Goal: Task Accomplishment & Management: Manage account settings

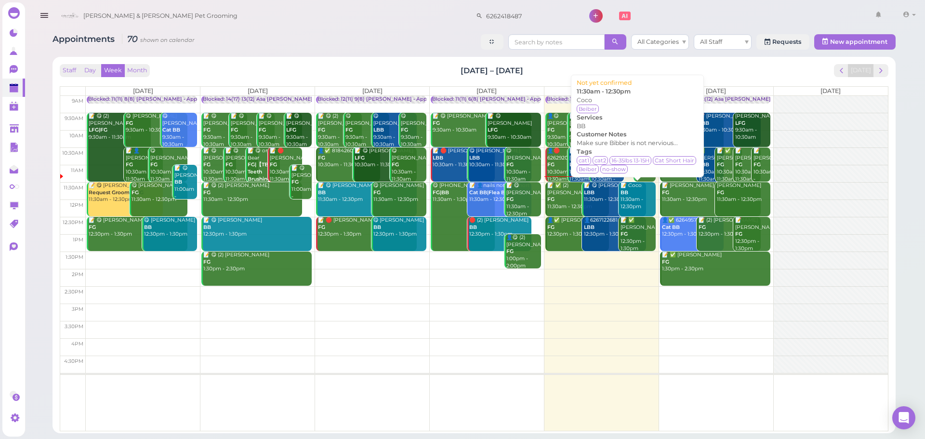
click at [628, 197] on div "📝 Coco BB 11:30am - 12:30pm" at bounding box center [637, 196] width 35 height 28
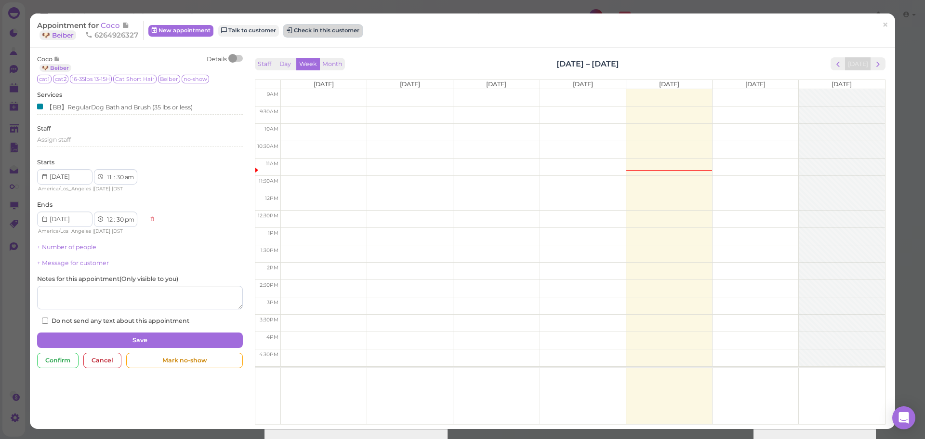
click at [327, 32] on button "Check in this customer" at bounding box center [323, 31] width 79 height 12
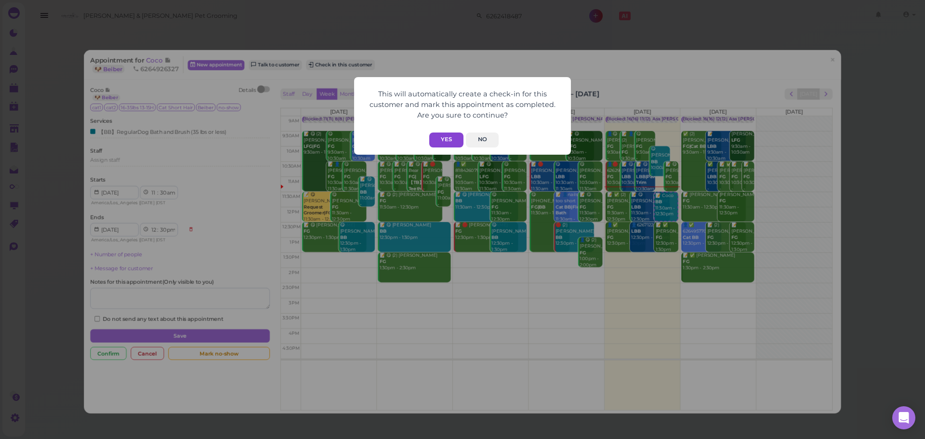
click at [434, 145] on button "Yes" at bounding box center [446, 140] width 34 height 15
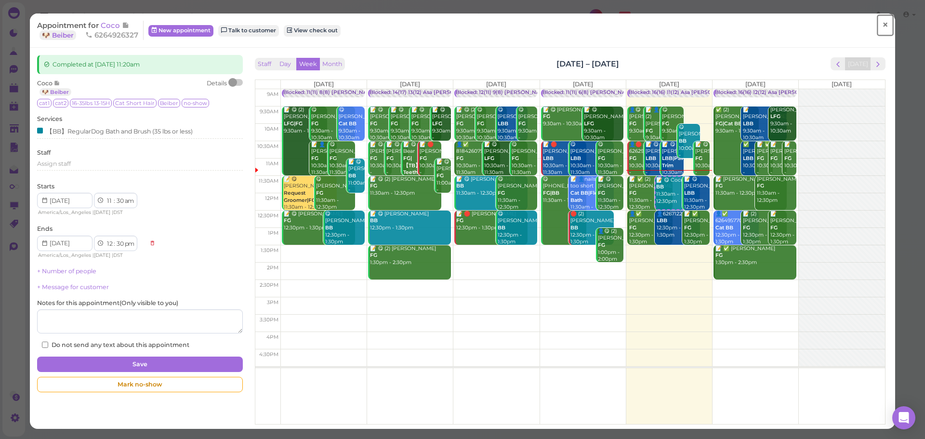
click at [882, 24] on span "×" at bounding box center [885, 24] width 6 height 13
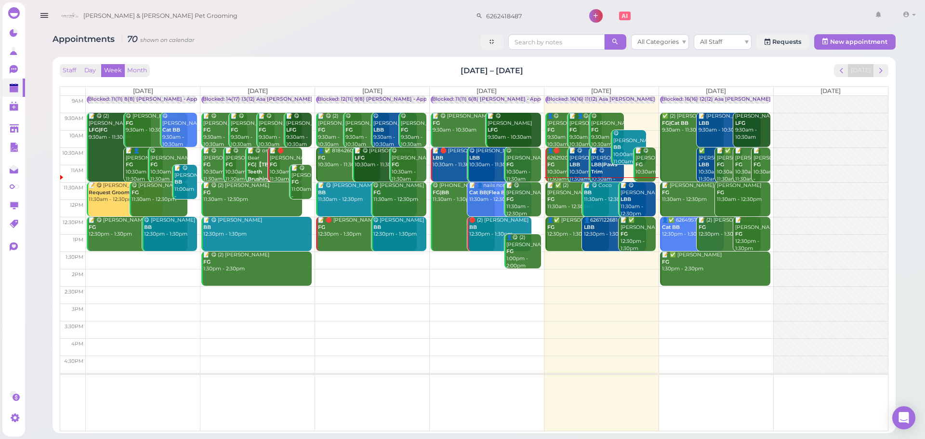
click at [572, 208] on link "📝 ✅ (2) Christy Bui FG 11:30am - 12:30pm" at bounding box center [577, 199] width 64 height 34
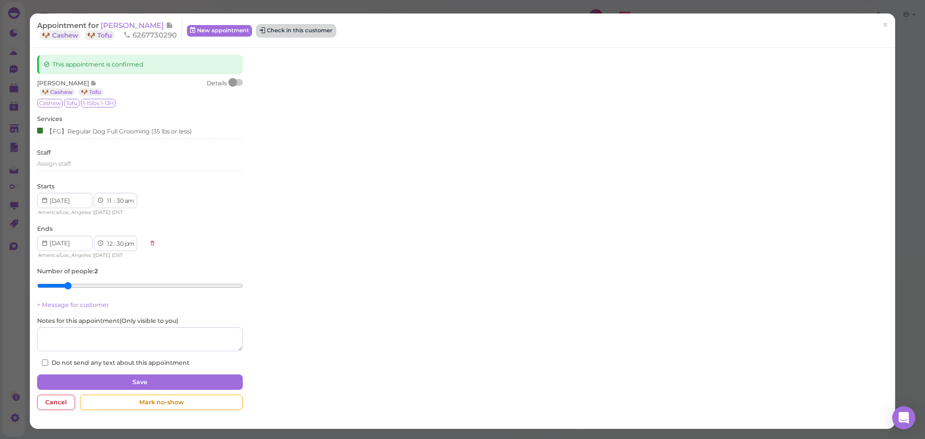
click at [301, 31] on button "Check in this customer" at bounding box center [296, 31] width 79 height 12
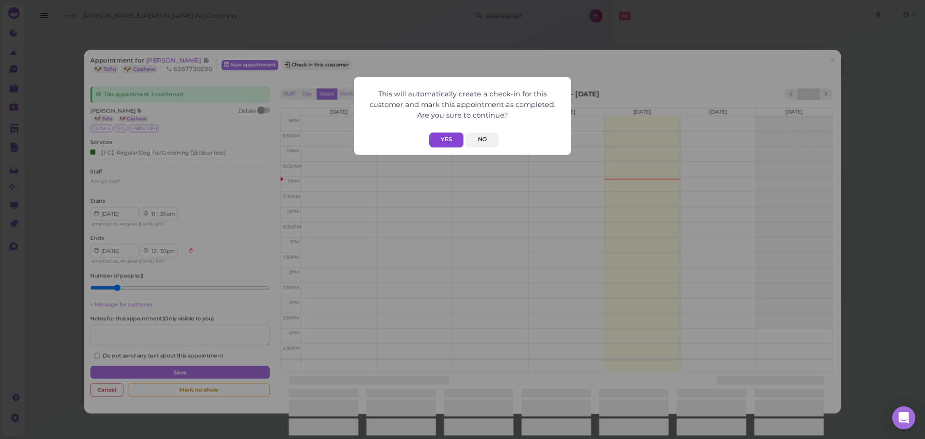
click at [447, 143] on button "Yes" at bounding box center [446, 140] width 34 height 15
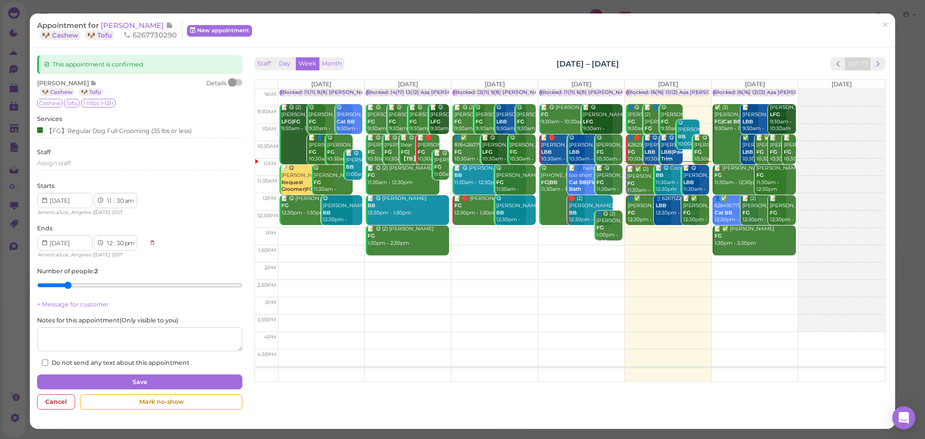
click at [714, 41] on div "This will automatically create a check-in for this customer and mark this appoi…" at bounding box center [462, 219] width 925 height 439
click at [80, 33] on link "🐶 Cashew" at bounding box center [60, 35] width 41 height 10
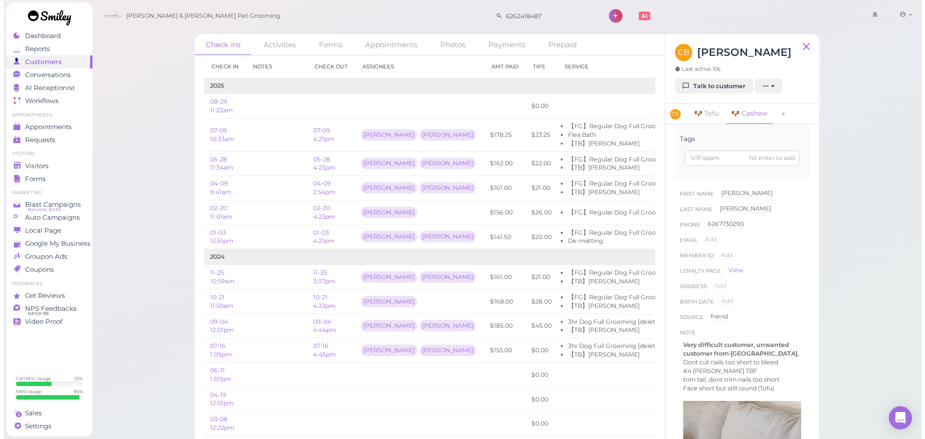
scroll to position [193, 0]
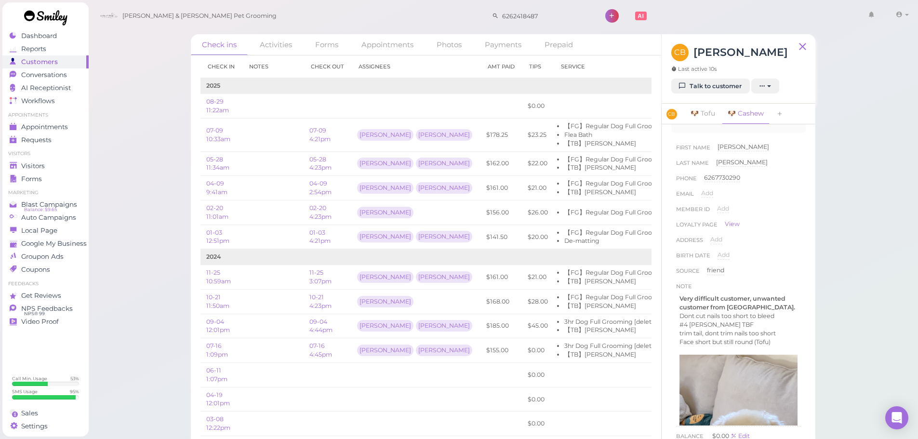
click at [782, 228] on div "Loyalty page View" at bounding box center [738, 226] width 125 height 13
click at [890, 252] on div "Check ins Activities Forms Appointments Photos Payments Prepaid Check in Notes …" at bounding box center [503, 222] width 830 height 445
click at [88, 131] on link "Appointments" at bounding box center [45, 126] width 86 height 13
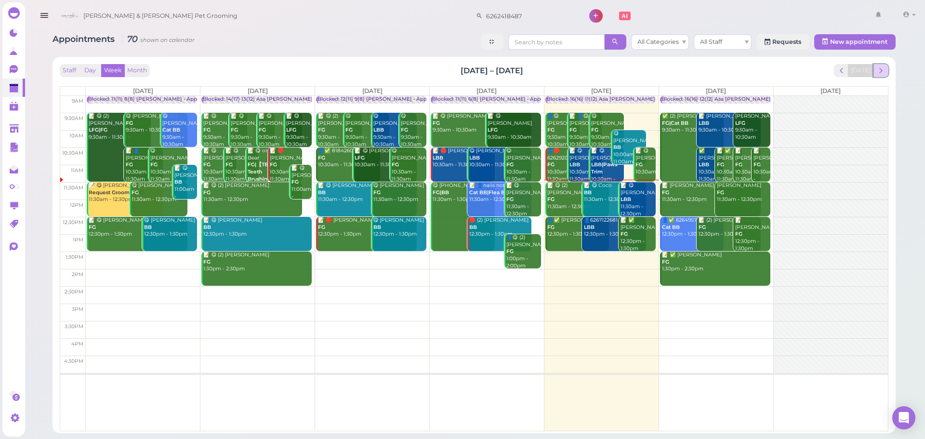
click at [877, 73] on span "next" at bounding box center [881, 70] width 9 height 9
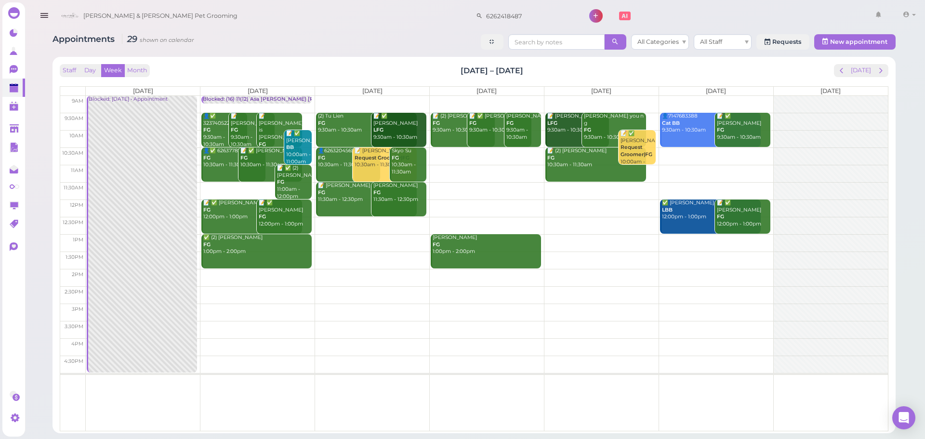
click at [706, 152] on td at bounding box center [487, 155] width 802 height 17
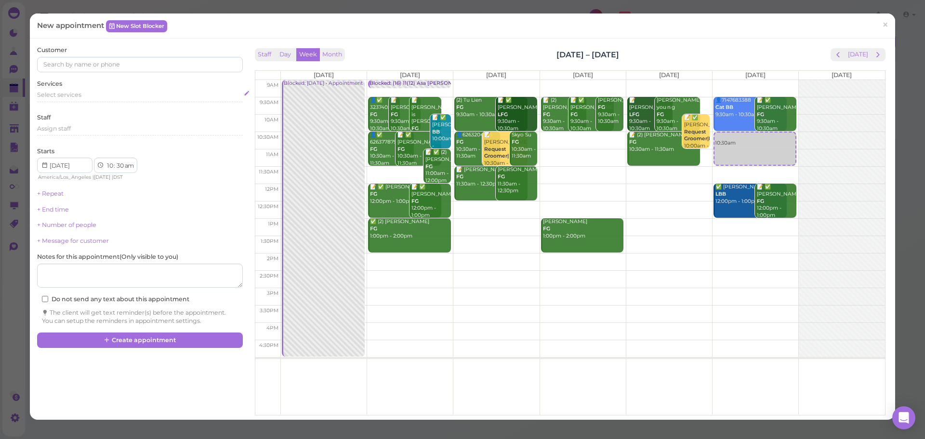
click at [67, 102] on div "Select services" at bounding box center [139, 97] width 205 height 12
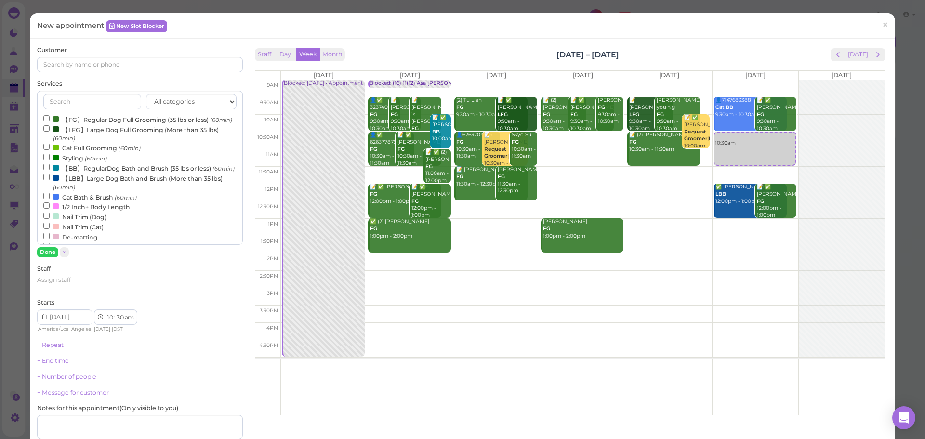
click at [74, 202] on label "Cat Bath & Brush (60min)" at bounding box center [89, 197] width 93 height 10
click at [50, 199] on input "Cat Bath & Brush (60min)" at bounding box center [46, 196] width 6 height 6
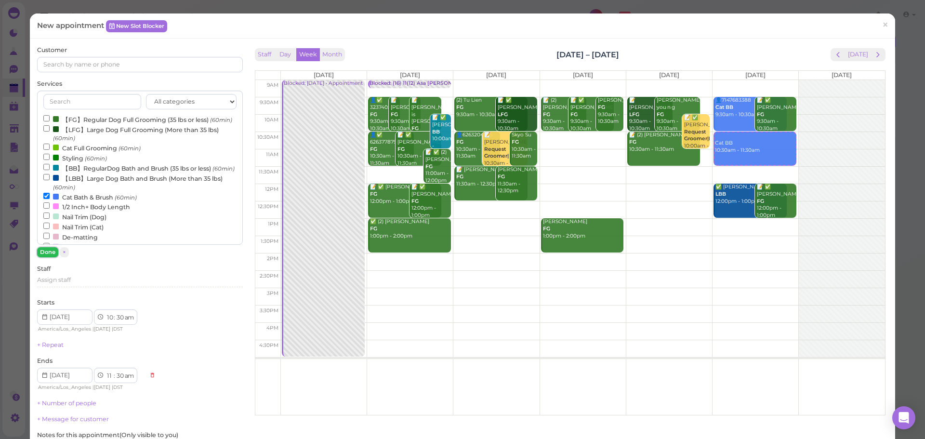
click at [50, 256] on button "Done" at bounding box center [47, 252] width 21 height 10
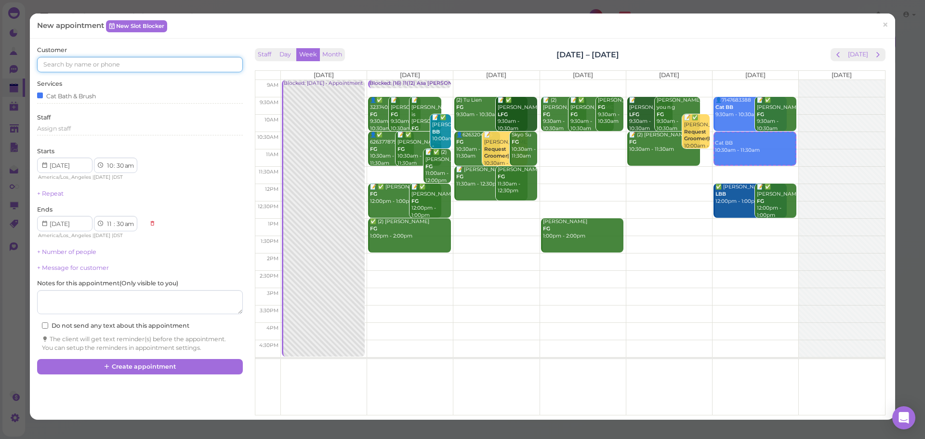
click at [112, 70] on input at bounding box center [139, 64] width 205 height 15
type input "6262721155"
click at [106, 82] on link "Yen Phun 6262721155 🐶 Fireheart" at bounding box center [87, 86] width 99 height 27
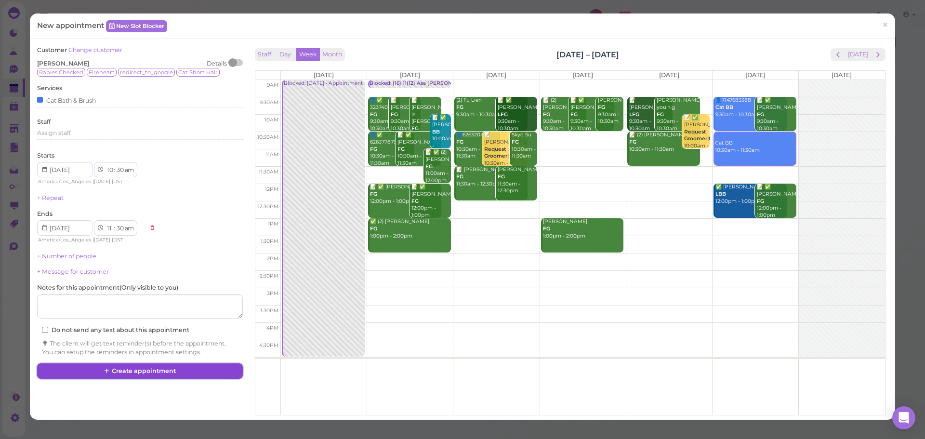
click at [139, 372] on button "Create appointment" at bounding box center [139, 370] width 205 height 15
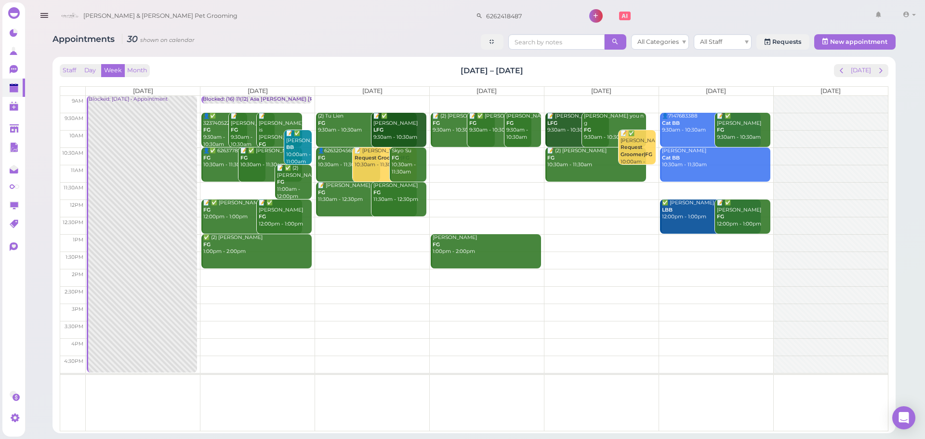
click at [584, 186] on td at bounding box center [487, 190] width 802 height 17
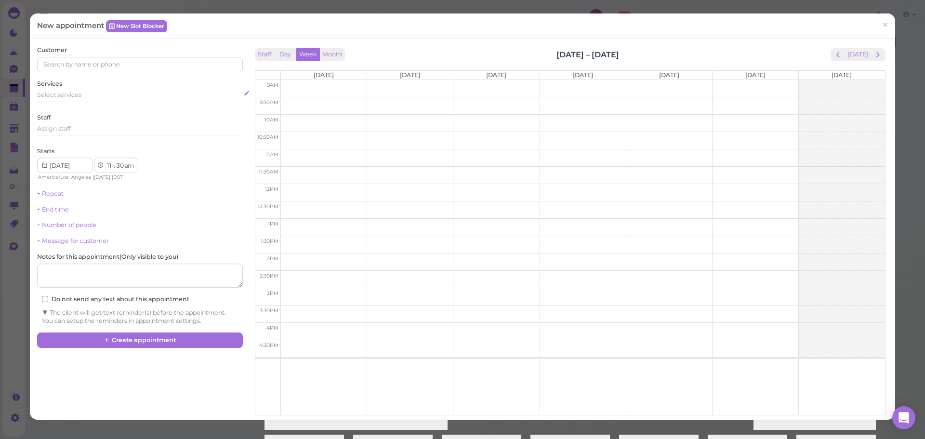
click at [83, 99] on div "Select services" at bounding box center [139, 97] width 205 height 12
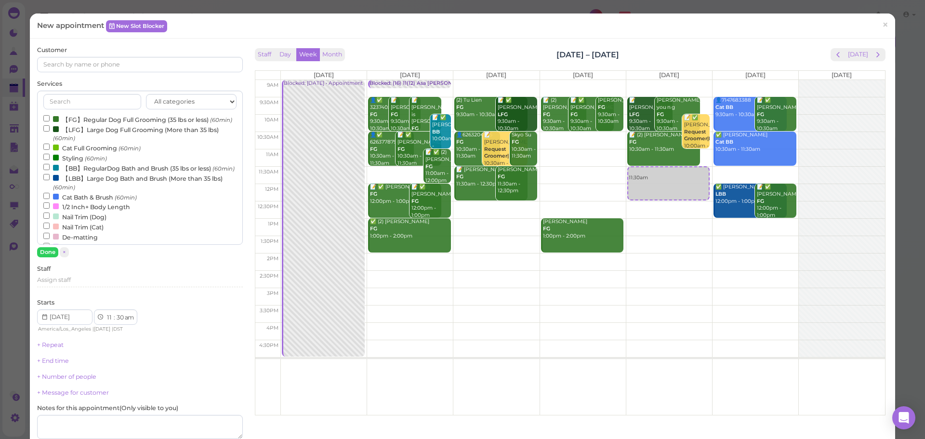
click at [82, 122] on label "【FG】Regular Dog Full Grooming (35 lbs or less) (60min)" at bounding box center [137, 119] width 189 height 10
click at [50, 121] on input "【FG】Regular Dog Full Grooming (35 lbs or less) (60min)" at bounding box center [46, 118] width 6 height 6
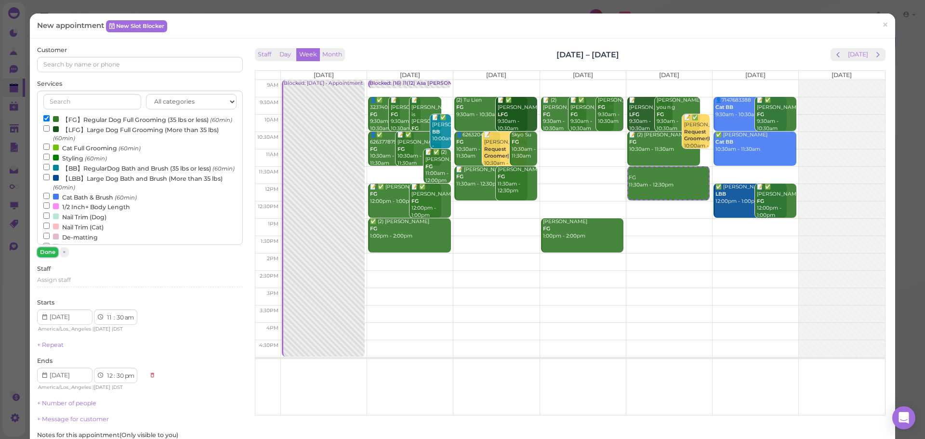
click at [46, 249] on button "Done" at bounding box center [47, 252] width 21 height 10
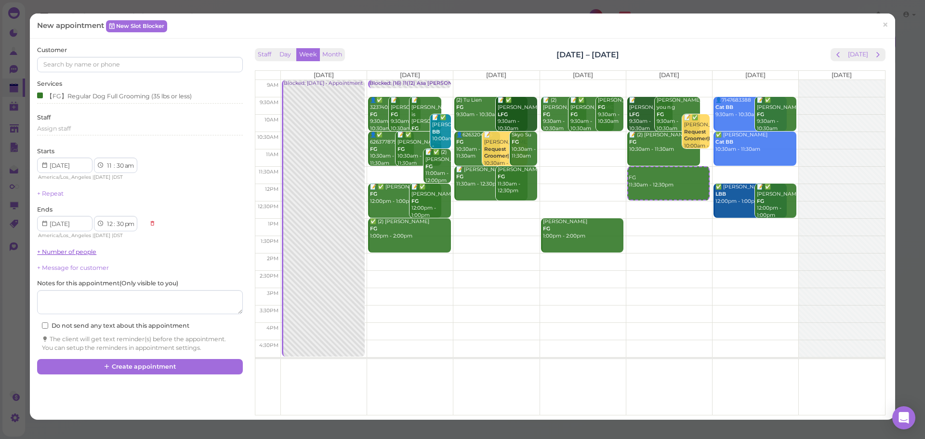
click at [64, 249] on link "+ Number of people" at bounding box center [66, 251] width 59 height 7
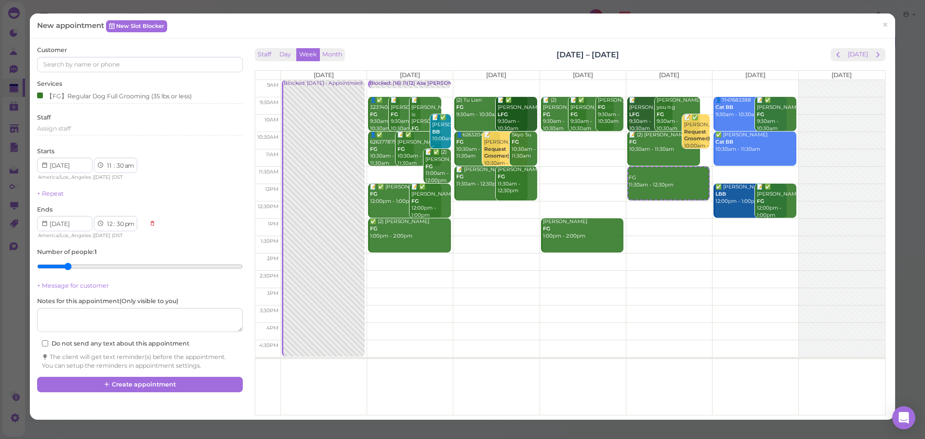
type input "2"
click at [65, 266] on input "range" at bounding box center [139, 266] width 205 height 15
click at [120, 62] on input at bounding box center [139, 64] width 205 height 15
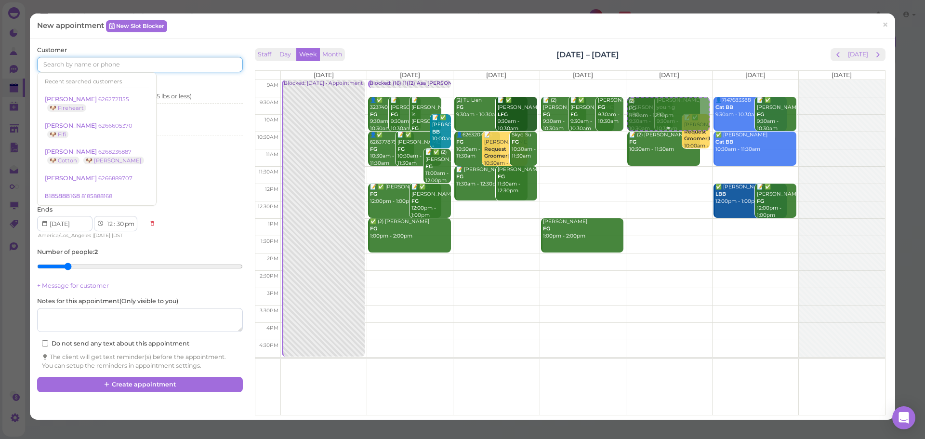
drag, startPoint x: 664, startPoint y: 180, endPoint x: 660, endPoint y: 121, distance: 59.4
click at [663, 80] on div "(2) FG 11:30am - 12:30pm 📝 Justin Mac LFG 9:30am - 10:30am jessea you n g FG 9:…" at bounding box center [669, 80] width 86 height 0
select select "9"
select select "10"
select select "am"
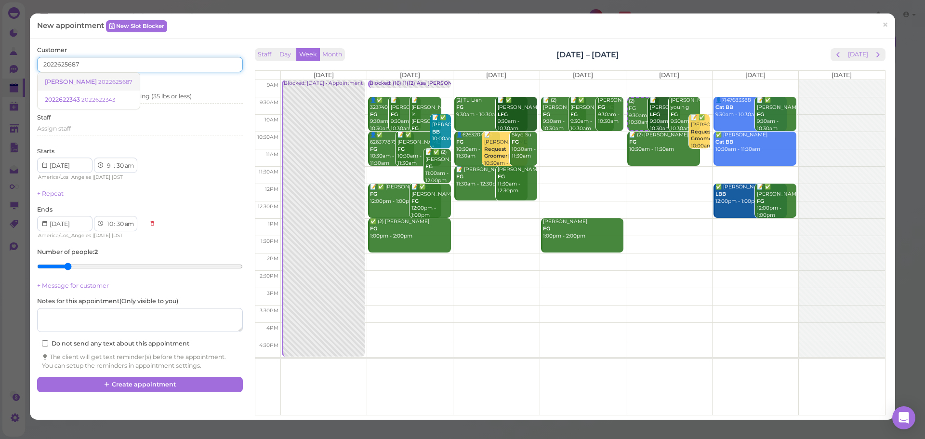
type input "2022625687"
click at [99, 77] on link "John Chang 2022625687" at bounding box center [89, 82] width 102 height 18
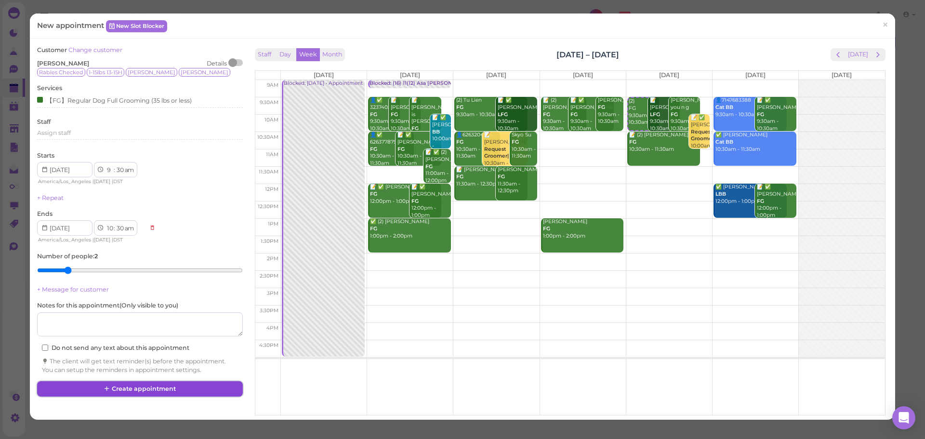
click at [113, 390] on button "Create appointment" at bounding box center [139, 388] width 205 height 15
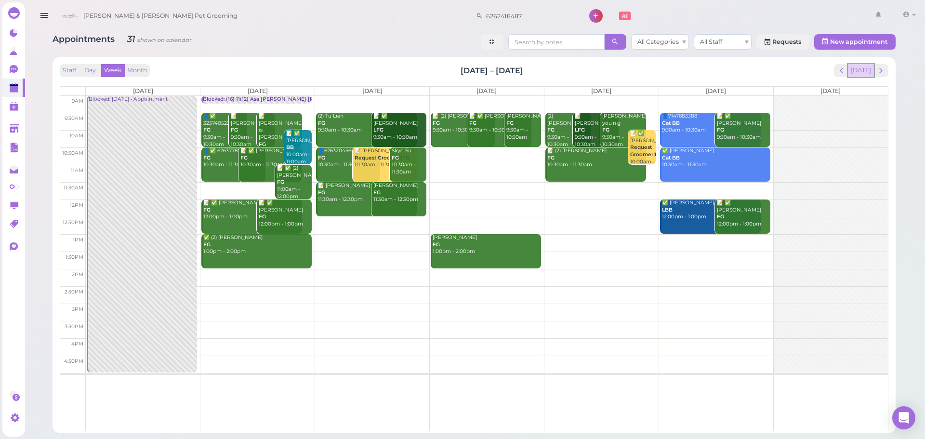
click at [855, 66] on button "[DATE]" at bounding box center [861, 70] width 26 height 13
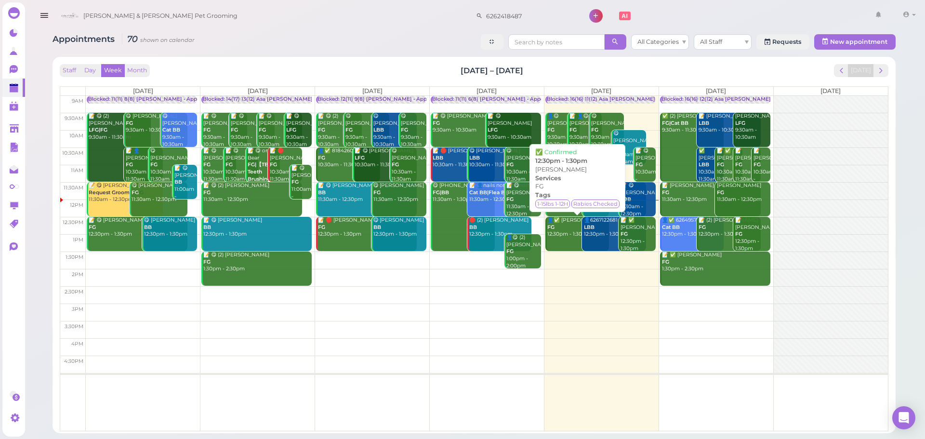
click at [568, 237] on div "👤✅ Jonathan Yang FG 12:30pm - 1:30pm" at bounding box center [578, 227] width 63 height 21
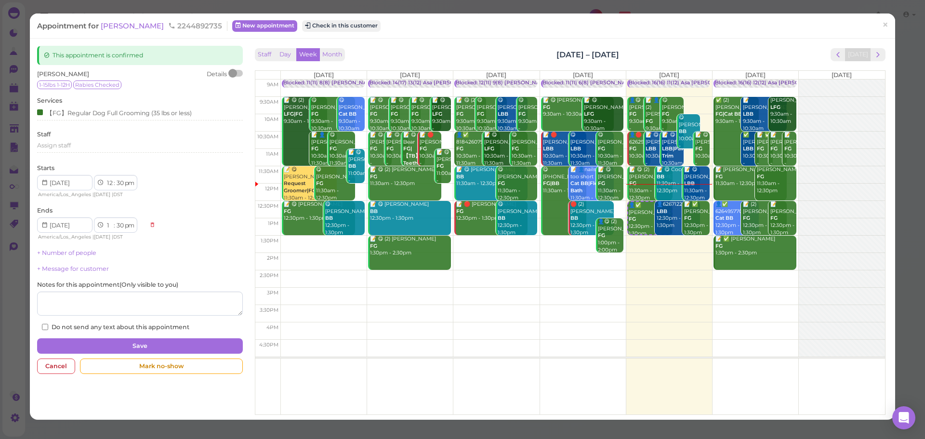
click at [124, 33] on div "Appointment for Jonathan Yang 2244892735 New appointment Check in this customer…" at bounding box center [462, 25] width 865 height 25
drag, startPoint x: 125, startPoint y: 28, endPoint x: 129, endPoint y: 24, distance: 5.8
click at [125, 28] on span "[PERSON_NAME]" at bounding box center [133, 25] width 65 height 9
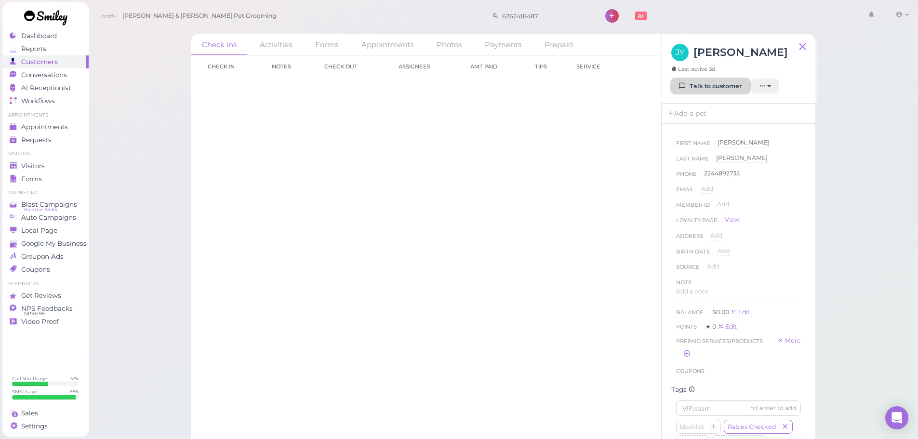
click at [712, 92] on link "Talk to customer" at bounding box center [710, 86] width 79 height 15
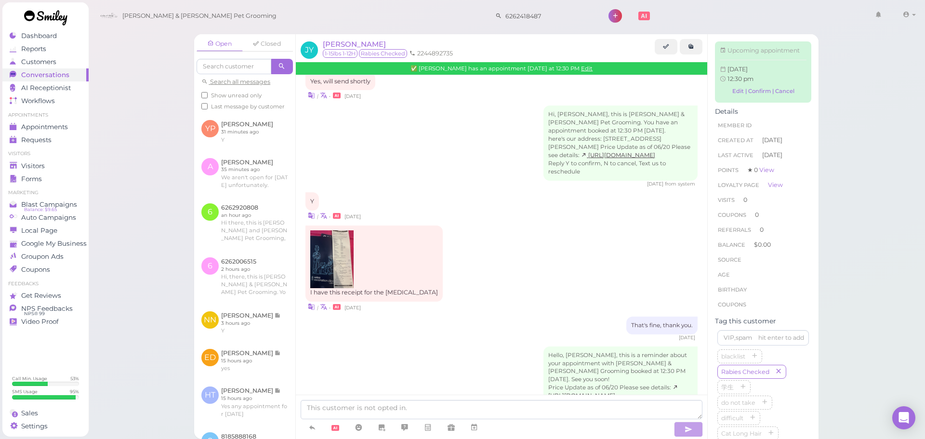
scroll to position [479, 0]
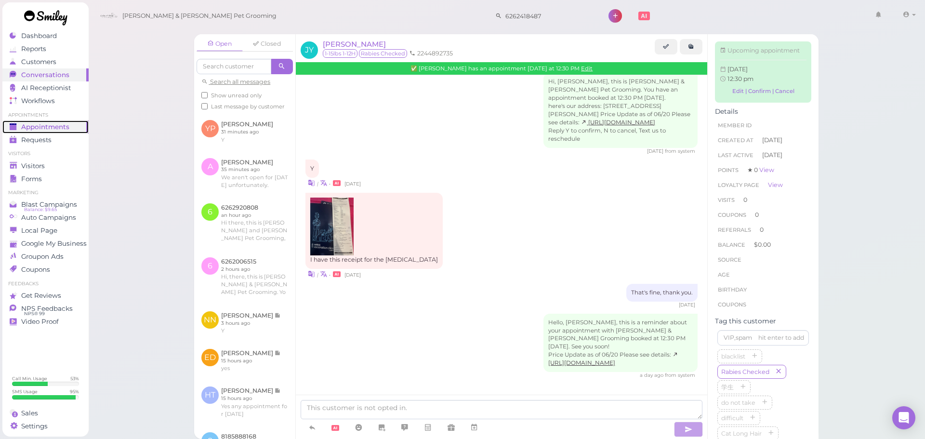
click at [25, 130] on span "Appointments" at bounding box center [45, 127] width 48 height 8
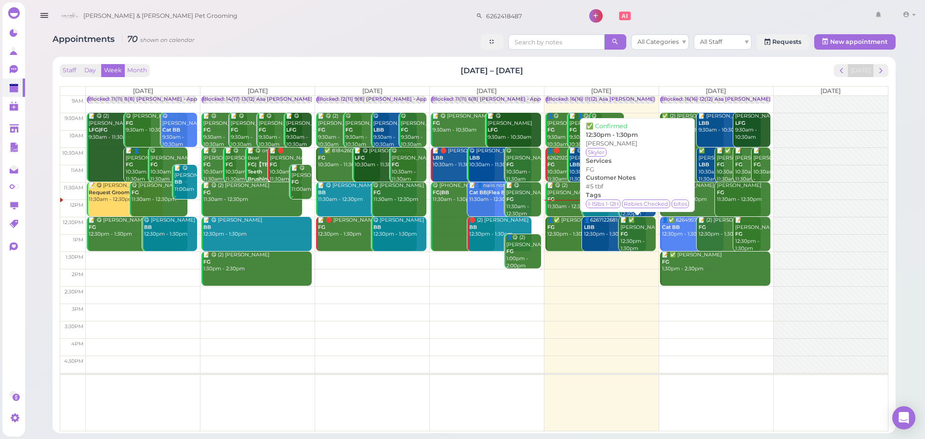
click at [635, 242] on div "📝 ✅ Ashley Isordia FG 12:30pm - 1:30pm" at bounding box center [637, 234] width 35 height 35
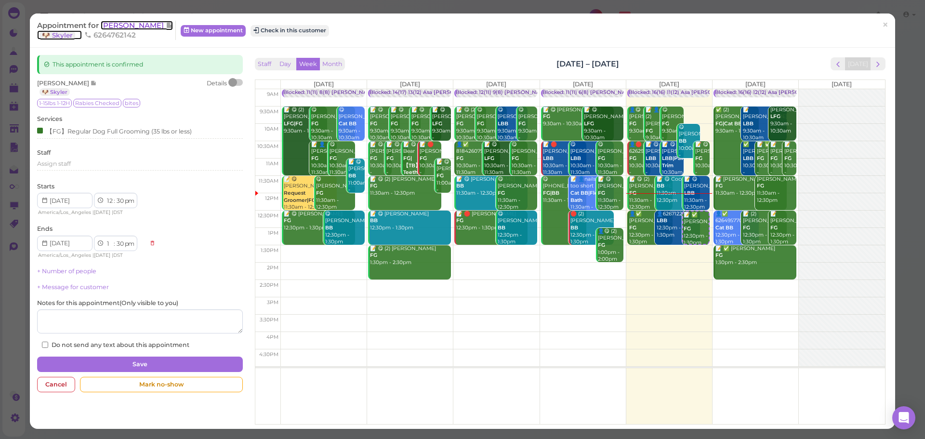
click at [103, 24] on span "[PERSON_NAME]" at bounding box center [133, 25] width 65 height 9
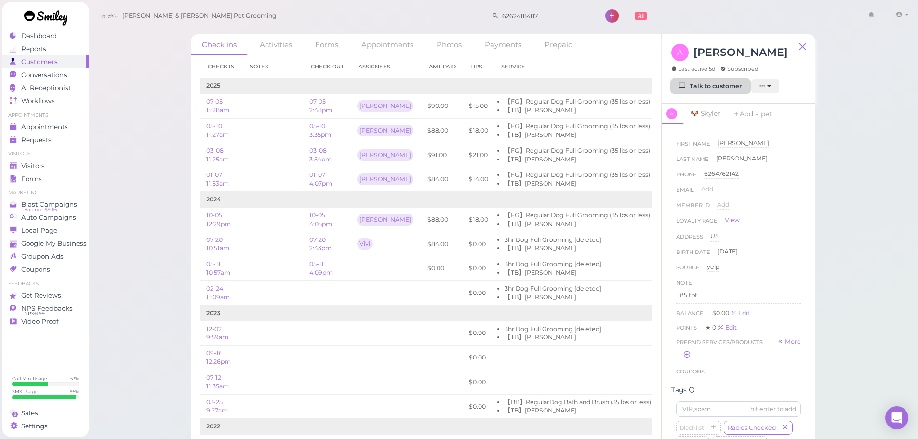
click at [718, 84] on link "Talk to customer" at bounding box center [710, 86] width 79 height 15
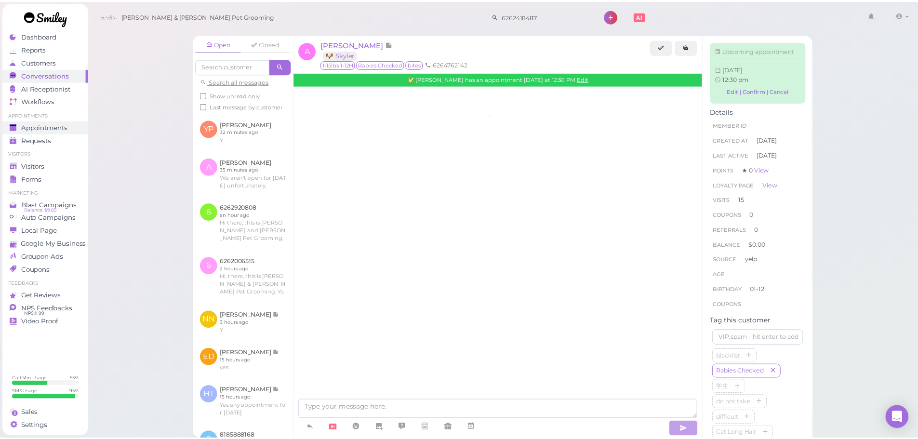
scroll to position [1415, 0]
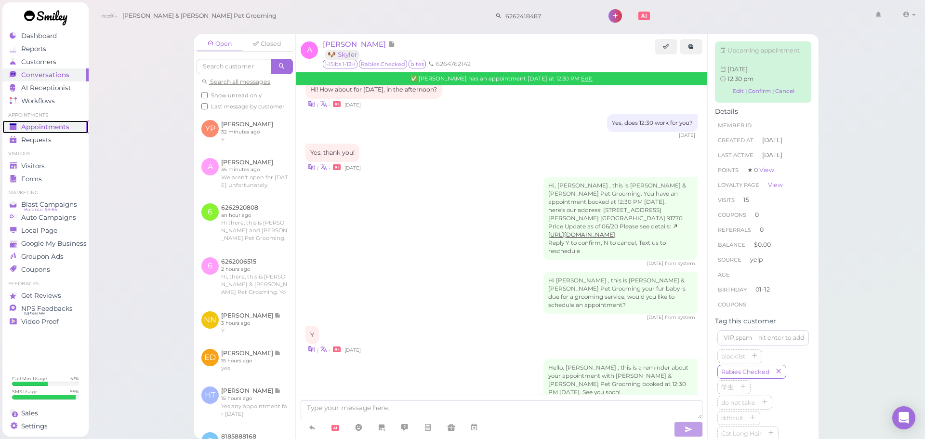
click at [36, 123] on span "Appointments" at bounding box center [45, 127] width 48 height 8
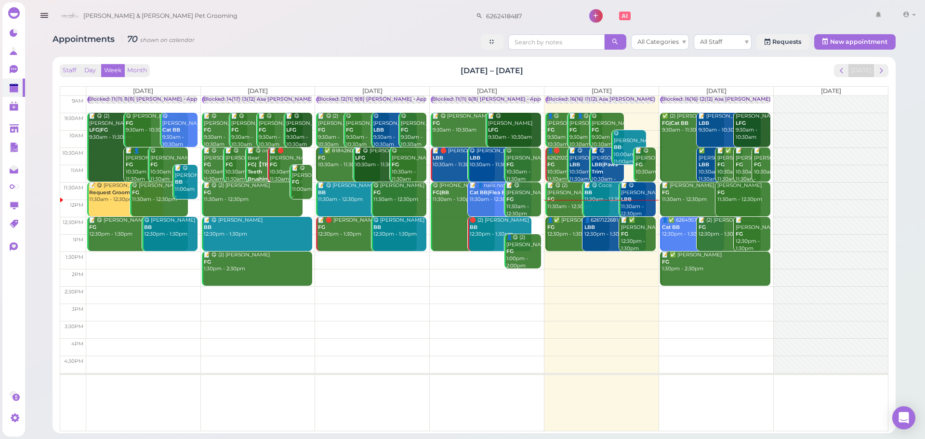
click at [604, 237] on div "👤6267122681 LBB 12:30pm - 1:30pm" at bounding box center [615, 227] width 63 height 21
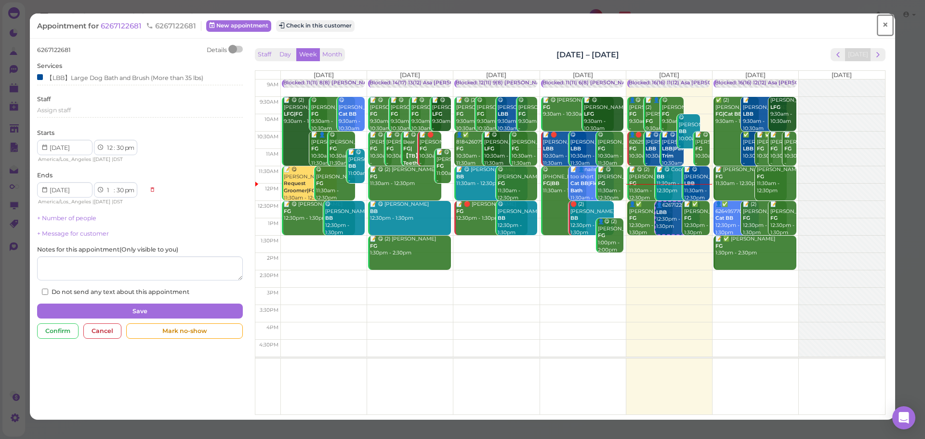
click at [877, 28] on link "×" at bounding box center [886, 25] width 18 height 23
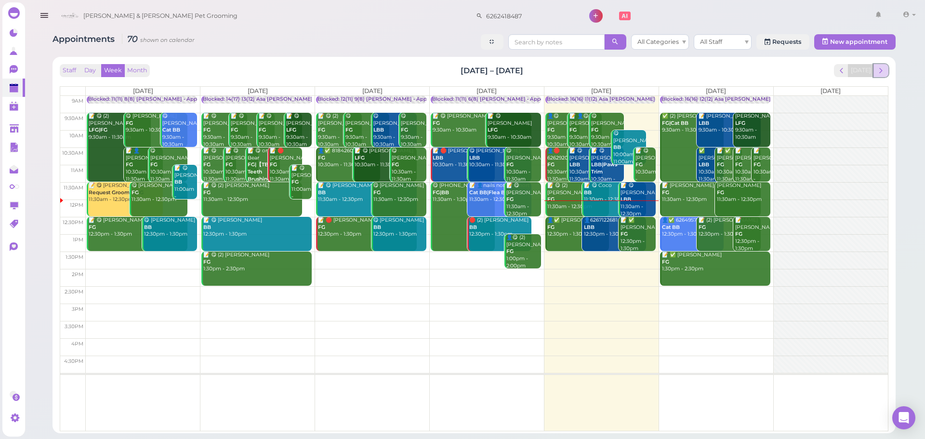
click at [877, 67] on span "next" at bounding box center [881, 70] width 9 height 9
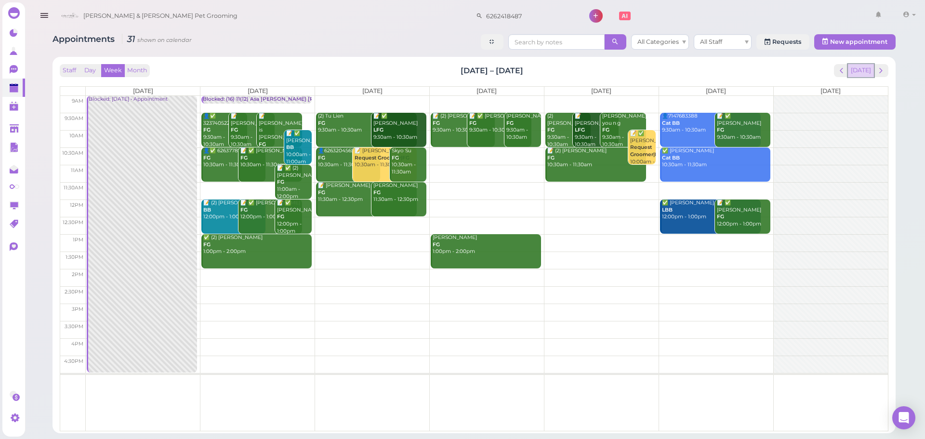
click at [866, 70] on button "[DATE]" at bounding box center [861, 70] width 26 height 13
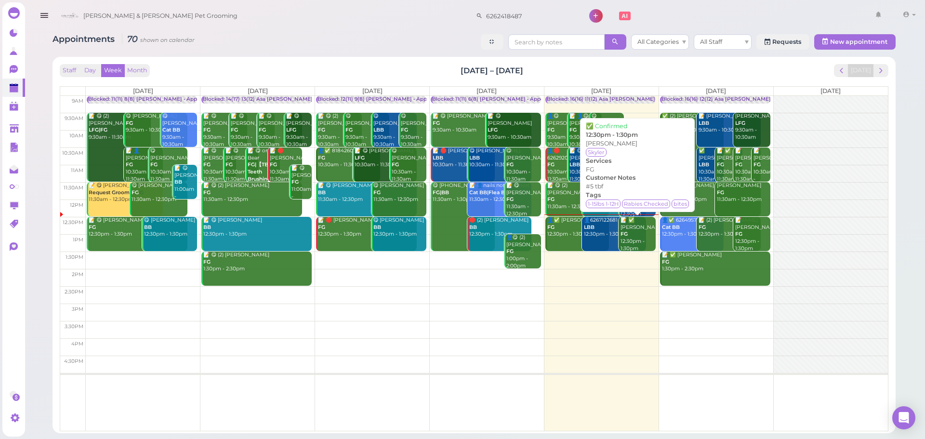
click at [638, 236] on div "📝 ✅ Ashley Isordia FG 12:30pm - 1:30pm" at bounding box center [637, 234] width 35 height 35
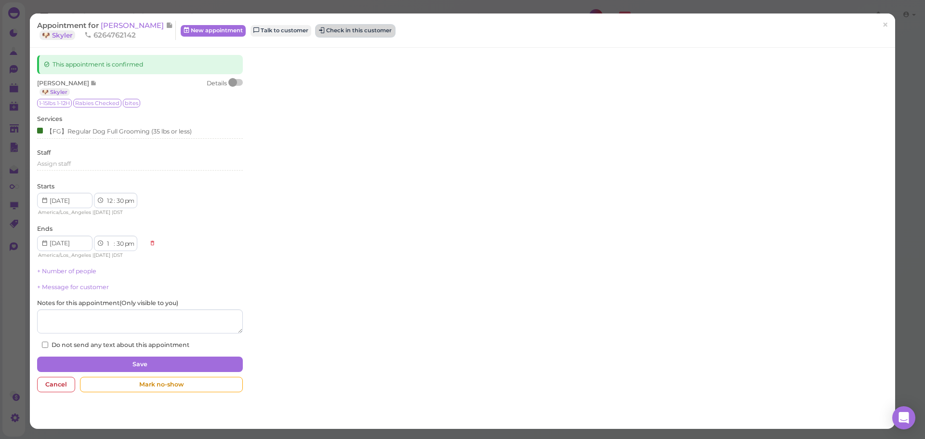
click at [356, 25] on button "Check in this customer" at bounding box center [355, 31] width 79 height 12
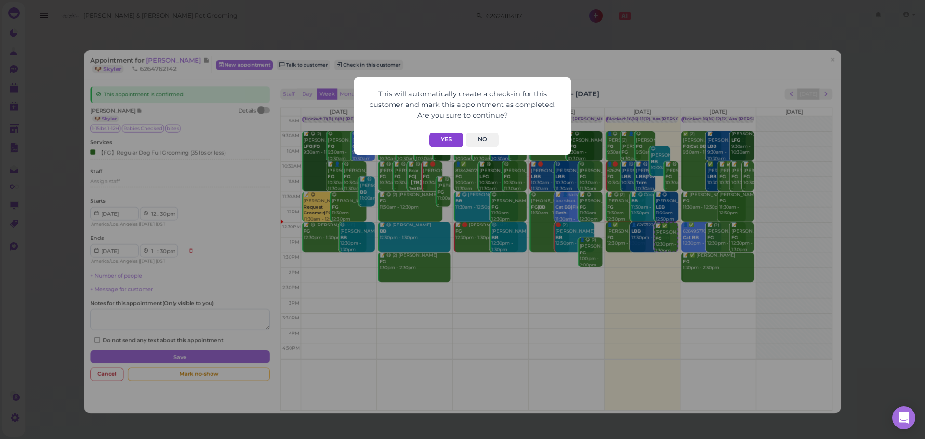
click at [441, 142] on button "Yes" at bounding box center [446, 140] width 34 height 15
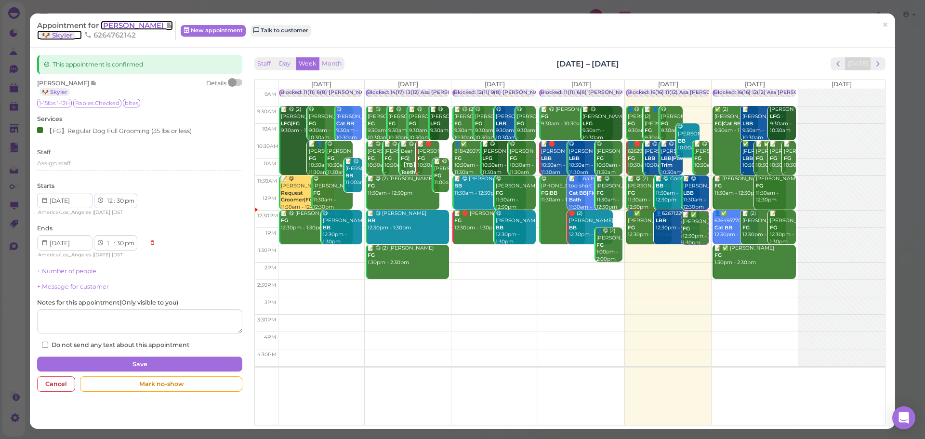
click at [140, 27] on span "[PERSON_NAME]" at bounding box center [133, 25] width 65 height 9
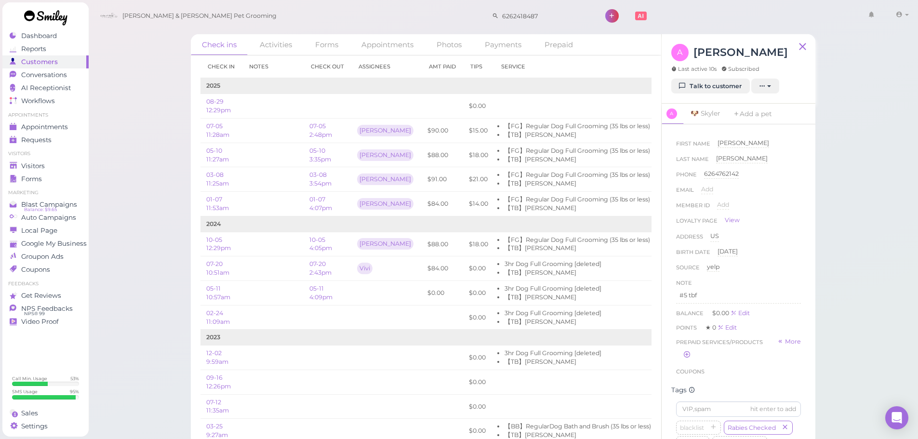
click at [755, 190] on div "Email Add" at bounding box center [738, 192] width 125 height 15
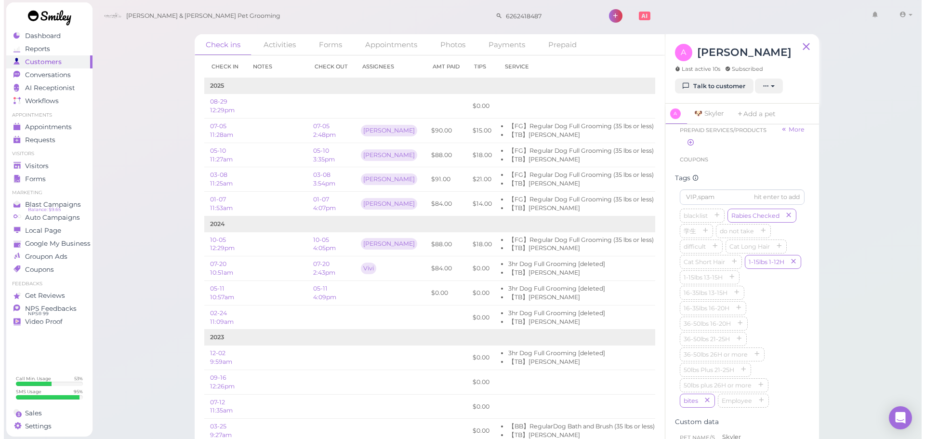
scroll to position [239, 0]
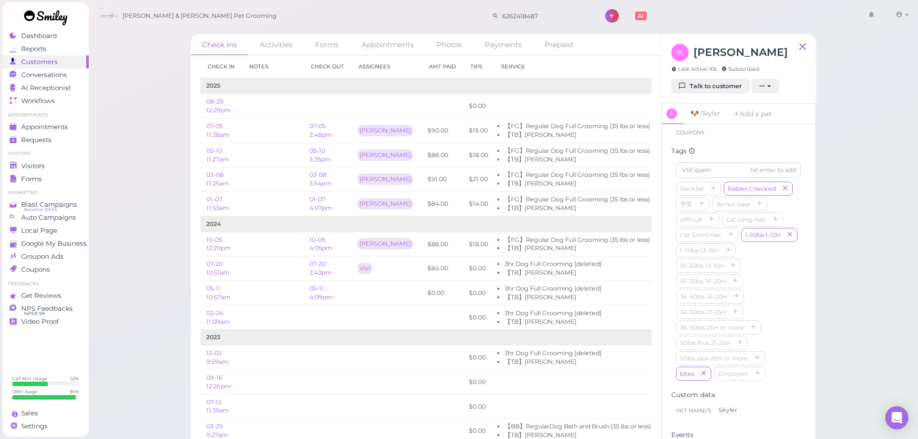
click at [846, 364] on div "Check ins Activities Forms Appointments Photos Payments Prepaid Check in Notes …" at bounding box center [503, 222] width 830 height 445
click at [56, 168] on div "Visitors" at bounding box center [44, 166] width 69 height 8
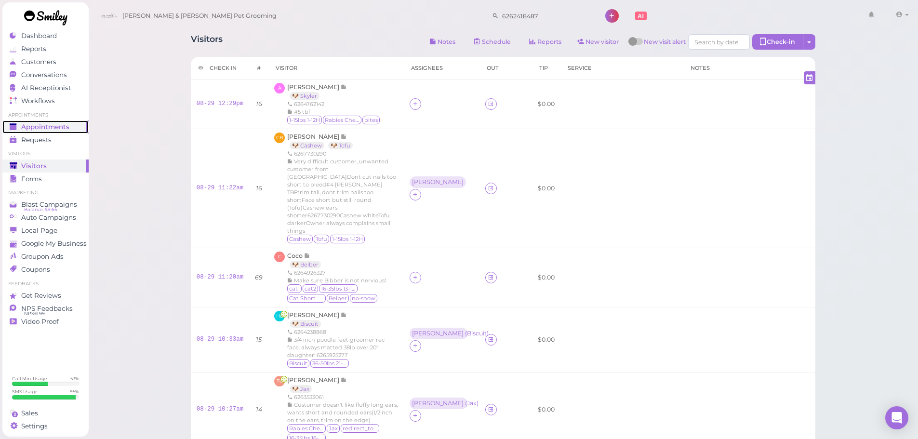
click at [55, 129] on span "Appointments" at bounding box center [45, 127] width 48 height 8
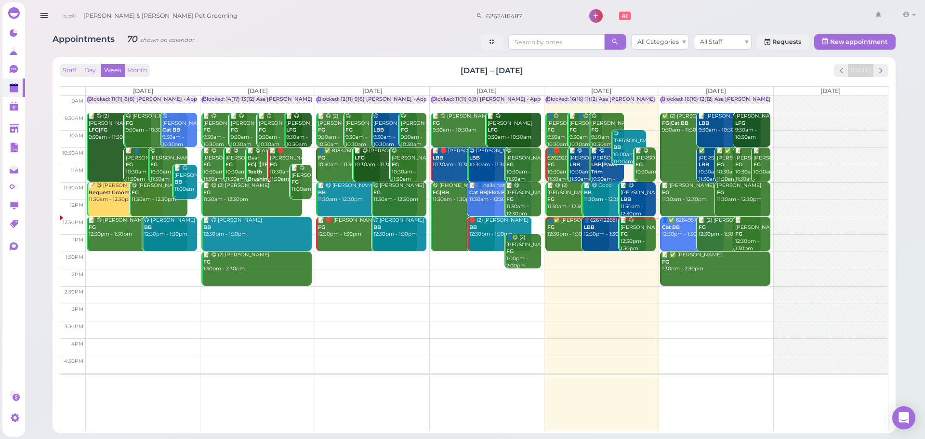
click at [392, 48] on div "Appointments 70 shown on calendar All Categories All Staff Requests New appoint…" at bounding box center [474, 43] width 843 height 18
click at [879, 72] on span "next" at bounding box center [881, 70] width 9 height 9
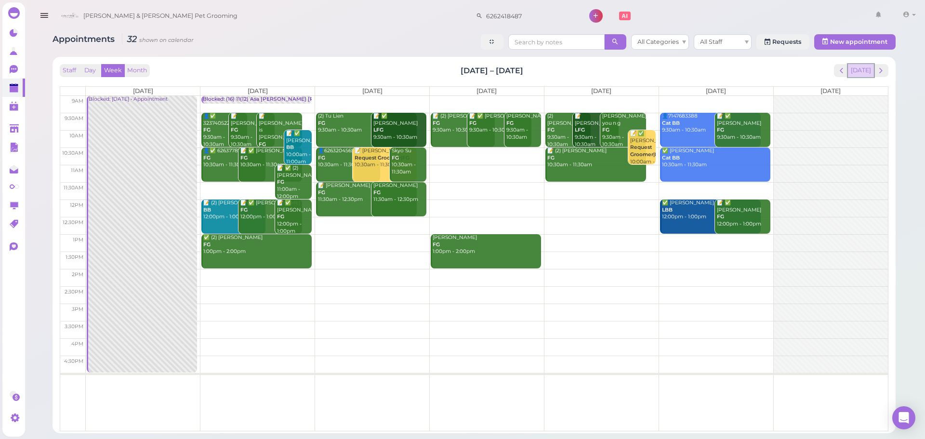
click at [861, 72] on button "[DATE]" at bounding box center [861, 70] width 26 height 13
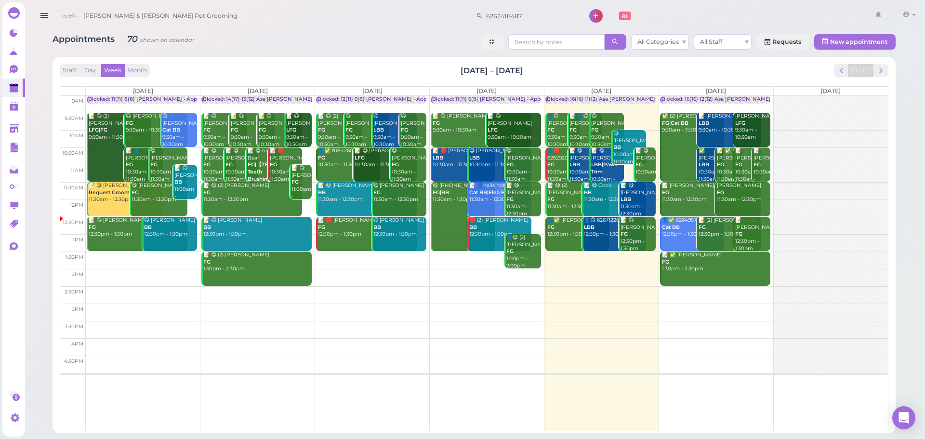
click at [558, 77] on div "Staff Day Week Month Aug 25 – 31, 2025 Today" at bounding box center [474, 70] width 829 height 13
click at [441, 87] on th "[DATE]" at bounding box center [486, 91] width 115 height 9
click at [557, 87] on th "[DATE]" at bounding box center [601, 91] width 115 height 9
click at [434, 80] on div "Staff Day Week Month Aug 25 – 31, 2025 Today Mon 8/25 Tue 8/26 Wed 8/27 Thu 8/2…" at bounding box center [474, 247] width 829 height 367
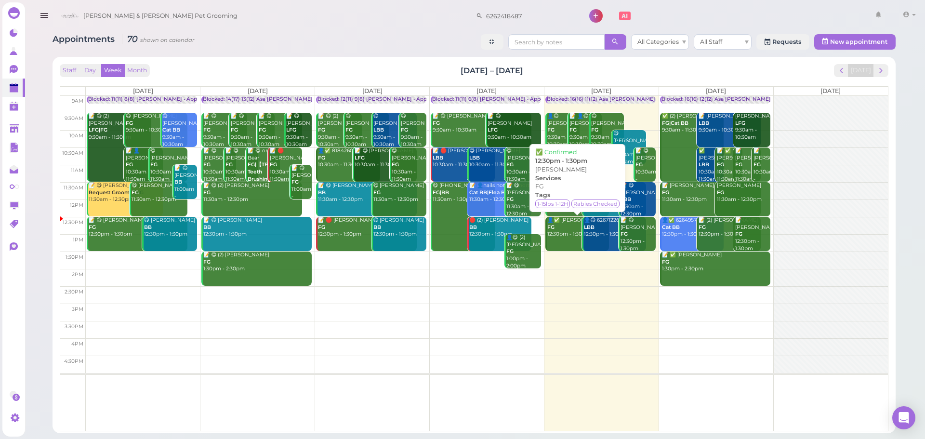
click at [557, 229] on div "👤✅ Jonathan Yang FG 12:30pm - 1:30pm" at bounding box center [578, 227] width 63 height 21
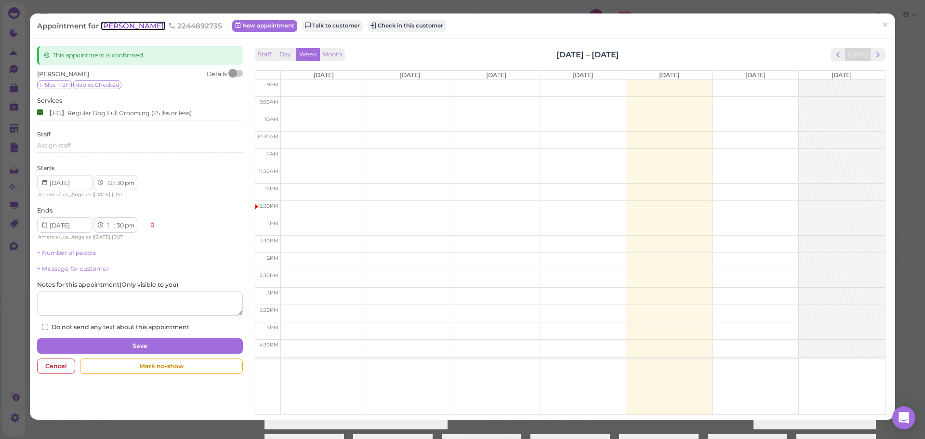
click at [127, 29] on span "[PERSON_NAME]" at bounding box center [133, 25] width 65 height 9
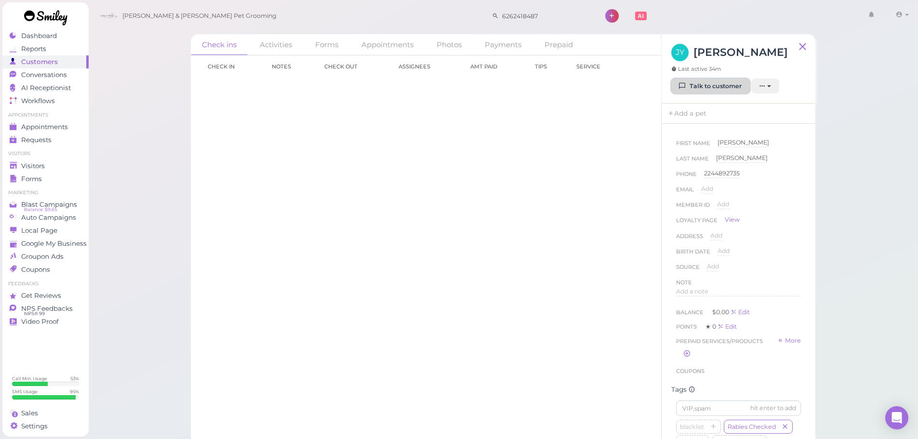
click at [714, 89] on link "Talk to customer" at bounding box center [710, 86] width 79 height 15
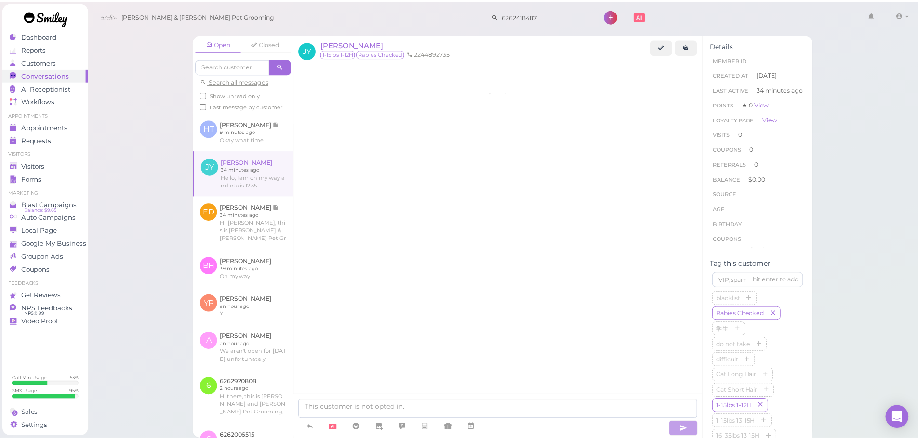
scroll to position [513, 0]
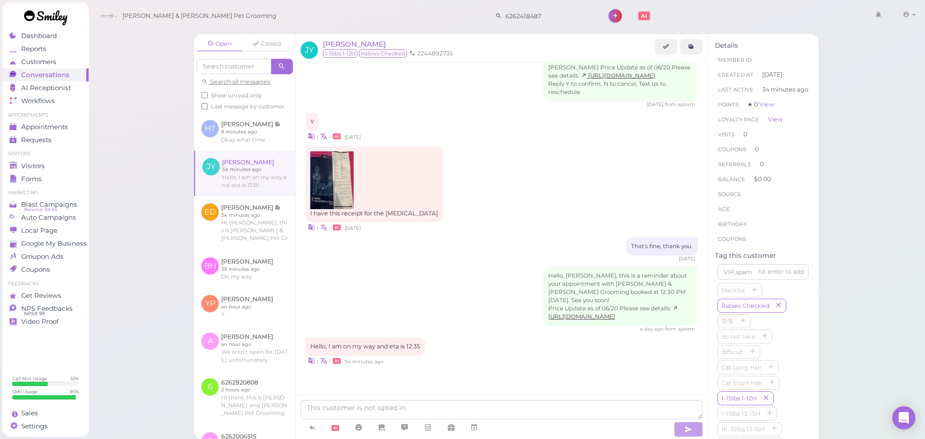
click at [428, 286] on div "Hello, Jonathan, this is a reminder about your appointment with Cody & Miley Pe…" at bounding box center [502, 300] width 392 height 66
click at [327, 178] on img at bounding box center [331, 180] width 43 height 58
click at [50, 131] on link "Appointments" at bounding box center [45, 126] width 86 height 13
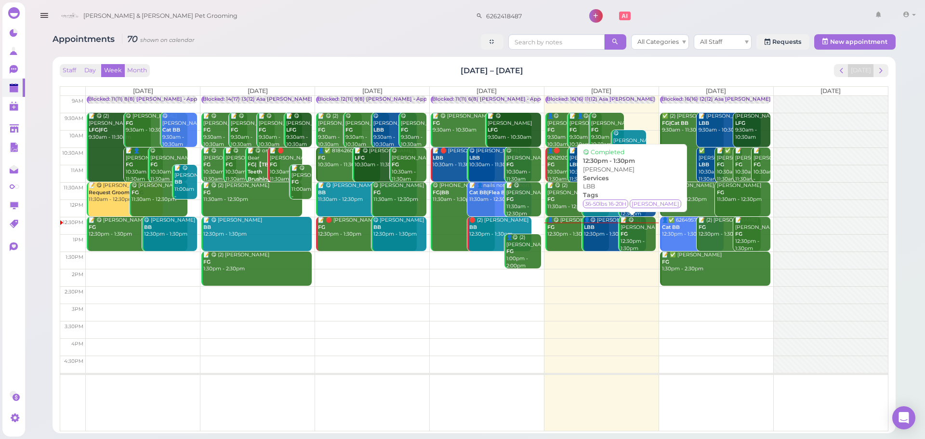
click at [590, 242] on link "👤😋 Jonathon Montes LBB 12:30pm - 1:30pm" at bounding box center [614, 234] width 64 height 34
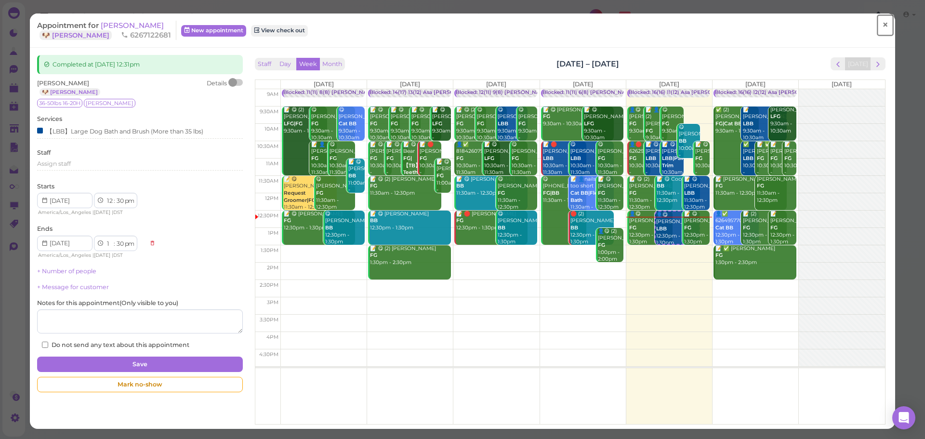
drag, startPoint x: 882, startPoint y: 19, endPoint x: 876, endPoint y: 7, distance: 13.6
click at [882, 19] on link "×" at bounding box center [886, 25] width 18 height 23
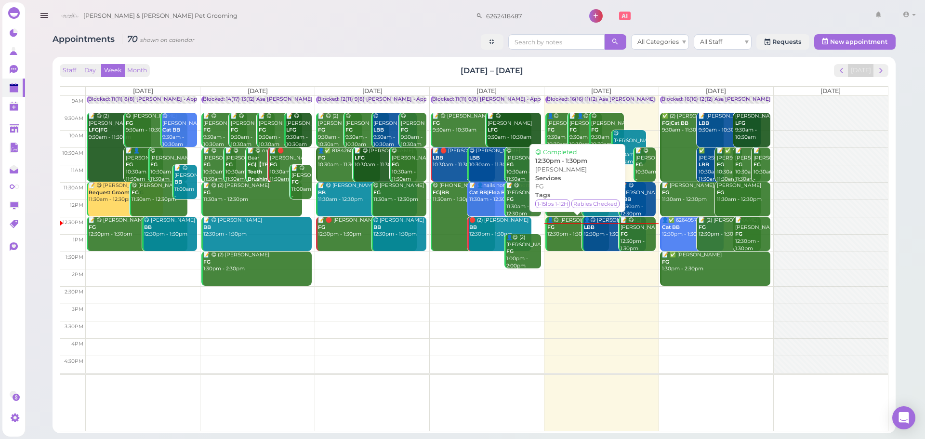
click at [564, 235] on div "👤😋 Jonathan Yang FG 12:30pm - 1:30pm" at bounding box center [578, 227] width 63 height 21
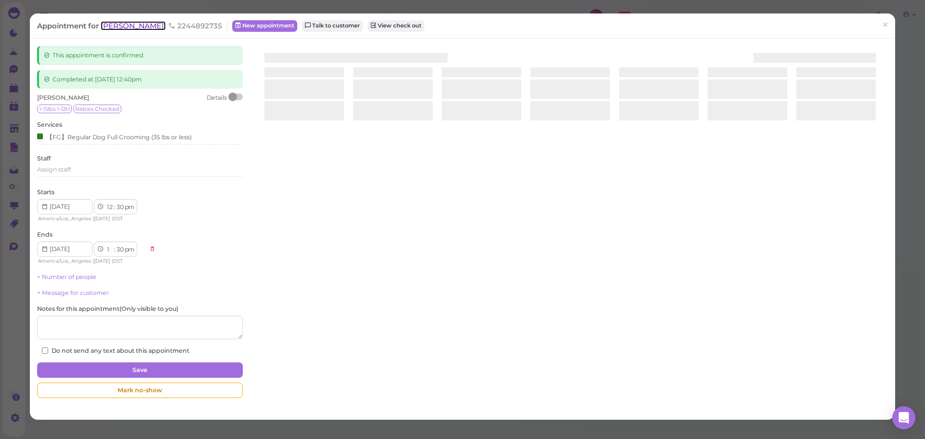
click at [111, 24] on span "[PERSON_NAME]" at bounding box center [133, 25] width 65 height 9
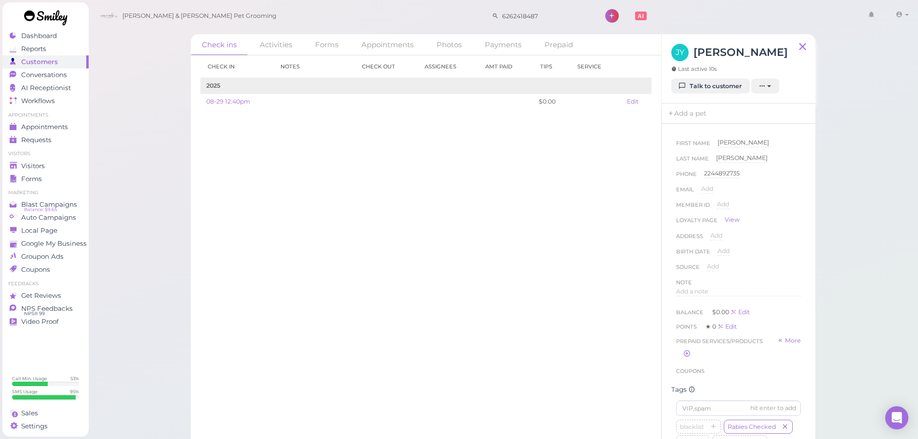
click at [526, 340] on div "Check in Notes Check out Assignees Amt Paid Tips Service 2025 08-29 12:40pm $0.…" at bounding box center [426, 247] width 470 height 384
click at [799, 317] on div "First Name Jonathan Jonathan Last Name Yang Yang Phone 2244892735 2244892735 Em…" at bounding box center [739, 284] width 154 height 321
click at [845, 306] on div "Check ins Activities Forms Appointments Photos Payments Prepaid Check in Notes …" at bounding box center [503, 222] width 830 height 445
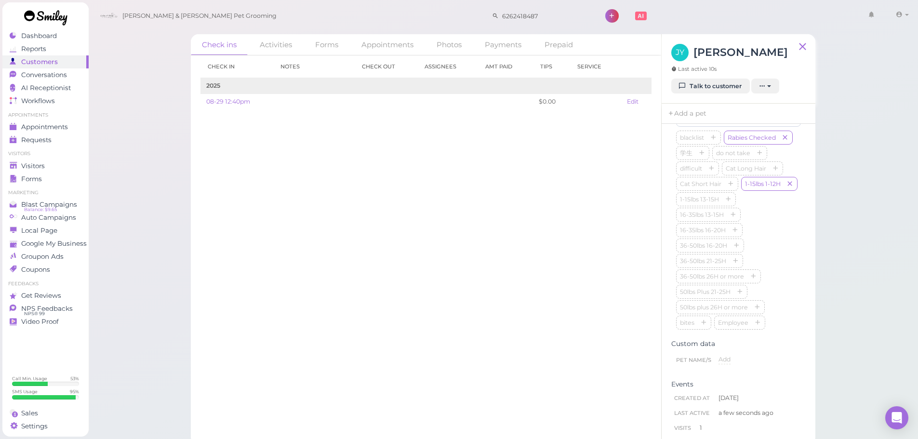
click at [797, 302] on div "hit enter to add blacklist Rabies Checked 学生 do not take difficult Cat Long Hai…" at bounding box center [738, 222] width 134 height 233
click at [844, 277] on div "Check ins Activities Forms Appointments Photos Payments Prepaid Check in Notes …" at bounding box center [503, 222] width 830 height 445
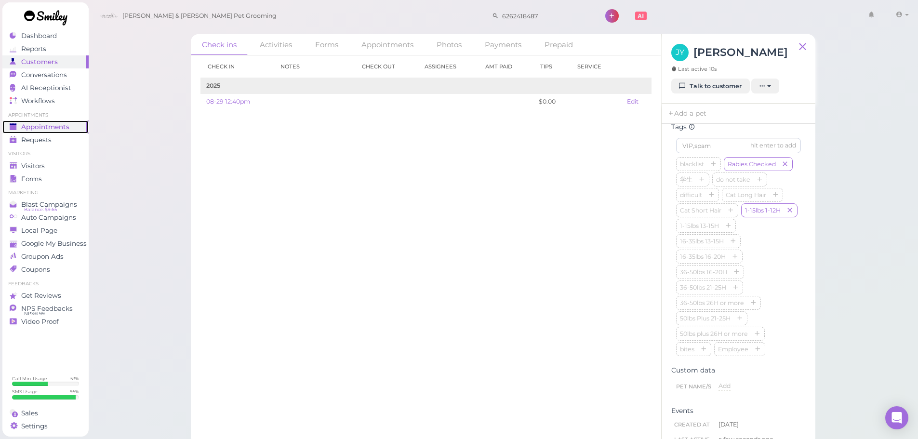
click at [22, 123] on span "Appointments" at bounding box center [45, 127] width 48 height 8
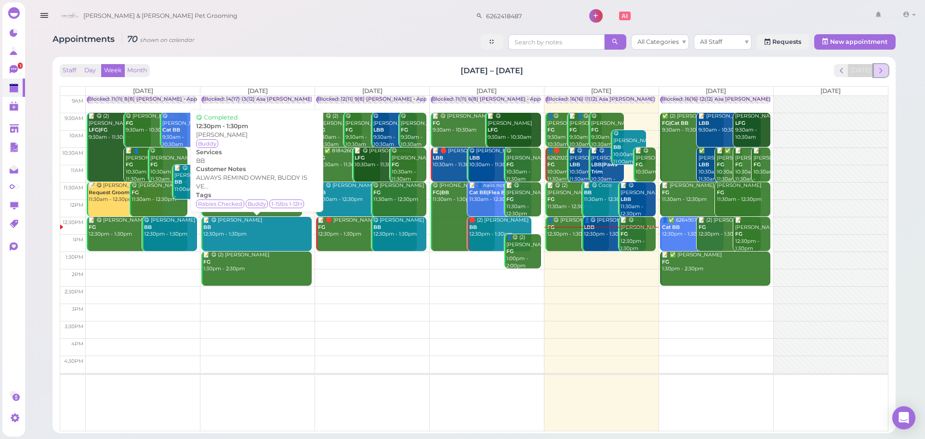
click at [880, 71] on span "next" at bounding box center [881, 70] width 9 height 9
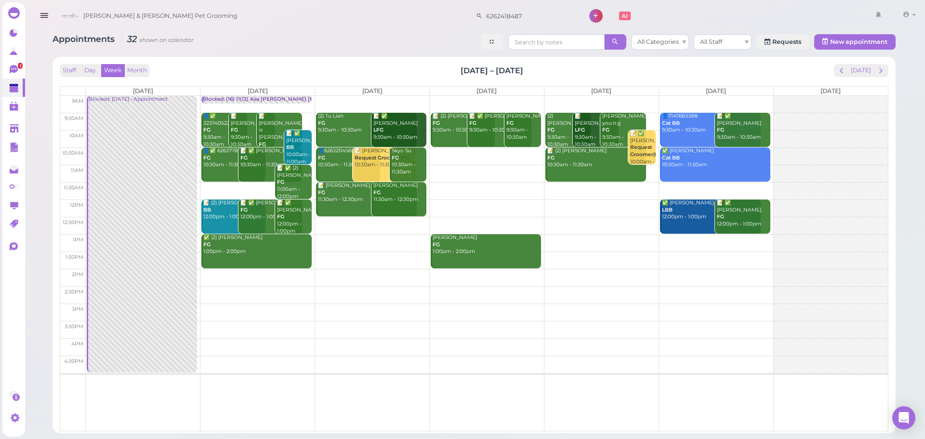
click at [381, 224] on td at bounding box center [487, 225] width 802 height 17
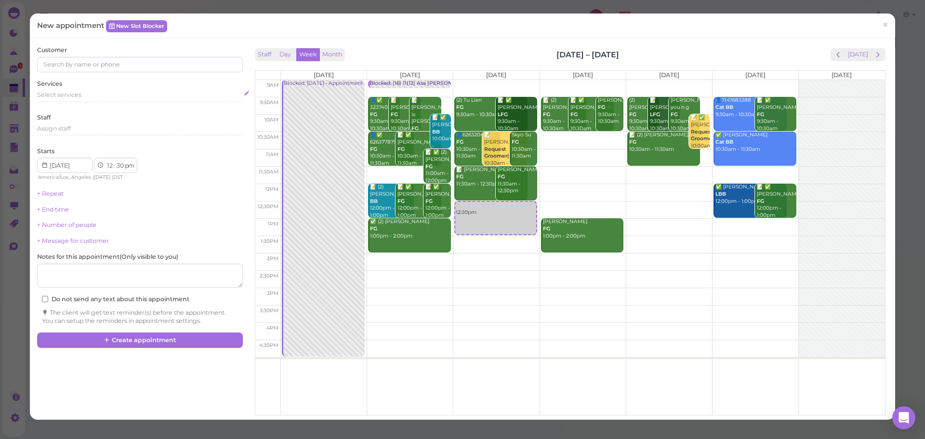
click at [58, 93] on span "Select services" at bounding box center [59, 94] width 44 height 7
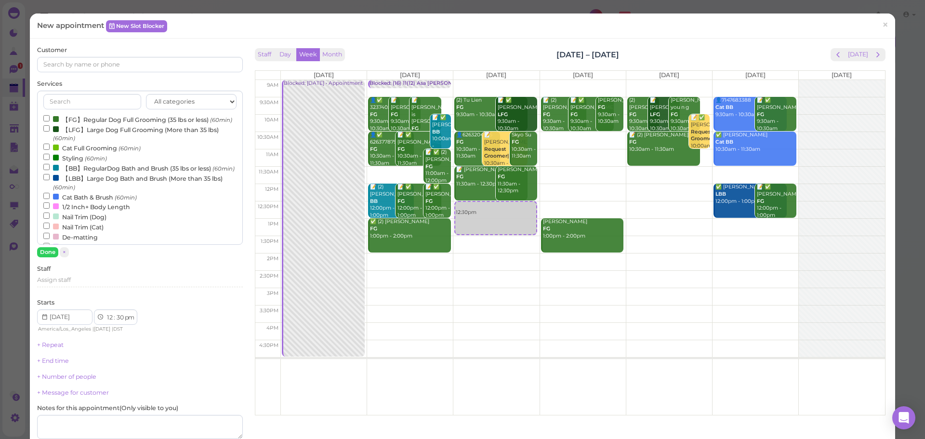
click at [66, 121] on label "【FG】Regular Dog Full Grooming (35 lbs or less) (60min)" at bounding box center [137, 119] width 189 height 10
click at [50, 121] on input "【FG】Regular Dog Full Grooming (35 lbs or less) (60min)" at bounding box center [46, 118] width 6 height 6
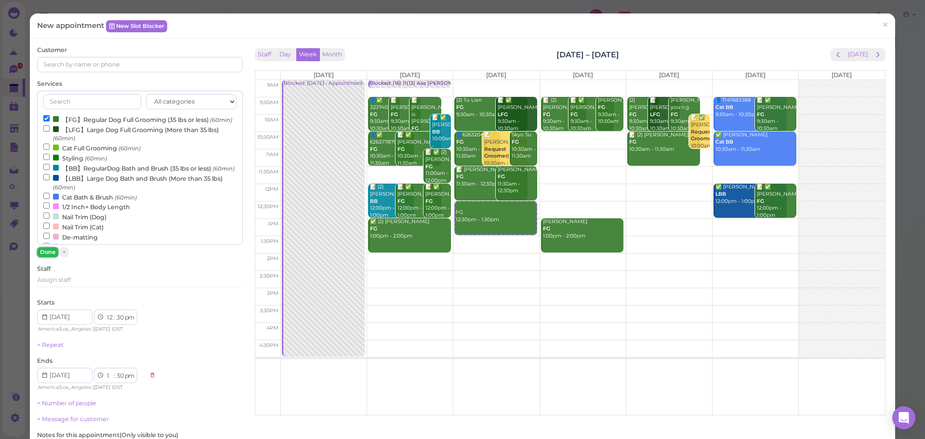
click at [44, 249] on button "Done" at bounding box center [47, 252] width 21 height 10
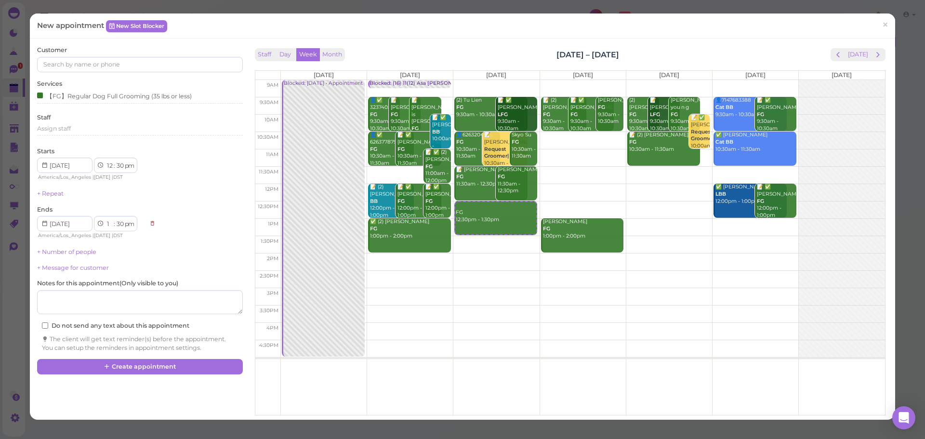
drag, startPoint x: 106, startPoint y: 77, endPoint x: 107, endPoint y: 68, distance: 8.7
click at [106, 76] on div "Customer Services 【FG】Regular Dog Full Grooming (35 lbs or less) Staff Assign s…" at bounding box center [139, 199] width 205 height 306
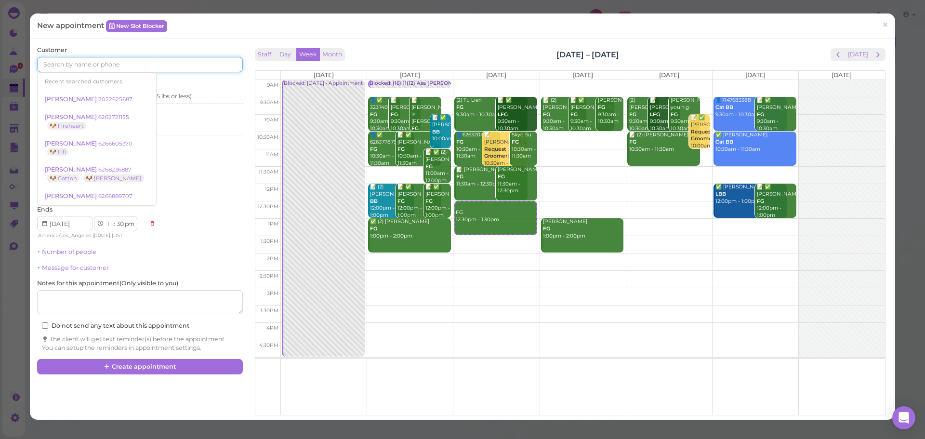
click at [107, 68] on input at bounding box center [139, 64] width 205 height 15
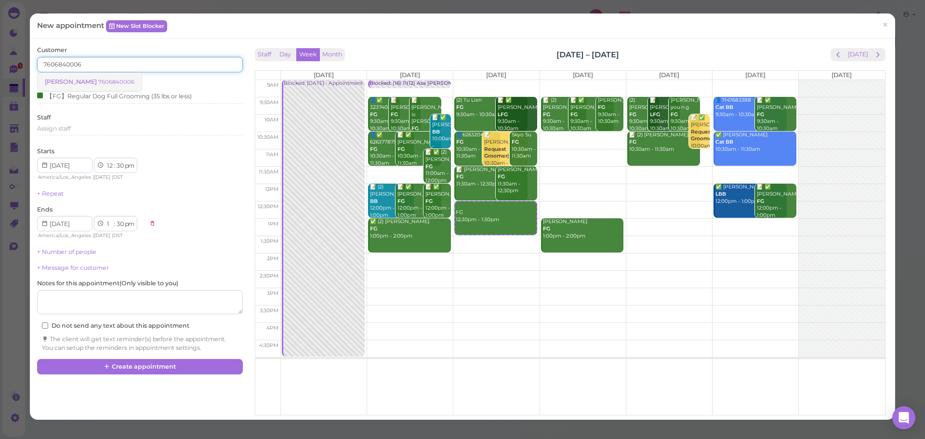
type input "7606840006"
click at [106, 87] on link "Gracey Duarte 7606840006" at bounding box center [90, 82] width 104 height 18
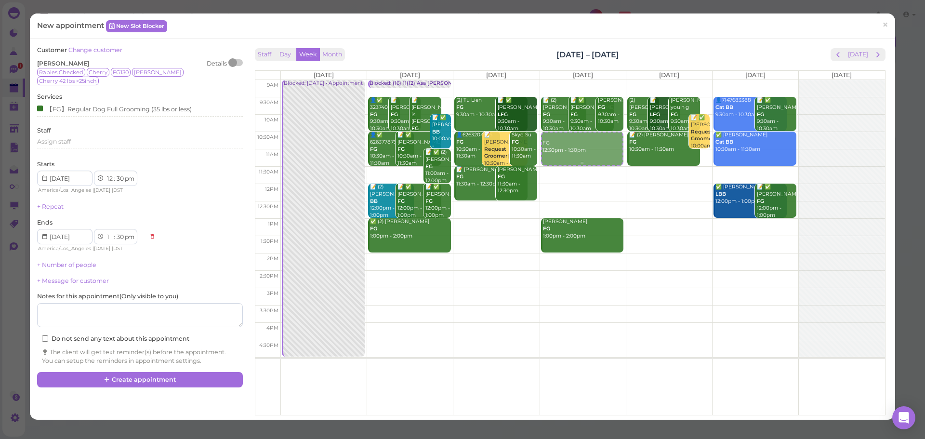
drag, startPoint x: 495, startPoint y: 216, endPoint x: 578, endPoint y: 155, distance: 103.0
click at [578, 80] on tr "Blocked: Labor day • Appointment Blocked: (16) 11(12) Asa Helen Rebecca • Appoi…" at bounding box center [570, 80] width 630 height 0
type input "[DATE]"
select select "10"
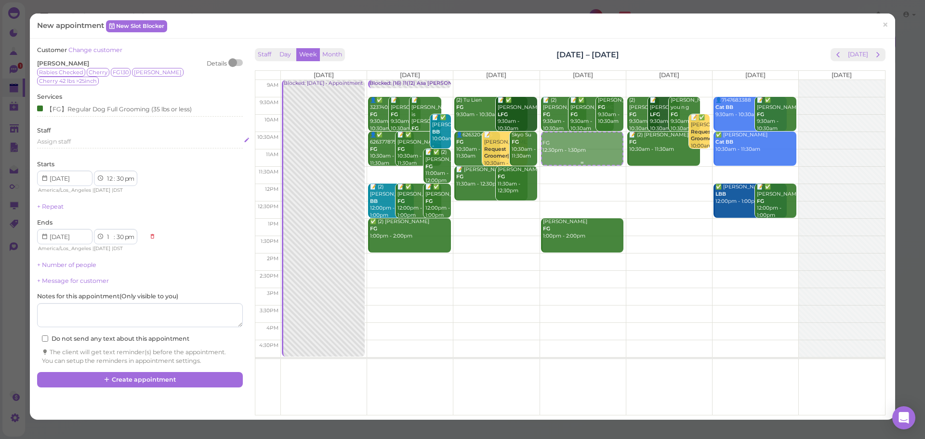
select select "am"
select select "11"
select select "am"
click at [106, 106] on div "【FG】Regular Dog Full Grooming (35 lbs or less)" at bounding box center [139, 110] width 205 height 13
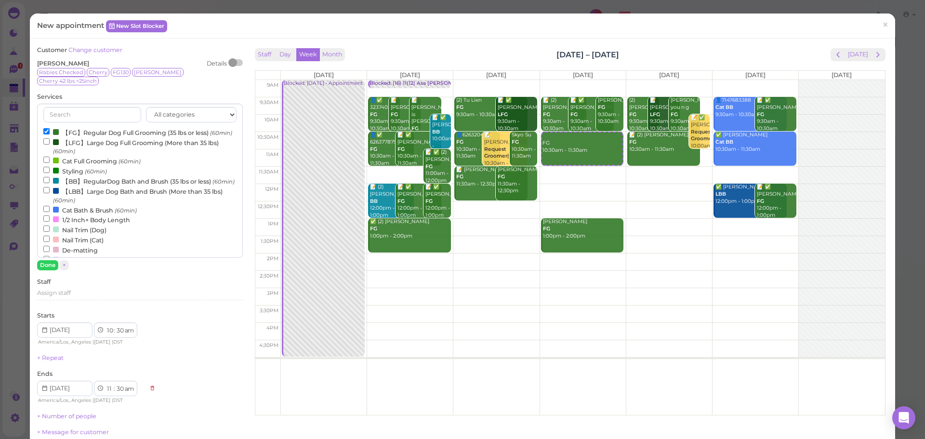
click at [91, 127] on label "【FG】Regular Dog Full Grooming (35 lbs or less) (60min)" at bounding box center [137, 132] width 189 height 10
click at [50, 128] on input "【FG】Regular Dog Full Grooming (35 lbs or less) (60min)" at bounding box center [46, 131] width 6 height 6
click at [87, 147] on label "【LFG】Large Dog Full Grooming (More than 35 lbs) (60min)" at bounding box center [139, 146] width 193 height 19
click at [50, 145] on input "【LFG】Large Dog Full Grooming (More than 35 lbs) (60min)" at bounding box center [46, 141] width 6 height 6
click at [42, 260] on button "Done" at bounding box center [47, 265] width 21 height 10
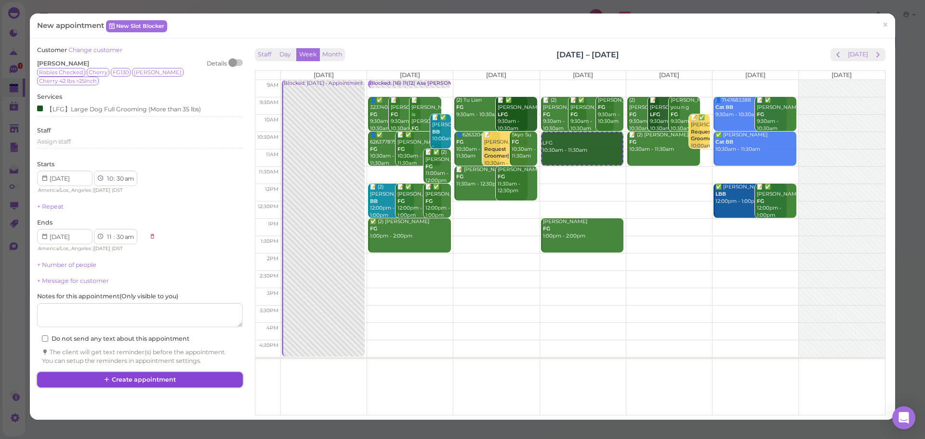
click at [117, 376] on button "Create appointment" at bounding box center [139, 379] width 205 height 15
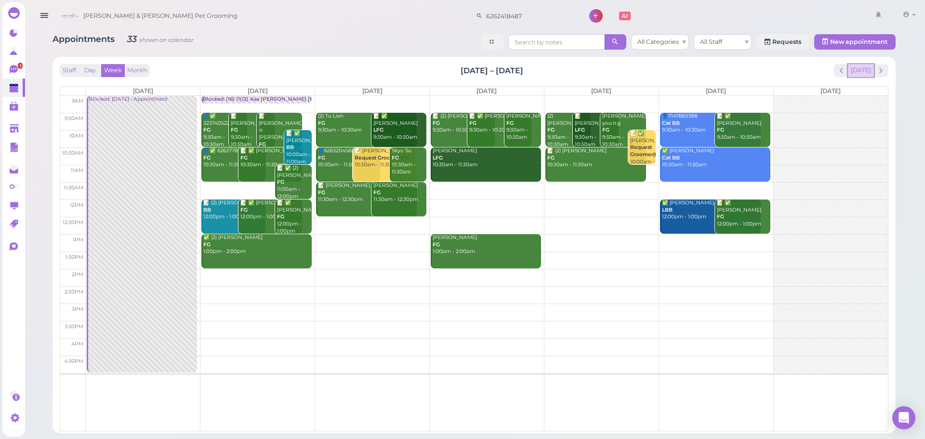
click at [860, 66] on button "[DATE]" at bounding box center [861, 70] width 26 height 13
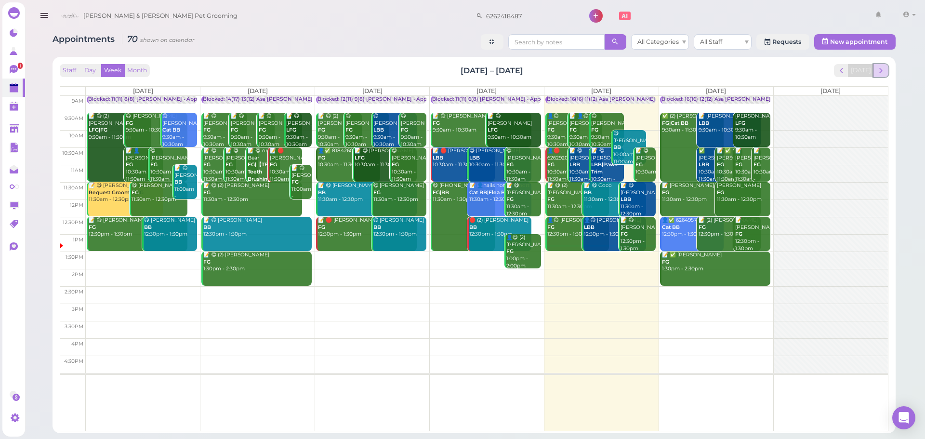
click at [881, 72] on span "next" at bounding box center [881, 70] width 9 height 9
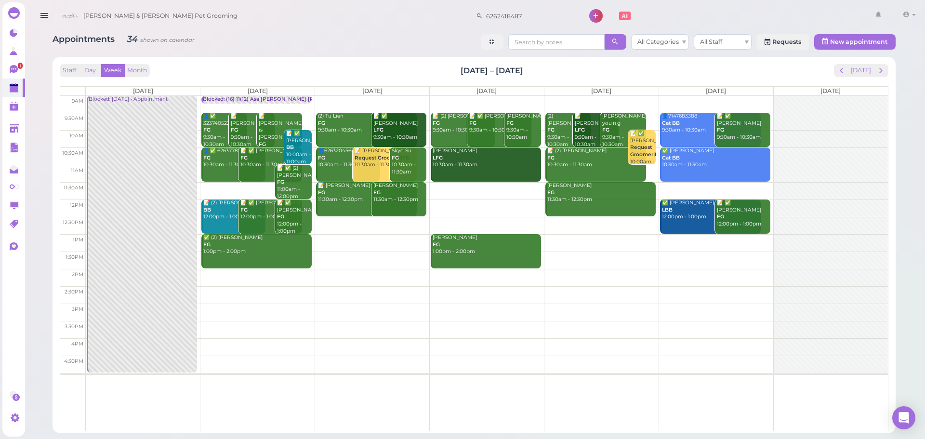
click at [371, 96] on td at bounding box center [487, 104] width 802 height 17
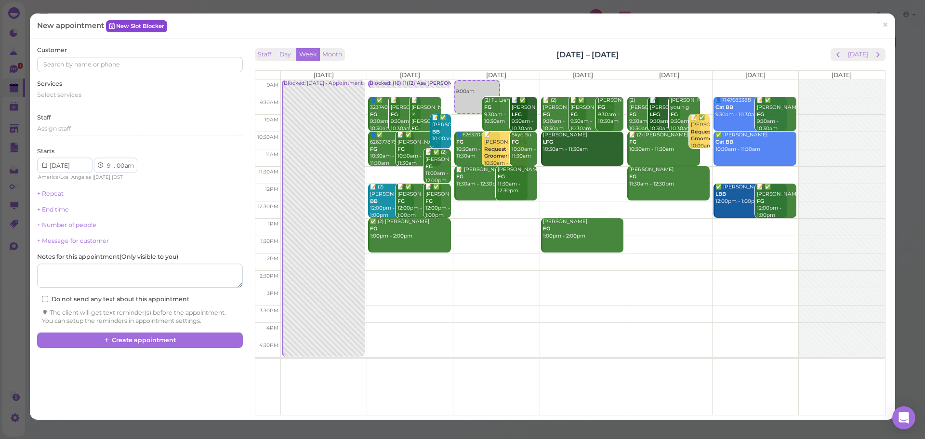
click at [157, 27] on link "New Slot Blocker" at bounding box center [136, 26] width 61 height 12
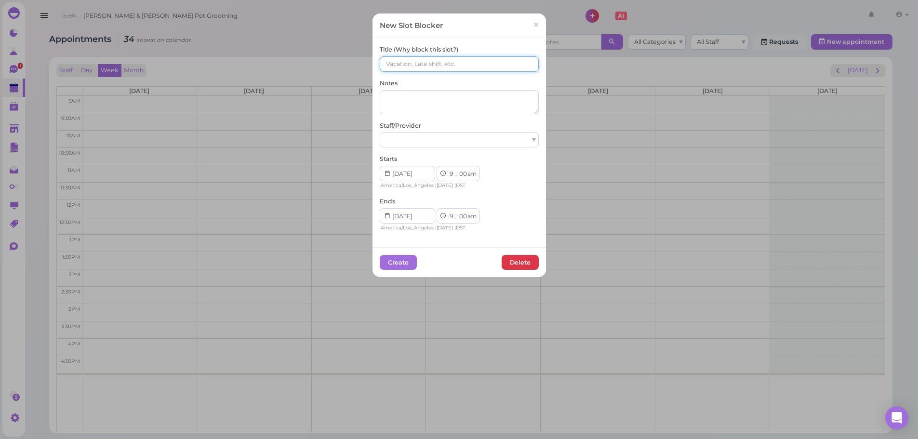
click at [428, 58] on input at bounding box center [459, 63] width 159 height 15
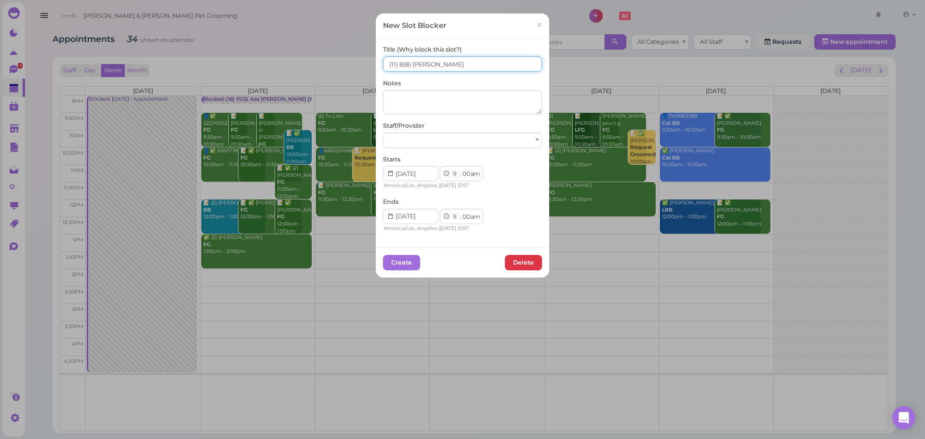
type input "(11) 8(8) Asa Helen"
click at [452, 144] on div at bounding box center [462, 140] width 159 height 15
drag, startPoint x: 460, startPoint y: 215, endPoint x: 460, endPoint y: 221, distance: 5.8
click at [461, 215] on select "00 05 10 15 20 25 30 35 40 45 50 55" at bounding box center [466, 217] width 10 height 10
click at [461, 212] on select "00 05 10 15 20 25 30 35 40 45 50 55" at bounding box center [466, 217] width 10 height 10
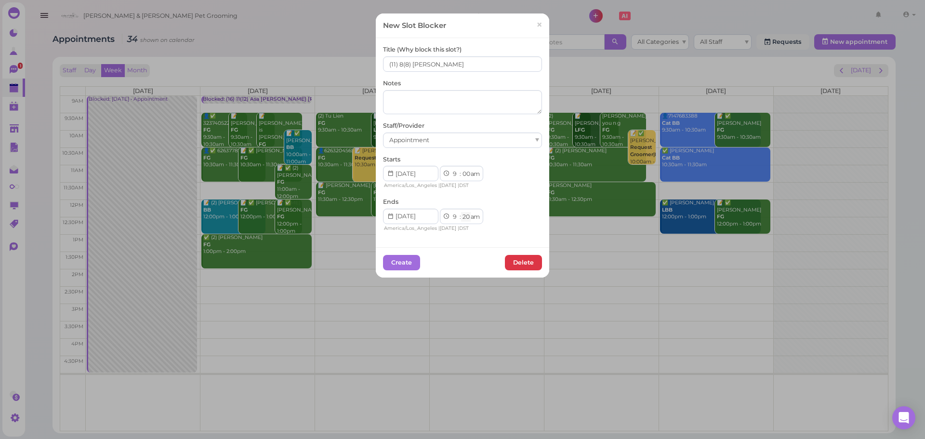
click at [465, 217] on select "00 05 10 15 20 25 30 35 40 45 50 55" at bounding box center [466, 217] width 10 height 10
select select "30"
click at [461, 212] on select "00 05 10 15 20 25 30 35 40 45 50 55" at bounding box center [466, 217] width 10 height 10
click at [403, 266] on button "Create" at bounding box center [401, 262] width 37 height 15
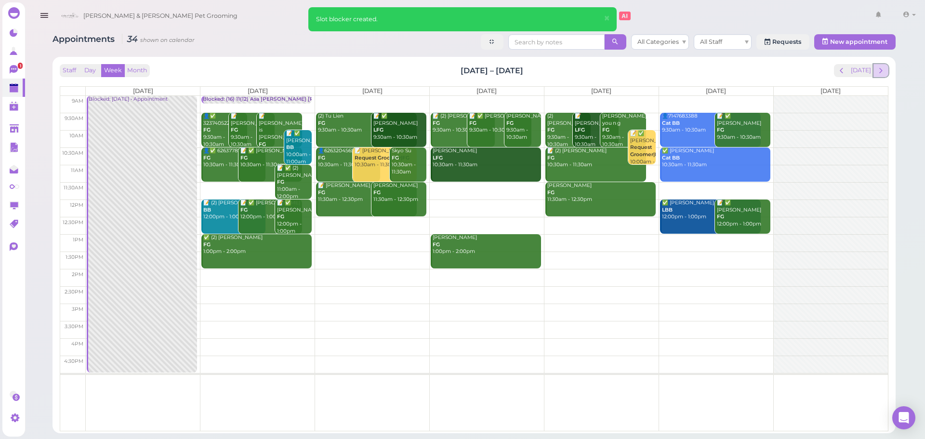
click at [879, 75] on button "next" at bounding box center [881, 70] width 15 height 13
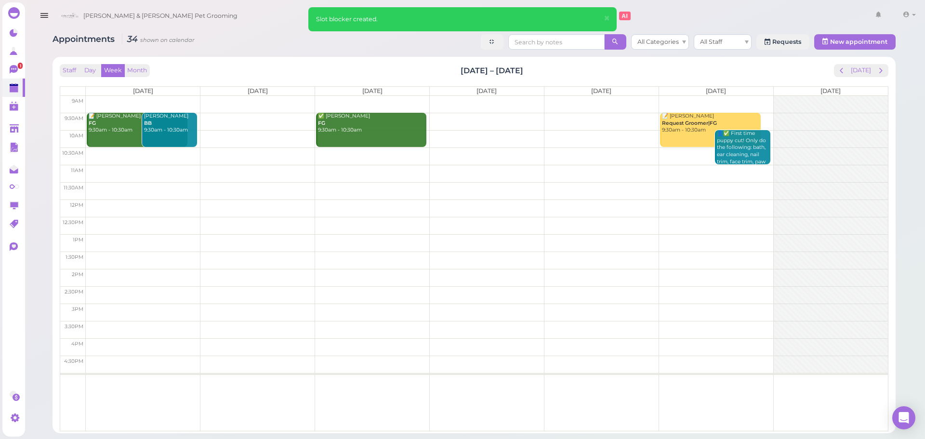
click at [357, 151] on td at bounding box center [487, 155] width 802 height 17
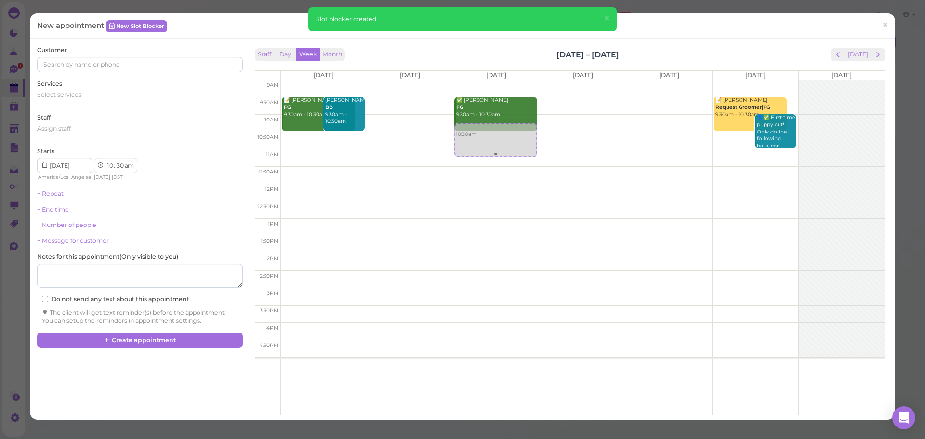
click at [488, 80] on div "10:30am ✅ Shayla Oliva FG 9:30am - 10:30am 10:30am" at bounding box center [496, 80] width 86 height 0
select select "15"
click at [98, 106] on div "Customer Services Select services Staff Assign staff Starts 1 2 3 4 5 6 7 8 9 1…" at bounding box center [139, 185] width 205 height 279
click at [93, 97] on div "Select services" at bounding box center [139, 95] width 205 height 9
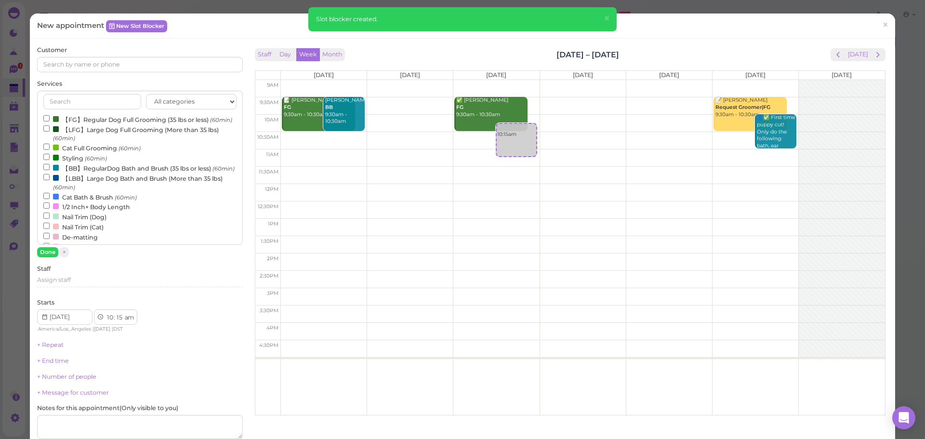
click at [84, 122] on label "【FG】Regular Dog Full Grooming (35 lbs or less) (60min)" at bounding box center [137, 119] width 189 height 10
click at [50, 121] on input "【FG】Regular Dog Full Grooming (35 lbs or less) (60min)" at bounding box center [46, 118] width 6 height 6
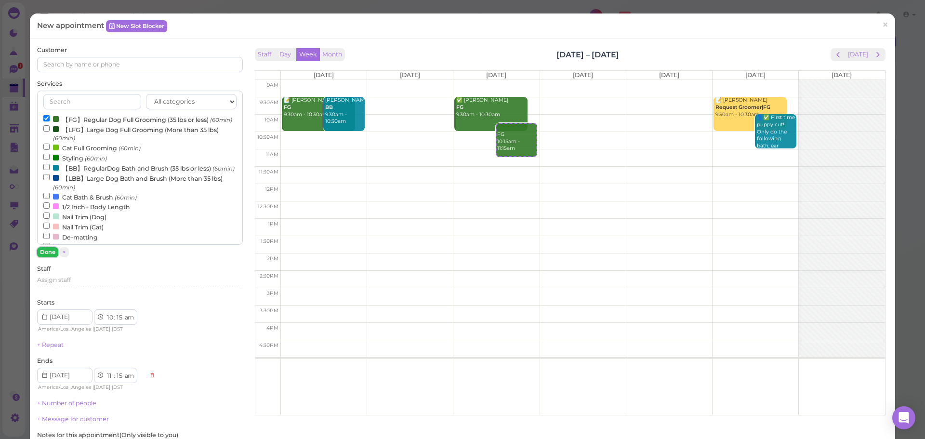
click at [42, 251] on button "Done" at bounding box center [47, 252] width 21 height 10
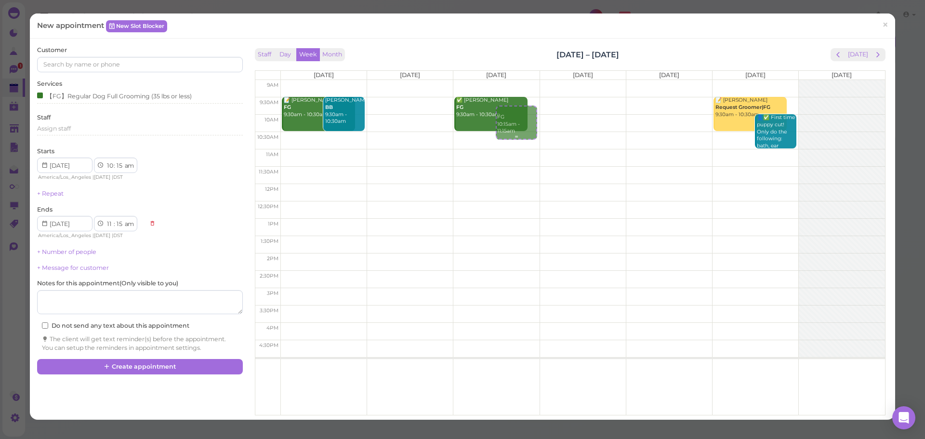
drag, startPoint x: 524, startPoint y: 147, endPoint x: 519, endPoint y: 130, distance: 18.3
click at [519, 80] on div "FG 10:15am - 11:15am ✅ Shayla Oliva FG 9:30am - 10:30am FG 10:15am - 11:15am" at bounding box center [496, 80] width 86 height 0
select select "9"
select select "45"
select select "10"
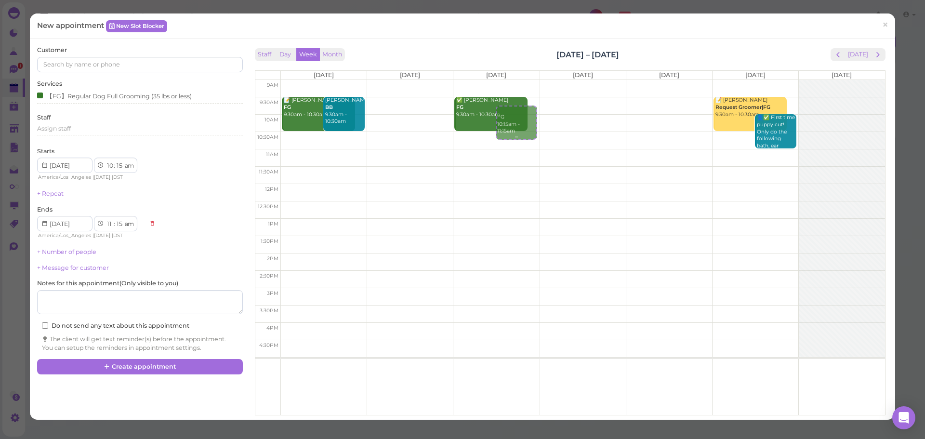
select select "45"
click at [162, 69] on input at bounding box center [139, 64] width 205 height 15
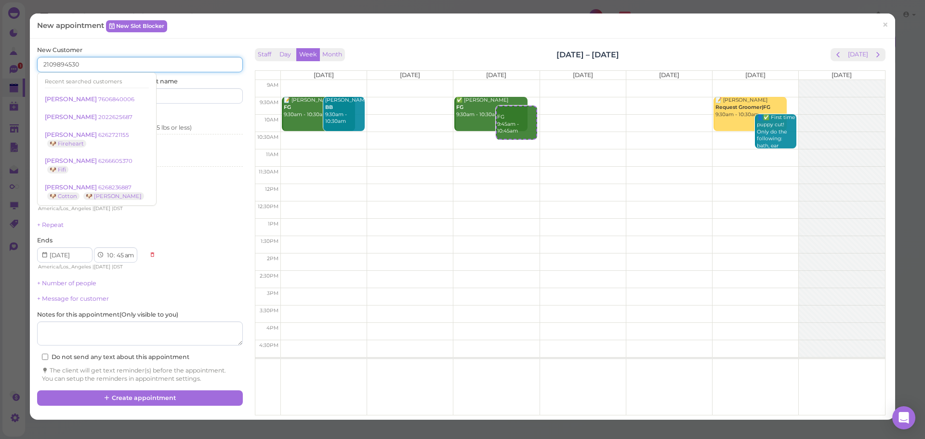
type input "2109894530"
click at [107, 67] on input "2109894530" at bounding box center [139, 64] width 205 height 15
click at [110, 54] on div "New Customer 2109894530 Recent searched customers Gracey Duarte 7606840006 John…" at bounding box center [139, 75] width 205 height 58
click at [110, 61] on input "2109894530" at bounding box center [139, 64] width 205 height 15
click at [106, 66] on input "2109894530" at bounding box center [139, 64] width 205 height 15
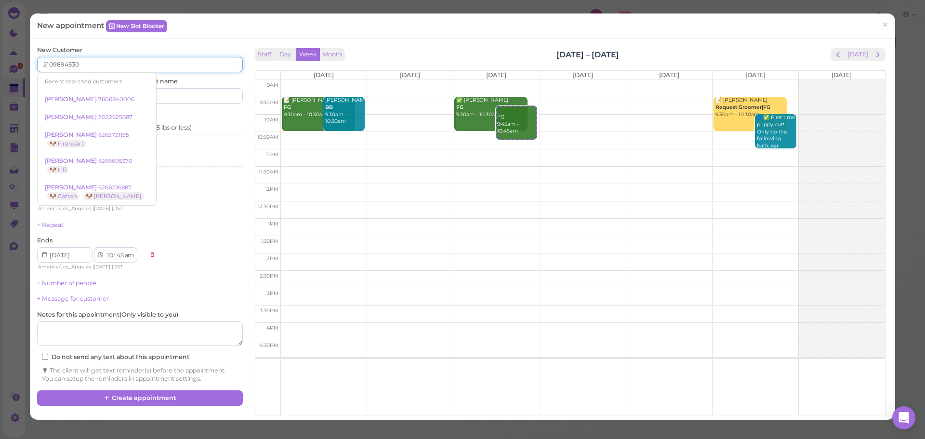
click at [106, 66] on input "2109894530" at bounding box center [139, 64] width 205 height 15
click at [125, 46] on div "New Customer 2109894530 Recent searched customers Gracey Duarte 7606840006 John…" at bounding box center [139, 75] width 205 height 58
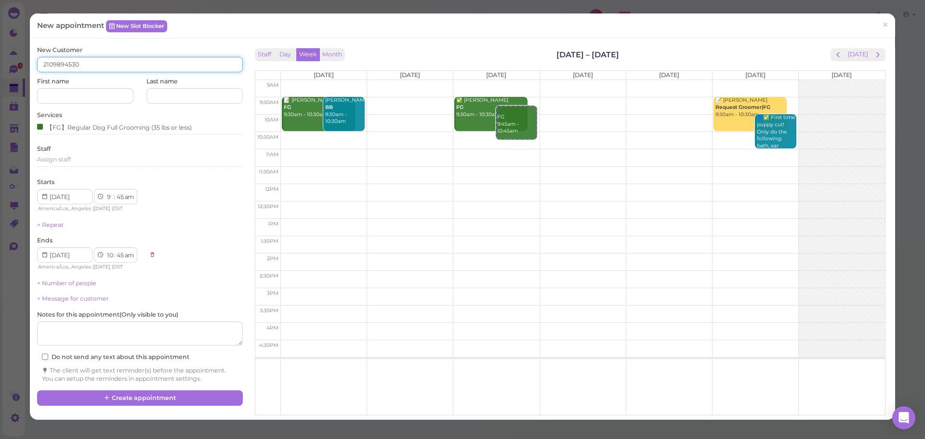
click at [118, 64] on input "2109894530" at bounding box center [139, 64] width 205 height 15
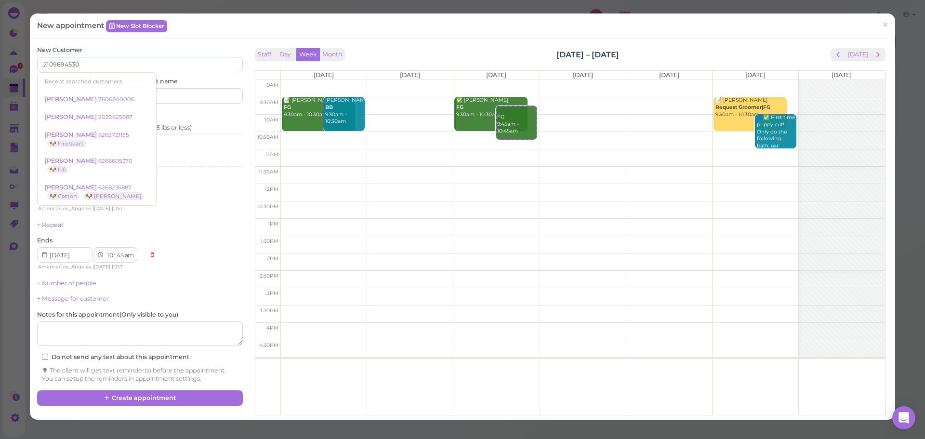
click at [186, 225] on div "+ Repeat" at bounding box center [139, 225] width 205 height 9
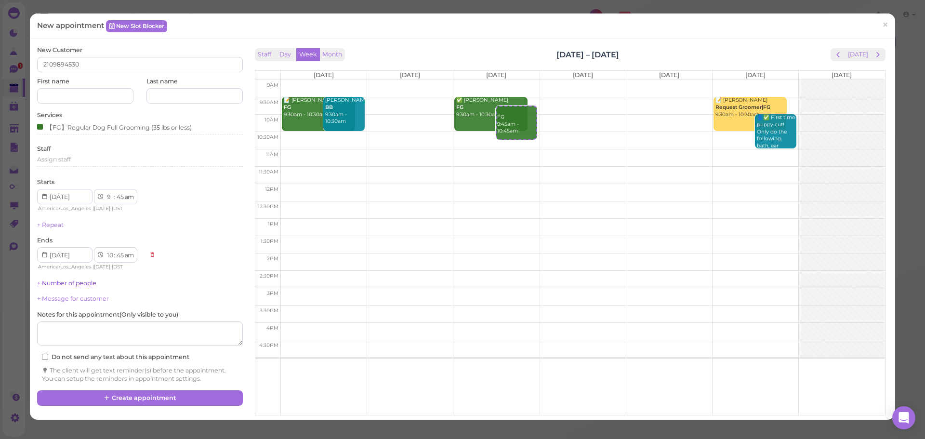
click at [82, 279] on link "+ Number of people" at bounding box center [66, 282] width 59 height 7
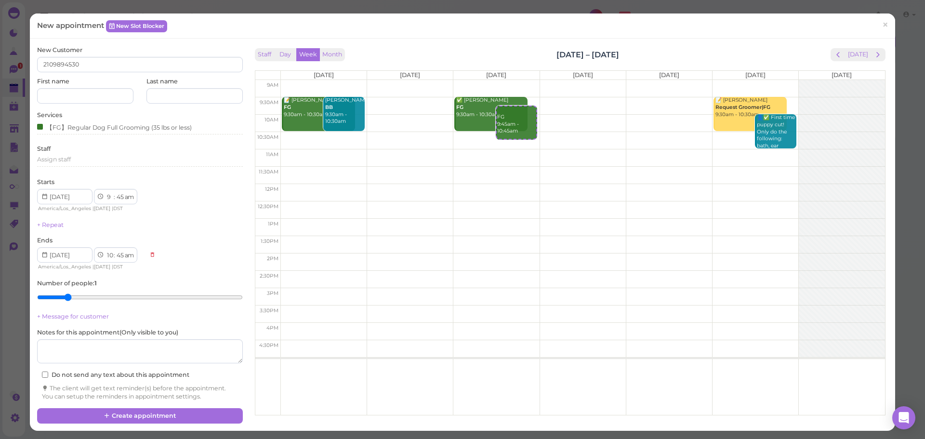
click at [61, 298] on input "range" at bounding box center [139, 297] width 205 height 15
type input "1"
click at [51, 303] on input "range" at bounding box center [139, 297] width 205 height 15
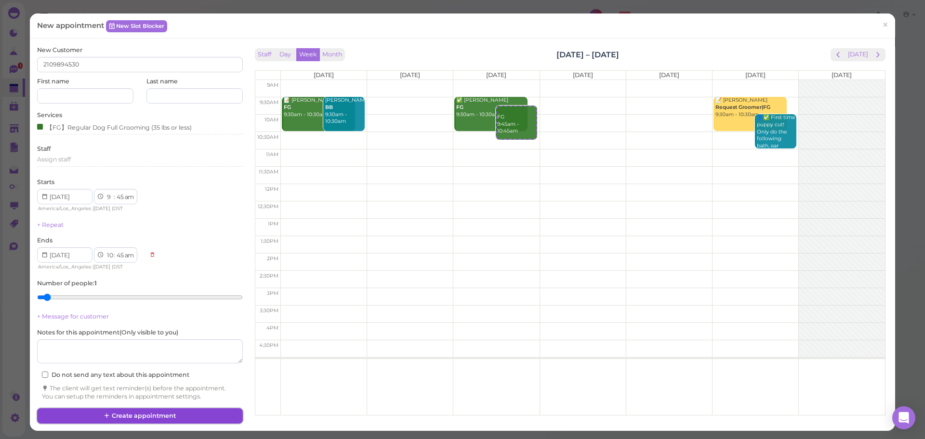
click at [194, 418] on button "Create appointment" at bounding box center [139, 415] width 205 height 15
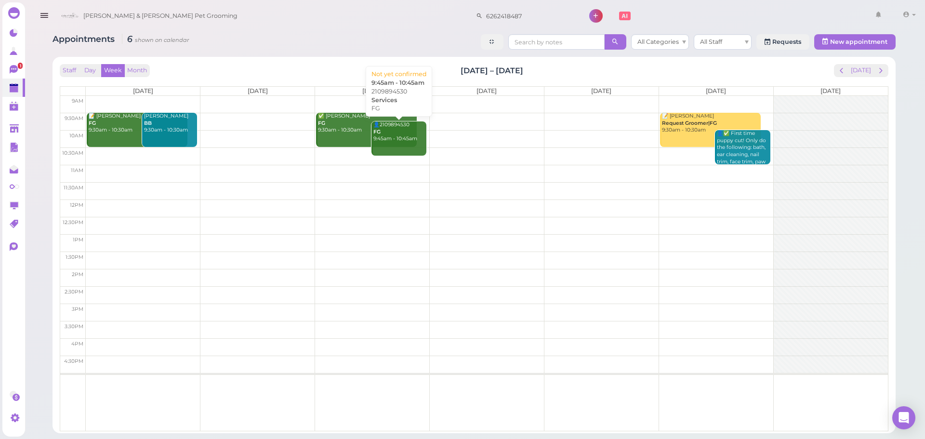
click at [402, 138] on div "👤2109894530 FG 9:45am - 10:45am" at bounding box center [399, 131] width 53 height 21
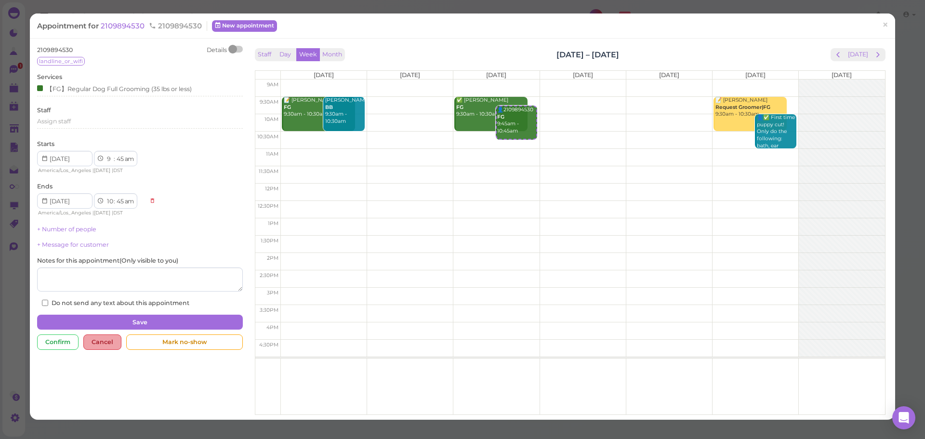
click at [103, 342] on div "Cancel" at bounding box center [102, 341] width 38 height 15
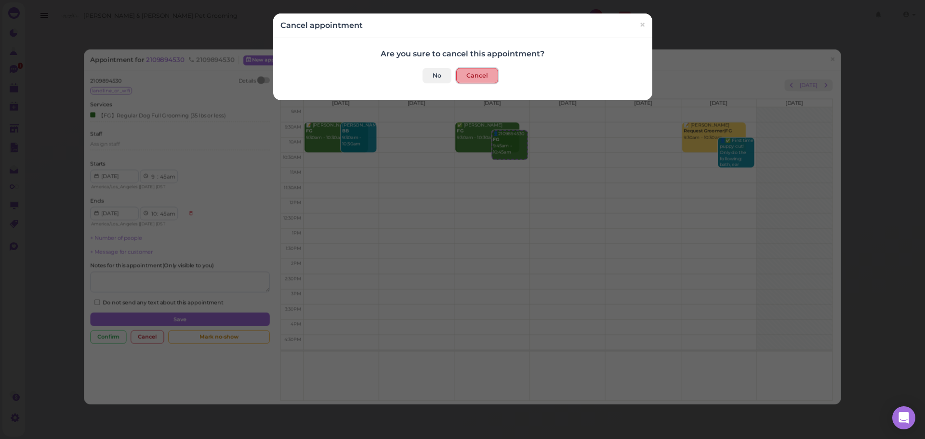
click at [474, 70] on button "Cancel" at bounding box center [477, 75] width 42 height 15
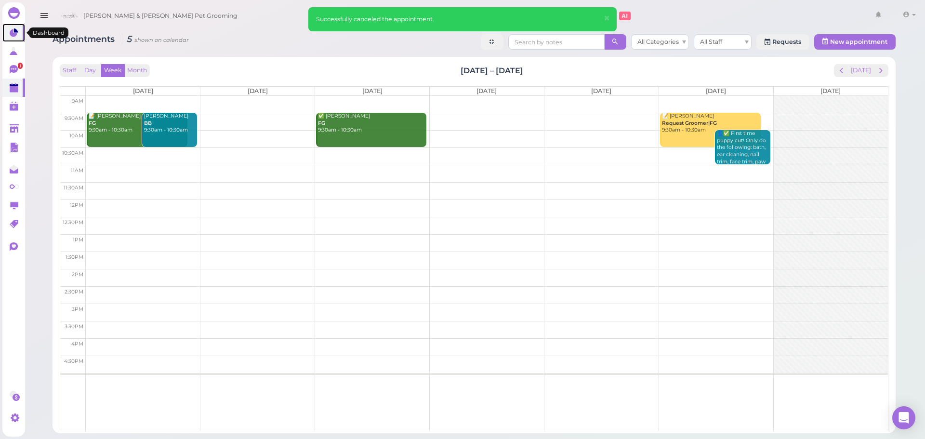
click at [16, 39] on link at bounding box center [13, 33] width 23 height 18
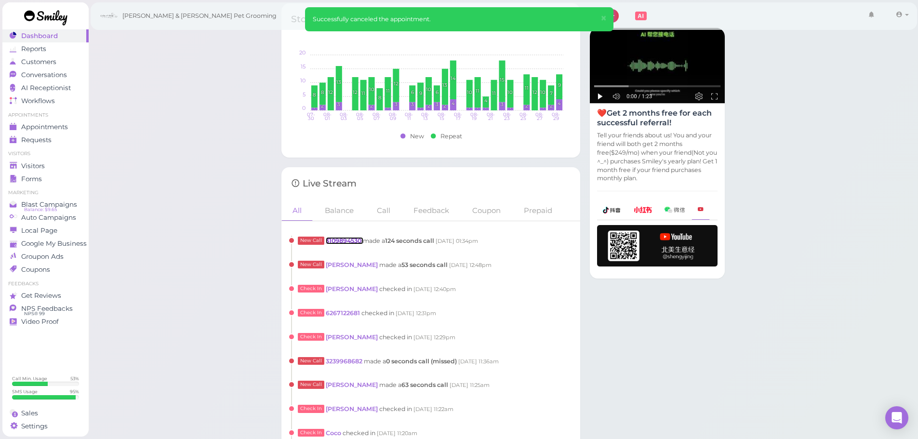
click at [348, 239] on link "3109894530" at bounding box center [344, 240] width 37 height 7
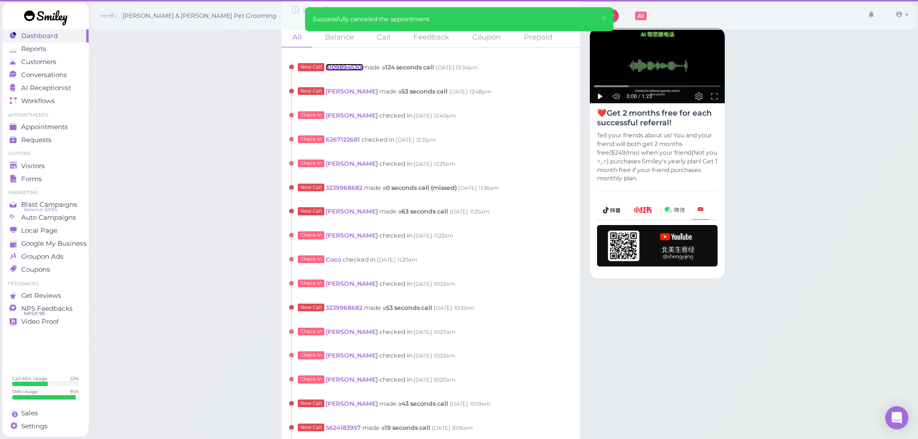
scroll to position [547, 0]
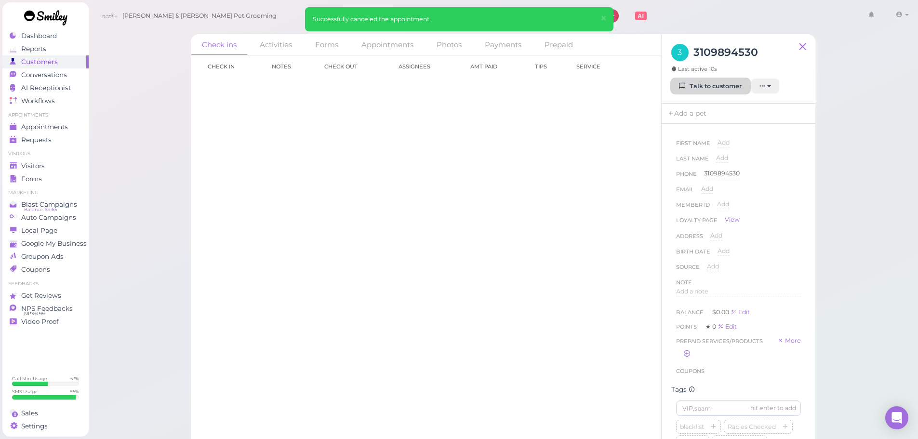
click at [712, 88] on link "Talk to customer" at bounding box center [710, 86] width 79 height 15
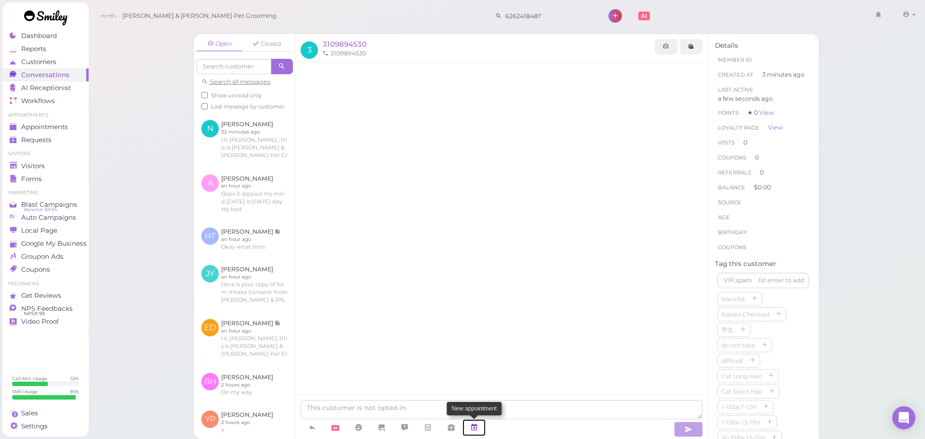
click at [475, 424] on icon at bounding box center [474, 428] width 8 height 10
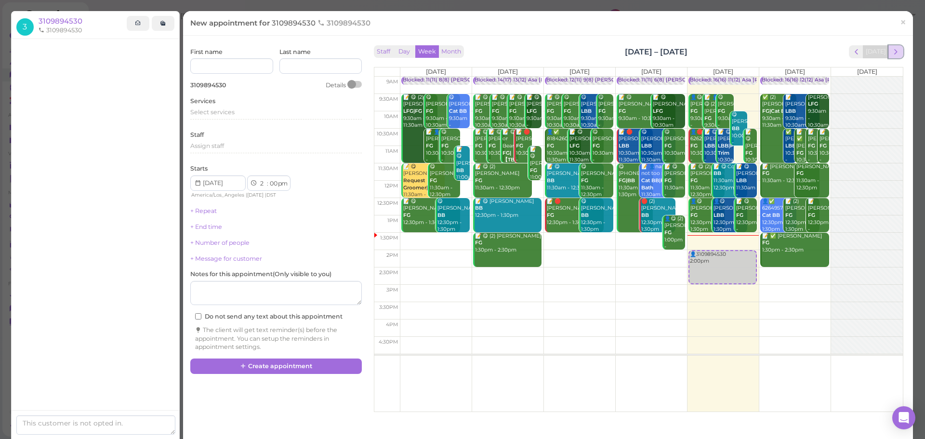
click at [891, 49] on span "next" at bounding box center [895, 51] width 9 height 9
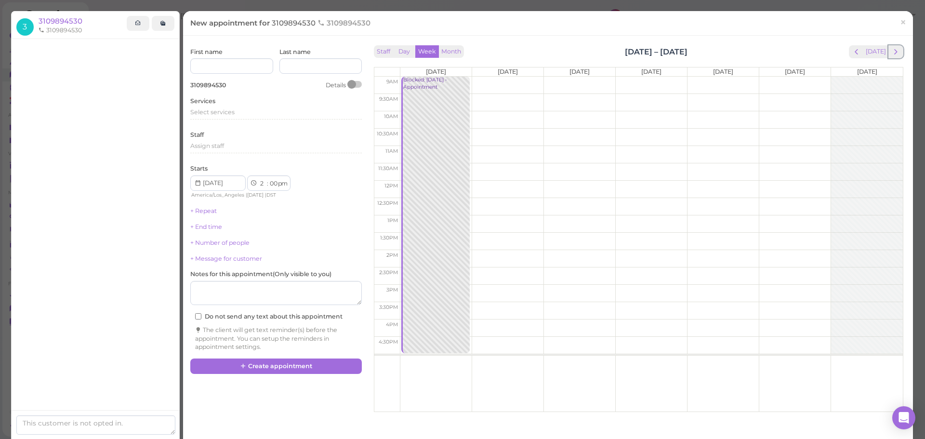
click at [891, 49] on span "next" at bounding box center [895, 51] width 9 height 9
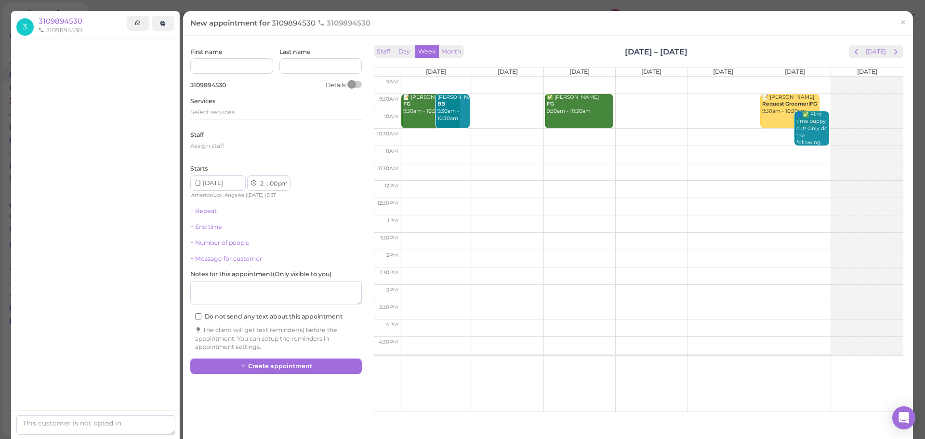
click at [635, 100] on td at bounding box center [651, 102] width 503 height 17
type input "2025-09-11"
select select "9"
select select "30"
select select "am"
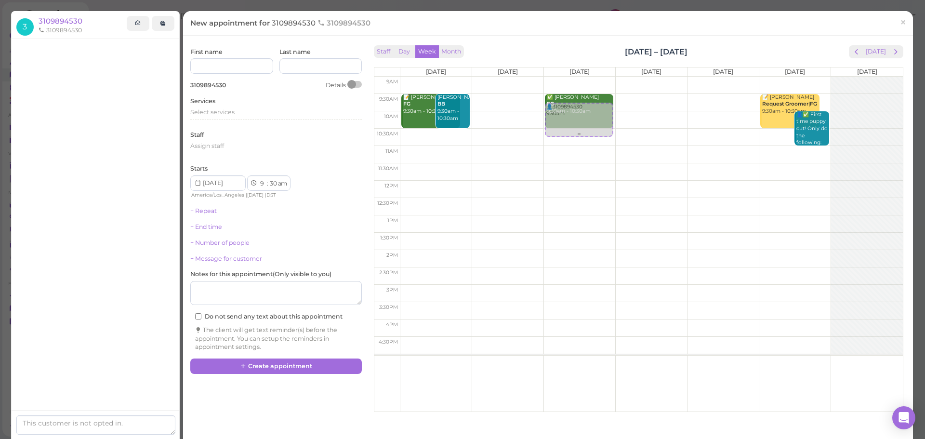
drag, startPoint x: 637, startPoint y: 108, endPoint x: 593, endPoint y: 117, distance: 44.7
click at [589, 77] on tr "📝 Linda Chong FG 9:30am - 10:30am Qingshu Jiang BB 9:30am - 10:30am 👤3109894530…" at bounding box center [638, 77] width 529 height 0
type input "2025-09-10"
select select "45"
click at [226, 110] on span "Select services" at bounding box center [212, 111] width 44 height 7
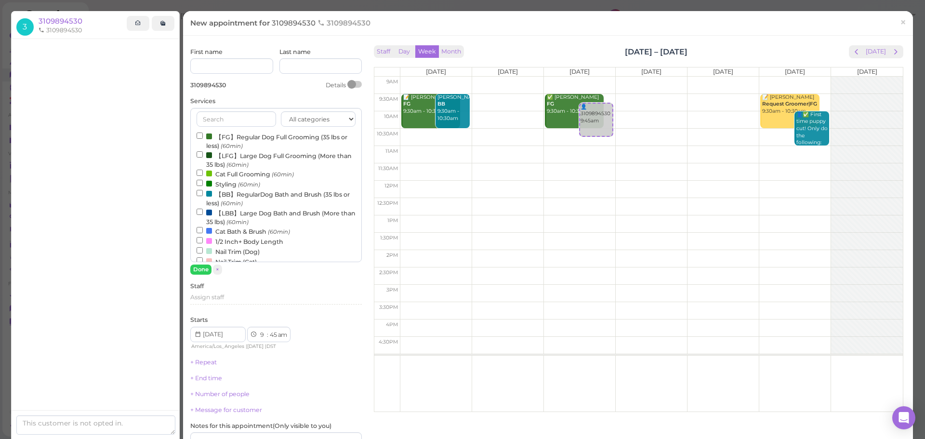
click at [227, 144] on label "【FG】Regular Dog Full Grooming (35 lbs or less) (60min)" at bounding box center [276, 141] width 159 height 19
click at [203, 139] on input "【FG】Regular Dog Full Grooming (35 lbs or less) (60min)" at bounding box center [200, 136] width 6 height 6
click at [205, 272] on button "Done" at bounding box center [200, 270] width 21 height 10
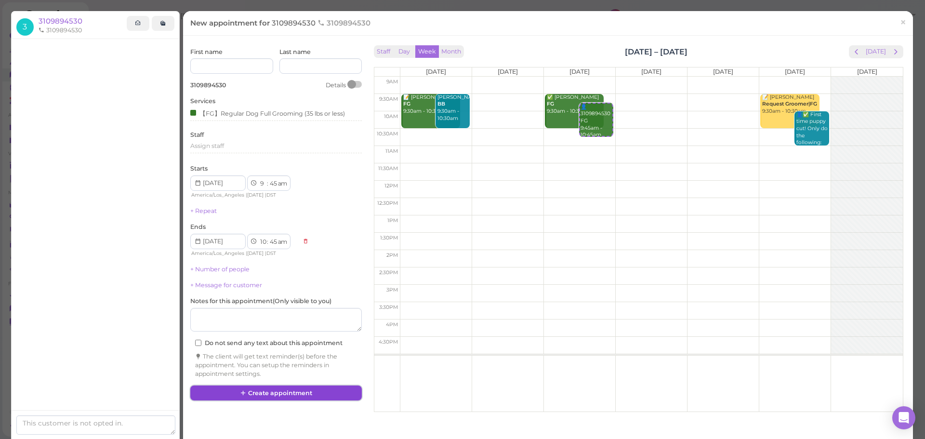
click at [309, 391] on button "Create appointment" at bounding box center [276, 393] width 172 height 15
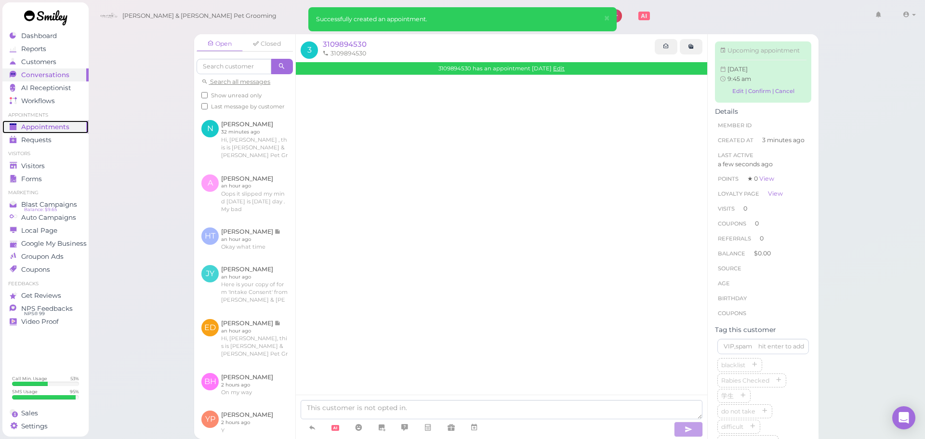
click at [62, 123] on span "Appointments" at bounding box center [45, 127] width 48 height 8
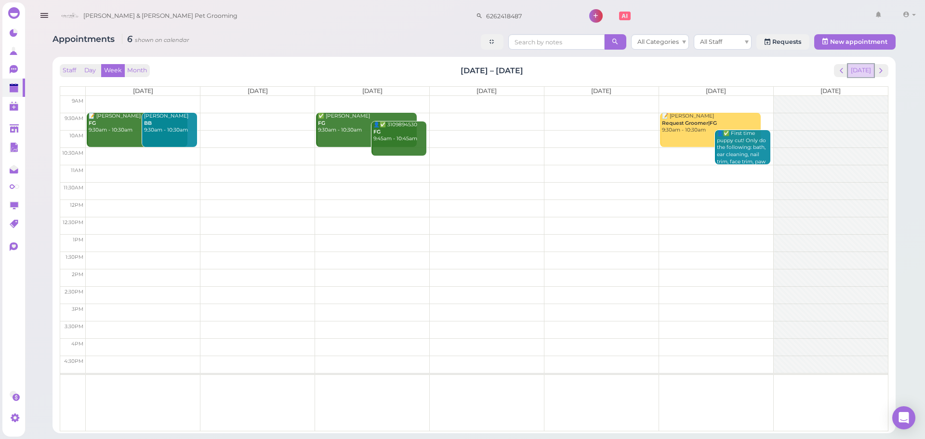
click at [863, 73] on button "[DATE]" at bounding box center [861, 70] width 26 height 13
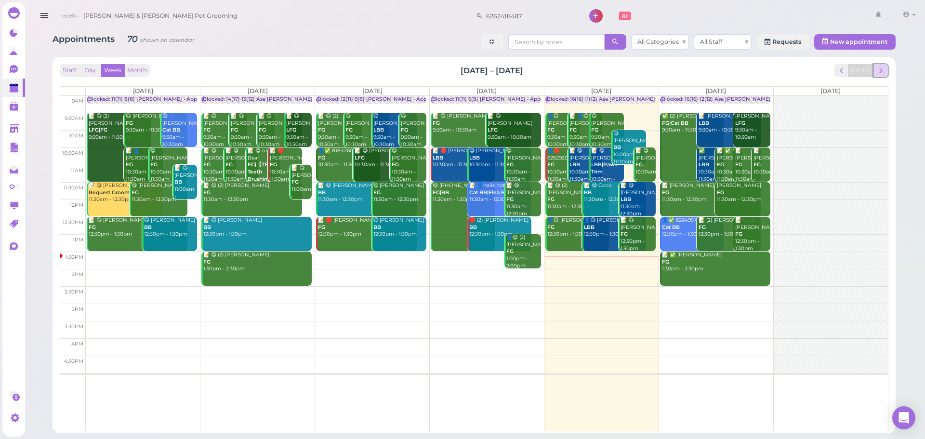
click at [887, 66] on button "next" at bounding box center [881, 70] width 15 height 13
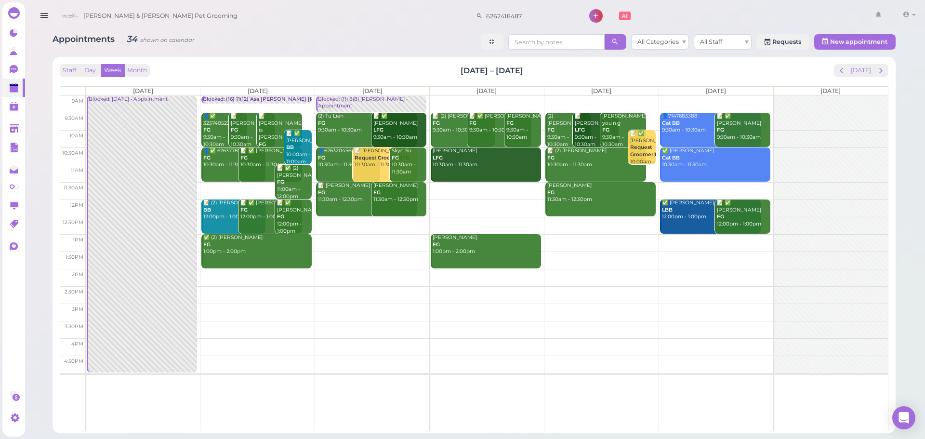
click at [475, 184] on td at bounding box center [487, 190] width 802 height 17
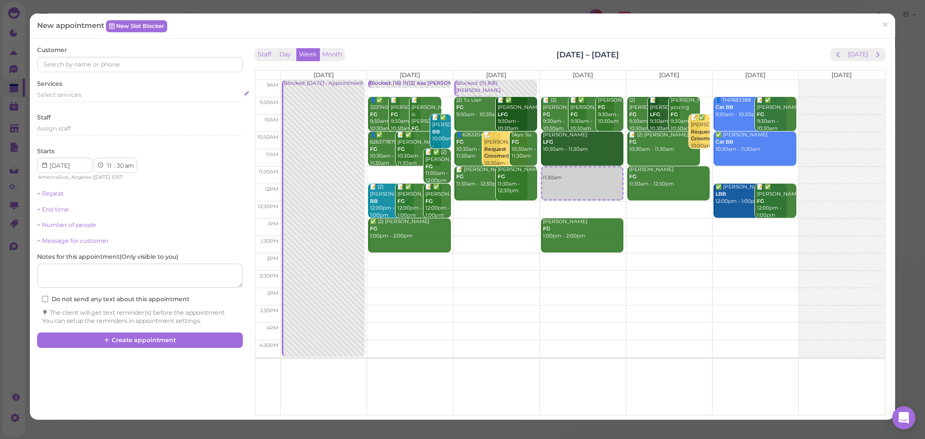
click at [120, 101] on div "Select services" at bounding box center [139, 97] width 205 height 12
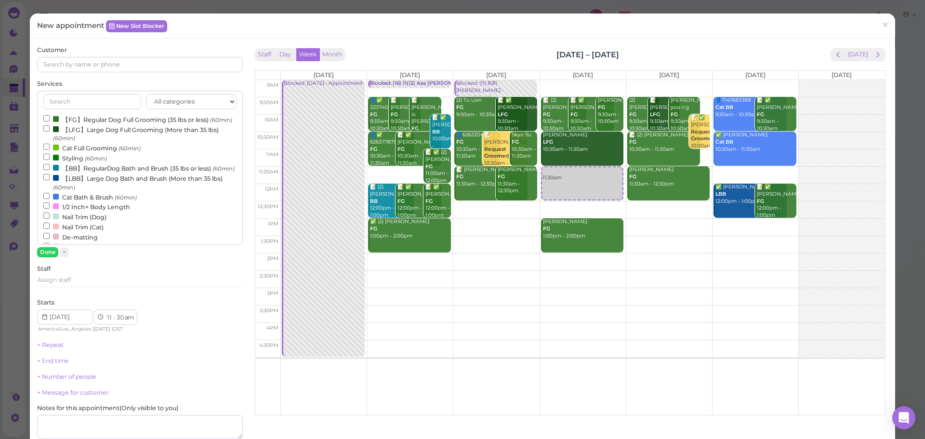
click at [103, 120] on label "【FG】Regular Dog Full Grooming (35 lbs or less) (60min)" at bounding box center [137, 119] width 189 height 10
click at [50, 120] on input "【FG】Regular Dog Full Grooming (35 lbs or less) (60min)" at bounding box center [46, 118] width 6 height 6
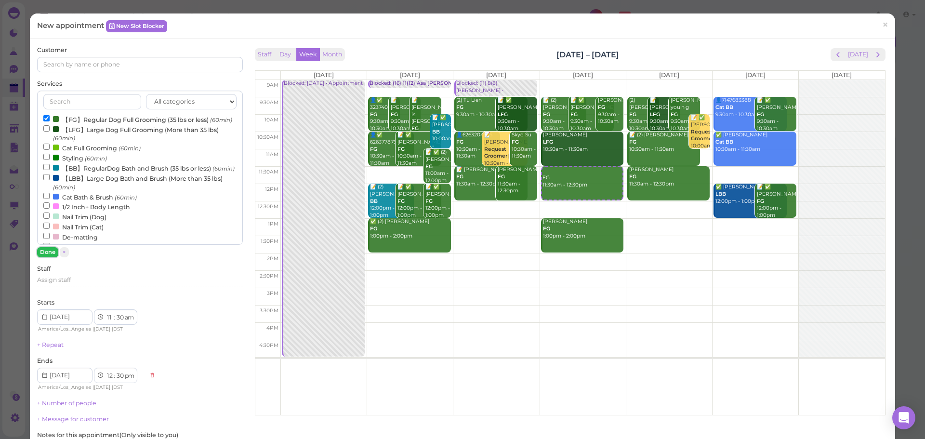
click at [52, 252] on button "Done" at bounding box center [47, 252] width 21 height 10
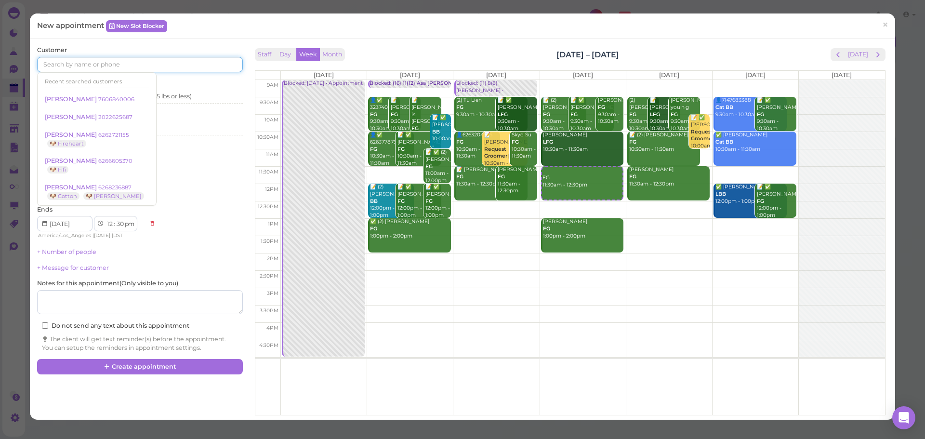
click at [118, 67] on input at bounding box center [139, 64] width 205 height 15
click at [163, 63] on input at bounding box center [139, 64] width 205 height 15
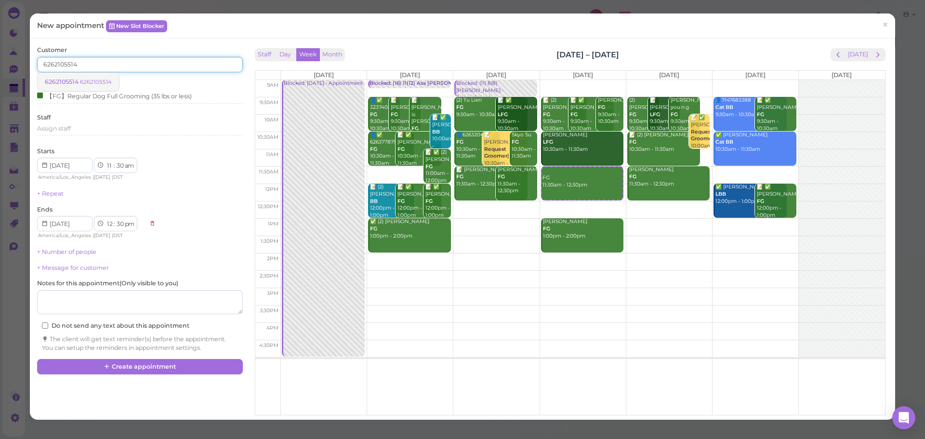
type input "6262105514"
click at [102, 82] on small "6262105514" at bounding box center [96, 82] width 32 height 7
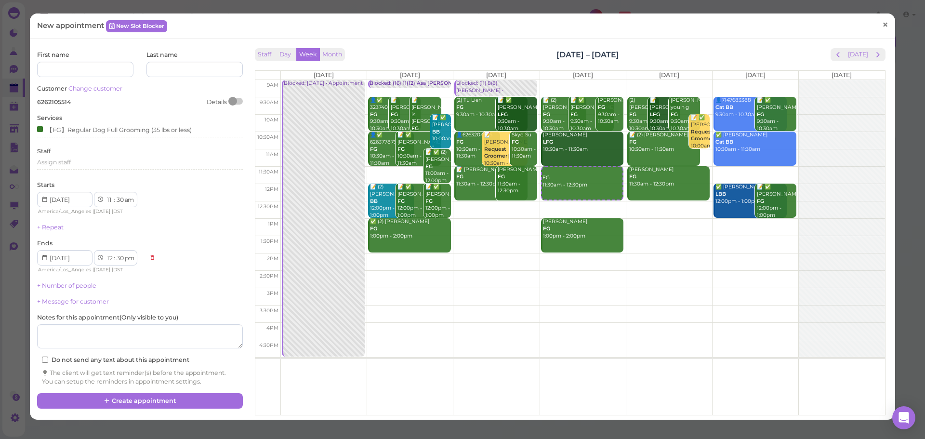
click at [883, 26] on link "×" at bounding box center [886, 25] width 18 height 23
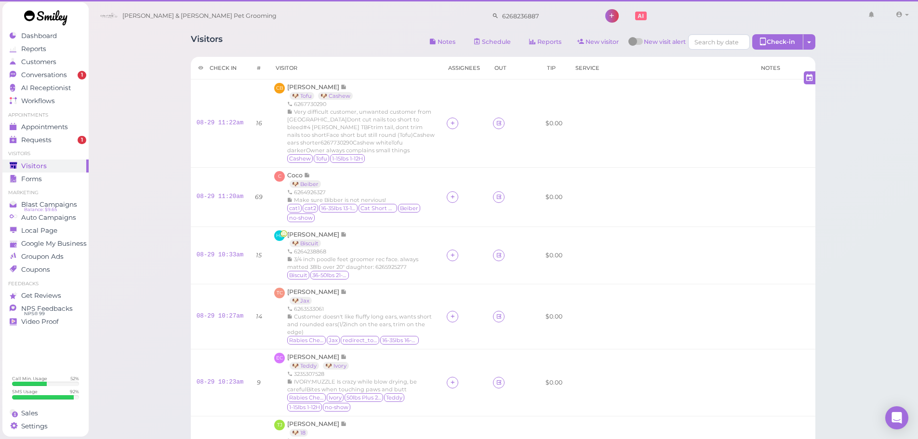
click at [131, 164] on div "Visitors Notes Schedule Reports New visitor New visit alert Check-in Customer c…" at bounding box center [503, 404] width 830 height 809
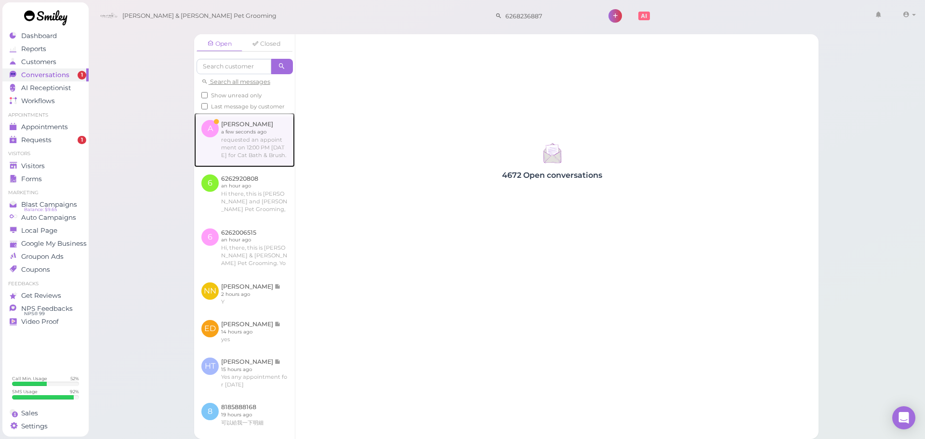
click at [214, 161] on link at bounding box center [244, 140] width 101 height 54
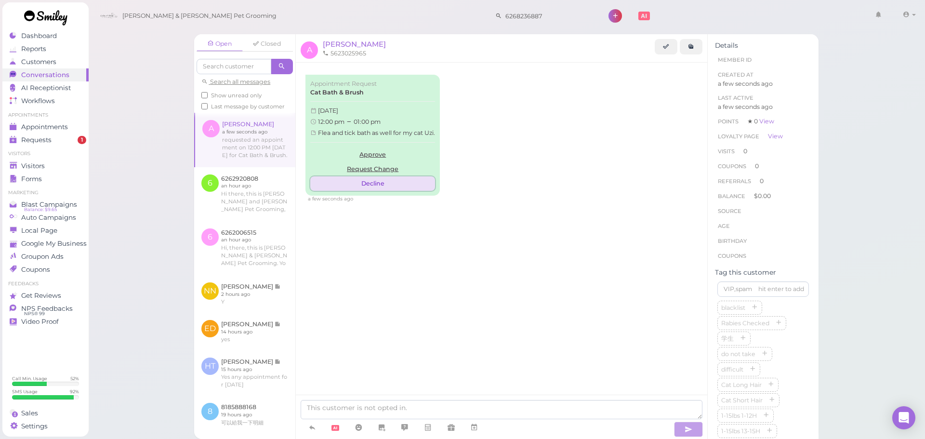
click at [379, 189] on button "Decline" at bounding box center [372, 183] width 125 height 14
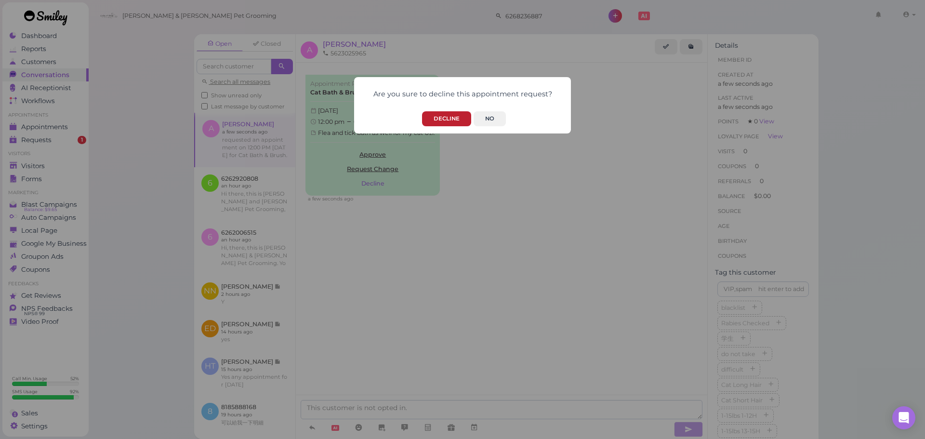
click at [449, 120] on button "Decline" at bounding box center [446, 118] width 49 height 15
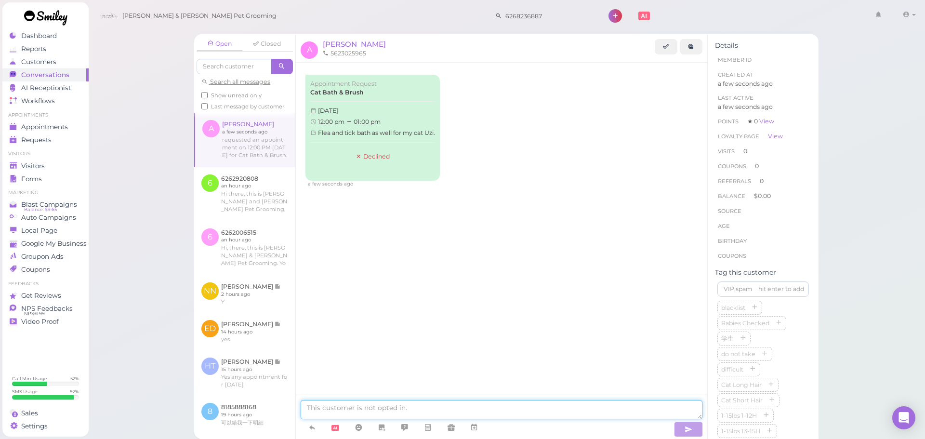
click at [378, 401] on textarea at bounding box center [502, 409] width 402 height 19
type textarea "We aren't open for [DATE] unfortunately."
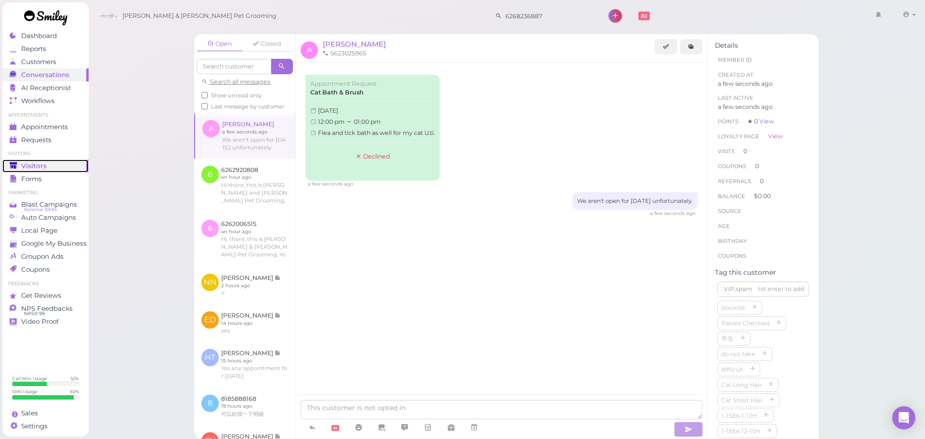
click at [37, 169] on span "Visitors" at bounding box center [34, 166] width 26 height 8
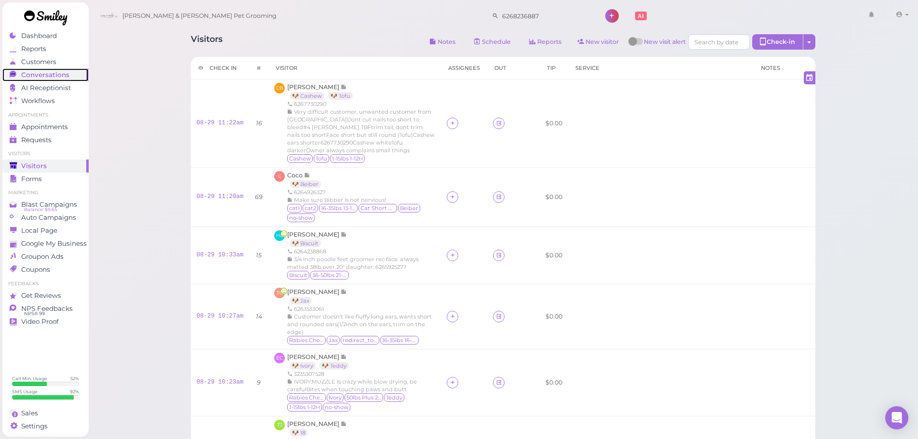
click at [42, 75] on span "Conversations" at bounding box center [45, 75] width 48 height 8
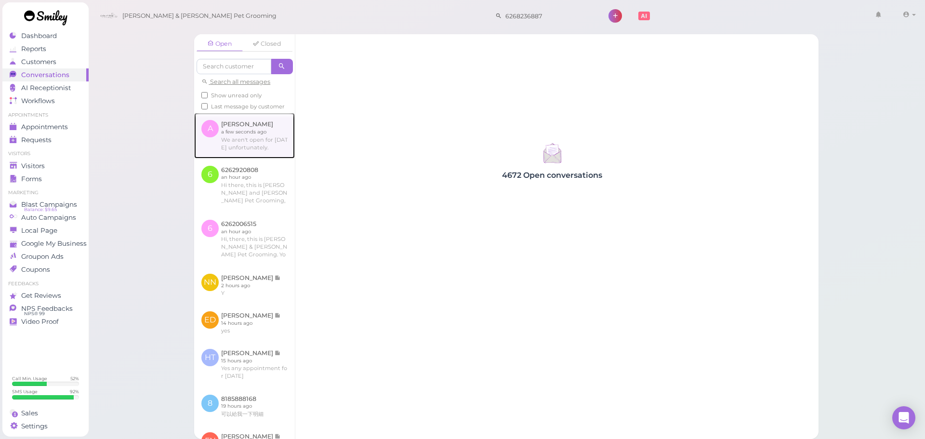
click at [241, 151] on link at bounding box center [244, 135] width 101 height 45
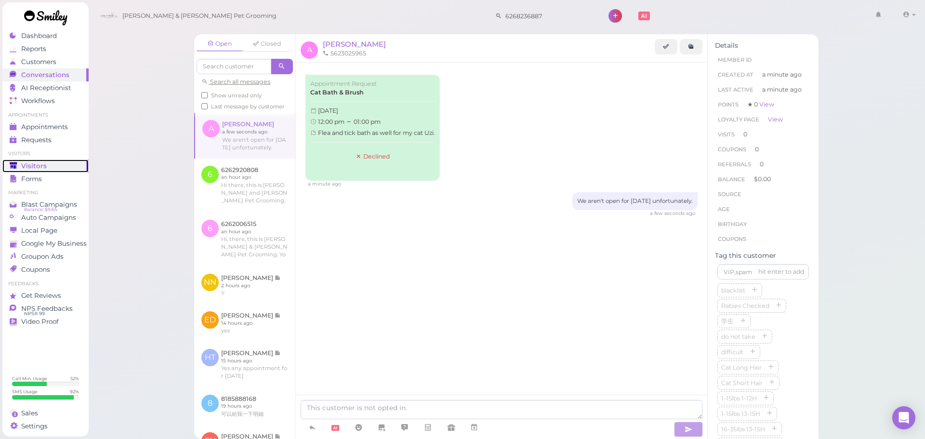
click at [52, 160] on link "Visitors" at bounding box center [45, 166] width 86 height 13
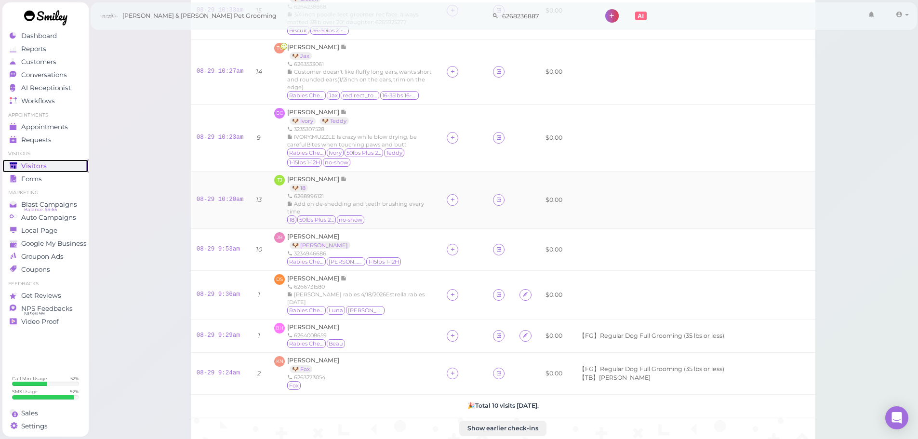
scroll to position [361, 0]
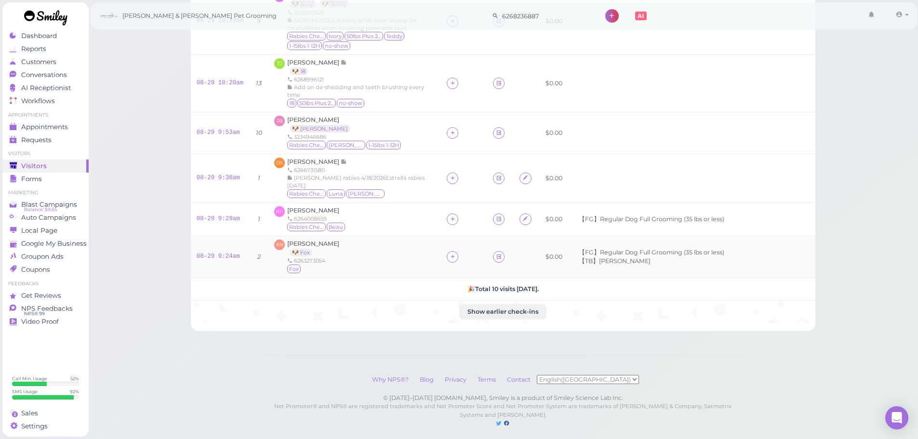
click at [447, 251] on div at bounding box center [453, 257] width 12 height 12
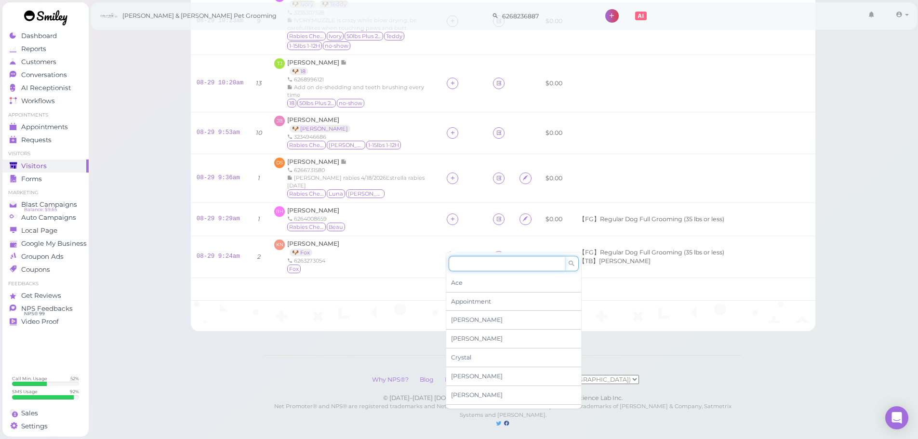
click at [454, 263] on input at bounding box center [507, 263] width 116 height 15
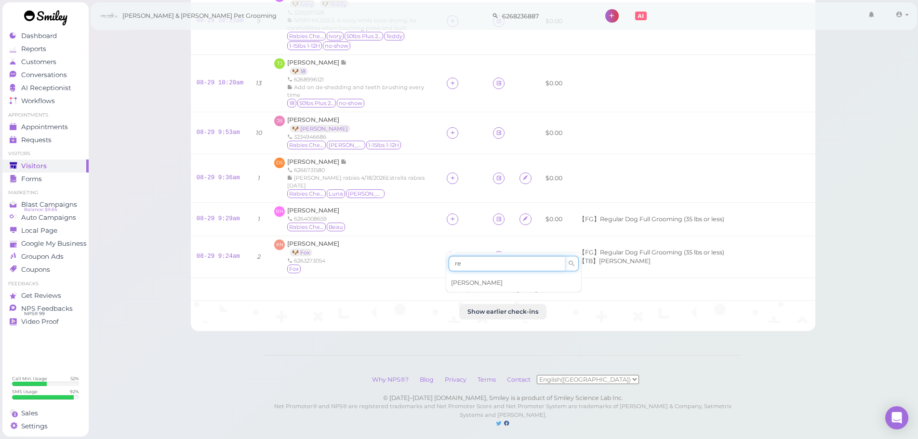
type input "re"
click at [485, 281] on div "[PERSON_NAME]" at bounding box center [513, 283] width 135 height 18
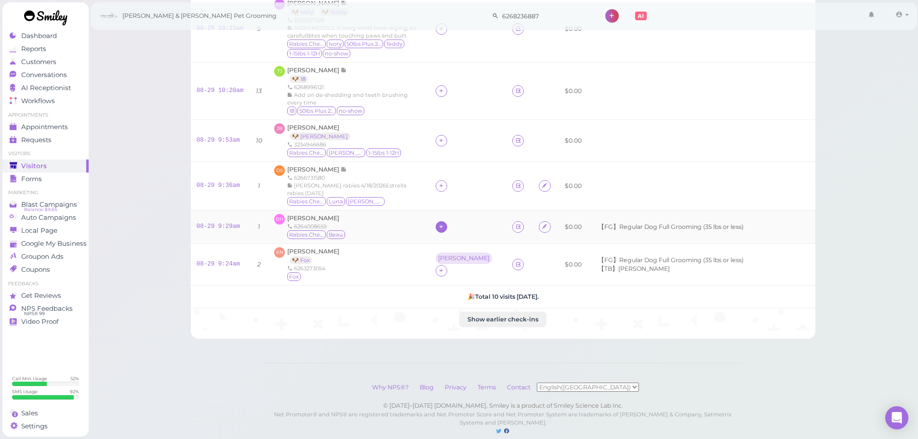
click at [447, 221] on div at bounding box center [442, 227] width 12 height 12
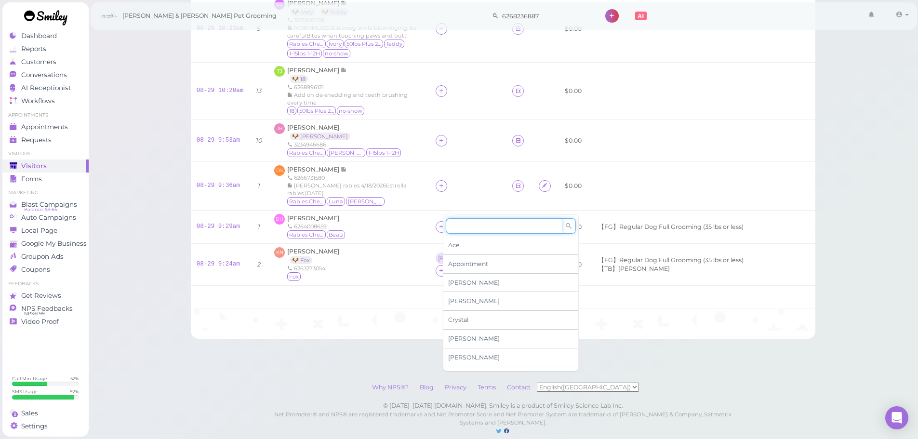
click at [474, 229] on input at bounding box center [504, 225] width 116 height 15
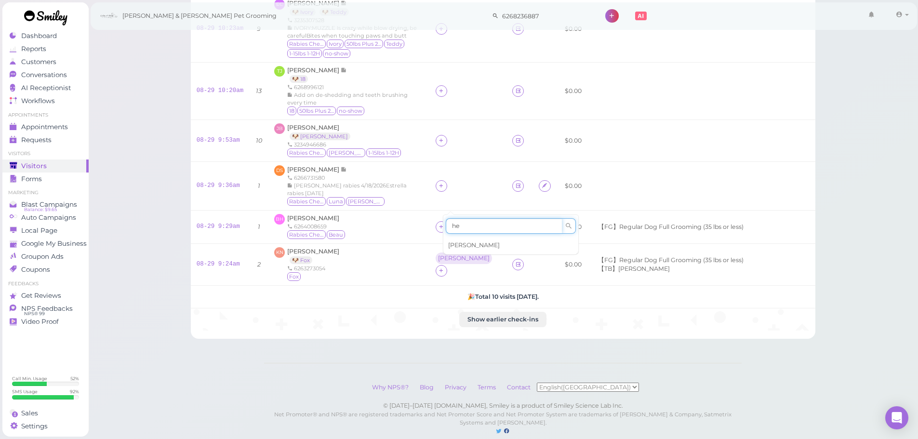
type input "he"
click at [465, 240] on div "[PERSON_NAME]" at bounding box center [510, 245] width 135 height 18
click at [444, 182] on icon at bounding box center [441, 185] width 6 height 7
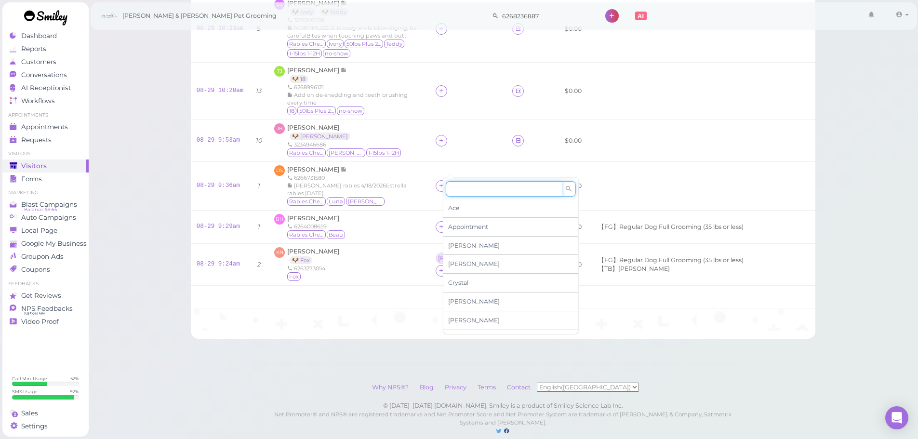
click at [453, 188] on input at bounding box center [504, 188] width 116 height 15
type input "asa"
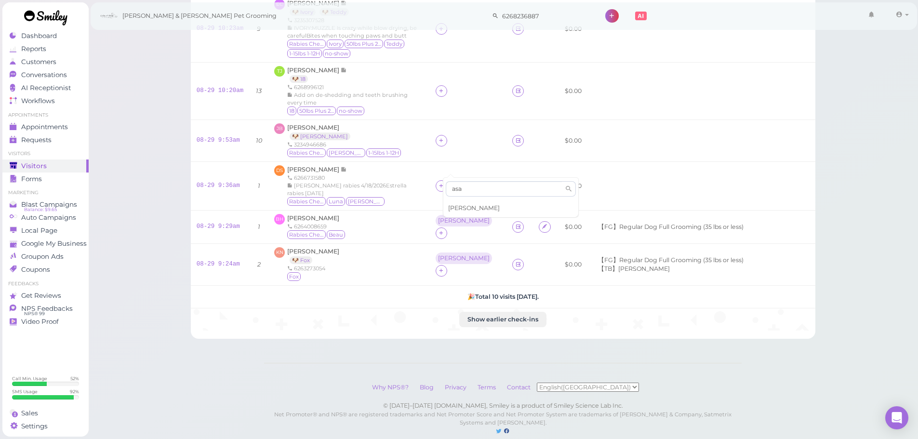
click at [455, 209] on span "[PERSON_NAME]" at bounding box center [474, 207] width 52 height 7
click at [447, 135] on div at bounding box center [442, 141] width 12 height 12
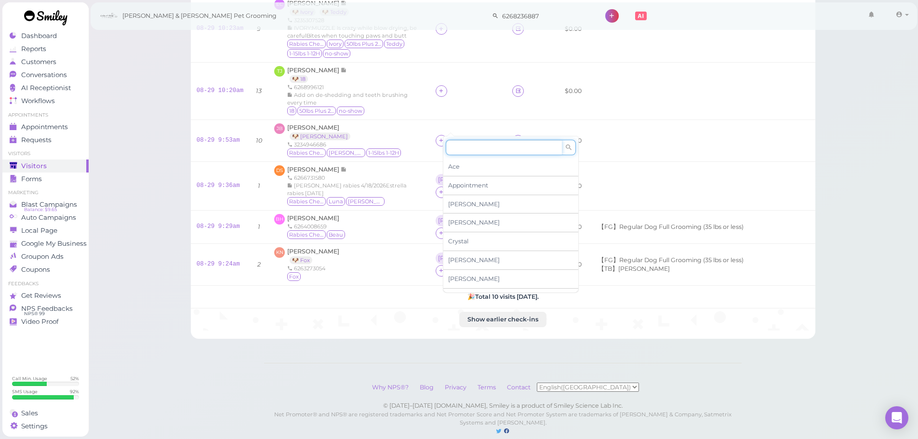
click at [485, 150] on input at bounding box center [504, 147] width 116 height 15
type input "re"
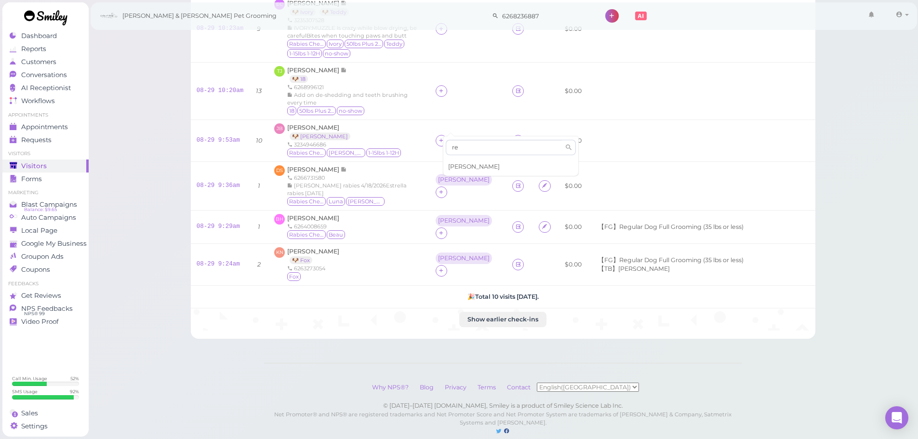
click at [482, 164] on div "[PERSON_NAME]" at bounding box center [510, 167] width 135 height 18
drag, startPoint x: 231, startPoint y: 242, endPoint x: 245, endPoint y: 236, distance: 15.3
click at [231, 261] on link "08-29 9:24am" at bounding box center [218, 264] width 43 height 7
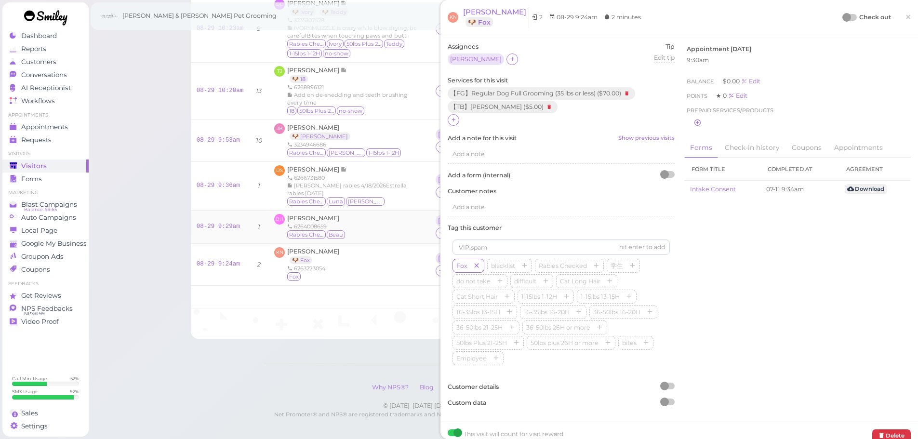
click at [308, 223] on div "6264008659" at bounding box center [316, 227] width 59 height 8
click at [308, 214] on span "[PERSON_NAME]" at bounding box center [313, 217] width 52 height 7
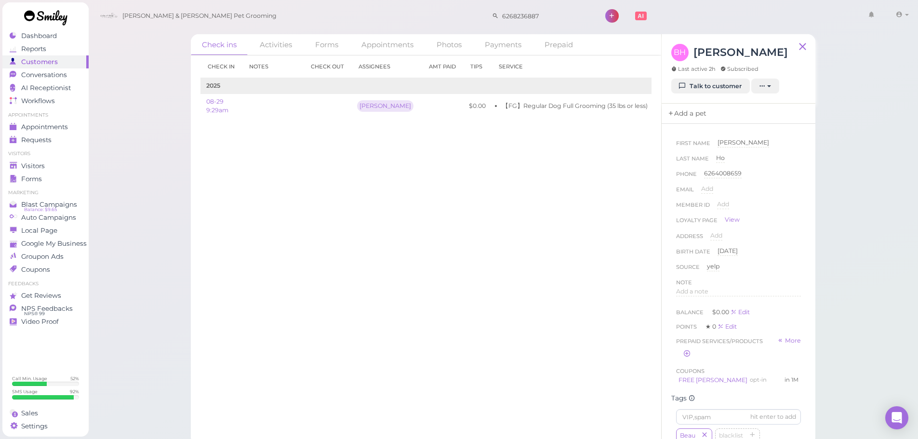
click at [692, 118] on link "Add a pet" at bounding box center [687, 114] width 51 height 20
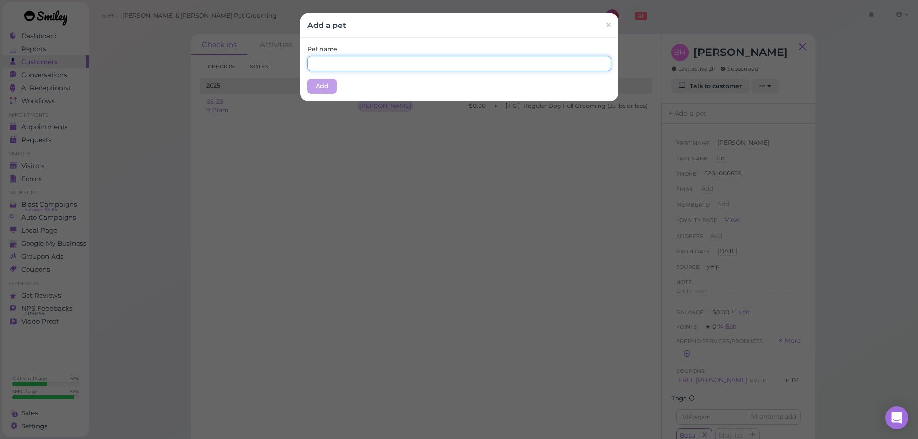
click at [442, 68] on input "text" at bounding box center [459, 63] width 304 height 15
type input "Beau"
drag, startPoint x: 382, startPoint y: 50, endPoint x: 345, endPoint y: 71, distance: 42.7
click at [383, 50] on div "Pet name [PERSON_NAME]" at bounding box center [459, 58] width 304 height 27
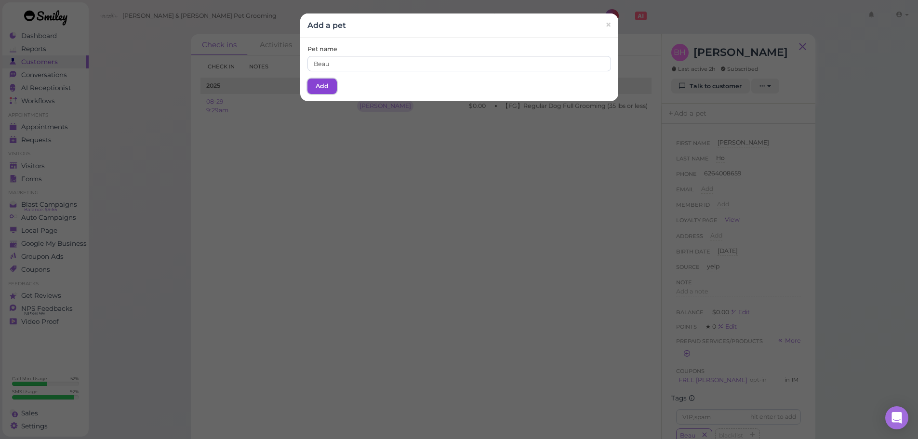
drag, startPoint x: 323, startPoint y: 83, endPoint x: 636, endPoint y: 170, distance: 324.5
click at [324, 84] on button "Add" at bounding box center [321, 86] width 29 height 15
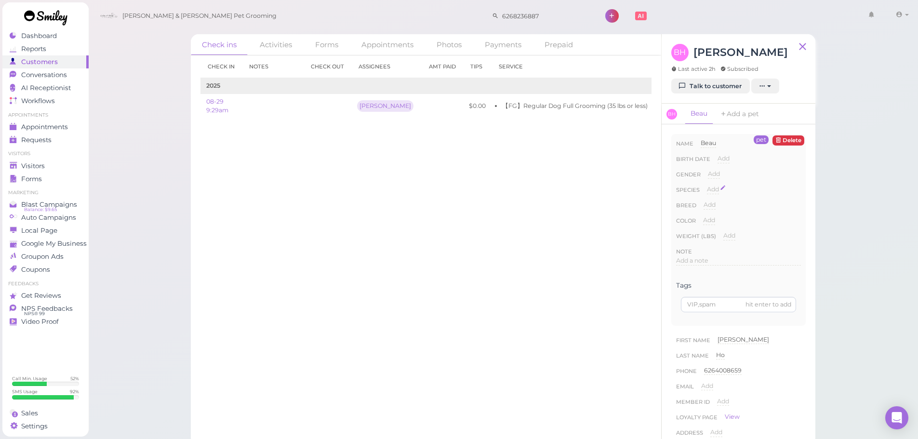
click at [713, 186] on span "Add" at bounding box center [713, 189] width 12 height 7
click at [724, 193] on select "Dog Cat Bird Other" at bounding box center [754, 192] width 94 height 14
select select "Dog"
click at [707, 185] on select "Dog Cat Bird Other" at bounding box center [754, 192] width 94 height 14
click at [714, 208] on button "Done" at bounding box center [718, 206] width 21 height 10
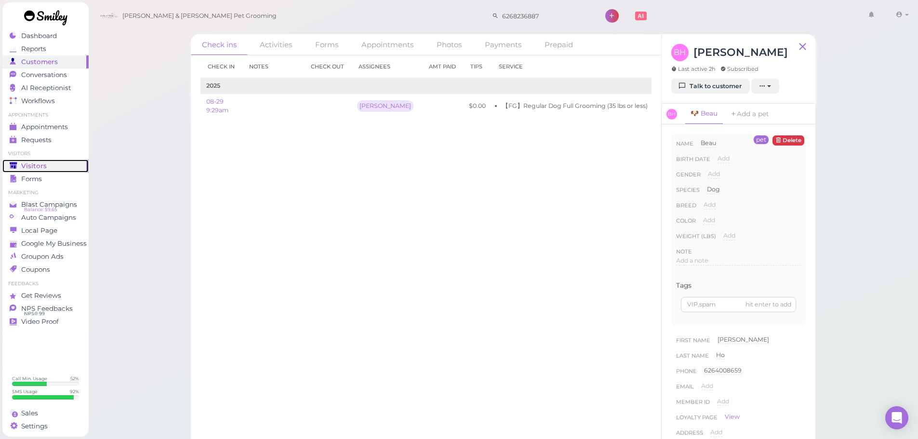
click at [43, 166] on span "Visitors" at bounding box center [34, 166] width 26 height 8
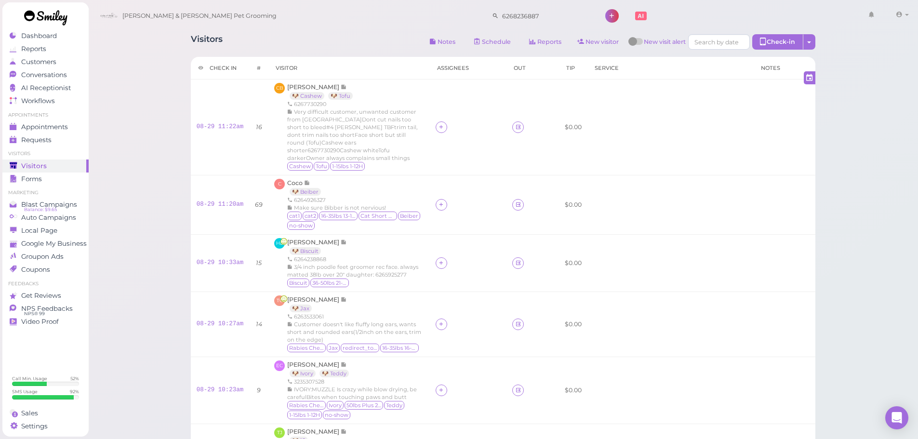
drag, startPoint x: 625, startPoint y: 284, endPoint x: 625, endPoint y: 278, distance: 6.8
click at [625, 292] on td at bounding box center [670, 324] width 166 height 65
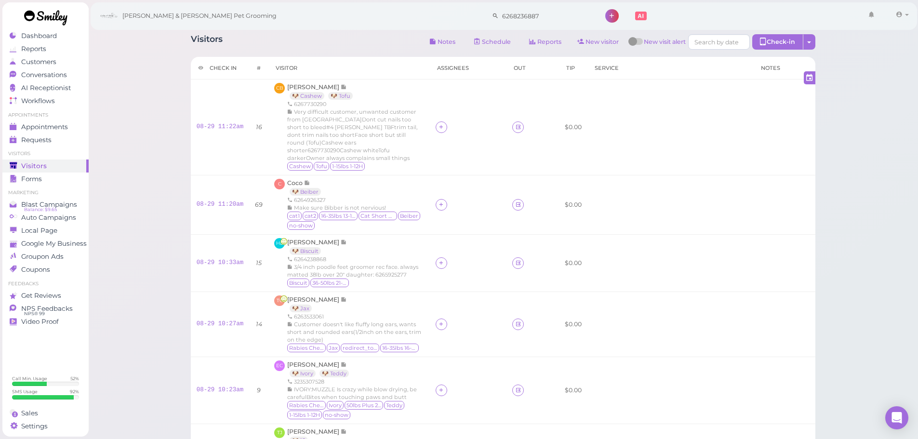
scroll to position [370, 0]
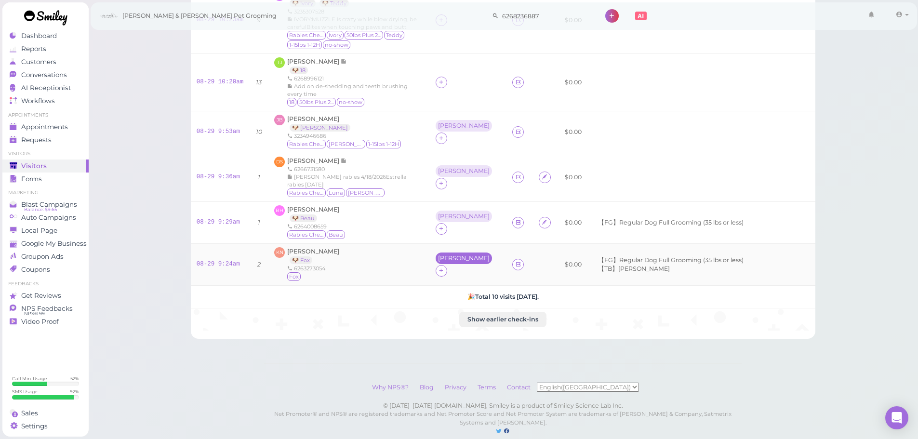
click at [455, 255] on div "[PERSON_NAME]" at bounding box center [464, 258] width 52 height 7
click at [470, 267] on span "Select services" at bounding box center [472, 266] width 44 height 11
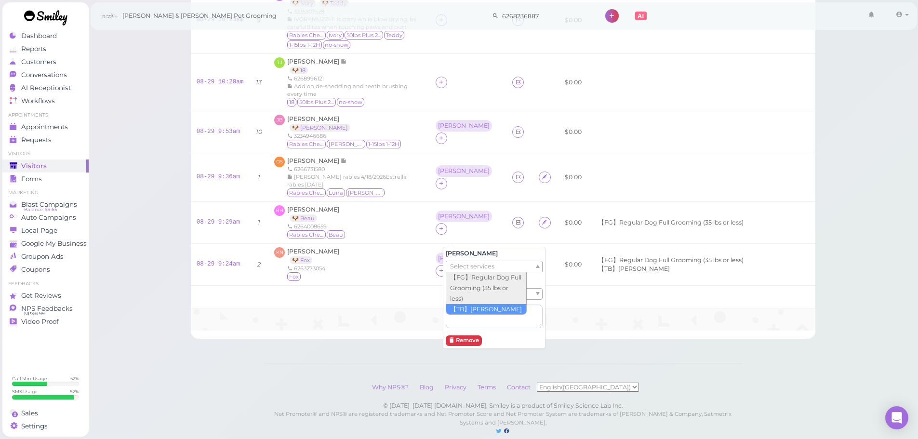
click at [420, 308] on td "Show earlier check-ins" at bounding box center [503, 319] width 625 height 22
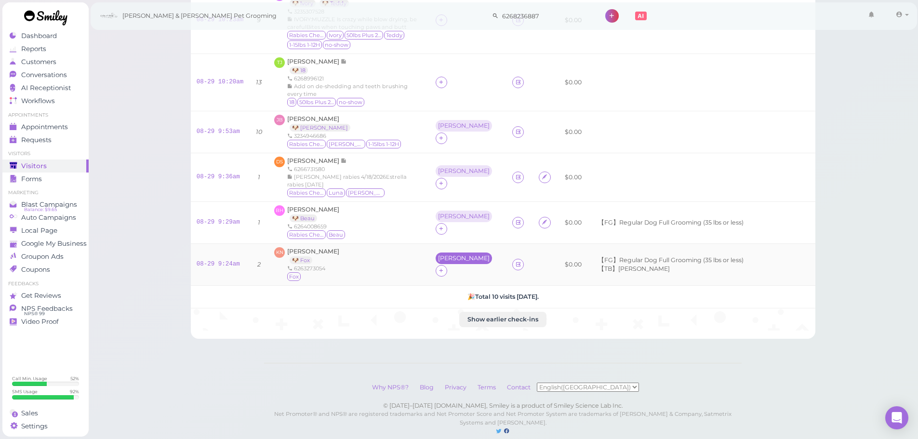
click at [452, 253] on div "[PERSON_NAME]" at bounding box center [464, 259] width 56 height 12
drag, startPoint x: 481, startPoint y: 293, endPoint x: 482, endPoint y: 299, distance: 6.3
click at [481, 293] on span "Select pets" at bounding box center [466, 294] width 33 height 11
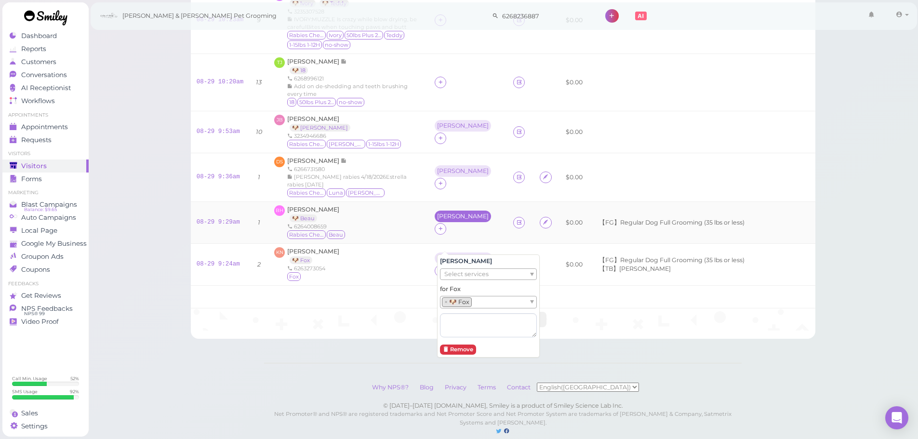
click at [449, 213] on div "[PERSON_NAME]" at bounding box center [463, 216] width 52 height 7
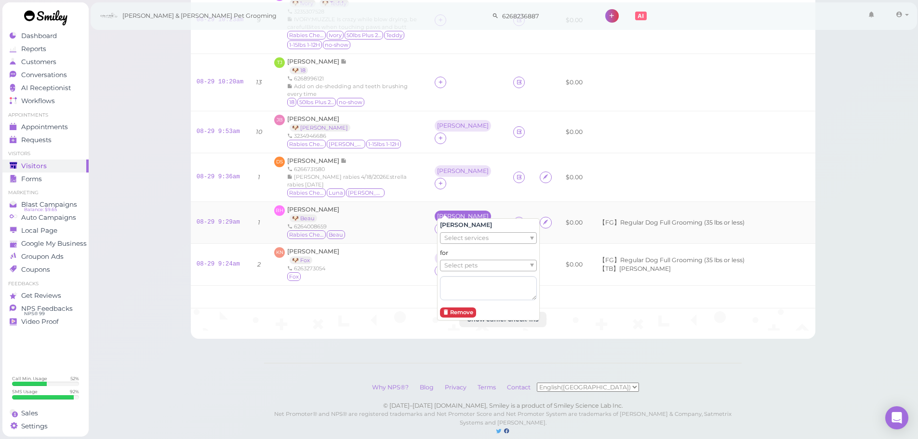
click at [446, 211] on div "[PERSON_NAME]" at bounding box center [463, 217] width 56 height 12
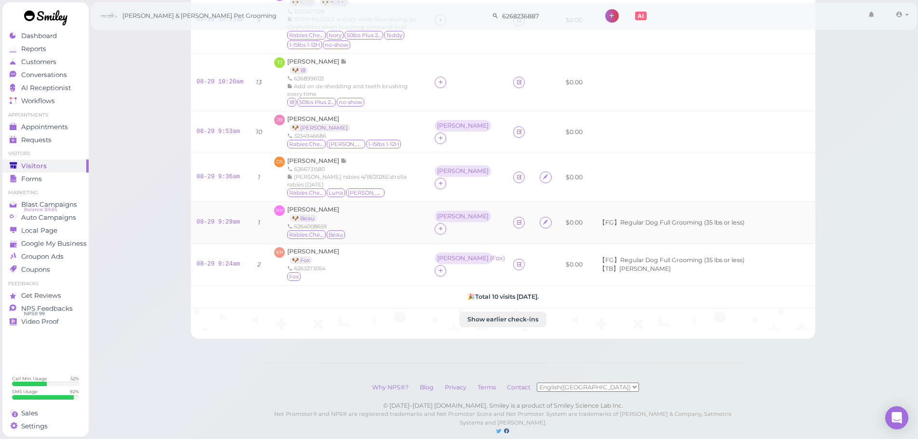
click at [449, 202] on td "[PERSON_NAME]" at bounding box center [468, 223] width 79 height 42
click at [449, 213] on div "[PERSON_NAME]" at bounding box center [463, 216] width 52 height 7
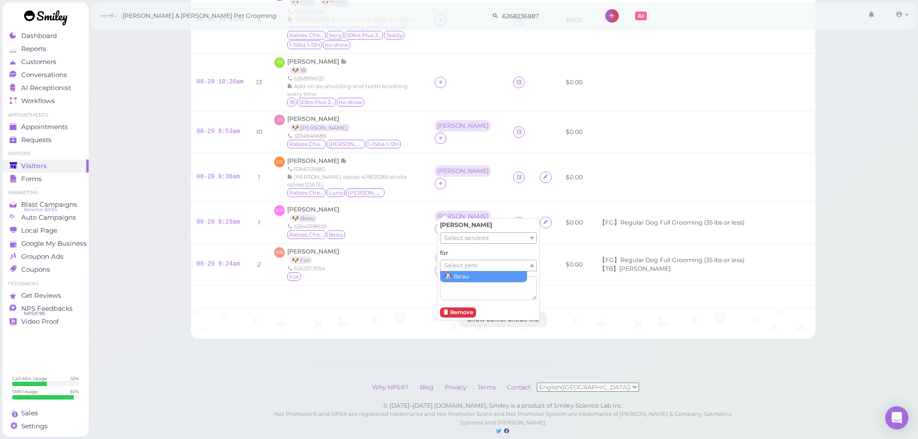
click at [473, 269] on span "Select pets" at bounding box center [460, 265] width 33 height 11
click at [433, 179] on td "[PERSON_NAME]" at bounding box center [468, 177] width 79 height 49
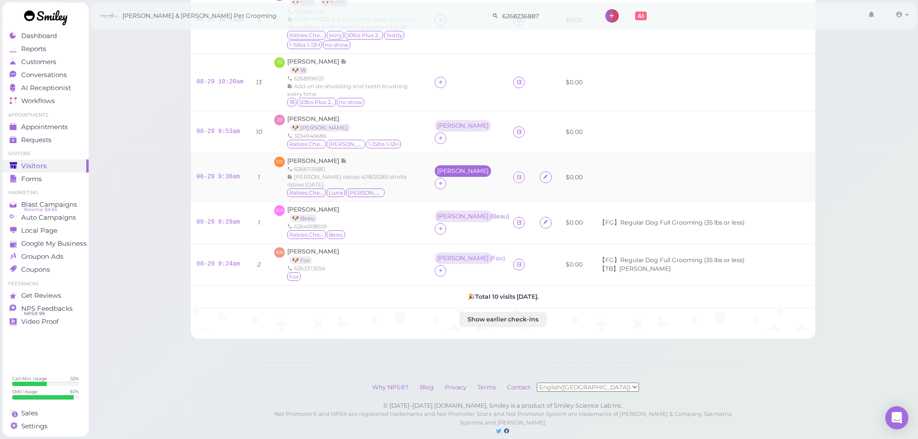
click at [445, 165] on div "[PERSON_NAME]" at bounding box center [463, 171] width 56 height 12
click at [469, 209] on span "Select pets" at bounding box center [460, 207] width 33 height 11
click at [394, 220] on div "BH [PERSON_NAME] 🐶 Beau 6264008659 Rabies Checked Beau" at bounding box center [348, 222] width 149 height 35
click at [332, 165] on div "6266731580" at bounding box center [355, 169] width 136 height 8
click at [329, 157] on span "[PERSON_NAME]" at bounding box center [313, 160] width 53 height 7
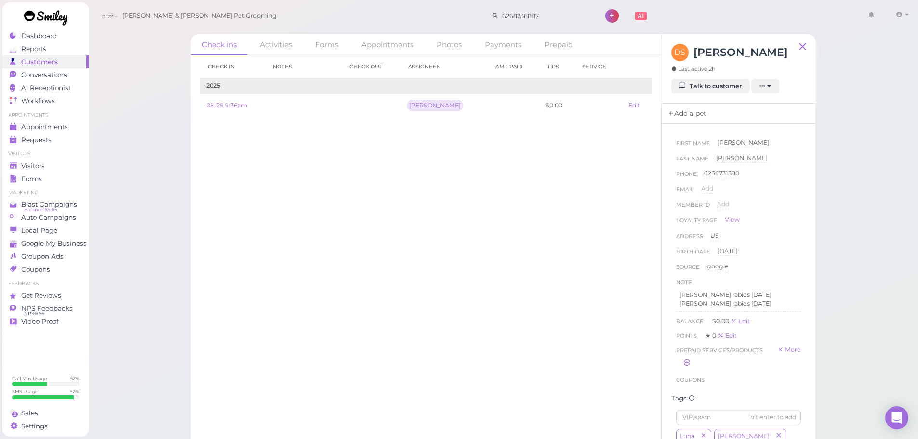
click at [662, 110] on link "Add a pet" at bounding box center [687, 114] width 51 height 20
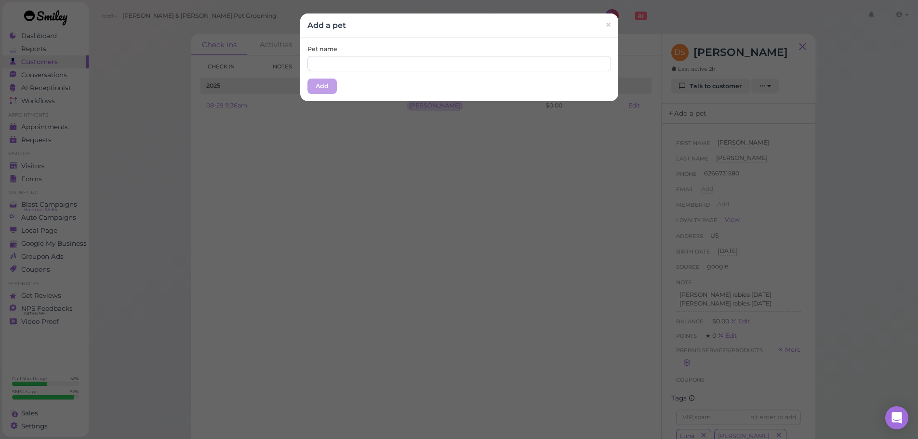
click at [704, 107] on div "Add a pet × Pet name Add" at bounding box center [459, 219] width 918 height 439
click at [463, 59] on input "text" at bounding box center [459, 63] width 304 height 15
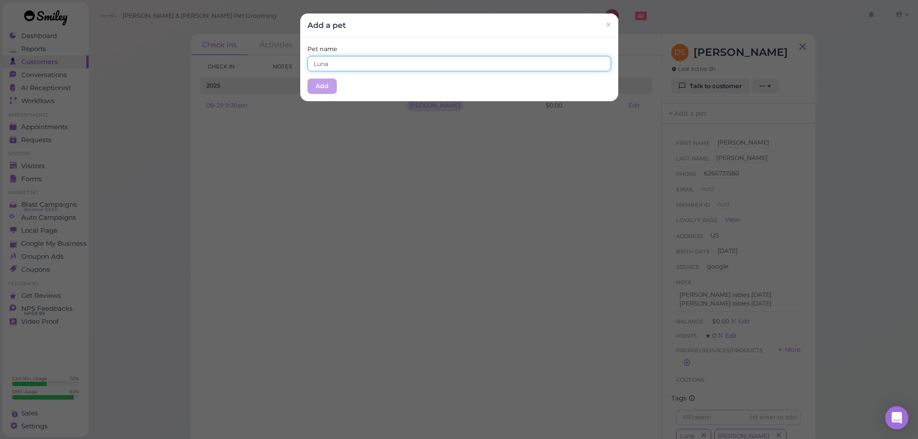
type input "Luna"
click at [478, 48] on div "Pet name [PERSON_NAME]" at bounding box center [459, 58] width 304 height 27
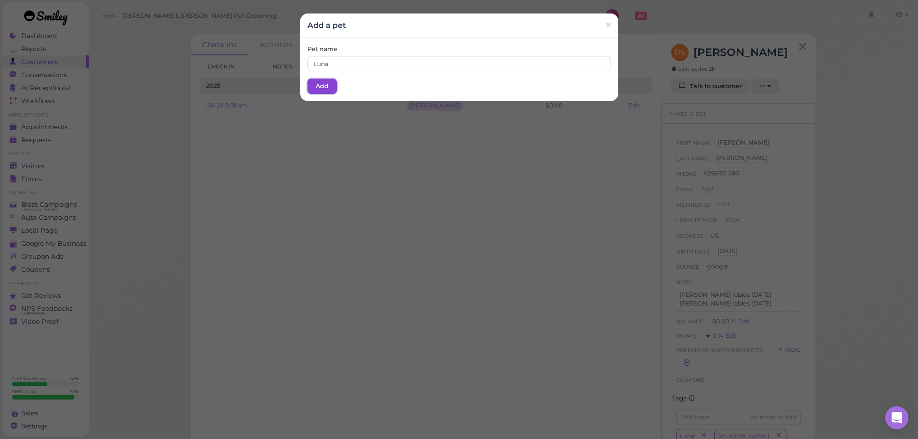
click at [313, 87] on button "Add" at bounding box center [321, 86] width 29 height 15
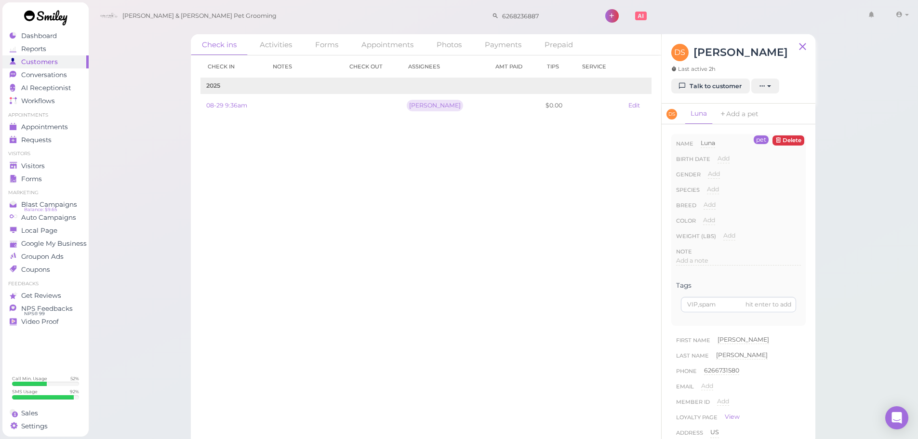
click at [704, 189] on div "Species Add Dog Cat Bird Other" at bounding box center [738, 192] width 125 height 15
click at [715, 193] on span "Add" at bounding box center [713, 189] width 12 height 7
drag, startPoint x: 720, startPoint y: 195, endPoint x: 720, endPoint y: 203, distance: 8.2
click at [720, 200] on div "Add Dog Cat Bird Other Done ×" at bounding box center [754, 192] width 94 height 15
select select "Dog"
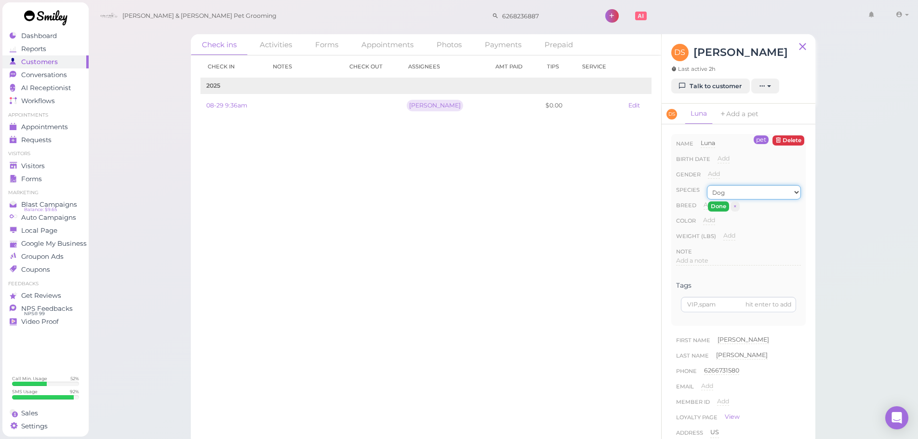
click at [707, 185] on select "Dog Cat Bird Other" at bounding box center [754, 192] width 94 height 14
click at [717, 208] on button "Done" at bounding box center [718, 206] width 21 height 10
click at [742, 116] on link "Add a pet" at bounding box center [749, 114] width 51 height 21
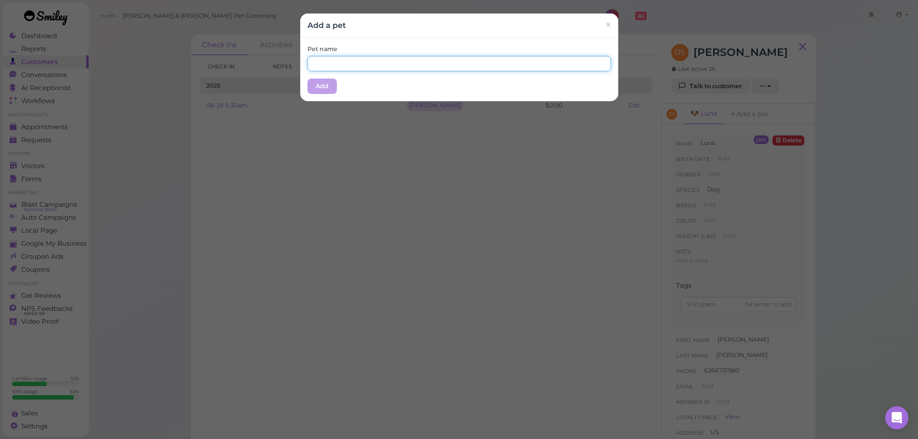
click at [397, 63] on input "text" at bounding box center [459, 63] width 304 height 15
type input "[PERSON_NAME]"
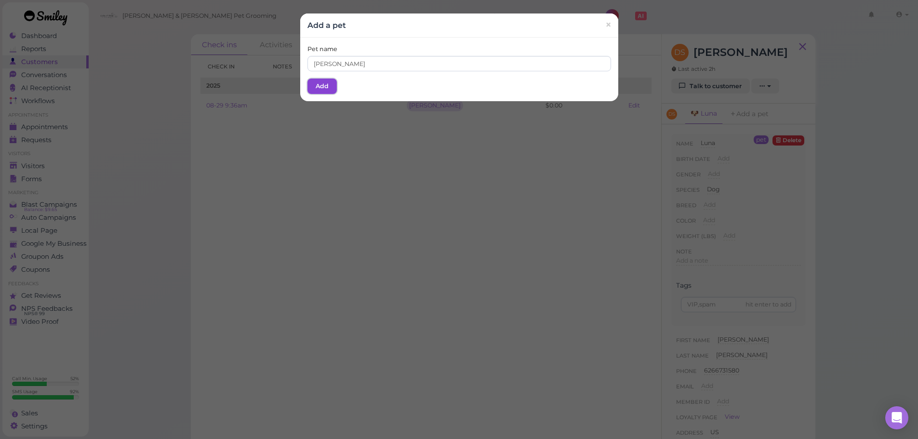
click at [331, 82] on button "Add" at bounding box center [321, 86] width 29 height 15
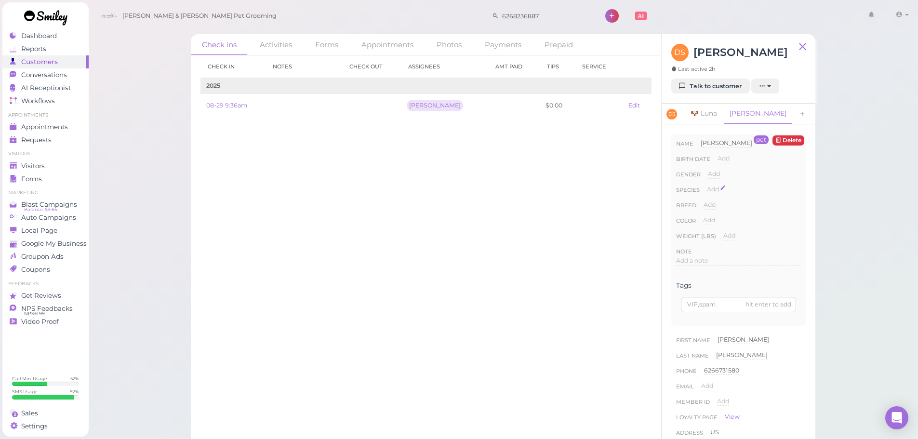
click at [716, 191] on span "Add" at bounding box center [713, 189] width 12 height 7
click at [717, 191] on select "Dog Cat Bird Other" at bounding box center [754, 192] width 94 height 14
select select "Dog"
click at [707, 185] on select "Dog Cat Bird Other" at bounding box center [754, 192] width 94 height 14
click at [719, 203] on button "Done" at bounding box center [718, 206] width 21 height 10
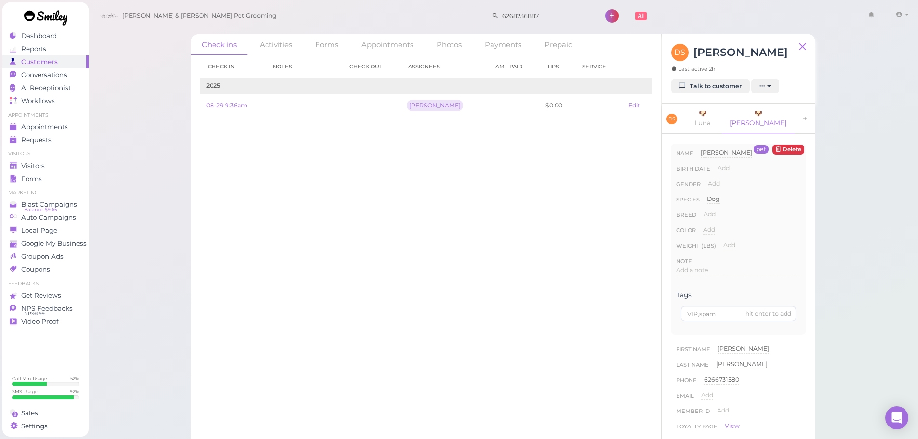
click at [32, 154] on li "Visitors" at bounding box center [45, 153] width 86 height 7
click at [45, 162] on div "Visitors" at bounding box center [44, 166] width 69 height 8
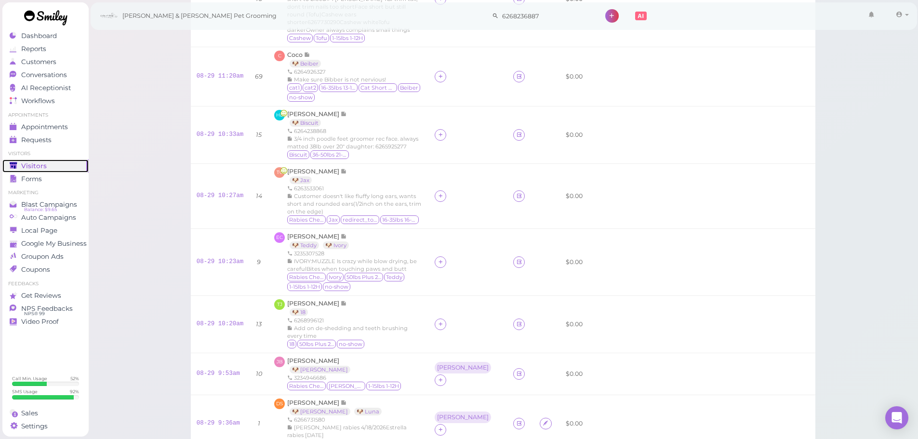
scroll to position [337, 0]
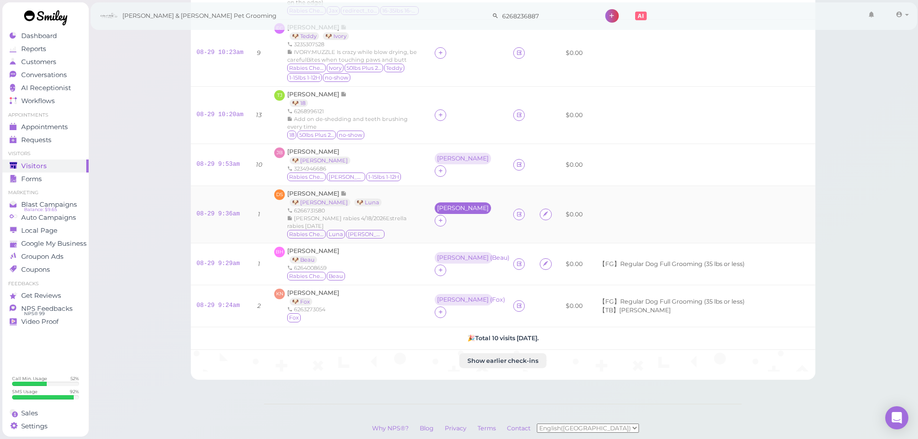
click at [443, 208] on div "[PERSON_NAME]" at bounding box center [463, 208] width 56 height 12
click at [457, 246] on span "Select pets" at bounding box center [460, 244] width 33 height 11
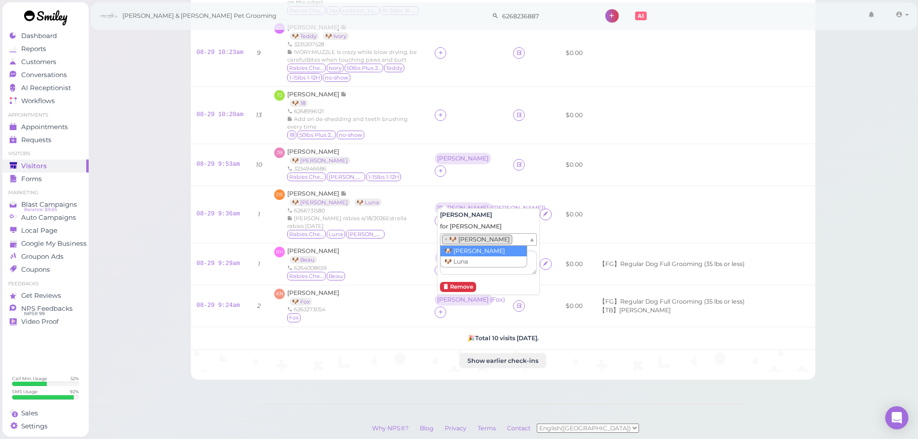
click at [500, 243] on ul "× 🐶 [PERSON_NAME]" at bounding box center [484, 240] width 88 height 12
click at [416, 189] on div "DS [PERSON_NAME] 🐶 [PERSON_NAME] 🐶 [PERSON_NAME] 6266731580 [PERSON_NAME] rabie…" at bounding box center [348, 214] width 149 height 50
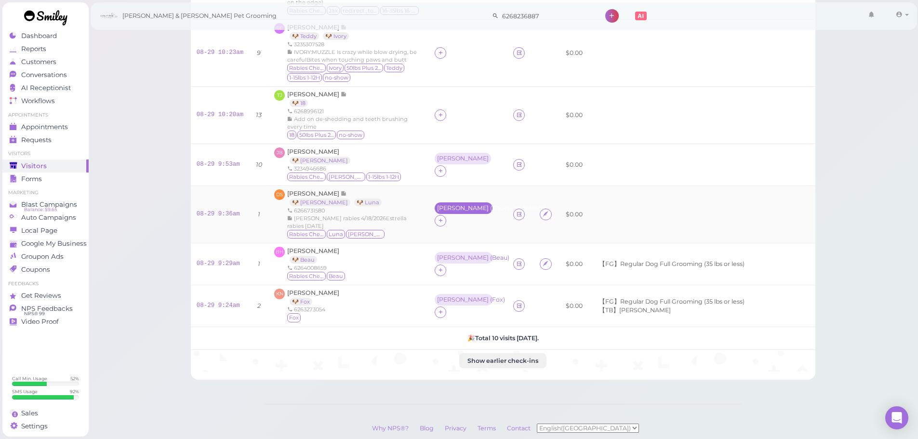
click at [469, 205] on div "Asa ( [PERSON_NAME] )" at bounding box center [463, 208] width 53 height 7
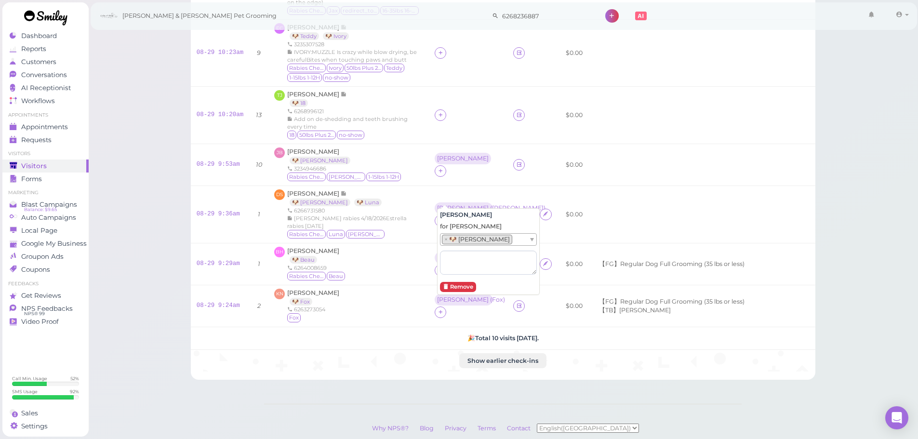
click at [492, 239] on ul "× 🐶 [PERSON_NAME]" at bounding box center [484, 240] width 88 height 12
click at [490, 186] on td "[PERSON_NAME] ( [PERSON_NAME], [PERSON_NAME] )" at bounding box center [468, 214] width 79 height 57
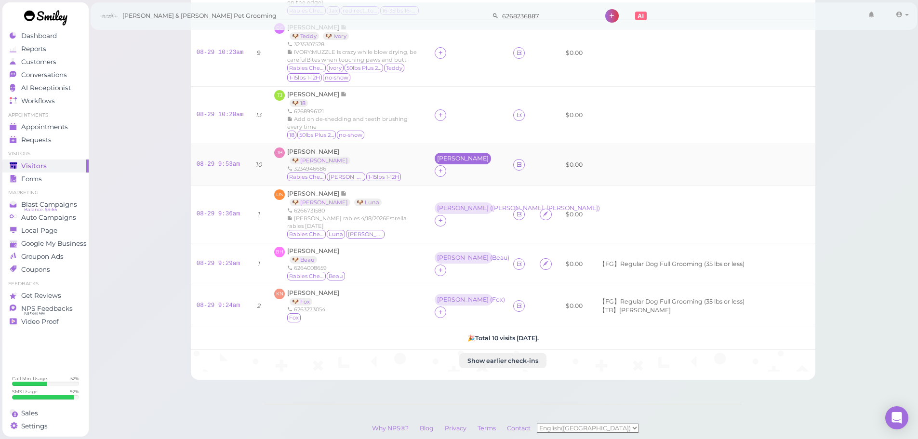
click at [446, 156] on div "[PERSON_NAME]" at bounding box center [463, 158] width 52 height 7
click at [462, 200] on span "Select pets" at bounding box center [456, 199] width 33 height 11
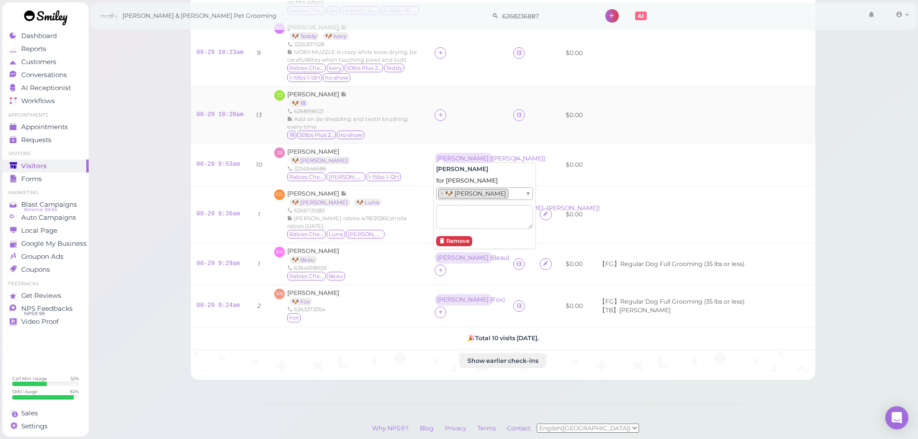
click at [479, 129] on td at bounding box center [468, 115] width 79 height 57
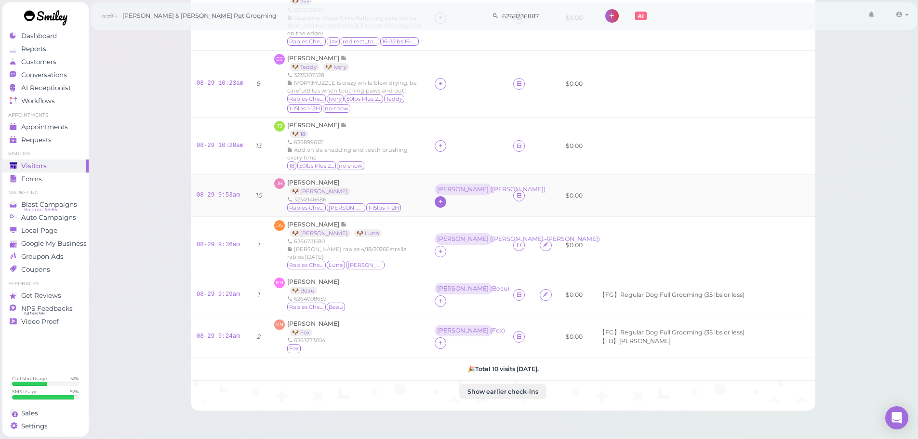
scroll to position [289, 0]
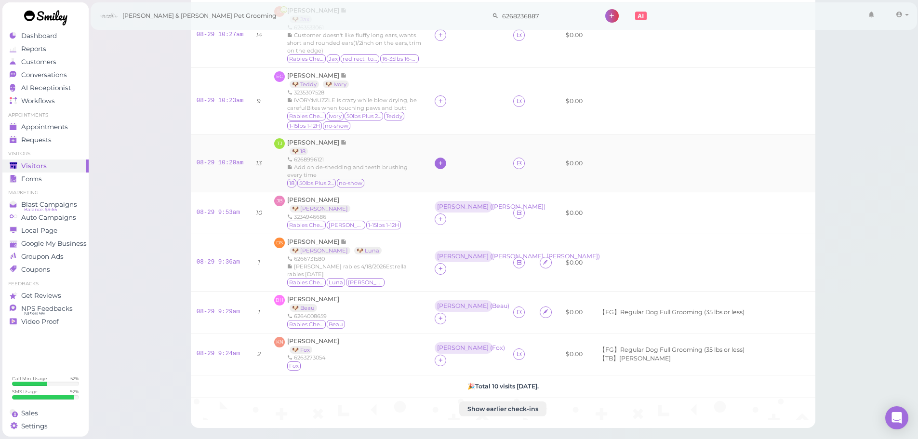
click at [440, 160] on icon at bounding box center [441, 163] width 6 height 7
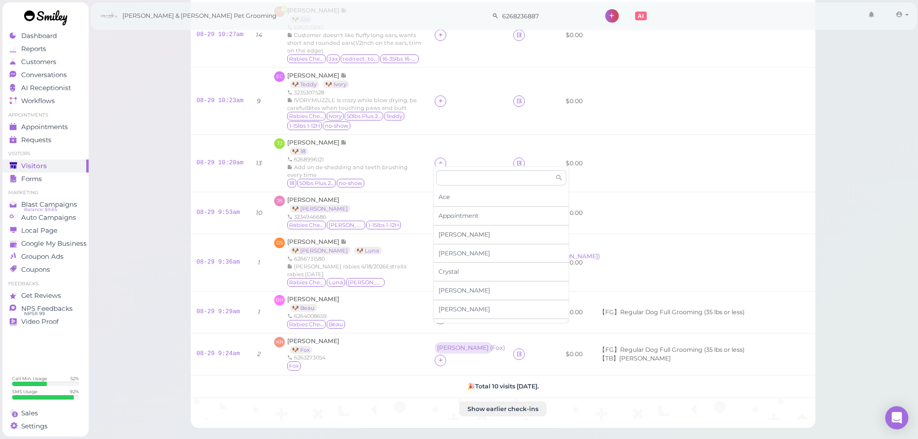
click at [448, 238] on span "[PERSON_NAME]" at bounding box center [465, 234] width 52 height 7
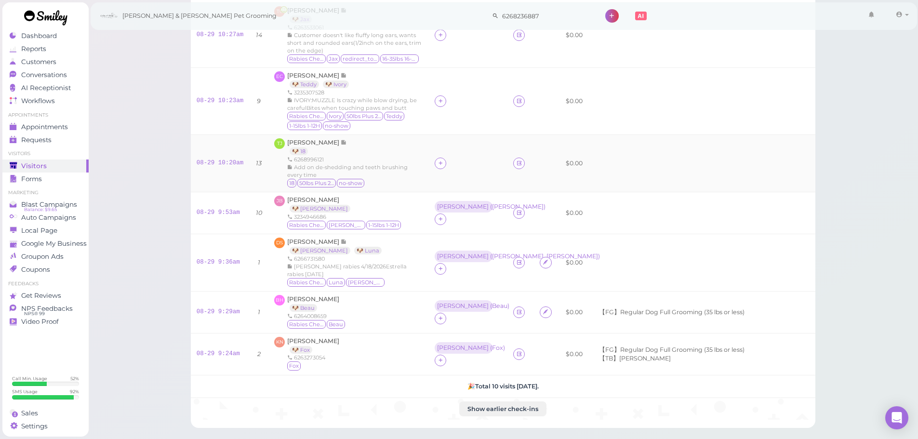
click at [444, 135] on td at bounding box center [468, 163] width 79 height 57
click at [445, 157] on div "[PERSON_NAME]" at bounding box center [463, 157] width 52 height 7
click at [443, 197] on span "Select pets" at bounding box center [456, 197] width 33 height 11
click at [456, 124] on td at bounding box center [468, 101] width 79 height 67
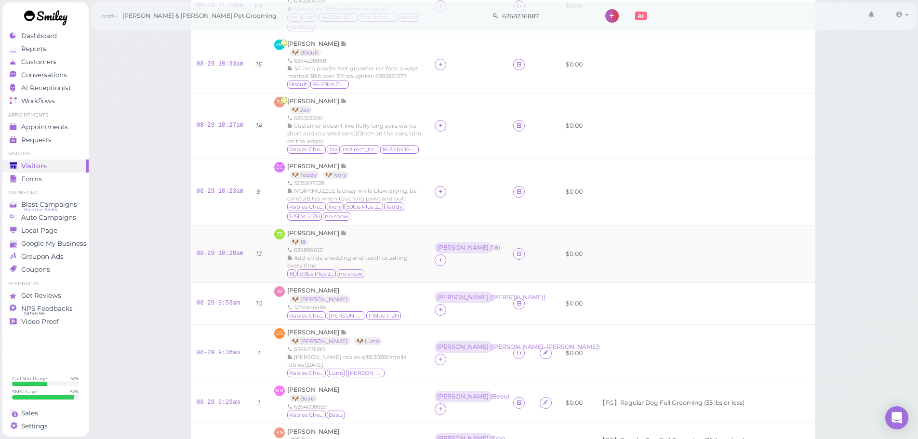
scroll to position [193, 0]
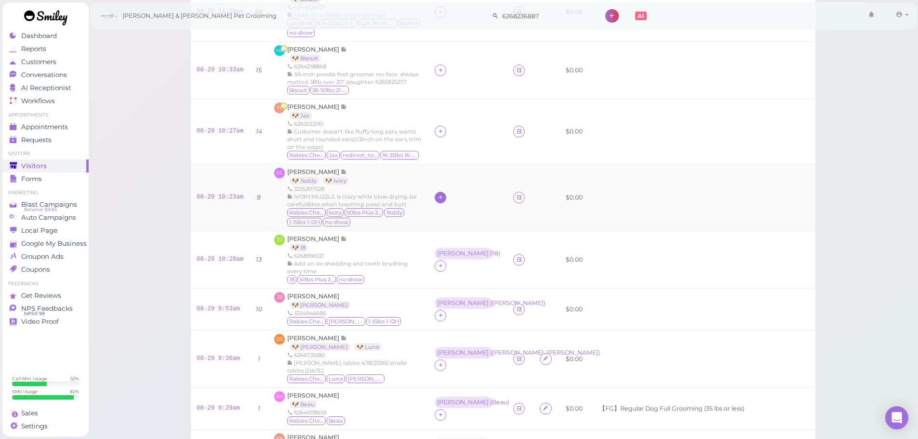
click at [438, 194] on icon at bounding box center [441, 197] width 6 height 7
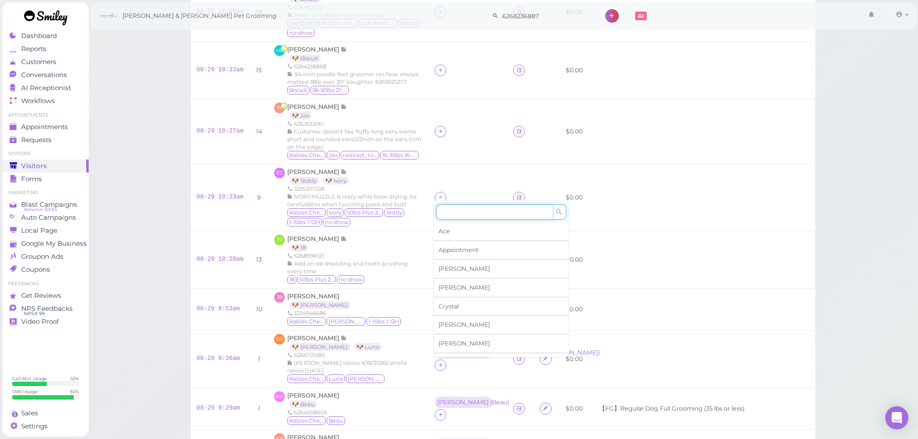
click at [447, 208] on input at bounding box center [494, 211] width 116 height 15
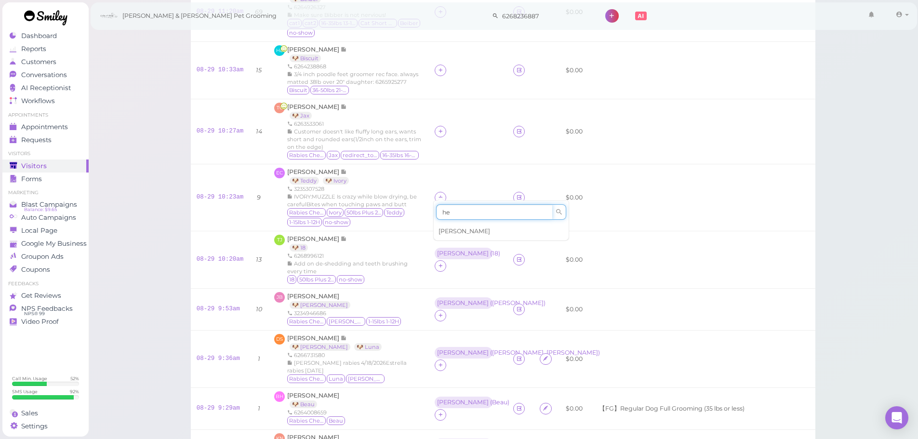
type input "he"
click at [451, 232] on span "[PERSON_NAME]" at bounding box center [465, 230] width 52 height 7
click at [460, 153] on td at bounding box center [468, 131] width 79 height 65
click at [437, 193] on div "[PERSON_NAME]" at bounding box center [463, 191] width 52 height 7
click at [447, 234] on span "Select pets" at bounding box center [456, 231] width 33 height 11
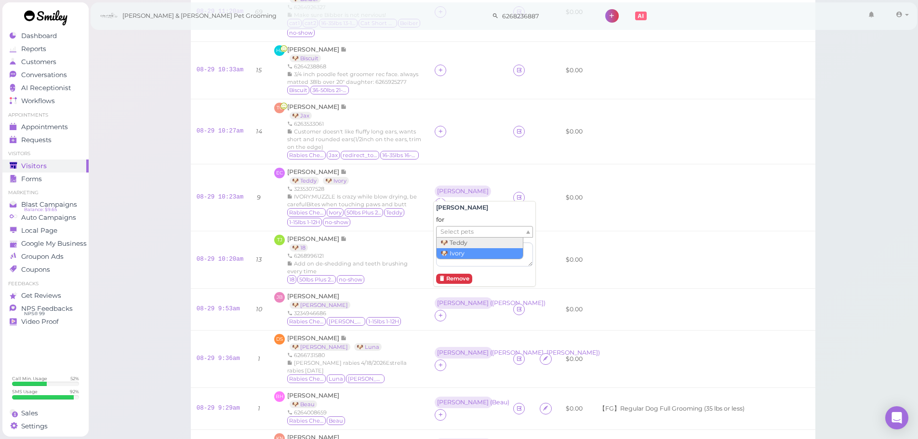
drag, startPoint x: 447, startPoint y: 251, endPoint x: 440, endPoint y: 202, distance: 49.1
click at [431, 173] on td "[PERSON_NAME] ( Ivory )" at bounding box center [468, 197] width 79 height 67
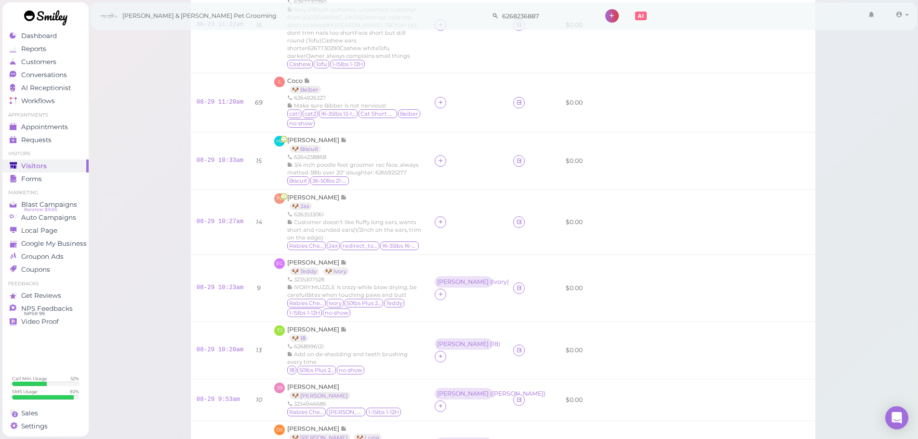
scroll to position [96, 0]
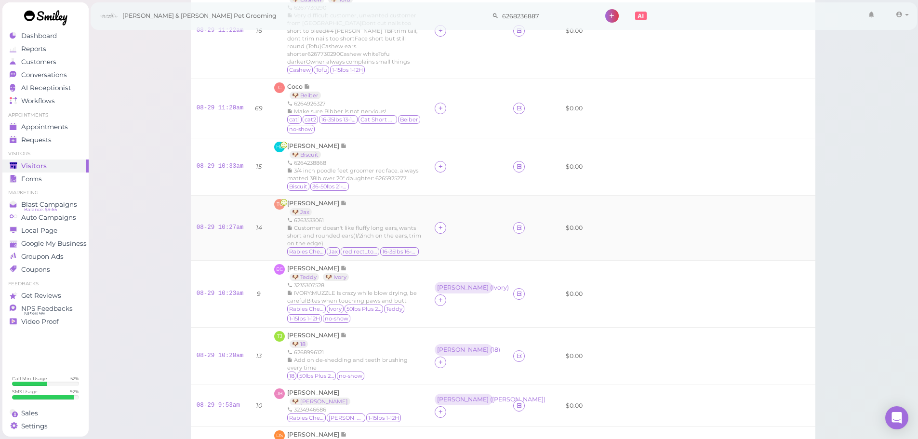
drag, startPoint x: 441, startPoint y: 218, endPoint x: 448, endPoint y: 222, distance: 7.8
click at [441, 224] on icon at bounding box center [441, 227] width 6 height 7
click at [460, 233] on div "Ace Appointment Asa [PERSON_NAME] [PERSON_NAME] Elon [PERSON_NAME] [PERSON_NAME]" at bounding box center [501, 309] width 136 height 156
click at [462, 239] on input at bounding box center [494, 242] width 116 height 15
type input "re"
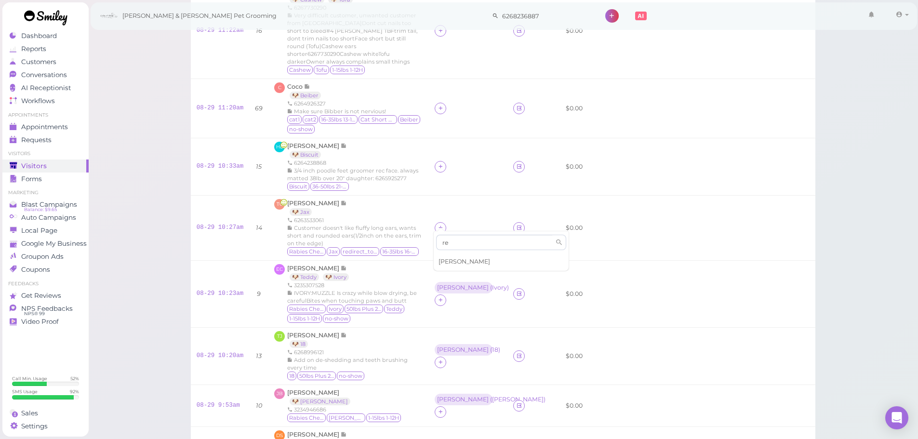
click at [455, 259] on span "[PERSON_NAME]" at bounding box center [465, 261] width 52 height 7
click at [435, 218] on div "[PERSON_NAME]" at bounding box center [463, 222] width 56 height 12
click at [453, 263] on span "Select pets" at bounding box center [456, 262] width 33 height 11
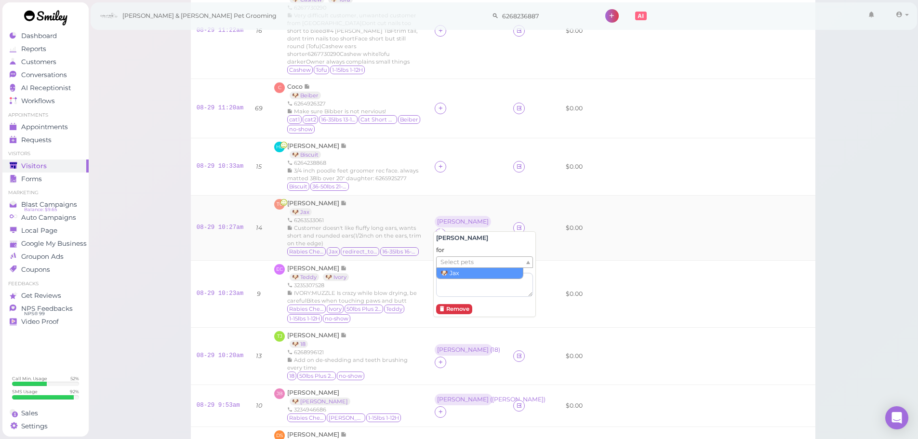
drag, startPoint x: 455, startPoint y: 274, endPoint x: 429, endPoint y: 188, distance: 89.6
click at [429, 196] on td "[PERSON_NAME] ( Jax )" at bounding box center [468, 228] width 79 height 65
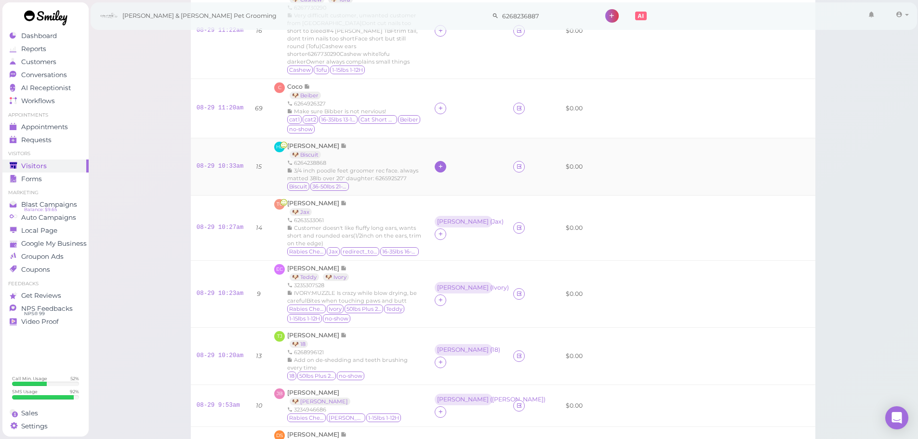
click at [438, 163] on icon at bounding box center [441, 166] width 6 height 7
click at [448, 176] on input at bounding box center [494, 180] width 116 height 15
type input "re"
click at [455, 202] on span "[PERSON_NAME]" at bounding box center [465, 200] width 52 height 7
click at [444, 163] on div "[PERSON_NAME]" at bounding box center [463, 161] width 56 height 12
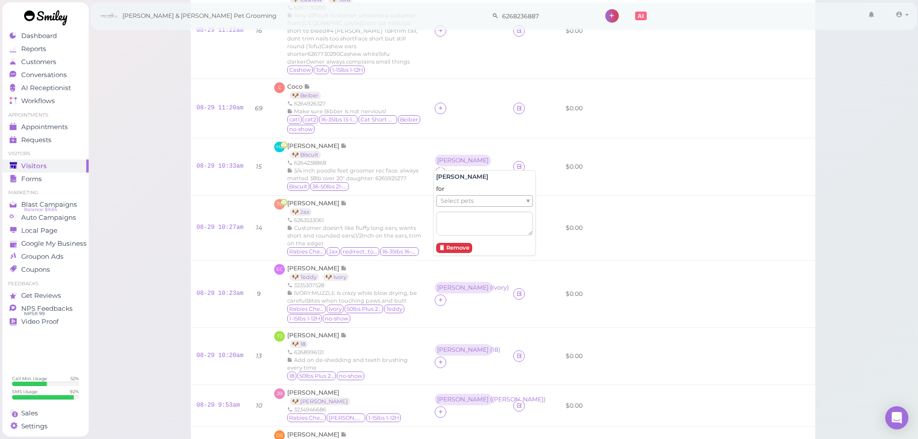
drag, startPoint x: 449, startPoint y: 194, endPoint x: 450, endPoint y: 206, distance: 12.6
click at [450, 203] on div "for Select pets" at bounding box center [484, 210] width 97 height 51
click at [450, 206] on span "Select pets" at bounding box center [456, 201] width 33 height 11
click at [391, 138] on td "HL [PERSON_NAME] 🐶 Biscuit 6264238868 3/4 inch poodle feet groomer rec face. al…" at bounding box center [348, 166] width 160 height 57
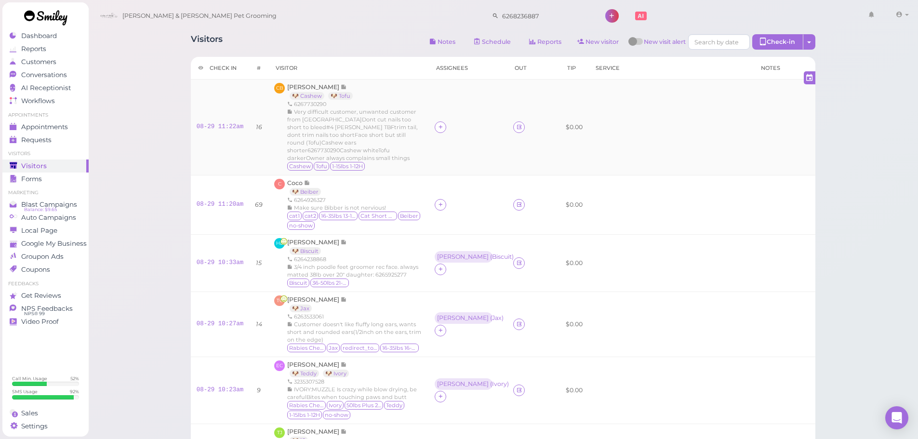
click at [442, 117] on td at bounding box center [468, 128] width 79 height 96
click at [442, 123] on div at bounding box center [441, 127] width 12 height 12
click at [447, 205] on span "[PERSON_NAME]" at bounding box center [465, 202] width 52 height 7
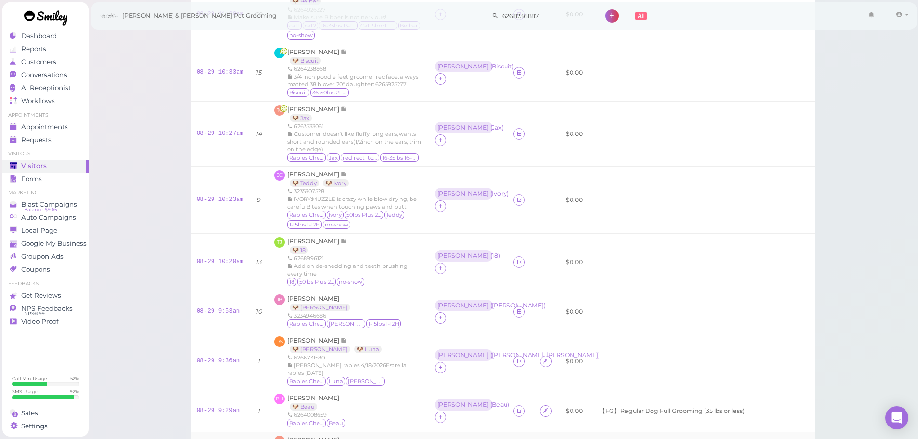
scroll to position [289, 0]
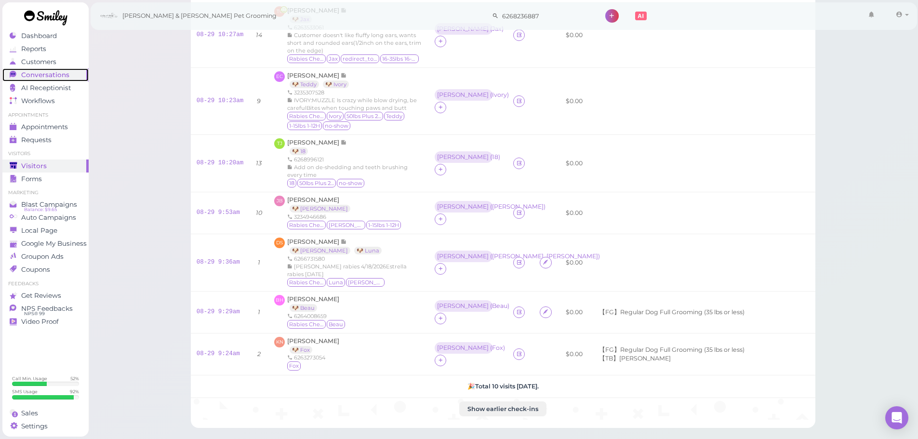
click at [32, 80] on link "Conversations 0" at bounding box center [45, 74] width 86 height 13
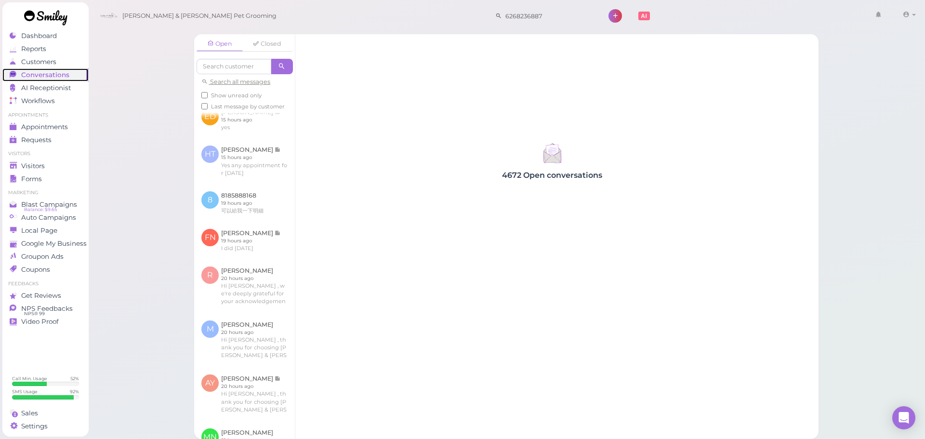
scroll to position [193, 0]
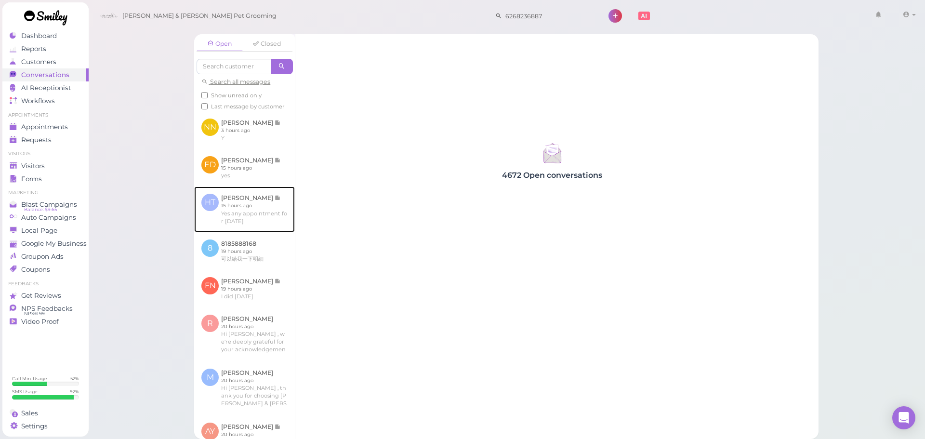
click at [262, 228] on link at bounding box center [244, 208] width 101 height 45
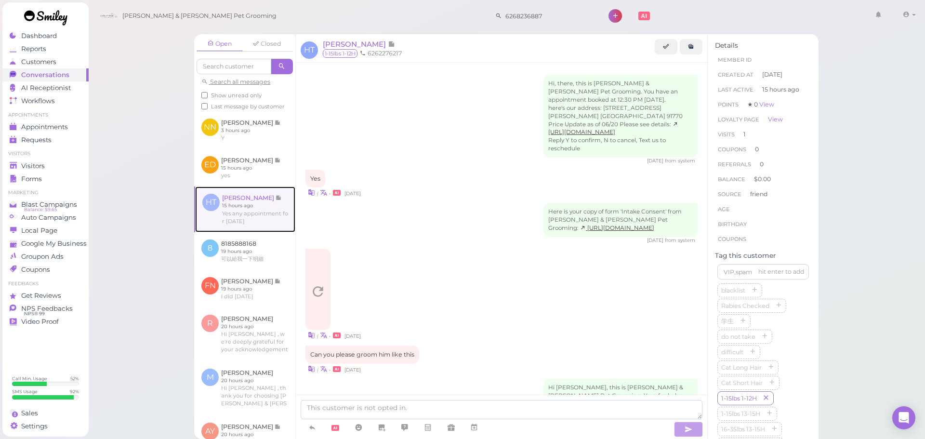
scroll to position [348, 0]
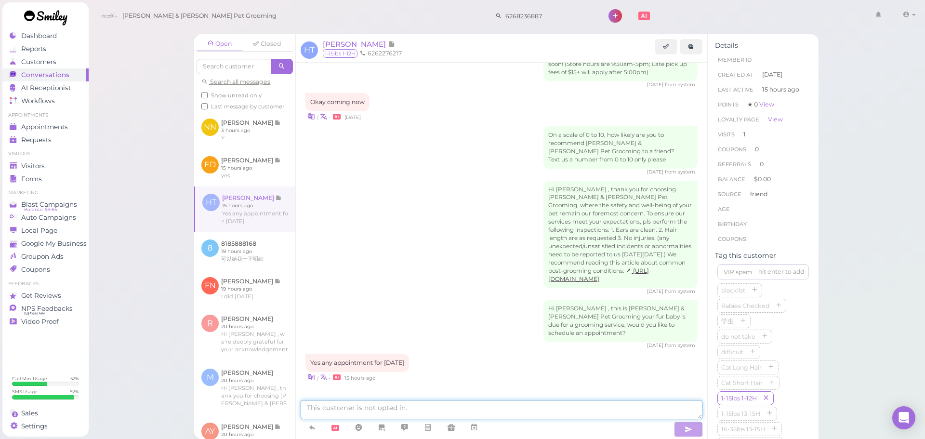
click at [511, 412] on textarea at bounding box center [502, 409] width 402 height 19
type textarea "We don't have anything available for [DATE] unfortunately. Our earliest is goin…"
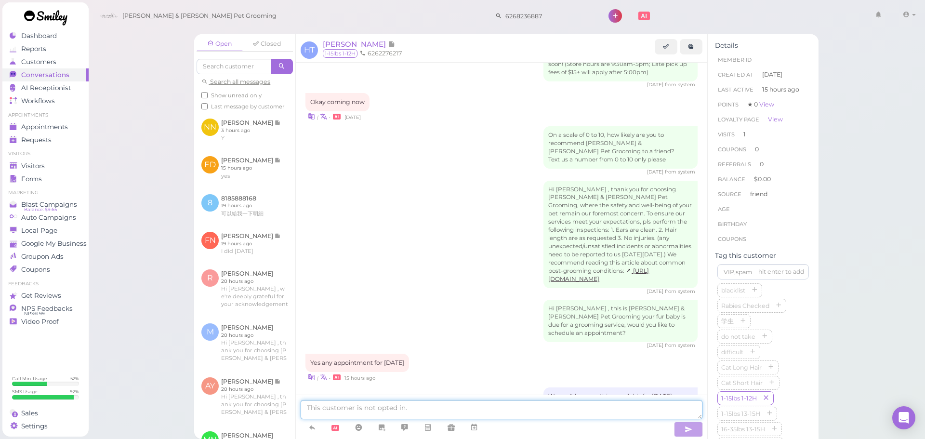
scroll to position [387, 0]
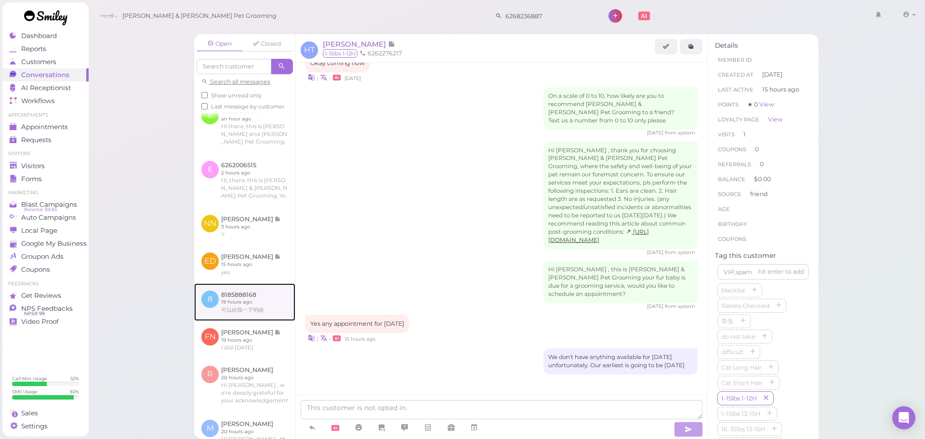
click at [271, 319] on link at bounding box center [244, 302] width 101 height 38
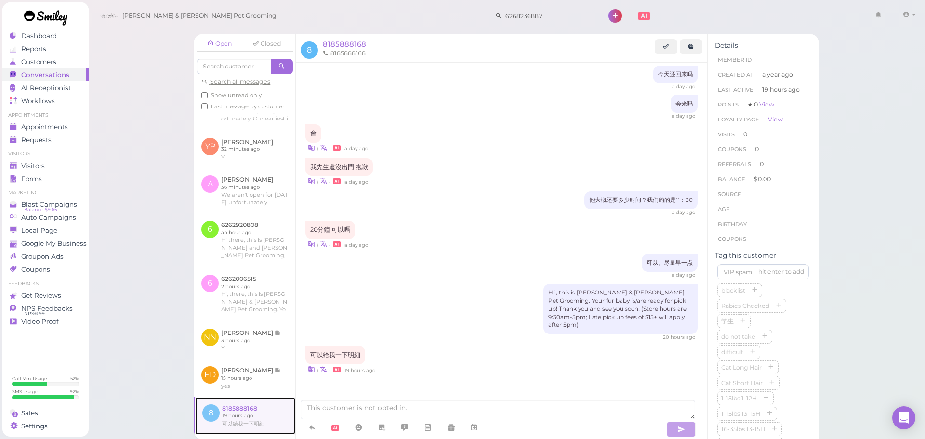
scroll to position [54, 0]
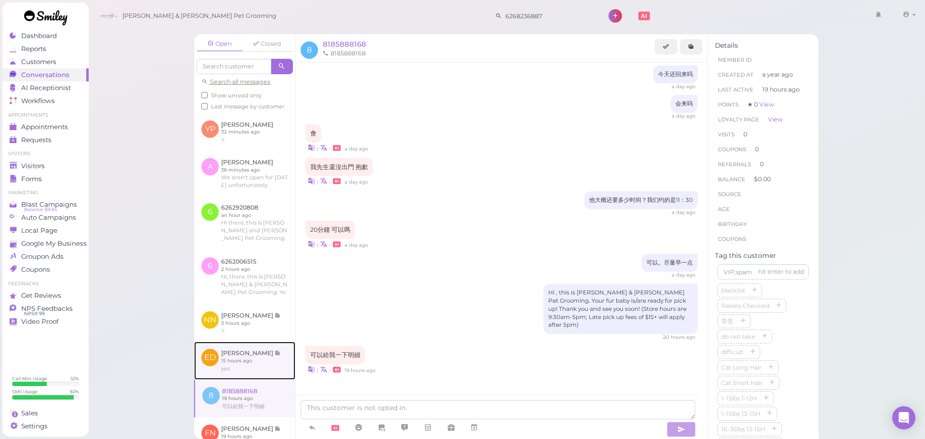
click at [262, 365] on link at bounding box center [244, 361] width 101 height 38
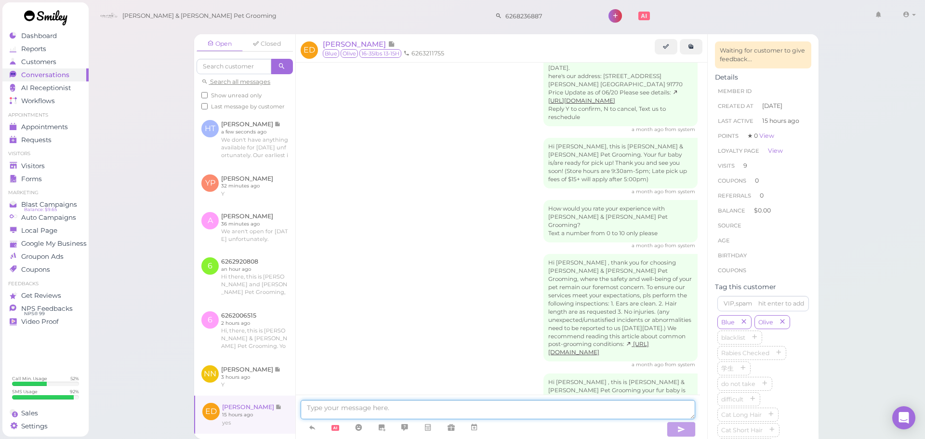
click at [392, 408] on textarea at bounding box center [498, 409] width 395 height 19
click at [333, 47] on span "[PERSON_NAME]" at bounding box center [355, 44] width 65 height 9
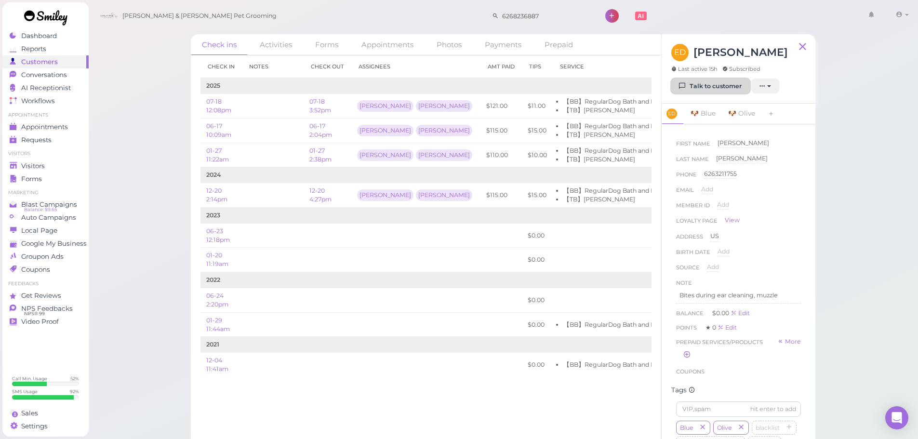
click at [684, 85] on icon at bounding box center [682, 85] width 6 height 7
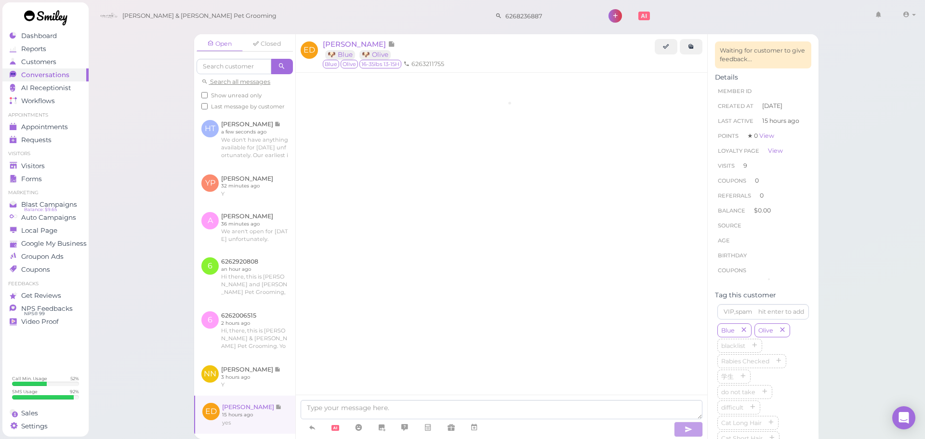
scroll to position [1438, 0]
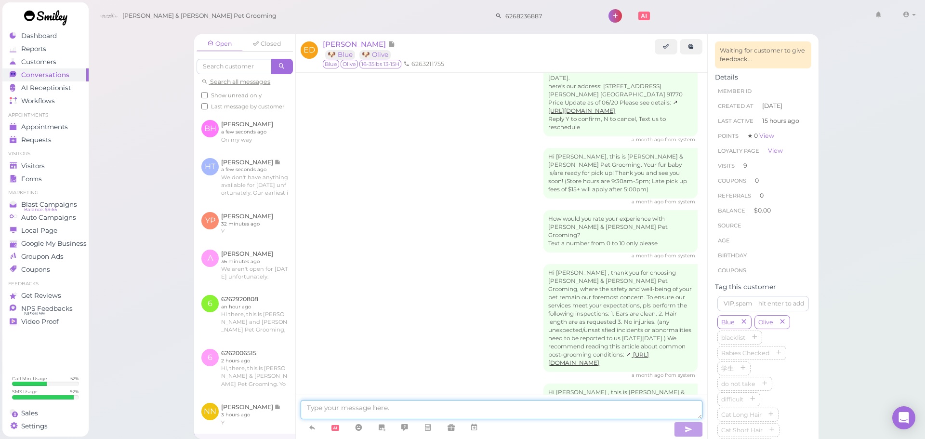
click at [416, 408] on textarea at bounding box center [502, 409] width 402 height 19
type textarea "Would you like to come in [DATE] at 12 ?"
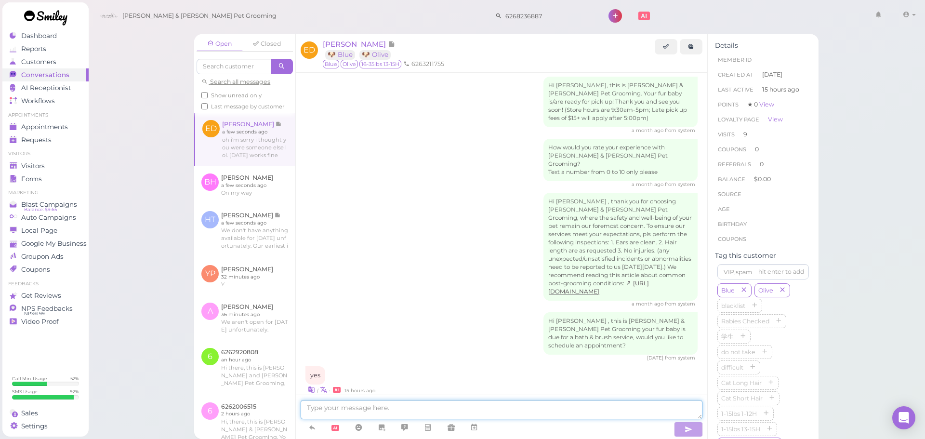
scroll to position [1552, 0]
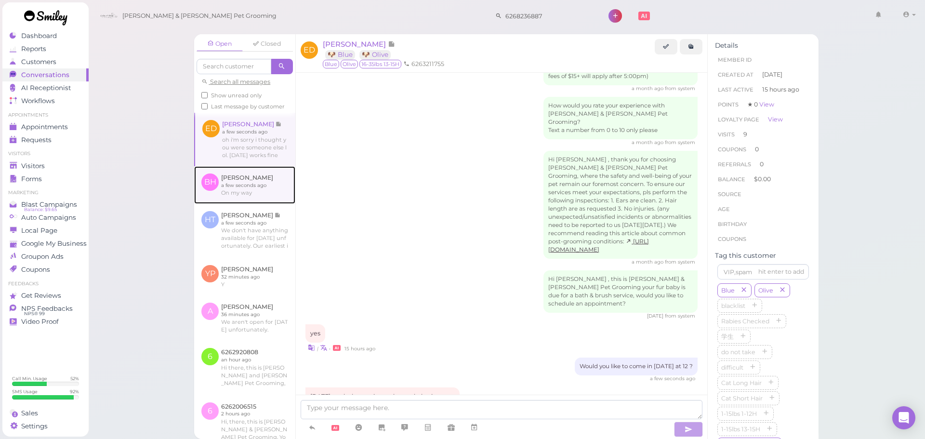
click at [239, 194] on link at bounding box center [244, 185] width 101 height 38
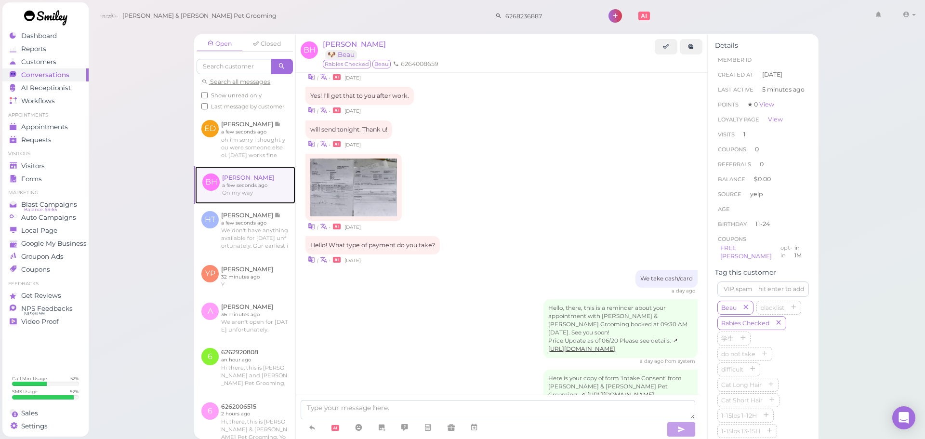
scroll to position [501, 0]
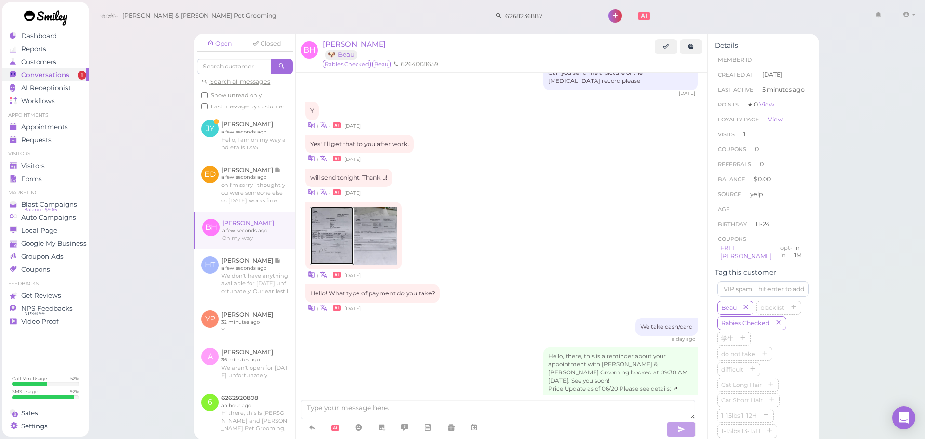
click at [337, 227] on img at bounding box center [331, 236] width 43 height 58
click at [382, 226] on img at bounding box center [375, 236] width 43 height 58
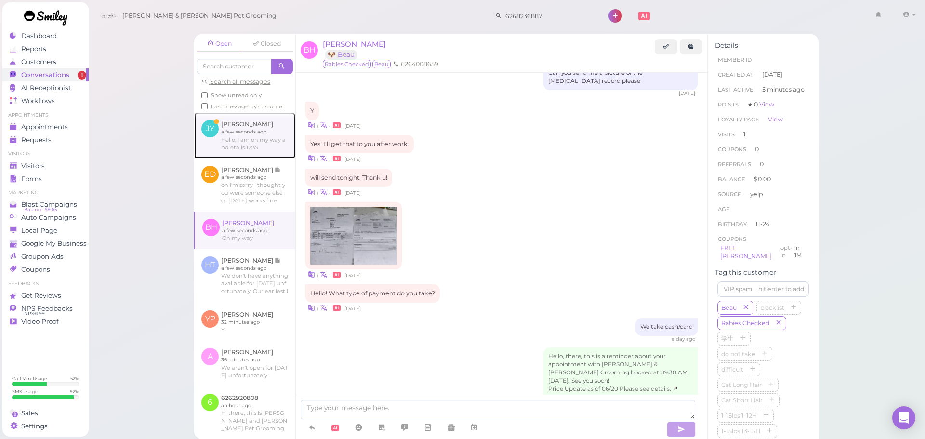
click at [214, 156] on link at bounding box center [244, 135] width 101 height 45
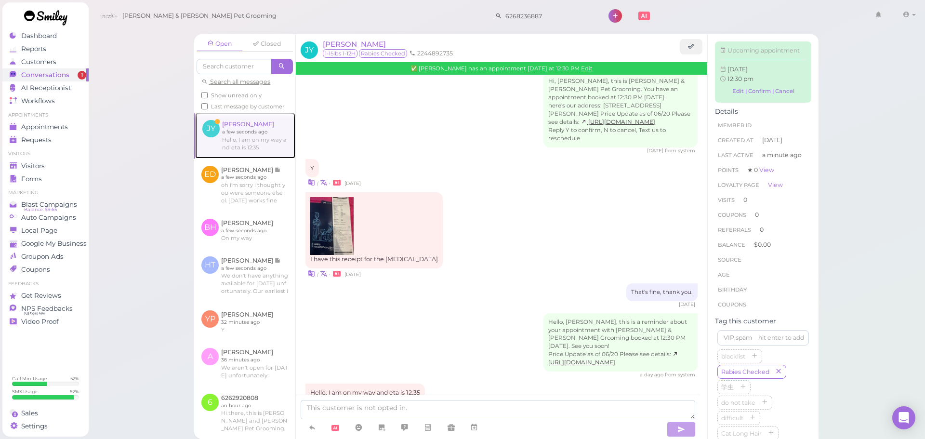
scroll to position [513, 0]
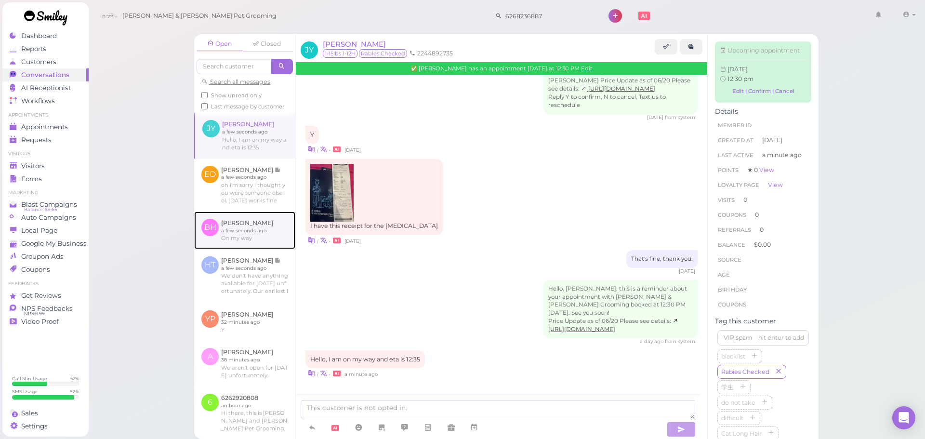
click at [226, 240] on link at bounding box center [244, 231] width 101 height 38
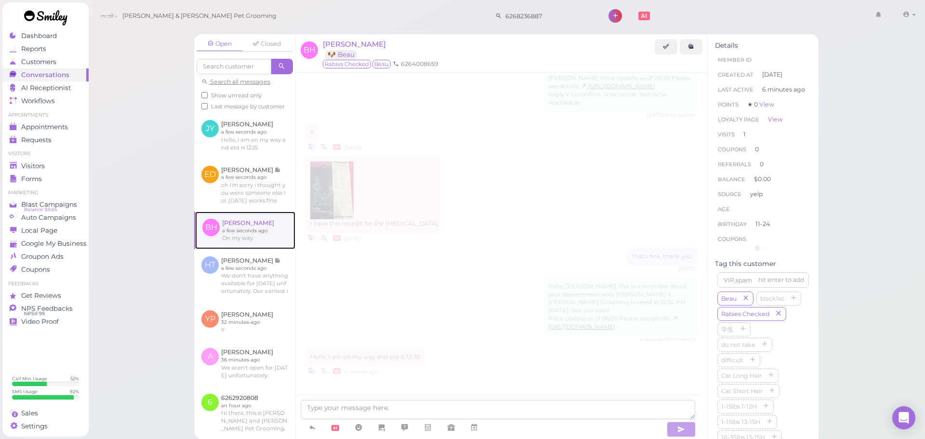
scroll to position [742, 0]
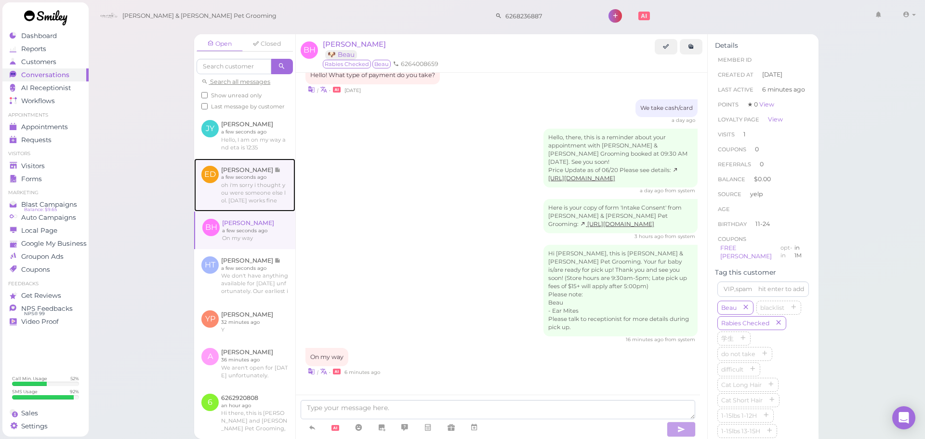
click at [233, 212] on link at bounding box center [244, 185] width 101 height 53
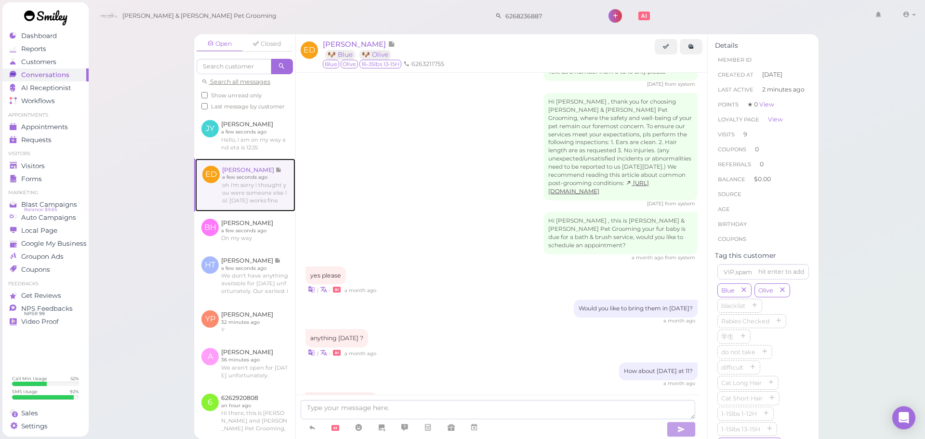
scroll to position [1410, 0]
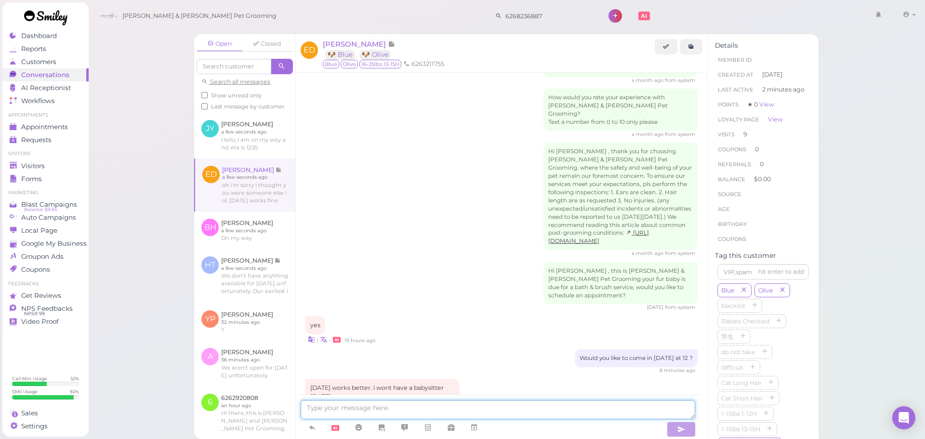
click at [391, 409] on textarea at bounding box center [498, 409] width 395 height 19
click at [474, 428] on icon at bounding box center [474, 428] width 8 height 10
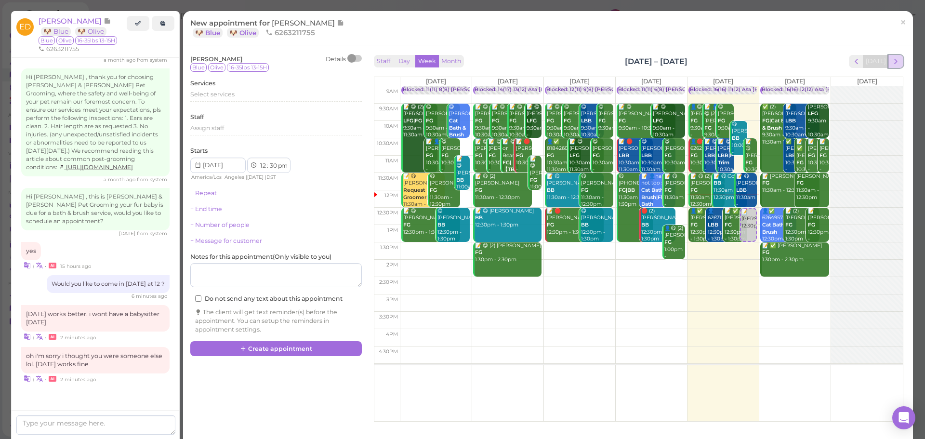
click at [891, 63] on span "next" at bounding box center [895, 61] width 9 height 9
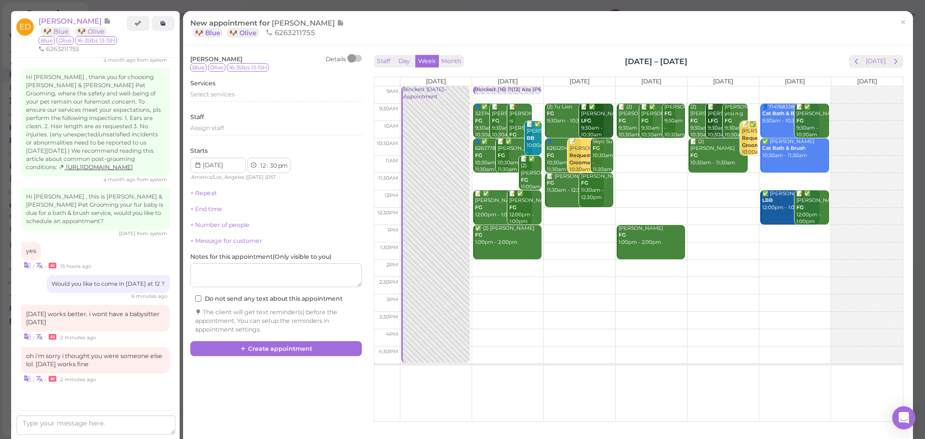
click at [559, 224] on td at bounding box center [651, 216] width 503 height 17
type input "[DATE]"
select select "45"
drag, startPoint x: 560, startPoint y: 231, endPoint x: 509, endPoint y: 211, distance: 54.9
click at [509, 86] on tr "Blocked: [DATE] • Appointment 📝 [PERSON_NAME] 12:45pm Blocked: (16) 11(12) Asa …" at bounding box center [638, 86] width 529 height 0
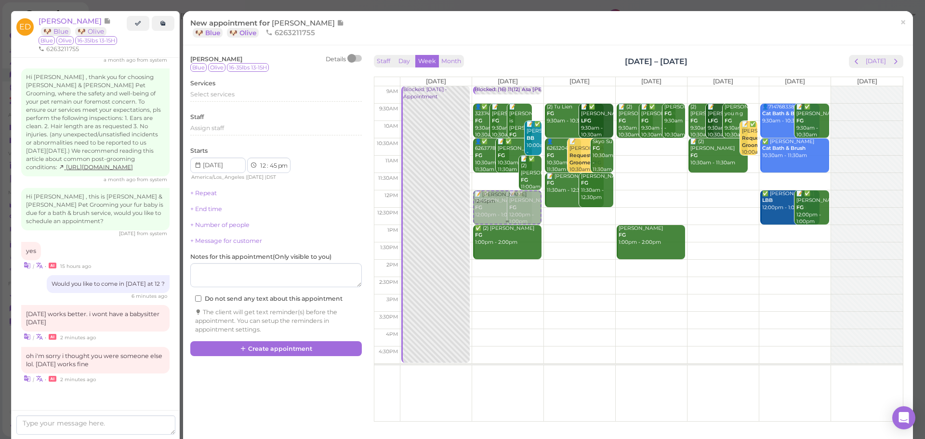
type input "[DATE]"
select select "00"
click at [248, 97] on div "Select services" at bounding box center [276, 94] width 172 height 9
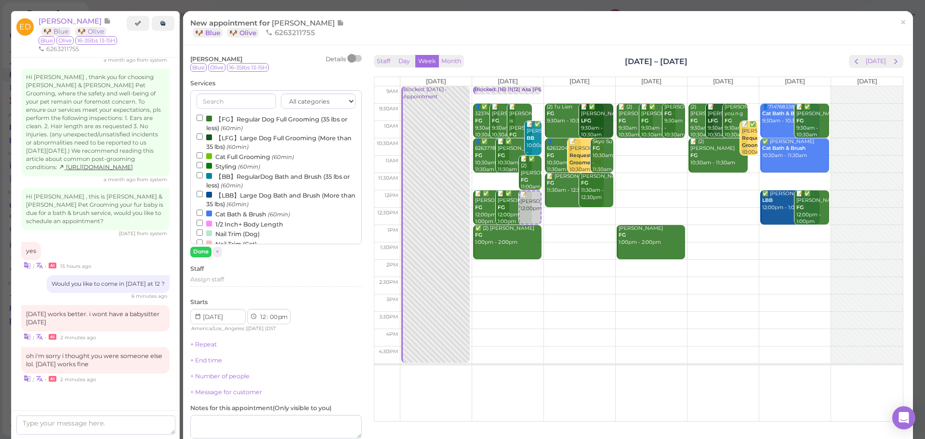
click at [230, 181] on label "【BB】RegularDog Bath and Brush (35 lbs or less) (60min)" at bounding box center [276, 180] width 159 height 19
click at [203, 178] on input "【BB】RegularDog Bath and Brush (35 lbs or less) (60min)" at bounding box center [200, 175] width 6 height 6
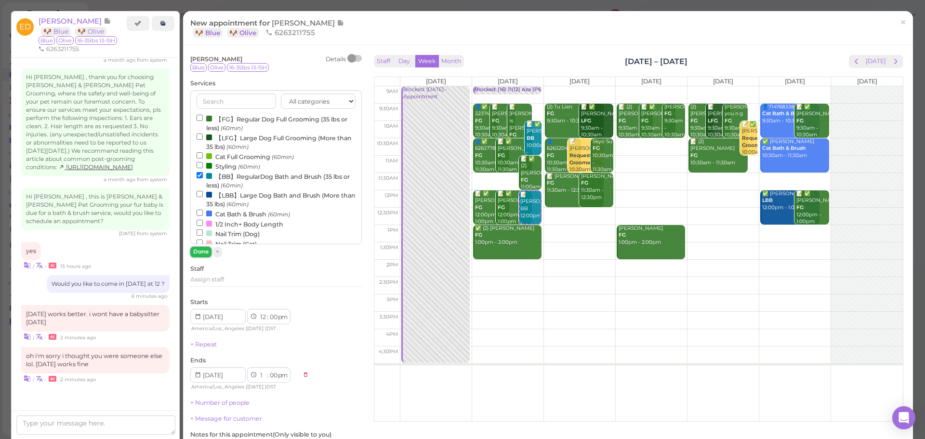
click at [197, 255] on button "Done" at bounding box center [200, 252] width 21 height 10
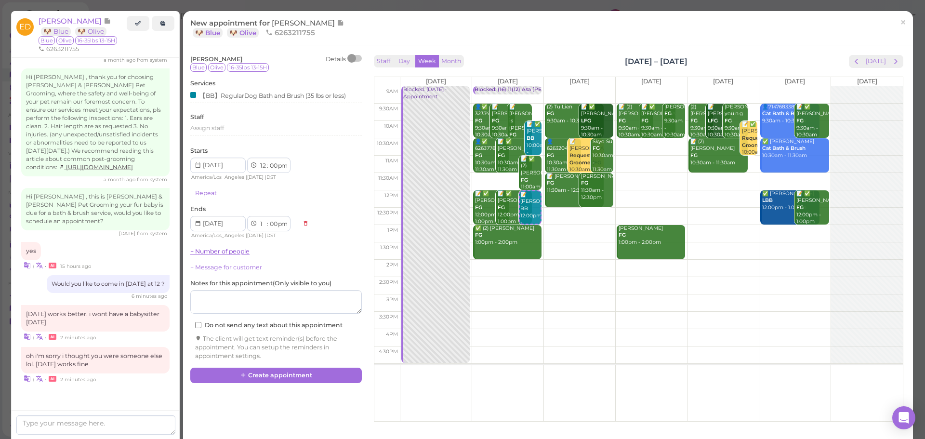
click at [217, 249] on link "+ Number of people" at bounding box center [219, 251] width 59 height 7
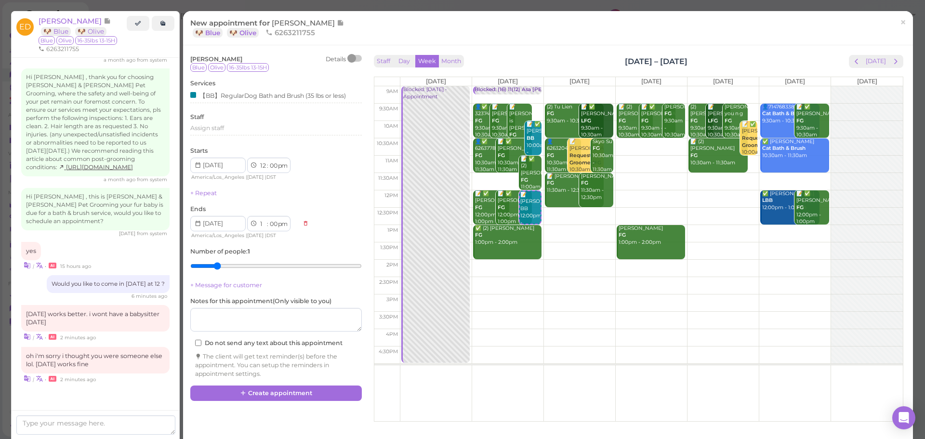
type input "2"
click at [224, 263] on input "range" at bounding box center [276, 265] width 172 height 15
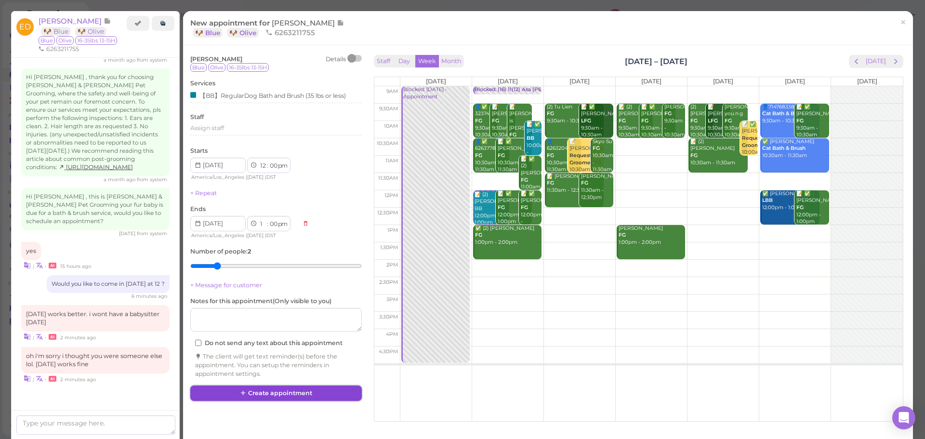
click at [238, 394] on button "Create appointment" at bounding box center [276, 393] width 172 height 15
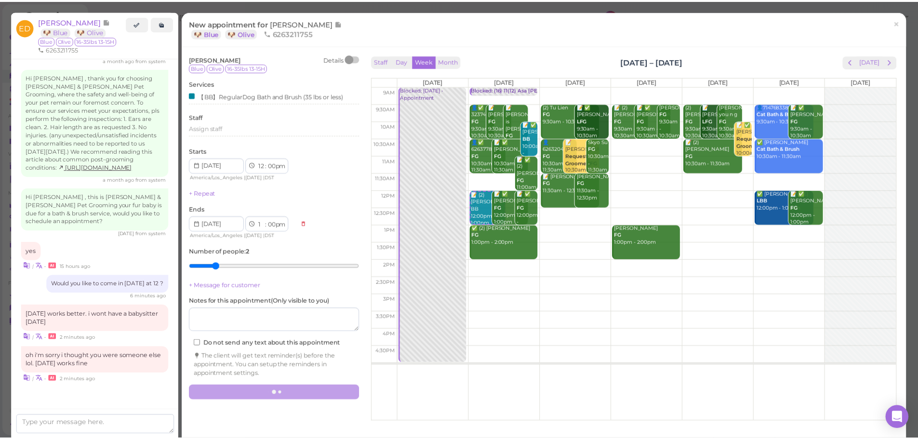
scroll to position [1410, 0]
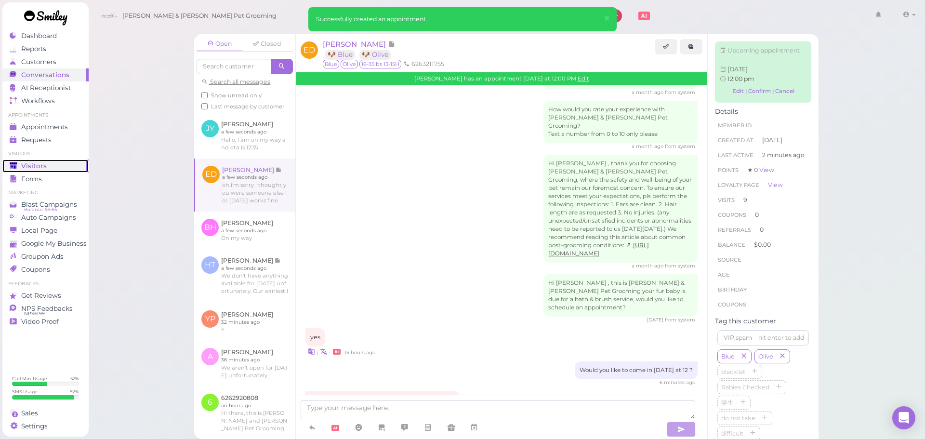
click at [52, 163] on div "Visitors" at bounding box center [44, 166] width 69 height 8
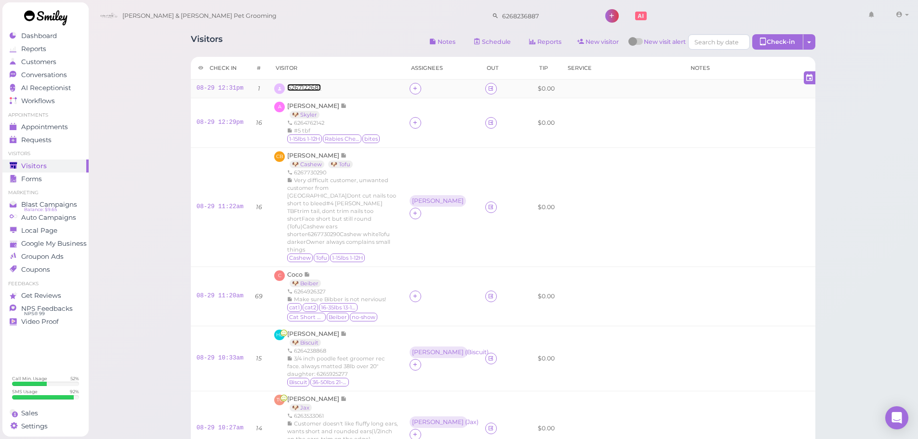
click at [293, 88] on span "6267122681" at bounding box center [304, 87] width 34 height 7
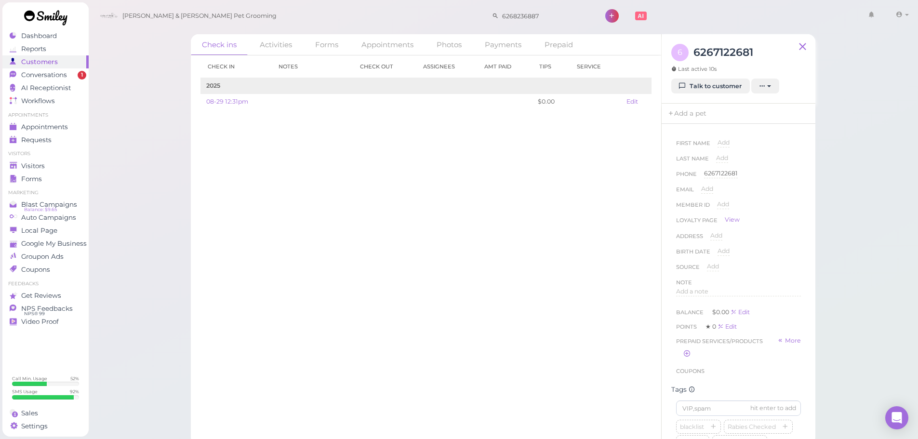
click at [413, 189] on div "Check in Notes Check out Assignees Amt Paid Tips Service 2025 08-29 12:31pm $0.…" at bounding box center [426, 247] width 470 height 384
click at [775, 255] on div "blacklist Rabies Checked 学生 do not take difficult Cat Long Hair Cat Short Hair …" at bounding box center [738, 231] width 125 height 200
click at [342, 138] on div "Check in Notes Check out Assignees Amt Paid Tips Service 2025 08-29 12:31pm $0.…" at bounding box center [426, 247] width 470 height 384
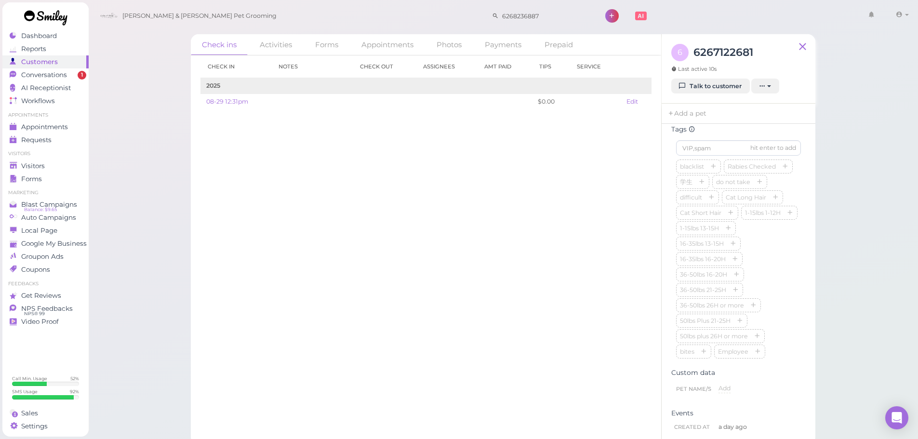
click at [390, 211] on div "Check in Notes Check out Assignees Amt Paid Tips Service 2025 08-29 12:31pm $0.…" at bounding box center [426, 247] width 470 height 384
click at [38, 165] on span "Visitors" at bounding box center [34, 166] width 26 height 8
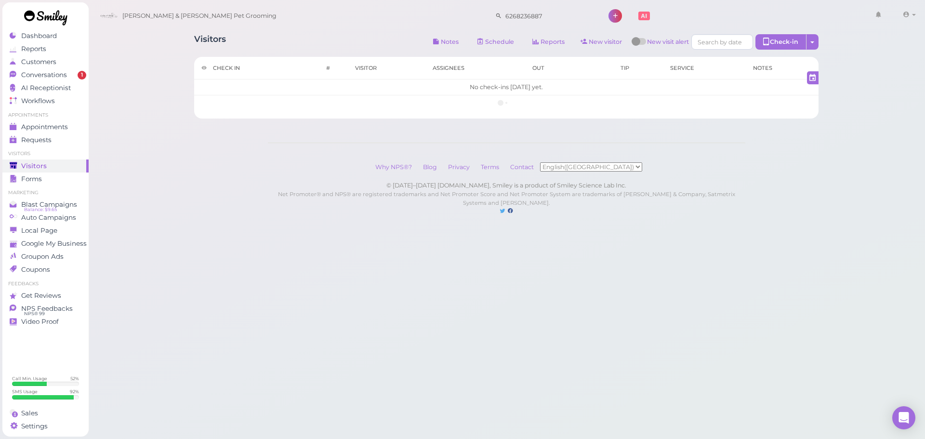
click at [343, 43] on div "Visitors Notes Schedule Reports New visitor New visit alert Check-in Customer c…" at bounding box center [506, 43] width 625 height 18
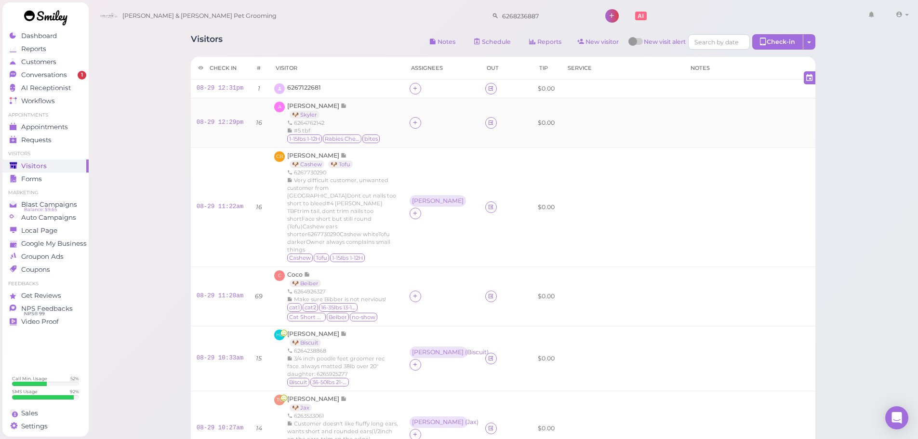
click at [368, 128] on div "#5 tbf" at bounding box center [333, 131] width 93 height 8
click at [302, 85] on span "6267122681" at bounding box center [304, 87] width 34 height 7
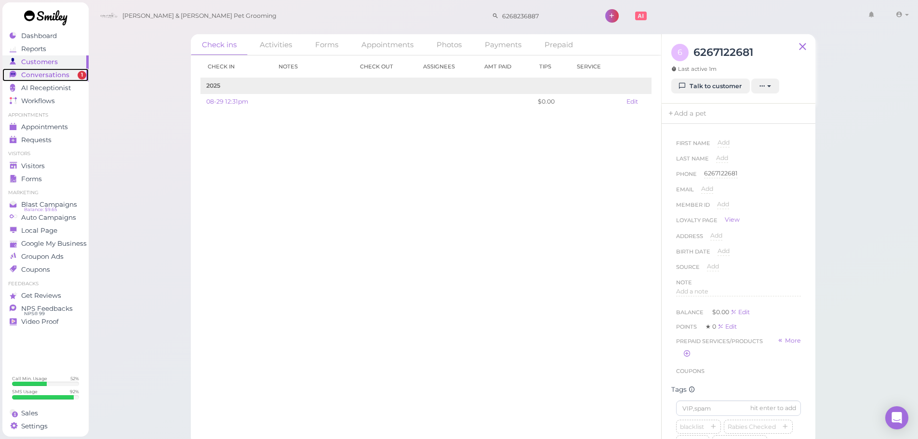
click at [50, 78] on span "Conversations" at bounding box center [45, 75] width 48 height 8
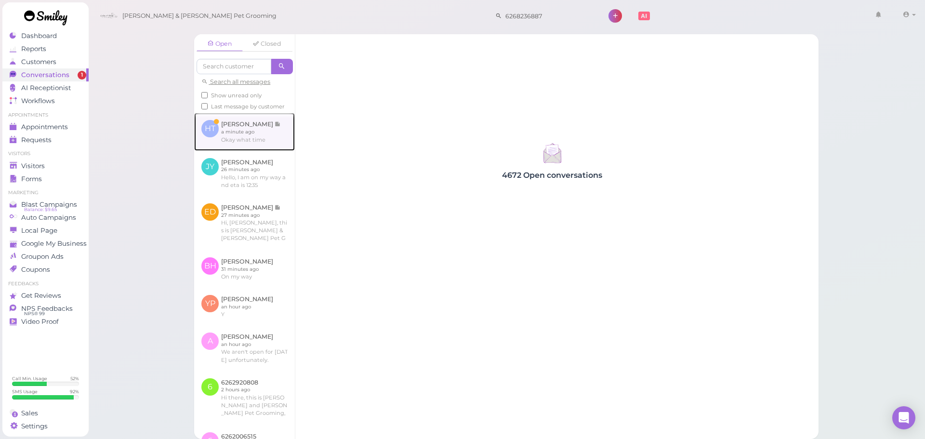
click at [244, 148] on link at bounding box center [244, 132] width 101 height 38
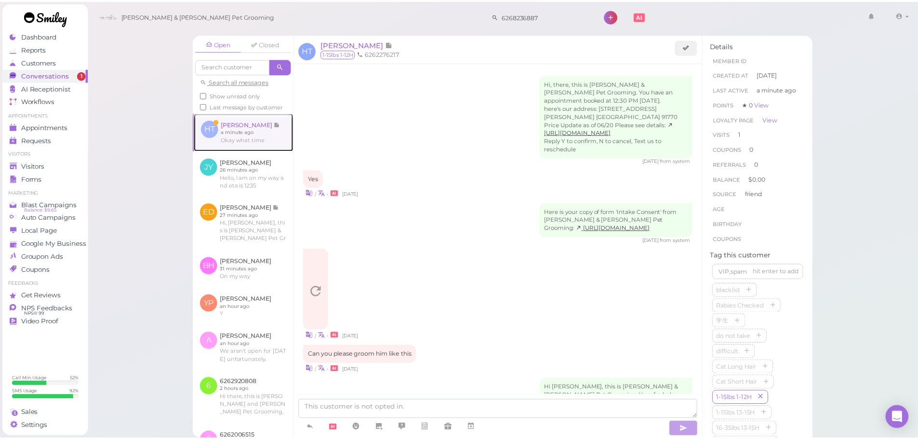
scroll to position [427, 0]
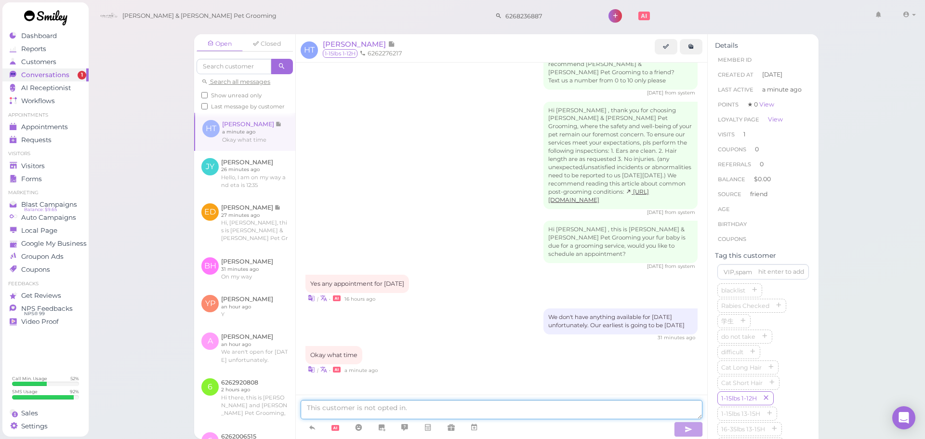
click at [465, 404] on textarea at bounding box center [502, 409] width 402 height 19
click at [22, 170] on span "Visitors" at bounding box center [34, 166] width 26 height 8
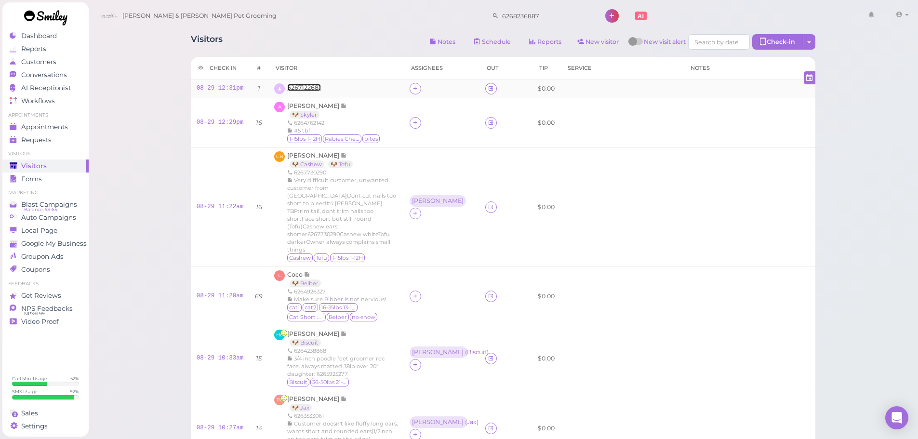
click at [287, 86] on span "6267122681" at bounding box center [304, 87] width 34 height 7
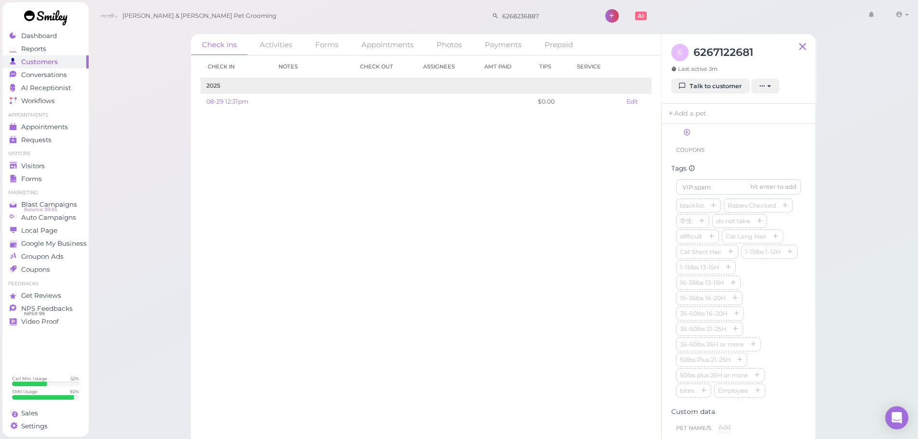
scroll to position [283, 0]
click at [865, 220] on div "Check ins Activities Forms Appointments Photos Payments Prepaid Check in Notes …" at bounding box center [503, 222] width 830 height 445
click at [763, 221] on div "blacklist Rabies Checked 学生 do not take difficult Cat Long Hair Cat Short Hair …" at bounding box center [738, 237] width 125 height 200
click at [868, 213] on div "Check ins Activities Forms Appointments Photos Payments Prepaid Check in Notes …" at bounding box center [503, 222] width 830 height 445
click at [764, 253] on div "blacklist Rabies Checked 学生 do not take difficult Cat Long Hair Cat Short Hair …" at bounding box center [738, 237] width 125 height 200
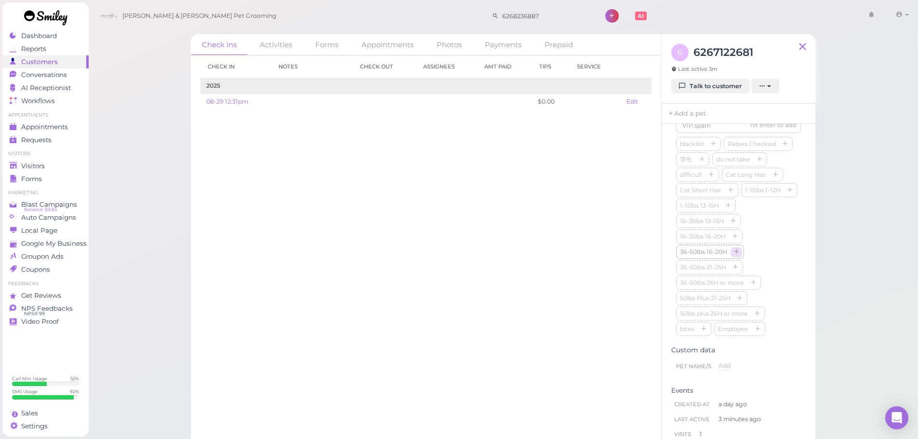
click at [736, 256] on icon "button" at bounding box center [736, 252] width 6 height 7
click at [785, 287] on div "blacklist Rabies Checked 学生 do not take difficult Cat Long Hair Cat Short Hair …" at bounding box center [738, 237] width 125 height 200
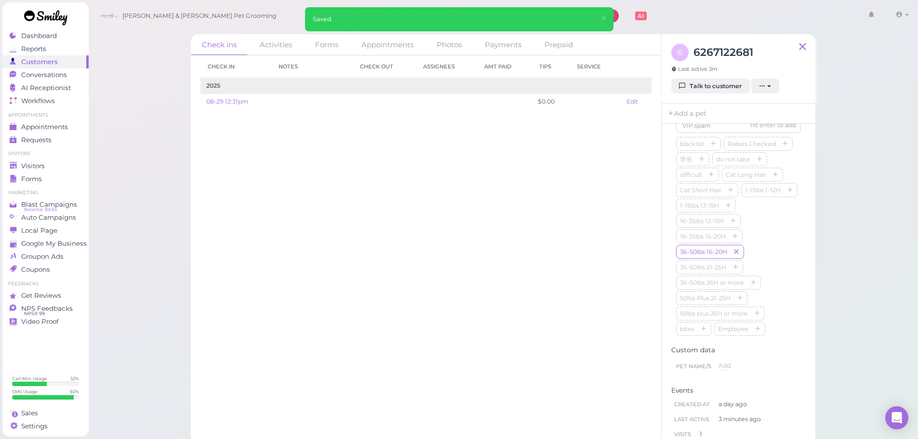
click at [551, 296] on div "Check in Notes Check out Assignees Amt Paid Tips Service 2025 08-29 12:31pm $0.…" at bounding box center [426, 247] width 470 height 384
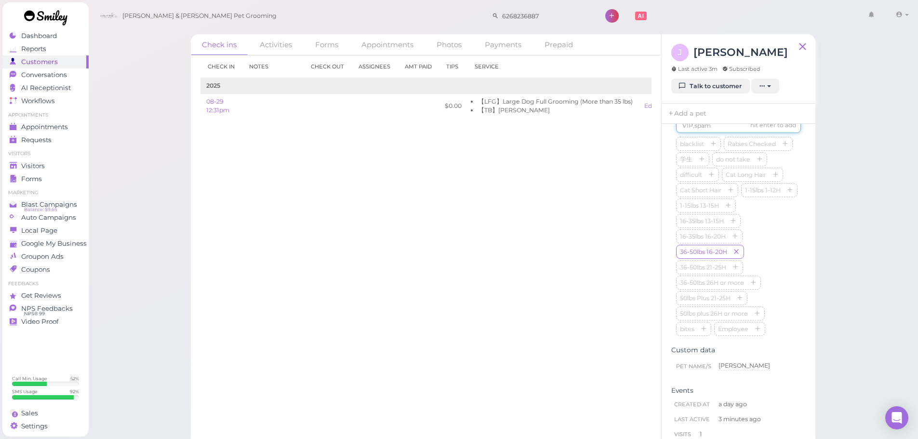
click at [698, 133] on input at bounding box center [738, 125] width 125 height 15
type input "[PERSON_NAME]"
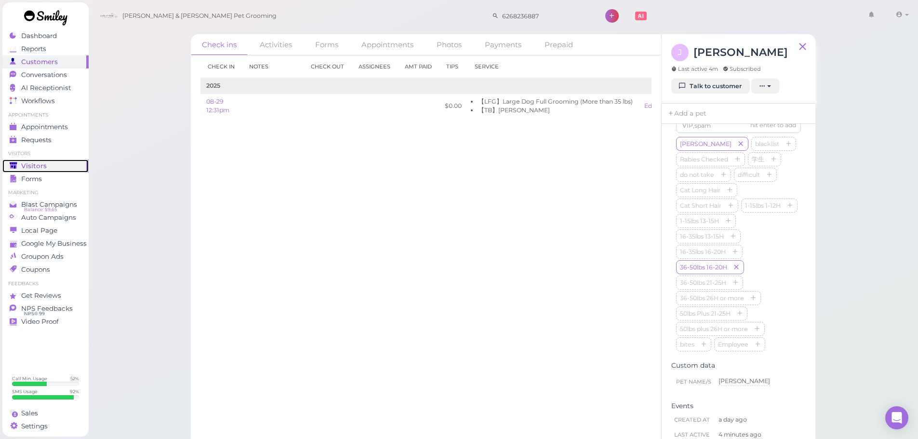
click at [32, 161] on link "Visitors" at bounding box center [45, 166] width 86 height 13
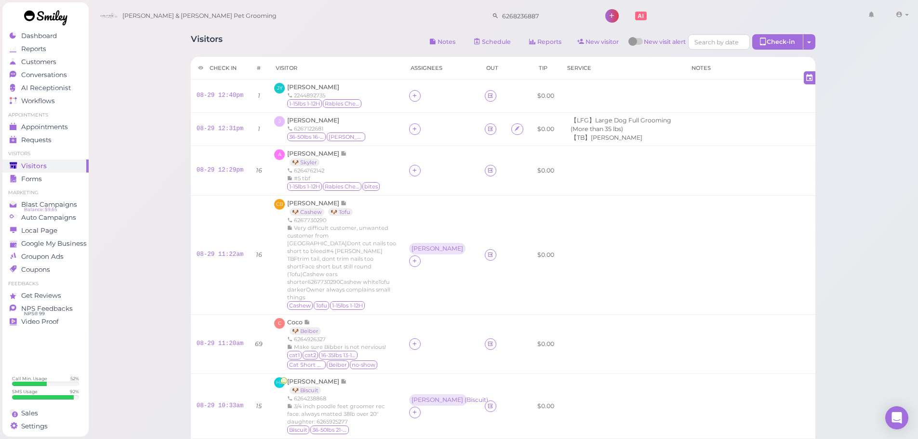
click at [362, 28] on div "[PERSON_NAME] & [PERSON_NAME] Pet Grooming 6268236887 1 Account" at bounding box center [503, 15] width 817 height 27
click at [290, 81] on td "JY [PERSON_NAME] 2244892735 1-15lbs 1-12H Rabies Checked" at bounding box center [335, 96] width 134 height 33
click at [292, 117] on span "[PERSON_NAME]" at bounding box center [313, 120] width 52 height 7
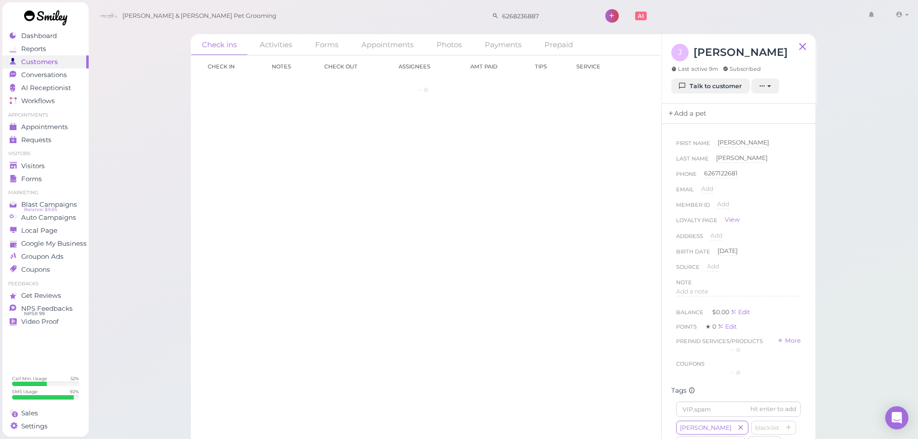
click at [674, 106] on link "Add a pet" at bounding box center [687, 114] width 51 height 20
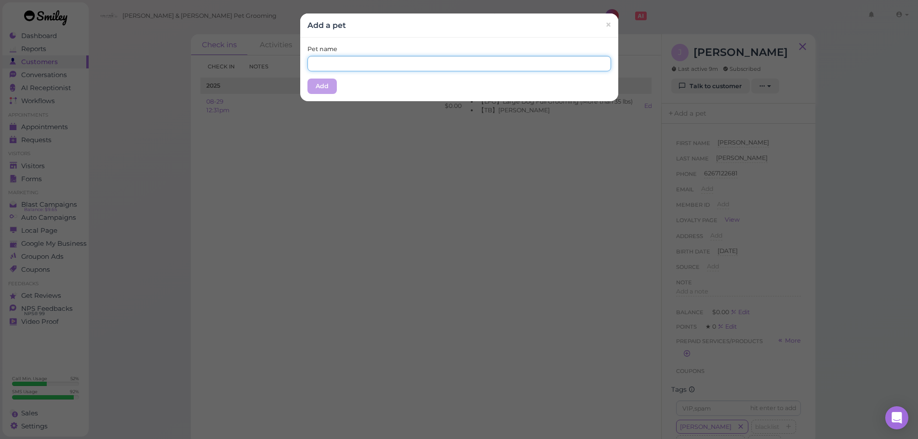
click at [458, 66] on input "text" at bounding box center [459, 63] width 304 height 15
type input "e"
type input "[PERSON_NAME]"
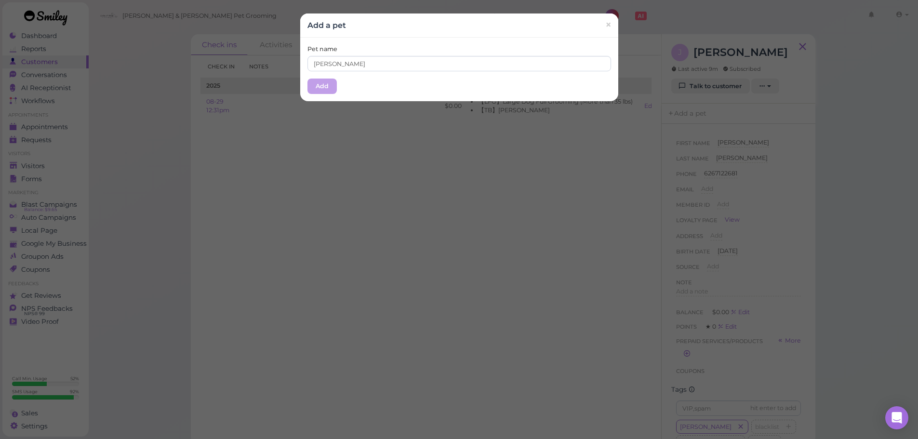
click at [388, 39] on div "Pet name [PERSON_NAME] Add" at bounding box center [459, 70] width 318 height 64
click at [319, 84] on button "Add" at bounding box center [321, 86] width 29 height 15
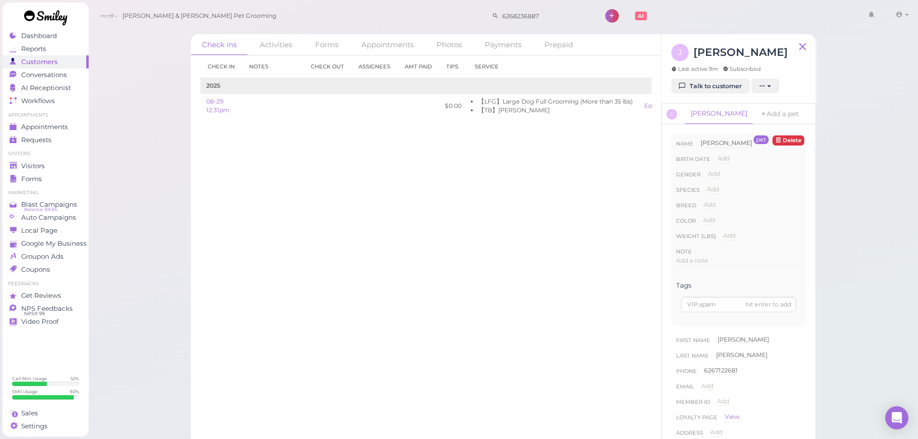
click at [705, 186] on div "Species Add Dog Cat Bird Other" at bounding box center [738, 192] width 125 height 15
click at [710, 188] on span "Add" at bounding box center [713, 189] width 12 height 7
drag, startPoint x: 720, startPoint y: 191, endPoint x: 724, endPoint y: 199, distance: 8.4
click at [720, 191] on select "Dog Cat Bird Other" at bounding box center [754, 192] width 94 height 14
select select "Dog"
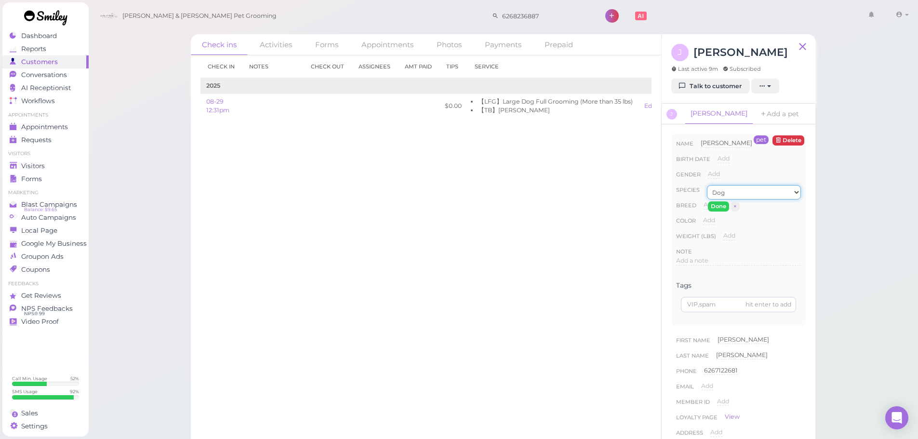
click at [707, 185] on select "Dog Cat Bird Other" at bounding box center [754, 192] width 94 height 14
click at [716, 206] on button "Done" at bounding box center [718, 206] width 21 height 10
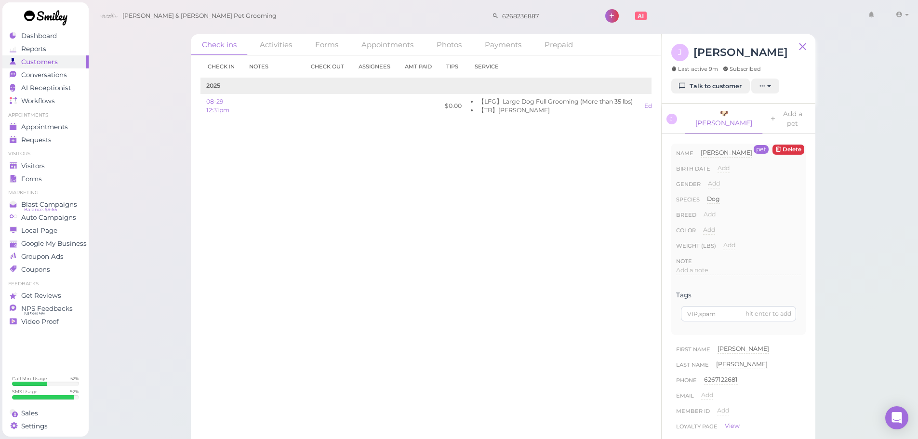
click at [425, 267] on div "Check in Notes Check out Assignees Amt Paid Tips Service 2025 08-29 12:31pm $0.…" at bounding box center [426, 247] width 470 height 384
click at [66, 167] on div "Visitors" at bounding box center [44, 166] width 69 height 8
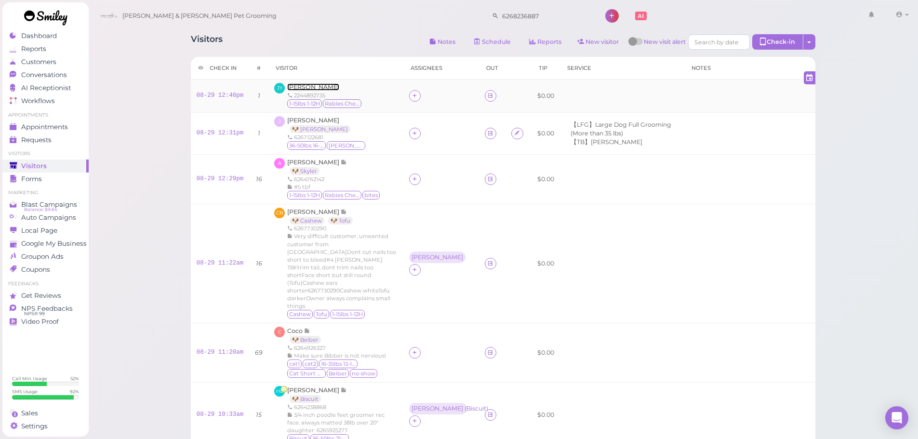
click at [307, 89] on span "[PERSON_NAME]" at bounding box center [313, 86] width 52 height 7
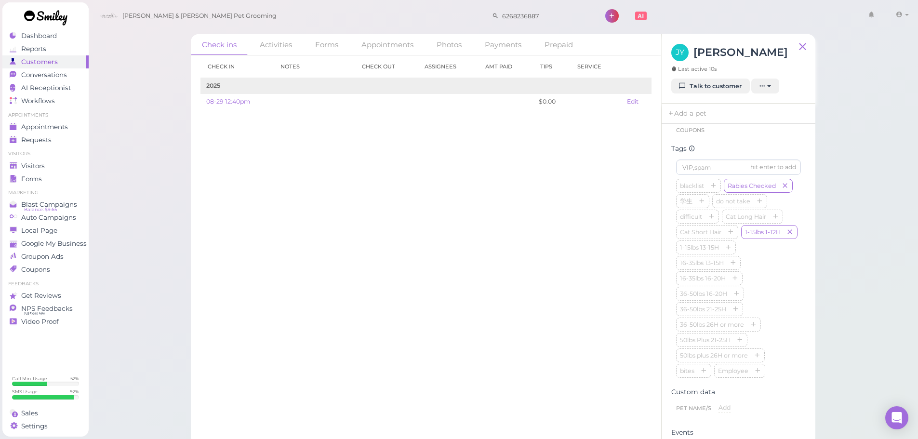
scroll to position [289, 0]
click at [768, 265] on div "blacklist Rabies Checked 学生 do not take difficult Cat Long Hair Cat Short Hair …" at bounding box center [738, 231] width 125 height 200
click at [625, 239] on div "Check in Notes Check out Assignees Amt Paid Tips Service 2025 08-29 12:40pm $0.…" at bounding box center [426, 247] width 470 height 384
click at [757, 260] on div "blacklist Rabies Checked 学生 do not take difficult Cat Long Hair Cat Short Hair …" at bounding box center [738, 279] width 125 height 200
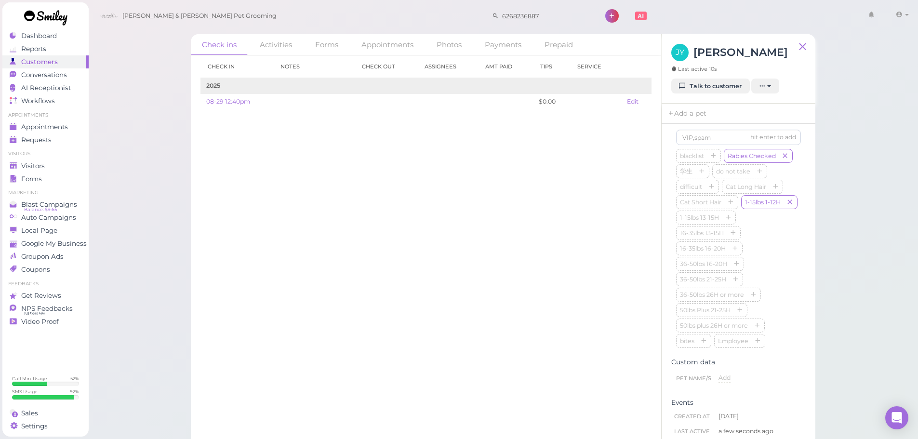
scroll to position [258, 0]
click at [850, 287] on div "Check ins Activities Forms Appointments Photos Payments Prepaid Check in Notes …" at bounding box center [503, 222] width 830 height 445
click at [446, 206] on div "Check in Notes Check out Assignees Amt Paid Tips Service 2025 08-29 12:40pm $0.…" at bounding box center [426, 247] width 470 height 384
click at [729, 157] on input at bounding box center [738, 149] width 125 height 15
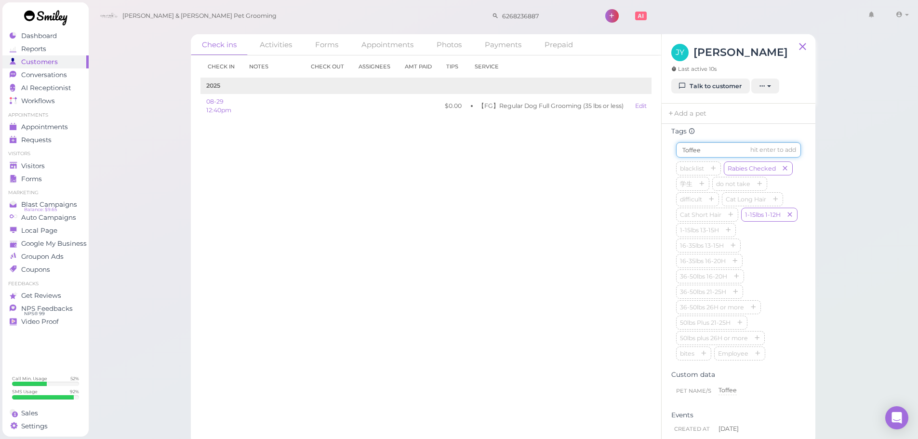
type input "Toffee"
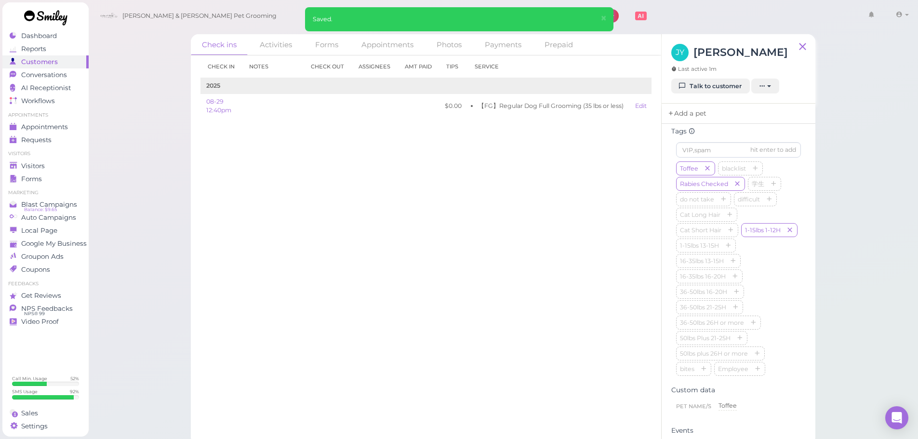
click at [681, 116] on link "Add a pet" at bounding box center [687, 114] width 51 height 20
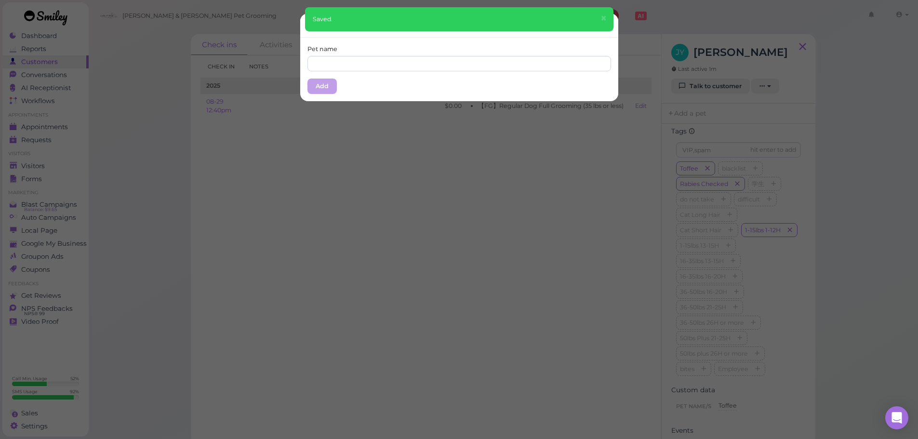
click at [354, 49] on div "Pet name" at bounding box center [459, 58] width 304 height 27
click at [355, 57] on input "text" at bounding box center [459, 63] width 304 height 15
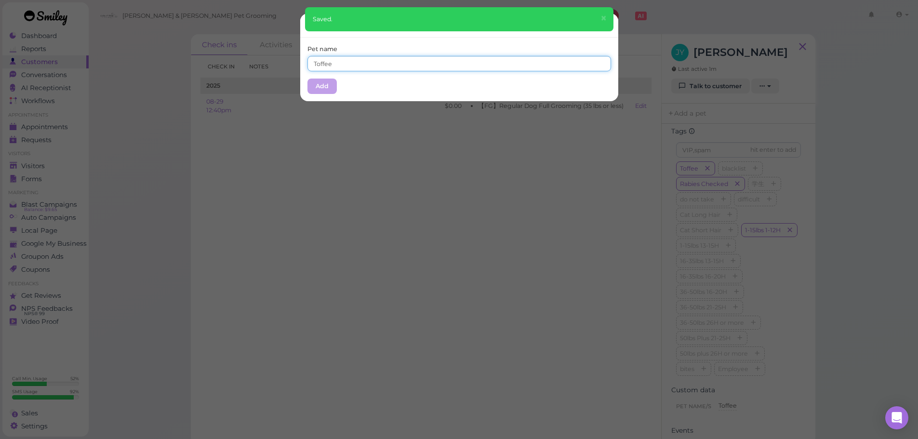
type input "Toffee"
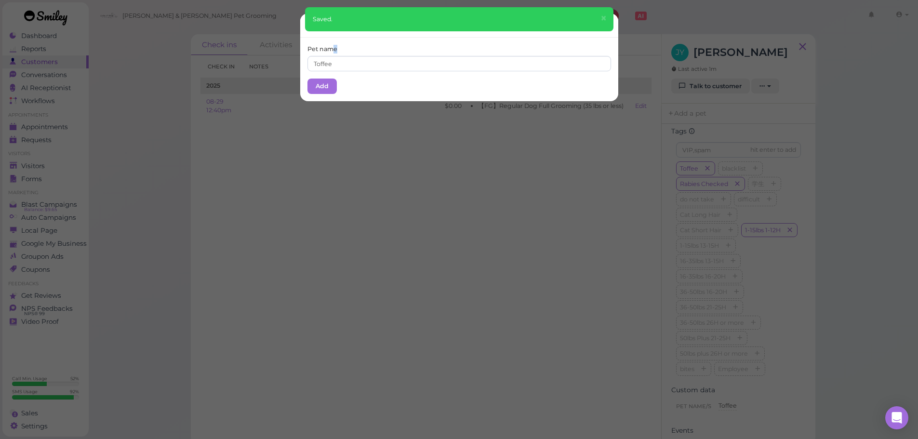
click at [332, 45] on label "Pet name" at bounding box center [322, 49] width 30 height 9
click at [311, 87] on button "Add" at bounding box center [321, 86] width 29 height 15
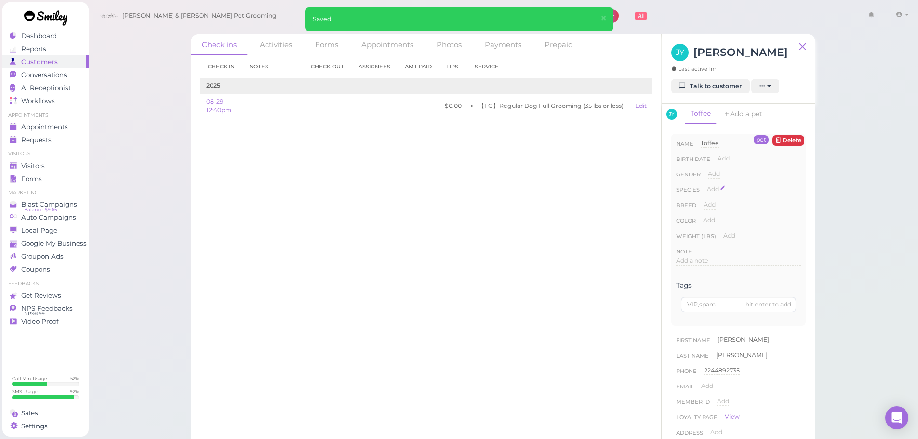
click at [710, 190] on span "Add" at bounding box center [713, 189] width 12 height 7
click at [719, 192] on select "Dog Cat Bird Other" at bounding box center [754, 192] width 94 height 14
select select "Dog"
click at [707, 185] on select "Dog Cat Bird Other" at bounding box center [754, 192] width 94 height 14
drag, startPoint x: 717, startPoint y: 208, endPoint x: 707, endPoint y: 210, distance: 10.4
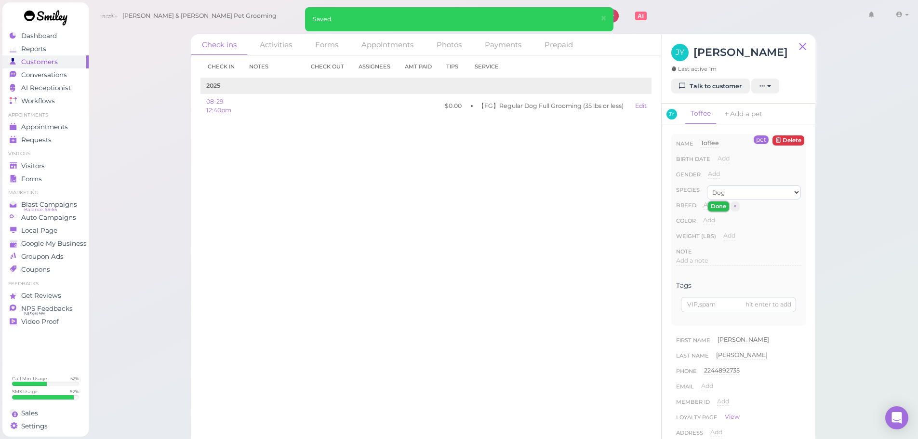
click at [717, 208] on button "Done" at bounding box center [718, 206] width 21 height 10
click at [601, 228] on div "Check in Notes Check out Assignees Amt Paid Tips Service 2025 08-29 12:40pm $0.…" at bounding box center [426, 247] width 470 height 384
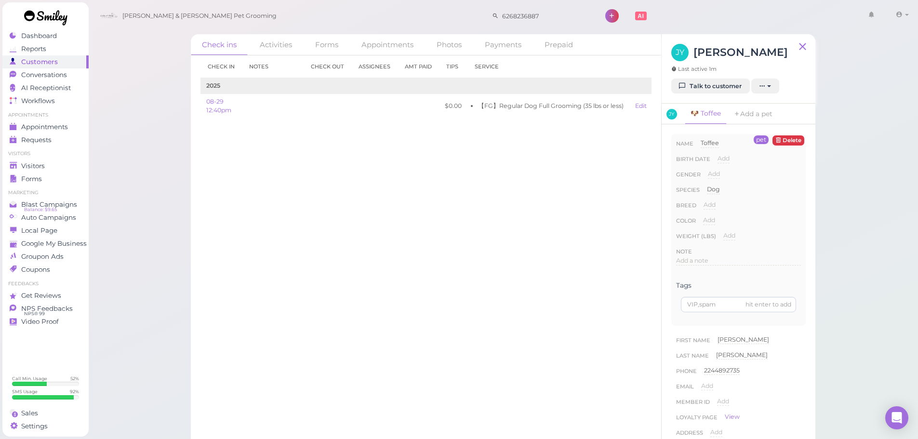
click at [521, 239] on div "Check in Notes Check out Assignees Amt Paid Tips Service 2025 08-29 12:40pm $0.…" at bounding box center [426, 247] width 470 height 384
click at [517, 256] on div "Check in Notes Check out Assignees Amt Paid Tips Service 2025 08-29 12:40pm $0.…" at bounding box center [426, 247] width 470 height 384
click at [879, 253] on div "Check ins Activities Forms Appointments Photos Payments Prepaid Check in Notes …" at bounding box center [503, 222] width 830 height 445
click at [431, 253] on div "Check in Notes Check out Assignees Amt Paid Tips Service 2025 08-29 12:40pm $0.…" at bounding box center [426, 247] width 470 height 384
click at [29, 164] on span "Visitors" at bounding box center [34, 166] width 26 height 8
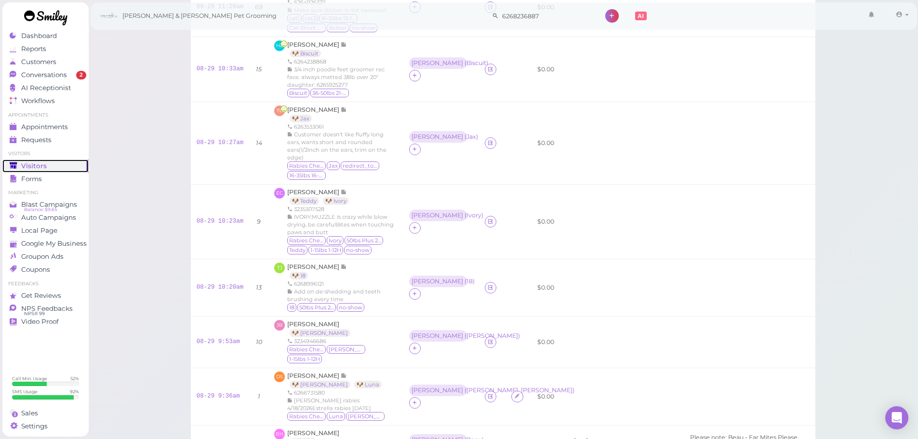
scroll to position [355, 0]
click at [371, 107] on div "[PERSON_NAME] 🐶 Jax 6263533061 Customer doesn't like fluffy long ears, wants sh…" at bounding box center [342, 142] width 110 height 75
click at [376, 108] on div "[PERSON_NAME] 🐶 Jax 6263533061 Customer doesn't like fluffy long ears, wants sh…" at bounding box center [342, 142] width 110 height 75
click at [301, 114] on link "🐶 Jax" at bounding box center [301, 118] width 22 height 8
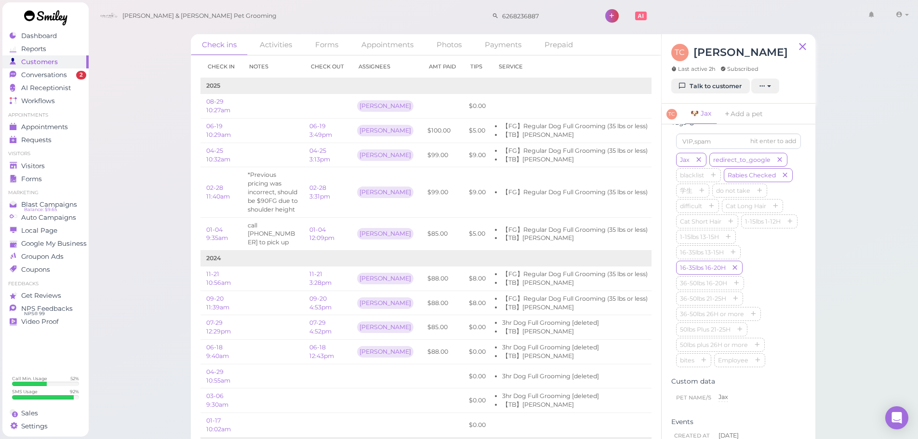
scroll to position [500, 0]
click at [844, 187] on div "Check ins Activities Forms Appointments Photos Payments Prepaid Check in Notes …" at bounding box center [503, 222] width 830 height 445
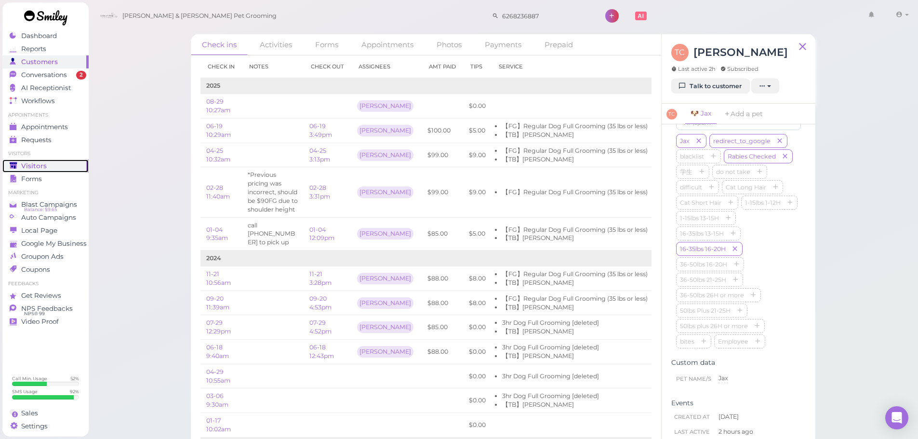
click at [74, 172] on link "Visitors" at bounding box center [45, 166] width 86 height 13
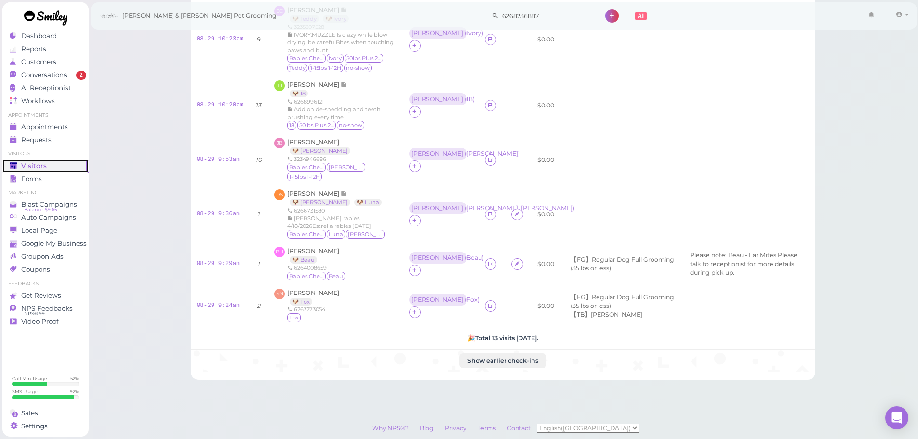
scroll to position [535, 0]
click at [293, 148] on link "🐶 [PERSON_NAME]" at bounding box center [320, 152] width 61 height 8
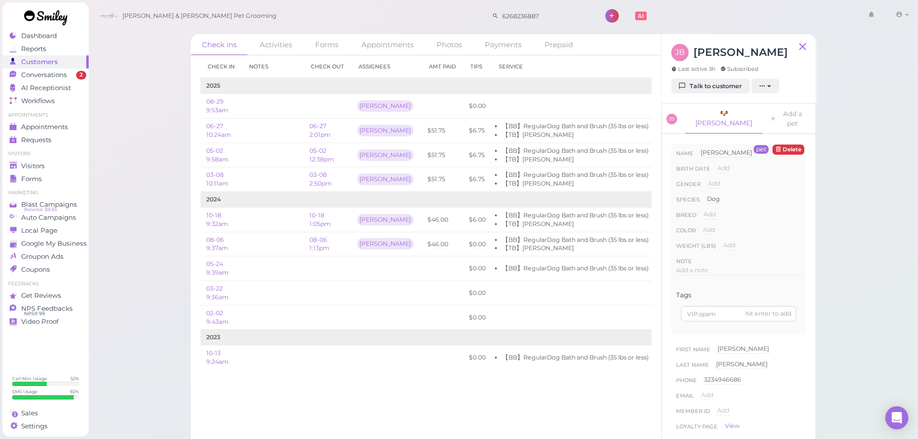
click at [142, 258] on div "Check ins Activities Forms Appointments Photos Payments Prepaid Check in Notes …" at bounding box center [503, 227] width 830 height 455
click at [151, 254] on div "Check ins Activities Forms Appointments Photos Payments Prepaid Check in Notes …" at bounding box center [503, 227] width 830 height 455
click at [75, 80] on link "Conversations 2" at bounding box center [45, 74] width 86 height 13
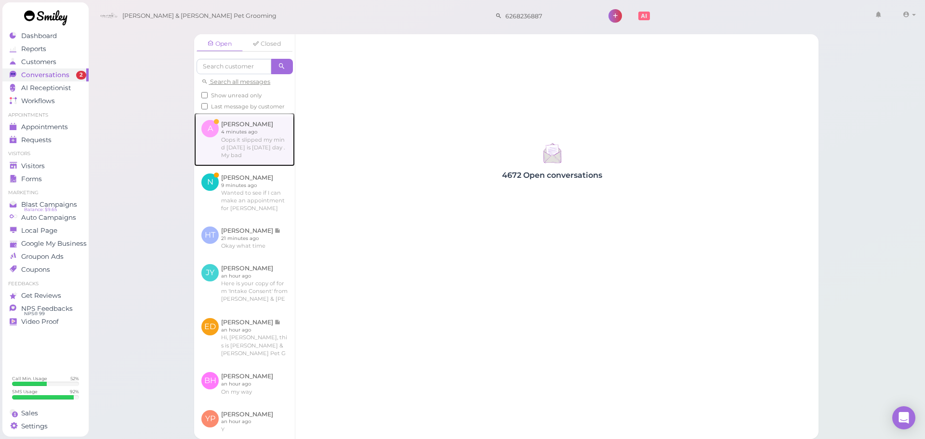
click at [263, 155] on link at bounding box center [244, 139] width 101 height 53
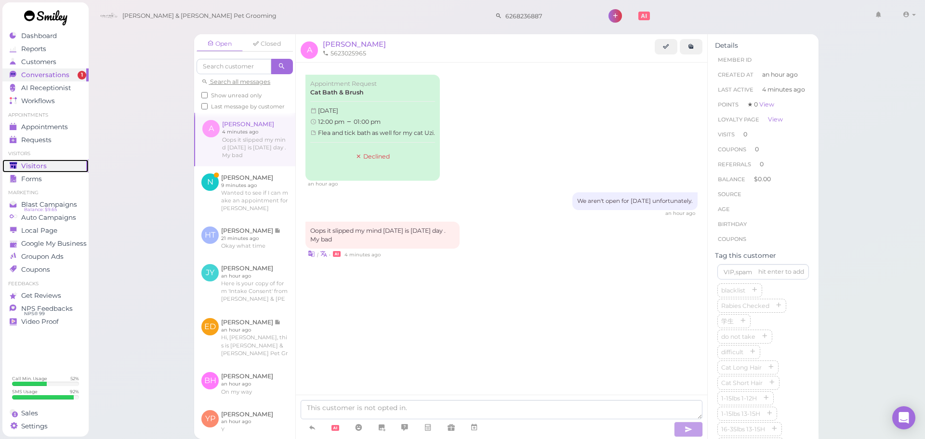
click at [28, 161] on link "Visitors" at bounding box center [45, 166] width 86 height 13
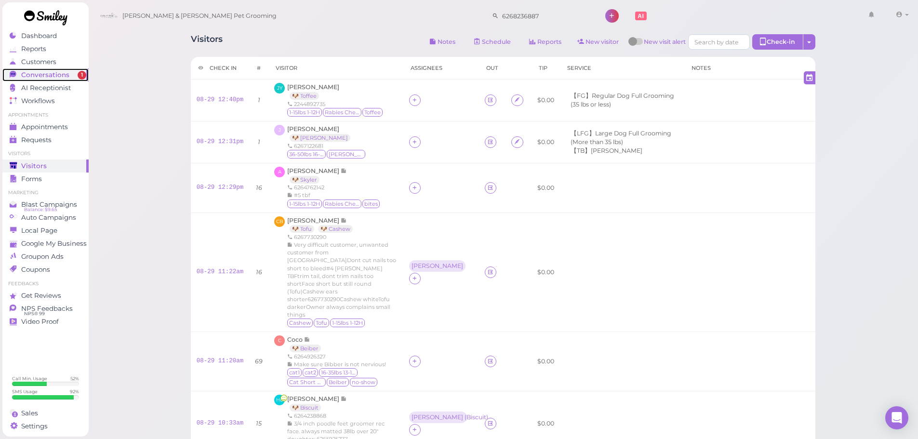
click at [67, 76] on div "Conversations" at bounding box center [44, 75] width 69 height 8
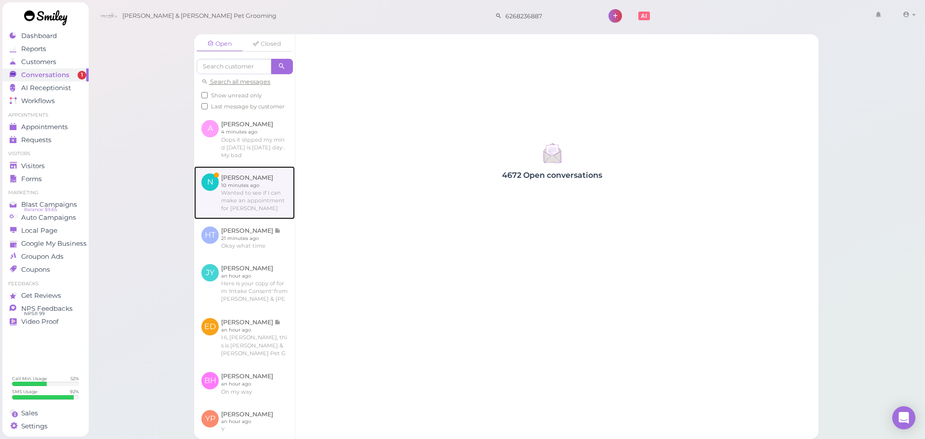
click at [227, 194] on link at bounding box center [244, 192] width 101 height 53
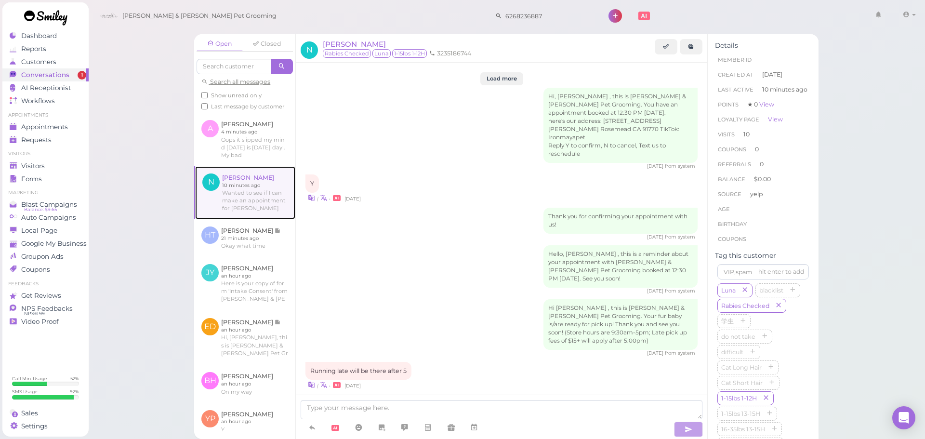
scroll to position [1184, 0]
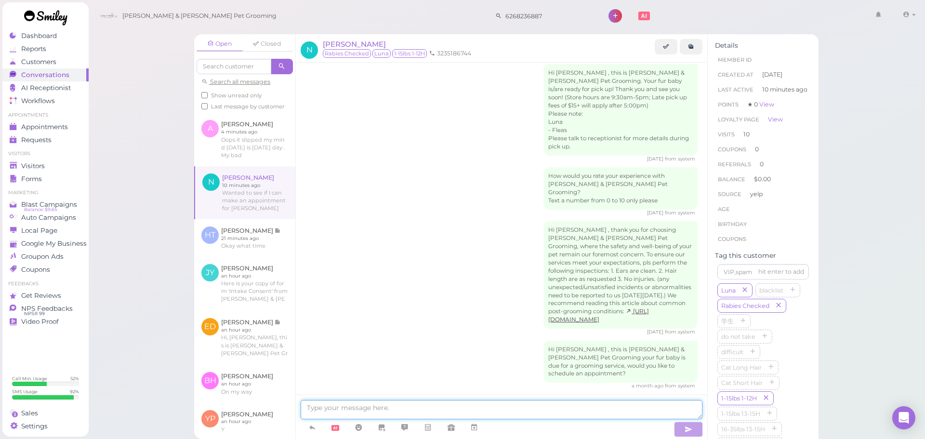
click at [418, 414] on textarea at bounding box center [502, 409] width 402 height 19
type textarea "Yes, our earliest is going to be [DATE] at 11:30. Does that work for you?"
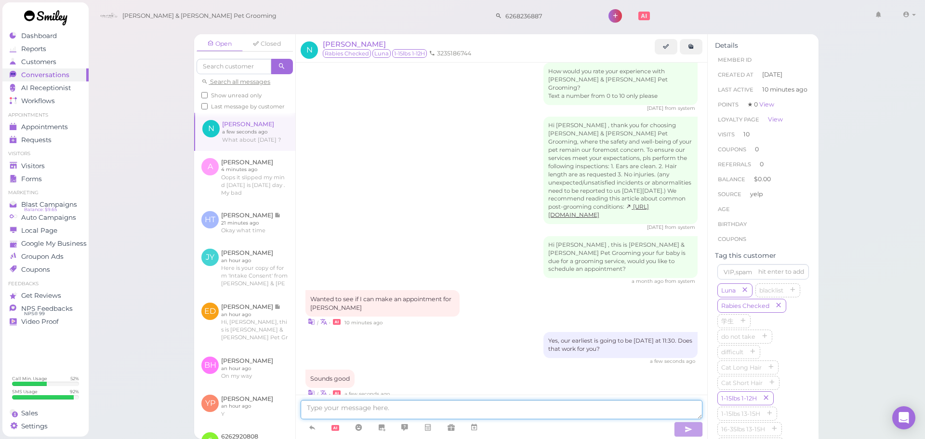
scroll to position [1322, 0]
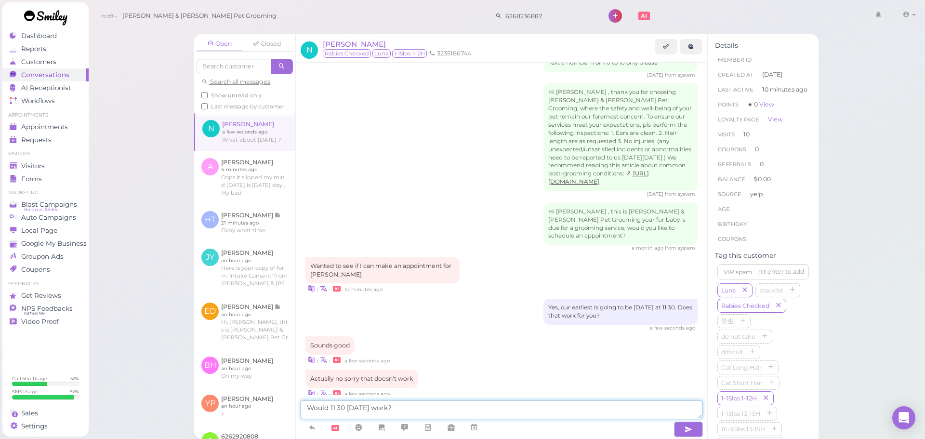
type textarea "Would 11:30 [DATE] work?"
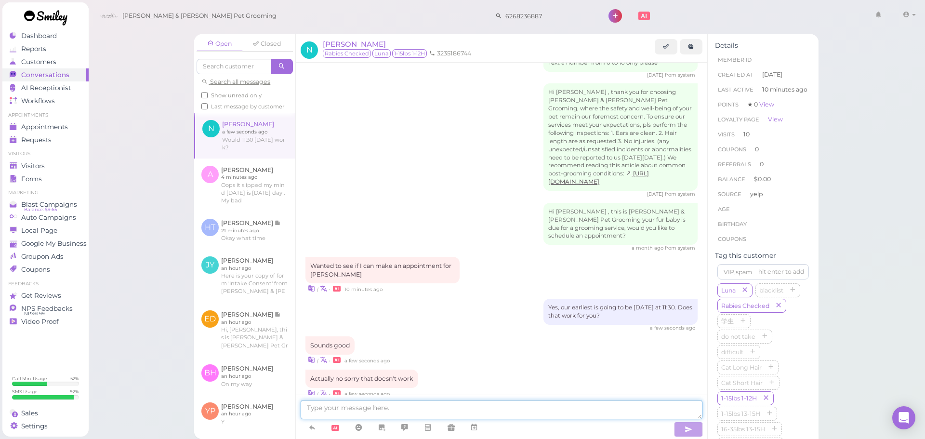
scroll to position [1344, 0]
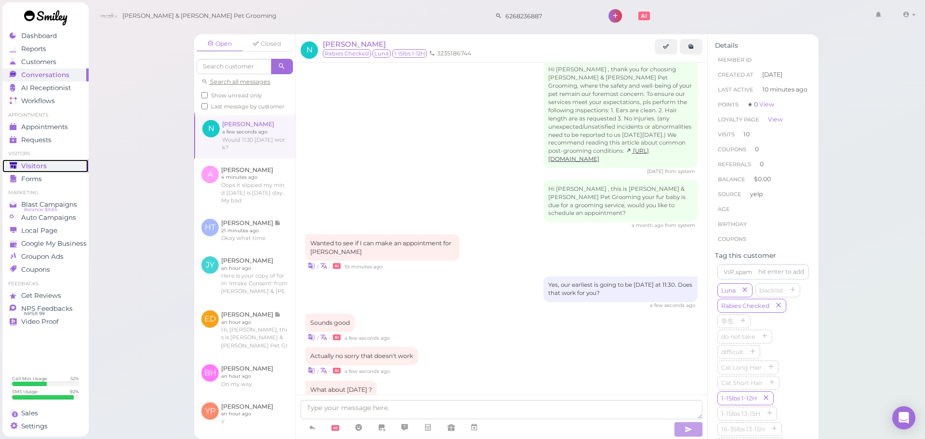
click at [22, 163] on span "Visitors" at bounding box center [34, 166] width 26 height 8
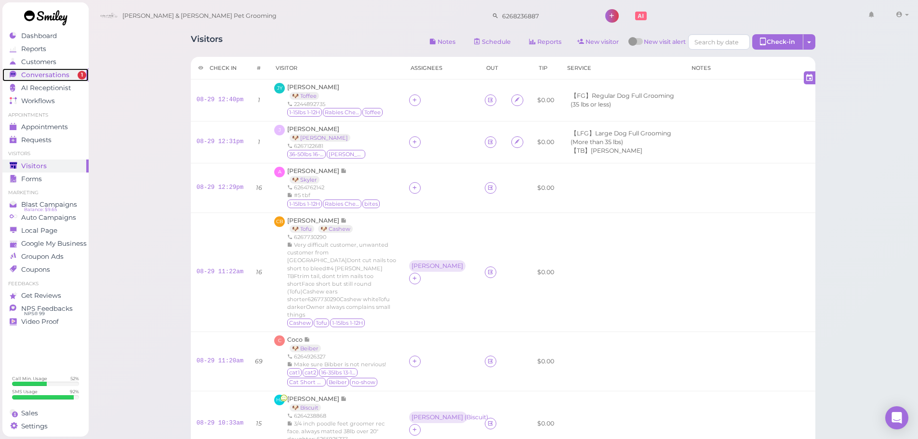
click at [4, 74] on link "Conversations 1" at bounding box center [45, 74] width 86 height 13
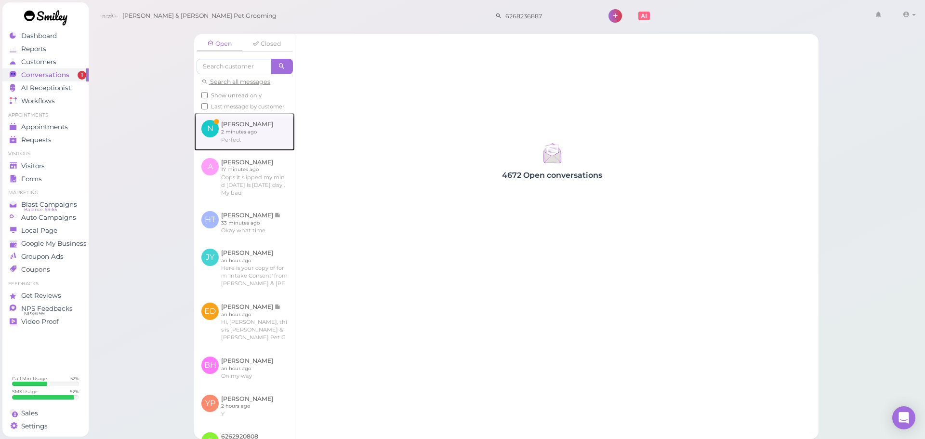
click at [245, 143] on link at bounding box center [244, 132] width 101 height 38
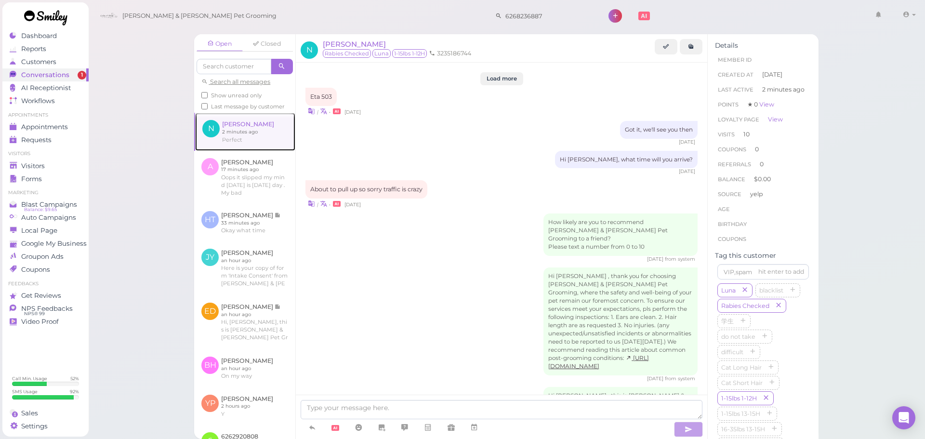
scroll to position [1094, 0]
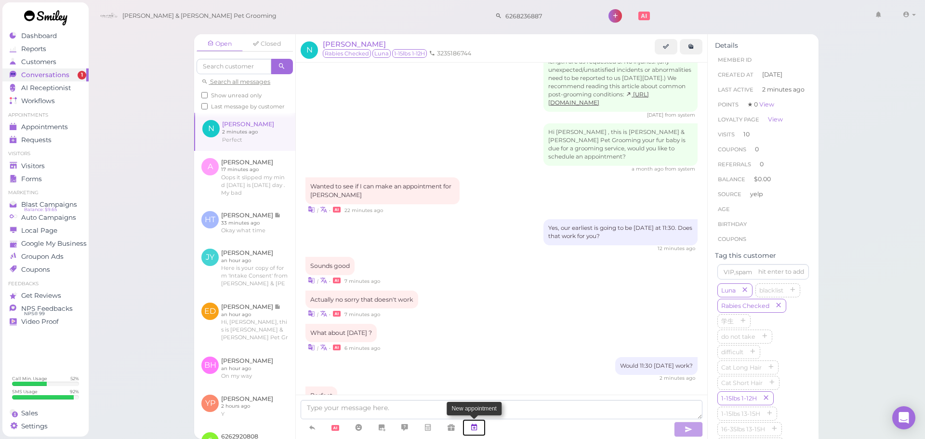
click at [470, 431] on link at bounding box center [474, 427] width 23 height 17
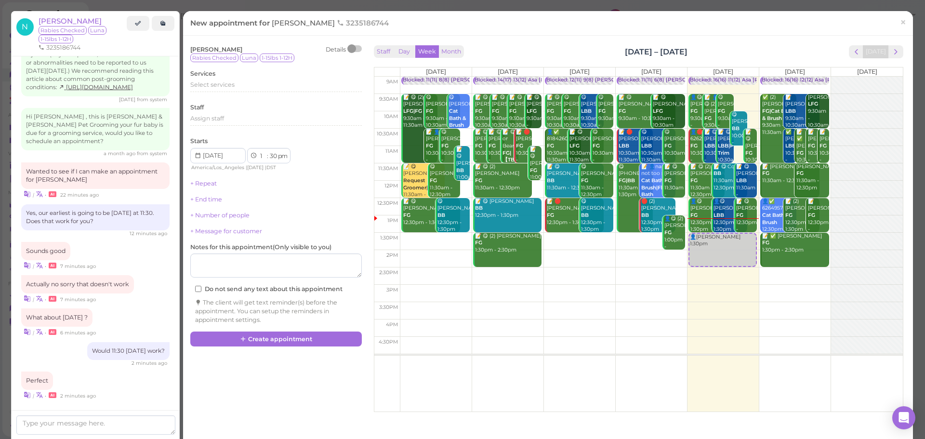
click at [893, 44] on div "Staff Day Week Month [DATE] – [DATE] [DATE] [DATE] [DATE] [DATE] [DATE] [DATE] …" at bounding box center [639, 226] width 534 height 367
click at [893, 49] on button "next" at bounding box center [896, 51] width 15 height 13
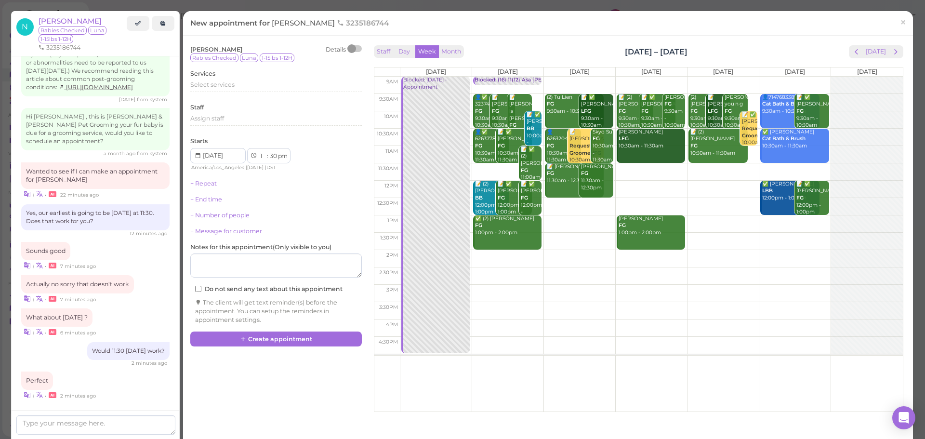
click at [707, 168] on td at bounding box center [651, 171] width 503 height 17
type input "[DATE]"
select select "11"
select select "am"
click at [259, 82] on div "Select services" at bounding box center [276, 84] width 172 height 9
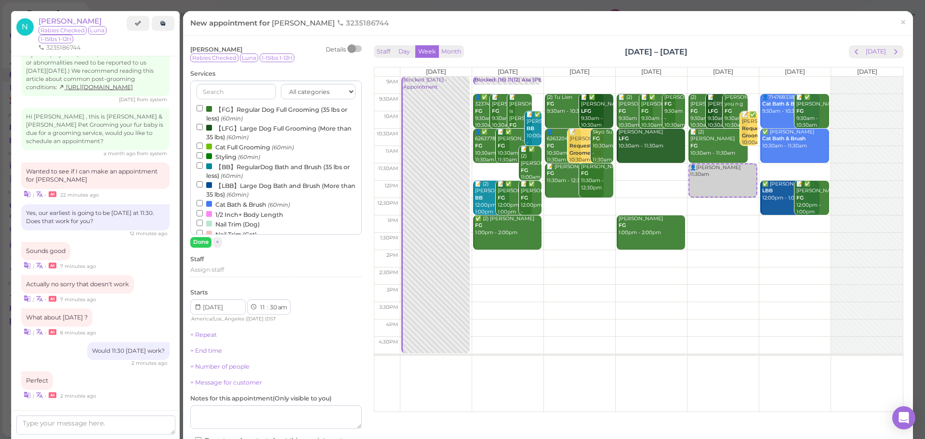
click at [240, 108] on label "【FG】Regular Dog Full Grooming (35 lbs or less) (60min)" at bounding box center [276, 113] width 159 height 19
click at [203, 108] on input "【FG】Regular Dog Full Grooming (35 lbs or less) (60min)" at bounding box center [200, 108] width 6 height 6
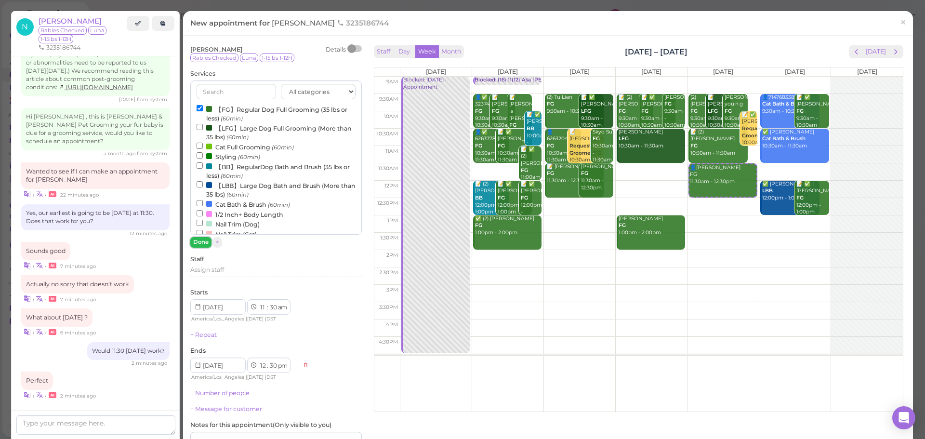
click at [199, 245] on button "Done" at bounding box center [200, 242] width 21 height 10
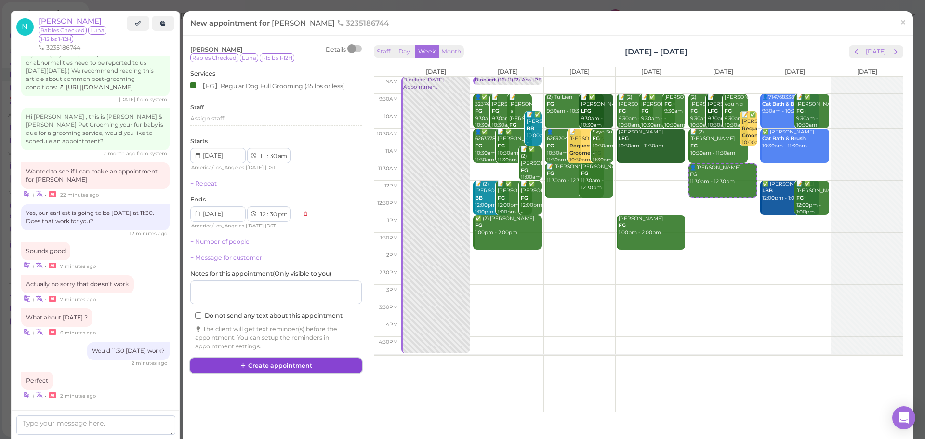
click at [291, 361] on button "Create appointment" at bounding box center [276, 365] width 172 height 15
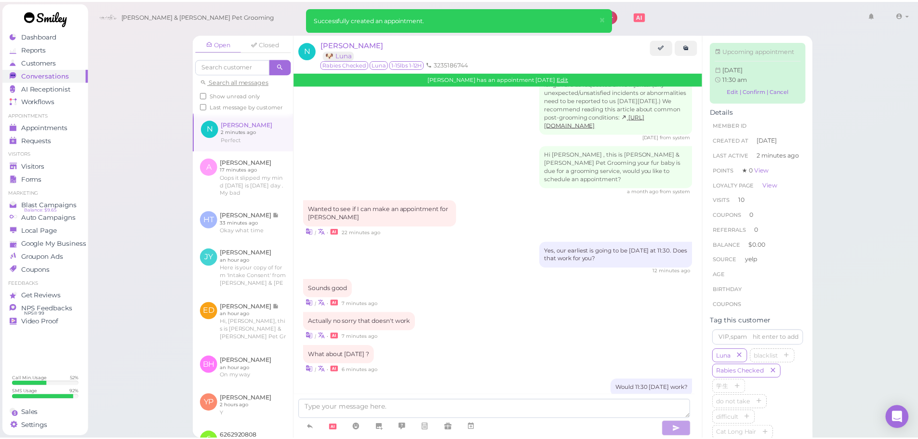
scroll to position [1194, 0]
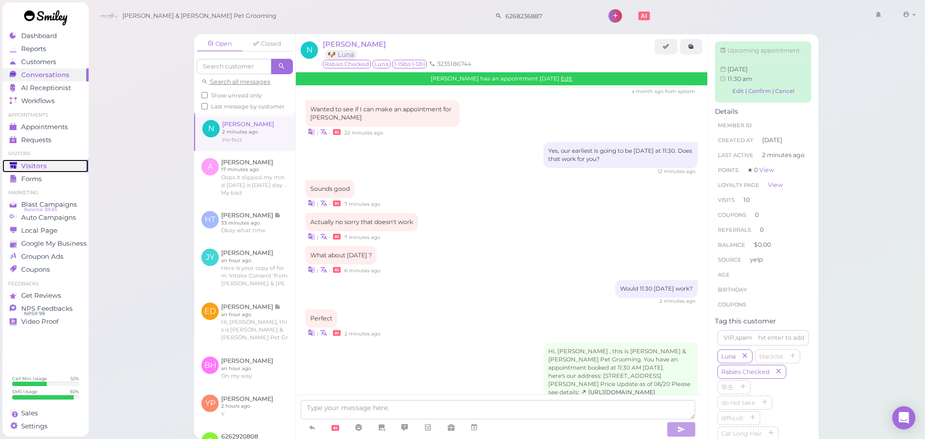
click at [28, 172] on link "Visitors" at bounding box center [45, 166] width 86 height 13
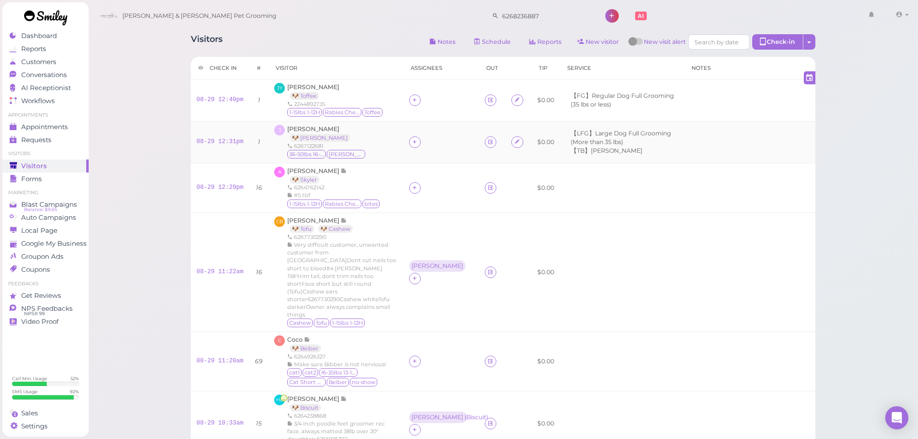
click at [352, 146] on div "J [PERSON_NAME] 🐶 [PERSON_NAME] 6267122681 36-50lbs 16-20H [PERSON_NAME]" at bounding box center [335, 142] width 123 height 35
click at [374, 155] on div "J [PERSON_NAME] 🐶 [PERSON_NAME] 6267122681 36-50lbs 16-20H [PERSON_NAME]" at bounding box center [335, 142] width 123 height 35
click at [318, 132] on span "[PERSON_NAME]" at bounding box center [313, 128] width 52 height 7
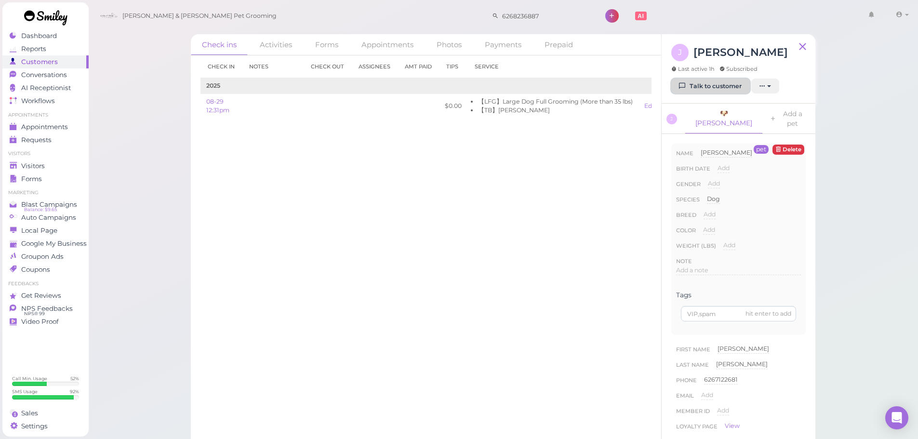
click at [682, 87] on icon at bounding box center [682, 85] width 6 height 7
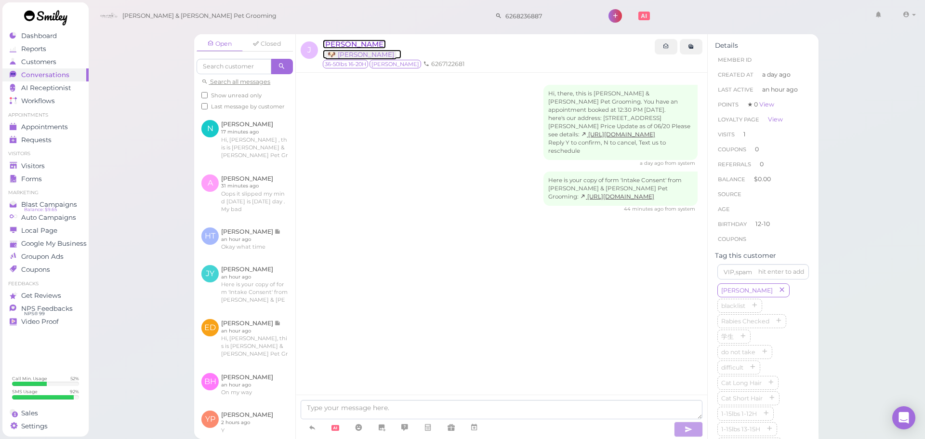
click at [366, 46] on span "[PERSON_NAME]" at bounding box center [354, 44] width 63 height 9
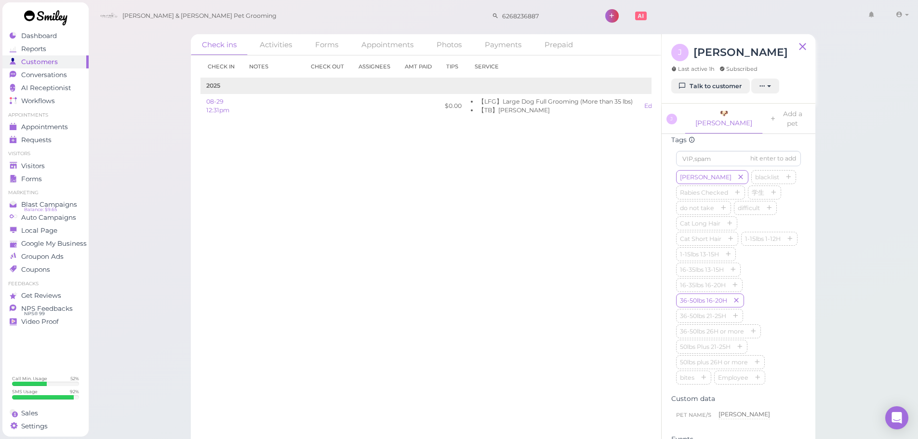
scroll to position [482, 0]
click at [740, 280] on button "button" at bounding box center [737, 275] width 12 height 10
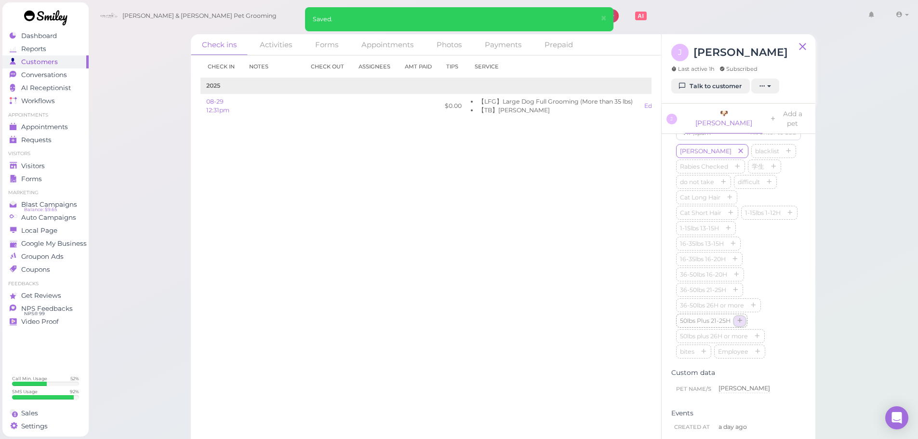
click at [741, 325] on icon "button" at bounding box center [740, 321] width 6 height 7
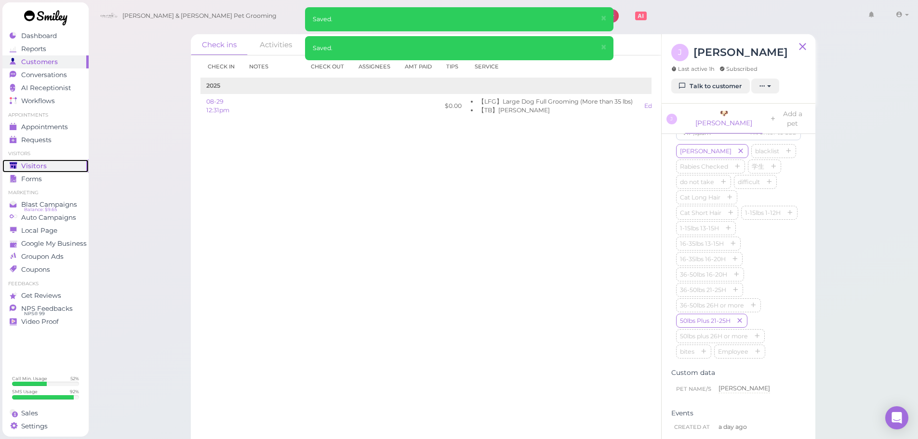
click at [55, 164] on div "Visitors" at bounding box center [44, 166] width 69 height 8
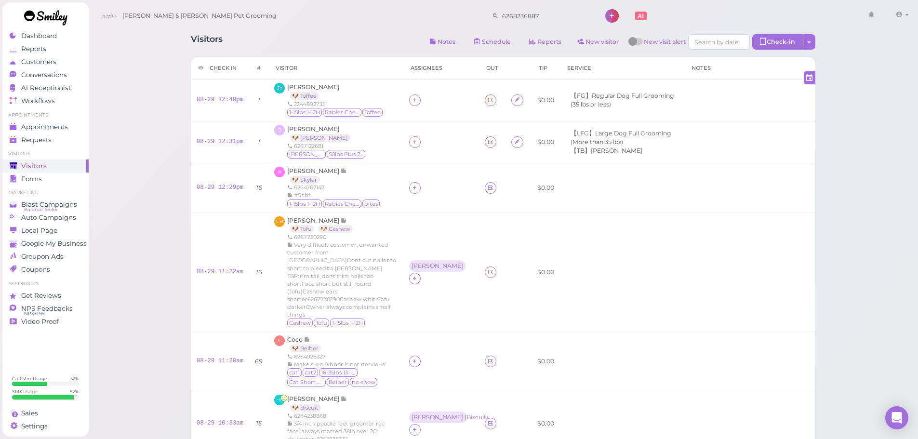
click at [59, 71] on span "Conversations" at bounding box center [45, 75] width 48 height 8
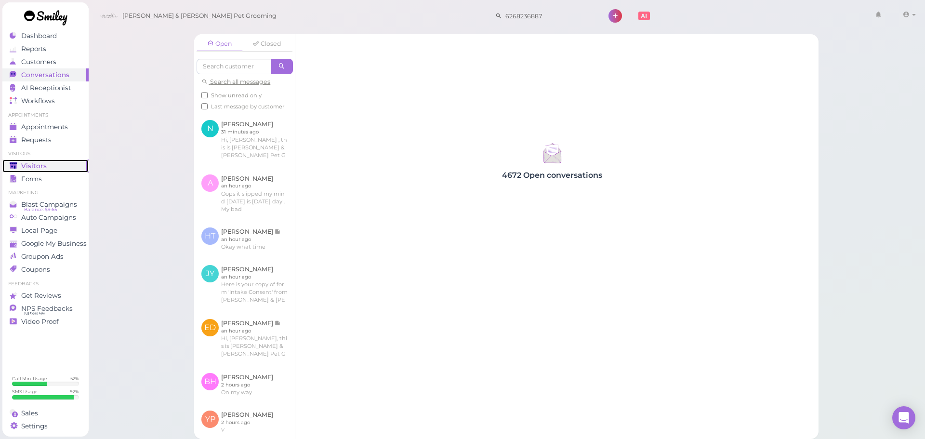
click at [34, 170] on span "Visitors" at bounding box center [34, 166] width 26 height 8
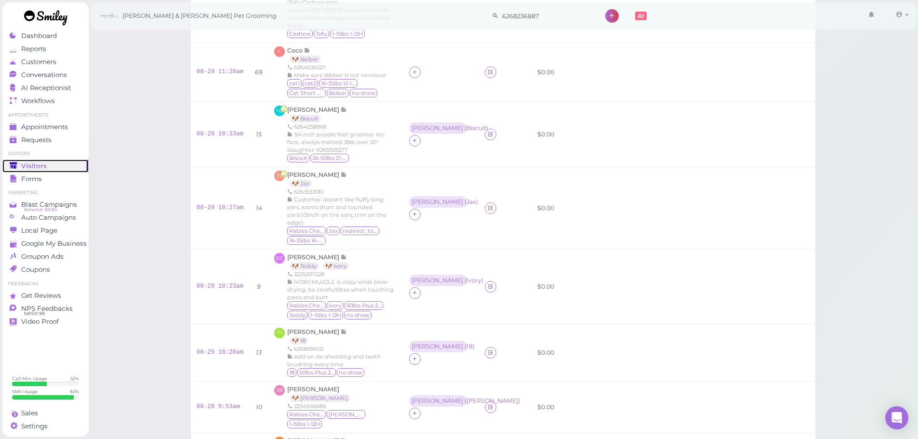
scroll to position [386, 0]
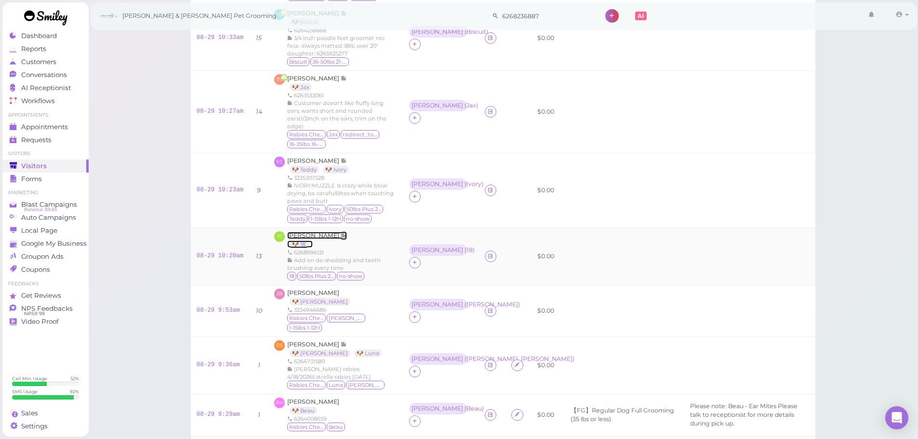
click at [297, 232] on span "[PERSON_NAME]" at bounding box center [313, 235] width 53 height 7
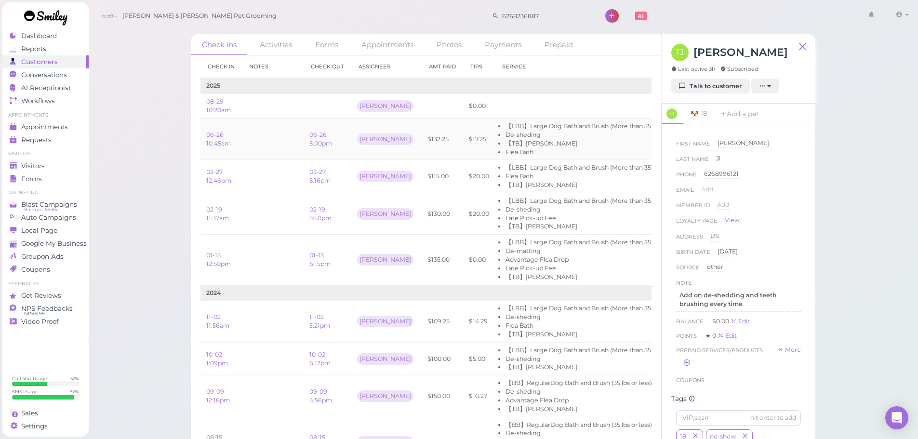
click at [565, 150] on li "Flea Bath" at bounding box center [583, 152] width 157 height 9
click at [575, 148] on li "Flea Bath" at bounding box center [583, 152] width 157 height 9
click at [301, 137] on td at bounding box center [273, 139] width 62 height 41
click at [310, 136] on link "06-26 5:00pm" at bounding box center [320, 139] width 23 height 16
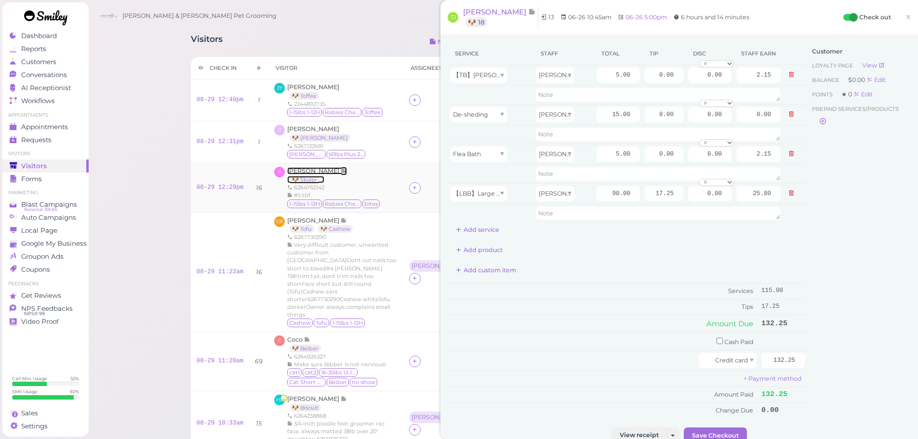
click at [318, 171] on span "[PERSON_NAME]" at bounding box center [313, 170] width 53 height 7
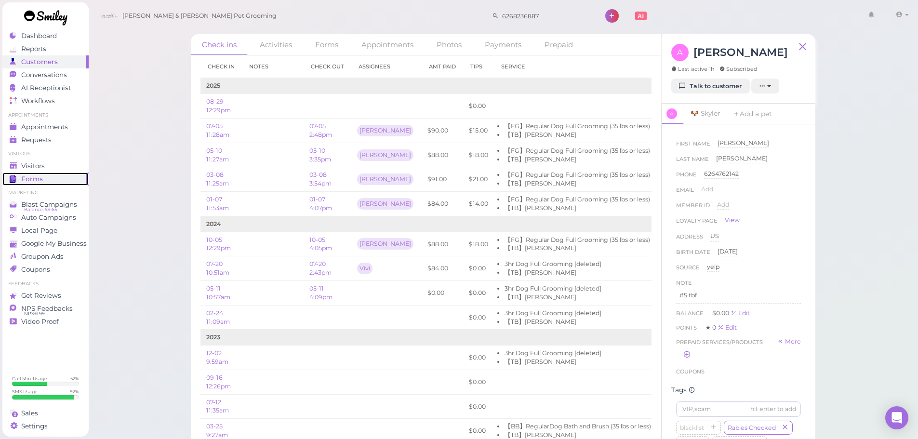
click at [33, 173] on link "Forms" at bounding box center [45, 179] width 86 height 13
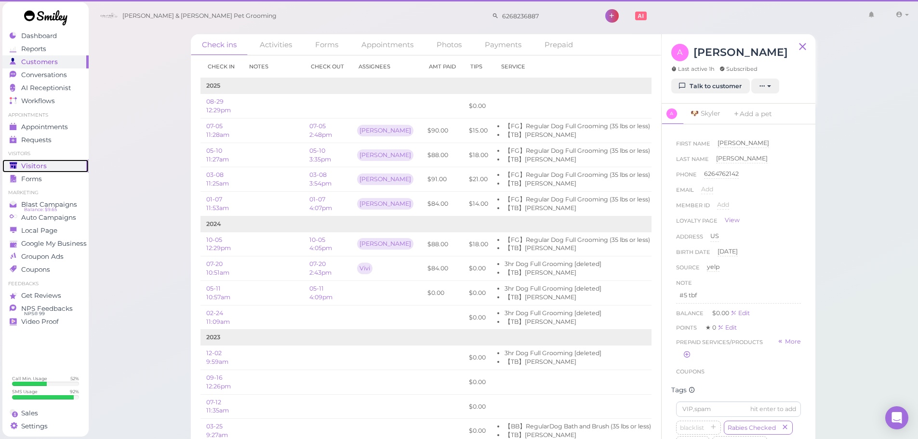
click at [35, 164] on span "Visitors" at bounding box center [34, 166] width 26 height 8
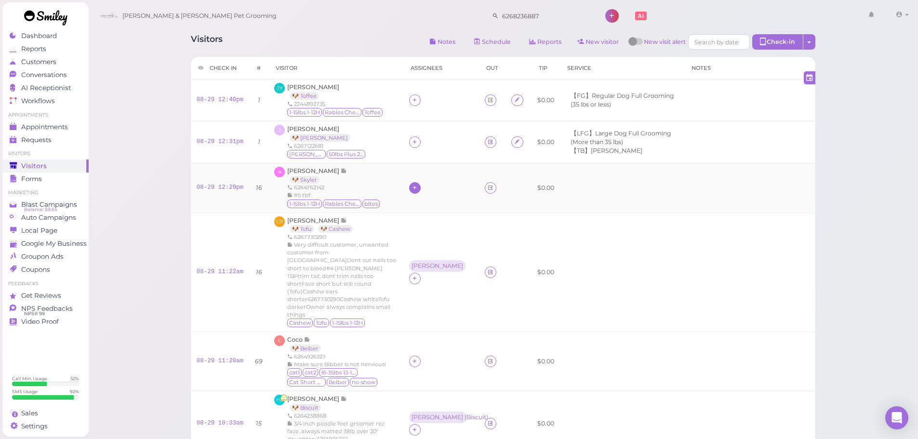
click at [412, 186] on icon at bounding box center [415, 187] width 6 height 7
click at [445, 346] on div "[PERSON_NAME]" at bounding box center [473, 346] width 135 height 18
click at [406, 107] on td at bounding box center [441, 101] width 76 height 42
click at [412, 143] on icon at bounding box center [415, 141] width 6 height 7
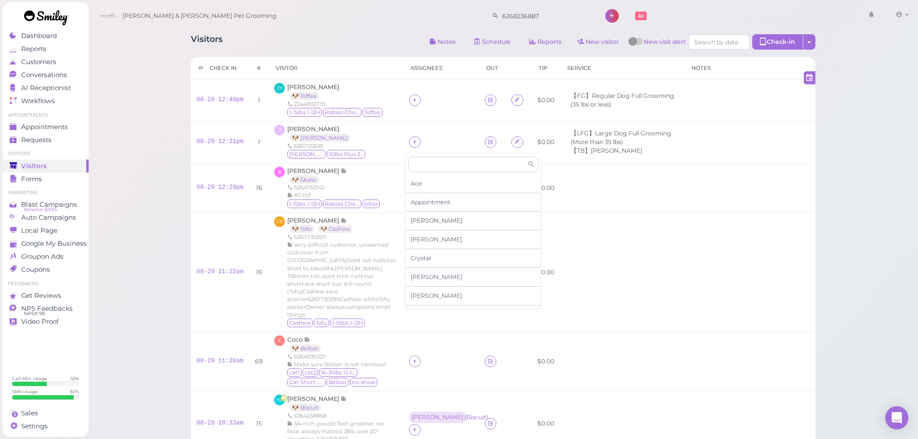
click at [417, 223] on span "[PERSON_NAME]" at bounding box center [437, 220] width 52 height 7
click at [412, 104] on icon at bounding box center [415, 99] width 6 height 7
click at [422, 166] on span "[PERSON_NAME]" at bounding box center [437, 165] width 52 height 7
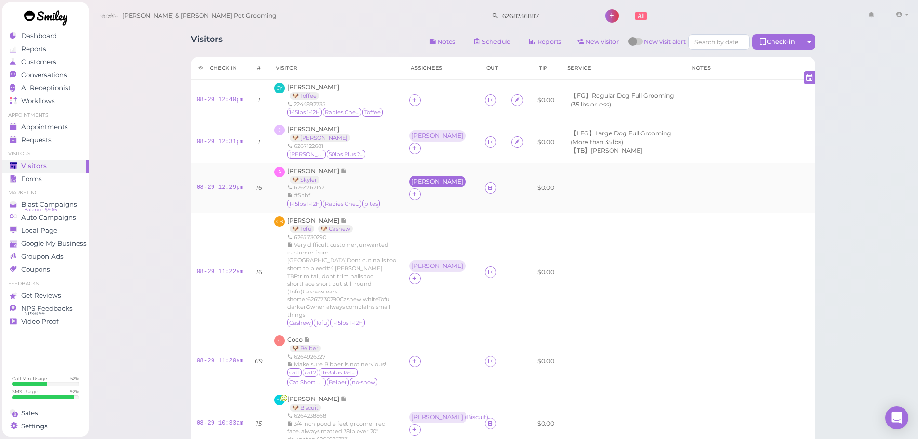
click at [414, 185] on div "[PERSON_NAME]" at bounding box center [438, 181] width 52 height 7
click at [425, 231] on span "Select pets" at bounding box center [428, 230] width 33 height 11
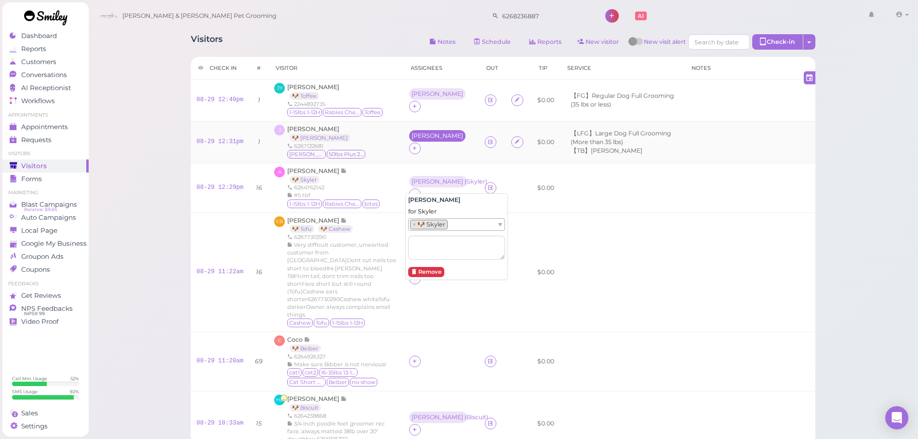
drag, startPoint x: 412, startPoint y: 126, endPoint x: 414, endPoint y: 139, distance: 13.7
click at [412, 127] on td "[PERSON_NAME]" at bounding box center [441, 142] width 76 height 42
click at [414, 139] on div "[PERSON_NAME]" at bounding box center [438, 136] width 52 height 7
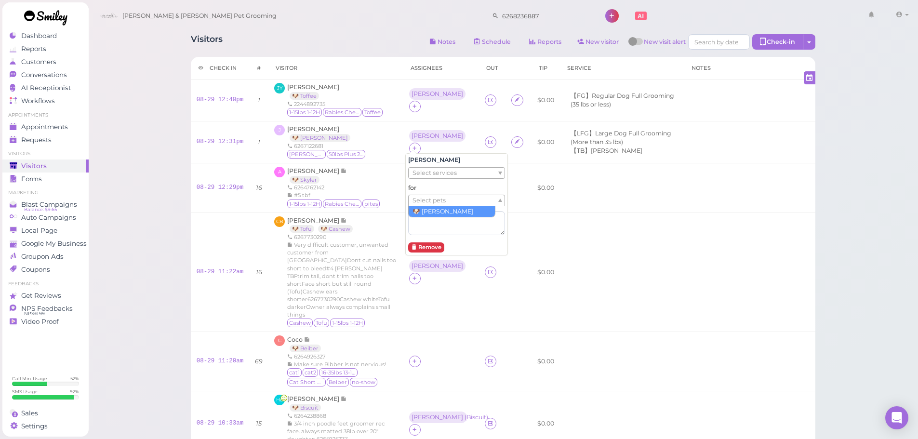
click at [425, 202] on span "Select pets" at bounding box center [428, 200] width 33 height 11
click at [425, 123] on td "Asa ( [PERSON_NAME] )" at bounding box center [441, 142] width 76 height 42
click at [415, 88] on td "[PERSON_NAME]" at bounding box center [441, 101] width 76 height 42
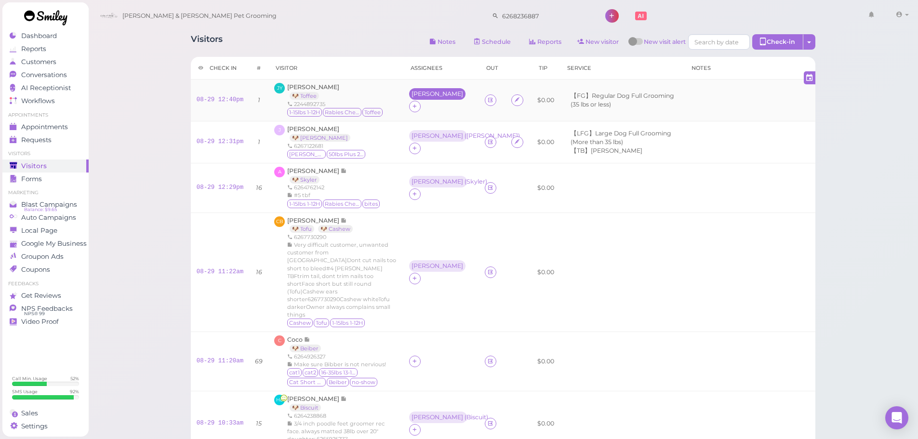
click at [416, 97] on div "[PERSON_NAME]" at bounding box center [438, 94] width 52 height 7
click at [427, 132] on span "Select services" at bounding box center [434, 131] width 44 height 11
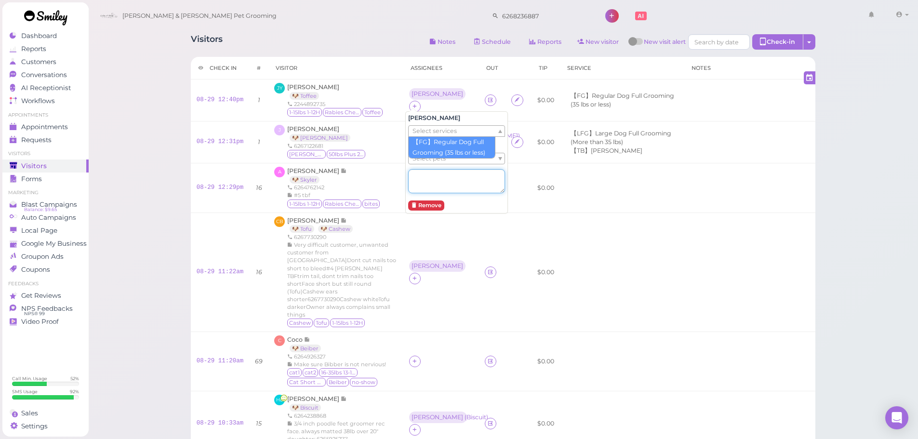
click at [426, 176] on textarea at bounding box center [456, 181] width 97 height 24
click at [425, 160] on span "Select pets" at bounding box center [428, 158] width 33 height 11
click at [380, 169] on div "A [PERSON_NAME] 🐶 Skyler 6264762142 #5 tbf 1-15lbs 1-12H Rabies Checked bites" at bounding box center [335, 188] width 123 height 42
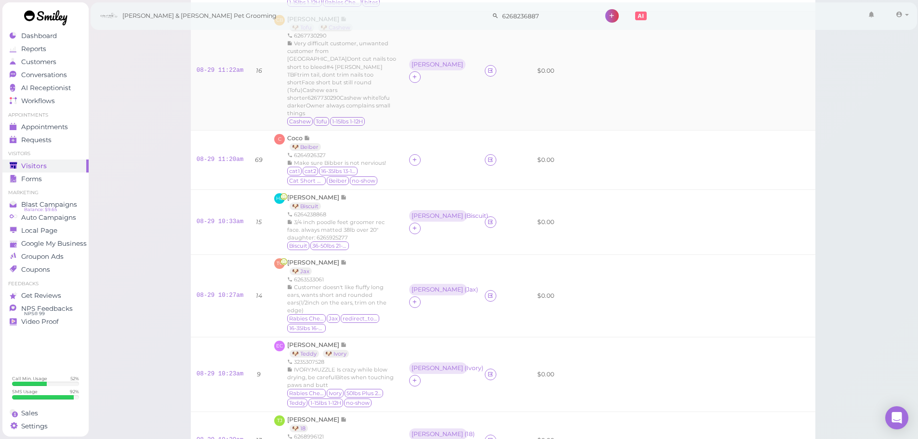
scroll to position [202, 0]
click at [370, 221] on span "3/4 inch poodle feet groomer rec face. always matted 38lb over 20" daughter: 62…" at bounding box center [335, 229] width 97 height 22
click at [295, 193] on span "[PERSON_NAME]" at bounding box center [313, 196] width 53 height 7
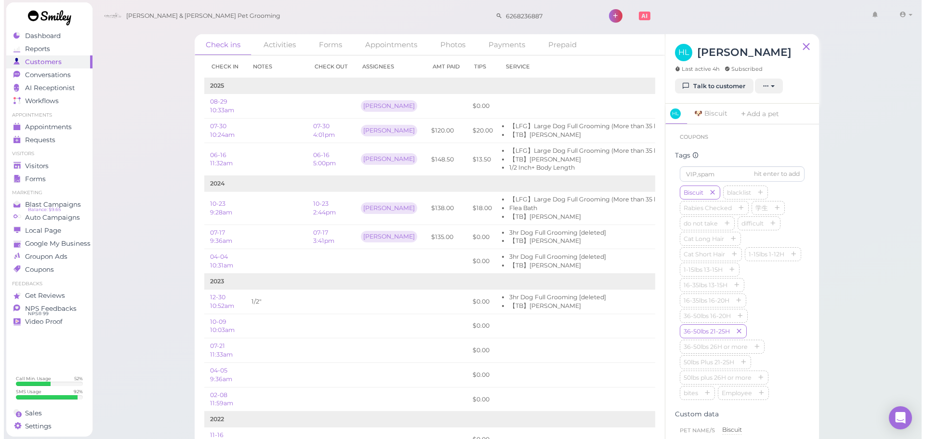
scroll to position [269, 0]
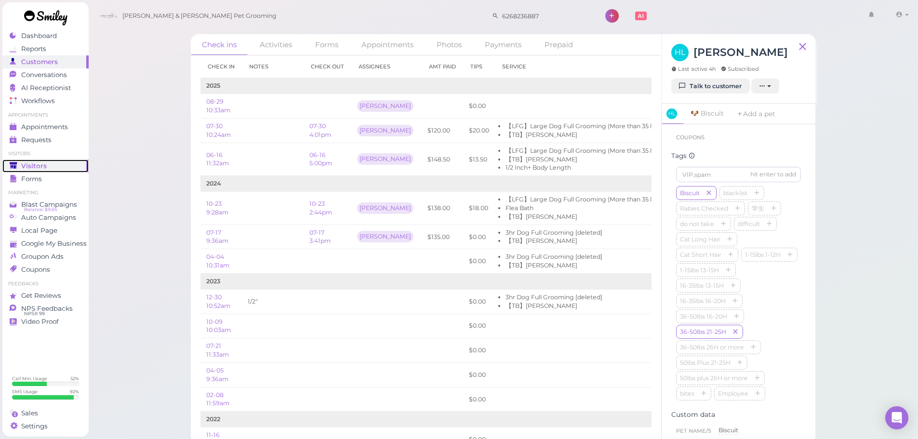
click at [45, 168] on div "Visitors" at bounding box center [44, 166] width 69 height 8
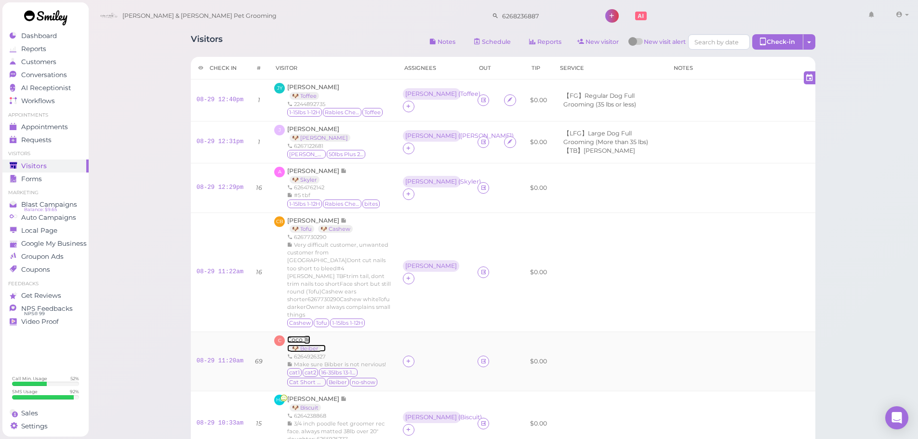
click at [289, 336] on span "Coco" at bounding box center [295, 339] width 17 height 7
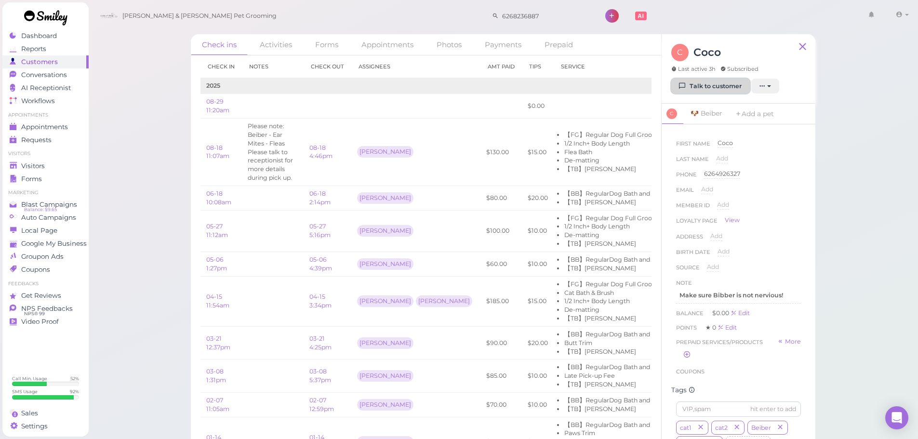
click at [689, 84] on link "Talk to customer" at bounding box center [710, 86] width 79 height 15
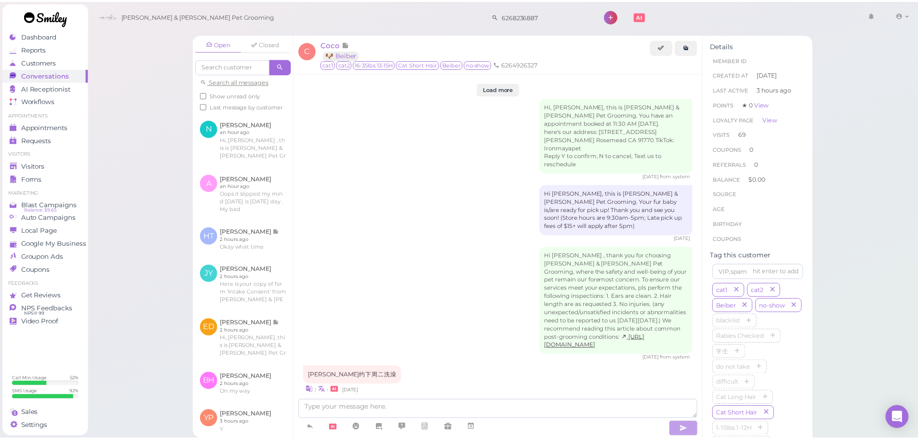
scroll to position [1557, 0]
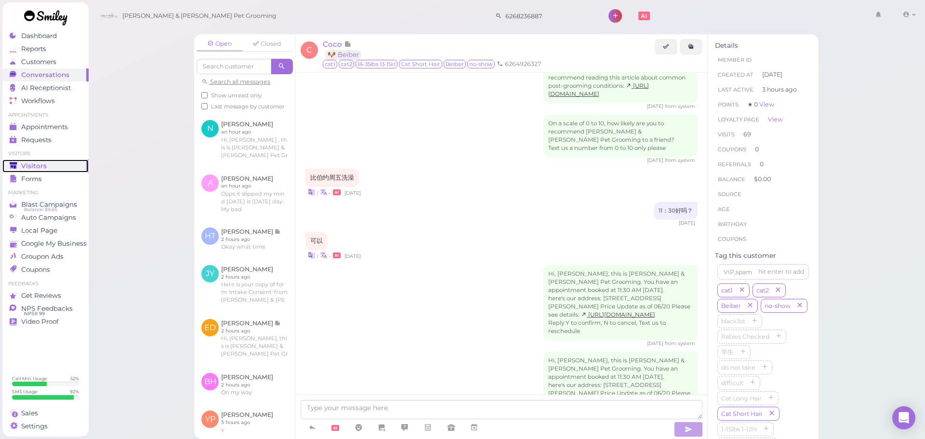
click at [20, 164] on div "Visitors" at bounding box center [44, 166] width 69 height 8
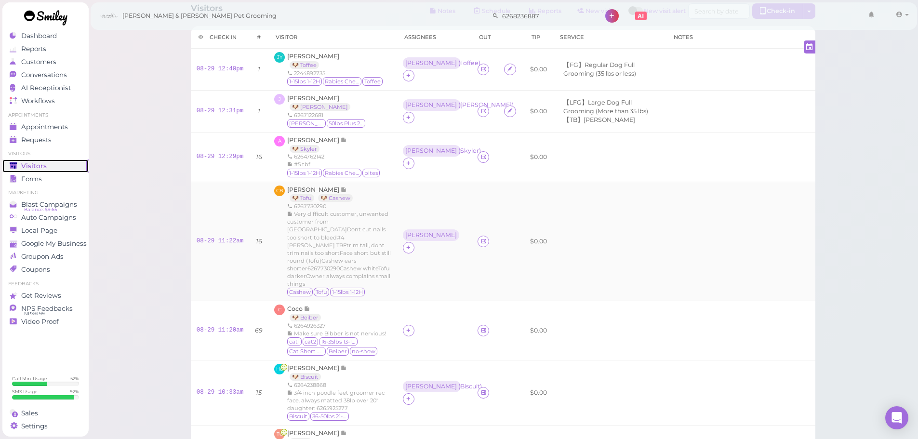
scroll to position [48, 0]
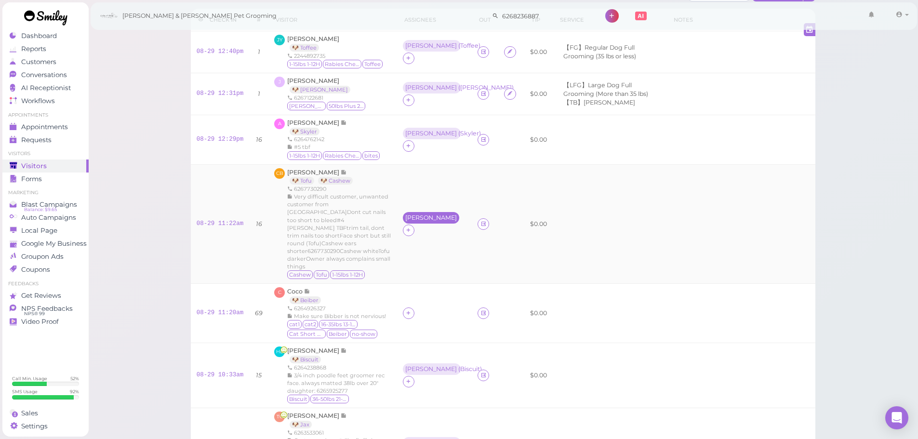
click at [406, 217] on div "[PERSON_NAME]" at bounding box center [431, 217] width 52 height 7
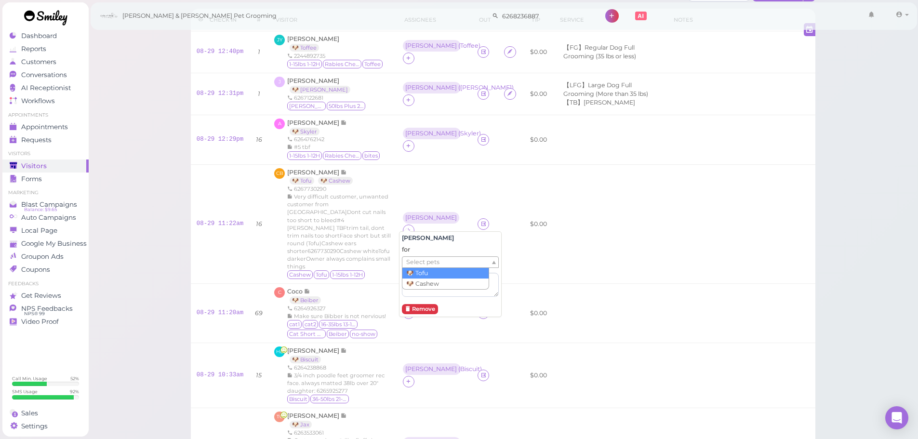
click at [413, 259] on span "Select pets" at bounding box center [422, 262] width 33 height 11
drag, startPoint x: 444, startPoint y: 196, endPoint x: 451, endPoint y: 217, distance: 21.9
click at [446, 201] on td "Asa ( Cashew )" at bounding box center [434, 223] width 75 height 119
click at [412, 226] on icon at bounding box center [408, 229] width 6 height 7
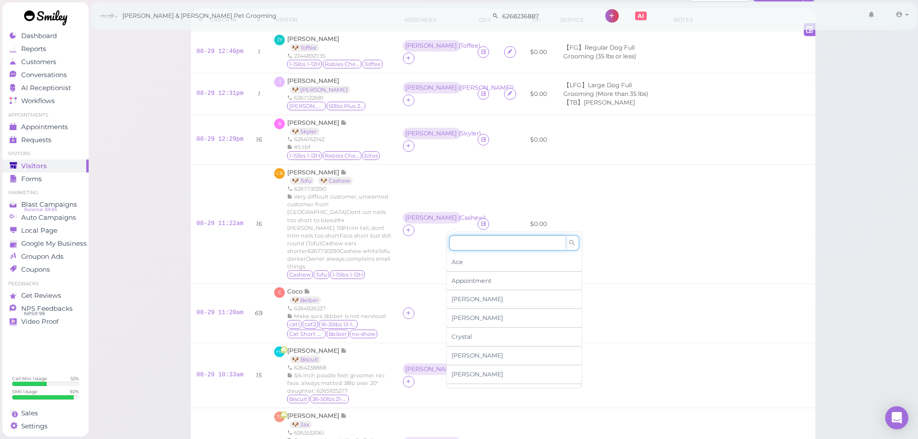
click at [465, 246] on input at bounding box center [507, 242] width 116 height 15
type input "he"
click at [458, 258] on span "[PERSON_NAME]" at bounding box center [478, 261] width 52 height 7
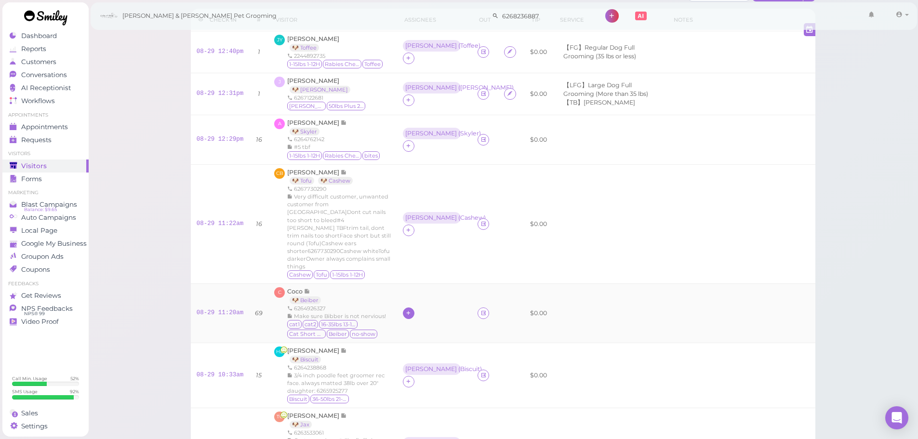
click at [410, 307] on div at bounding box center [409, 313] width 12 height 12
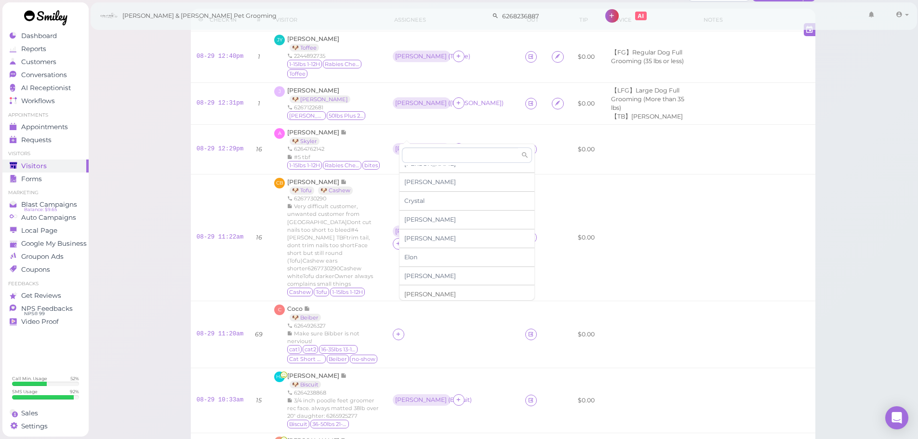
click at [417, 292] on span "[PERSON_NAME]" at bounding box center [430, 294] width 52 height 7
click at [454, 226] on div "[PERSON_NAME]" at bounding box center [481, 232] width 56 height 12
click at [452, 256] on ul "Select pets" at bounding box center [444, 256] width 88 height 11
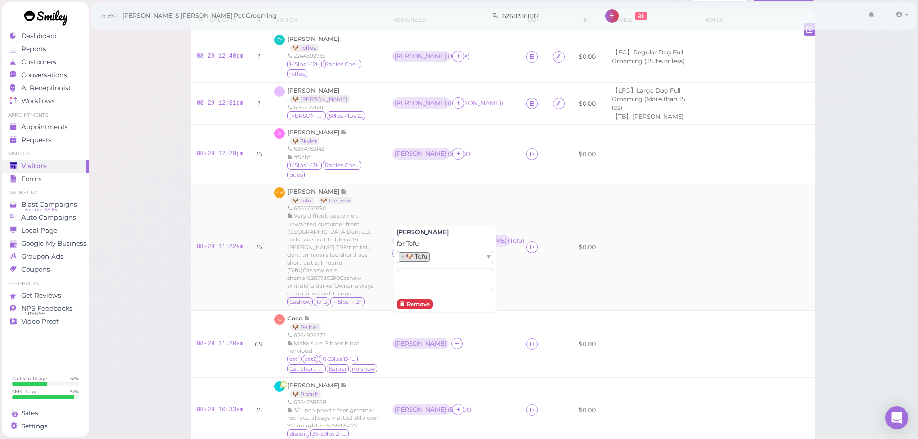
click at [573, 254] on td "$0.00" at bounding box center [587, 247] width 28 height 127
click at [402, 340] on div "[PERSON_NAME]" at bounding box center [421, 343] width 52 height 7
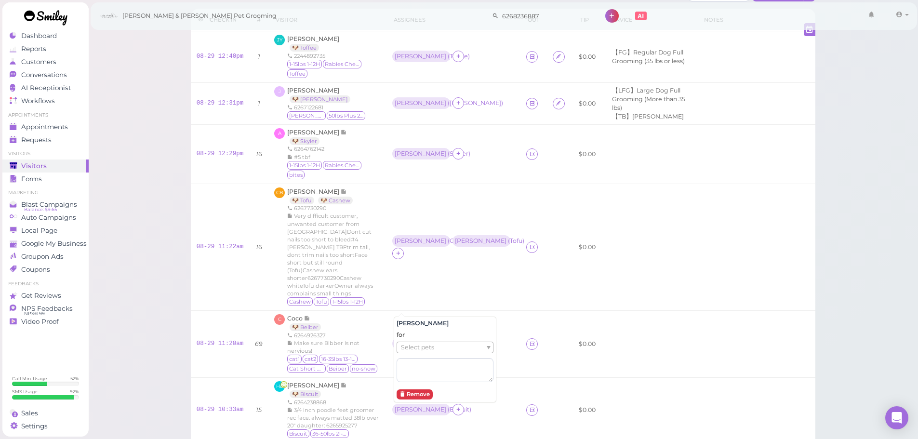
drag, startPoint x: 422, startPoint y: 346, endPoint x: 421, endPoint y: 351, distance: 5.3
click at [421, 347] on span "Select pets" at bounding box center [417, 347] width 33 height 11
click at [476, 265] on td "Asa ( Cashew ) [PERSON_NAME] ( Tofu )" at bounding box center [453, 247] width 134 height 127
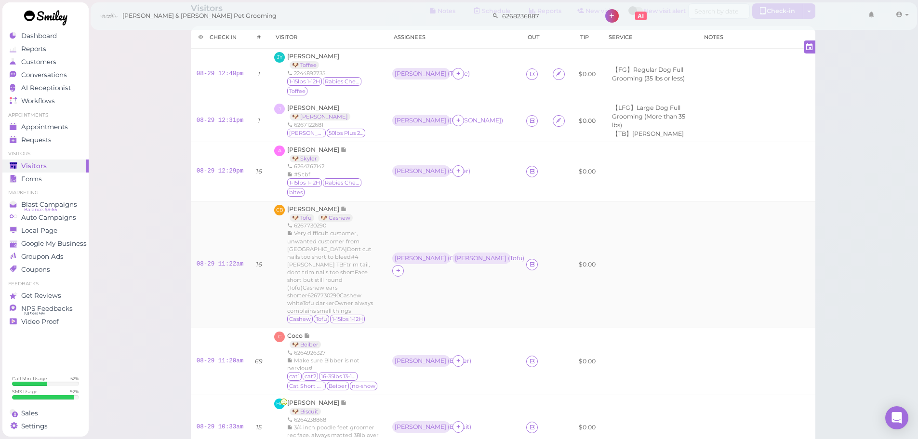
scroll to position [0, 0]
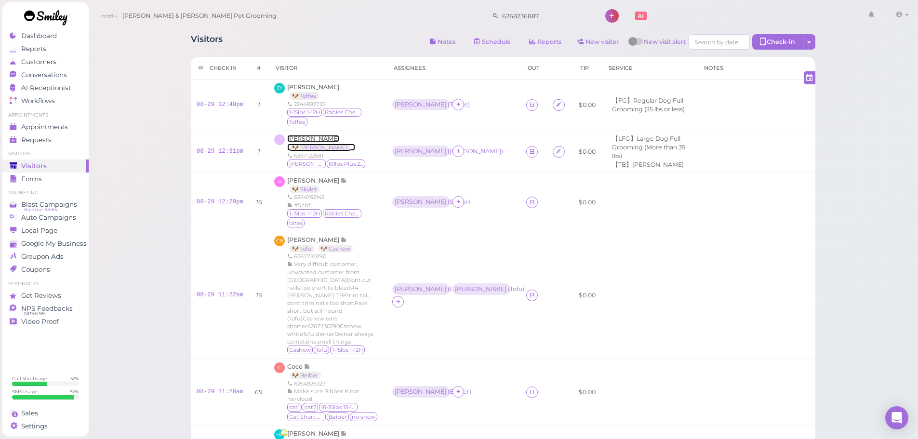
drag, startPoint x: 302, startPoint y: 125, endPoint x: 863, endPoint y: 50, distance: 566.4
click at [302, 135] on span "[PERSON_NAME]" at bounding box center [313, 138] width 52 height 7
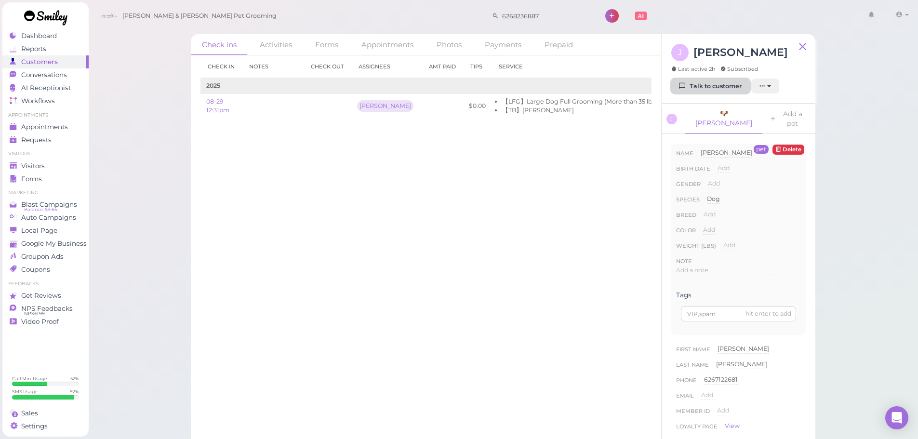
drag, startPoint x: 740, startPoint y: 88, endPoint x: 696, endPoint y: 97, distance: 45.4
click at [741, 89] on link "Talk to customer" at bounding box center [710, 86] width 79 height 15
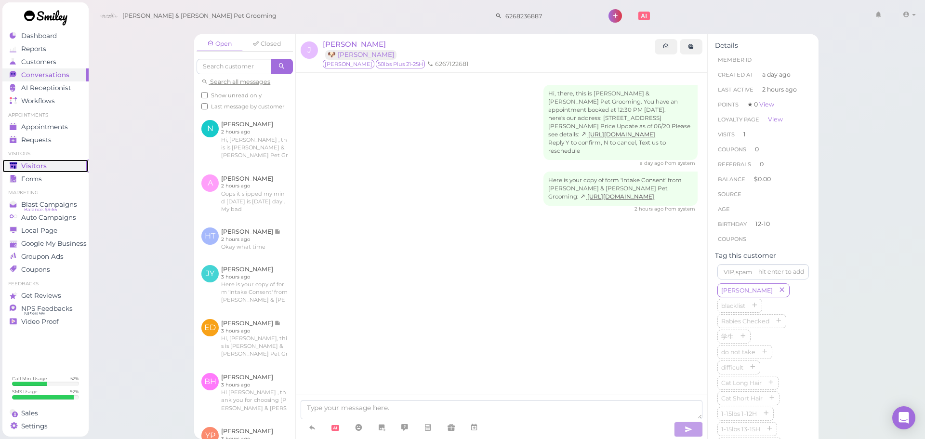
click at [74, 168] on div "Visitors" at bounding box center [44, 166] width 69 height 8
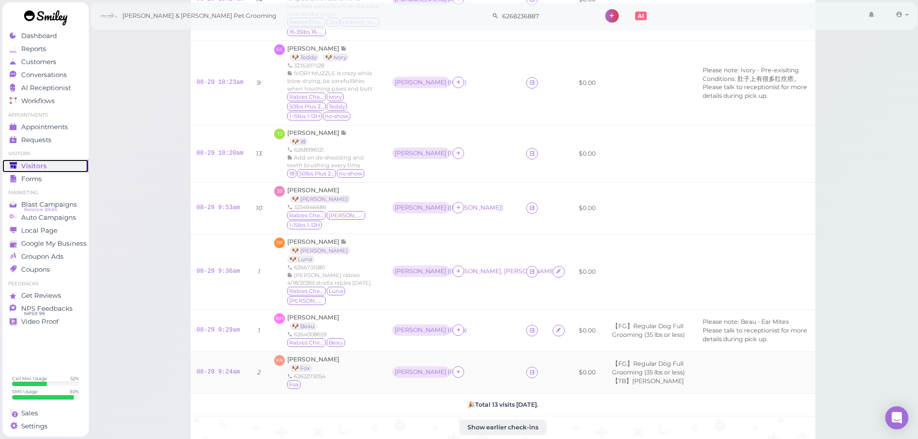
scroll to position [584, 0]
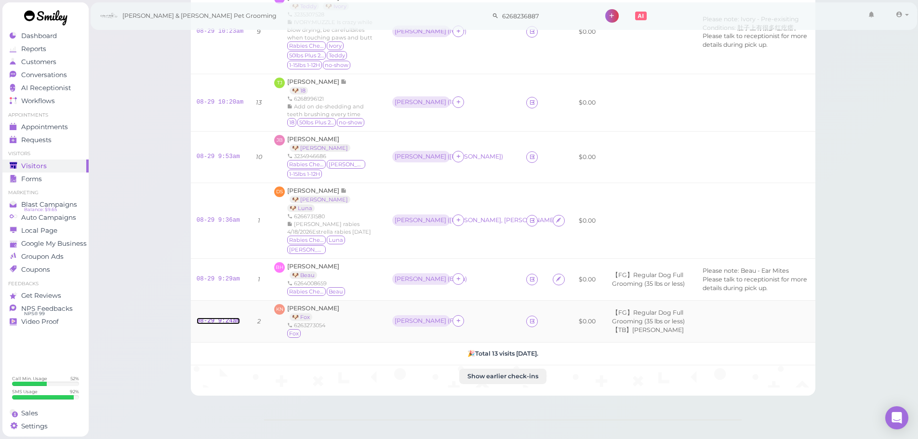
click at [211, 318] on link "08-29 9:24am" at bounding box center [218, 321] width 43 height 7
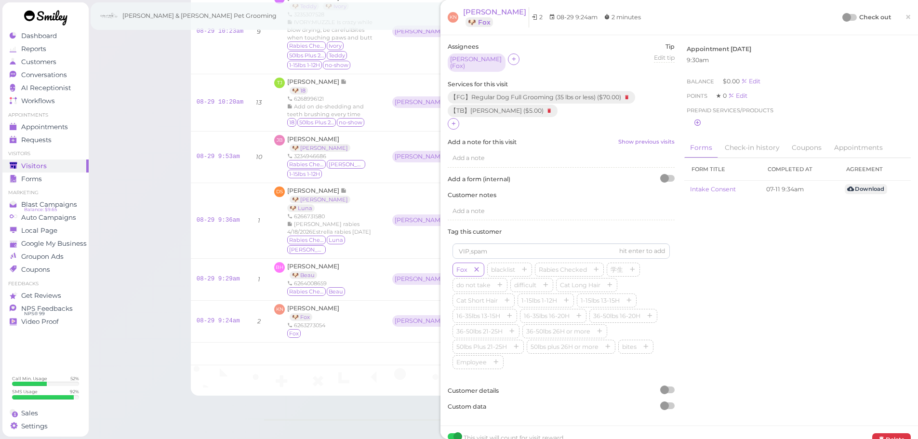
click at [842, 17] on div at bounding box center [846, 17] width 9 height 9
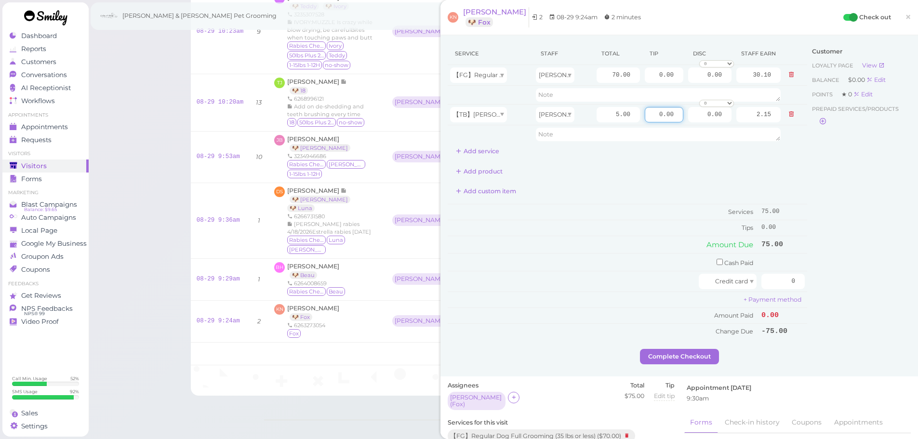
drag, startPoint x: 641, startPoint y: 114, endPoint x: 890, endPoint y: 157, distance: 252.3
click at [882, 154] on div "Service Staff Total Tip Disc Staff earn 【FG】Regular Dog Full Grooming (35 lbs o…" at bounding box center [679, 195] width 463 height 306
type input "7.5"
drag, startPoint x: 775, startPoint y: 283, endPoint x: 851, endPoint y: 288, distance: 76.8
click at [851, 288] on div "Service Staff Total Tip Disc Staff earn 【FG】Regular Dog Full Grooming (35 lbs o…" at bounding box center [679, 195] width 463 height 306
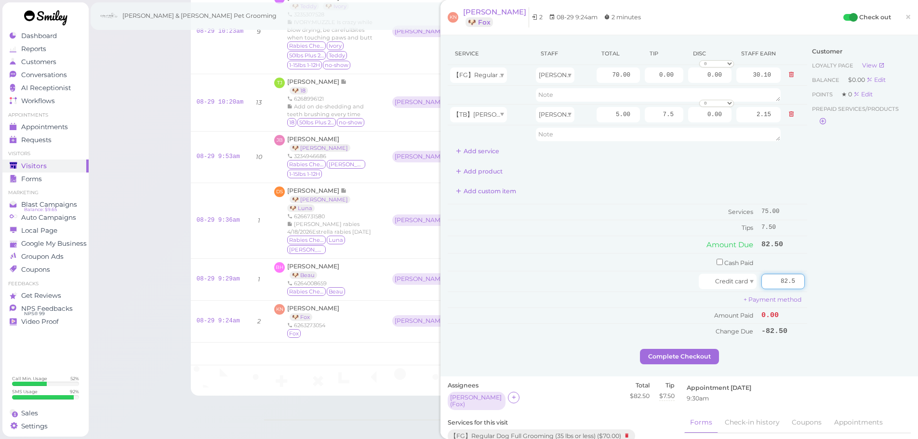
type input "82.5"
click at [838, 295] on div "Customer Loyalty page View Balance $0.00 Edit Points ★ 0 Edit Prepaid services/…" at bounding box center [859, 195] width 104 height 306
click at [673, 354] on button "Complete Checkout" at bounding box center [679, 356] width 79 height 15
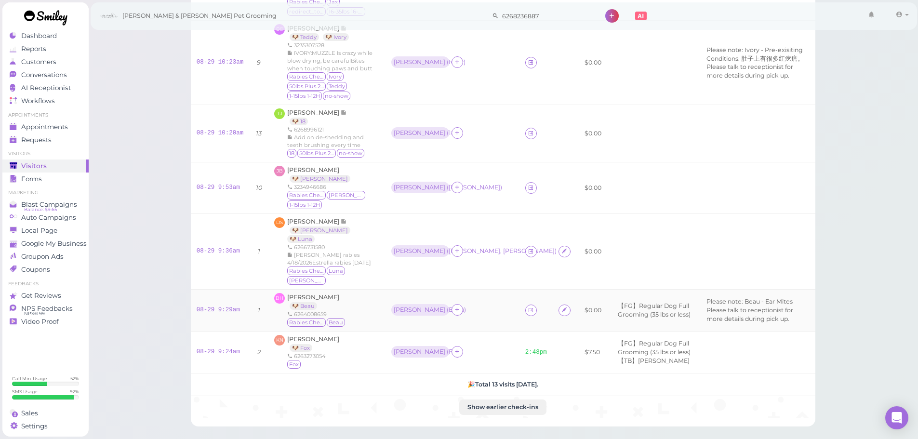
scroll to position [535, 0]
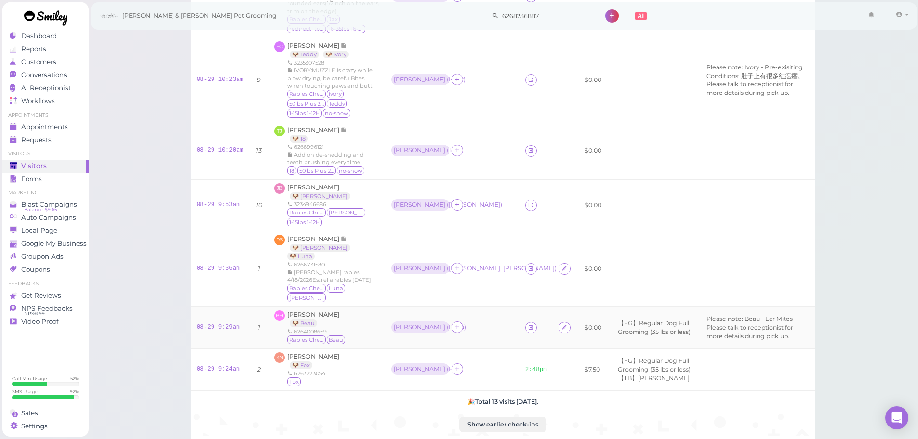
click at [519, 307] on td at bounding box center [535, 328] width 33 height 42
click at [528, 324] on icon at bounding box center [531, 327] width 6 height 7
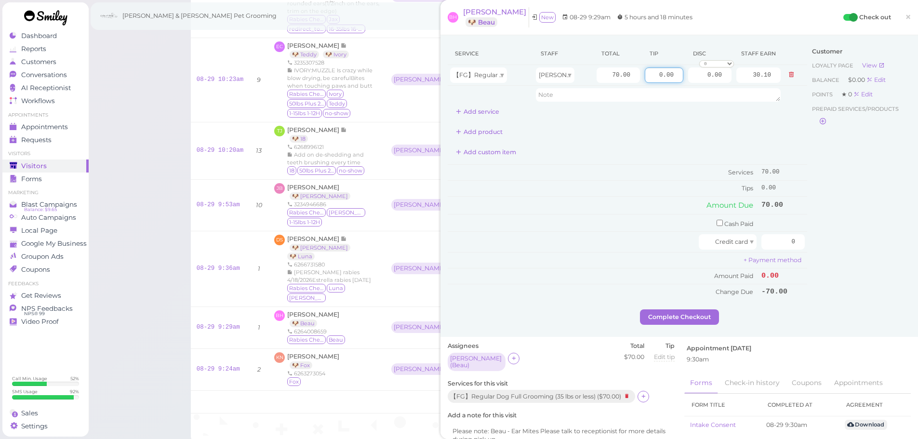
drag, startPoint x: 641, startPoint y: 72, endPoint x: 812, endPoint y: 102, distance: 173.2
click at [811, 97] on div "Service Staff Total Tip Disc Staff earn 【FG】Regular Dog Full Grooming (35 lbs o…" at bounding box center [679, 175] width 463 height 267
type input "10.5"
drag, startPoint x: 766, startPoint y: 233, endPoint x: 793, endPoint y: 249, distance: 31.1
click at [809, 245] on div "Service Staff Total Tip Disc Staff earn 【FG】Regular Dog Full Grooming (35 lbs o…" at bounding box center [679, 175] width 463 height 267
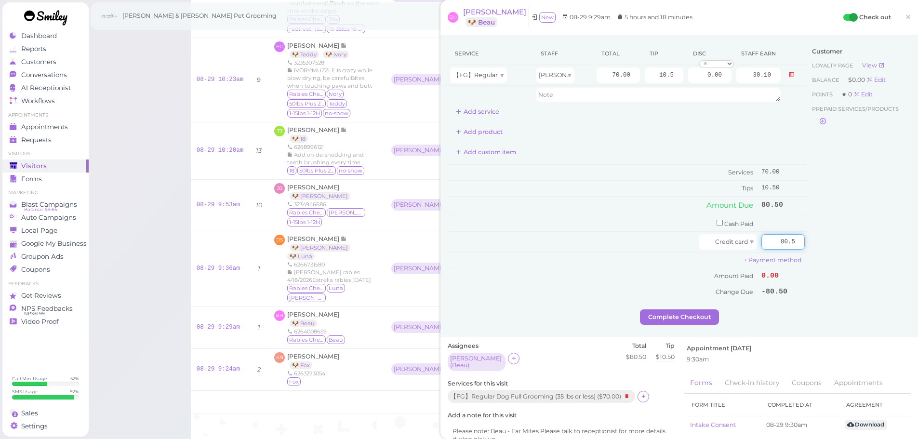
type input "80.5"
click at [827, 273] on div "Customer Loyalty page View Balance $0.00 Edit Points ★ 0 Edit Prepaid services/…" at bounding box center [859, 175] width 104 height 267
click at [683, 321] on button "Complete Checkout" at bounding box center [679, 316] width 79 height 15
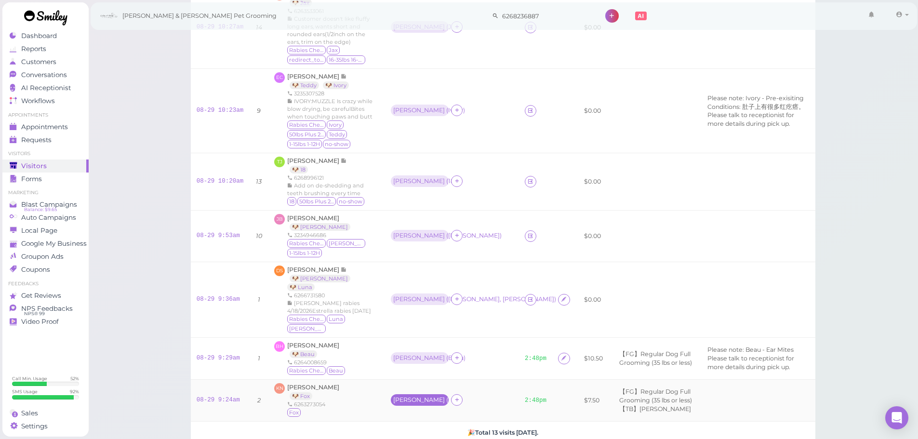
scroll to position [487, 0]
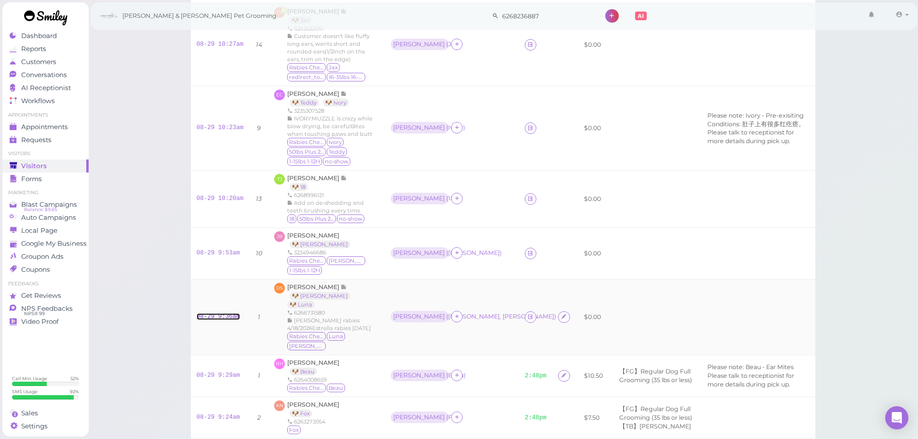
click at [214, 313] on link "08-29 9:36am" at bounding box center [218, 316] width 43 height 7
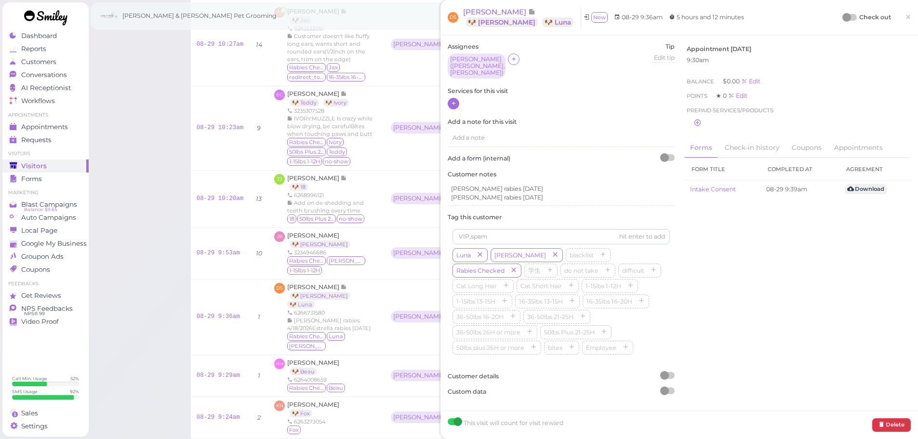
click at [455, 100] on icon at bounding box center [454, 103] width 6 height 7
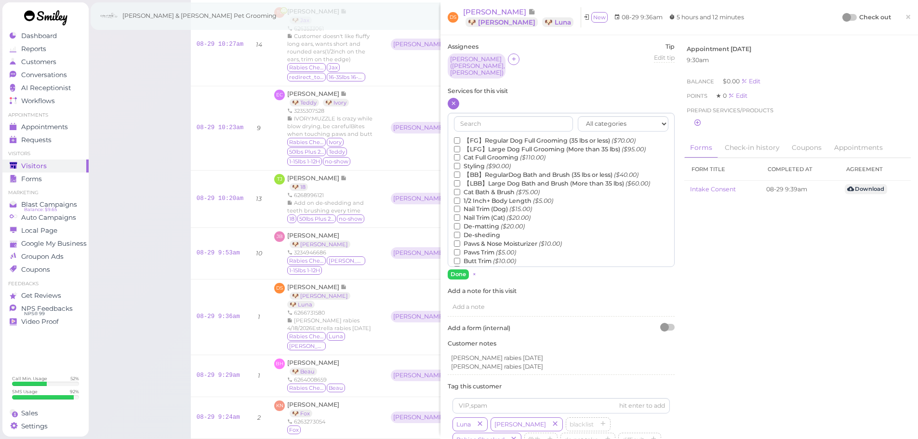
click at [469, 136] on label "【FG】Regular Dog Full Grooming (35 lbs or less) ($70.00)" at bounding box center [545, 140] width 182 height 9
click at [460, 137] on input "【FG】Regular Dog Full Grooming (35 lbs or less) ($70.00)" at bounding box center [457, 140] width 6 height 6
click at [458, 269] on button "Done" at bounding box center [458, 274] width 21 height 10
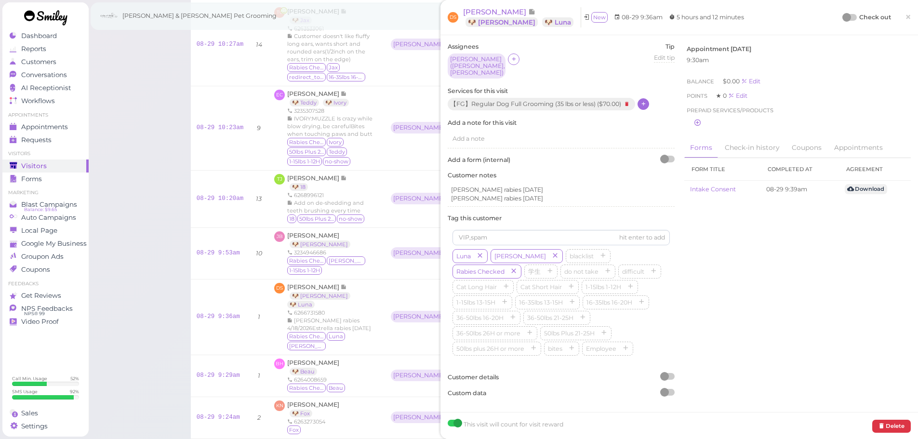
click at [844, 17] on div at bounding box center [846, 17] width 9 height 9
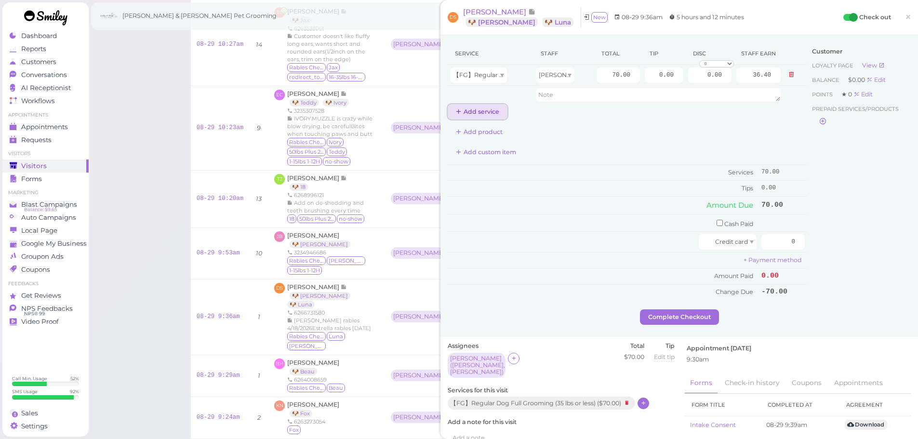
click at [490, 107] on button "Add service" at bounding box center [478, 111] width 60 height 15
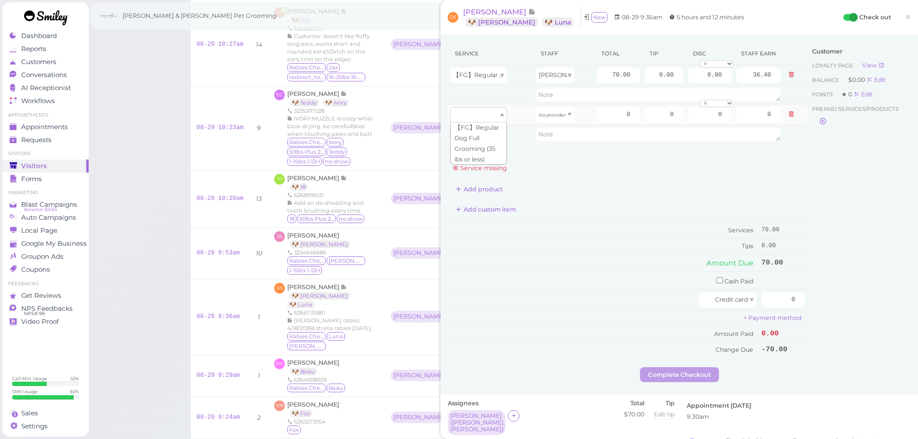
click at [487, 121] on div at bounding box center [478, 114] width 57 height 15
click at [482, 137] on td at bounding box center [491, 134] width 86 height 18
drag, startPoint x: 481, startPoint y: 109, endPoint x: 482, endPoint y: 138, distance: 28.9
type input "70.00"
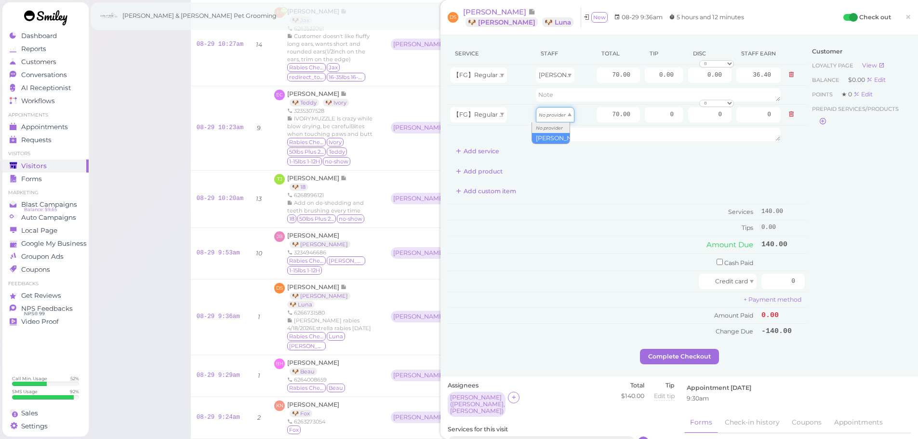
drag, startPoint x: 567, startPoint y: 116, endPoint x: 563, endPoint y: 135, distance: 19.8
type input "36.40"
drag, startPoint x: 646, startPoint y: 305, endPoint x: 718, endPoint y: 284, distance: 75.2
click at [652, 309] on tbody "Cash Paid Credit card 0 + Payment method Amount Paid 0.00 Change Due -140.00" at bounding box center [627, 296] width 359 height 86
drag, startPoint x: 763, startPoint y: 283, endPoint x: 925, endPoint y: 308, distance: 163.9
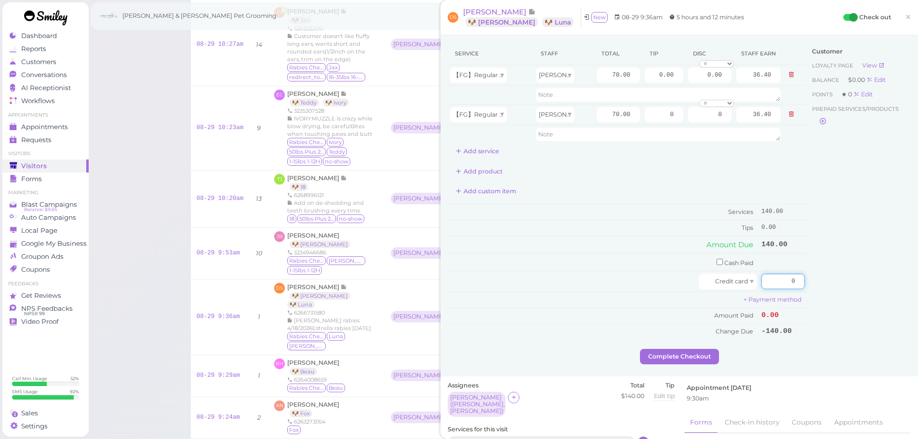
click at [918, 308] on html "Dashboard Reports Customers Conversations 0" at bounding box center [459, 60] width 918 height 1095
click at [717, 264] on input "checkbox" at bounding box center [720, 262] width 6 height 6
checkbox input "true"
click at [779, 264] on input "0" at bounding box center [782, 263] width 43 height 15
type input "150"
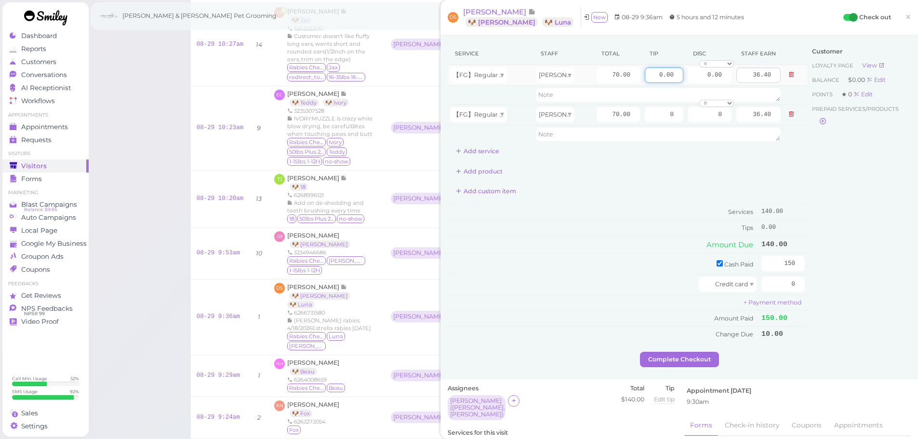
drag, startPoint x: 648, startPoint y: 74, endPoint x: 765, endPoint y: 80, distance: 116.8
click at [765, 80] on tr "【FG】Regular Dog Full Grooming (35 lbs or less) Asa 70.00 0.00 0.00 0 10% off 15…" at bounding box center [627, 75] width 359 height 21
type input "5"
drag, startPoint x: 653, startPoint y: 115, endPoint x: 777, endPoint y: 116, distance: 124.3
click at [777, 116] on tr "【FG】Regular Dog Full Grooming (35 lbs or less) Asa 70.00 0 0 0 10% off 15% off …" at bounding box center [627, 114] width 359 height 21
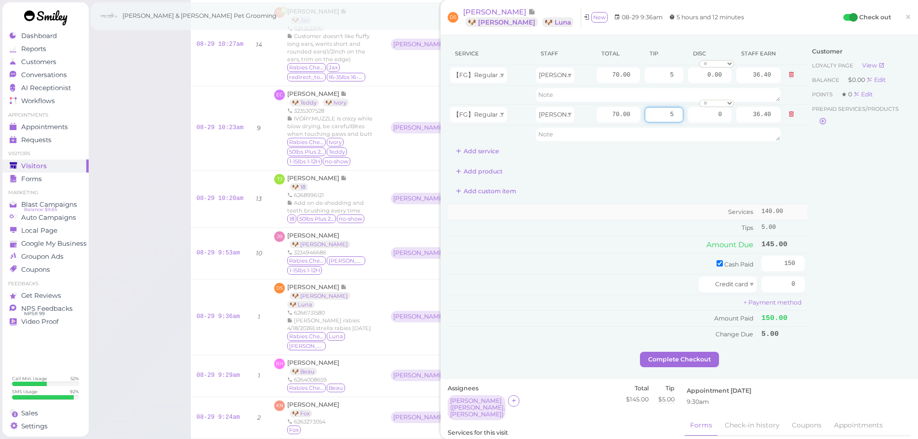
type input "5"
click at [696, 219] on td "Services" at bounding box center [603, 212] width 311 height 16
click at [691, 363] on button "Complete Checkout" at bounding box center [679, 359] width 79 height 15
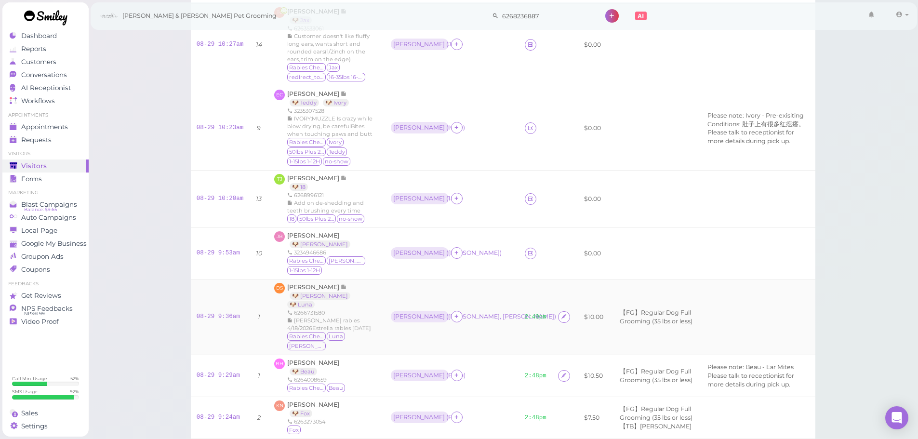
scroll to position [439, 0]
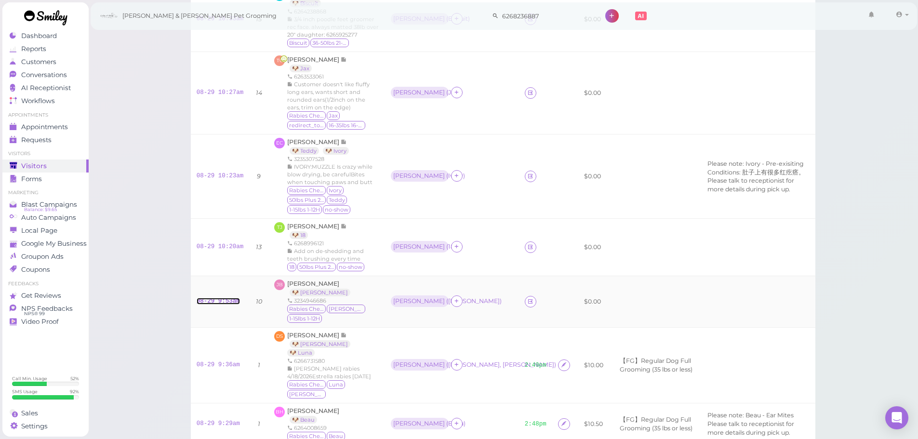
drag, startPoint x: 211, startPoint y: 243, endPoint x: 239, endPoint y: 243, distance: 28.4
click at [211, 298] on link "08-29 9:53am" at bounding box center [218, 301] width 43 height 7
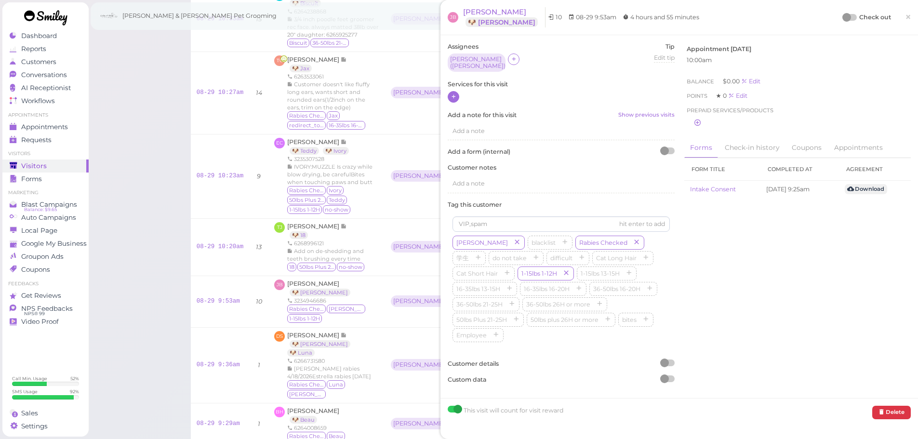
click at [448, 93] on div at bounding box center [454, 97] width 12 height 12
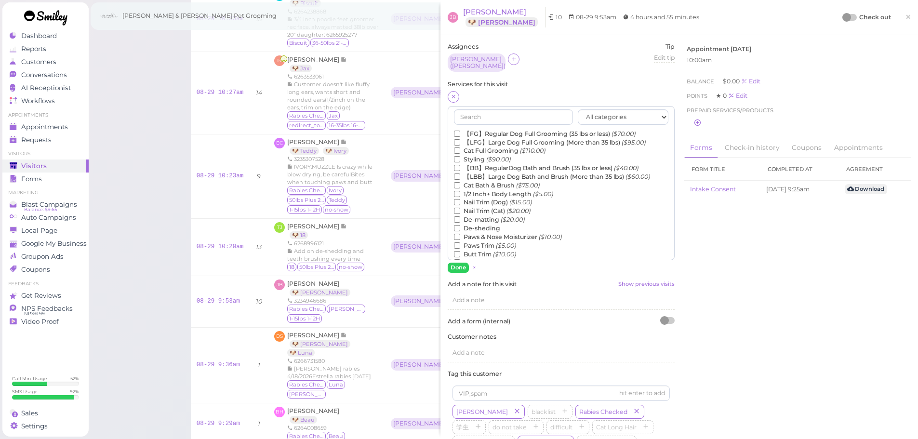
click at [482, 164] on label "【BB】RegularDog Bath and Brush (35 lbs or less) ($40.00)" at bounding box center [546, 168] width 185 height 9
click at [460, 165] on input "【BB】RegularDog Bath and Brush (35 lbs or less) ($40.00)" at bounding box center [457, 168] width 6 height 6
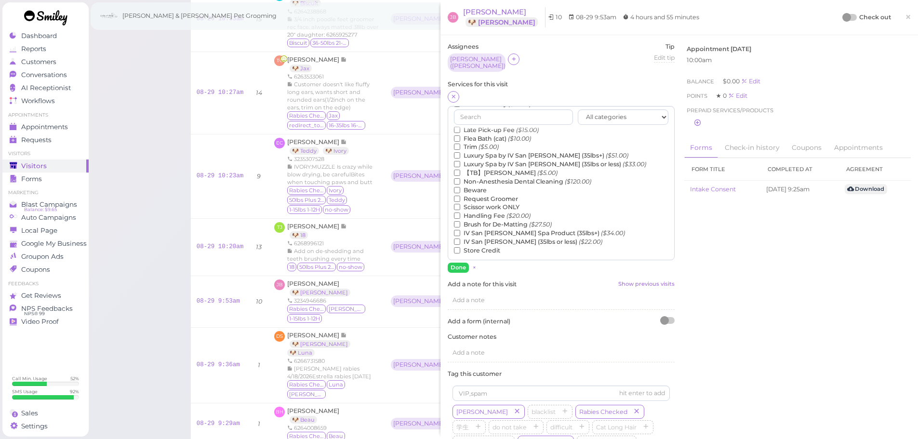
click at [476, 170] on label "【TB】Teeth Brushing ($5.00)" at bounding box center [506, 173] width 104 height 9
click at [460, 170] on input "【TB】Teeth Brushing ($5.00)" at bounding box center [457, 173] width 6 height 6
click at [464, 263] on button "Done" at bounding box center [458, 268] width 21 height 10
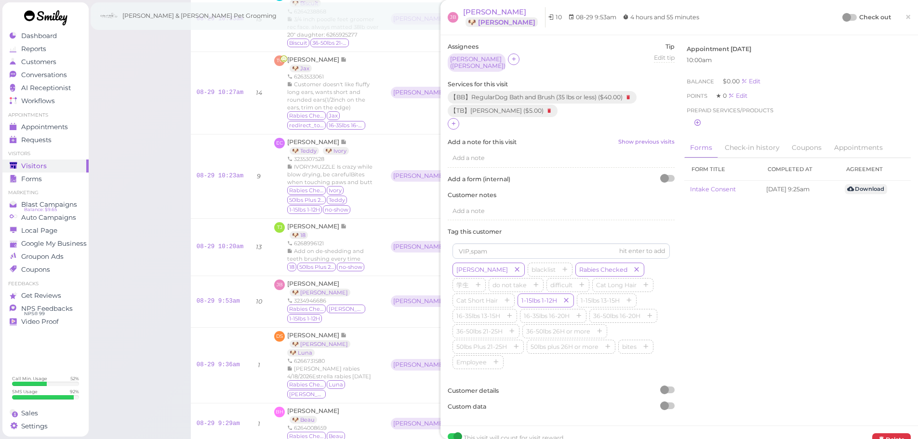
click at [849, 13] on div "Check out" at bounding box center [867, 18] width 48 height 10
click at [848, 16] on div at bounding box center [849, 17] width 13 height 7
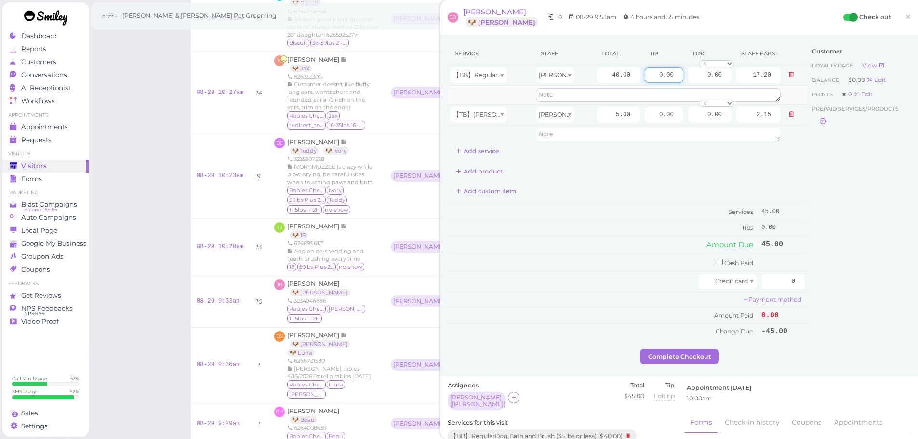
drag, startPoint x: 642, startPoint y: 77, endPoint x: 737, endPoint y: 93, distance: 96.3
click at [732, 86] on tbody "【BB】RegularDog Bath and Brush (35 lbs or less) [PERSON_NAME] 40.00 0.00 0.00 0 …" at bounding box center [627, 104] width 359 height 79
type input "6.75"
drag, startPoint x: 769, startPoint y: 281, endPoint x: 913, endPoint y: 318, distance: 149.1
click at [913, 318] on div "[PERSON_NAME] 🐶 [PERSON_NAME] 10 08-29 9:53am 4 hours and 55 minutes Check out …" at bounding box center [679, 219] width 478 height 439
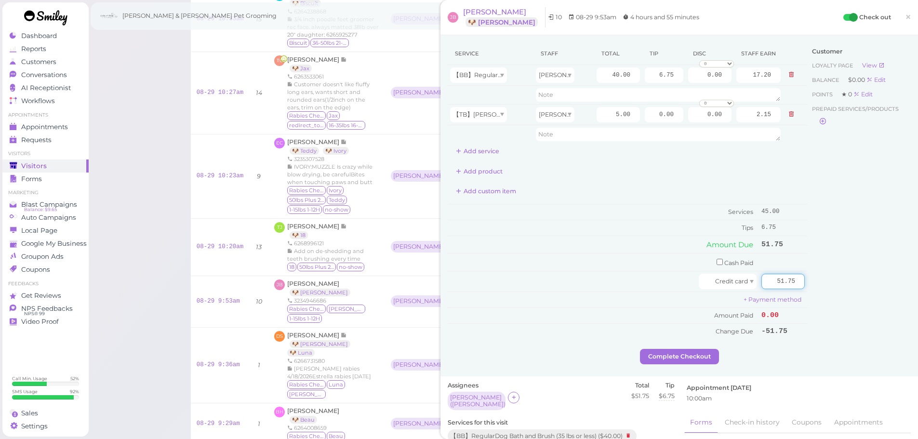
type input "51.75"
drag, startPoint x: 890, startPoint y: 314, endPoint x: 772, endPoint y: 326, distance: 118.7
click at [890, 314] on div "Customer Loyalty page View Balance $0.00 Edit Points ★ 0 Edit Prepaid services/…" at bounding box center [859, 195] width 104 height 306
click at [697, 353] on button "Complete Checkout" at bounding box center [679, 356] width 79 height 15
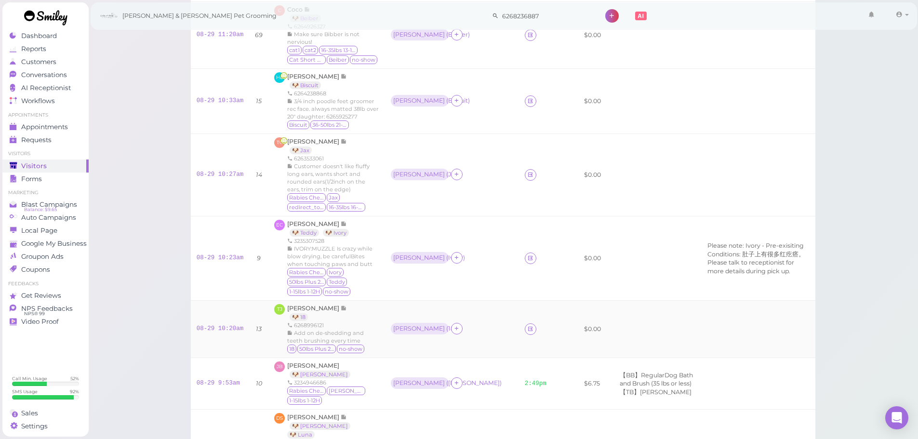
scroll to position [343, 0]
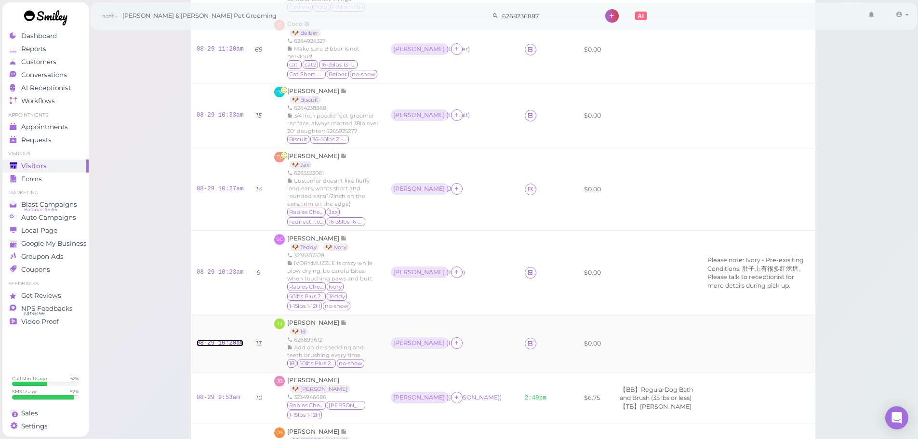
click at [231, 340] on link "08-29 10:20am" at bounding box center [220, 343] width 47 height 7
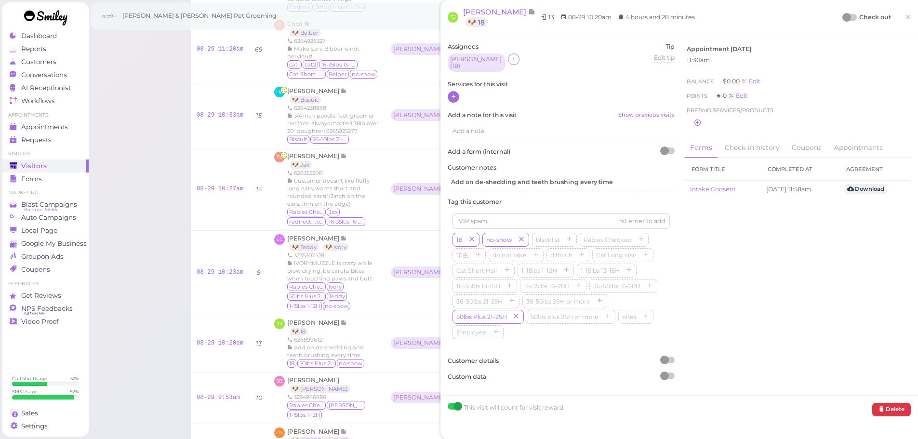
click at [453, 93] on icon at bounding box center [454, 96] width 6 height 7
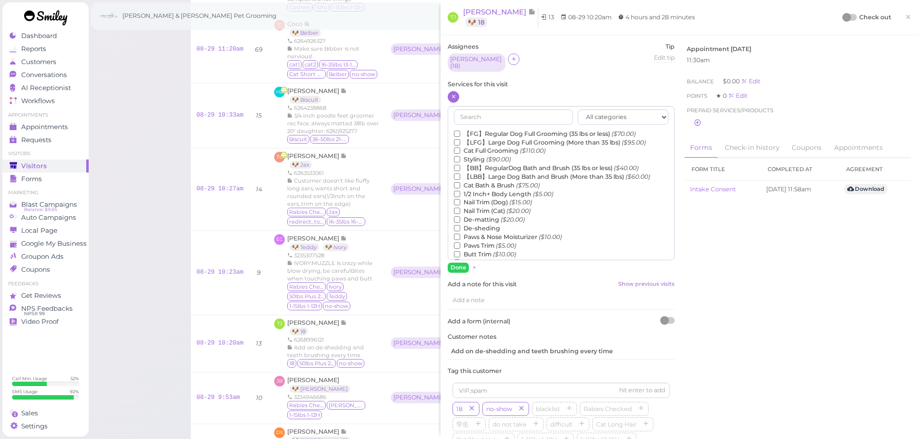
click at [489, 173] on label "【LBB】Large Dog Bath and Brush (More than 35 lbs) ($60.00)" at bounding box center [552, 177] width 196 height 9
click at [460, 173] on input "【LBB】Large Dog Bath and Brush (More than 35 lbs) ($60.00)" at bounding box center [457, 176] width 6 height 6
click at [481, 218] on label "De-matting ($20.00)" at bounding box center [489, 219] width 71 height 9
click at [460, 218] on input "De-matting ($20.00)" at bounding box center [457, 219] width 6 height 6
click at [479, 224] on label "De-sheding" at bounding box center [477, 228] width 46 height 9
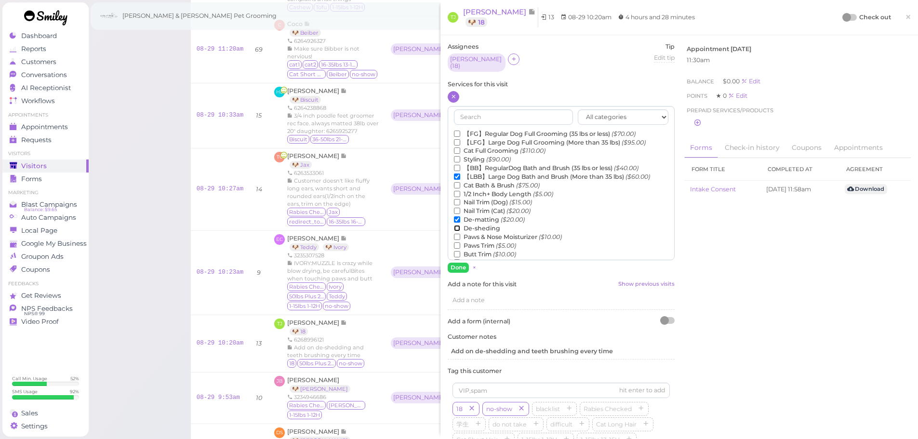
click at [460, 225] on input "De-sheding" at bounding box center [457, 228] width 6 height 6
click at [479, 215] on label "De-matting ($20.00)" at bounding box center [489, 219] width 71 height 9
click at [460, 216] on input "De-matting ($20.00)" at bounding box center [457, 219] width 6 height 6
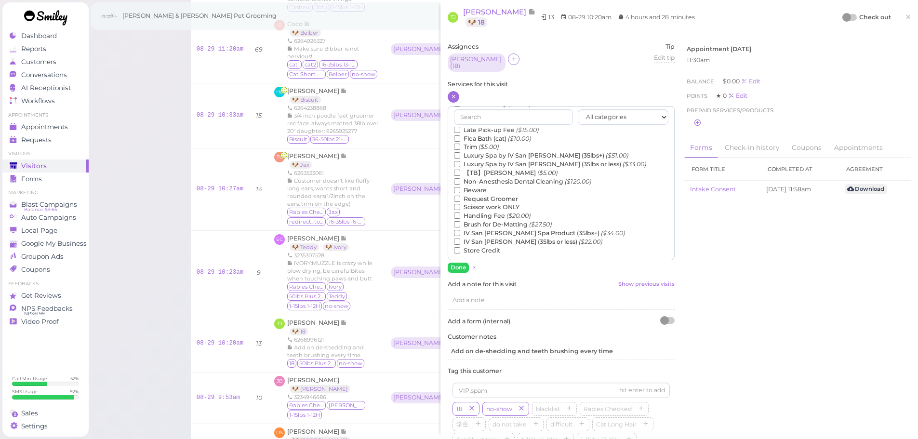
click at [499, 172] on label "【TB】Teeth Brushing ($5.00)" at bounding box center [506, 173] width 104 height 9
click at [460, 172] on input "【TB】Teeth Brushing ($5.00)" at bounding box center [457, 173] width 6 height 6
click at [459, 263] on button "Done" at bounding box center [458, 268] width 21 height 10
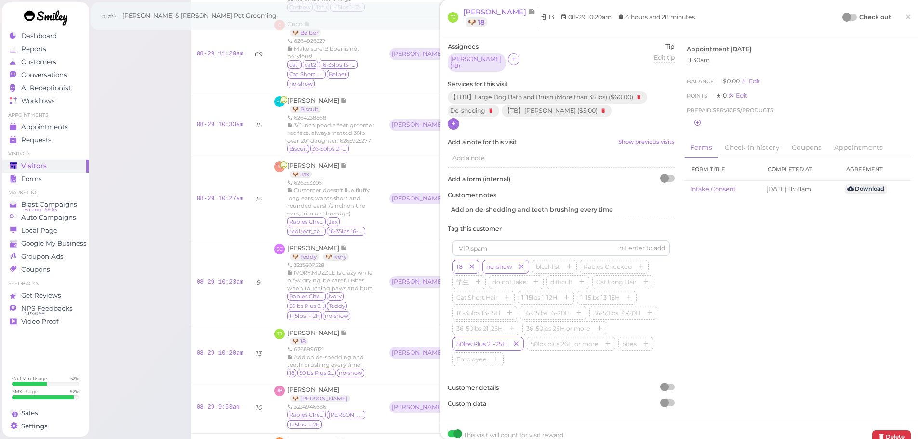
scroll to position [356, 0]
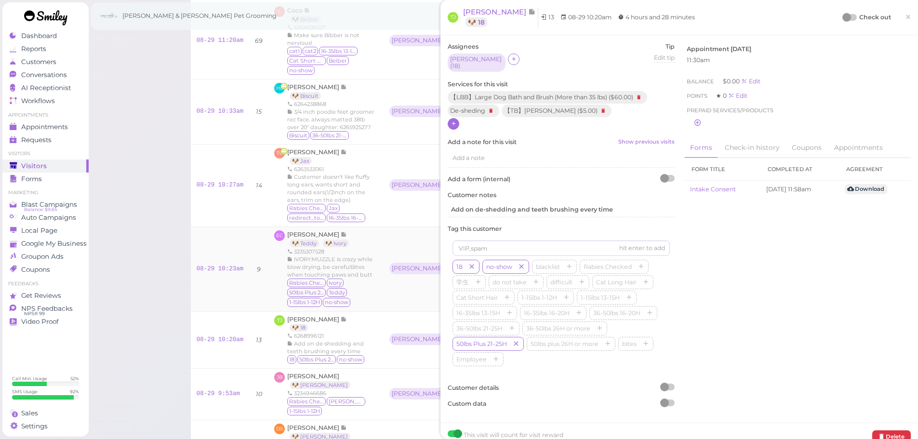
click at [217, 265] on div "08-29 10:23am" at bounding box center [220, 269] width 47 height 9
click at [226, 266] on link "08-29 10:23am" at bounding box center [220, 269] width 47 height 7
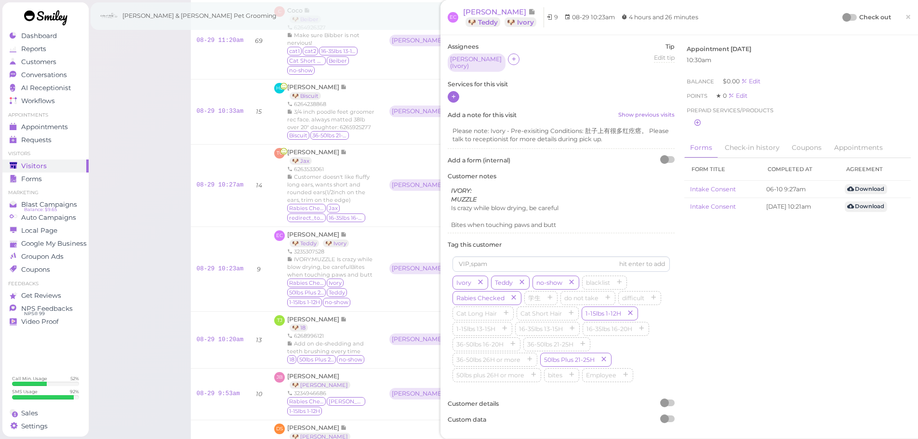
click at [452, 93] on icon at bounding box center [454, 96] width 6 height 7
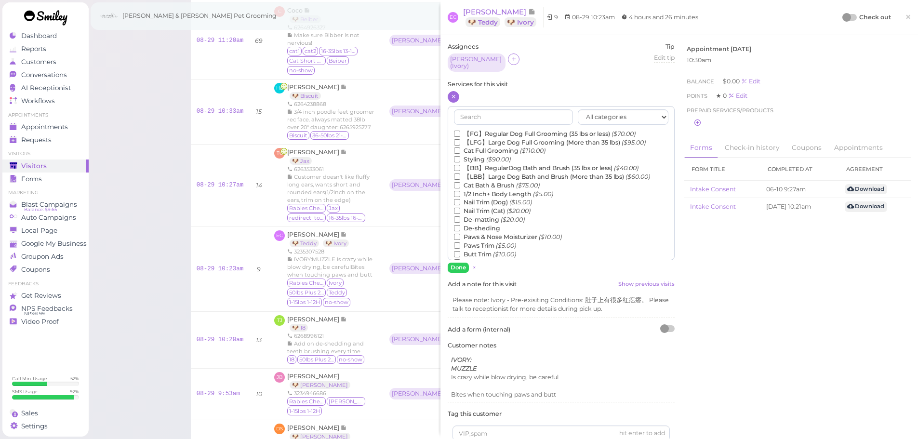
click at [489, 173] on label "【LBB】Large Dog Bath and Brush (More than 35 lbs) ($60.00)" at bounding box center [552, 177] width 196 height 9
click at [460, 173] on input "【LBB】Large Dog Bath and Brush (More than 35 lbs) ($60.00)" at bounding box center [457, 176] width 6 height 6
click at [492, 224] on label "De-sheding" at bounding box center [477, 228] width 46 height 9
click at [460, 225] on input "De-sheding" at bounding box center [457, 228] width 6 height 6
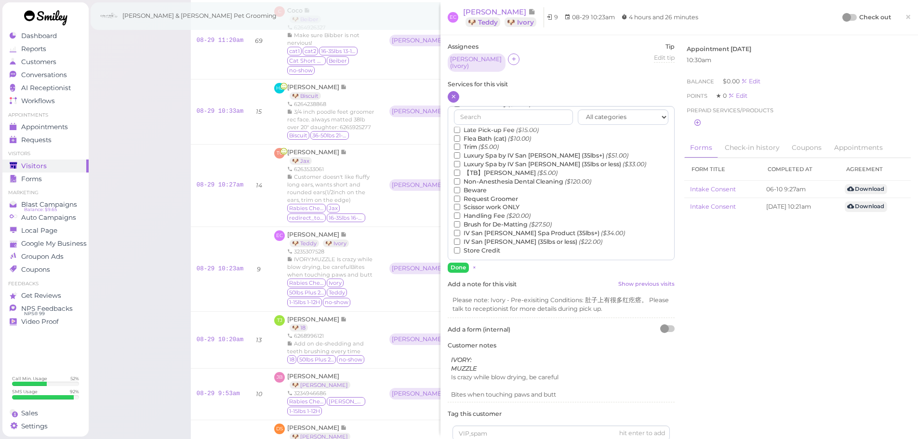
click at [481, 172] on label "【TB】Teeth Brushing ($5.00)" at bounding box center [506, 173] width 104 height 9
click at [460, 172] on input "【TB】Teeth Brushing ($5.00)" at bounding box center [457, 173] width 6 height 6
click at [466, 263] on button "Done" at bounding box center [458, 268] width 21 height 10
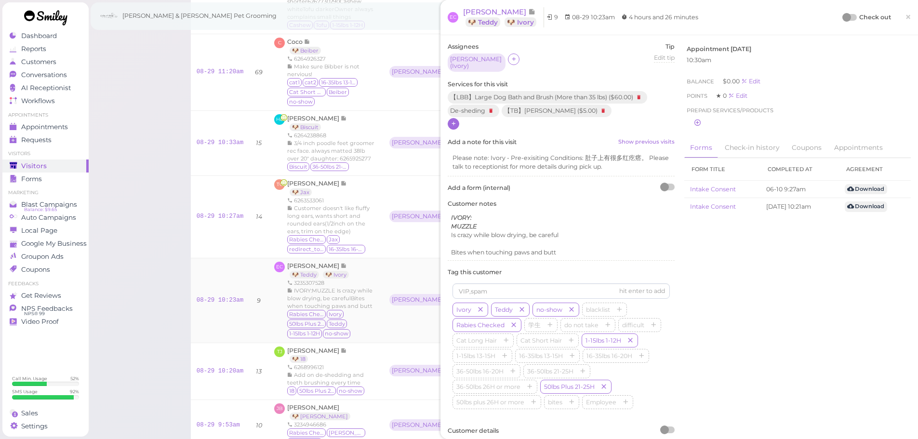
scroll to position [308, 0]
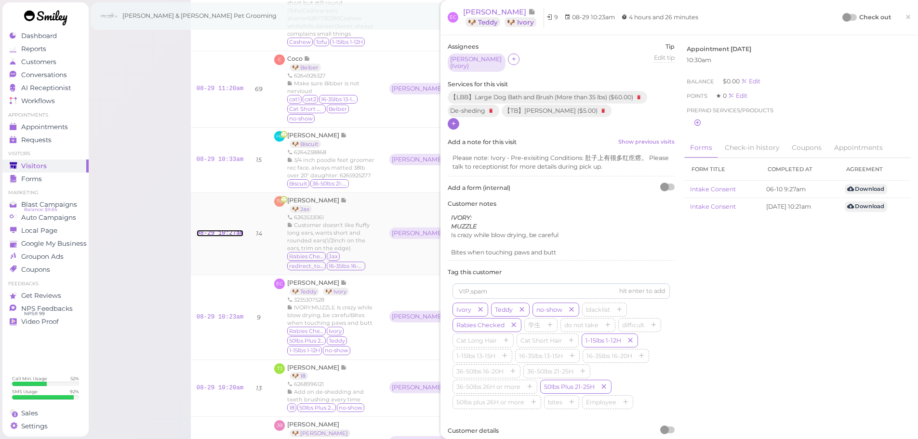
click at [225, 230] on link "08-29 10:27am" at bounding box center [220, 233] width 47 height 7
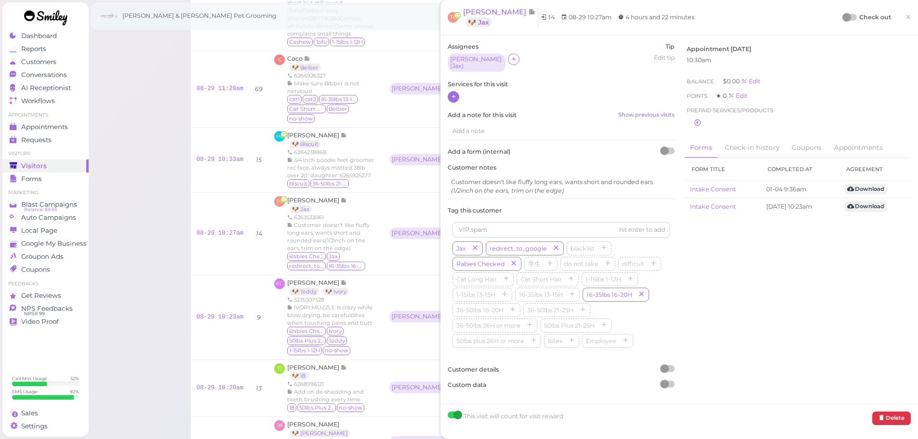
click at [451, 93] on icon at bounding box center [454, 96] width 6 height 7
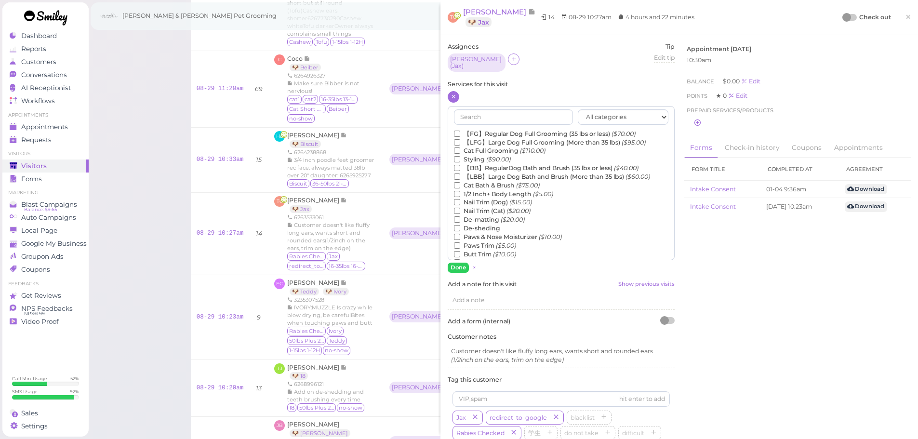
click at [476, 130] on label "【FG】Regular Dog Full Grooming (35 lbs or less) ($70.00)" at bounding box center [545, 134] width 182 height 9
click at [460, 131] on input "【FG】Regular Dog Full Grooming (35 lbs or less) ($70.00)" at bounding box center [457, 134] width 6 height 6
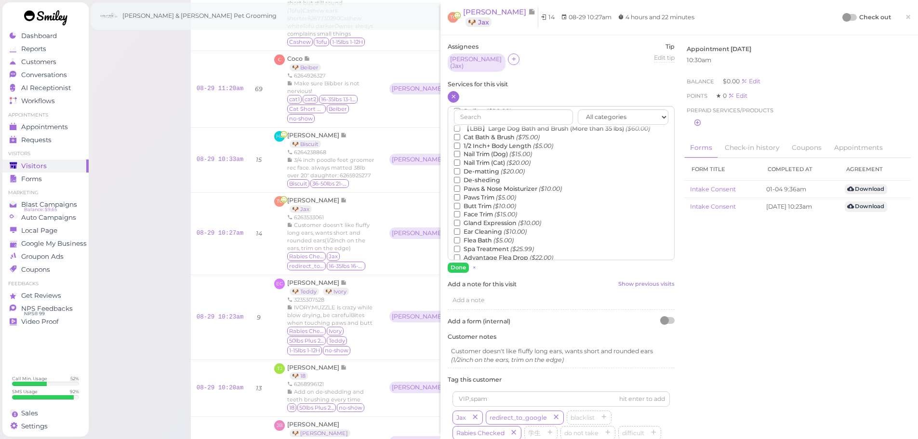
click at [482, 238] on label "Flea Bath ($5.00)" at bounding box center [484, 240] width 60 height 9
click at [460, 238] on input "Flea Bath ($5.00)" at bounding box center [457, 240] width 6 height 6
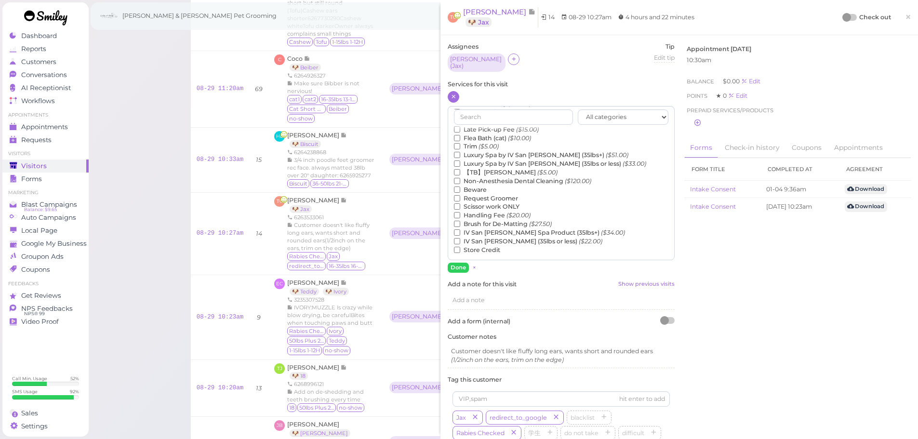
click at [481, 170] on label "【TB】Teeth Brushing ($5.00)" at bounding box center [506, 172] width 104 height 9
click at [460, 170] on input "【TB】Teeth Brushing ($5.00)" at bounding box center [457, 172] width 6 height 6
click at [463, 267] on button "Done" at bounding box center [458, 268] width 21 height 10
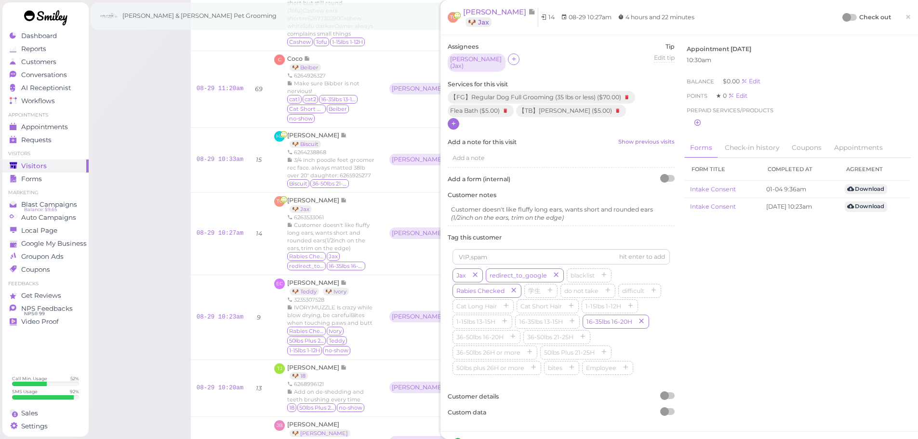
click at [842, 20] on div at bounding box center [846, 17] width 9 height 9
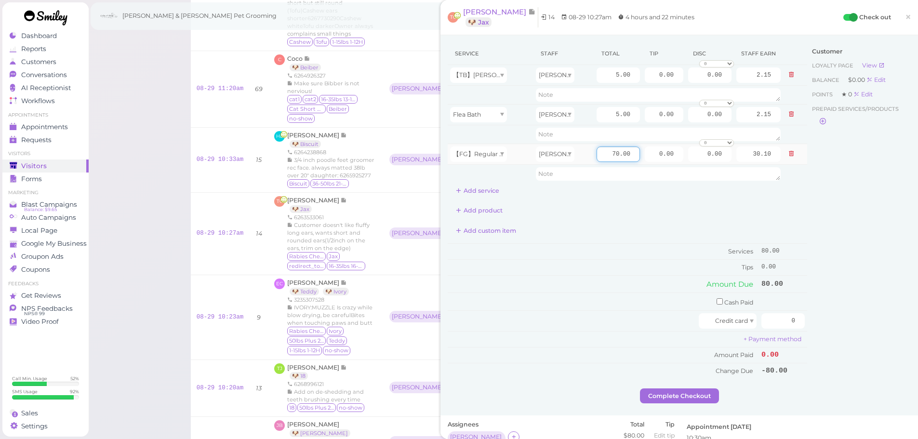
click at [598, 151] on input "70.00" at bounding box center [618, 153] width 43 height 15
type input "0"
type input "95"
type input "40.85"
click at [594, 293] on td "Cash Paid" at bounding box center [603, 302] width 311 height 18
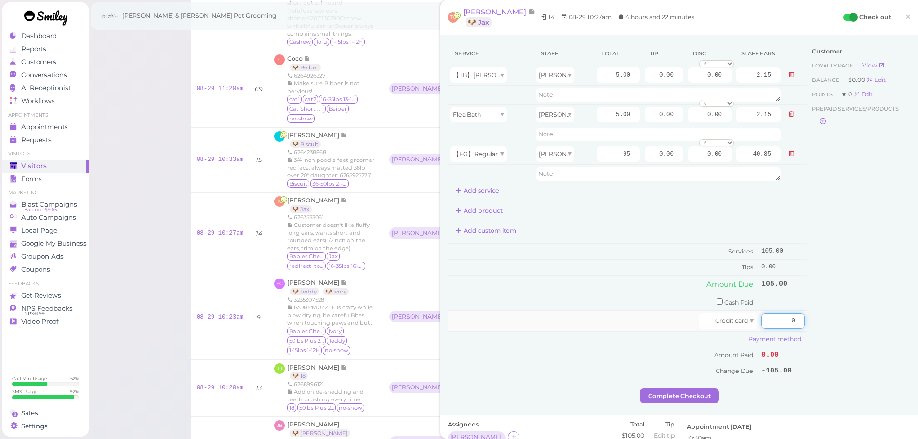
click at [769, 323] on input "0" at bounding box center [782, 320] width 43 height 15
type input "110"
click at [779, 164] on tr "【FG】Regular Dog Full Grooming (35 lbs or less) [PERSON_NAME] 95 0.00 0.00 0 10%…" at bounding box center [627, 154] width 359 height 21
type input "5"
click at [583, 285] on td "Amount Due" at bounding box center [603, 283] width 311 height 17
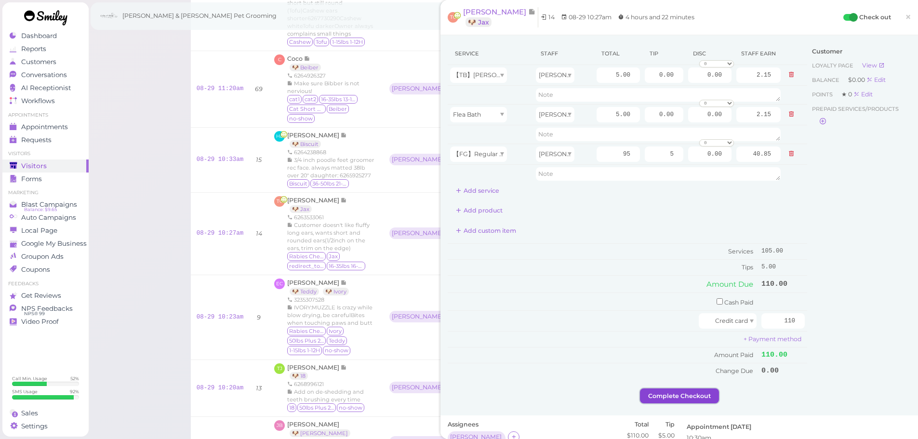
click at [670, 403] on button "Complete Checkout" at bounding box center [679, 395] width 79 height 15
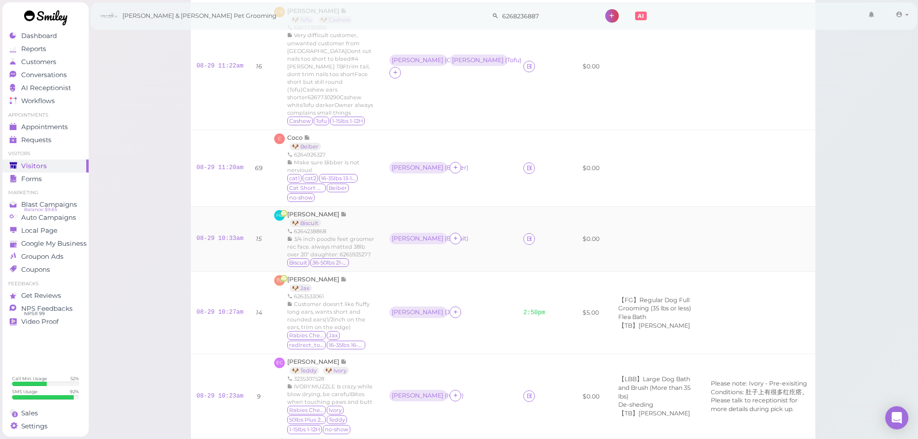
scroll to position [212, 0]
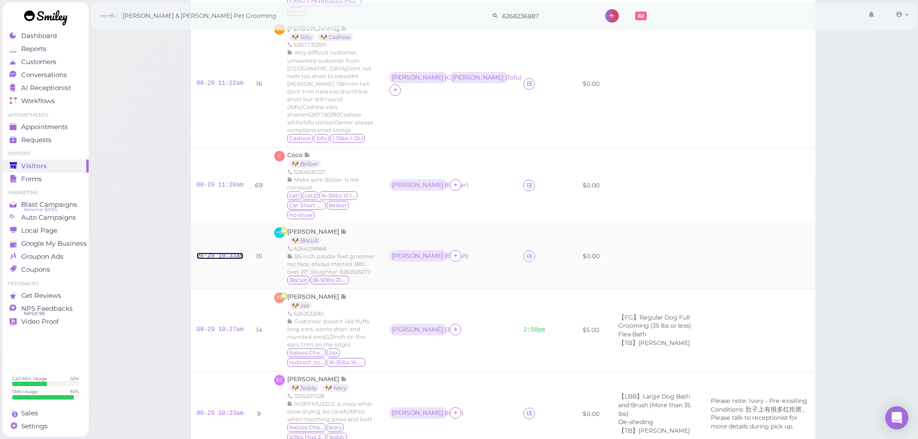
click at [220, 253] on link "08-29 10:33am" at bounding box center [220, 256] width 47 height 7
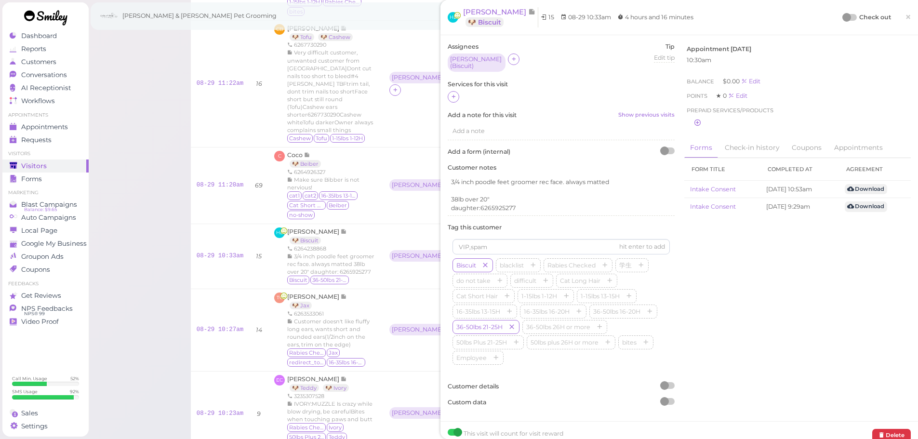
click at [448, 91] on div at bounding box center [561, 97] width 227 height 13
click at [452, 93] on icon at bounding box center [454, 96] width 6 height 7
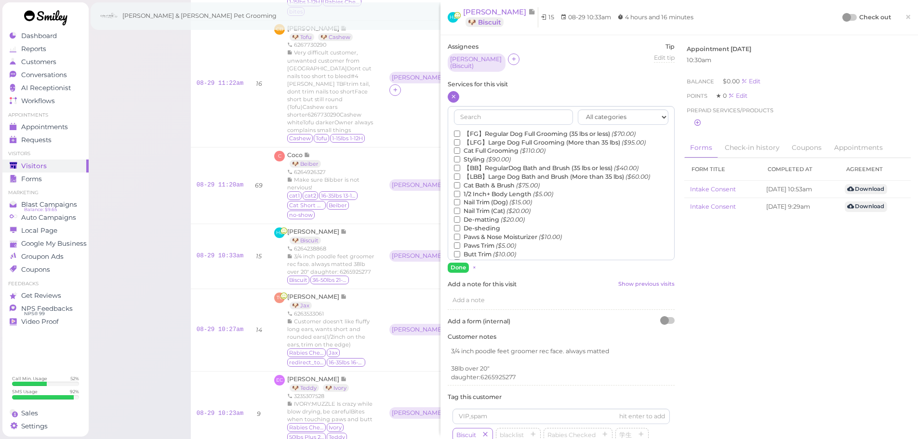
click at [500, 173] on label "【LBB】Large Dog Bath and Brush (More than 35 lbs) ($60.00)" at bounding box center [552, 177] width 196 height 9
click at [460, 173] on input "【LBB】Large Dog Bath and Brush (More than 35 lbs) ($60.00)" at bounding box center [457, 176] width 6 height 6
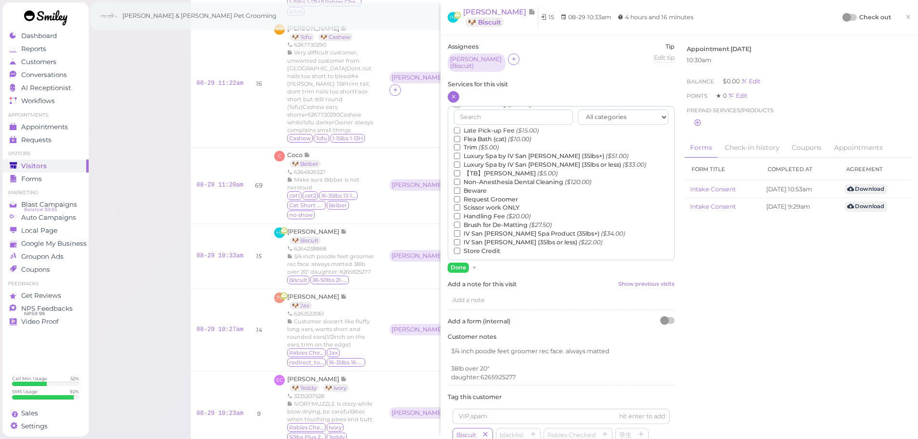
scroll to position [219, 0]
click at [492, 169] on label "【TB】Teeth Brushing ($5.00)" at bounding box center [506, 173] width 104 height 9
click at [460, 170] on input "【TB】Teeth Brushing ($5.00)" at bounding box center [457, 173] width 6 height 6
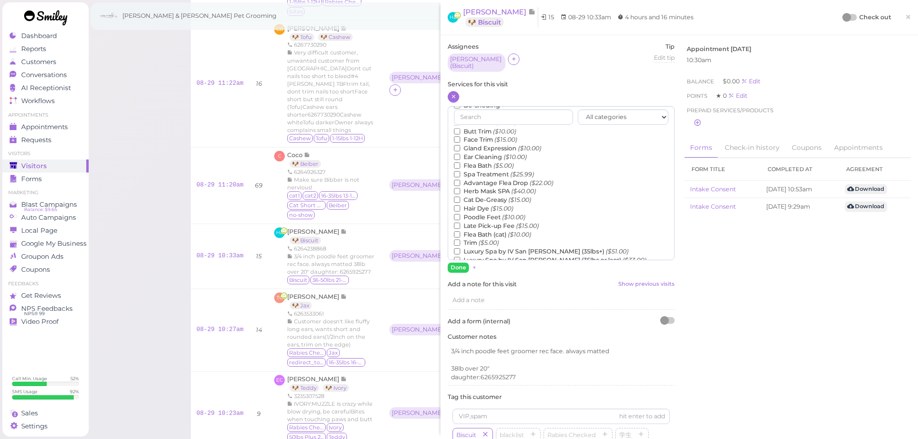
scroll to position [75, 0]
click at [493, 167] on label "Paws Trim ($5.00)" at bounding box center [485, 171] width 62 height 9
click at [460, 168] on input "Paws Trim ($5.00)" at bounding box center [457, 171] width 6 height 6
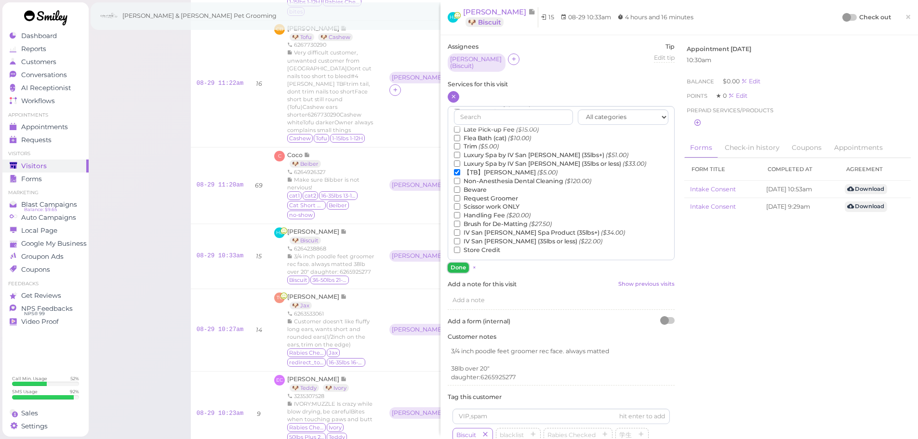
drag, startPoint x: 460, startPoint y: 264, endPoint x: 774, endPoint y: 85, distance: 361.5
click at [463, 263] on button "Done" at bounding box center [458, 268] width 21 height 10
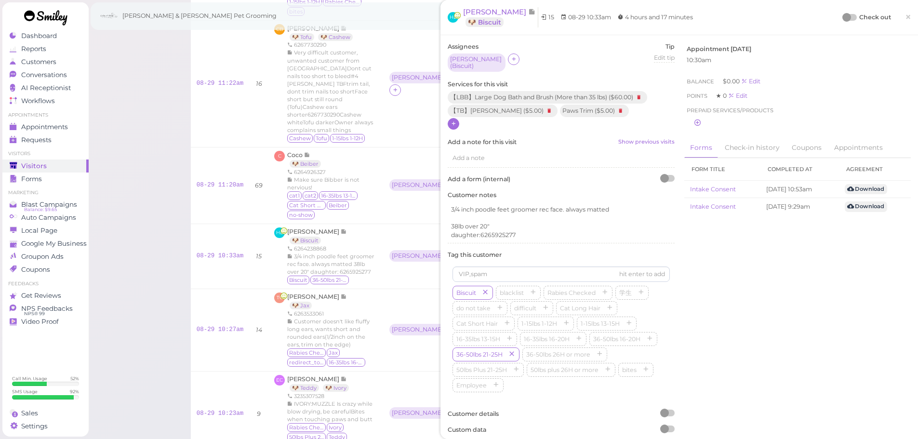
click at [844, 18] on div at bounding box center [849, 17] width 13 height 7
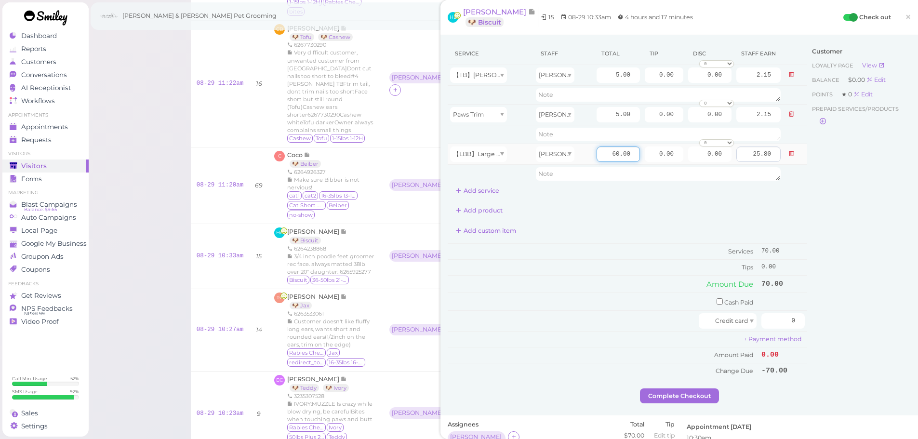
drag, startPoint x: 601, startPoint y: 151, endPoint x: 741, endPoint y: 153, distance: 139.8
click at [741, 153] on tr "【LBB】Large Dog Bath and Brush (More than 35 lbs) [PERSON_NAME] 60.00 0.00 0.00 …" at bounding box center [627, 154] width 359 height 21
type input "75"
type input "32.25"
click at [652, 311] on td "Credit card" at bounding box center [603, 321] width 311 height 21
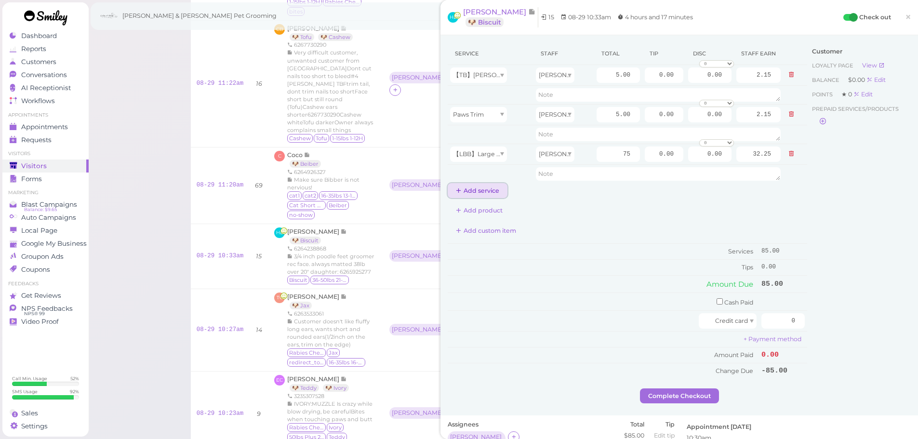
click at [481, 193] on button "Add service" at bounding box center [478, 190] width 60 height 15
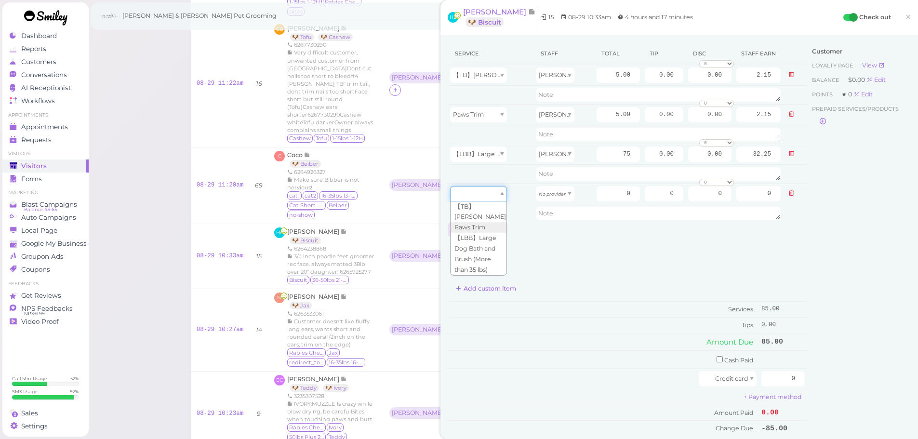
click at [481, 193] on div at bounding box center [478, 193] width 57 height 15
click at [543, 254] on div "Service Staff Total Tip Disc Staff earn 【TB】Teeth Brushing [PERSON_NAME] 5.00 0…" at bounding box center [627, 239] width 359 height 394
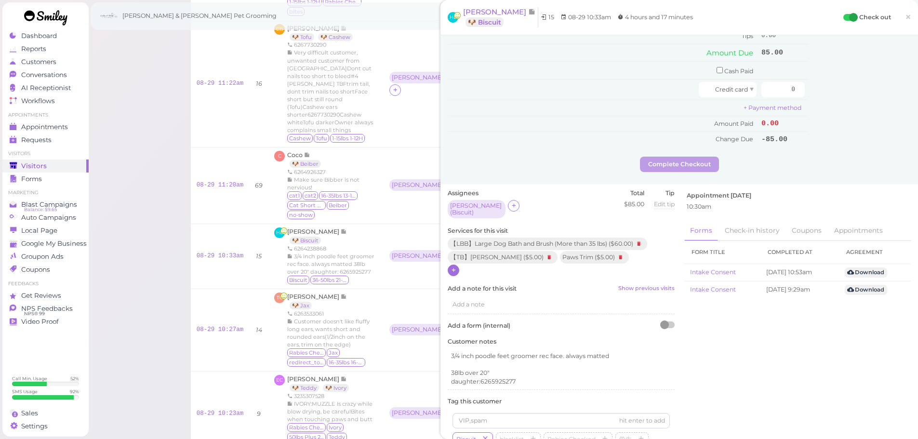
click at [457, 266] on div at bounding box center [454, 271] width 12 height 12
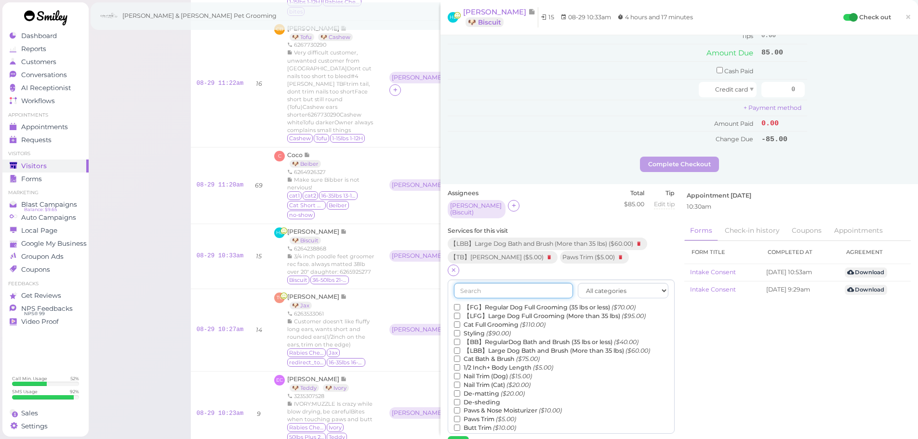
click at [506, 286] on input "text" at bounding box center [513, 290] width 119 height 15
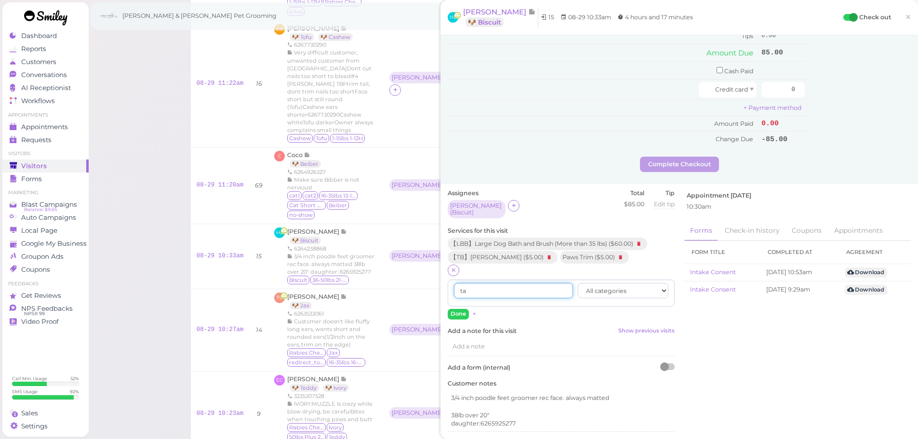
type input "t"
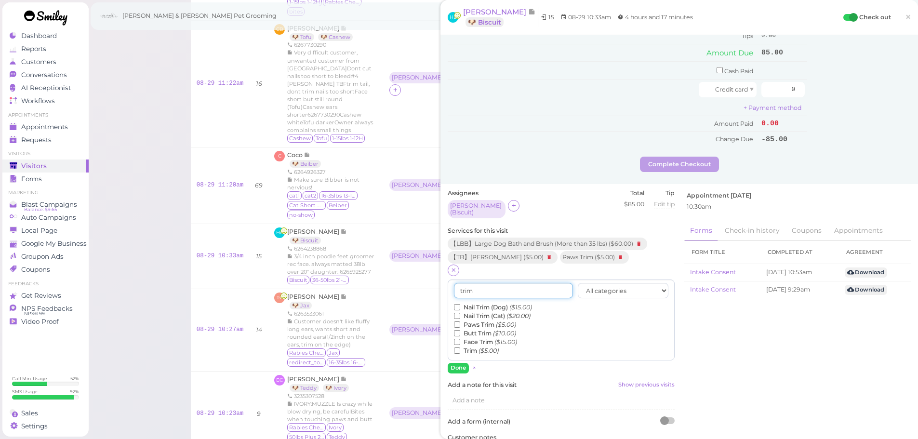
type input "trim"
click at [458, 347] on input "Trim ($5.00)" at bounding box center [457, 350] width 6 height 6
click at [459, 363] on button "Done" at bounding box center [458, 368] width 21 height 10
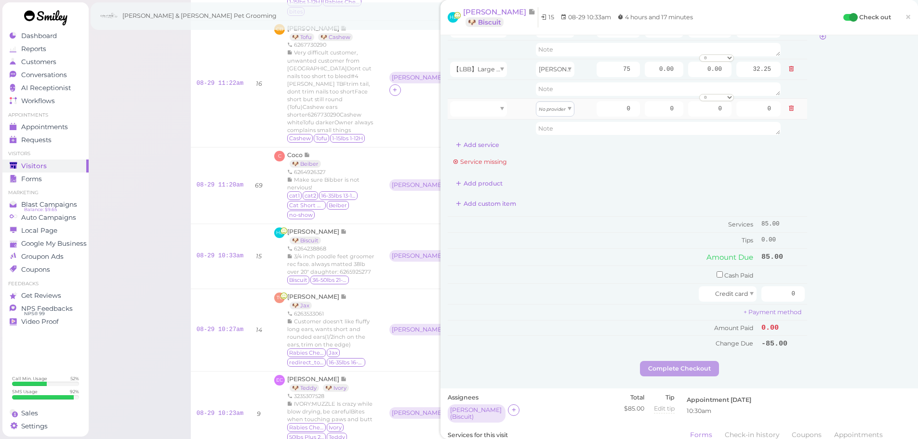
scroll to position [0, 0]
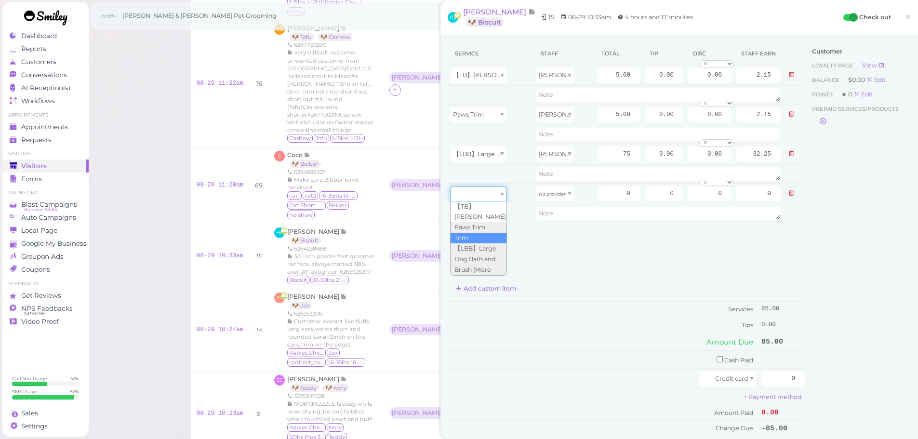
drag, startPoint x: 470, startPoint y: 199, endPoint x: 476, endPoint y: 235, distance: 37.0
type input "5.00"
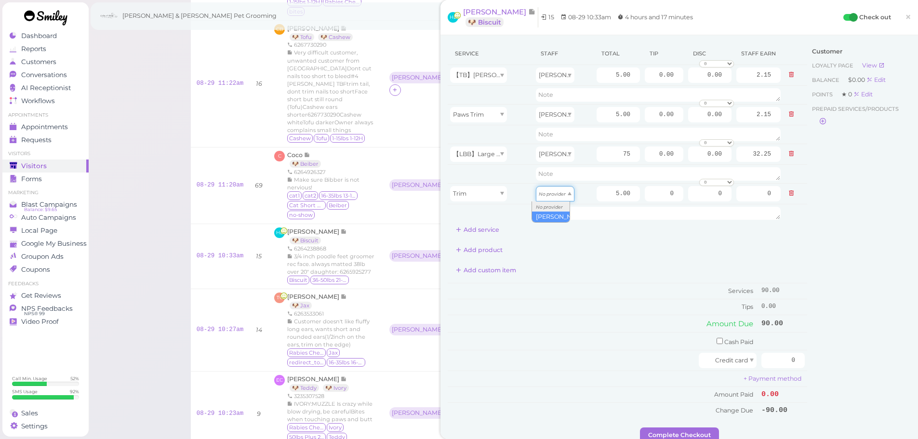
drag, startPoint x: 543, startPoint y: 193, endPoint x: 545, endPoint y: 216, distance: 23.7
type input "2.15"
click at [621, 298] on td "Services" at bounding box center [603, 291] width 311 height 16
drag, startPoint x: 639, startPoint y: 152, endPoint x: 725, endPoint y: 156, distance: 85.8
click at [725, 156] on tr "【LBB】Large Dog Bath and Brush (More than 35 lbs) [PERSON_NAME] 75 0.00 0.00 0 1…" at bounding box center [627, 154] width 359 height 21
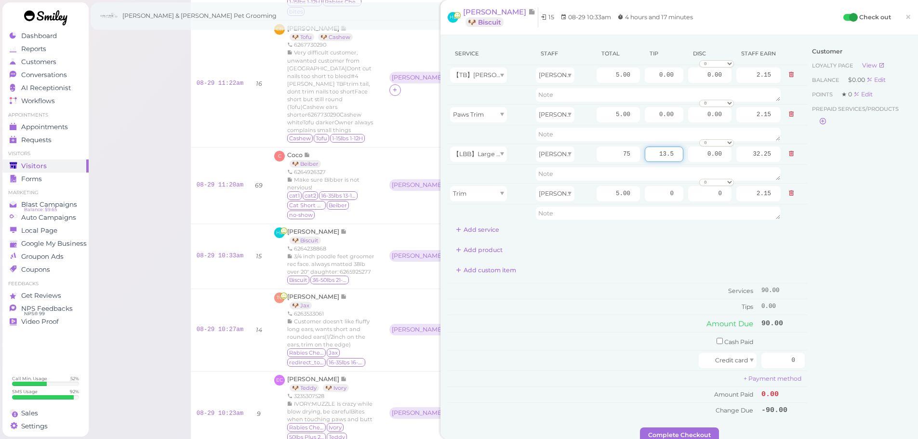
type input "13.5"
click at [810, 275] on div "Customer Loyalty page View Balance $0.00 Edit Points ★ 0 Edit Prepaid services/…" at bounding box center [859, 234] width 104 height 385
drag, startPoint x: 770, startPoint y: 360, endPoint x: 825, endPoint y: 360, distance: 55.4
click at [825, 361] on div "Service Staff Total Tip Disc Staff earn 【TB】Teeth Brushing [PERSON_NAME] 5.00 0…" at bounding box center [679, 234] width 463 height 385
type input "103.5"
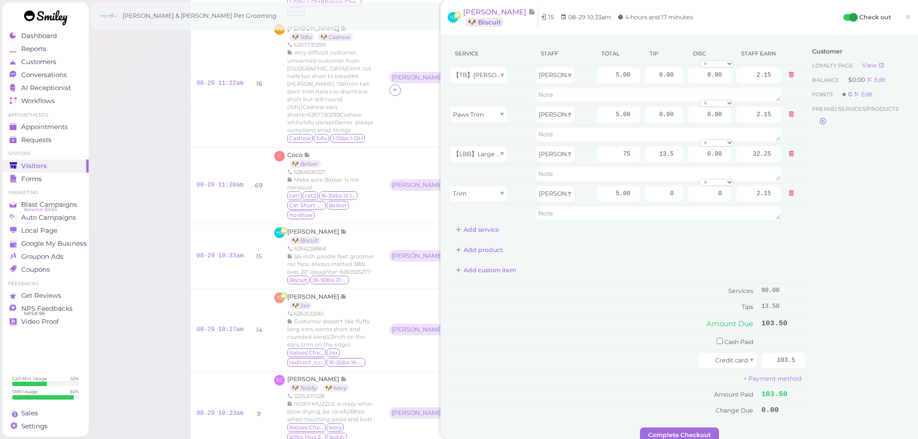
click at [827, 359] on div "Customer Loyalty page View Balance $0.00 Edit Points ★ 0 Edit Prepaid services/…" at bounding box center [859, 234] width 104 height 385
click at [689, 427] on button "Complete Checkout" at bounding box center [679, 434] width 79 height 15
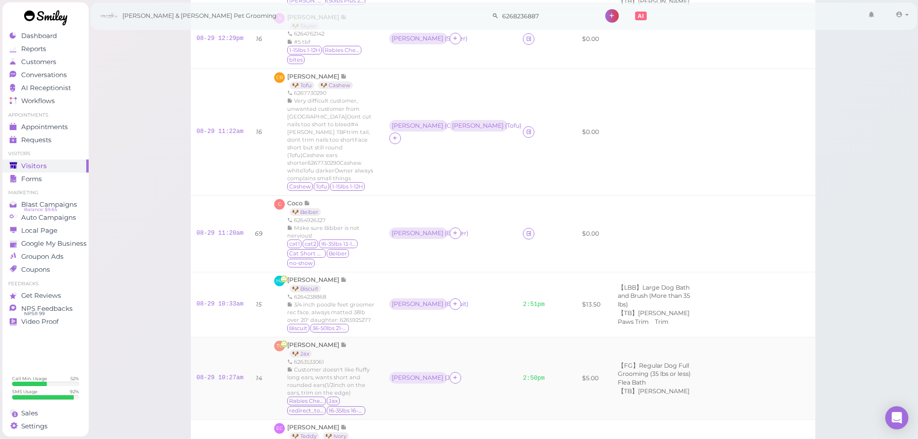
scroll to position [115, 0]
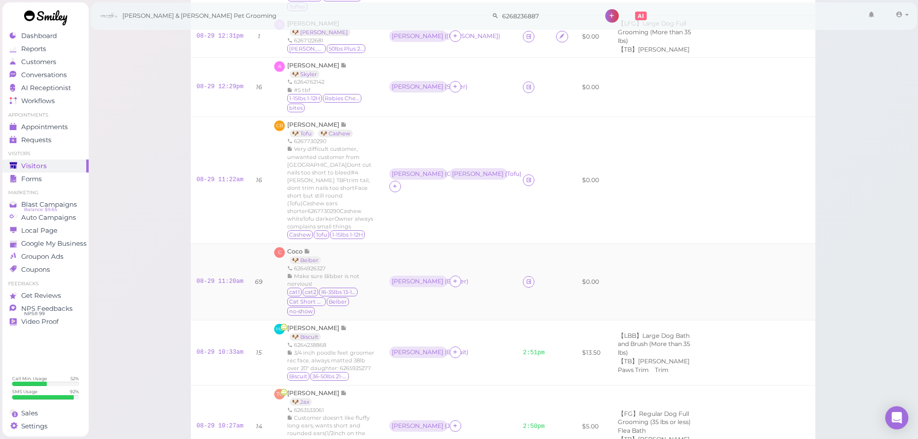
click at [478, 276] on div "[PERSON_NAME] ( Beiber )" at bounding box center [450, 282] width 122 height 13
click at [214, 278] on link "08-29 11:20am" at bounding box center [220, 281] width 47 height 7
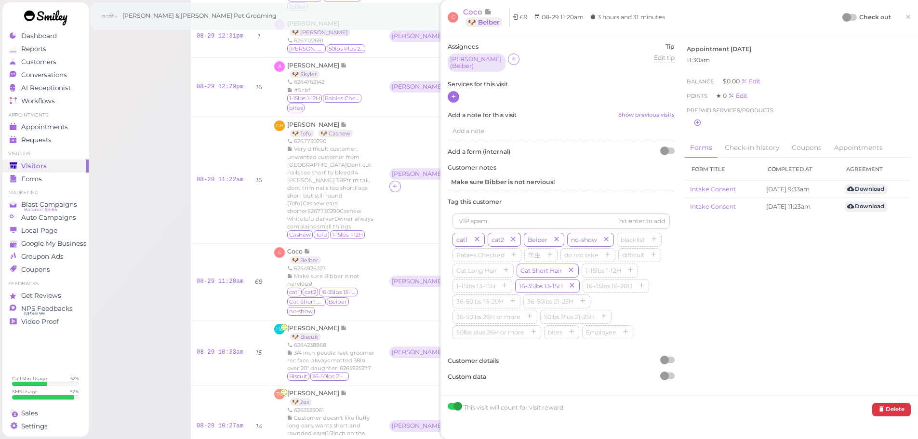
click at [449, 93] on div at bounding box center [454, 97] width 12 height 12
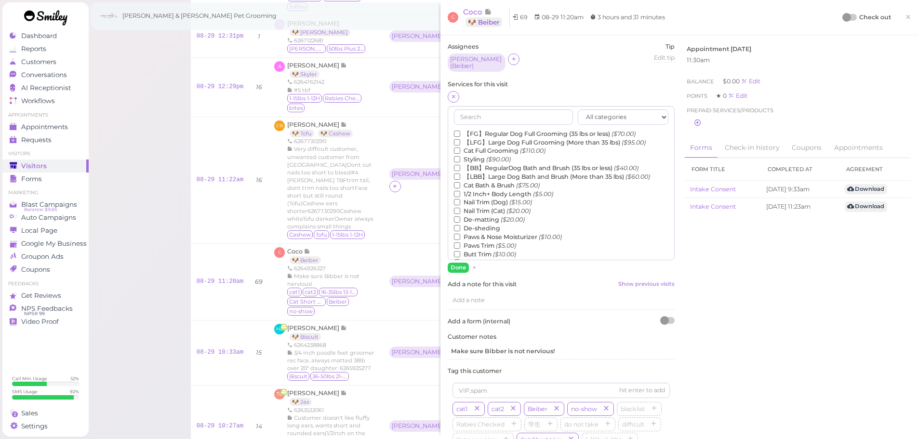
click at [532, 164] on label "【BB】RegularDog Bath and Brush (35 lbs or less) ($40.00)" at bounding box center [546, 168] width 185 height 9
click at [460, 165] on input "【BB】RegularDog Bath and Brush (35 lbs or less) ($40.00)" at bounding box center [457, 168] width 6 height 6
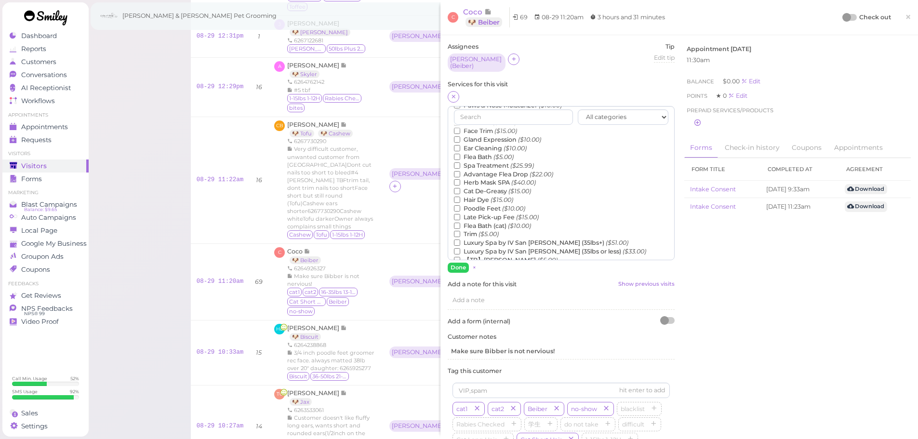
scroll to position [219, 0]
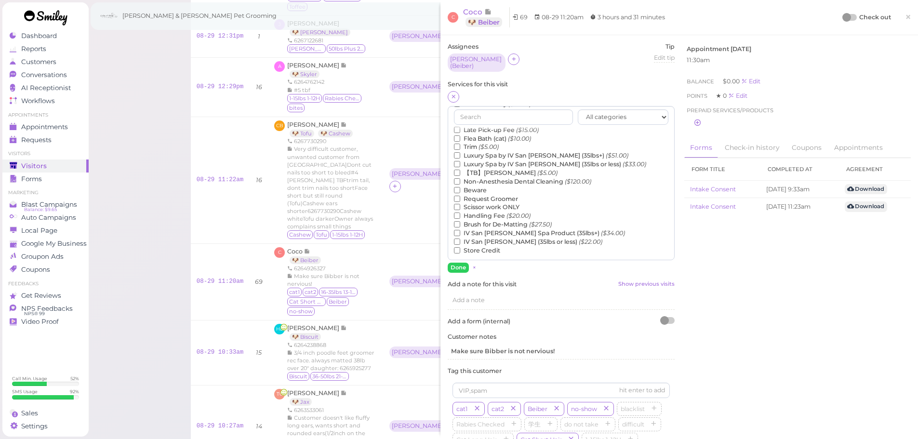
click at [484, 170] on label "【TB】Teeth Brushing ($5.00)" at bounding box center [506, 173] width 104 height 9
click at [460, 170] on input "【TB】Teeth Brushing ($5.00)" at bounding box center [457, 173] width 6 height 6
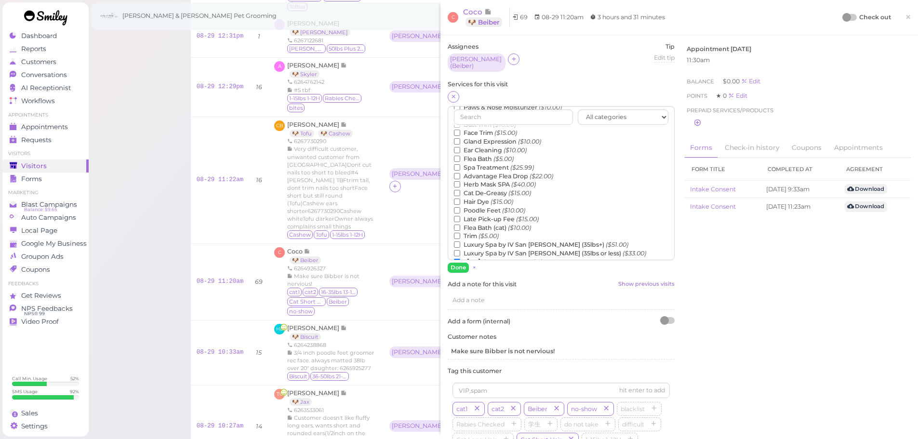
scroll to position [145, 0]
click at [473, 191] on label "Poodle Feet ($10.00)" at bounding box center [489, 195] width 71 height 9
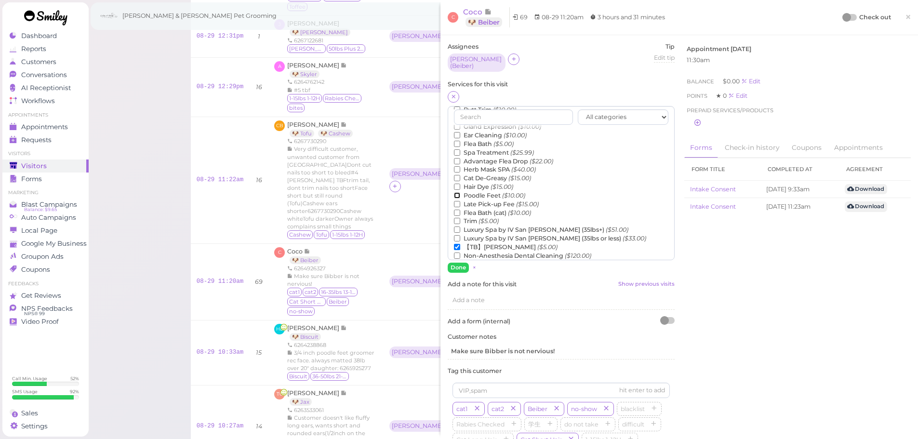
click at [460, 192] on input "Poodle Feet ($10.00)" at bounding box center [457, 195] width 6 height 6
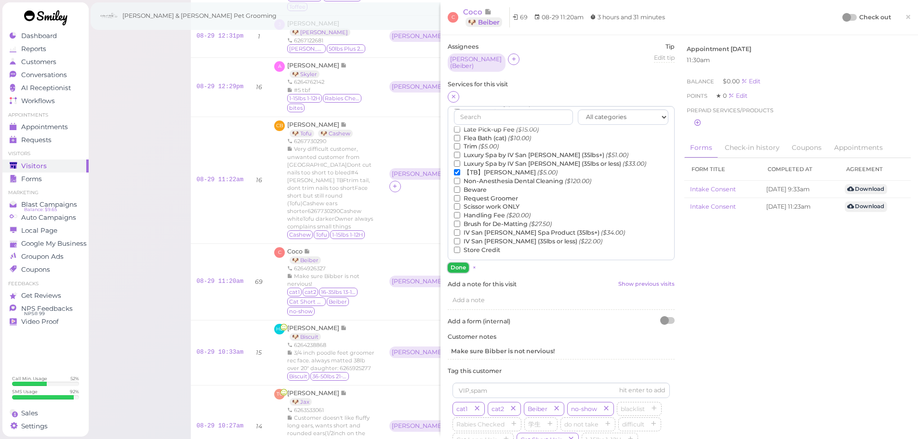
click at [457, 263] on button "Done" at bounding box center [458, 268] width 21 height 10
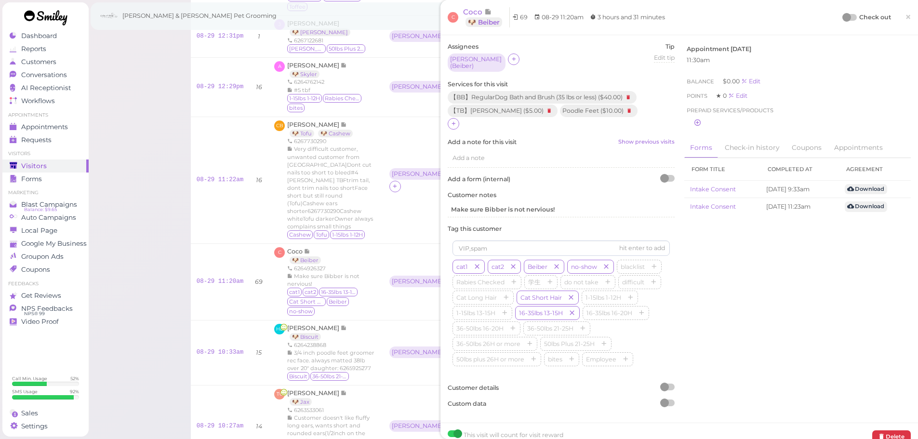
click at [844, 19] on div at bounding box center [849, 17] width 13 height 7
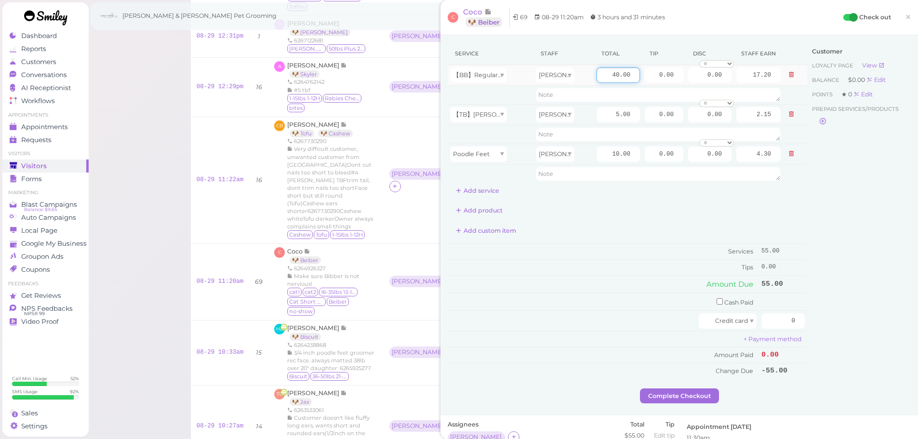
click at [597, 72] on input "40.00" at bounding box center [618, 74] width 43 height 15
type input "55.00"
type input "23.65"
click at [629, 294] on td "Cash Paid" at bounding box center [603, 302] width 311 height 18
click at [905, 9] on link "×" at bounding box center [908, 17] width 18 height 23
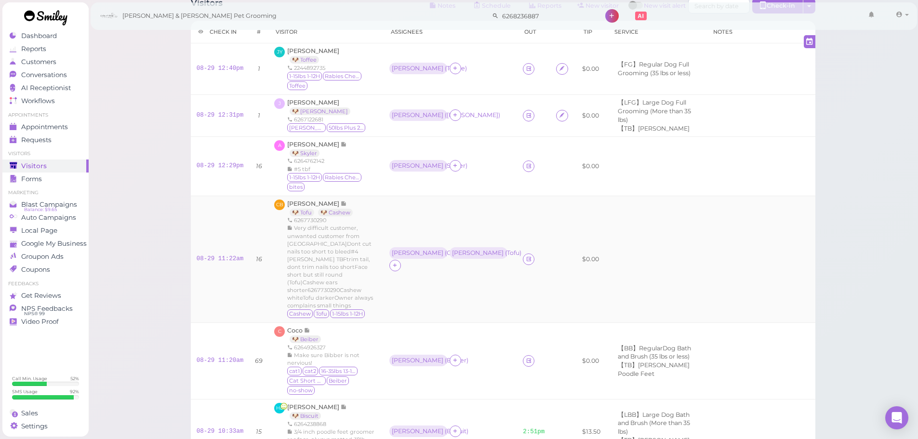
scroll to position [19, 0]
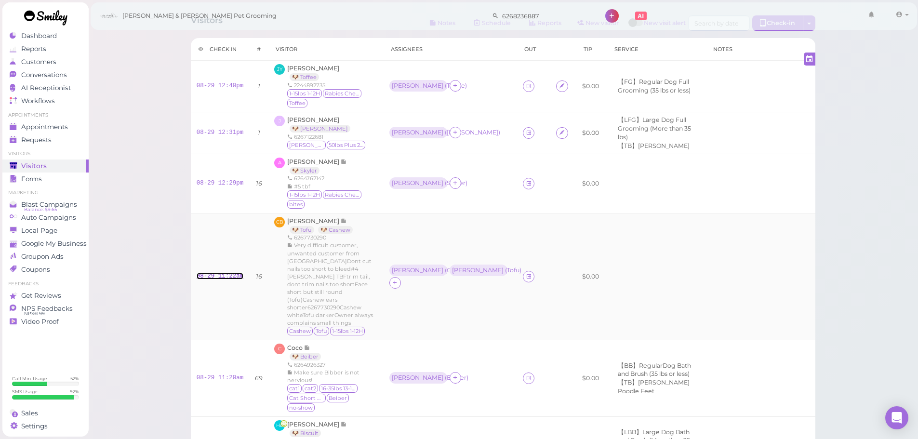
click at [220, 273] on link "08-29 11:22am" at bounding box center [220, 276] width 47 height 7
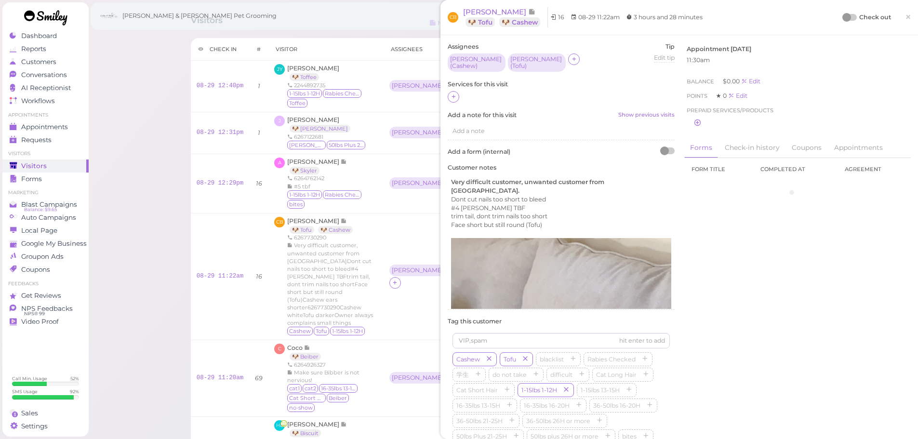
click at [449, 91] on div at bounding box center [561, 97] width 227 height 13
drag, startPoint x: 452, startPoint y: 84, endPoint x: 453, endPoint y: 94, distance: 10.1
click at [452, 84] on label "Services for this visit" at bounding box center [561, 84] width 227 height 9
click at [453, 94] on icon at bounding box center [454, 96] width 6 height 7
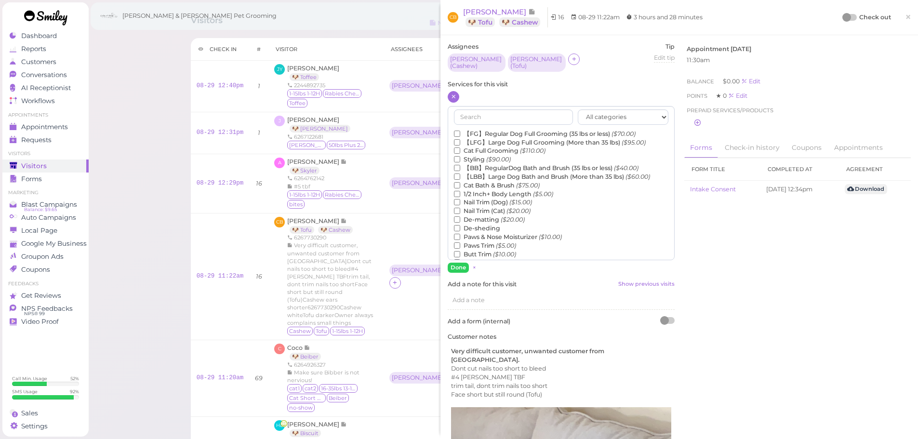
click at [478, 130] on label "【FG】Regular Dog Full Grooming (35 lbs or less) ($70.00)" at bounding box center [545, 134] width 182 height 9
click at [460, 131] on input "【FG】Regular Dog Full Grooming (35 lbs or less) ($70.00)" at bounding box center [457, 134] width 6 height 6
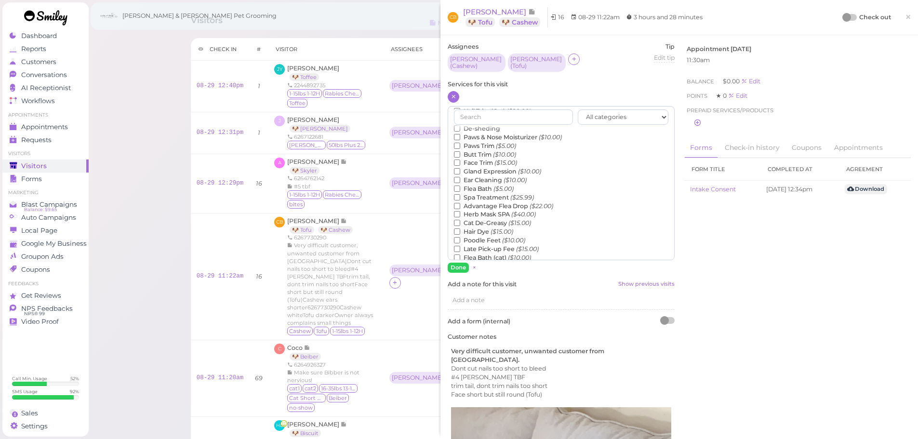
scroll to position [219, 0]
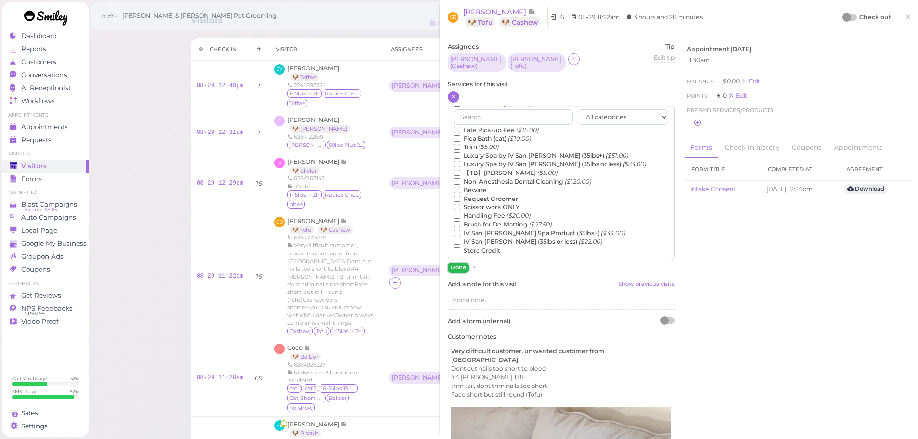
click at [461, 267] on button "Done" at bounding box center [458, 268] width 21 height 10
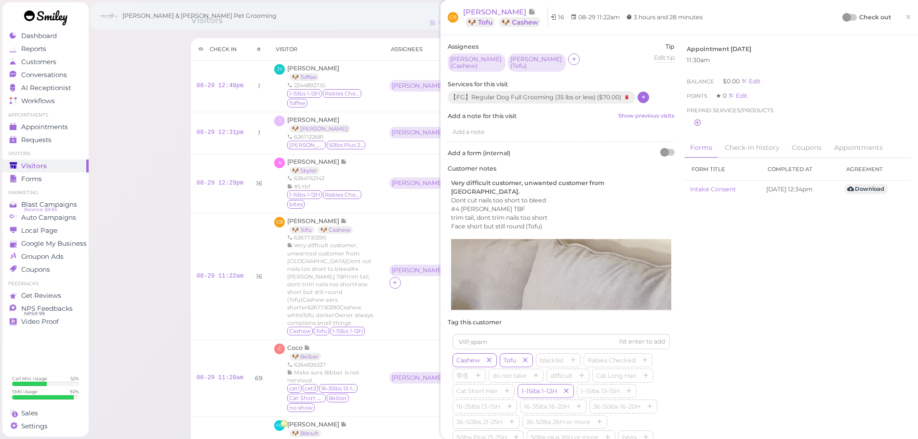
click at [847, 14] on div "Check out" at bounding box center [867, 18] width 48 height 10
click at [847, 15] on div at bounding box center [849, 17] width 13 height 7
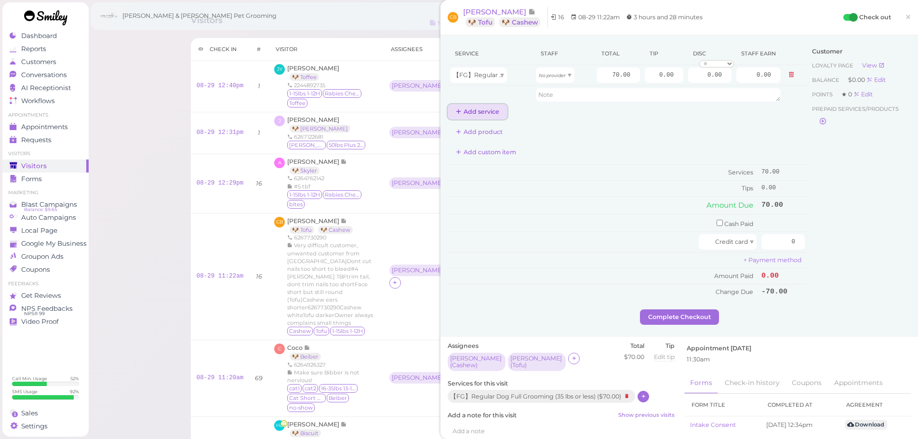
click at [487, 112] on button "Add service" at bounding box center [478, 111] width 60 height 15
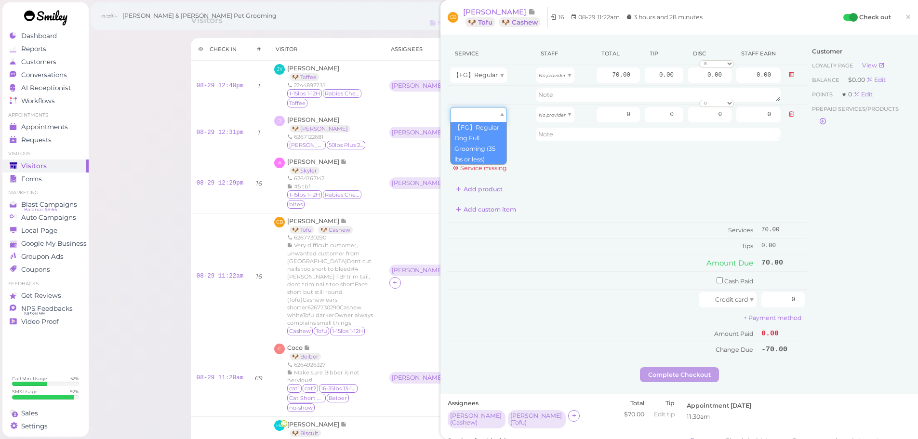
drag, startPoint x: 487, startPoint y: 112, endPoint x: 486, endPoint y: 142, distance: 29.9
type input "70.00"
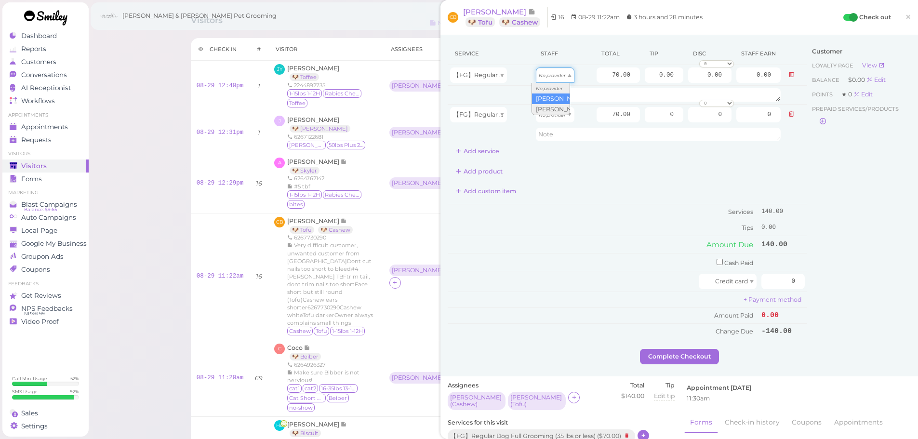
drag, startPoint x: 543, startPoint y: 76, endPoint x: 543, endPoint y: 97, distance: 21.7
type input "36.40"
drag, startPoint x: 550, startPoint y: 116, endPoint x: 551, endPoint y: 151, distance: 34.7
type input "30.10"
click at [552, 158] on div "Service Staff Total Tip Disc Staff earn 【FG】Regular Dog Full Grooming (35 lbs o…" at bounding box center [627, 100] width 359 height 117
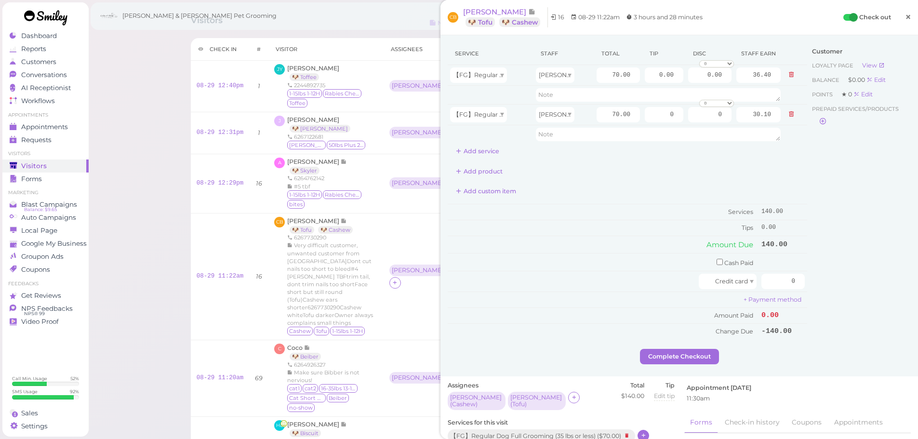
click at [899, 9] on link "×" at bounding box center [908, 17] width 18 height 23
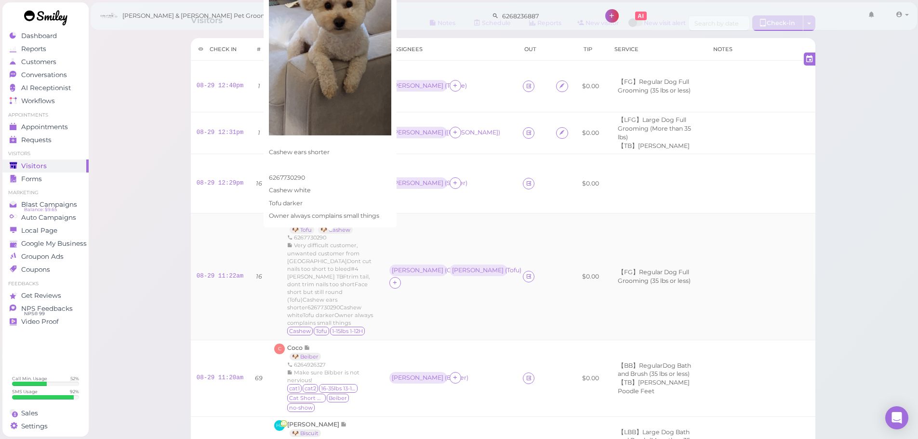
drag, startPoint x: 356, startPoint y: 275, endPoint x: 372, endPoint y: 284, distance: 18.3
click at [356, 275] on span "Very difficult customer, unwanted customer from [GEOGRAPHIC_DATA]Dont cut nails…" at bounding box center [330, 284] width 86 height 84
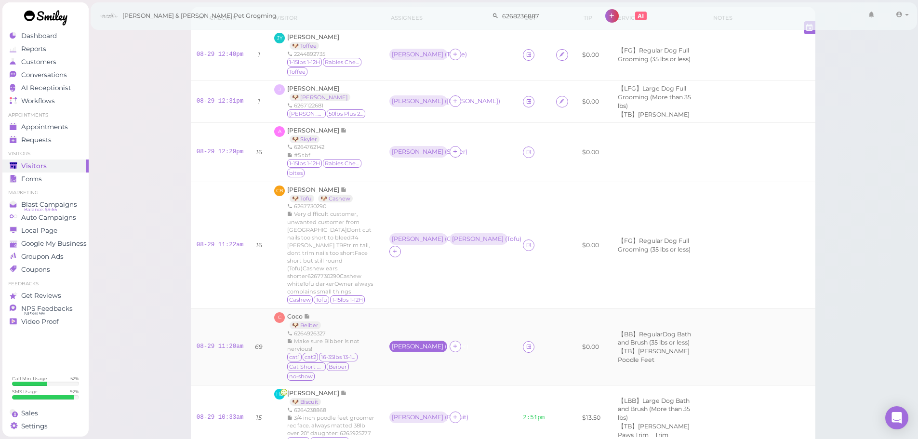
scroll to position [67, 0]
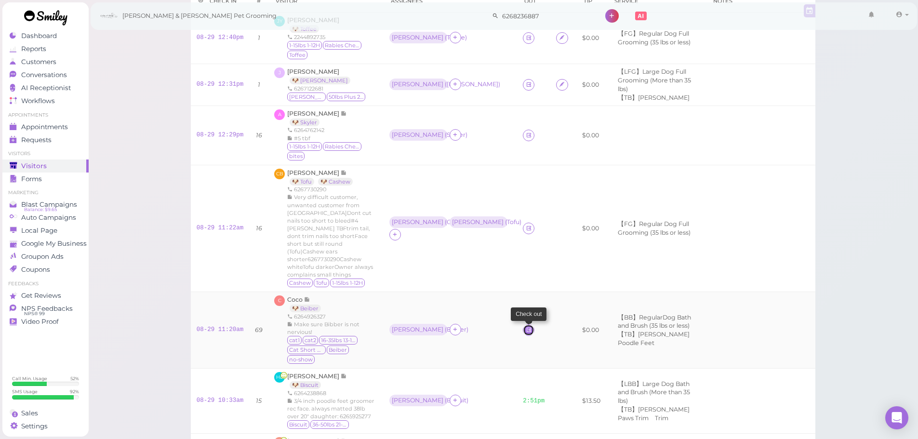
click at [526, 326] on icon at bounding box center [529, 329] width 6 height 7
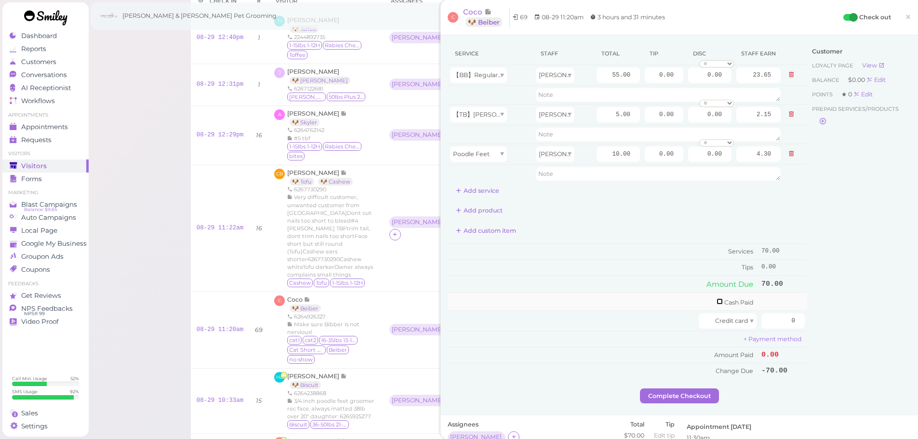
click at [717, 300] on input "checkbox" at bounding box center [720, 301] width 6 height 6
checkbox input "true"
drag, startPoint x: 723, startPoint y: 300, endPoint x: 860, endPoint y: 305, distance: 136.9
click at [860, 305] on div "Service Staff Total Tip Disc Staff earn 【BB】RegularDog Bath and Brush (35 lbs o…" at bounding box center [679, 216] width 463 height 349
type input "83"
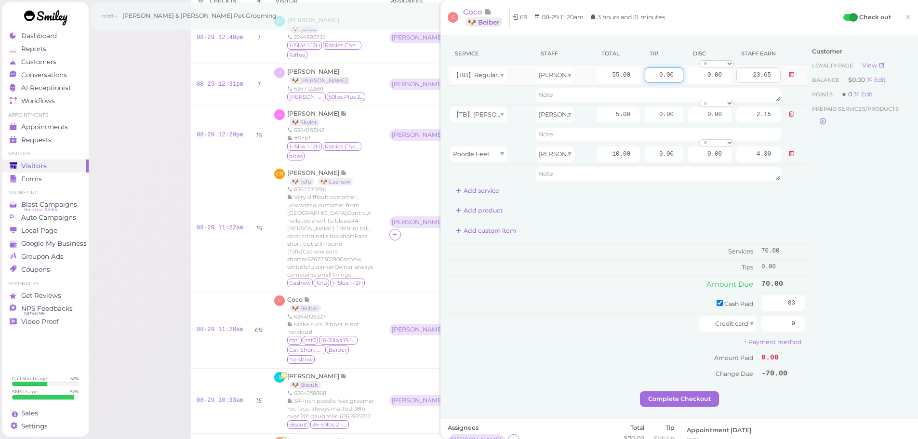
drag, startPoint x: 644, startPoint y: 76, endPoint x: 734, endPoint y: 74, distance: 90.6
click at [734, 74] on tr "【BB】RegularDog Bath and Brush (35 lbs or less) [PERSON_NAME] 55.00 0.00 0.00 0 …" at bounding box center [627, 75] width 359 height 21
type input "13"
click at [824, 277] on div "Customer Loyalty page View Balance $0.00 Edit Points ★ 0 Edit Prepaid services/…" at bounding box center [859, 216] width 104 height 349
click at [655, 395] on button "Complete Checkout" at bounding box center [679, 398] width 79 height 15
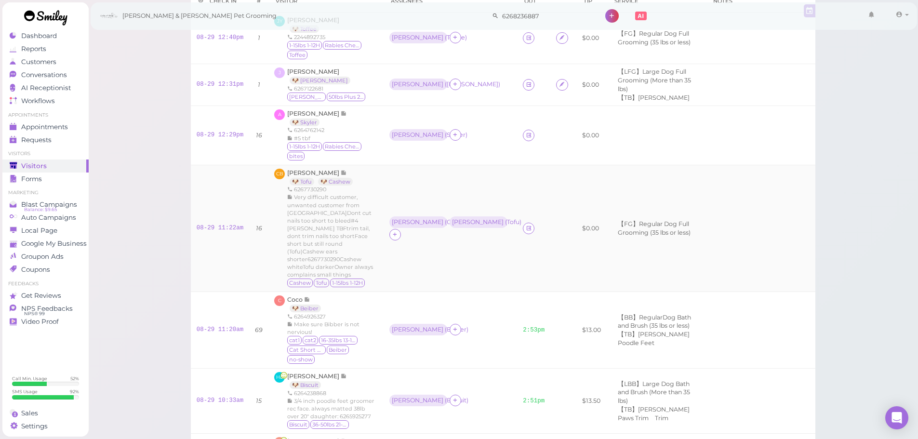
scroll to position [19, 0]
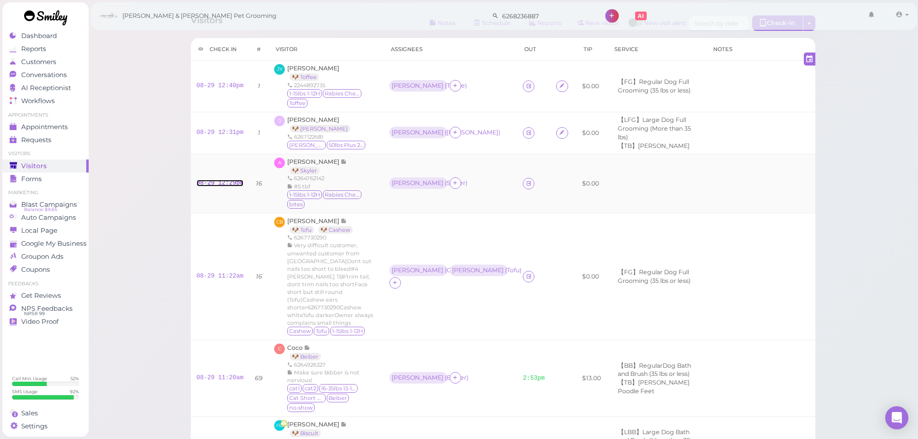
click at [230, 180] on link "08-29 12:29pm" at bounding box center [220, 183] width 47 height 7
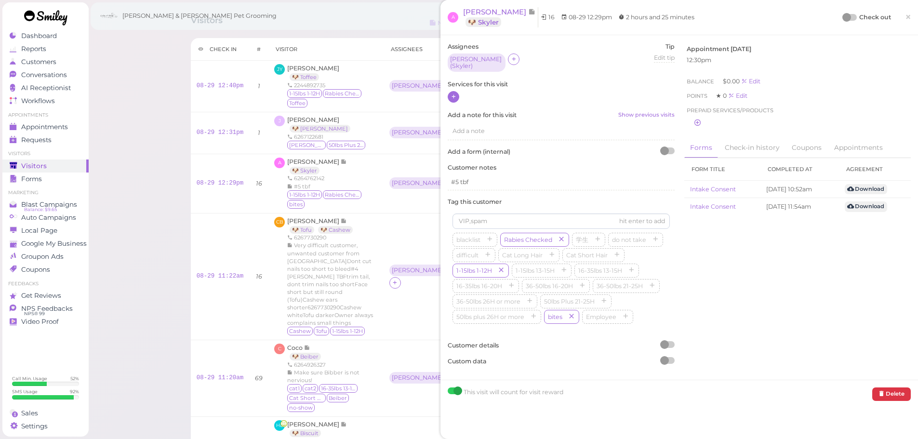
click at [456, 93] on icon at bounding box center [454, 96] width 6 height 7
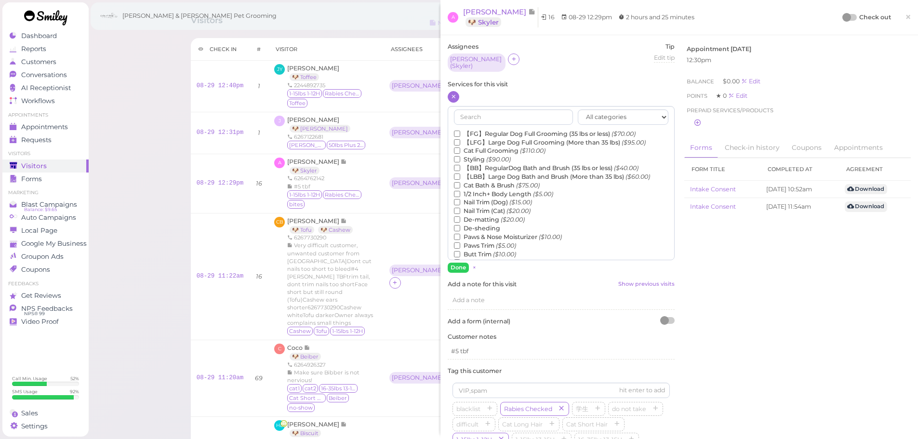
click at [475, 130] on label "【FG】Regular Dog Full Grooming (35 lbs or less) ($70.00)" at bounding box center [545, 134] width 182 height 9
click at [460, 131] on input "【FG】Regular Dog Full Grooming (35 lbs or less) ($70.00)" at bounding box center [457, 134] width 6 height 6
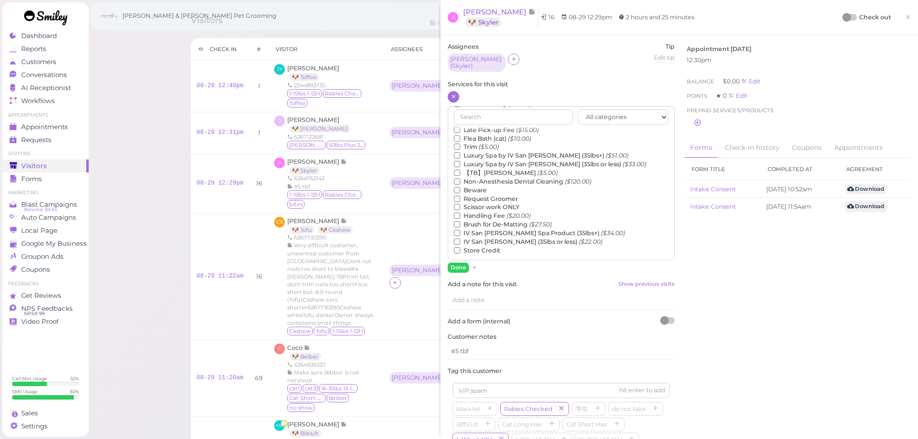
click at [474, 171] on label "【TB】Teeth Brushing ($5.00)" at bounding box center [506, 173] width 104 height 9
click at [460, 171] on input "【TB】Teeth Brushing ($5.00)" at bounding box center [457, 173] width 6 height 6
click at [464, 263] on button "Done" at bounding box center [458, 268] width 21 height 10
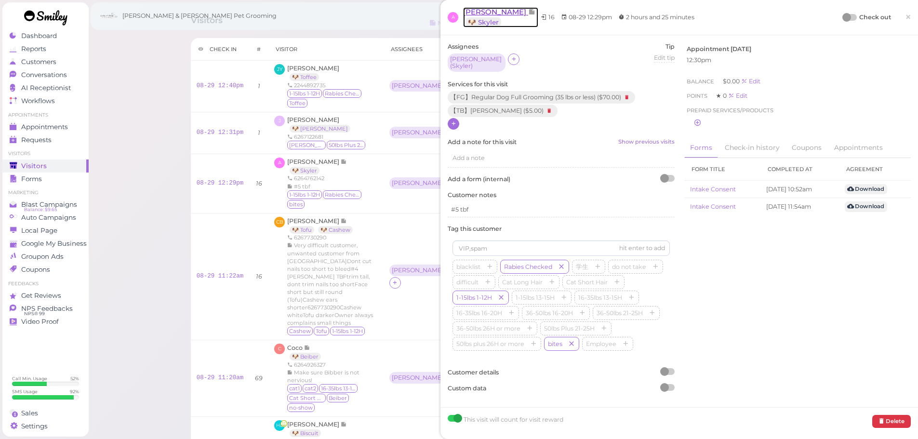
click at [484, 13] on span "[PERSON_NAME]" at bounding box center [495, 11] width 65 height 9
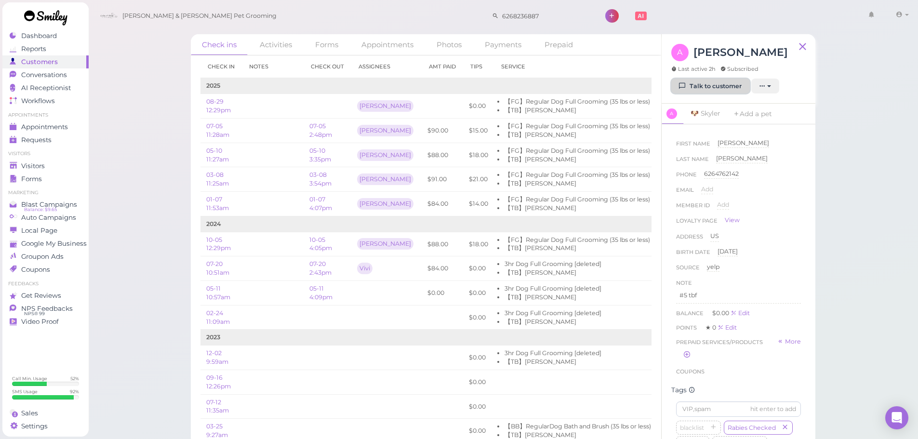
click at [725, 79] on link "Talk to customer" at bounding box center [710, 86] width 79 height 15
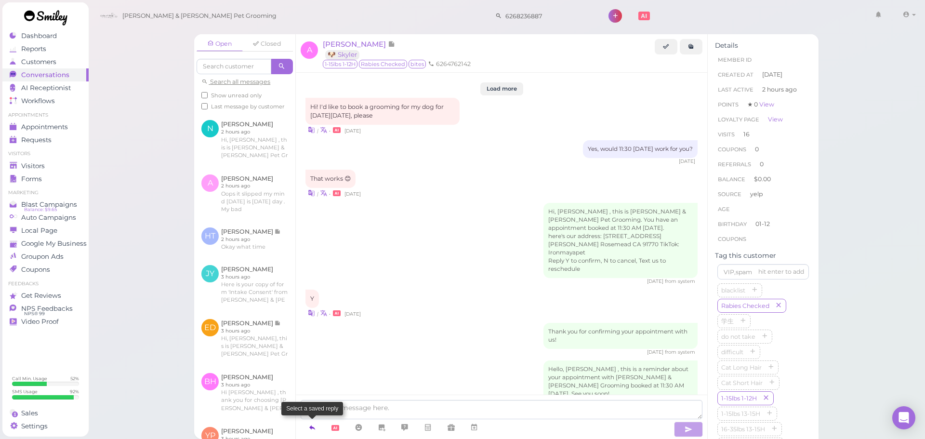
scroll to position [1410, 0]
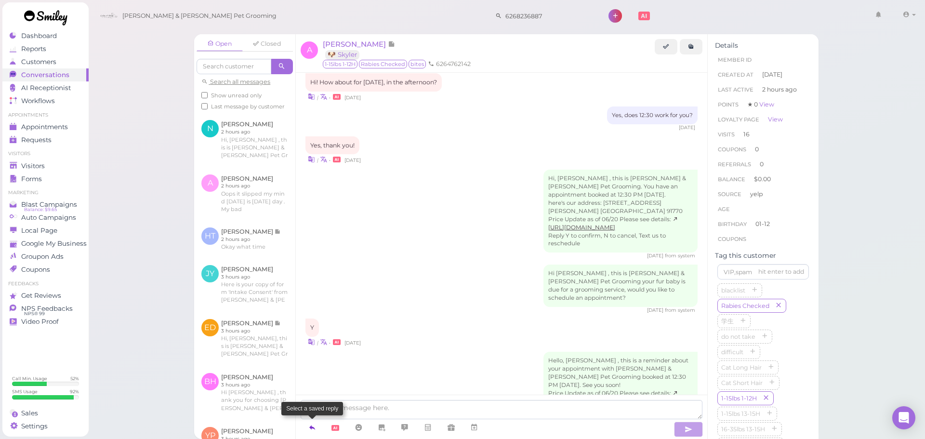
click at [313, 435] on link at bounding box center [312, 427] width 23 height 17
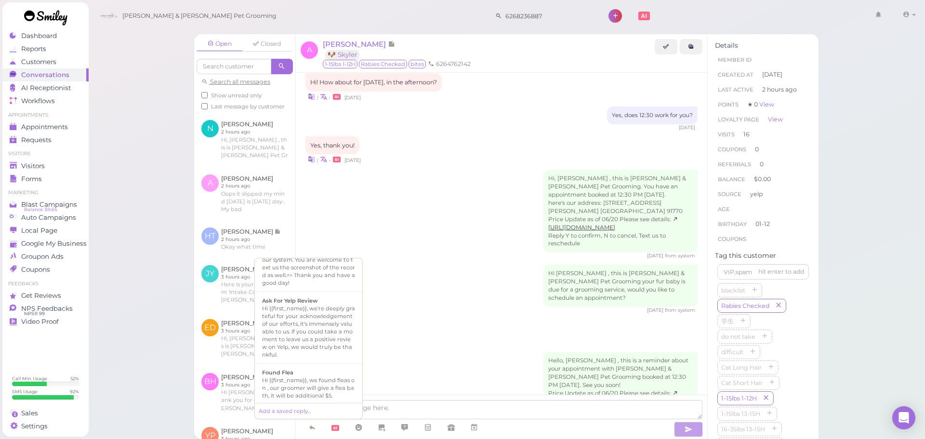
scroll to position [668, 0]
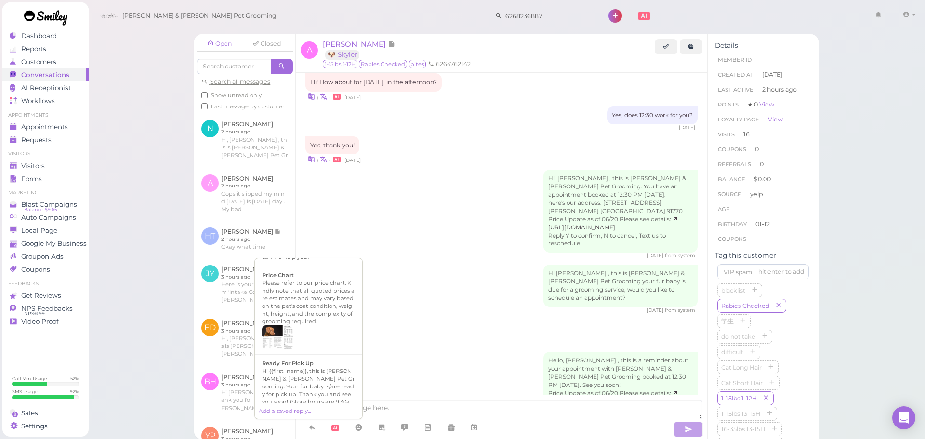
click at [322, 397] on div "Hi {{first_name}}, this is [PERSON_NAME] & [PERSON_NAME] Pet Grooming. Your fur…" at bounding box center [308, 394] width 93 height 54
type textarea "Hi {{first_name}}, this is [PERSON_NAME] & [PERSON_NAME] Pet Grooming. Your fur…"
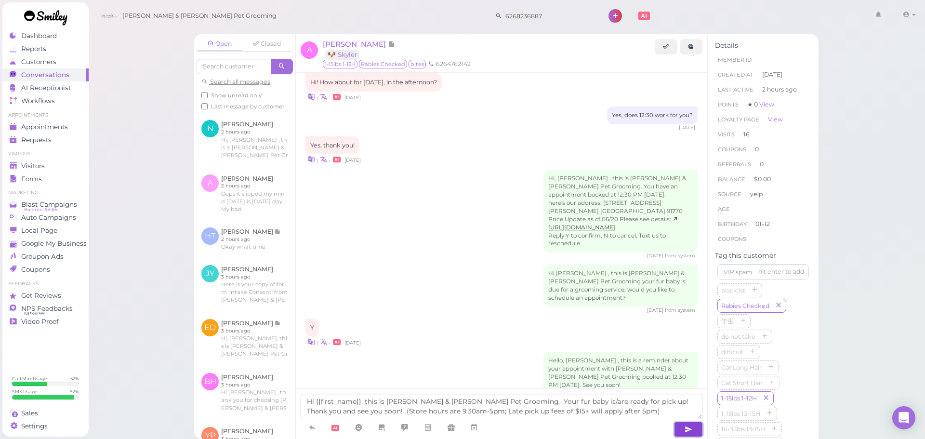
click at [681, 427] on button "button" at bounding box center [688, 429] width 29 height 15
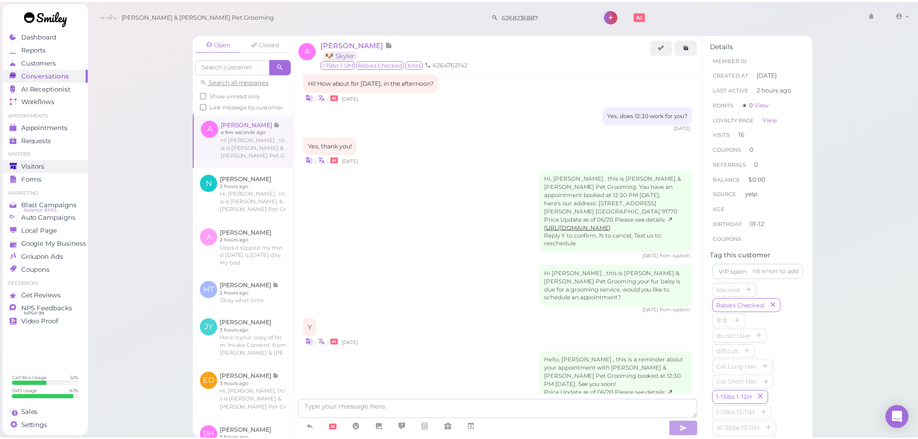
scroll to position [1458, 0]
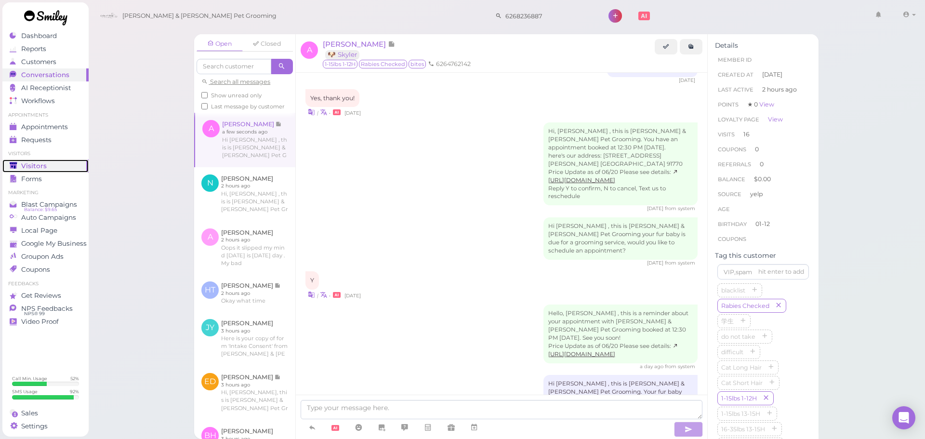
click at [15, 163] on icon at bounding box center [13, 165] width 7 height 6
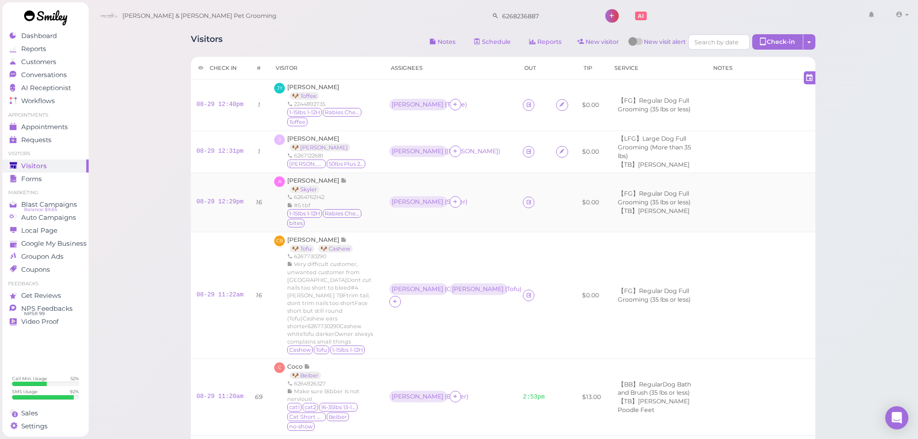
click at [480, 196] on div "[PERSON_NAME] ( [PERSON_NAME] )" at bounding box center [450, 202] width 122 height 13
drag, startPoint x: 359, startPoint y: 155, endPoint x: 360, endPoint y: 160, distance: 5.9
click at [359, 155] on div "J [PERSON_NAME] 🐶 [PERSON_NAME] 6267122681 [PERSON_NAME] 50lbs Plus 21-25H" at bounding box center [325, 151] width 103 height 35
click at [523, 198] on link at bounding box center [529, 203] width 12 height 12
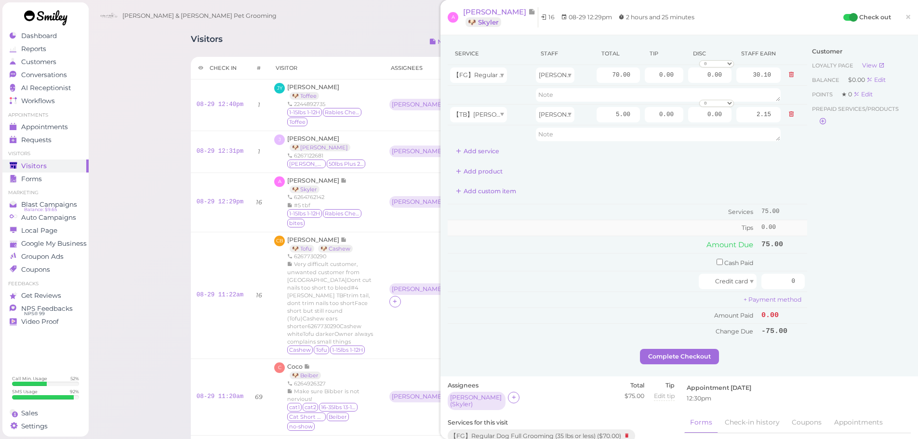
click at [608, 224] on td "Tips" at bounding box center [603, 227] width 311 height 15
drag, startPoint x: 763, startPoint y: 277, endPoint x: 925, endPoint y: 299, distance: 162.9
type input "75"
click at [856, 302] on div "Customer Loyalty page View Balance $0.00 Edit Points ★ 0 Edit Prepaid services/…" at bounding box center [859, 195] width 104 height 306
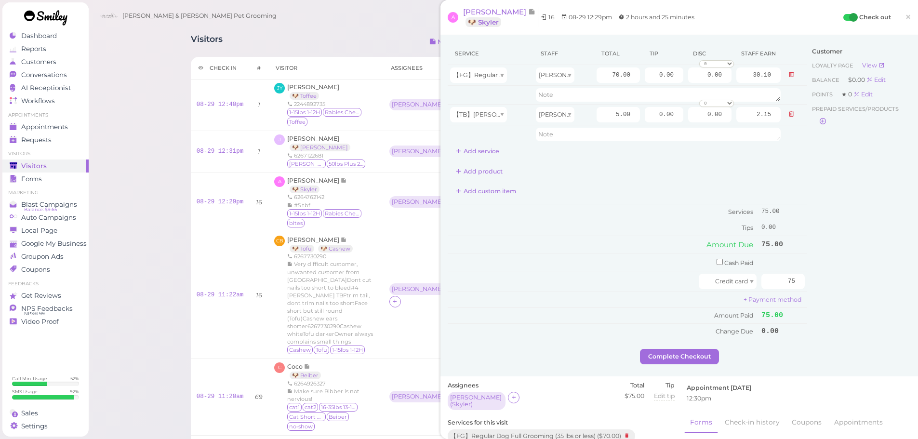
click at [607, 191] on div "Add custom item" at bounding box center [627, 191] width 359 height 15
drag, startPoint x: 765, startPoint y: 278, endPoint x: 859, endPoint y: 293, distance: 94.7
click at [859, 293] on div "Service Staff Total Tip Disc Staff earn 【FG】Regular Dog Full Grooming (35 lbs o…" at bounding box center [679, 195] width 463 height 306
drag, startPoint x: 649, startPoint y: 75, endPoint x: 857, endPoint y: 177, distance: 231.9
click at [885, 103] on div "Service Staff Total Tip Disc Staff earn 【FG】Regular Dog Full Grooming (35 lbs o…" at bounding box center [679, 195] width 463 height 306
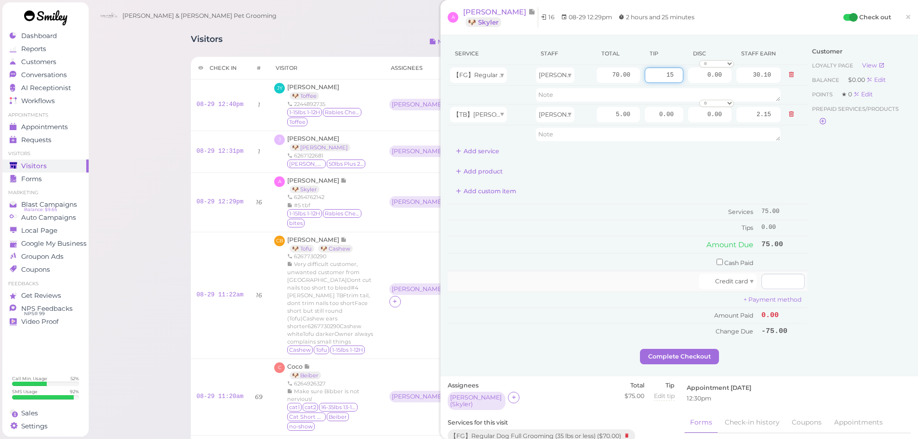
type input "15"
click at [761, 279] on input "number" at bounding box center [782, 281] width 43 height 15
type input "90"
click at [844, 306] on div "Customer Loyalty page View Balance $0.00 Edit Points ★ 0 Edit Prepaid services/…" at bounding box center [859, 195] width 104 height 306
click at [694, 360] on button "Complete Checkout" at bounding box center [679, 356] width 79 height 15
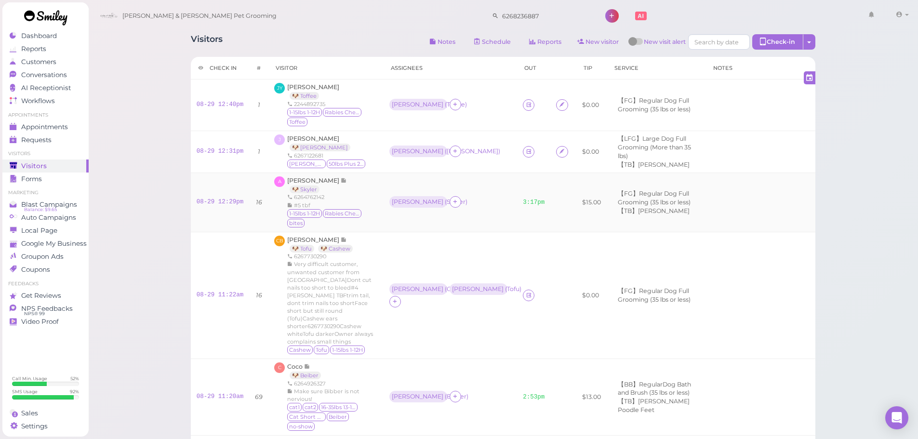
click at [371, 190] on div "[PERSON_NAME] 🐶 Skyler 6264762142 #5 tbf 1-15lbs 1-12H Rabies Checked bites" at bounding box center [332, 202] width 90 height 52
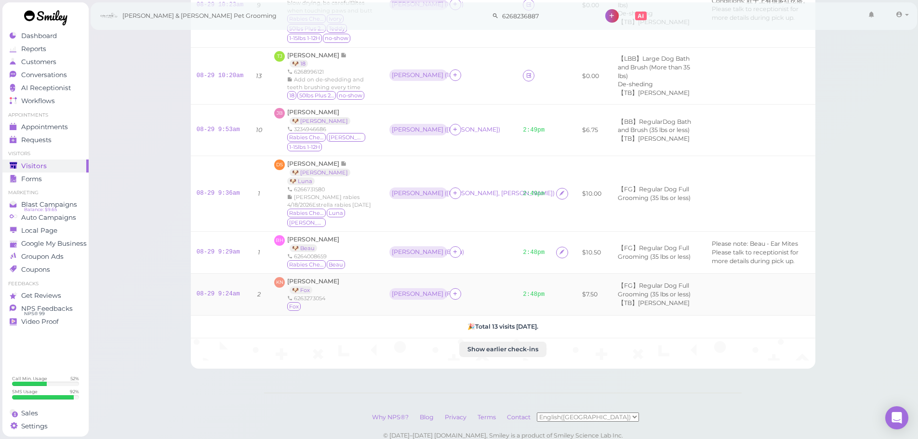
scroll to position [476, 0]
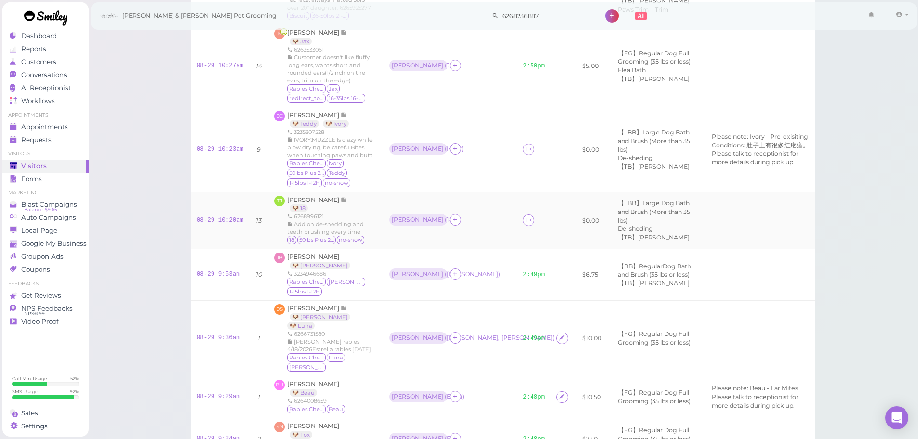
click at [484, 193] on td "Asa ( 18 )" at bounding box center [451, 220] width 134 height 57
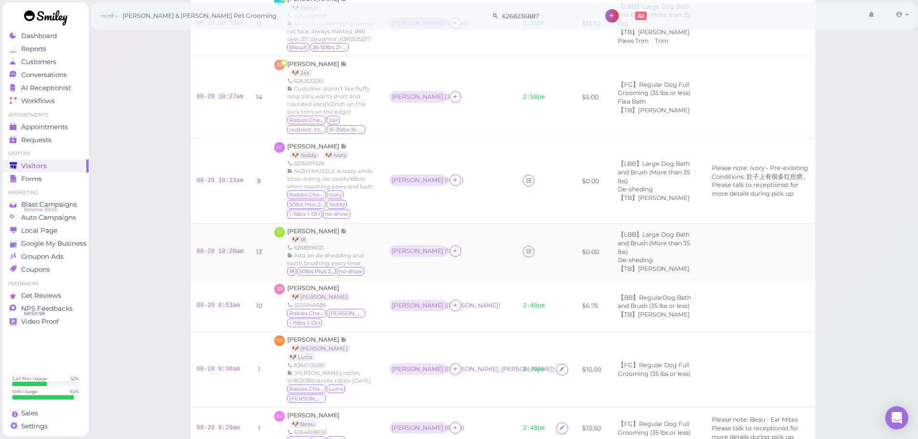
scroll to position [427, 0]
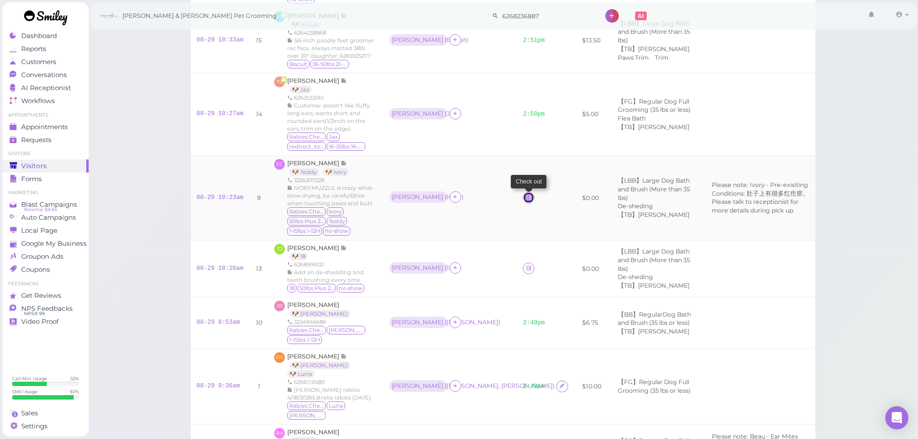
click at [526, 194] on icon at bounding box center [529, 197] width 6 height 7
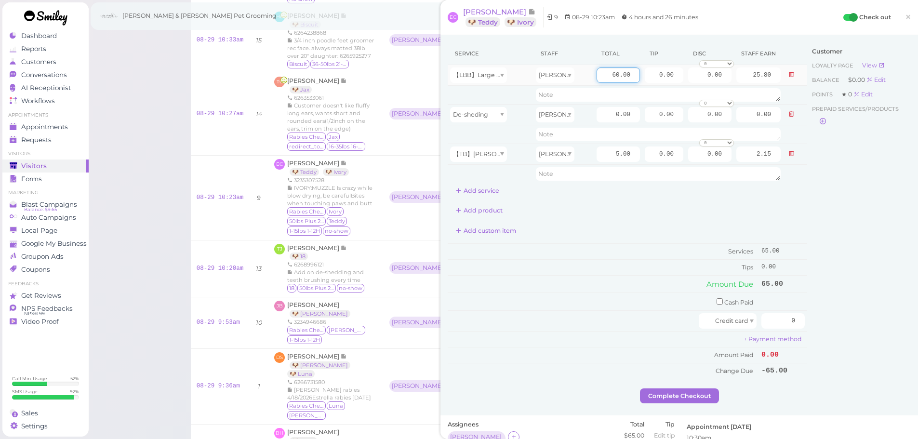
click at [601, 72] on input "60.00" at bounding box center [618, 74] width 43 height 15
type input "90.00"
type input "38.70"
click at [600, 112] on input "0.00" at bounding box center [618, 114] width 43 height 15
type input "20.00"
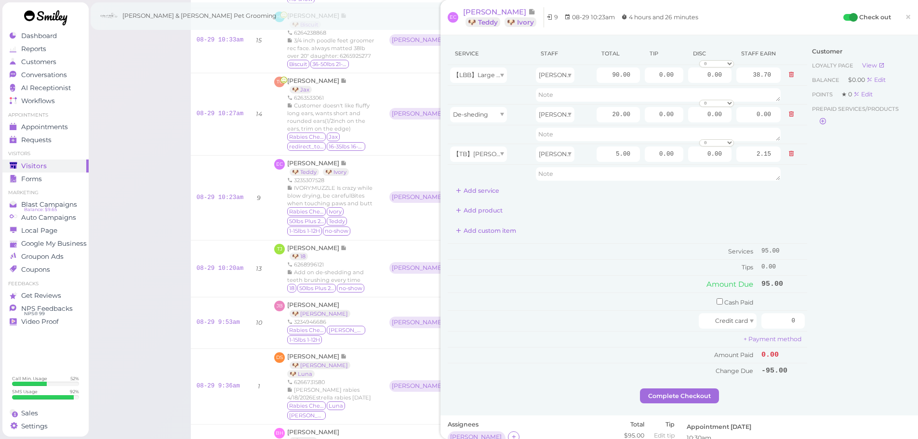
type input "8.60"
click at [610, 207] on div "Add product" at bounding box center [627, 210] width 359 height 15
drag, startPoint x: 771, startPoint y: 320, endPoint x: 925, endPoint y: 349, distance: 156.9
click at [918, 349] on html "Dashboard Reports Customers Conversations 0" at bounding box center [459, 125] width 918 height 1105
type input "120"
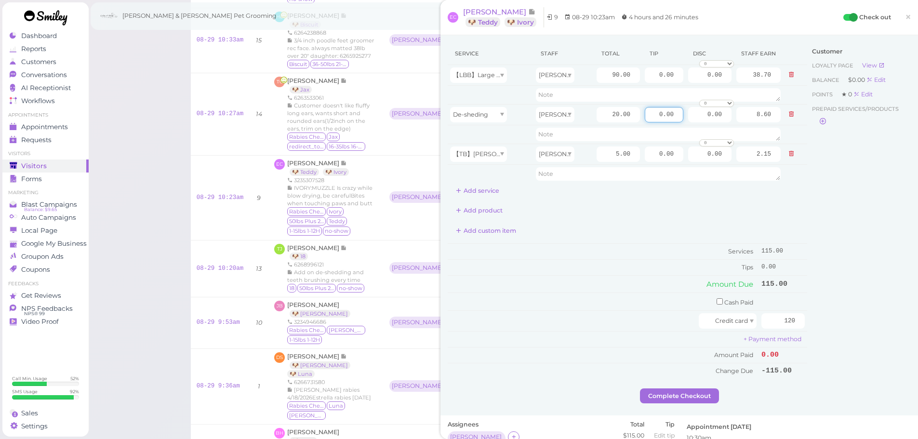
drag, startPoint x: 645, startPoint y: 115, endPoint x: 848, endPoint y: 126, distance: 203.2
click at [848, 126] on div "Service Staff Total Tip Disc Staff earn 【LBB】Large Dog Bath and Brush (More tha…" at bounding box center [679, 215] width 463 height 346
drag, startPoint x: 641, startPoint y: 73, endPoint x: 759, endPoint y: 116, distance: 125.4
click at [740, 96] on tbody "【LBB】Large Dog Bath and Brush (More than 35 lbs) [PERSON_NAME] 90.00 0.00 0.00 …" at bounding box center [627, 124] width 359 height 118
type input "5"
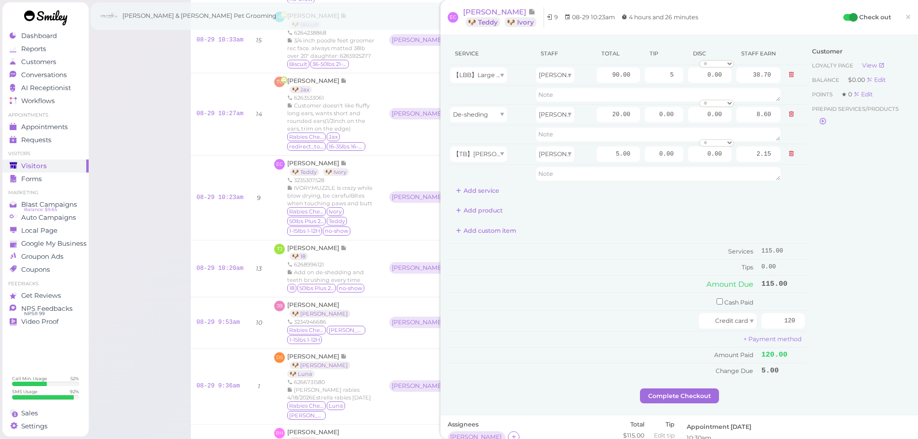
click at [830, 244] on div "Customer Loyalty page View Balance $0.00 Edit Points ★ 0 Edit Prepaid services/…" at bounding box center [859, 215] width 104 height 346
click at [679, 389] on button "Complete Checkout" at bounding box center [679, 395] width 79 height 15
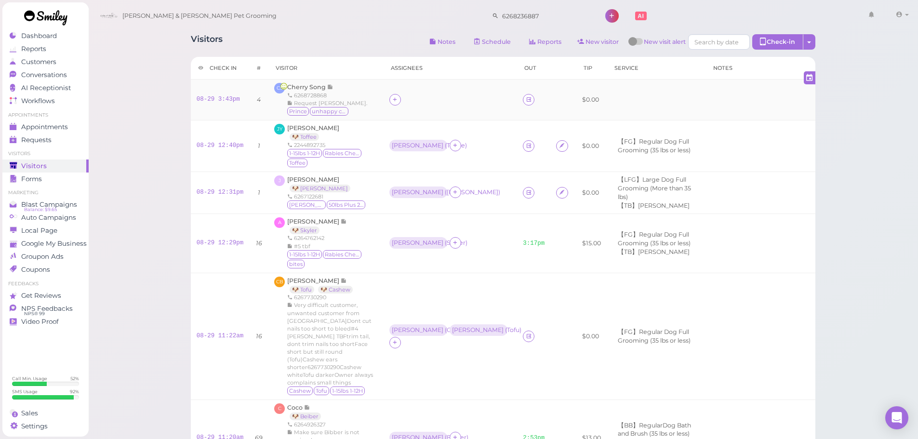
click at [375, 111] on div "[PERSON_NAME] Song 6268728868 Request [PERSON_NAME]. Prince unhappy customer" at bounding box center [325, 100] width 103 height 34
click at [300, 84] on span "Cherry Song" at bounding box center [307, 86] width 40 height 7
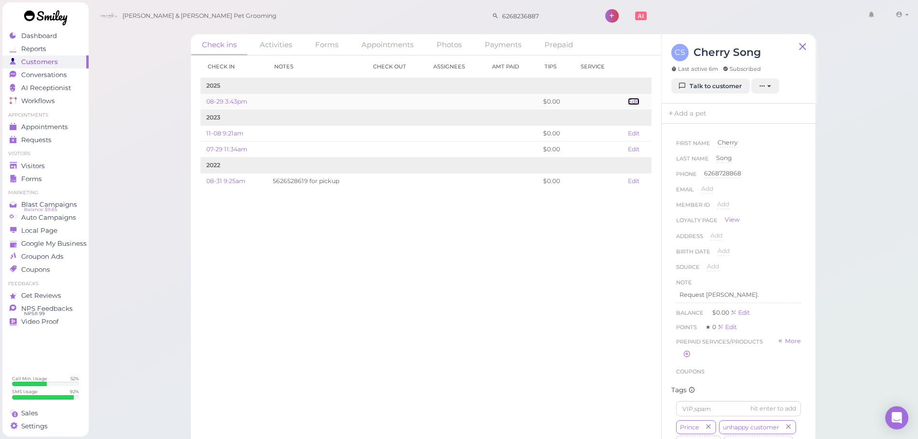
click at [631, 103] on link "Edit" at bounding box center [634, 101] width 12 height 7
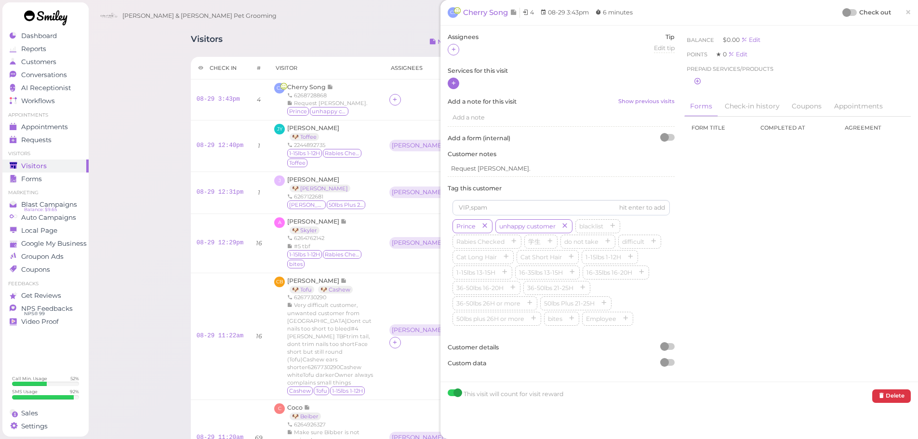
click at [455, 83] on icon at bounding box center [454, 83] width 6 height 7
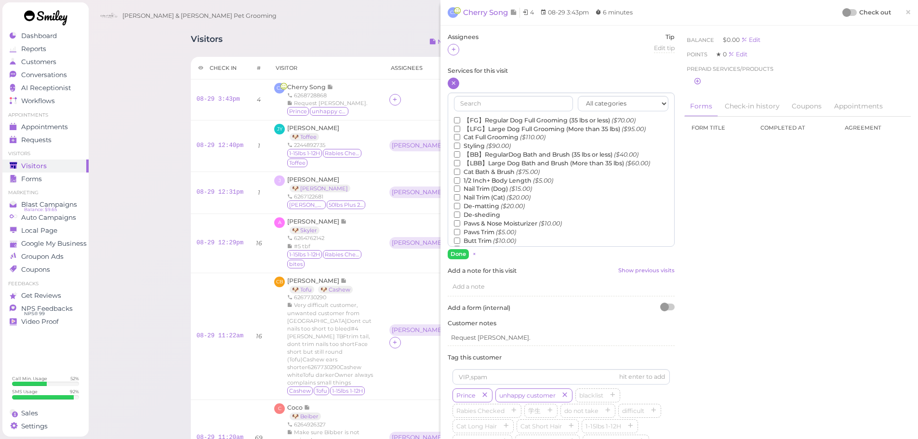
click at [470, 184] on label "1/2 Inch+ Body Length ($5.00)" at bounding box center [503, 180] width 99 height 9
click at [460, 184] on input "1/2 Inch+ Body Length ($5.00)" at bounding box center [457, 180] width 6 height 6
click at [462, 183] on label "1/2 Inch+ Body Length ($5.00)" at bounding box center [503, 180] width 99 height 9
click at [460, 183] on input "1/2 Inch+ Body Length ($5.00)" at bounding box center [457, 180] width 6 height 6
click at [491, 189] on label "Nail Trim (Dog) ($15.00)" at bounding box center [493, 189] width 78 height 9
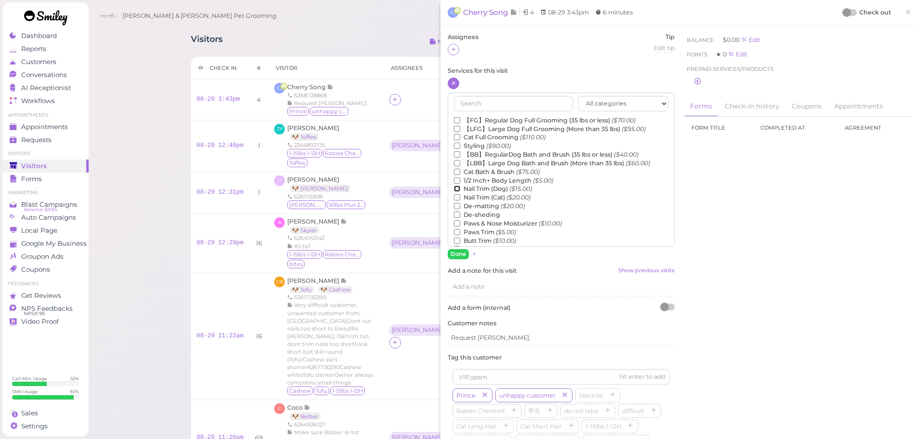
click at [460, 189] on input "Nail Trim (Dog) ($15.00)" at bounding box center [457, 189] width 6 height 6
click at [456, 258] on button "Done" at bounding box center [458, 254] width 21 height 10
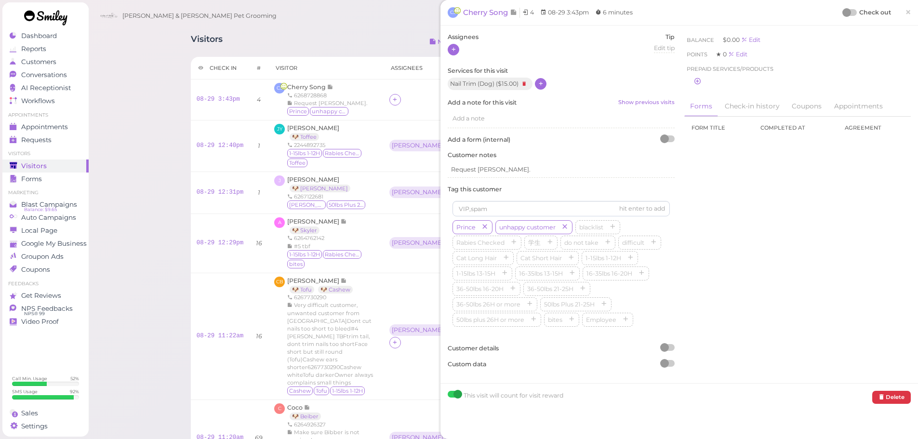
click at [457, 52] on div at bounding box center [454, 50] width 12 height 12
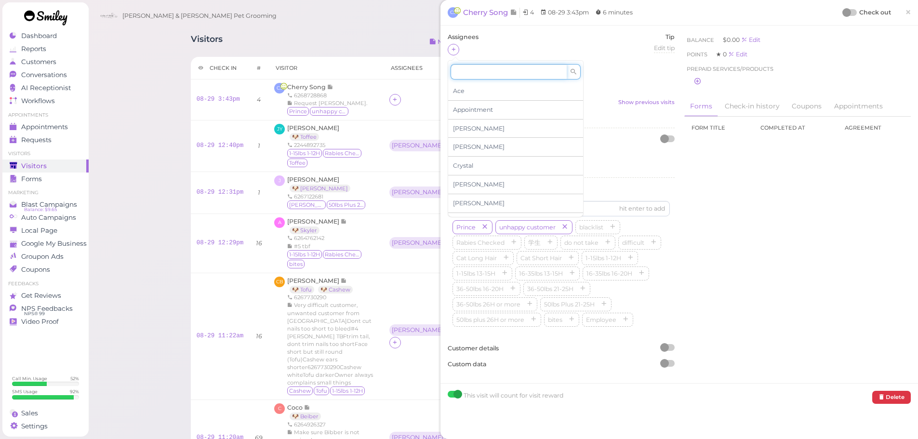
click at [468, 69] on input at bounding box center [509, 71] width 116 height 15
type input "[PERSON_NAME]"
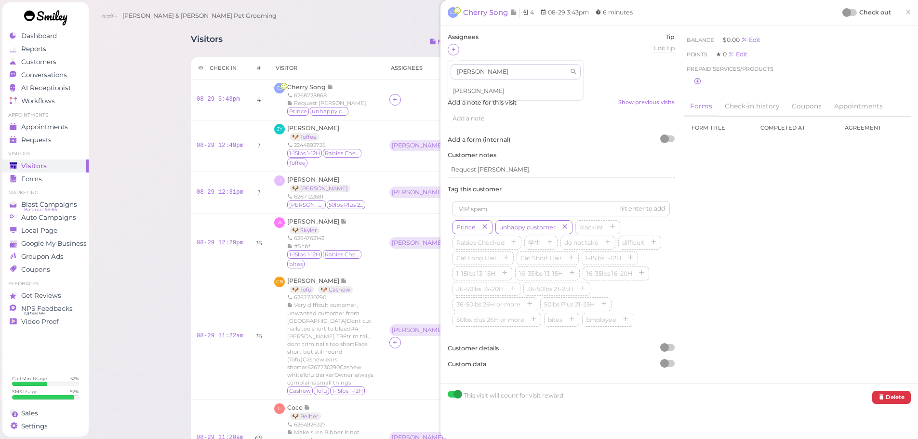
click at [465, 86] on div "[PERSON_NAME]" at bounding box center [515, 91] width 135 height 18
click at [746, 217] on div "Assignees Tip Edit tip 0 Services for this visit Nail Trim (Dog) ( $15.00 ) Add…" at bounding box center [679, 204] width 473 height 343
click at [842, 13] on div at bounding box center [846, 12] width 9 height 9
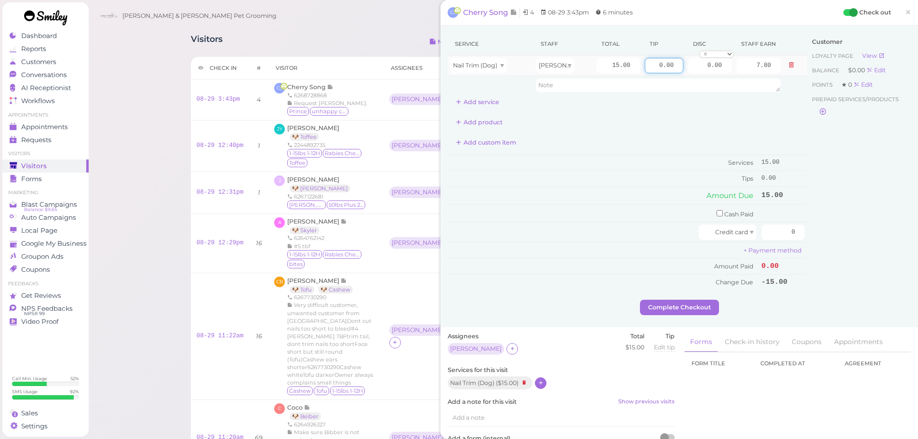
click at [651, 64] on input "0.00" at bounding box center [664, 65] width 39 height 15
type input "5.00"
click at [656, 176] on td "Tips" at bounding box center [603, 178] width 311 height 15
click at [717, 213] on input "checkbox" at bounding box center [720, 213] width 6 height 6
checkbox input "true"
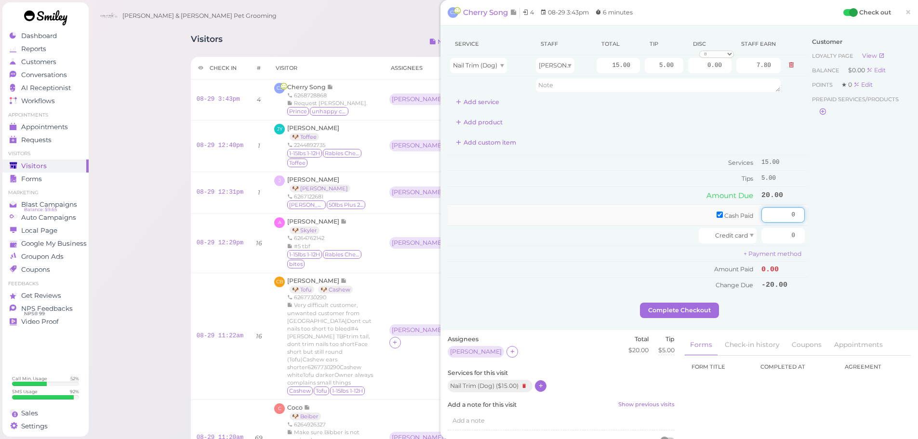
click at [771, 215] on input "0" at bounding box center [782, 214] width 43 height 15
type input "20"
click at [848, 230] on div "Customer Loyalty page View Balance $0.00 Edit Points ★ 0 Edit Prepaid services/…" at bounding box center [859, 168] width 104 height 270
click at [707, 313] on button "Complete Checkout" at bounding box center [679, 310] width 79 height 15
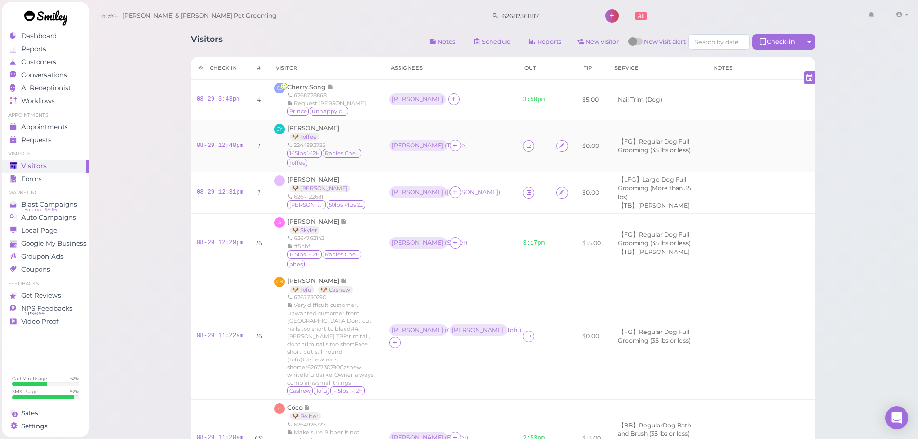
click at [485, 126] on td "[PERSON_NAME] ( Toffee )" at bounding box center [451, 146] width 134 height 52
click at [474, 155] on td "[PERSON_NAME] ( Toffee )" at bounding box center [451, 146] width 134 height 52
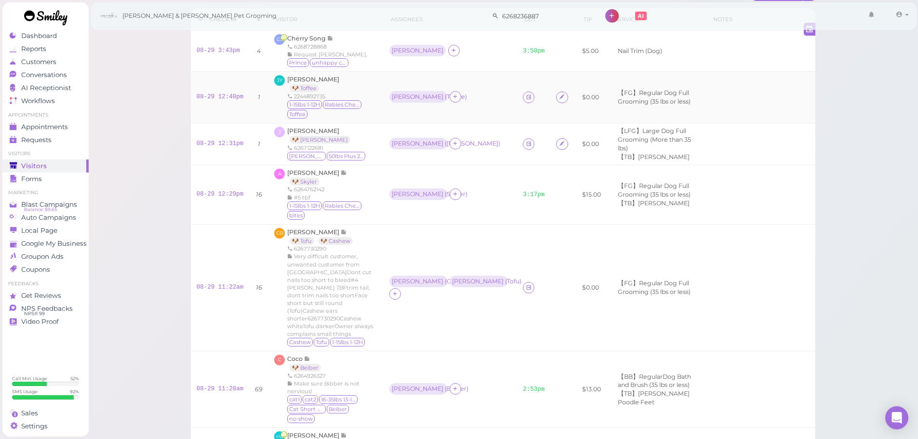
scroll to position [145, 0]
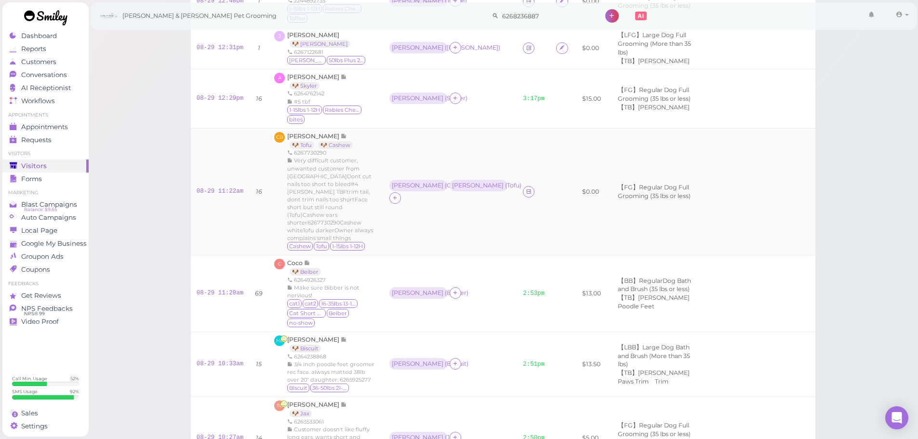
click at [517, 142] on td at bounding box center [533, 191] width 33 height 127
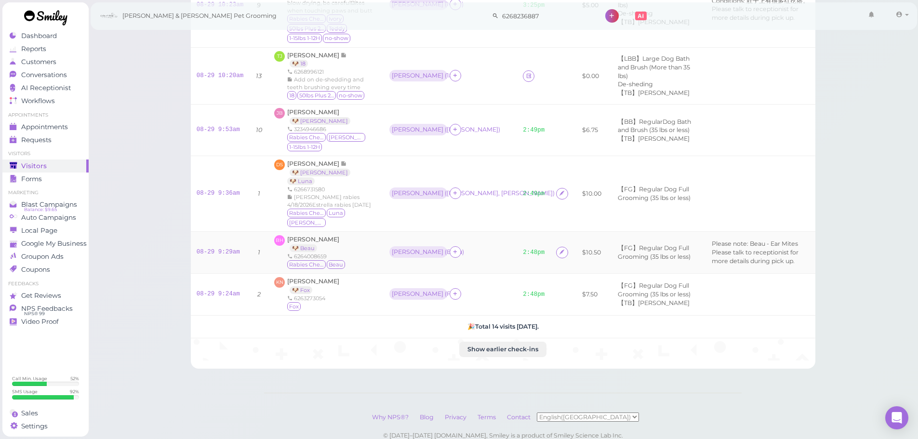
scroll to position [420, 0]
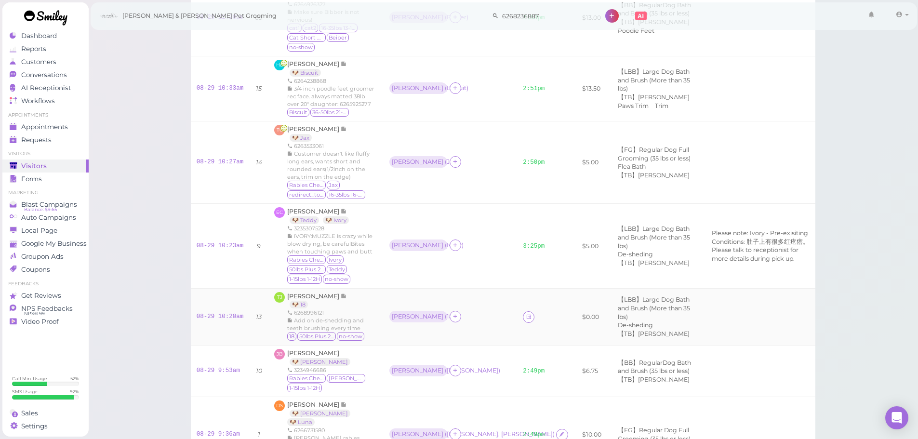
click at [449, 288] on td "Asa ( 18 )" at bounding box center [451, 316] width 134 height 57
click at [457, 311] on div "Asa ( 18 )" at bounding box center [450, 317] width 122 height 13
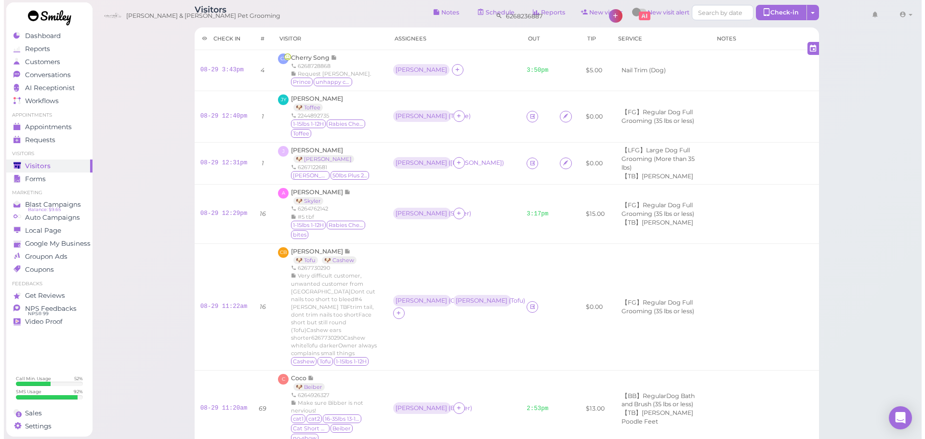
scroll to position [0, 0]
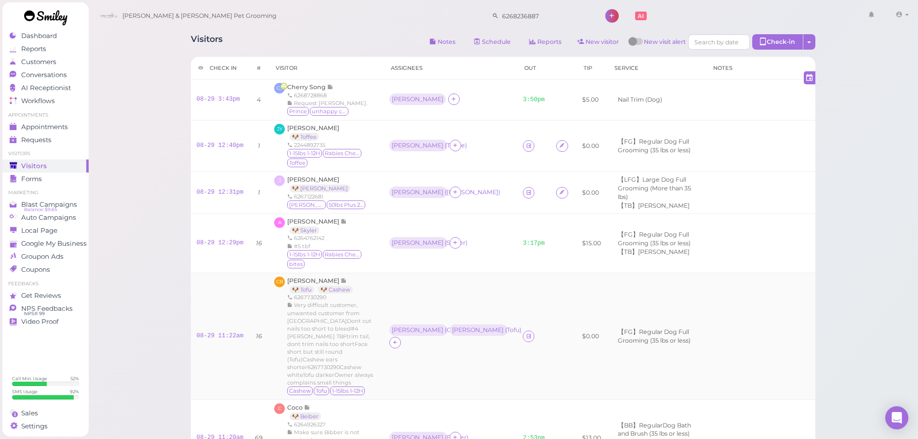
click at [517, 291] on td at bounding box center [533, 336] width 33 height 127
click at [526, 332] on icon at bounding box center [529, 335] width 6 height 7
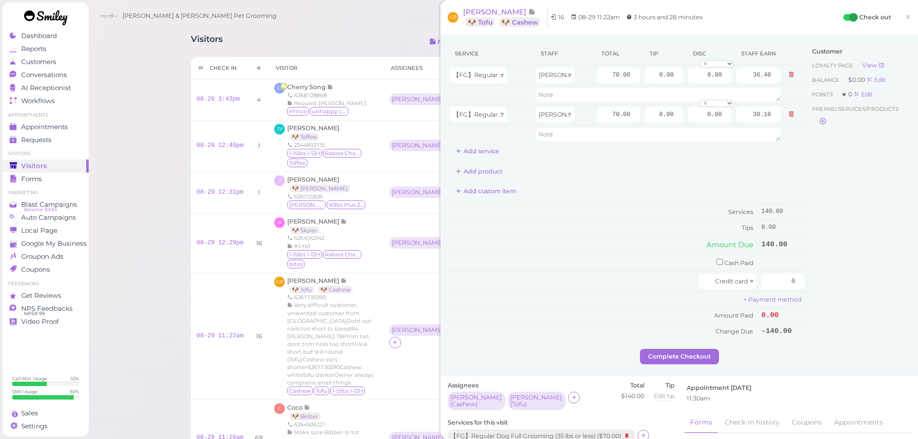
click at [608, 198] on div "Add custom item" at bounding box center [627, 191] width 359 height 15
click at [899, 15] on link "×" at bounding box center [908, 17] width 18 height 23
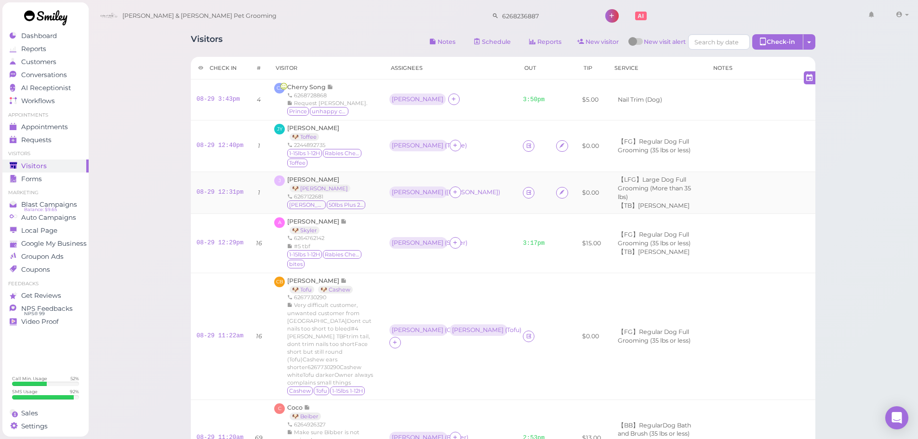
click at [482, 192] on div "Asa ( [PERSON_NAME] )" at bounding box center [450, 192] width 122 height 13
click at [471, 167] on td "[PERSON_NAME] ( Toffee )" at bounding box center [451, 146] width 134 height 52
click at [475, 162] on td "[PERSON_NAME] ( Toffee )" at bounding box center [451, 146] width 134 height 52
click at [471, 189] on div "Asa ( [PERSON_NAME] )" at bounding box center [450, 192] width 122 height 13
click at [471, 164] on td "[PERSON_NAME] ( Toffee )" at bounding box center [451, 146] width 134 height 52
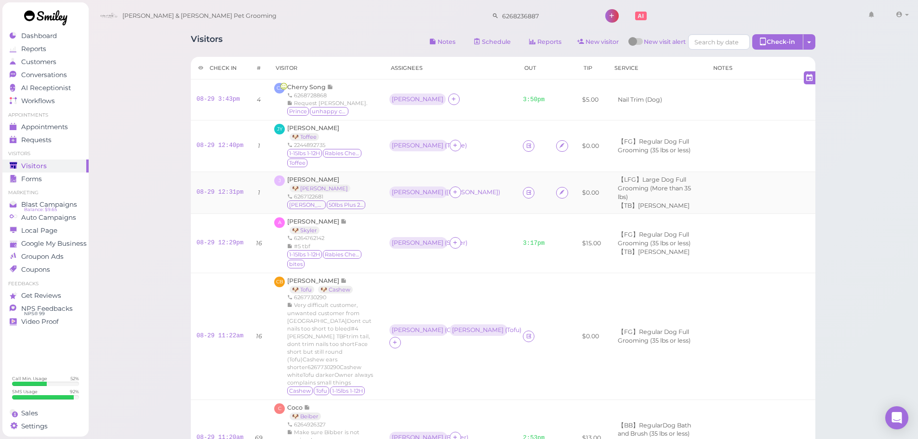
click at [463, 184] on td "Asa ( [PERSON_NAME] )" at bounding box center [451, 193] width 134 height 42
click at [472, 165] on td "[PERSON_NAME] ( Toffee )" at bounding box center [451, 146] width 134 height 52
click at [68, 73] on div "Conversations" at bounding box center [44, 75] width 69 height 8
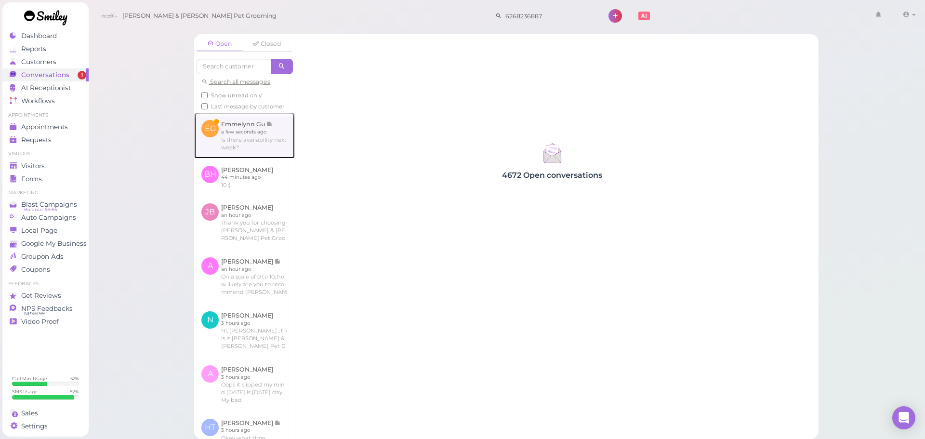
click at [268, 137] on link at bounding box center [244, 135] width 101 height 45
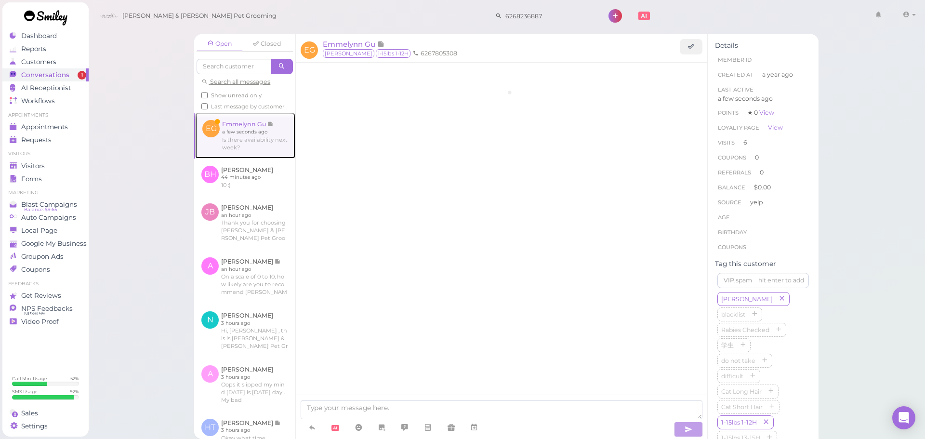
scroll to position [1128, 0]
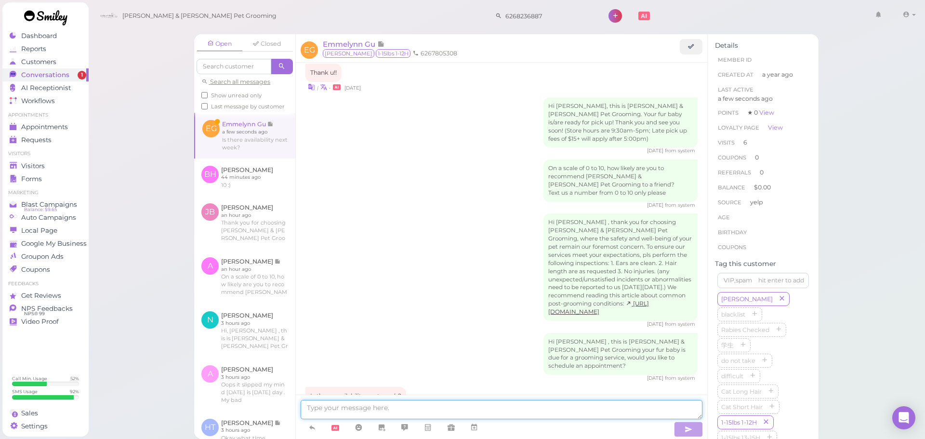
drag, startPoint x: 448, startPoint y: 401, endPoint x: 610, endPoint y: 292, distance: 195.4
click at [447, 400] on textarea at bounding box center [502, 409] width 402 height 19
type textarea "Yes, will this be for a bath or for a full grooming?"
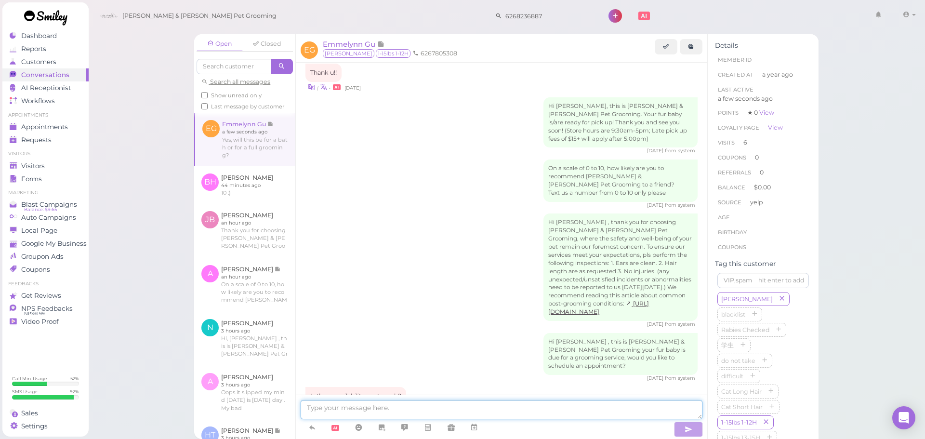
scroll to position [1151, 0]
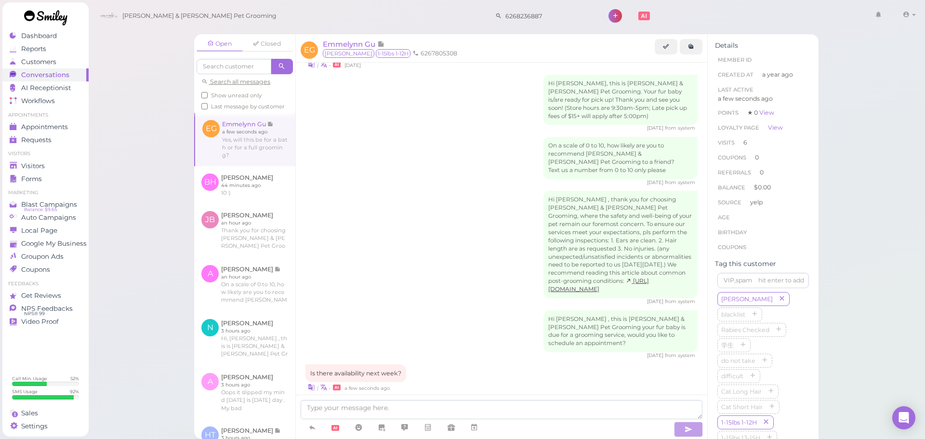
click at [436, 298] on div "[DATE] from system" at bounding box center [502, 301] width 392 height 7
click at [61, 168] on div "Visitors" at bounding box center [44, 166] width 69 height 8
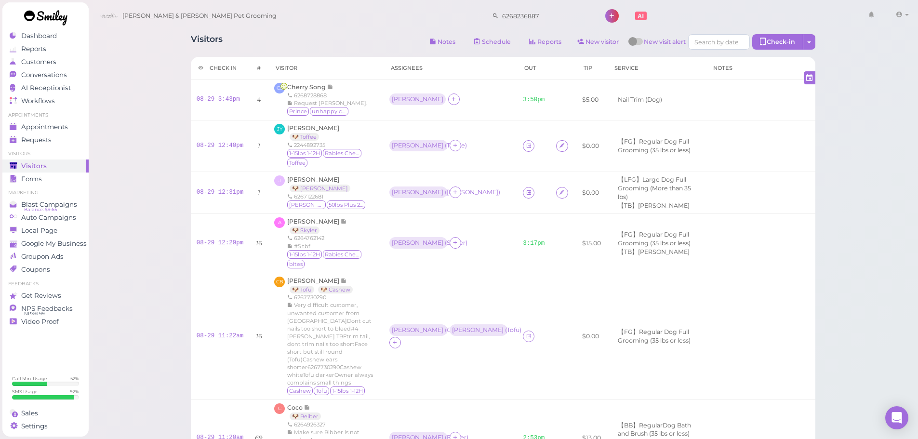
click at [354, 36] on div "Visitors Notes Schedule Reports New visitor New visit alert Check-in Customer c…" at bounding box center [503, 43] width 625 height 18
click at [38, 73] on span "Conversations" at bounding box center [45, 75] width 48 height 8
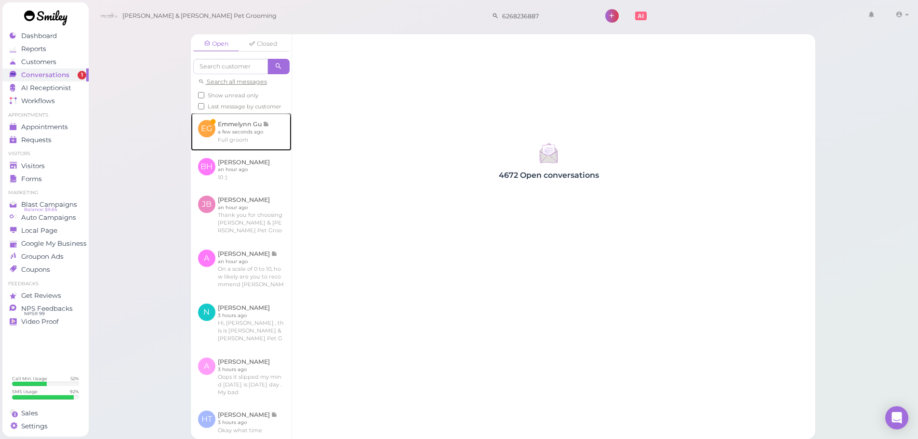
click at [255, 141] on link at bounding box center [241, 132] width 101 height 38
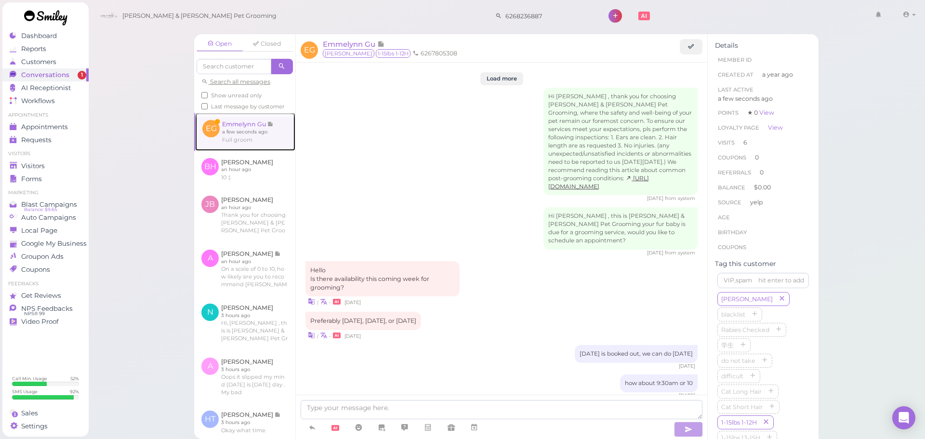
scroll to position [1112, 0]
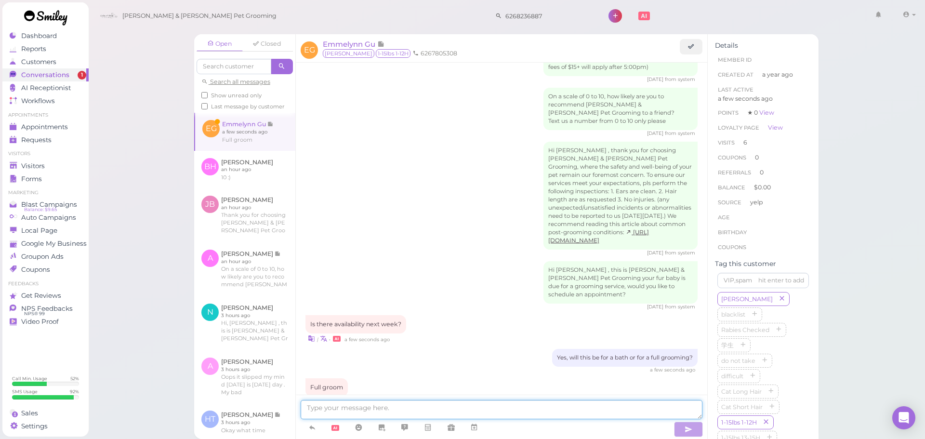
click at [472, 417] on textarea at bounding box center [502, 409] width 402 height 19
type textarea "Would [DATE] at 11:30 work for you?"
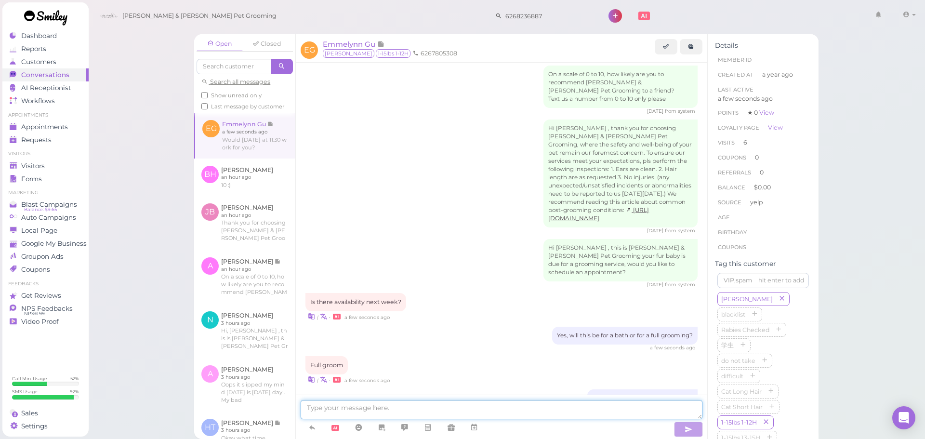
scroll to position [1175, 0]
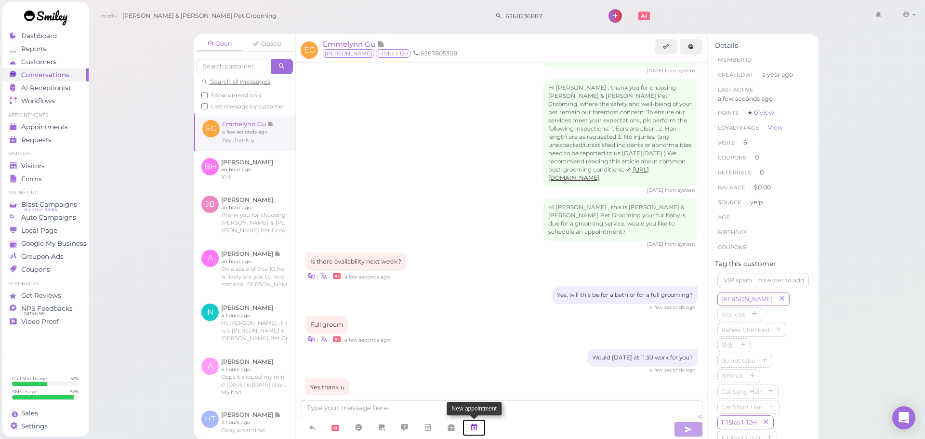
click at [478, 425] on icon at bounding box center [474, 428] width 8 height 10
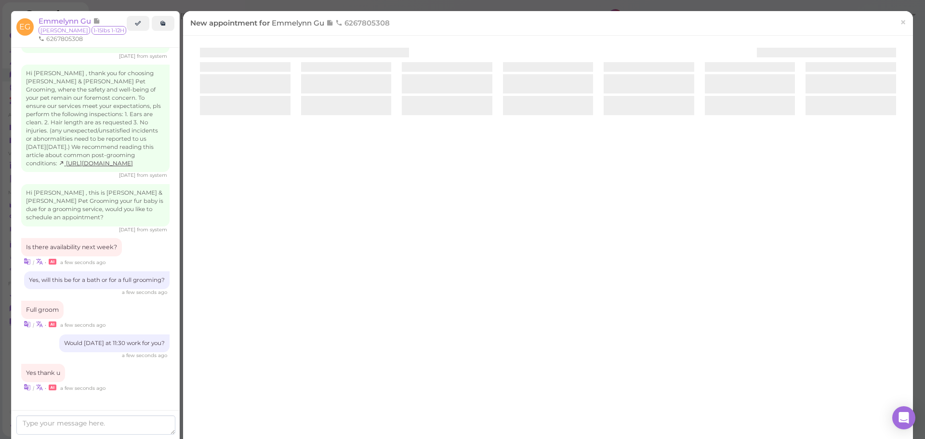
scroll to position [1232, 0]
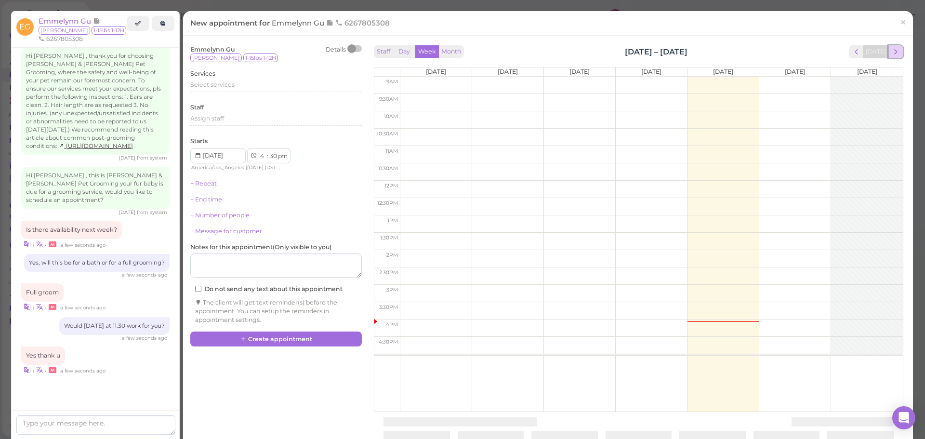
click at [889, 54] on button "next" at bounding box center [896, 51] width 15 height 13
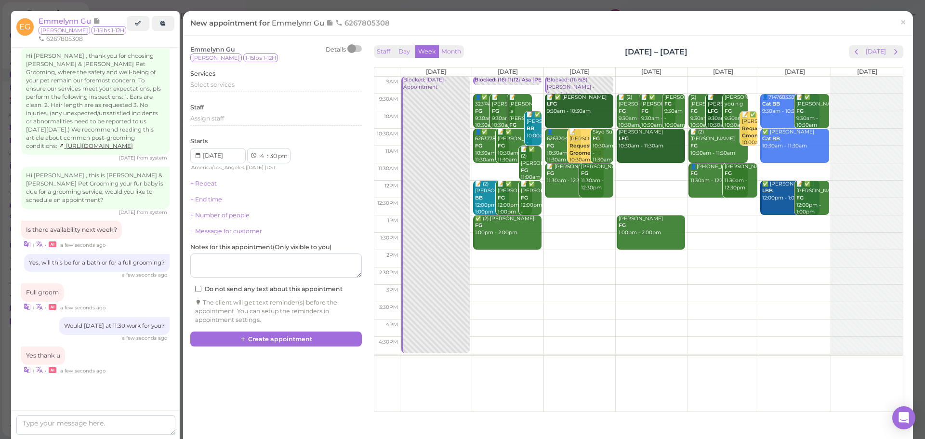
click at [638, 168] on td at bounding box center [651, 171] width 503 height 17
type input "[DATE]"
select select "11"
select select "am"
click at [254, 86] on div "Select services" at bounding box center [276, 84] width 172 height 9
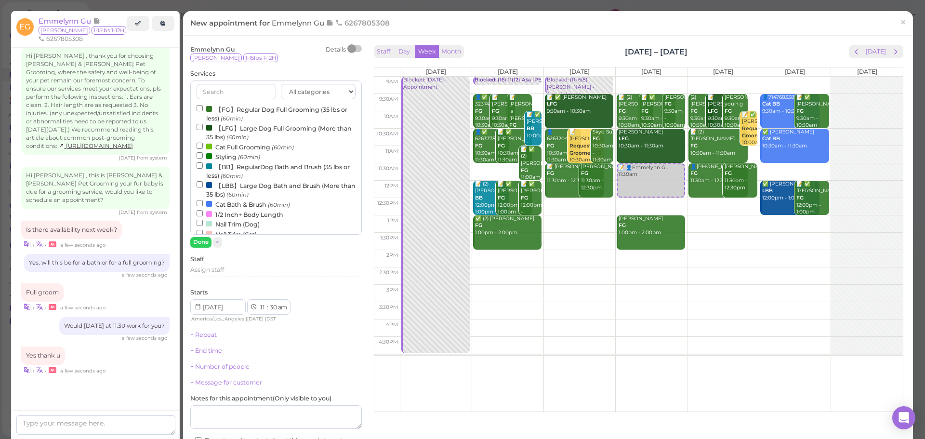
click at [230, 114] on label "【FG】Regular Dog Full Grooming (35 lbs or less) (60min)" at bounding box center [276, 113] width 159 height 19
click at [203, 111] on input "【FG】Regular Dog Full Grooming (35 lbs or less) (60min)" at bounding box center [200, 108] width 6 height 6
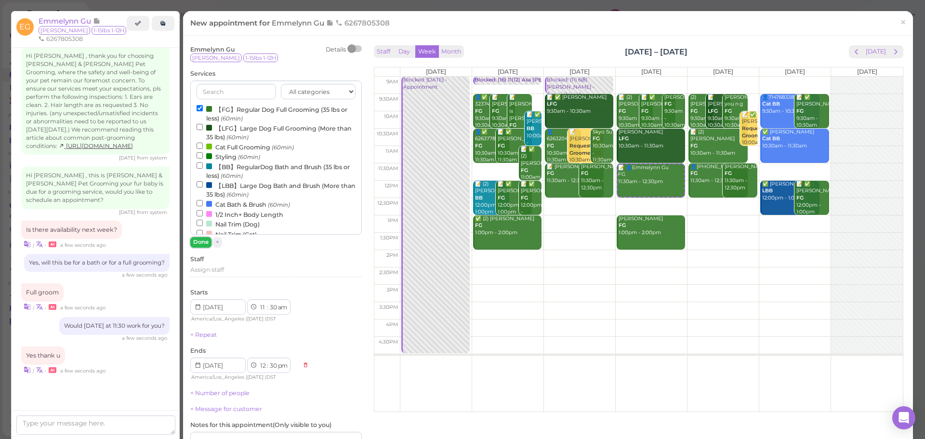
click at [202, 245] on button "Done" at bounding box center [200, 242] width 21 height 10
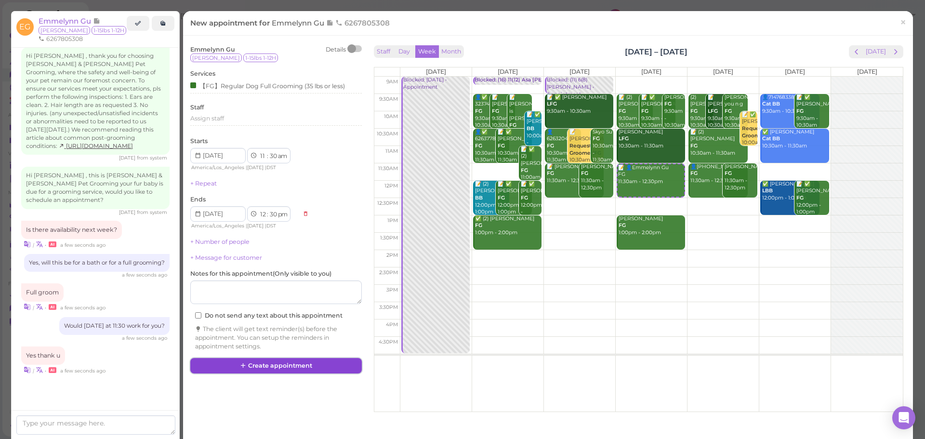
click at [301, 367] on button "Create appointment" at bounding box center [276, 365] width 172 height 15
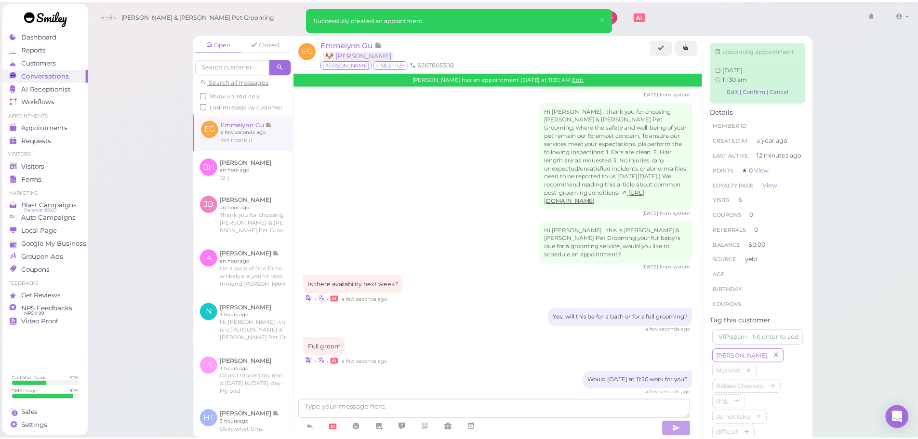
scroll to position [1275, 0]
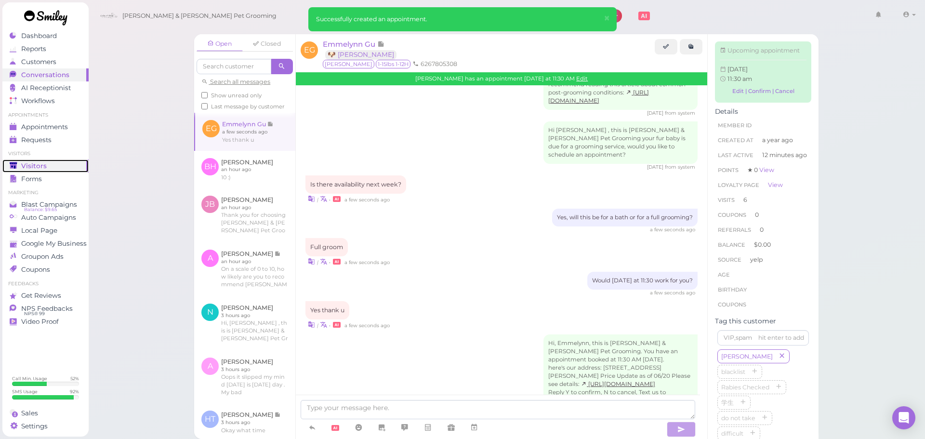
click at [42, 172] on link "Visitors" at bounding box center [45, 166] width 86 height 13
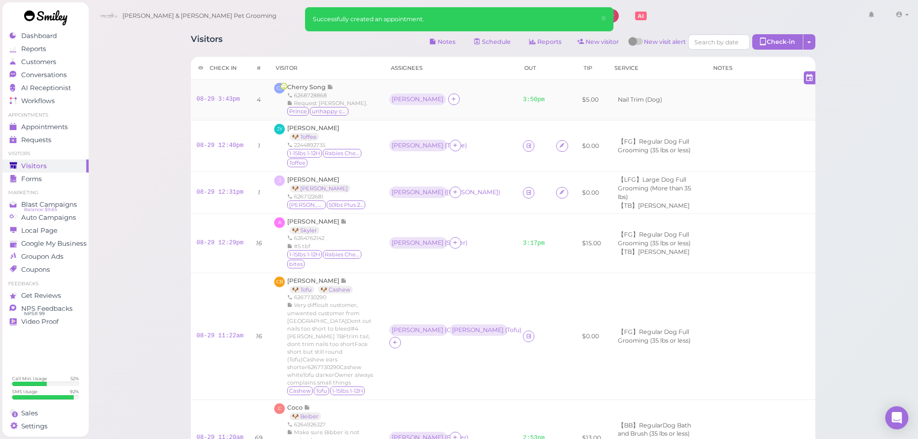
click at [458, 99] on div "[PERSON_NAME]" at bounding box center [450, 99] width 122 height 13
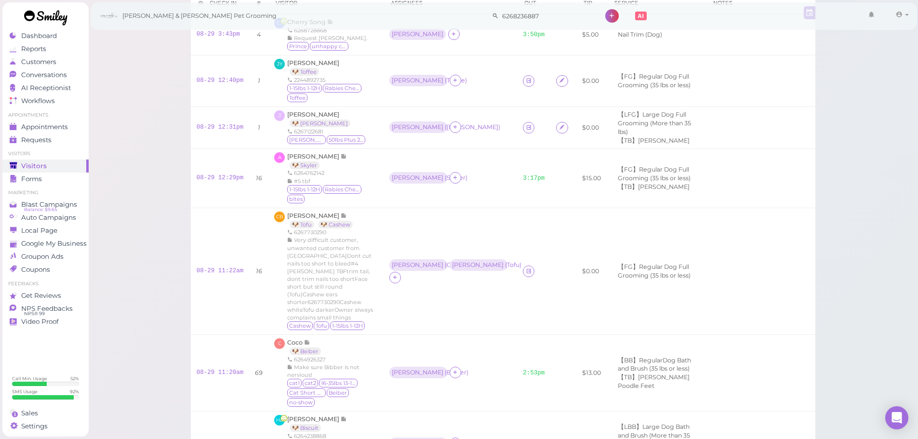
scroll to position [48, 0]
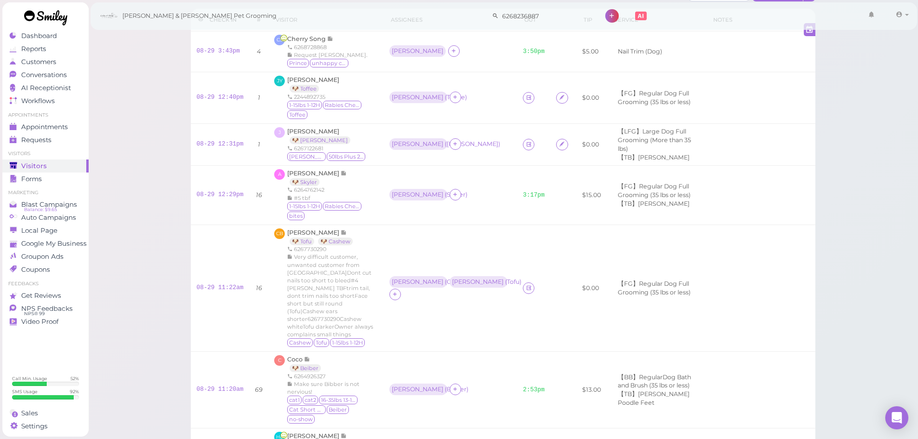
click at [471, 230] on td "Asa ( Cashew ) [PERSON_NAME] ( Tofu )" at bounding box center [451, 288] width 134 height 127
click at [472, 242] on td "Asa ( Cashew ) [PERSON_NAME] ( Tofu )" at bounding box center [451, 288] width 134 height 127
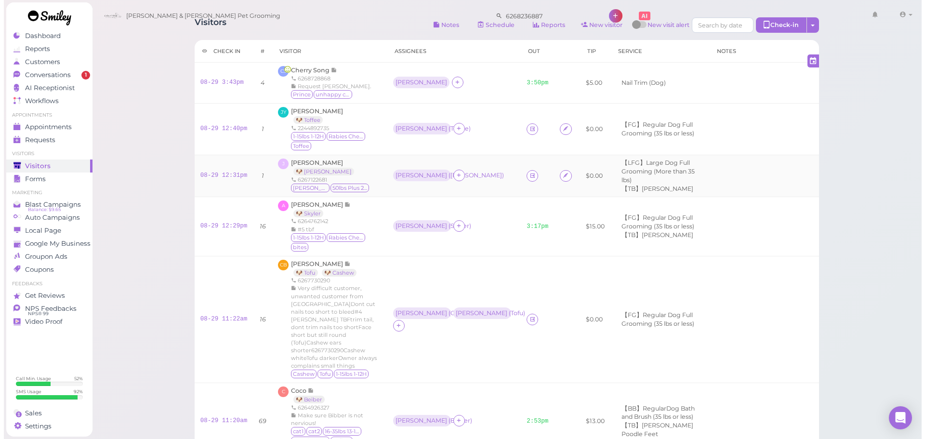
scroll to position [0, 0]
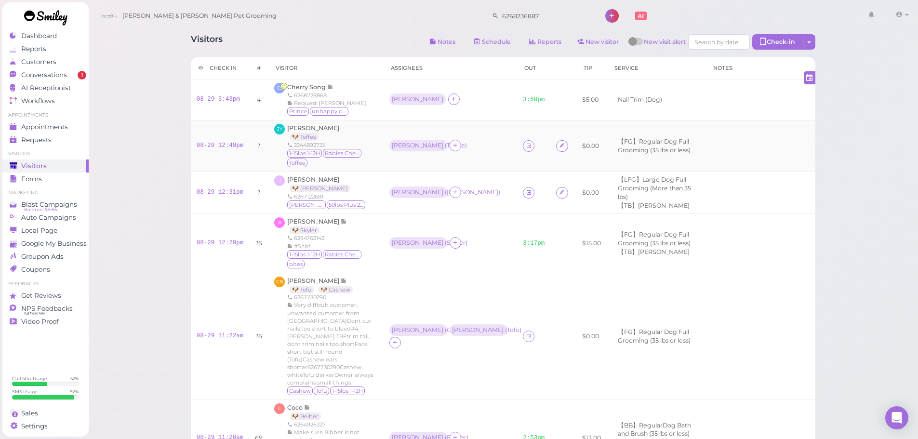
click at [239, 163] on td "08-29 12:40pm" at bounding box center [220, 146] width 59 height 52
click at [47, 71] on span "Conversations" at bounding box center [45, 75] width 48 height 8
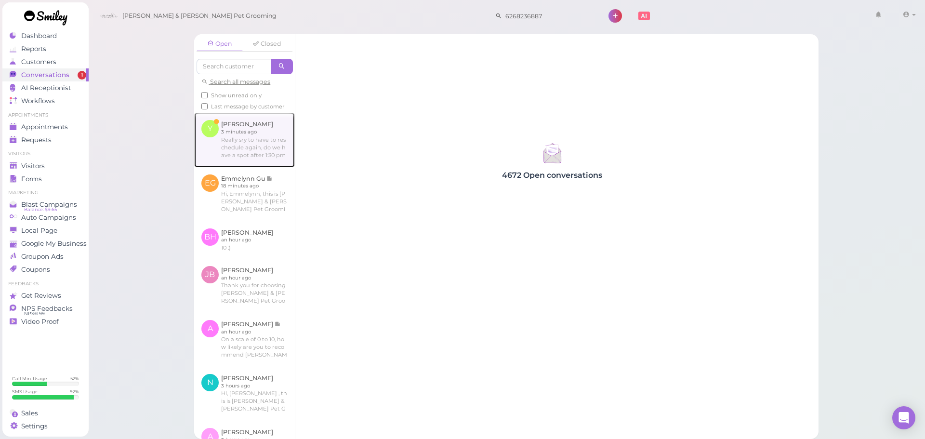
click at [235, 140] on link at bounding box center [244, 140] width 101 height 54
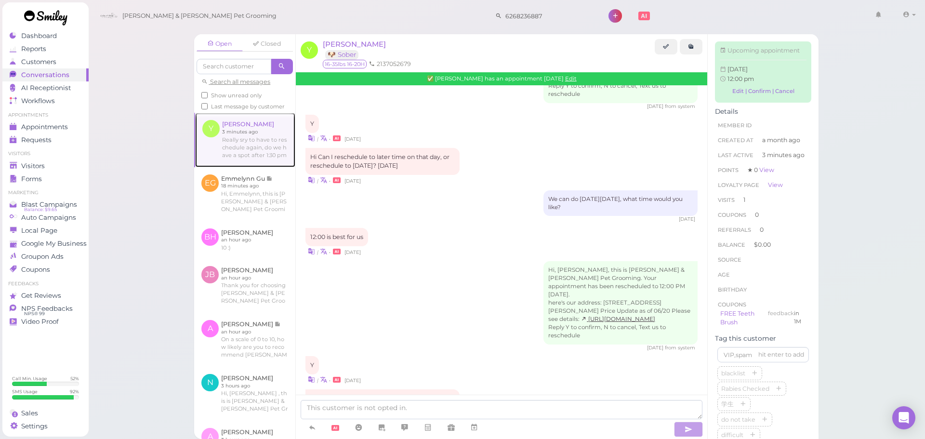
scroll to position [1120, 0]
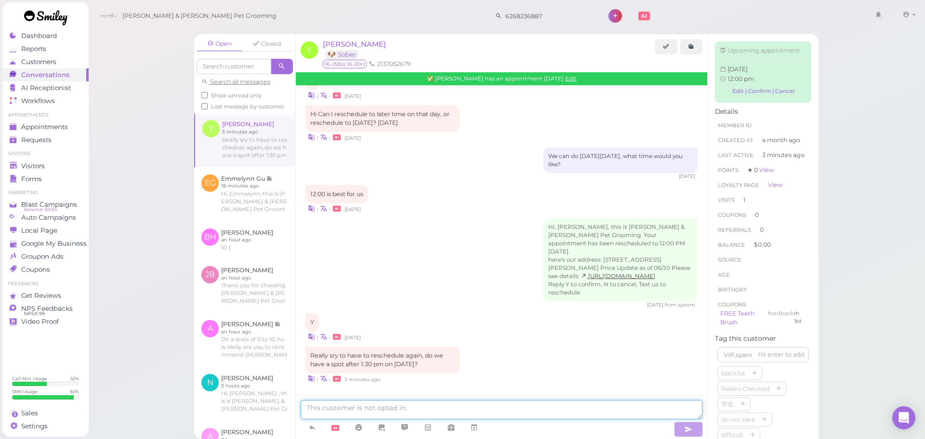
click at [431, 406] on textarea at bounding box center [502, 409] width 402 height 19
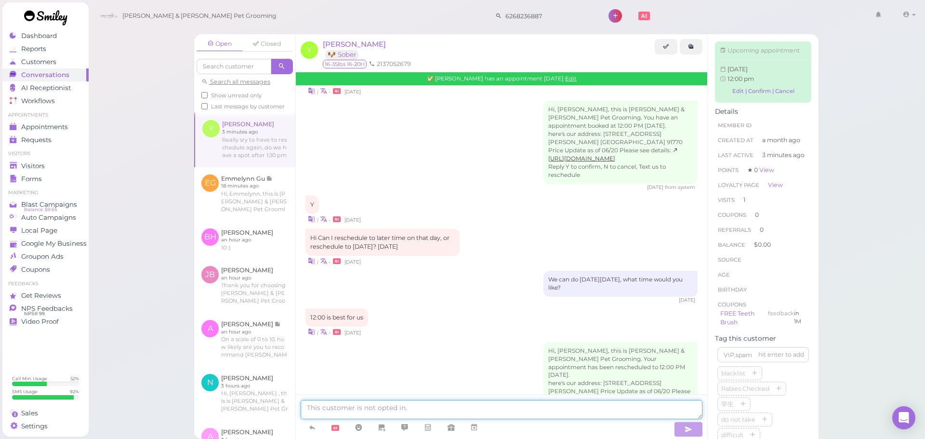
scroll to position [1142, 0]
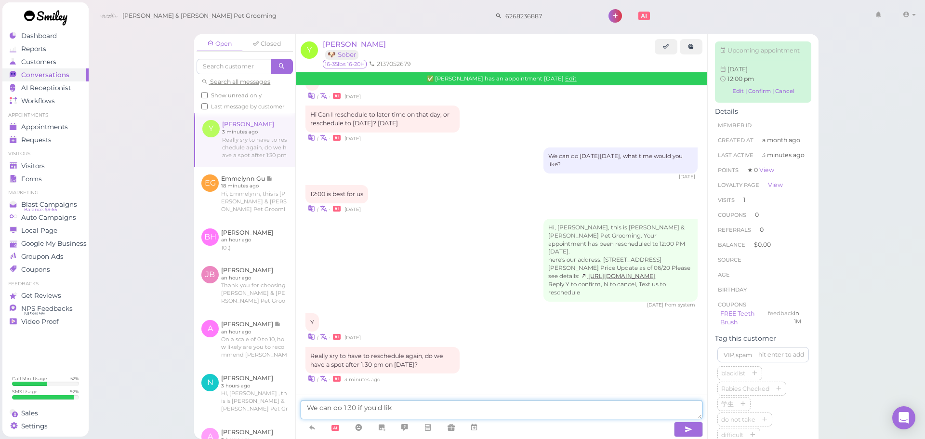
type textarea "We can do 1:30 if you'd like"
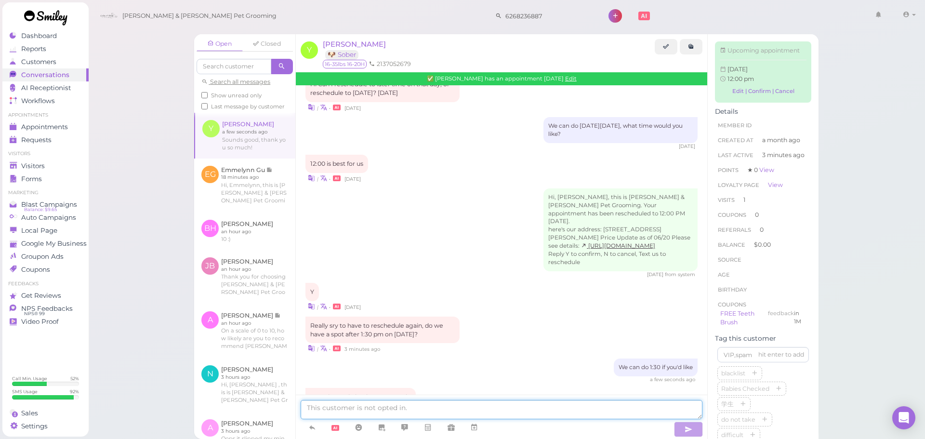
scroll to position [1205, 0]
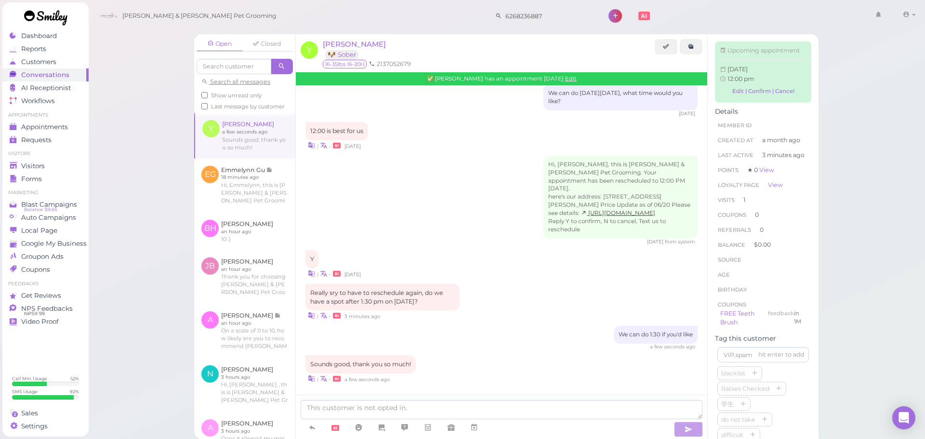
drag, startPoint x: 543, startPoint y: 73, endPoint x: 554, endPoint y: 73, distance: 11.1
click at [547, 73] on div "✅ [PERSON_NAME] has an appointment [DATE] Edit" at bounding box center [502, 78] width 412 height 13
click at [557, 73] on div "✅ [PERSON_NAME] has an appointment [DATE] Edit" at bounding box center [502, 78] width 412 height 13
click at [571, 75] on div "✅ [PERSON_NAME] has an appointment [DATE] Edit" at bounding box center [502, 78] width 412 height 13
click at [563, 77] on div "✅ [PERSON_NAME] has an appointment [DATE] Edit" at bounding box center [502, 78] width 412 height 13
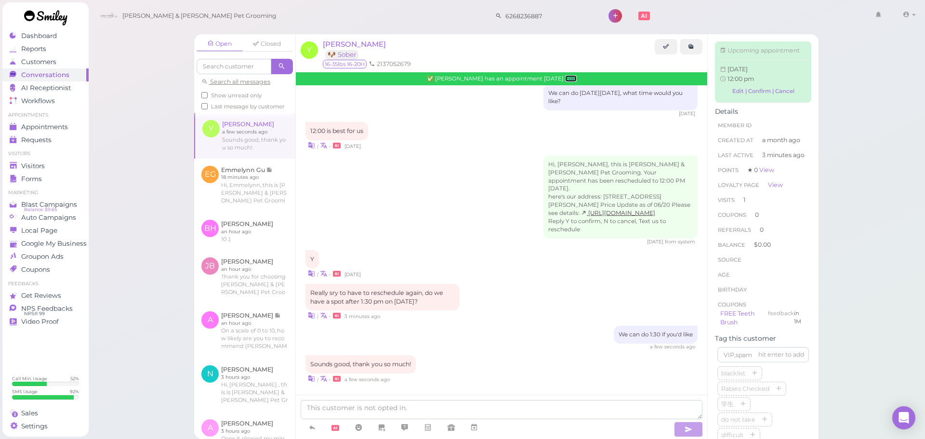
click at [565, 77] on link "Edit" at bounding box center [571, 78] width 12 height 7
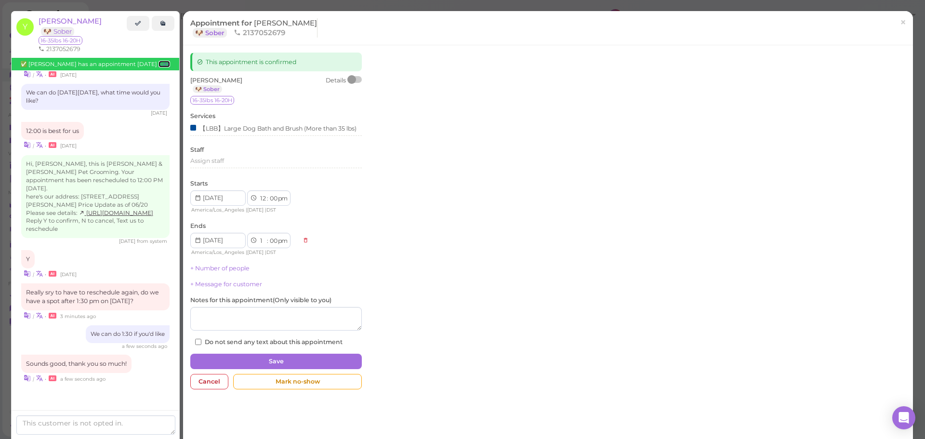
scroll to position [1264, 0]
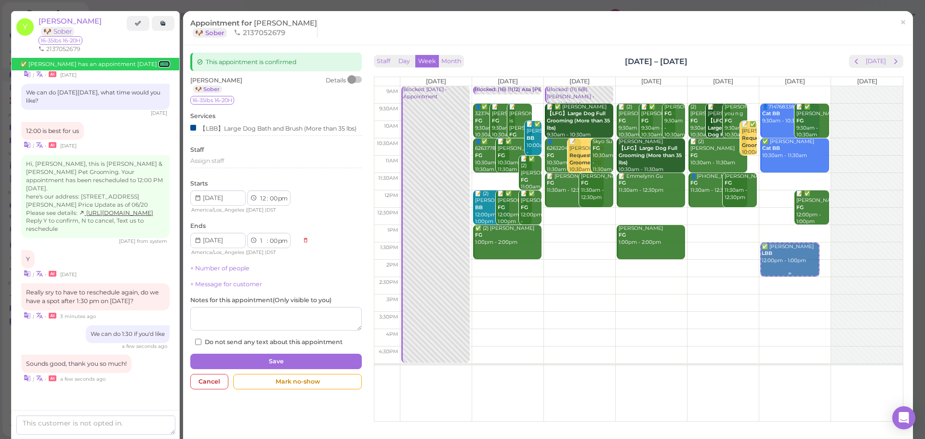
drag, startPoint x: 781, startPoint y: 205, endPoint x: 783, endPoint y: 257, distance: 52.6
click at [782, 86] on div "✅ Yao LBB 12:00pm - 1:00pm 👤7147683388 Cat BB 9:30am - 10:30am 📝 ✅ [PERSON_NAME…" at bounding box center [794, 86] width 71 height 0
select select "1"
select select "30"
select select "2"
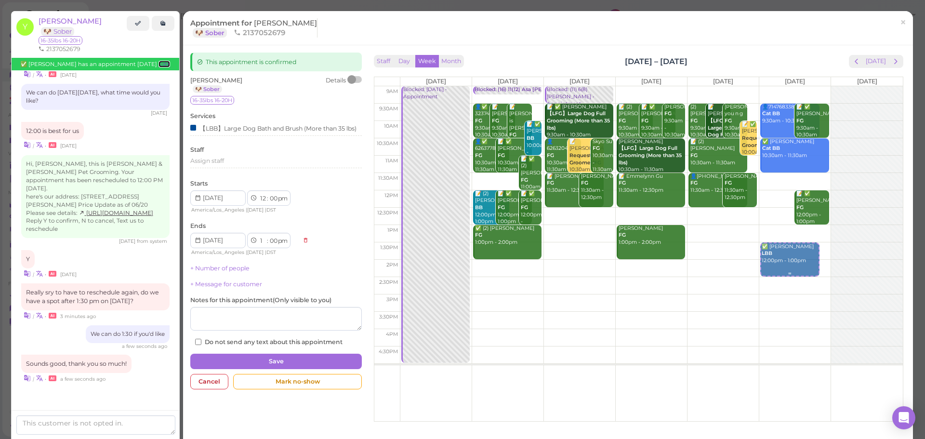
select select "30"
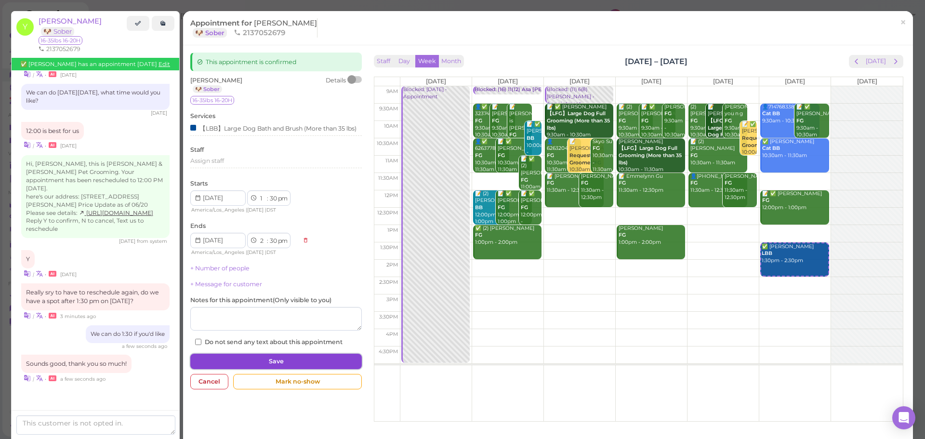
click at [318, 369] on button "Save" at bounding box center [276, 361] width 172 height 15
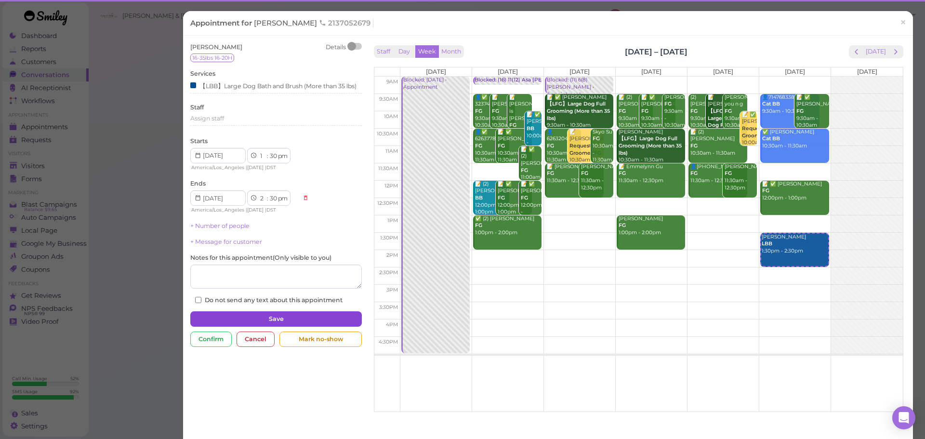
scroll to position [1200, 0]
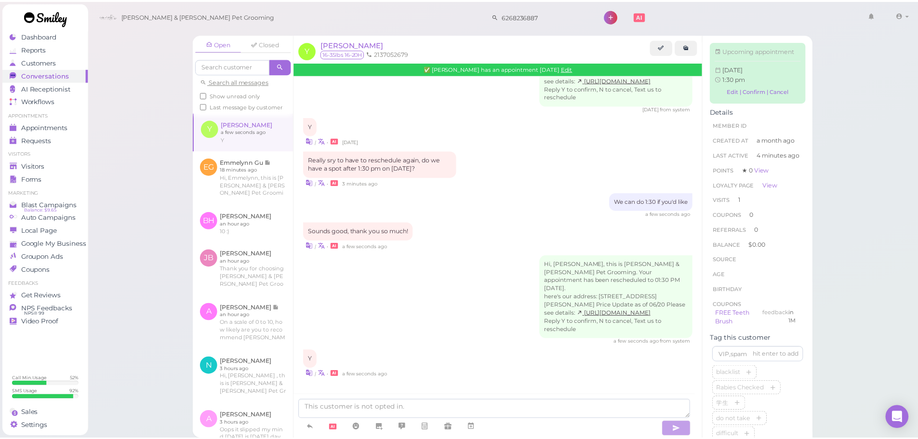
scroll to position [1329, 0]
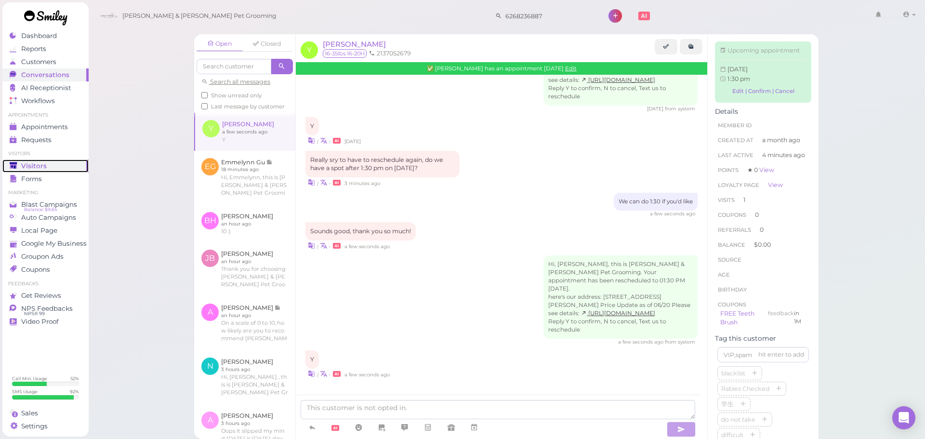
click at [26, 166] on span "Visitors" at bounding box center [34, 166] width 26 height 8
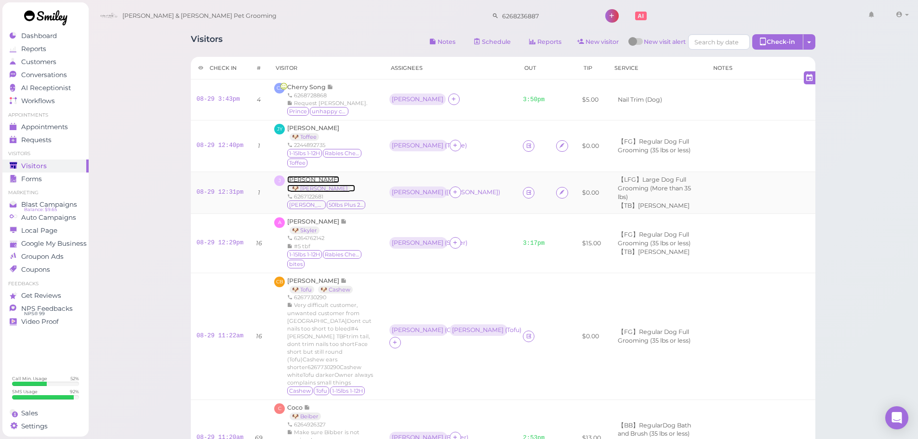
click at [306, 180] on span "[PERSON_NAME]" at bounding box center [313, 179] width 52 height 7
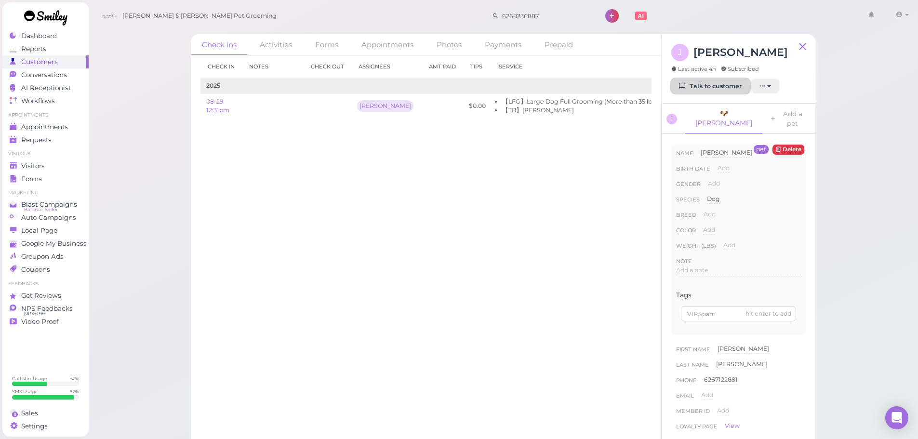
click at [707, 90] on link "Talk to customer" at bounding box center [710, 86] width 79 height 15
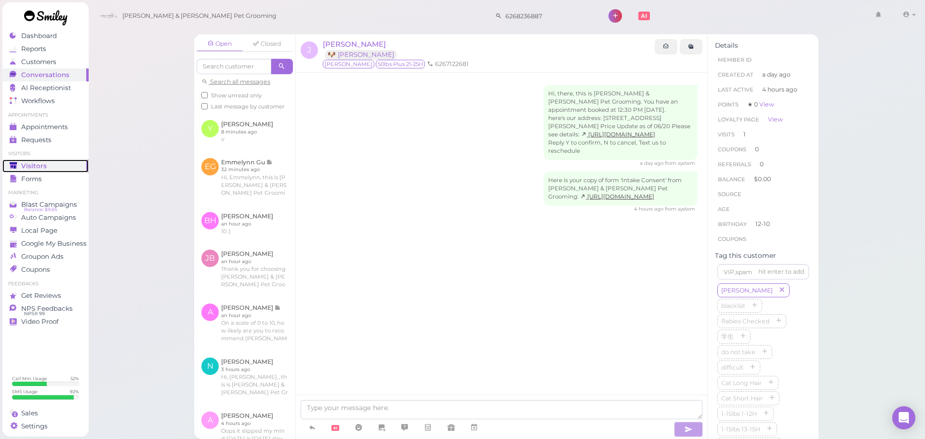
click at [55, 160] on link "Visitors" at bounding box center [45, 166] width 86 height 13
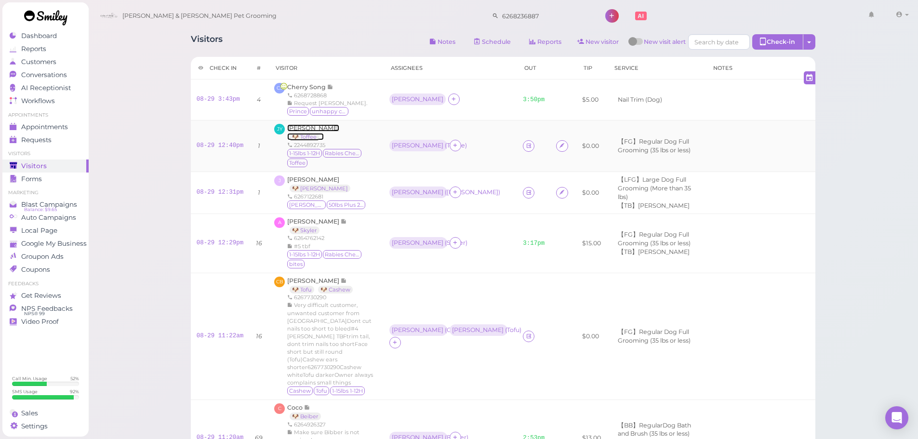
click at [316, 129] on span "[PERSON_NAME]" at bounding box center [313, 127] width 52 height 7
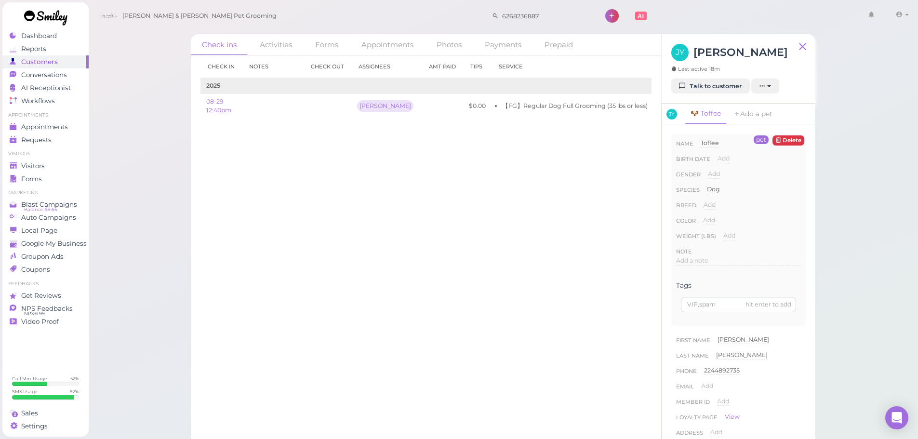
scroll to position [241, 0]
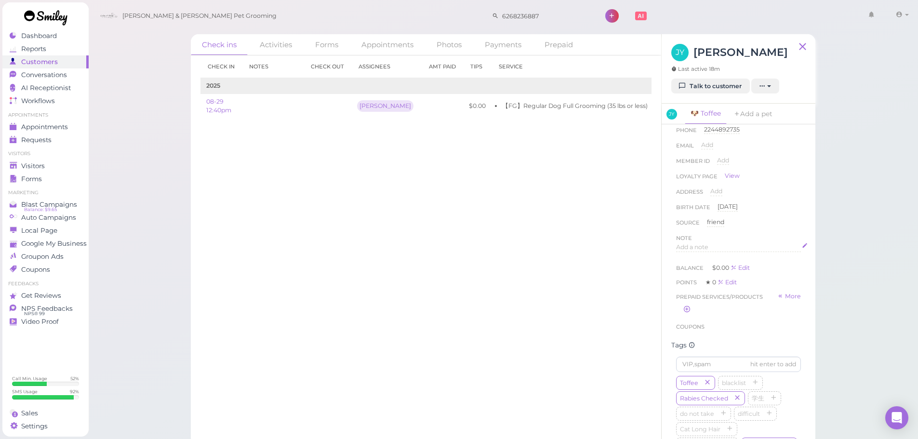
click at [717, 252] on div "Add a note" at bounding box center [738, 247] width 125 height 9
click at [721, 279] on div at bounding box center [739, 272] width 124 height 58
drag, startPoint x: 744, startPoint y: 254, endPoint x: 405, endPoint y: 237, distance: 339.7
click at [417, 234] on div "Check ins Activities Forms Appointments Photos Payments Prepaid Check in Notes …" at bounding box center [503, 239] width 625 height 411
click at [677, 341] on button "Done" at bounding box center [686, 340] width 21 height 10
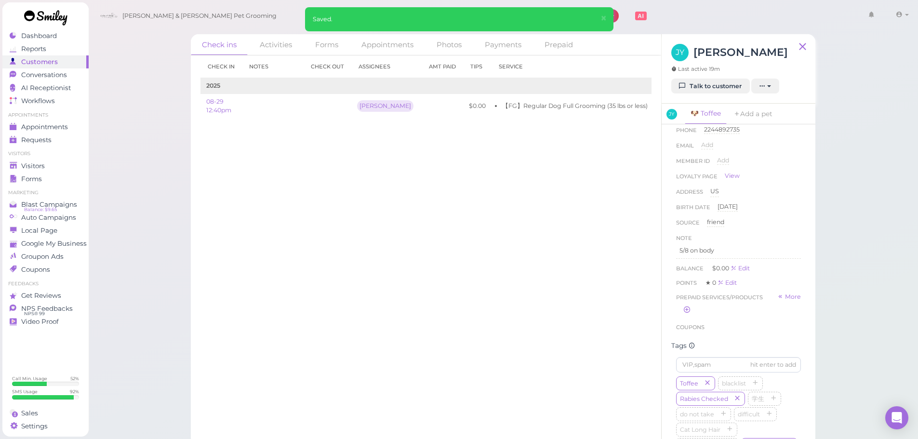
click at [505, 295] on div "Check in Notes Check out Assignees Amt Paid Tips Service 2025 08-29 12:40pm [PE…" at bounding box center [426, 247] width 470 height 384
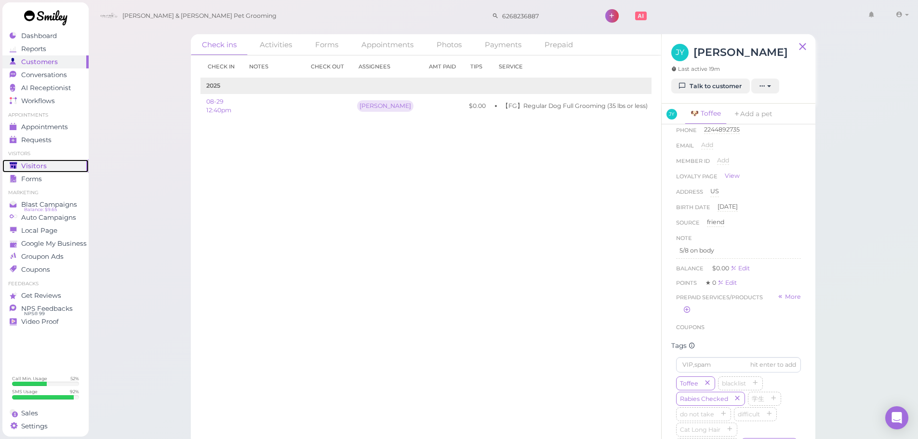
click at [29, 162] on span "Visitors" at bounding box center [34, 166] width 26 height 8
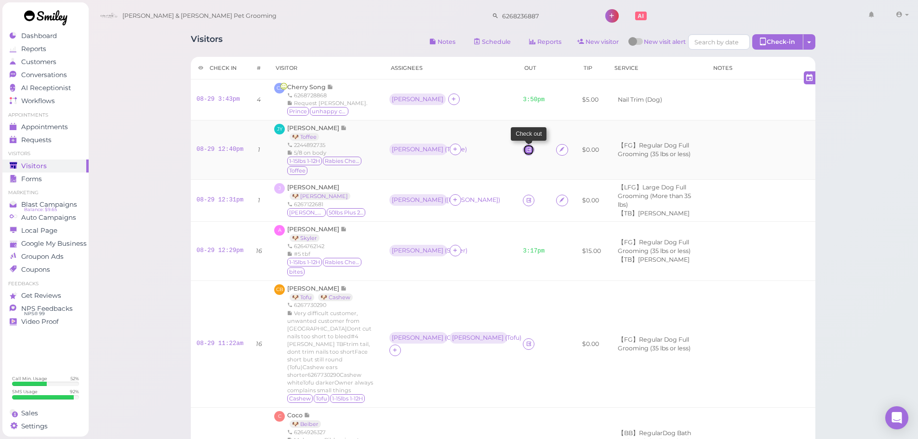
click at [523, 154] on link at bounding box center [529, 150] width 12 height 12
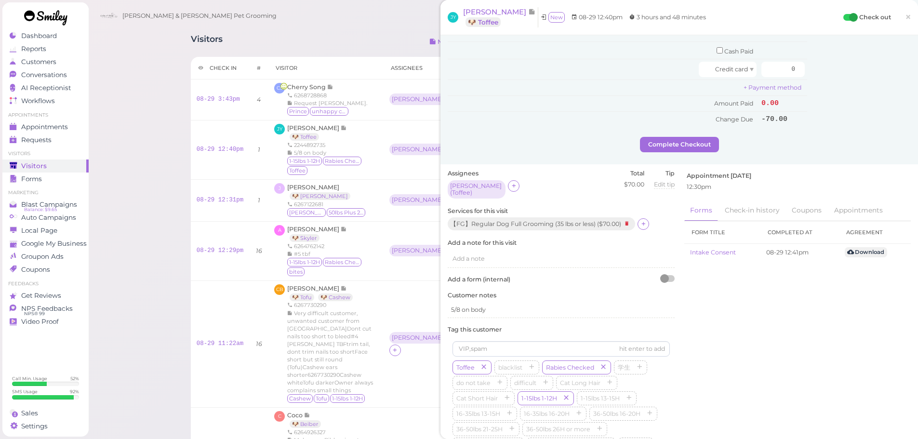
scroll to position [193, 0]
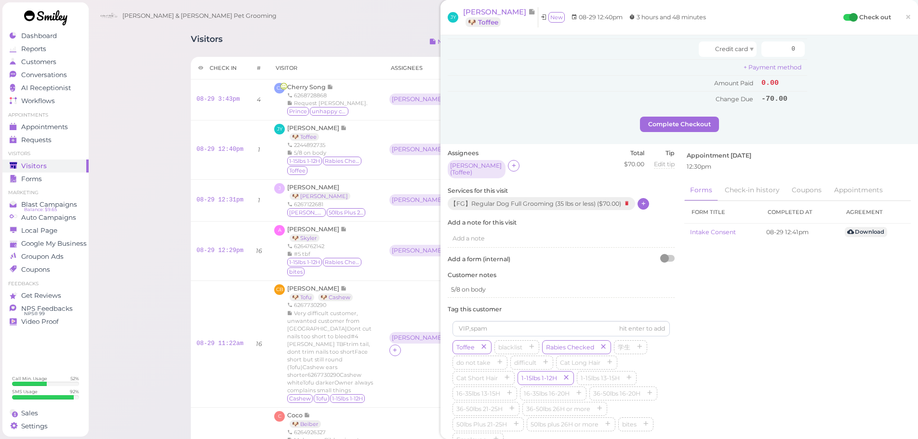
click at [640, 202] on div at bounding box center [644, 204] width 12 height 12
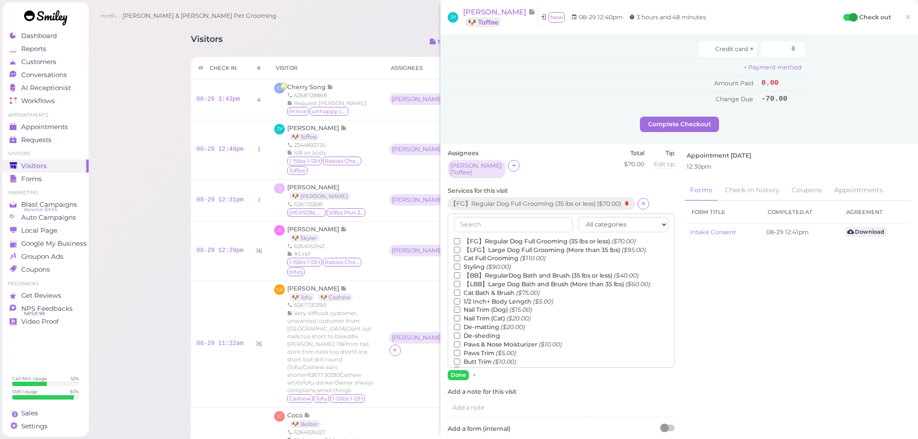
click at [469, 300] on label "1/2 Inch+ Body Length ($5.00)" at bounding box center [503, 301] width 99 height 9
click at [460, 300] on input "1/2 Inch+ Body Length ($5.00)" at bounding box center [457, 301] width 6 height 6
click at [455, 370] on button "Done" at bounding box center [458, 375] width 21 height 10
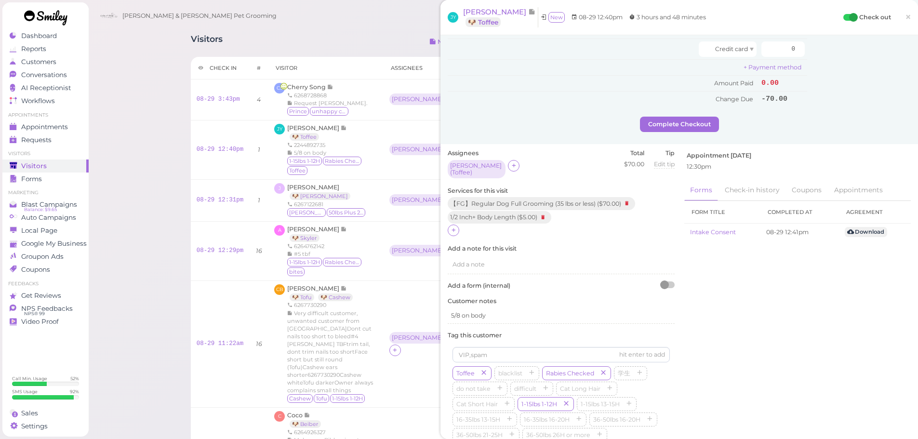
scroll to position [0, 0]
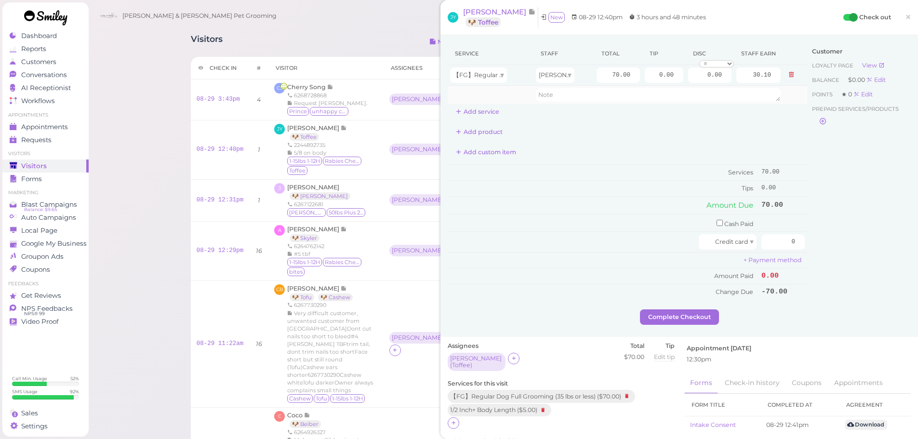
drag, startPoint x: 476, startPoint y: 100, endPoint x: 479, endPoint y: 109, distance: 10.2
click at [477, 103] on td at bounding box center [491, 95] width 86 height 18
click at [479, 111] on button "Add service" at bounding box center [478, 111] width 60 height 15
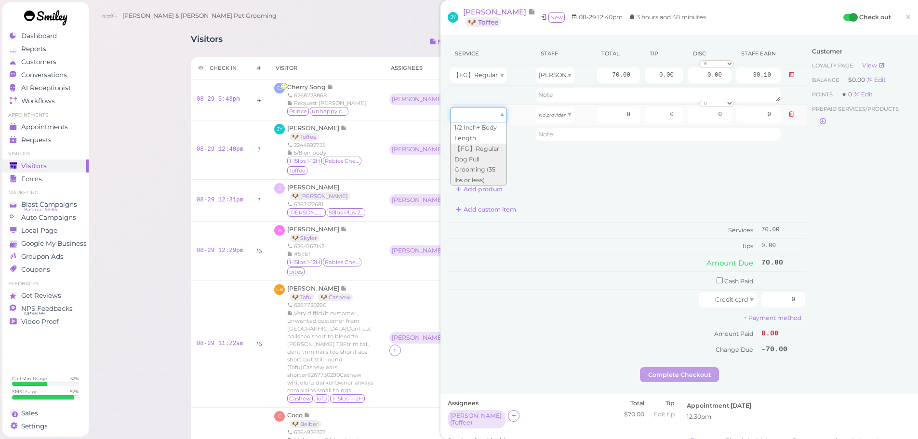
click at [480, 118] on div at bounding box center [478, 114] width 57 height 15
type input "5.00"
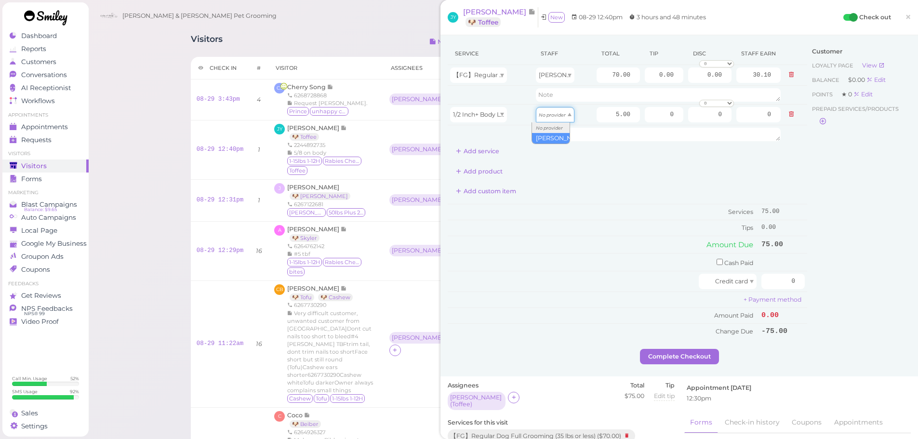
drag, startPoint x: 552, startPoint y: 114, endPoint x: 552, endPoint y: 133, distance: 19.3
type input "2.15"
drag, startPoint x: 569, startPoint y: 173, endPoint x: 588, endPoint y: 119, distance: 57.3
click at [571, 165] on div "Add product" at bounding box center [627, 171] width 359 height 15
click at [597, 111] on input "5.00" at bounding box center [618, 114] width 43 height 15
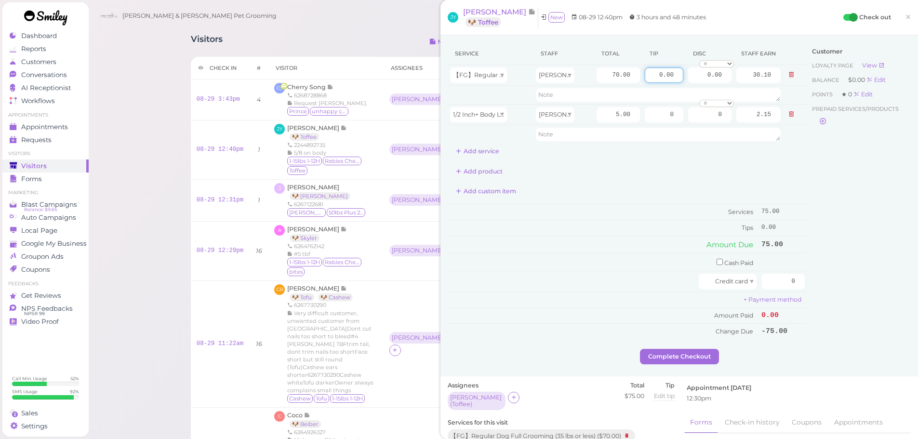
drag, startPoint x: 649, startPoint y: 75, endPoint x: 897, endPoint y: 78, distance: 248.7
click at [899, 76] on div "Service Staff Total Tip Disc Staff earn 【FG】Regular Dog Full Grooming (35 lbs o…" at bounding box center [679, 195] width 463 height 306
type input "15"
drag, startPoint x: 865, startPoint y: 270, endPoint x: 852, endPoint y: 274, distance: 14.2
click at [862, 271] on div "Customer Loyalty page View Balance $0.00 Edit Points ★ 0 Edit Prepaid services/…" at bounding box center [859, 195] width 104 height 306
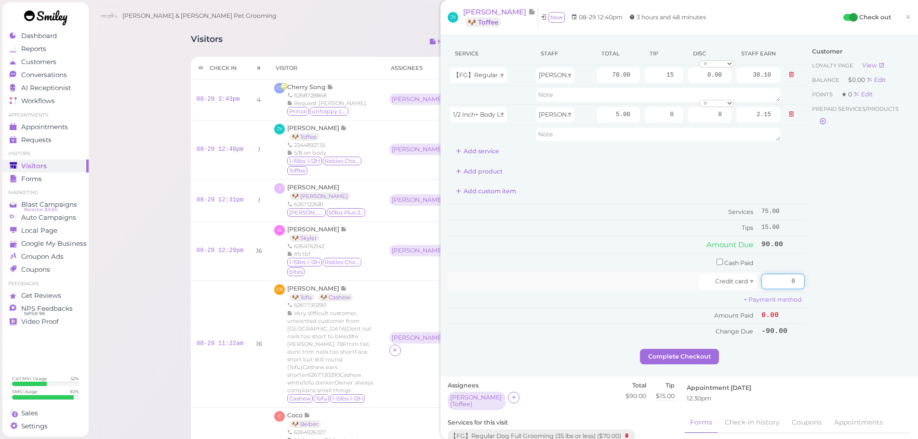
click at [785, 289] on input "0" at bounding box center [782, 281] width 43 height 15
type input "90"
click at [842, 293] on div "Customer Loyalty page View Balance $0.00 Edit Points ★ 0 Edit Prepaid services/…" at bounding box center [859, 195] width 104 height 306
click at [672, 356] on button "Complete Checkout" at bounding box center [679, 356] width 79 height 15
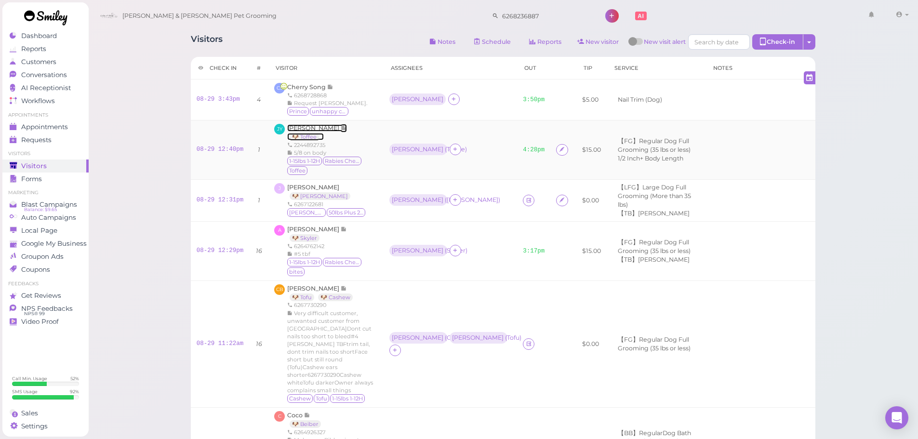
click at [324, 125] on span "[PERSON_NAME]" at bounding box center [313, 127] width 53 height 7
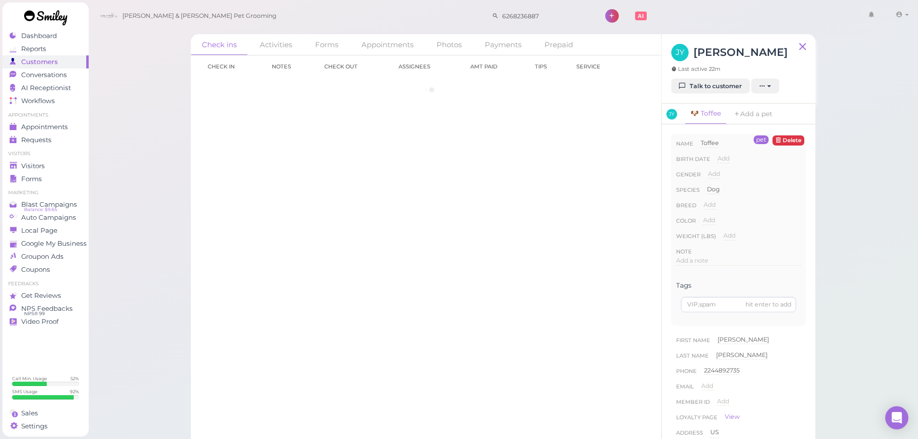
click at [324, 125] on div "Check in Notes Check out Assignees Amt Paid Tips Service" at bounding box center [426, 247] width 470 height 384
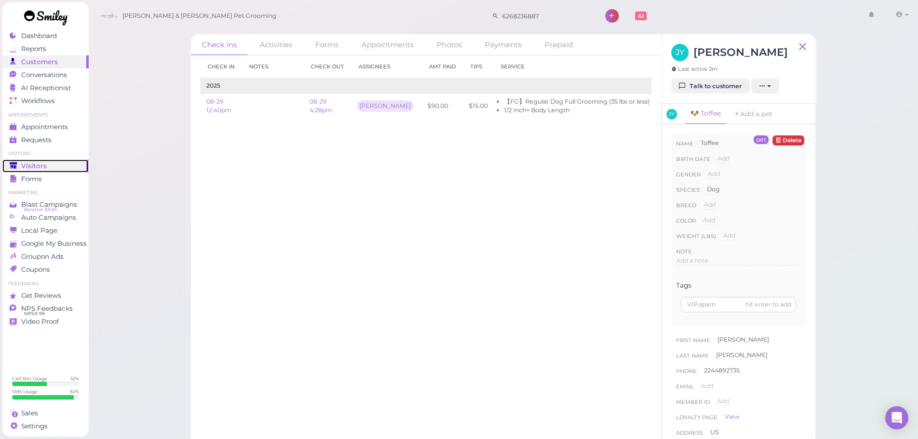
click at [59, 168] on div "Visitors" at bounding box center [44, 166] width 69 height 8
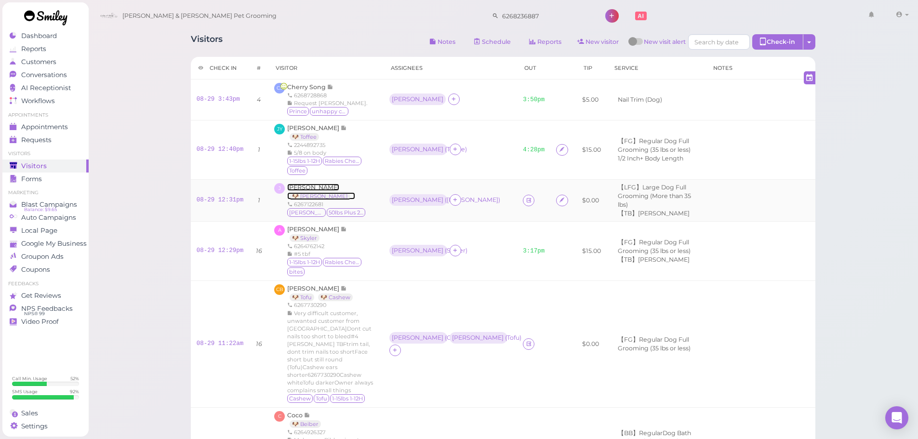
click at [308, 185] on span "[PERSON_NAME]" at bounding box center [313, 187] width 52 height 7
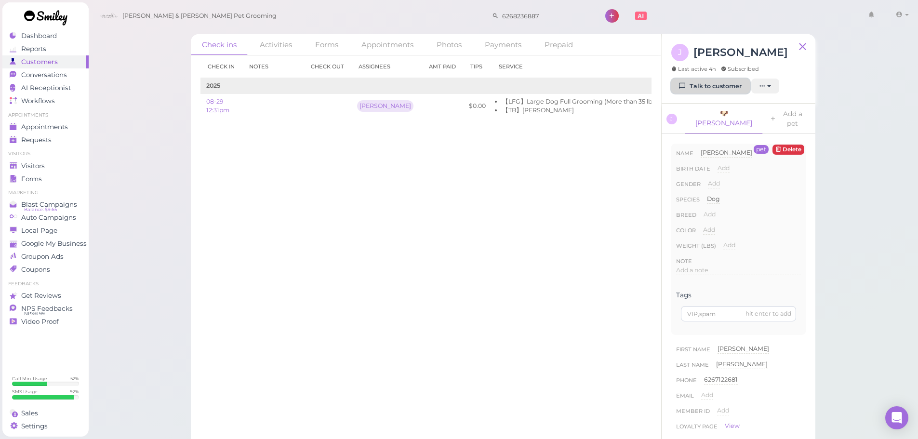
click at [719, 79] on link "Talk to customer" at bounding box center [710, 86] width 79 height 15
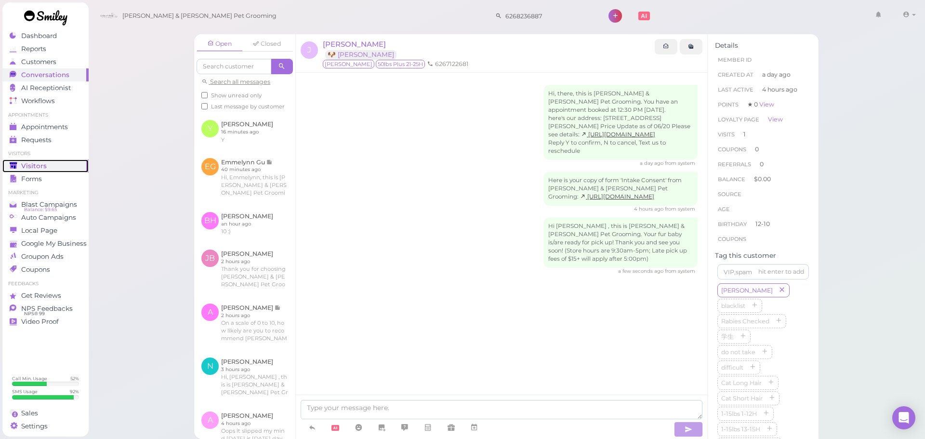
click at [39, 167] on span "Visitors" at bounding box center [34, 166] width 26 height 8
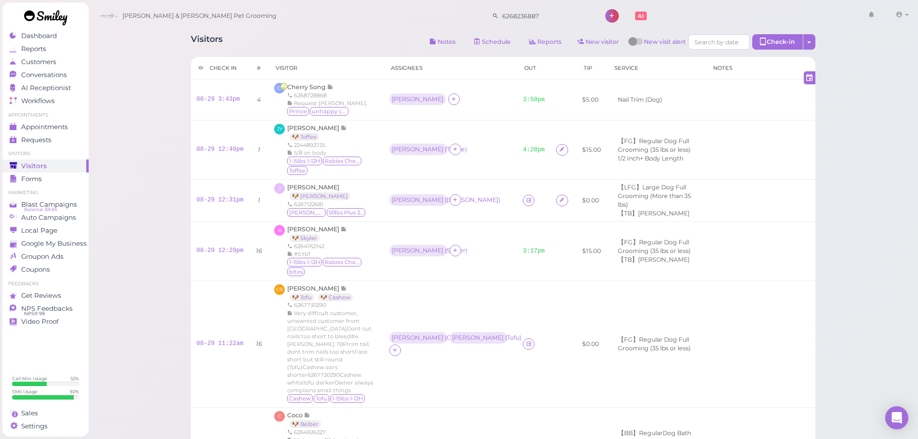
click at [360, 41] on div "Visitors Notes Schedule Reports New visitor New visit alert Check-in Customer c…" at bounding box center [503, 43] width 625 height 18
click at [372, 15] on div "[PERSON_NAME] & [PERSON_NAME] Pet Grooming 6268236887 1 Account" at bounding box center [503, 15] width 817 height 27
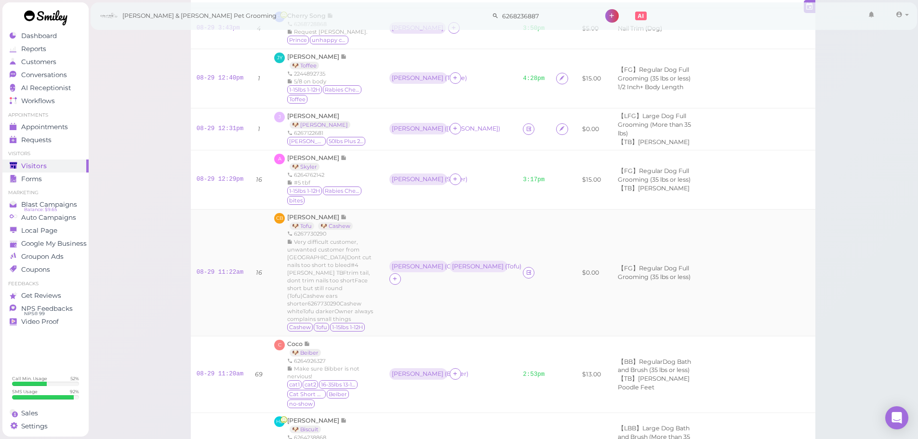
scroll to position [48, 0]
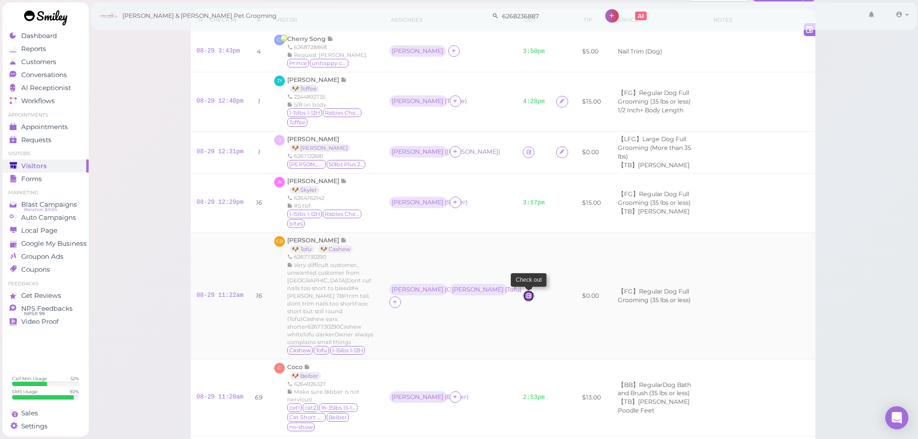
click at [523, 290] on link at bounding box center [529, 296] width 12 height 12
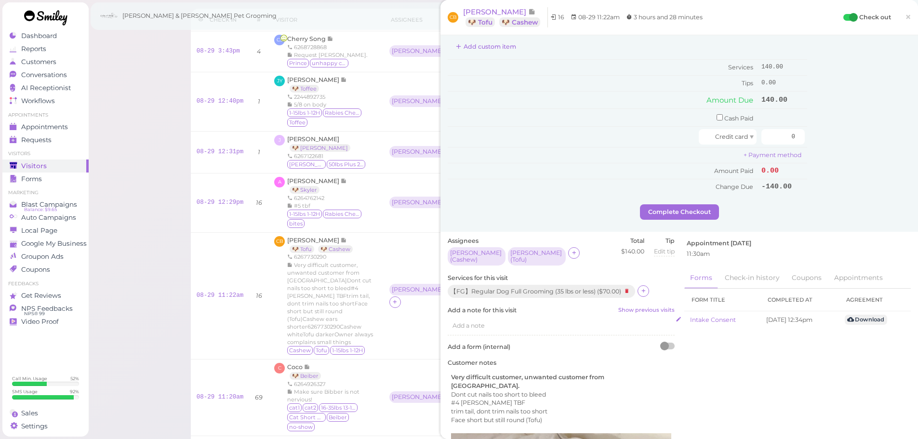
scroll to position [241, 0]
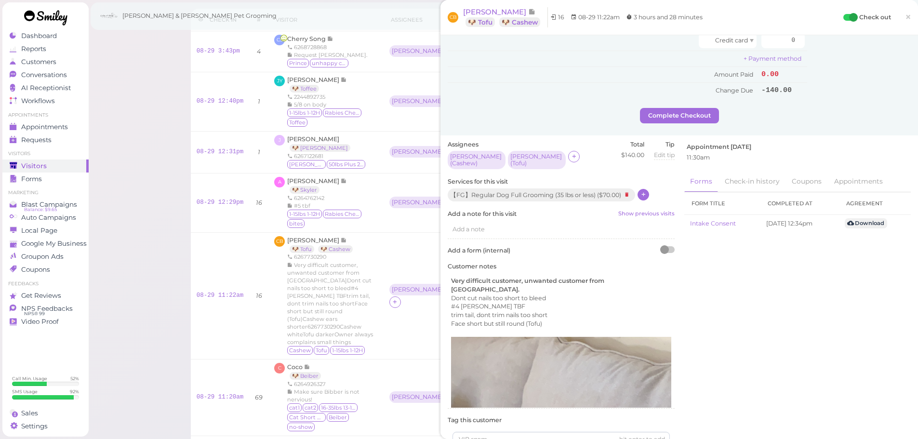
click at [647, 191] on icon at bounding box center [643, 194] width 6 height 7
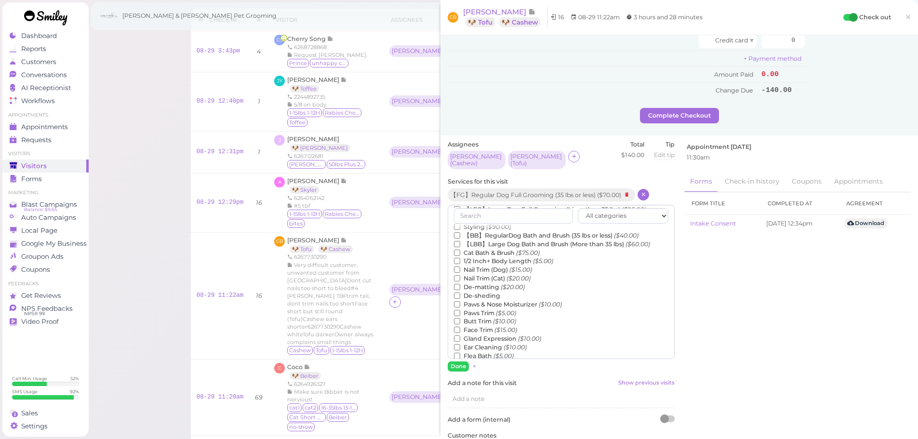
scroll to position [48, 0]
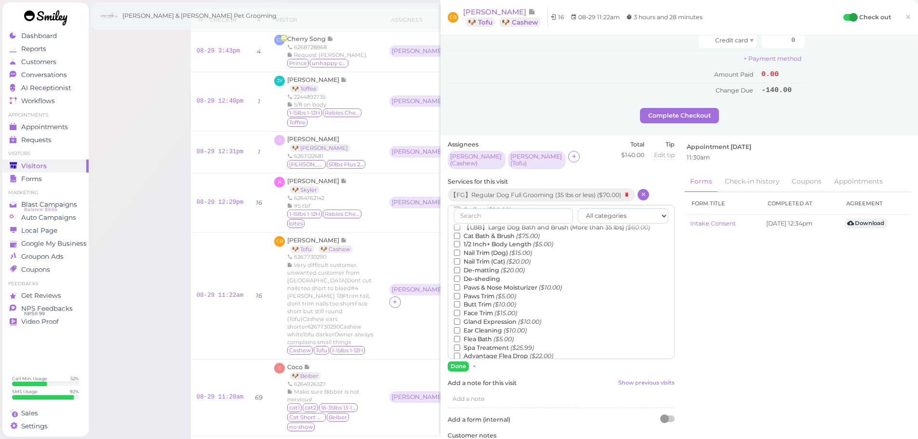
click at [473, 335] on label "Flea Bath ($5.00)" at bounding box center [484, 339] width 60 height 9
click at [460, 336] on input "Flea Bath ($5.00)" at bounding box center [457, 339] width 6 height 6
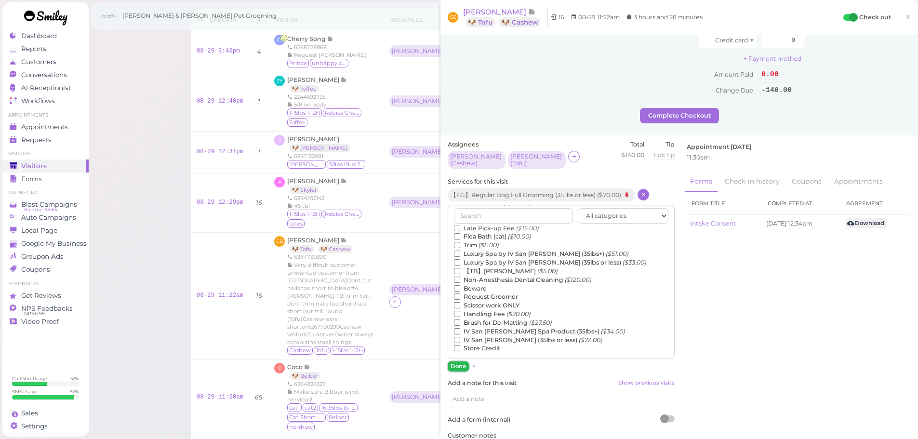
click at [460, 366] on button "Done" at bounding box center [458, 366] width 21 height 10
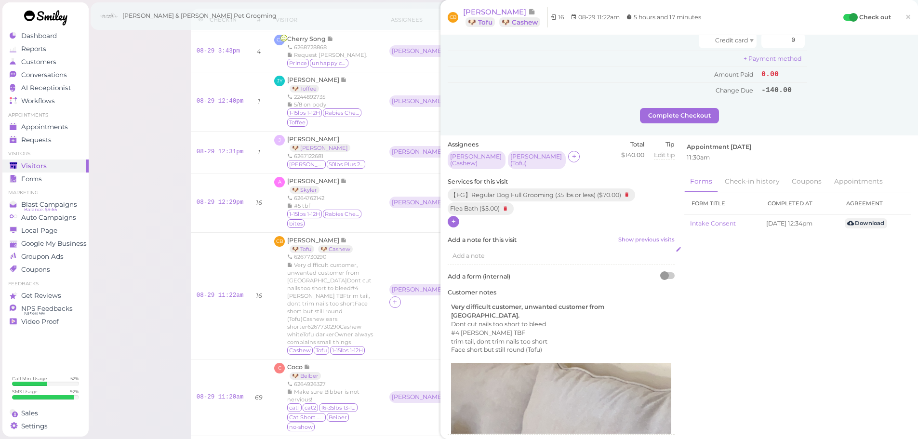
scroll to position [0, 0]
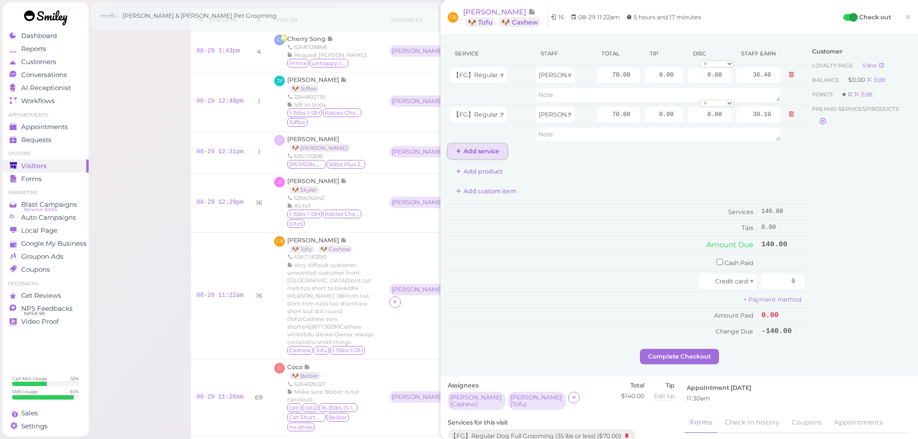
click at [479, 152] on button "Add service" at bounding box center [478, 151] width 60 height 15
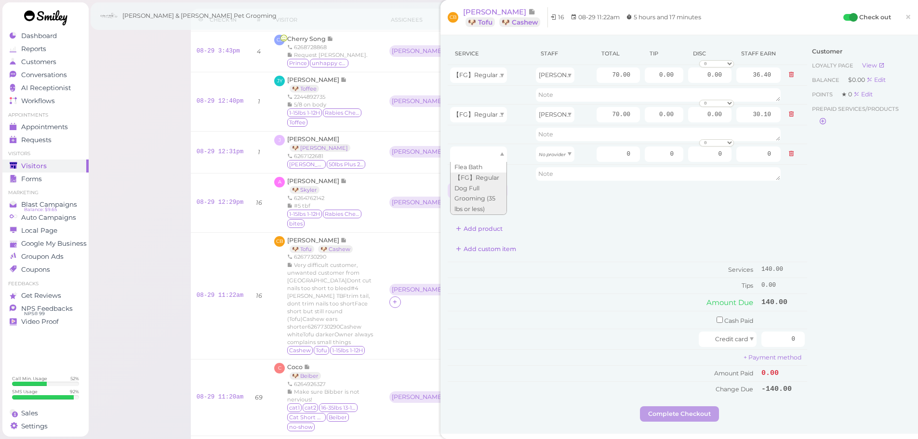
click at [479, 155] on div at bounding box center [478, 153] width 57 height 15
type input "5.00"
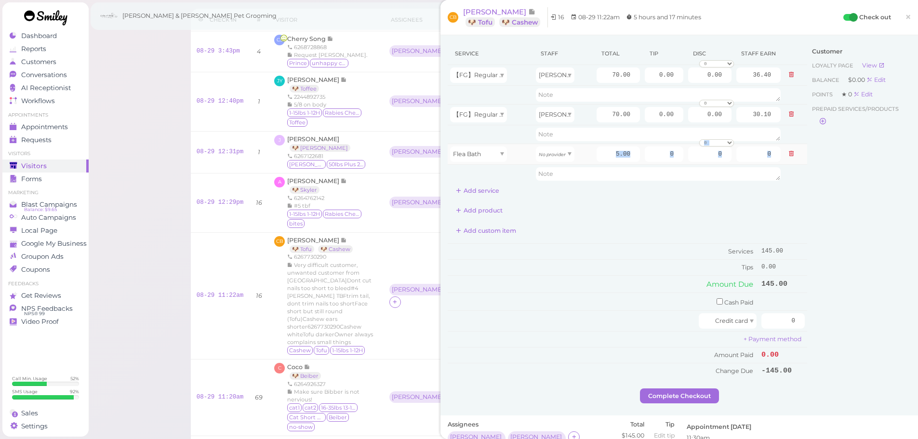
drag, startPoint x: 531, startPoint y: 154, endPoint x: 540, endPoint y: 162, distance: 12.0
click at [537, 167] on tbody "【FG】Regular Dog Full Grooming (35 lbs or less) Asa 70.00 0.00 0.00 0 10% off 15…" at bounding box center [627, 124] width 359 height 118
drag, startPoint x: 541, startPoint y: 159, endPoint x: 545, endPoint y: 187, distance: 28.7
type input "2.15"
click at [545, 255] on td "Services" at bounding box center [603, 252] width 311 height 16
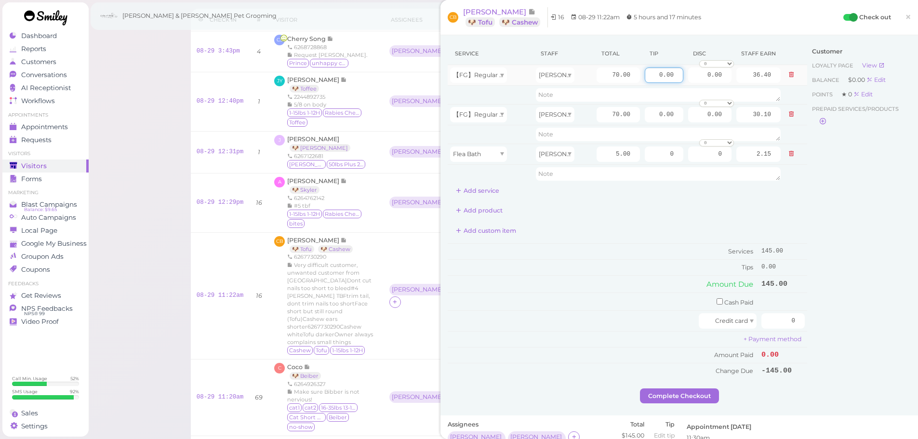
click at [645, 77] on input "0.00" at bounding box center [664, 74] width 39 height 15
type input "10.00"
drag, startPoint x: 642, startPoint y: 114, endPoint x: 754, endPoint y: 133, distance: 113.8
click at [754, 133] on tbody "【FG】Regular Dog Full Grooming (35 lbs or less) Asa 70.00 10.00 0.00 0 10% off 1…" at bounding box center [627, 124] width 359 height 118
type input "12"
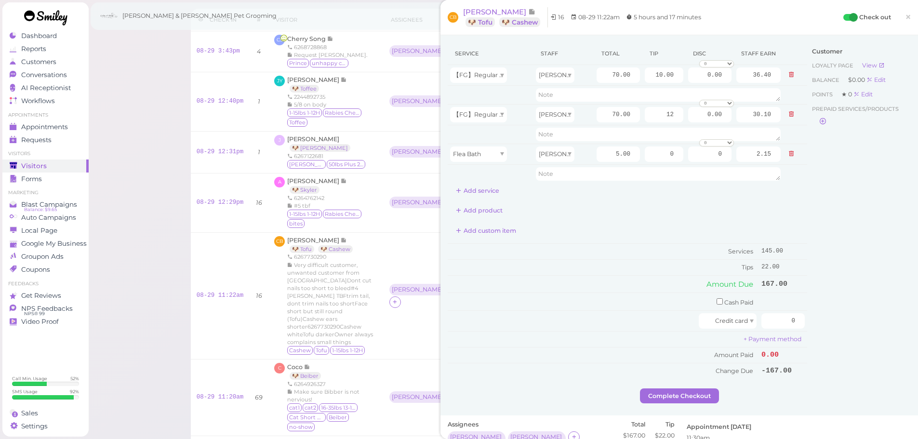
click at [857, 347] on div "Customer Loyalty page View Balance $0.00 Edit Points ★ 0 Edit Prepaid services/…" at bounding box center [859, 215] width 104 height 346
drag, startPoint x: 772, startPoint y: 319, endPoint x: 925, endPoint y: 355, distance: 156.4
type input "167"
click at [814, 353] on div "Customer Loyalty page View Balance $0.00 Edit Points ★ 0 Edit Prepaid services/…" at bounding box center [859, 215] width 104 height 346
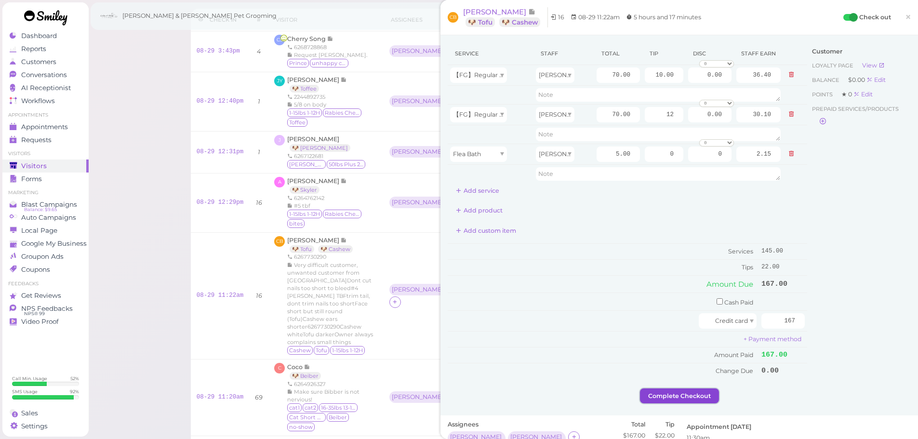
click at [699, 392] on button "Complete Checkout" at bounding box center [679, 395] width 79 height 15
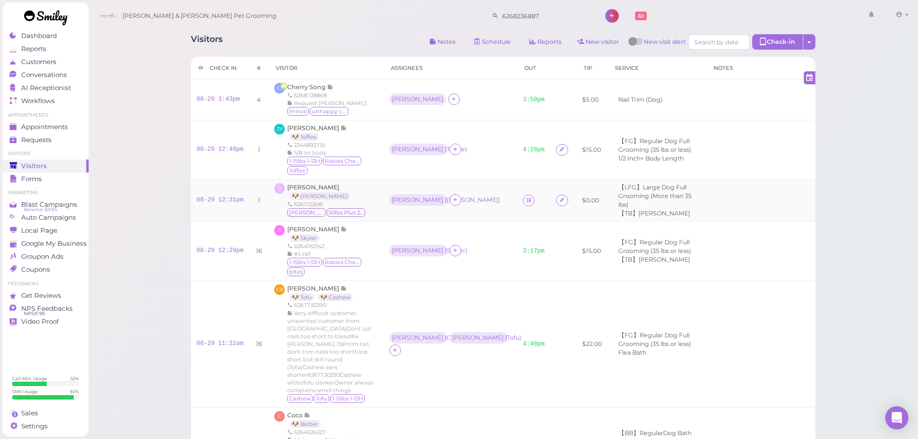
click at [474, 193] on td "Asa ( [PERSON_NAME] )" at bounding box center [451, 201] width 134 height 42
click at [471, 178] on td "[PERSON_NAME] ( Toffee )" at bounding box center [451, 149] width 134 height 59
click at [360, 99] on div "[PERSON_NAME] Song 6268728868 Request [PERSON_NAME]. Prince unhappy customer" at bounding box center [325, 100] width 103 height 34
click at [526, 199] on icon at bounding box center [529, 200] width 6 height 7
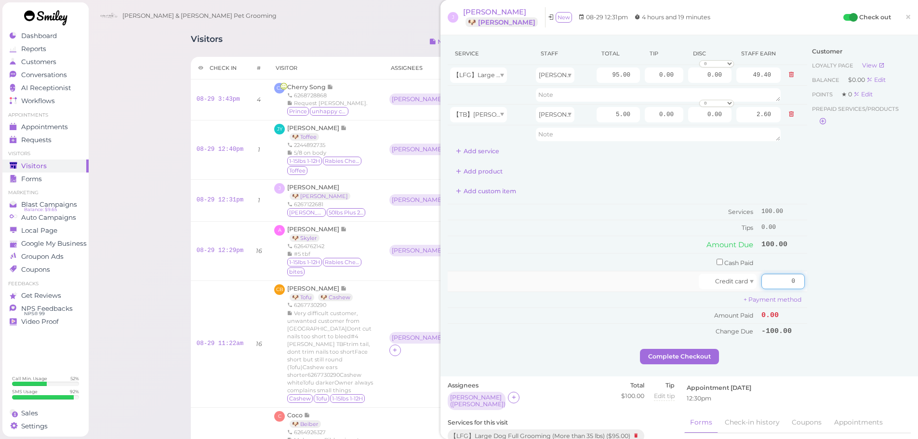
click at [773, 276] on input "0" at bounding box center [782, 281] width 43 height 15
type input "130"
click at [870, 299] on div "Customer Loyalty page View Balance $0.00 Edit Points ★ 0 Edit Prepaid services/…" at bounding box center [859, 195] width 104 height 306
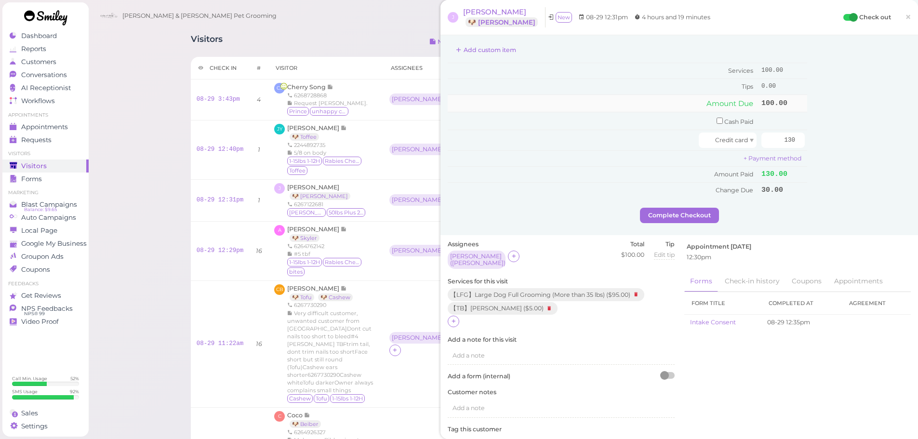
scroll to position [241, 0]
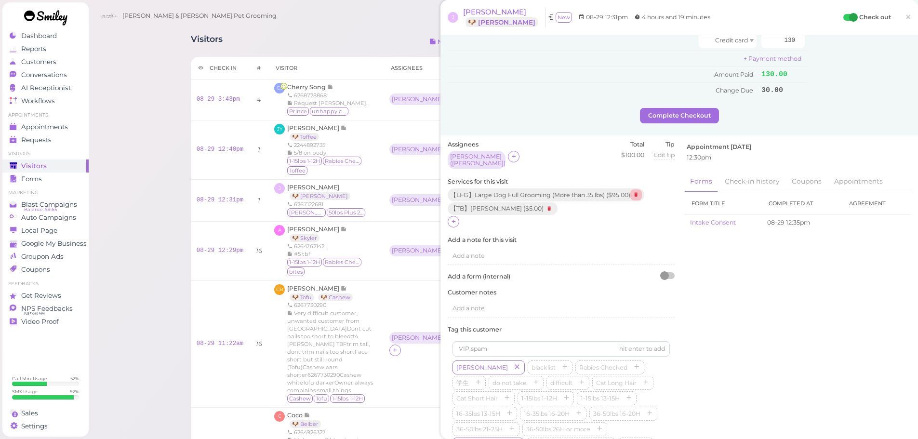
click at [641, 189] on icon at bounding box center [636, 194] width 12 height 11
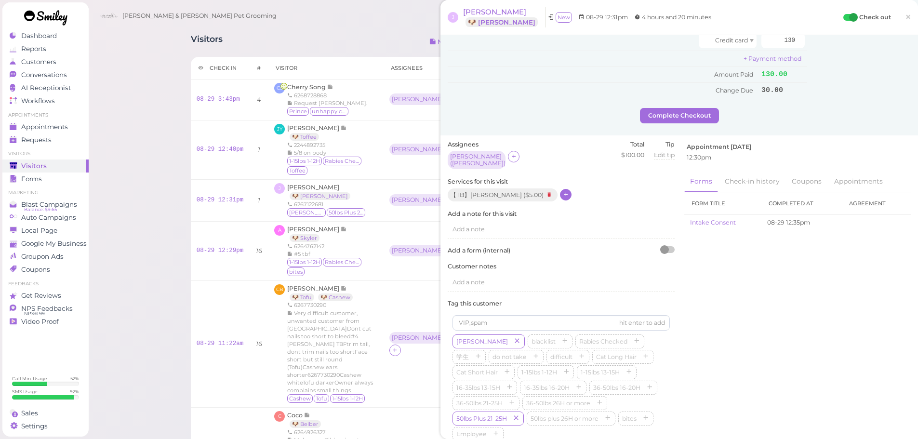
drag, startPoint x: 553, startPoint y: 192, endPoint x: 559, endPoint y: 191, distance: 6.8
click at [554, 192] on div "【TB】Teeth Brushing ( $5.00 )" at bounding box center [504, 194] width 112 height 13
click at [563, 191] on icon at bounding box center [566, 194] width 6 height 7
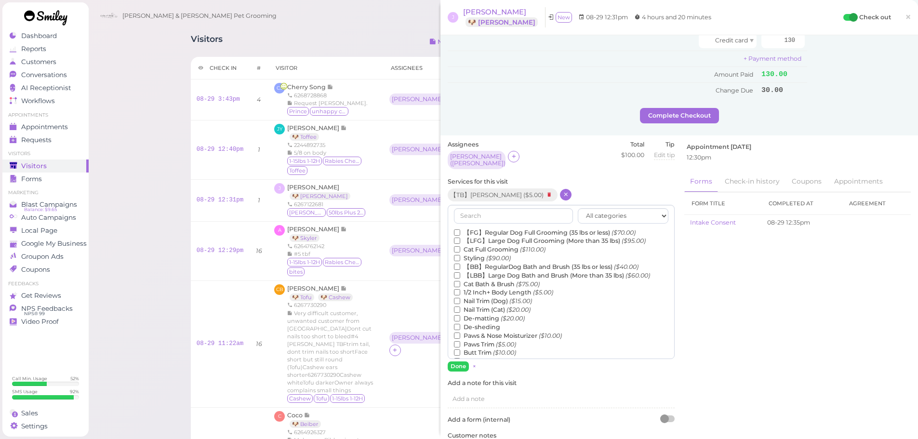
click at [505, 273] on label "【LBB】Large Dog Bath and Brush (More than 35 lbs) ($60.00)" at bounding box center [552, 275] width 196 height 9
click at [460, 273] on input "【LBB】Large Dog Bath and Brush (More than 35 lbs) ($60.00)" at bounding box center [457, 275] width 6 height 6
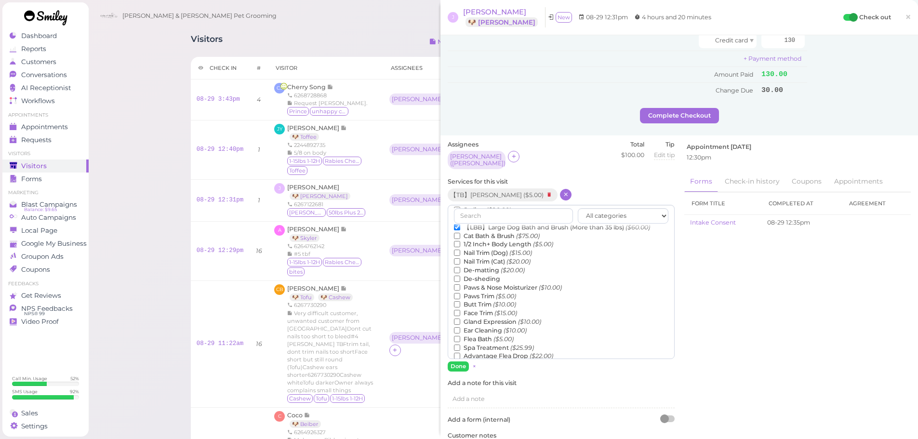
scroll to position [96, 0]
click at [492, 244] on label "Paws Trim ($5.00)" at bounding box center [485, 248] width 62 height 9
click at [460, 245] on input "Paws Trim ($5.00)" at bounding box center [457, 248] width 6 height 6
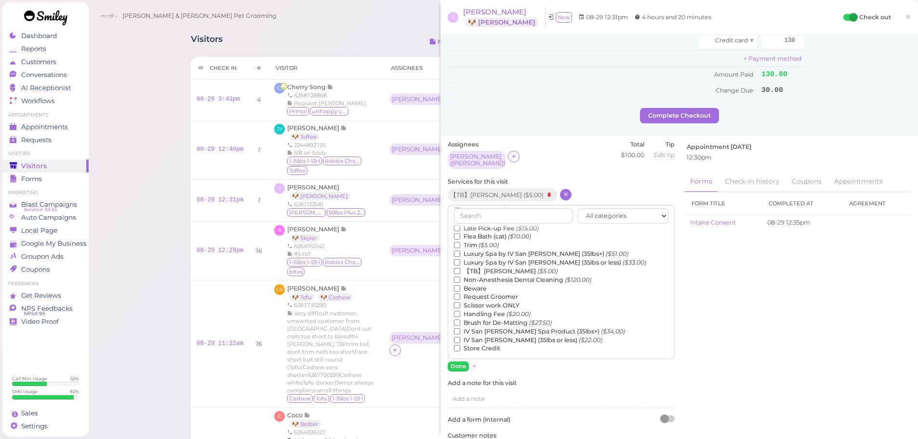
scroll to position [0, 0]
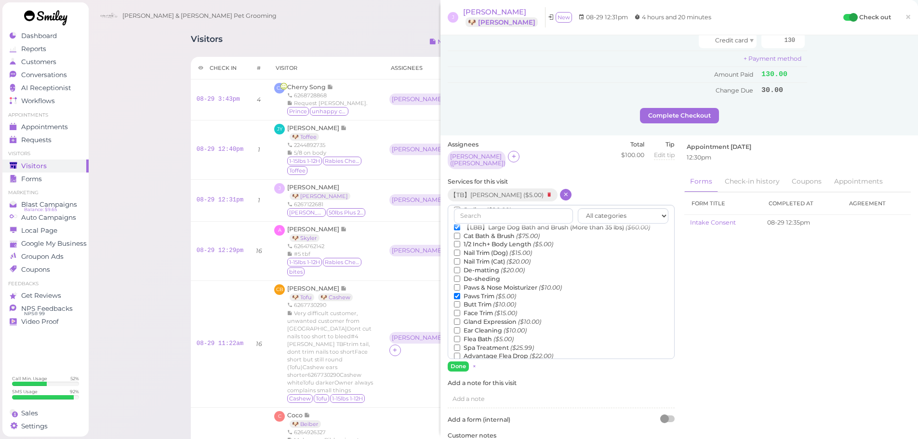
click at [484, 300] on label "Butt Trim ($10.00)" at bounding box center [485, 304] width 62 height 9
click at [460, 301] on input "Butt Trim ($10.00)" at bounding box center [457, 304] width 6 height 6
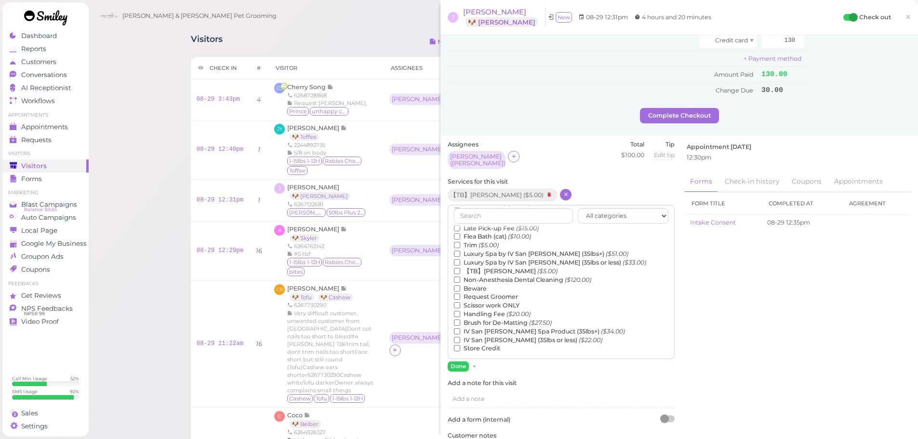
scroll to position [171, 0]
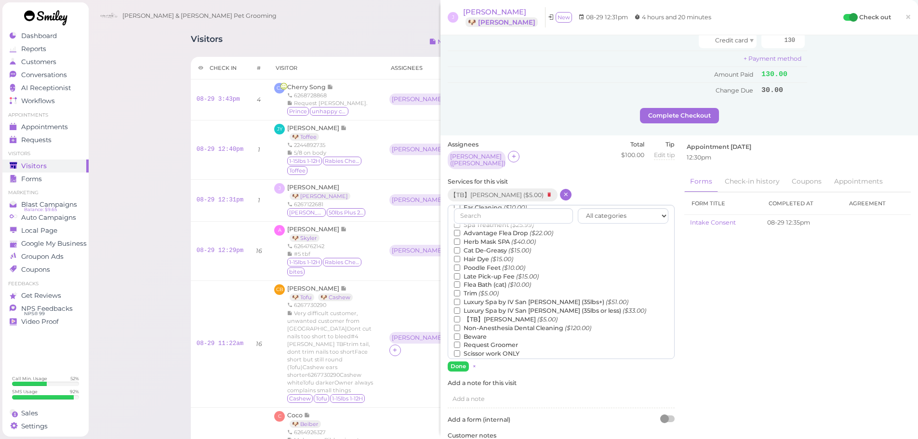
click at [491, 290] on icon "($5.00)" at bounding box center [489, 293] width 20 height 7
click at [460, 290] on input "Trim ($5.00)" at bounding box center [457, 293] width 6 height 6
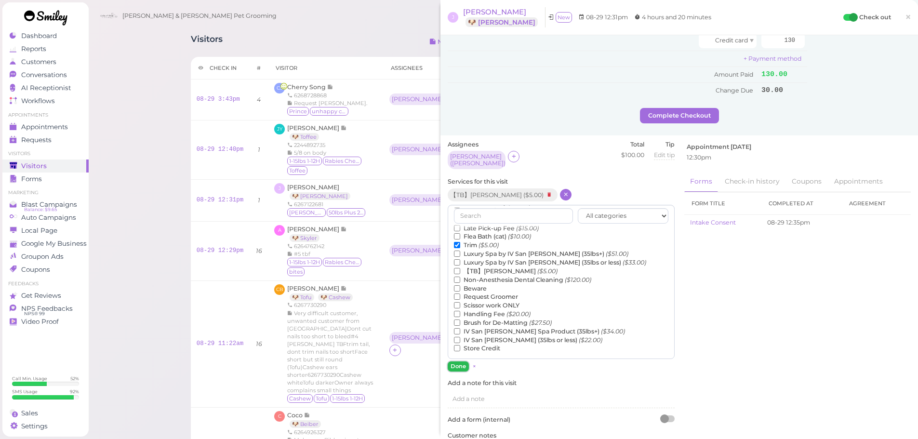
click at [458, 363] on button "Done" at bounding box center [458, 366] width 21 height 10
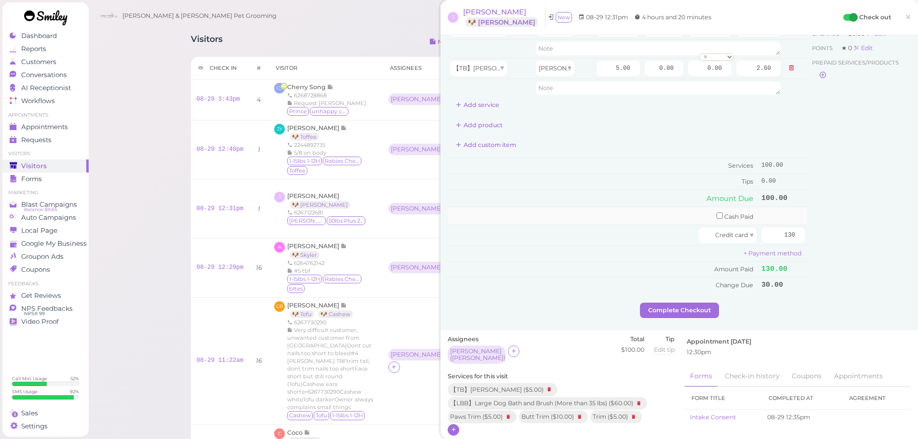
scroll to position [0, 0]
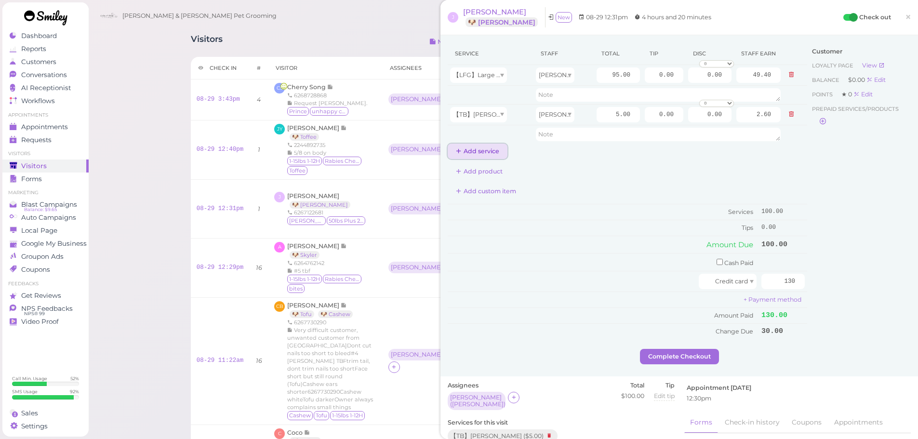
click at [504, 155] on button "Add service" at bounding box center [478, 151] width 60 height 15
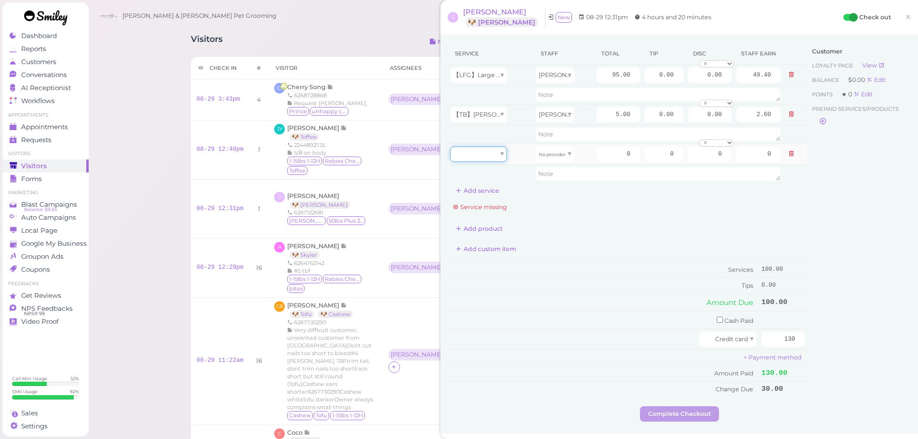
click at [491, 160] on div at bounding box center [478, 153] width 57 height 15
type input "10.00"
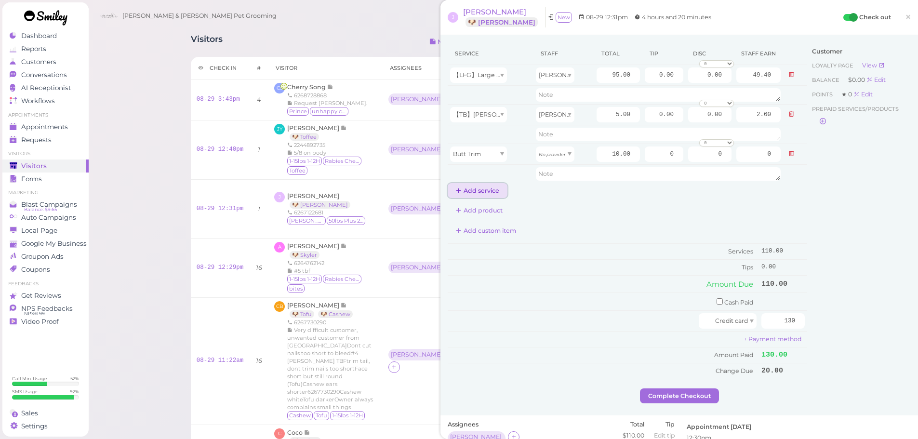
click at [474, 190] on button "Add service" at bounding box center [478, 190] width 60 height 15
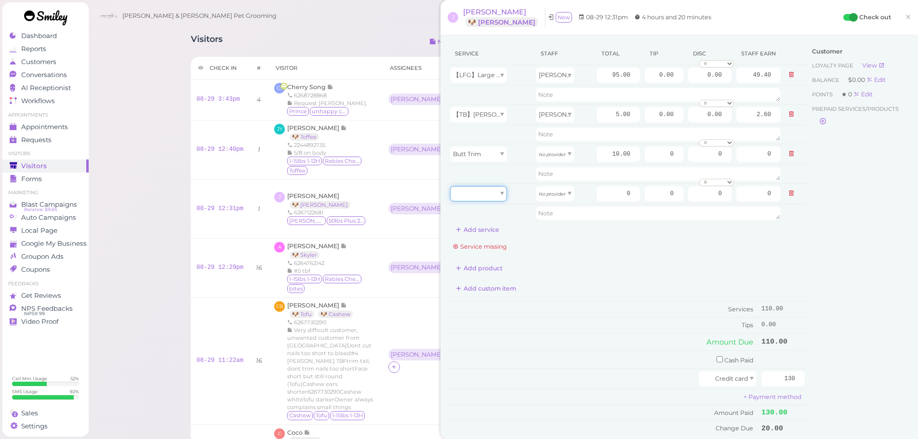
click at [474, 190] on div at bounding box center [478, 193] width 57 height 15
type input "5.00"
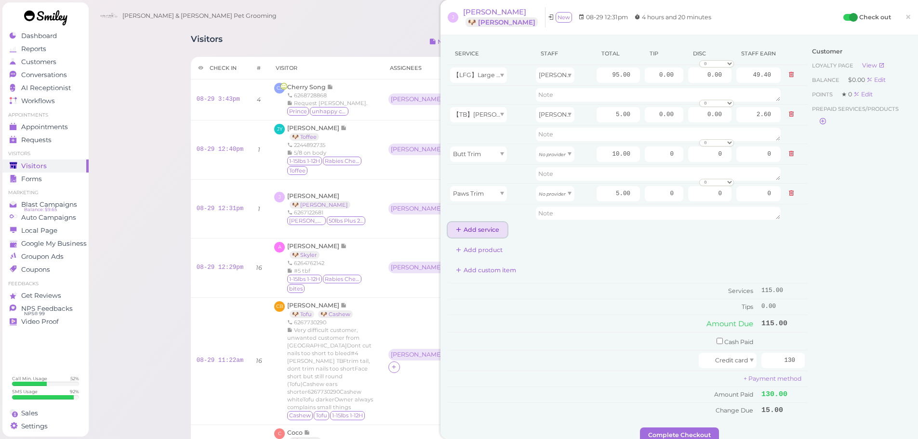
click at [473, 229] on button "Add service" at bounding box center [478, 229] width 60 height 15
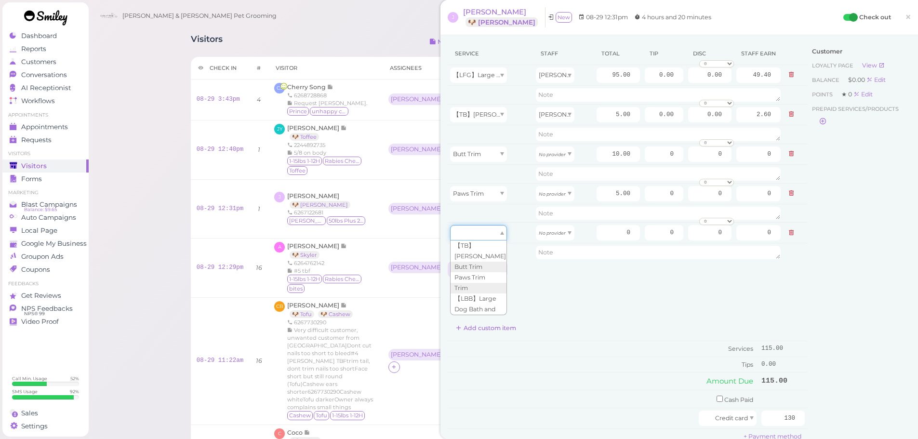
click at [473, 229] on div at bounding box center [478, 232] width 57 height 15
type input "5.00"
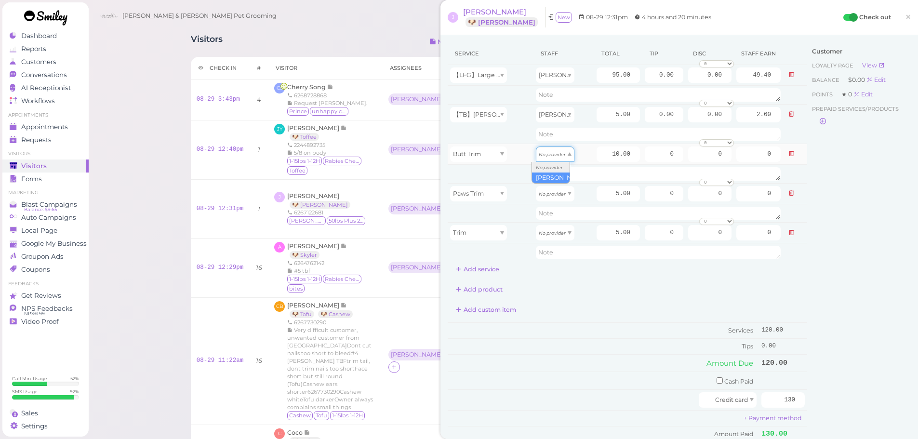
drag, startPoint x: 541, startPoint y: 154, endPoint x: 543, endPoint y: 161, distance: 7.0
type input "5.20"
drag, startPoint x: 549, startPoint y: 192, endPoint x: 547, endPoint y: 220, distance: 27.5
type input "2.60"
drag, startPoint x: 556, startPoint y: 239, endPoint x: 554, endPoint y: 257, distance: 18.0
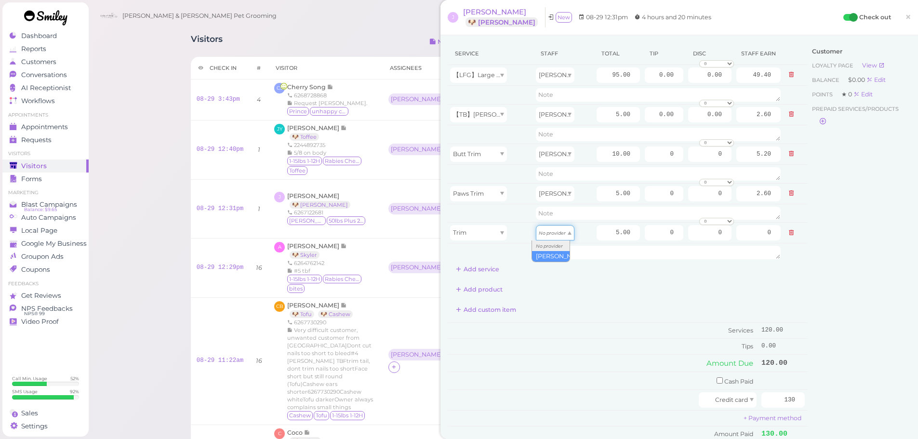
type input "2.60"
click at [598, 79] on input "95.00" at bounding box center [618, 74] width 43 height 15
type input "90.00"
type input "46.80"
click at [476, 77] on span "【LFG】Large Dog Full Grooming (More than 35 lbs)" at bounding box center [530, 74] width 155 height 7
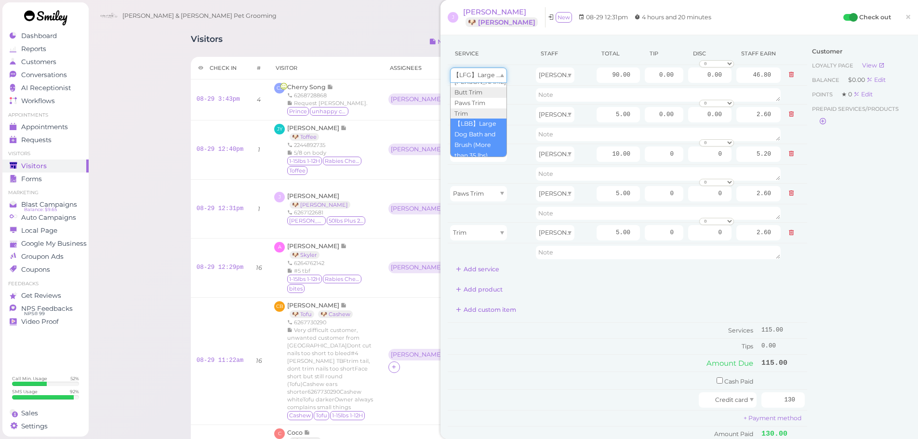
scroll to position [32, 0]
type input "60.00"
type input "31.20"
click at [600, 76] on input "60.00" at bounding box center [618, 74] width 43 height 15
type input "90.00"
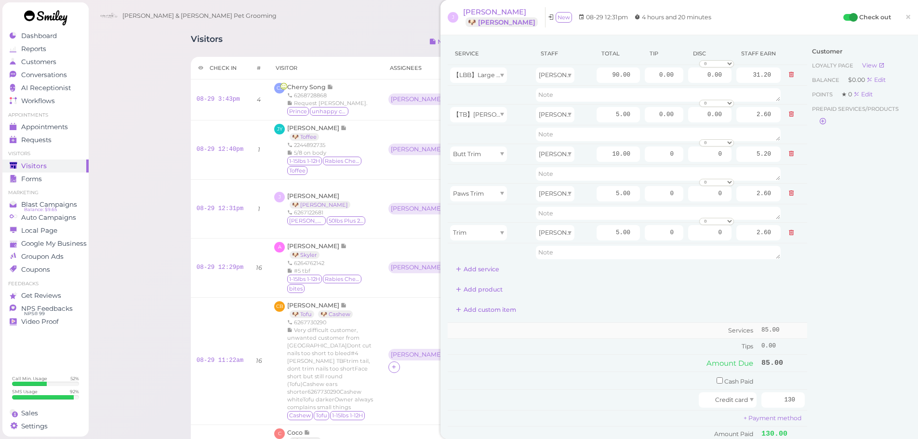
type input "46.80"
click at [669, 322] on td "Services" at bounding box center [603, 330] width 311 height 16
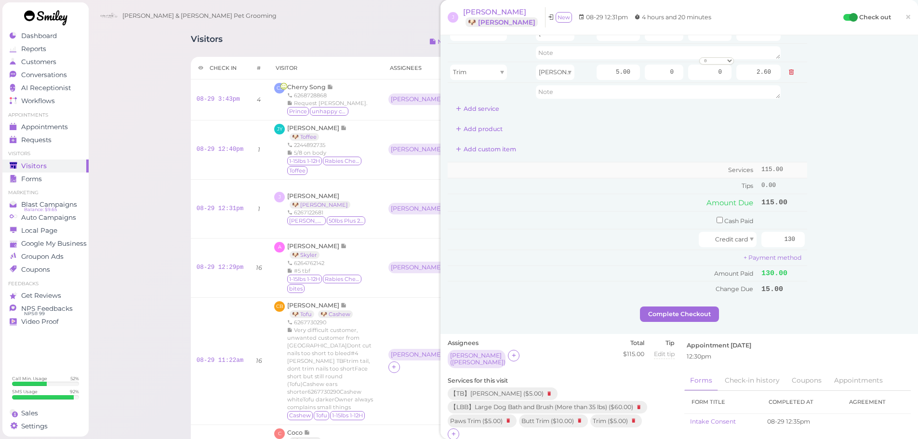
scroll to position [289, 0]
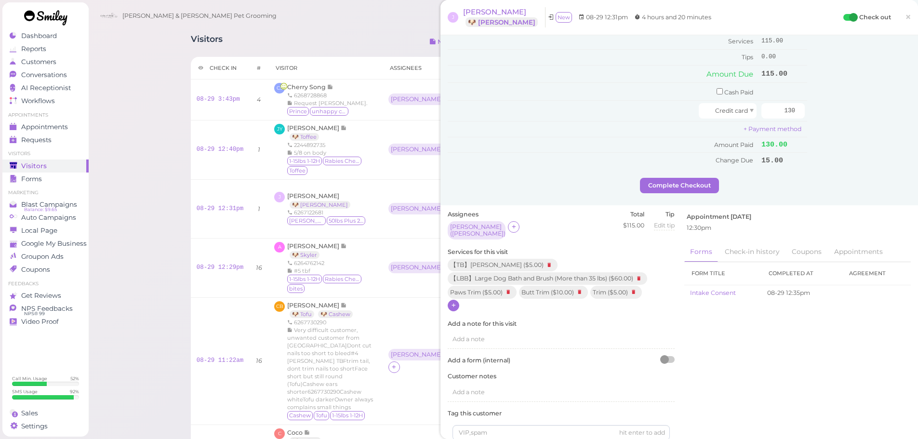
click at [454, 302] on icon at bounding box center [454, 305] width 6 height 7
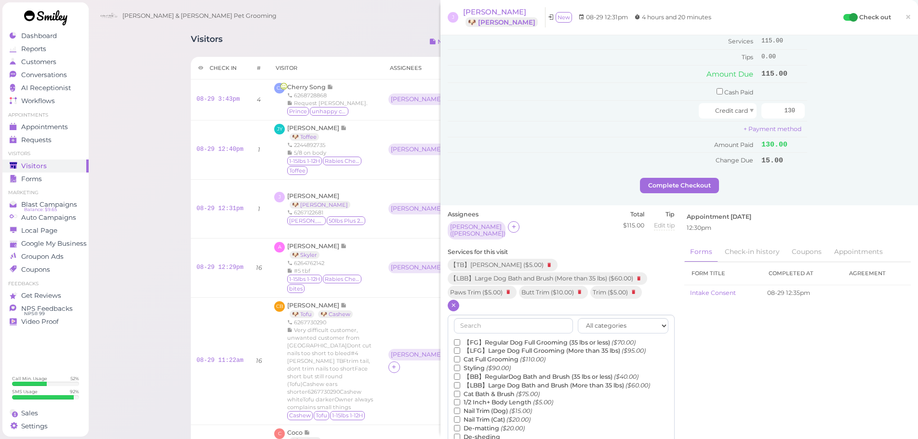
scroll to position [337, 0]
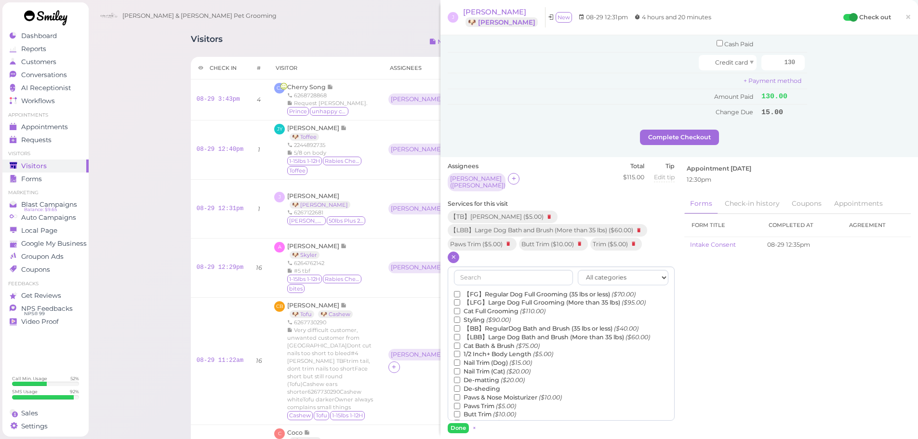
click at [484, 386] on label "De-sheding" at bounding box center [477, 389] width 46 height 9
click at [460, 386] on input "De-sheding" at bounding box center [457, 389] width 6 height 6
click at [462, 425] on button "Done" at bounding box center [458, 428] width 21 height 10
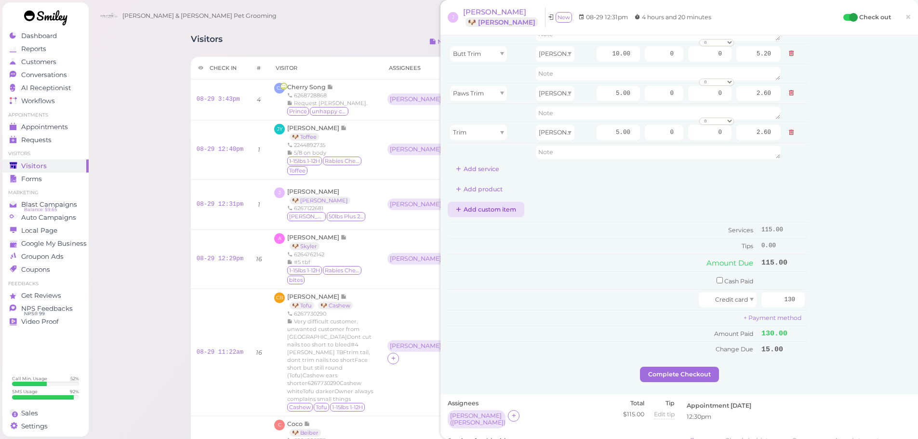
scroll to position [48, 0]
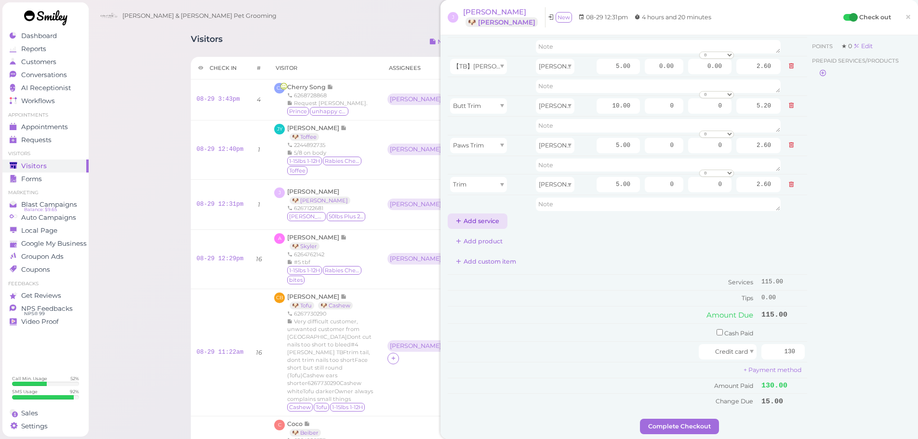
drag, startPoint x: 468, startPoint y: 210, endPoint x: 469, endPoint y: 222, distance: 11.6
click at [468, 212] on td at bounding box center [491, 204] width 86 height 18
click at [469, 222] on button "Add service" at bounding box center [478, 220] width 60 height 15
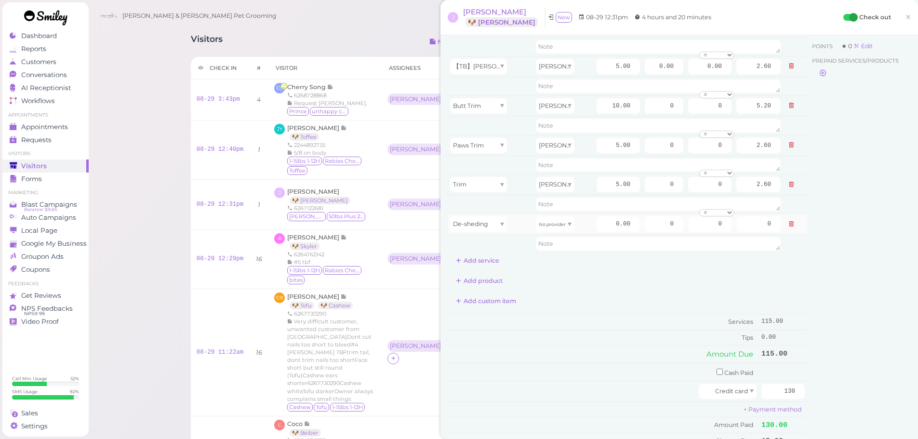
click at [555, 234] on td "No provider" at bounding box center [563, 224] width 61 height 21
drag, startPoint x: 553, startPoint y: 224, endPoint x: 546, endPoint y: 240, distance: 17.7
click at [552, 224] on icon "No provider" at bounding box center [552, 224] width 27 height 5
click at [601, 231] on input "0.00" at bounding box center [618, 223] width 43 height 15
type input "15.00"
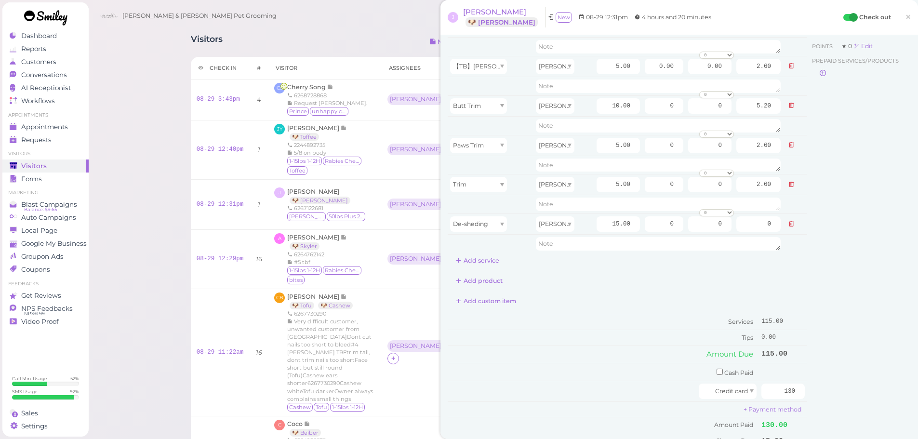
type input "7.80"
click at [595, 307] on div "Add custom item" at bounding box center [627, 300] width 359 height 15
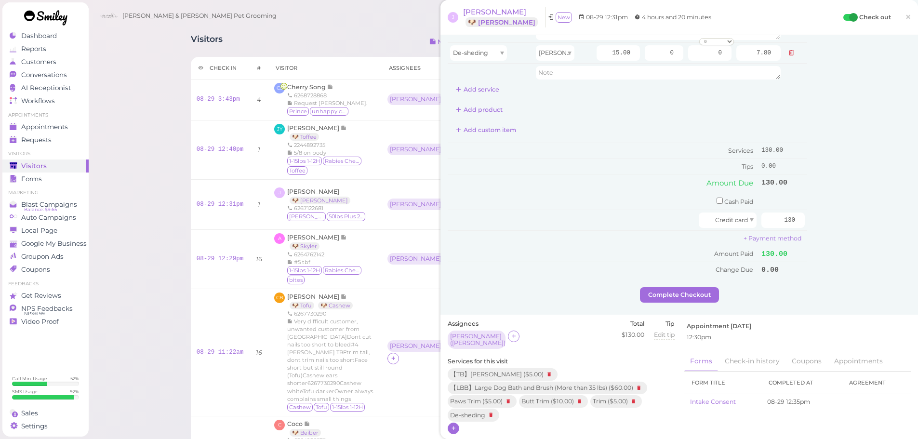
scroll to position [386, 0]
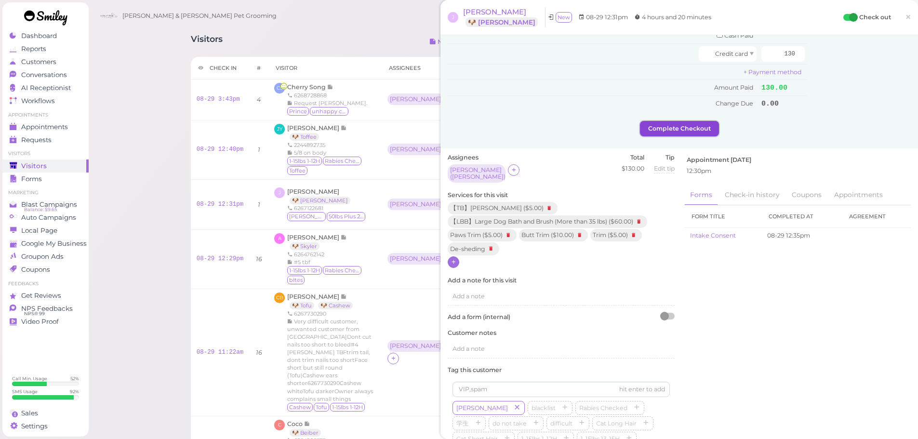
drag, startPoint x: 668, startPoint y: 125, endPoint x: 656, endPoint y: 146, distance: 24.0
click at [668, 125] on button "Complete Checkout" at bounding box center [679, 128] width 79 height 15
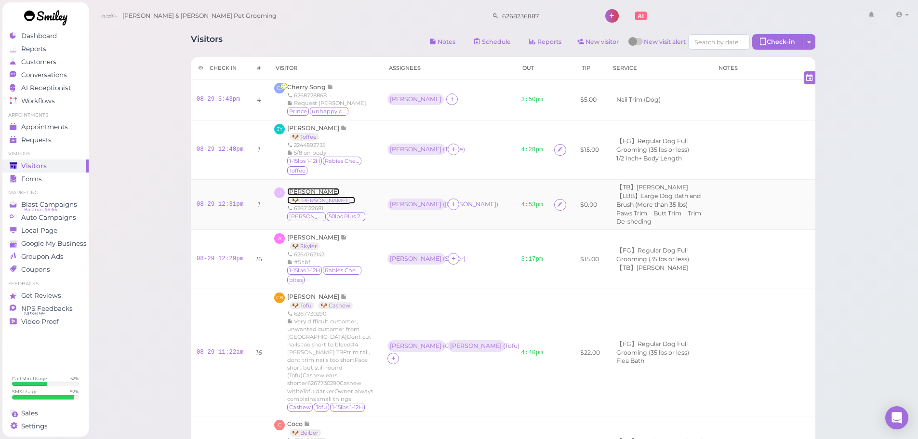
click at [310, 193] on span "[PERSON_NAME]" at bounding box center [313, 191] width 52 height 7
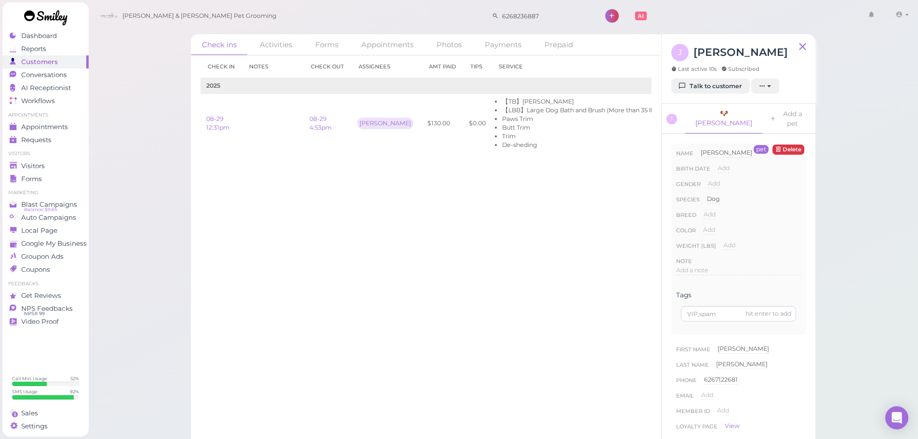
drag, startPoint x: 546, startPoint y: 168, endPoint x: 634, endPoint y: 167, distance: 88.2
click at [634, 160] on div "Check in Notes Check out Assignees Amt Paid Tips Service 2025 08-29 12:31pm 08-…" at bounding box center [425, 107] width 451 height 105
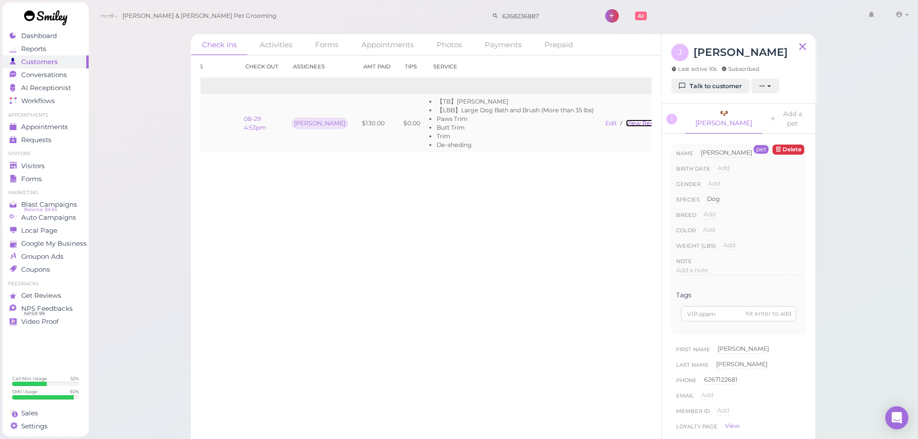
click at [626, 123] on link "View receipt" at bounding box center [646, 123] width 40 height 7
click at [711, 92] on link "Talk to customer" at bounding box center [710, 86] width 79 height 15
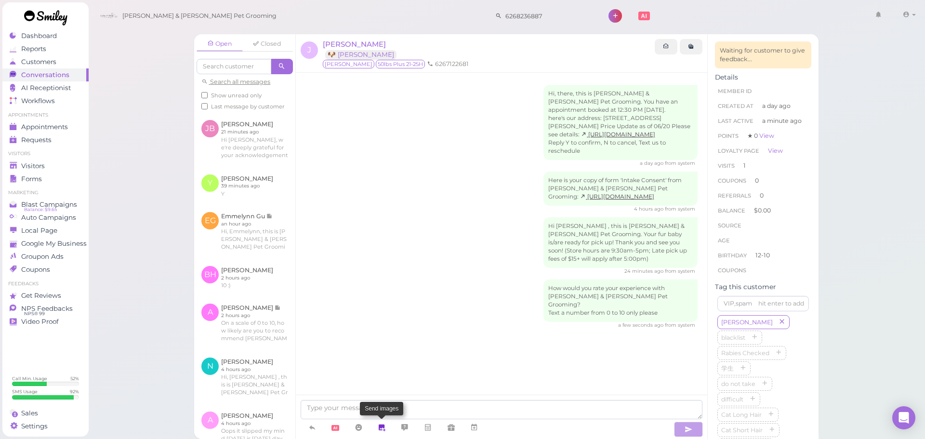
click at [388, 428] on link at bounding box center [381, 427] width 23 height 17
click at [0, 0] on input "file" at bounding box center [0, 0] width 0 height 0
click at [472, 412] on textarea at bounding box center [502, 409] width 402 height 19
type textarea "Here's your receipt for [DATE]!"
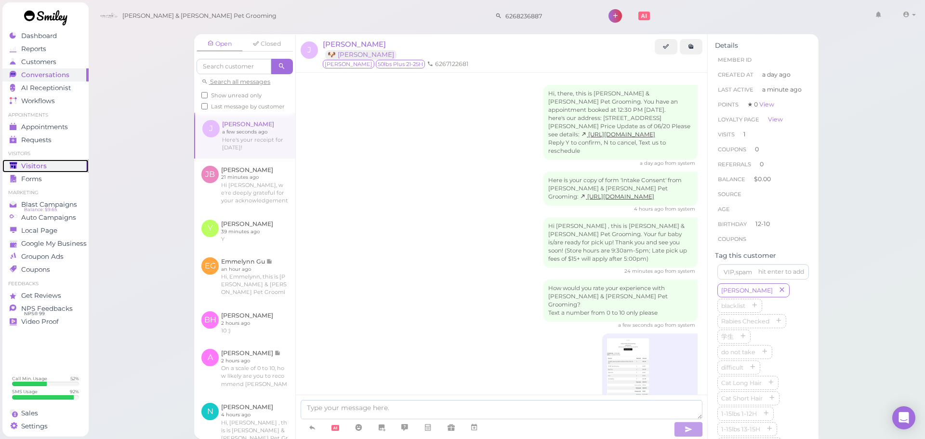
click at [35, 172] on link "Visitors" at bounding box center [45, 166] width 86 height 13
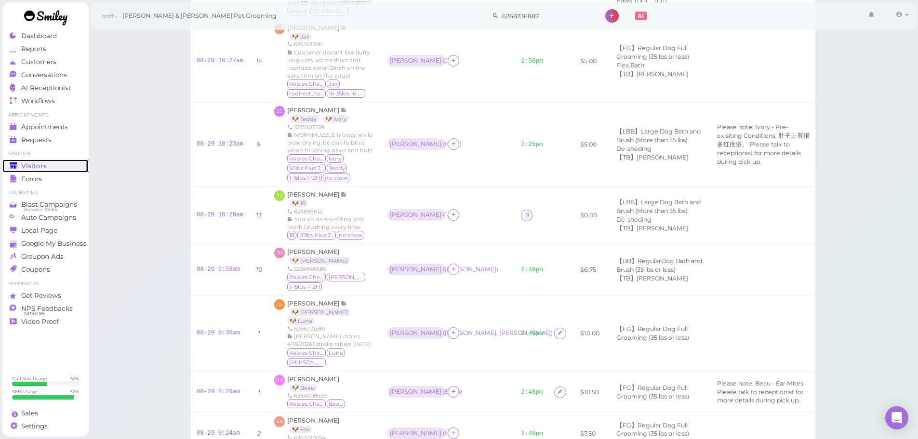
scroll to position [539, 0]
click at [681, 203] on ul "【LBB】Large Dog Bath and Brush (More than 35 lbs) De-sheding 【TB】Teeth Brushing" at bounding box center [657, 214] width 96 height 34
click at [861, 271] on div "Visitors Notes Schedule Reports New visitor New visit alert Check-in Customer c…" at bounding box center [503, 42] width 830 height 1162
click at [292, 186] on td "[PERSON_NAME] 🐶 18 6268996121 Add on de-shedding and teeth brushing every time …" at bounding box center [324, 214] width 113 height 57
click at [289, 190] on span "[PERSON_NAME]" at bounding box center [313, 193] width 53 height 7
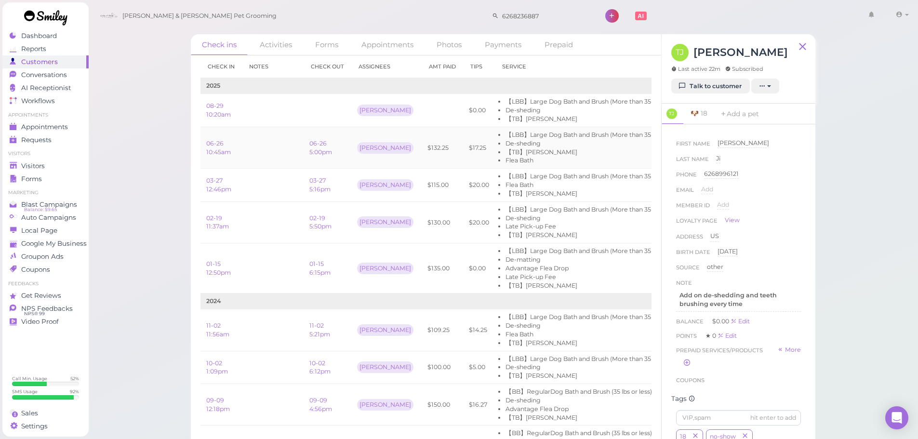
click at [274, 153] on td at bounding box center [273, 147] width 62 height 41
click at [277, 143] on td at bounding box center [273, 147] width 62 height 41
click at [280, 102] on td at bounding box center [273, 110] width 62 height 33
click at [273, 153] on td at bounding box center [273, 147] width 62 height 41
click at [283, 108] on td at bounding box center [273, 110] width 62 height 33
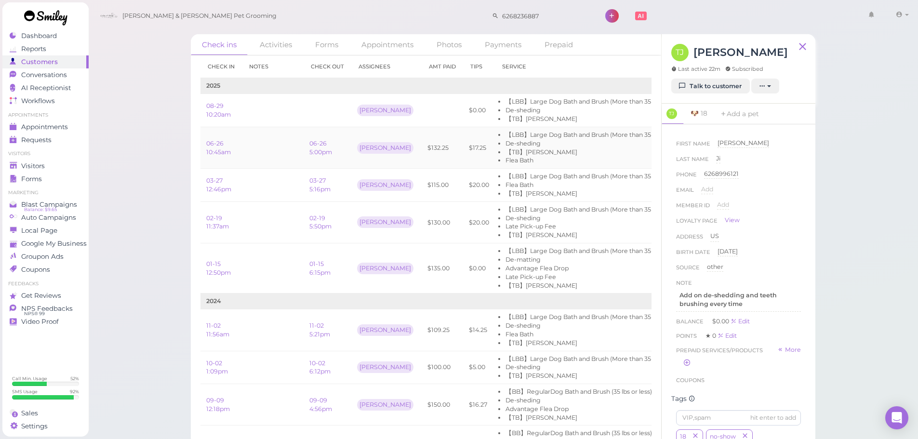
click at [282, 140] on td at bounding box center [273, 147] width 62 height 41
click at [276, 152] on td at bounding box center [273, 147] width 62 height 41
click at [274, 116] on td at bounding box center [273, 110] width 62 height 33
click at [277, 158] on td at bounding box center [273, 147] width 62 height 41
click at [271, 117] on td at bounding box center [273, 110] width 62 height 33
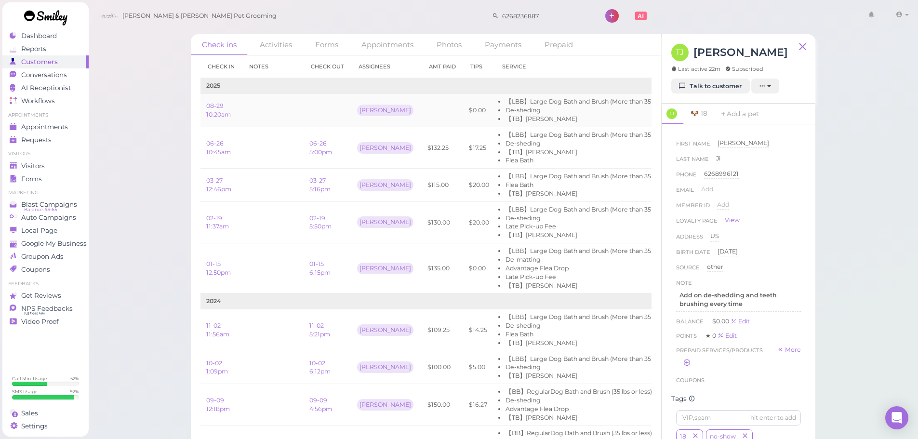
click at [463, 105] on td "$0.00" at bounding box center [479, 110] width 32 height 33
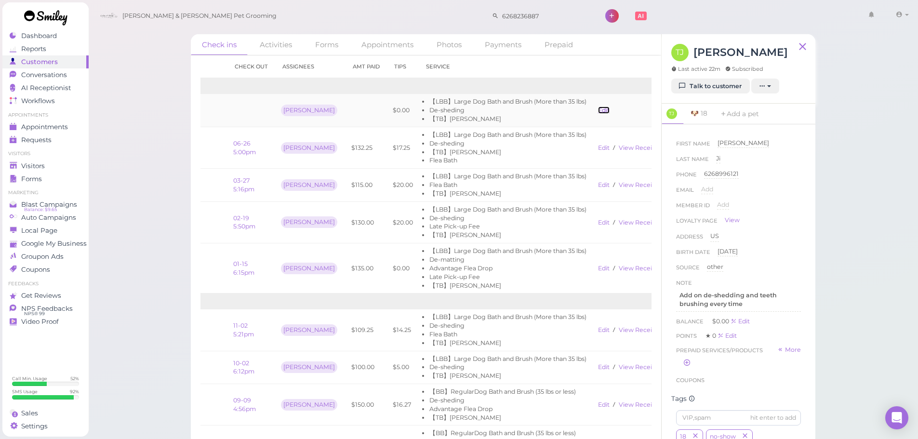
click at [598, 108] on link "Edit" at bounding box center [604, 109] width 12 height 7
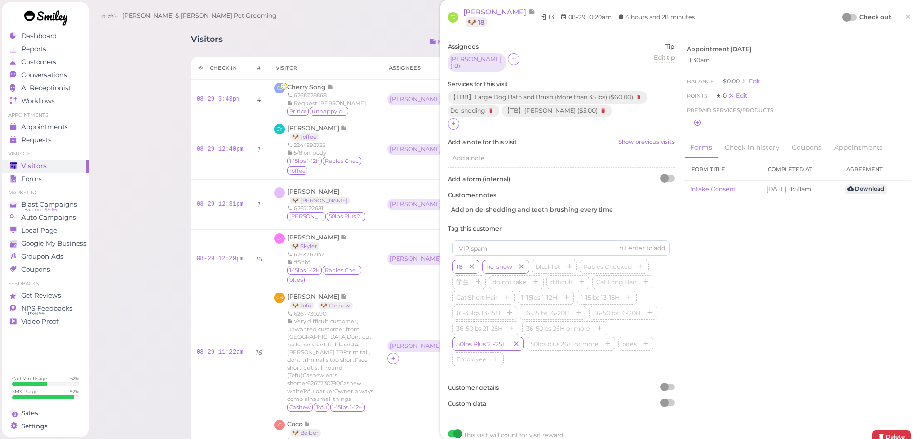
click at [847, 14] on div at bounding box center [849, 17] width 13 height 7
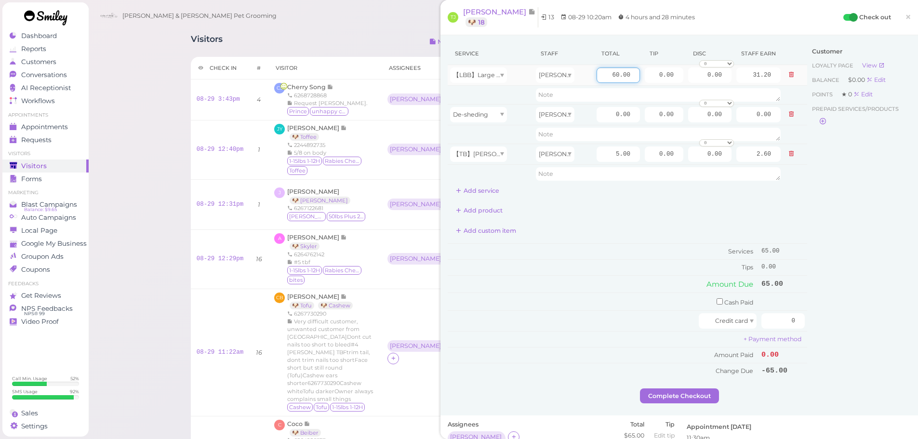
click at [597, 77] on input "60.00" at bounding box center [618, 74] width 43 height 15
type input "90.00"
type input "46.80"
click at [606, 120] on input "0.00" at bounding box center [618, 114] width 43 height 15
type input "20.00"
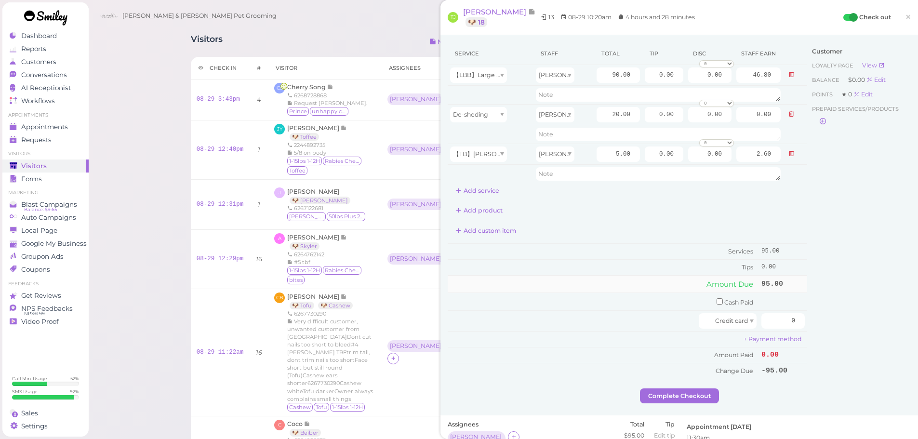
type input "10.40"
click at [615, 278] on td "Amount Due" at bounding box center [603, 283] width 311 height 17
click at [717, 302] on input "checkbox" at bounding box center [720, 301] width 6 height 6
checkbox input "true"
click at [772, 305] on input "0" at bounding box center [782, 302] width 43 height 15
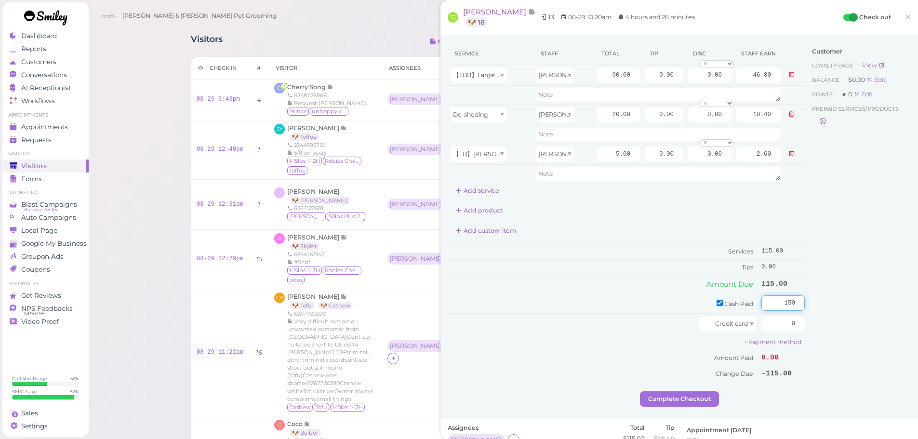
type input "150"
click at [836, 309] on div "Customer Loyalty page View Balance $0.00 Edit Points ★ 0 Edit Prepaid services/…" at bounding box center [859, 216] width 104 height 349
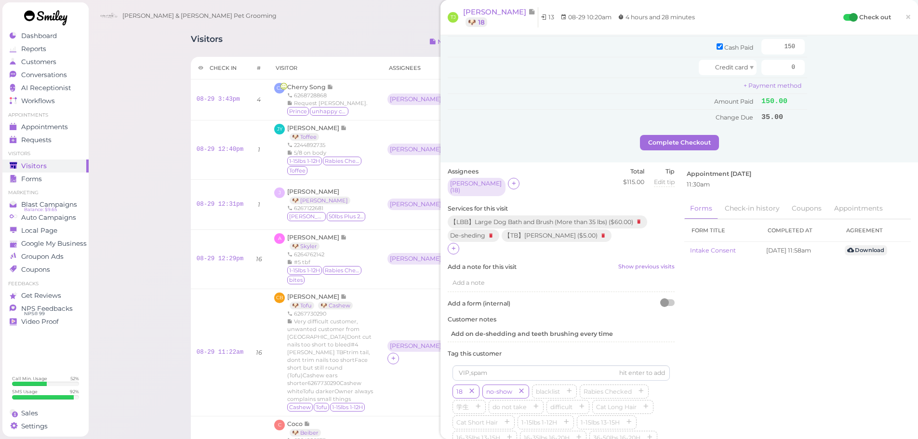
scroll to position [337, 0]
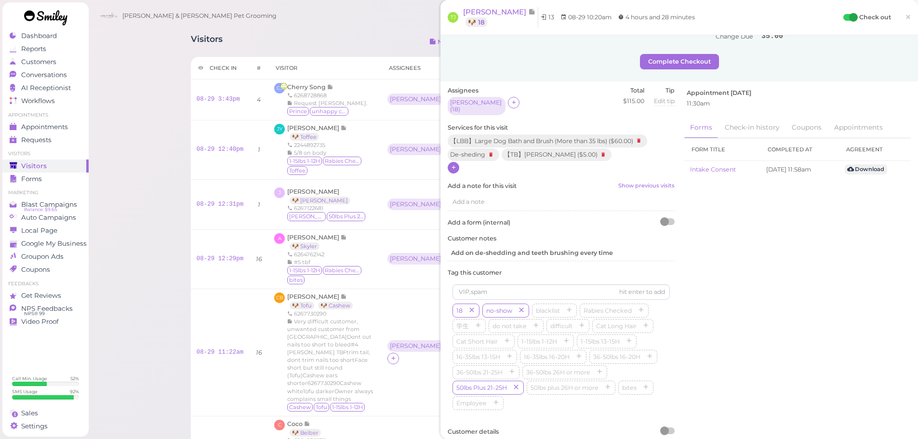
click at [458, 164] on div "【LBB】Large Dog Bath and Brush (More than 35 lbs) ( $60.00 ) De-sheding 【TB】Teet…" at bounding box center [561, 154] width 227 height 40
click at [456, 165] on icon at bounding box center [454, 167] width 6 height 7
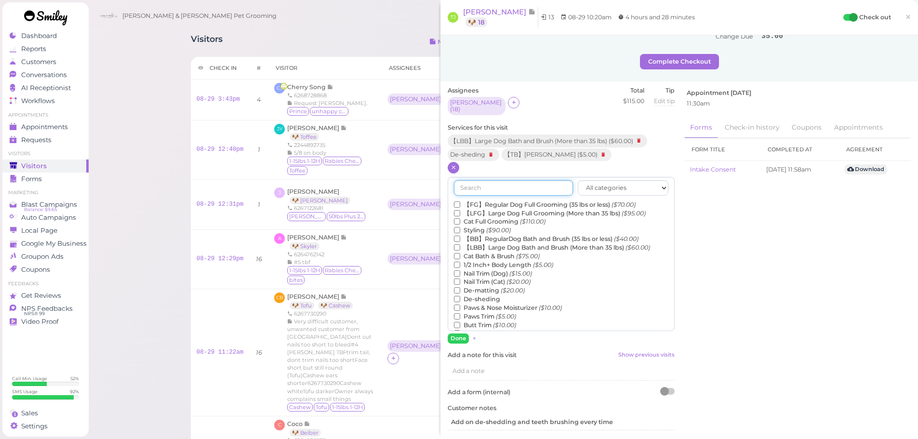
click at [491, 189] on input "text" at bounding box center [513, 187] width 119 height 15
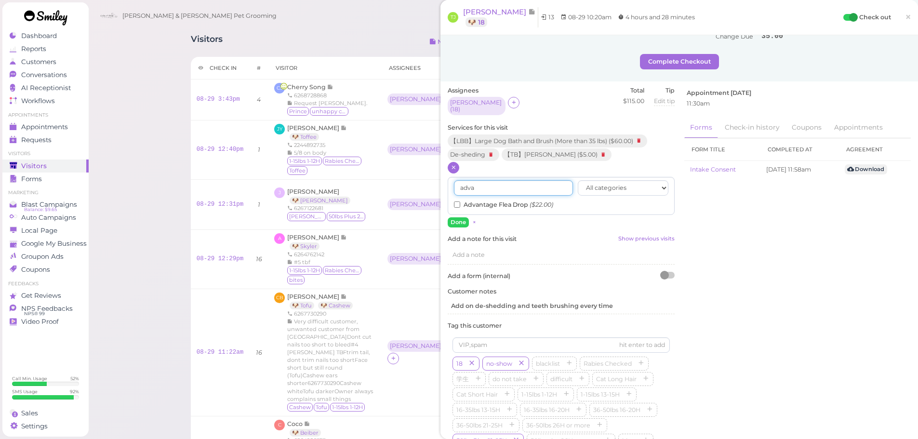
type input "adva"
click at [450, 199] on div "adva All categories Full Grooming Bath & Brush Add-ons Dental Work Special Requ…" at bounding box center [561, 196] width 227 height 38
drag, startPoint x: 452, startPoint y: 199, endPoint x: 462, endPoint y: 204, distance: 11.9
click at [462, 204] on label "Advantage Flea Drop ($22.00)" at bounding box center [503, 204] width 99 height 9
click at [460, 204] on input "Advantage Flea Drop ($22.00)" at bounding box center [457, 204] width 6 height 6
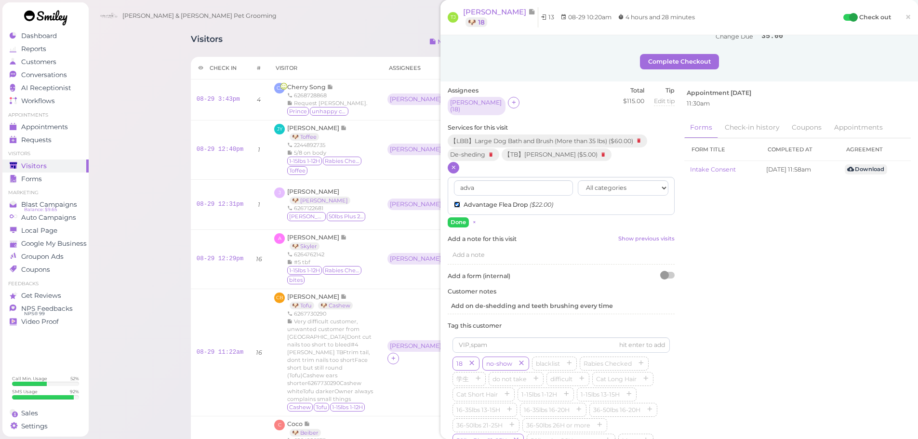
click at [458, 202] on input "Advantage Flea Drop ($22.00)" at bounding box center [457, 204] width 6 height 6
click at [458, 201] on input "Advantage Flea Drop ($22.00)" at bounding box center [457, 204] width 6 height 6
click at [458, 219] on button "Done" at bounding box center [458, 222] width 21 height 10
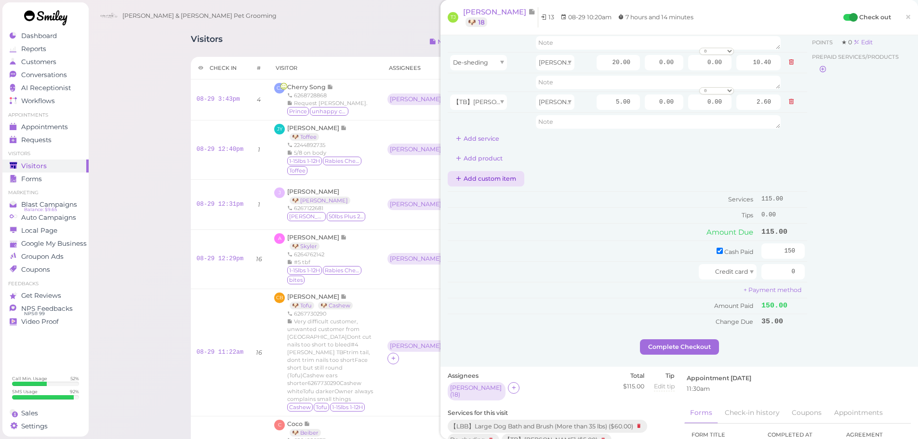
scroll to position [0, 0]
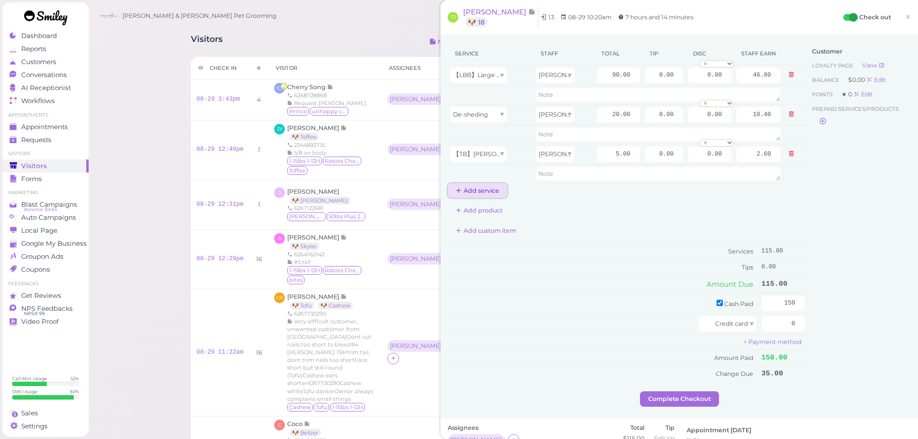
click at [474, 188] on button "Add service" at bounding box center [478, 190] width 60 height 15
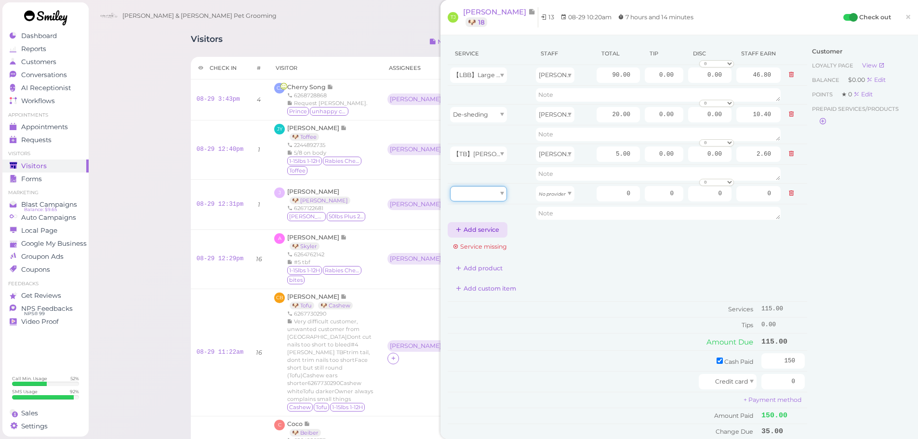
click at [476, 193] on div at bounding box center [478, 193] width 57 height 15
type input "22.00"
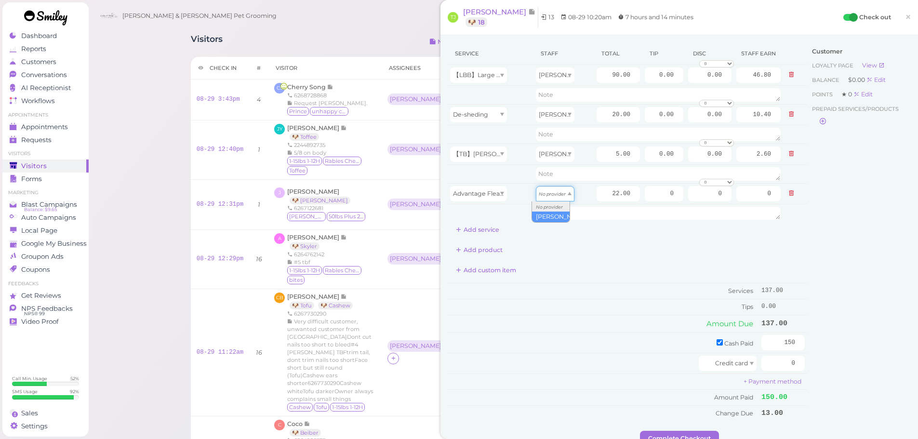
drag, startPoint x: 553, startPoint y: 197, endPoint x: 553, endPoint y: 214, distance: 17.4
type input "11.44"
drag, startPoint x: 648, startPoint y: 79, endPoint x: 705, endPoint y: 90, distance: 58.0
click at [704, 89] on tbody "【LBB】Large Dog Bath and Brush (More than 35 lbs) Asa 90.00 0.00 0.00 0 10% off …" at bounding box center [627, 144] width 359 height 158
type input "13"
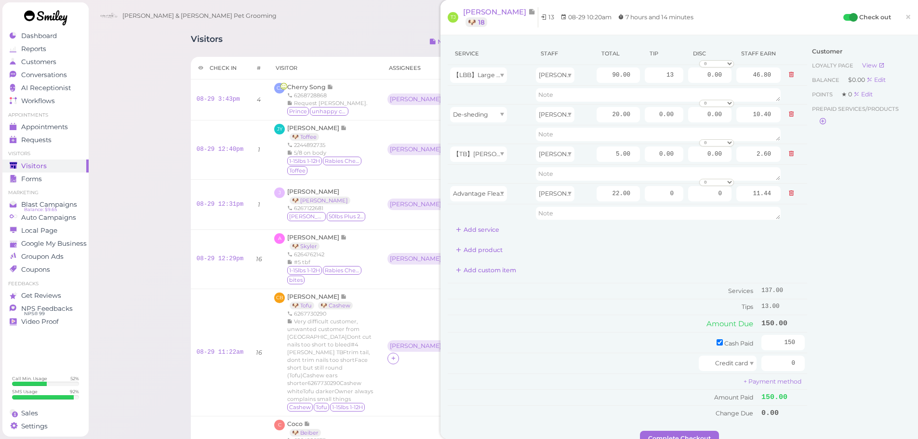
click at [822, 301] on div "Customer Loyalty page View Balance $0.00 Edit Points ★ 0 Edit Prepaid services/…" at bounding box center [859, 236] width 104 height 388
click at [668, 438] on button "Complete Checkout" at bounding box center [679, 438] width 79 height 15
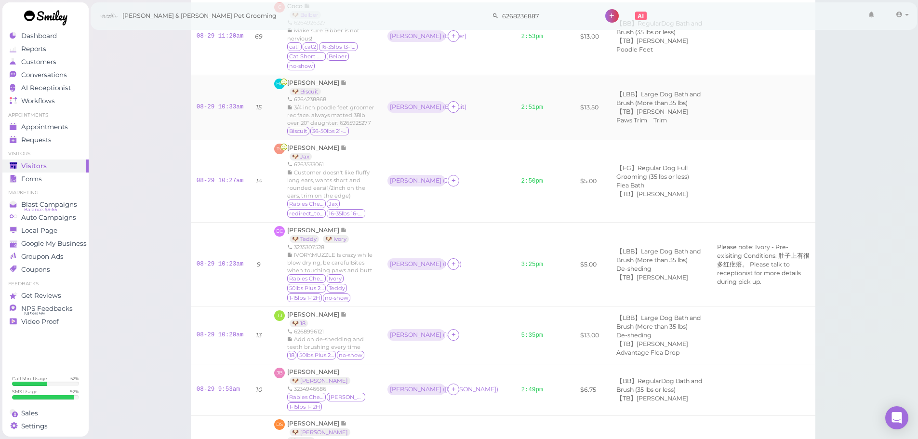
scroll to position [530, 0]
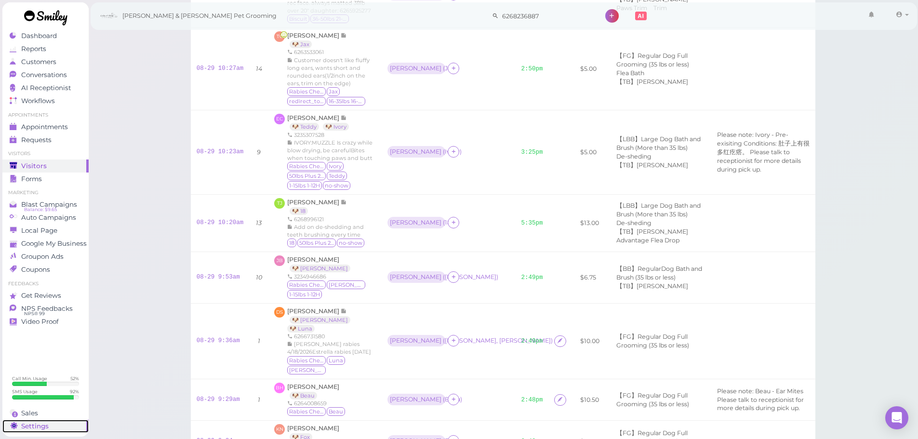
click at [42, 424] on span "Settings" at bounding box center [34, 426] width 27 height 8
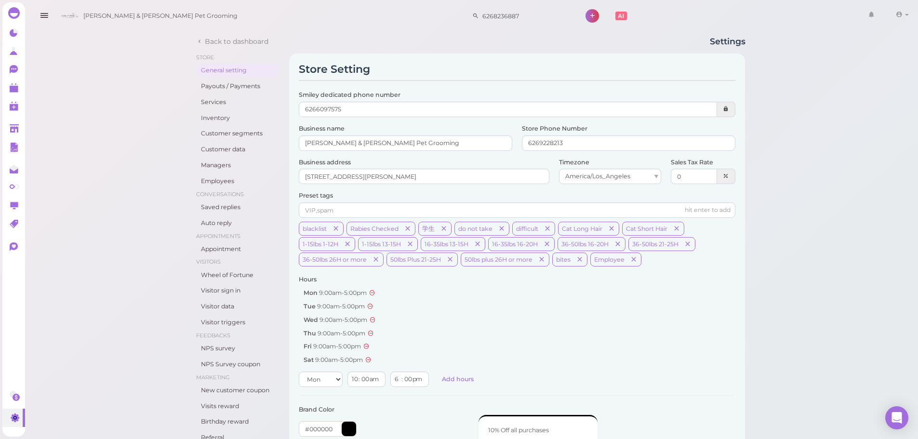
click at [42, 416] on div "Back to dashboard Settings Store General setting Payouts / Payments Services In…" at bounding box center [470, 414] width 895 height 828
click at [26, 394] on div "Back to dashboard Settings Store General setting Payouts / Payments Services In…" at bounding box center [470, 414] width 895 height 828
click at [24, 395] on link at bounding box center [13, 395] width 23 height 18
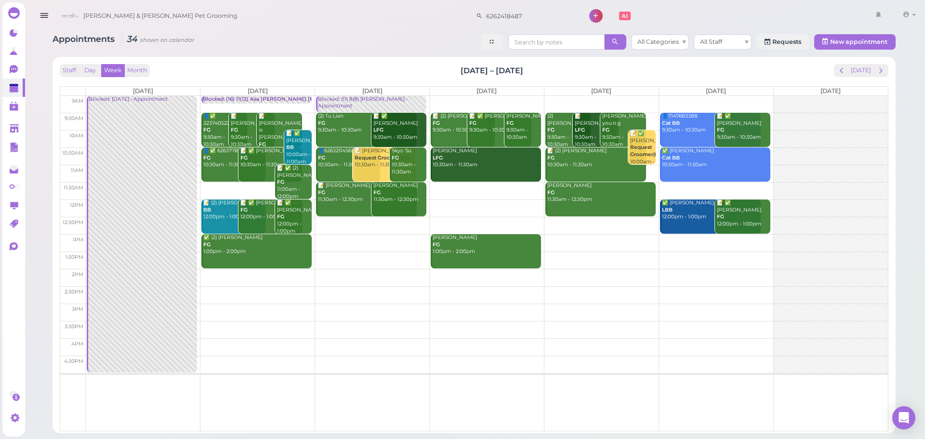
drag, startPoint x: 0, startPoint y: 0, endPoint x: 346, endPoint y: 20, distance: 346.1
click at [371, 18] on div "Cody & Miley Pet Grooming 6262418487 1 Account" at bounding box center [487, 15] width 863 height 27
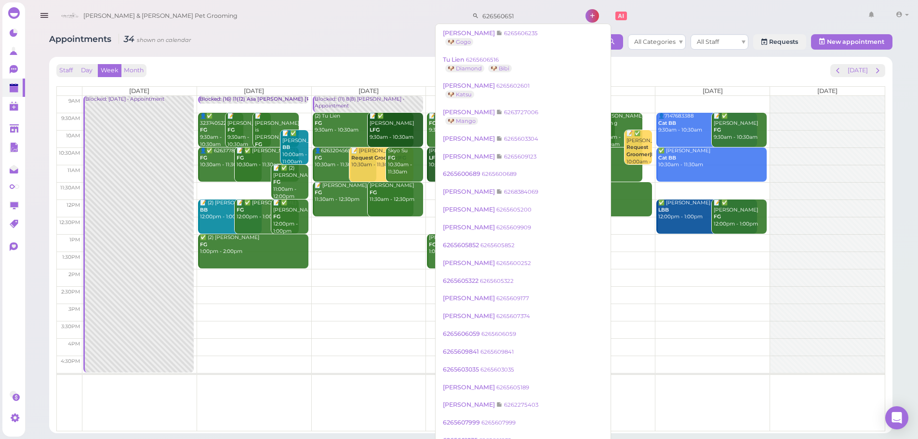
type input "6265606516"
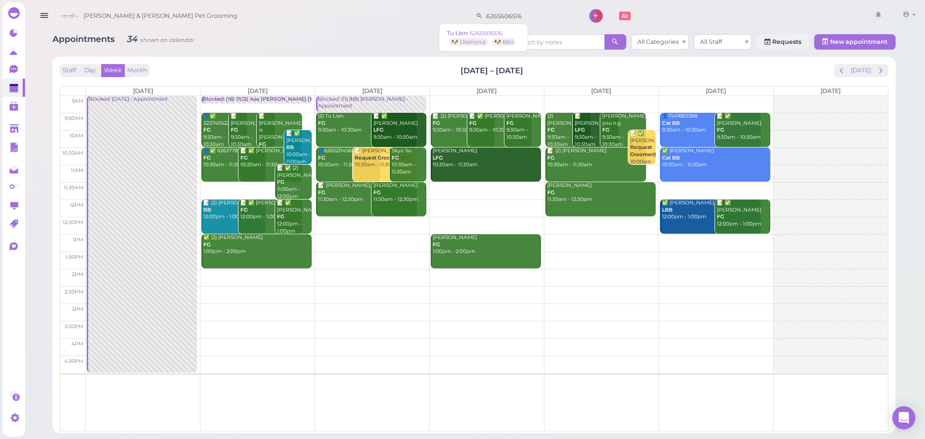
drag, startPoint x: 498, startPoint y: 18, endPoint x: 408, endPoint y: 23, distance: 89.8
click at [412, 21] on div "Cody & Miley Pet Grooming 6265606516 1 Account Logout" at bounding box center [487, 15] width 863 height 27
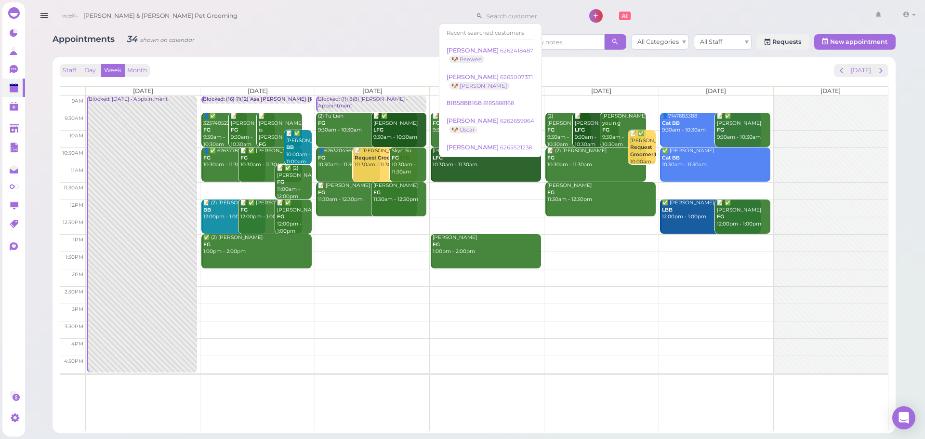
click at [372, 53] on div "Appointments 34 shown on calendar All Categories All Staff Requests New appoint…" at bounding box center [473, 230] width 867 height 406
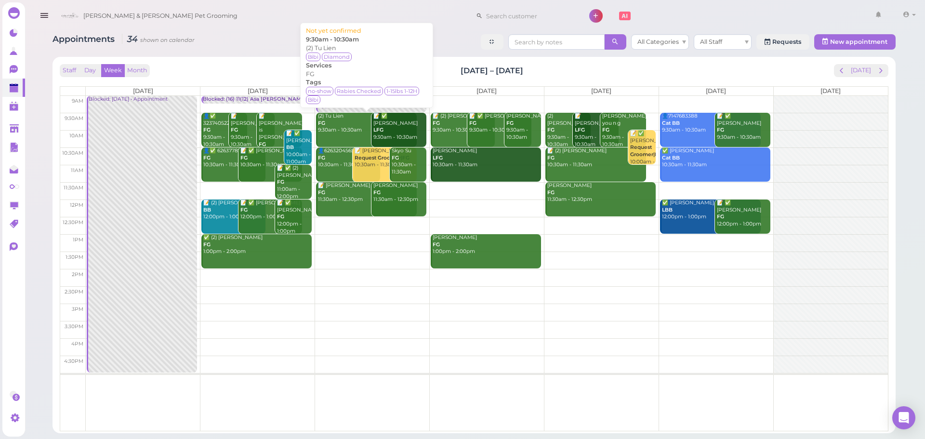
click at [335, 134] on div "(2) Tu Lien FG 9:30am - 10:30am" at bounding box center [367, 123] width 99 height 21
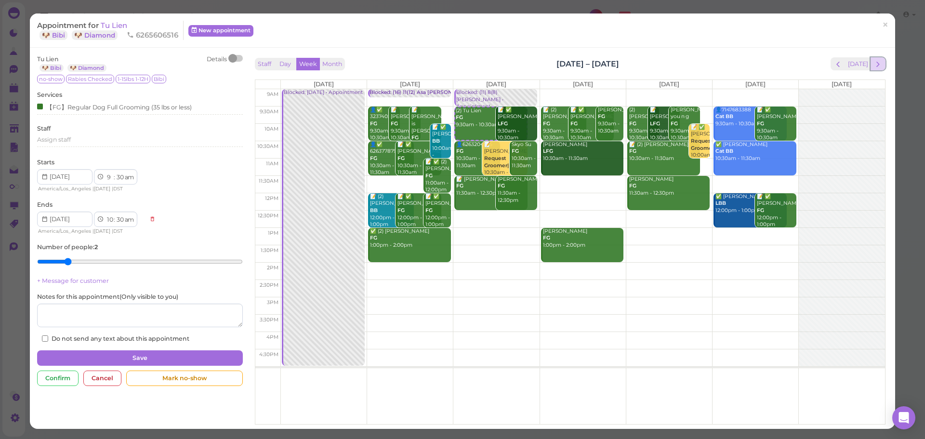
click at [874, 61] on span "next" at bounding box center [878, 64] width 9 height 9
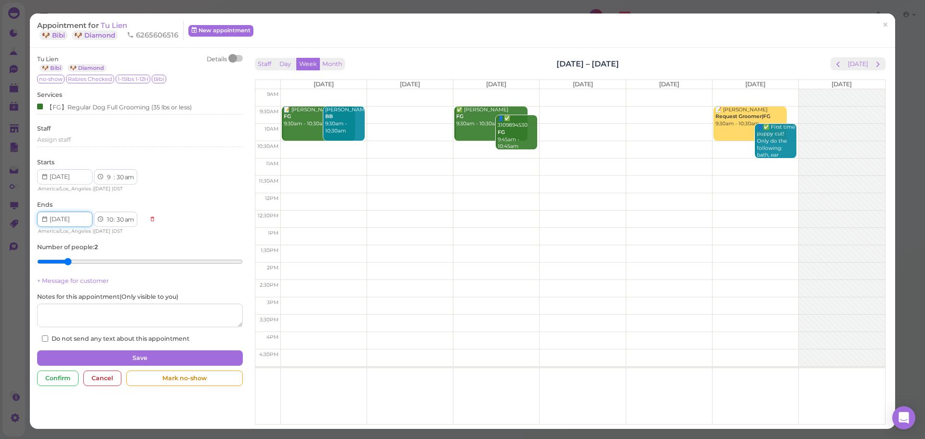
click at [82, 222] on input at bounding box center [64, 219] width 55 height 15
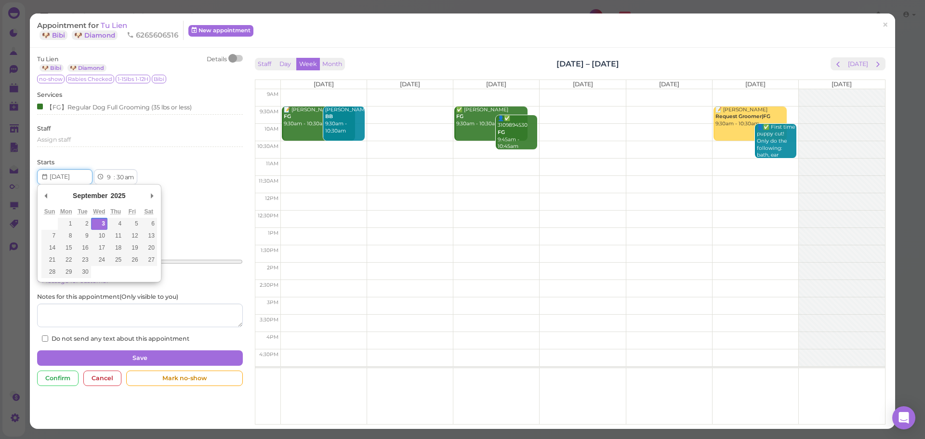
click at [71, 177] on input "Use the arrow keys to pick a date" at bounding box center [64, 176] width 55 height 15
type input "2025-09-08"
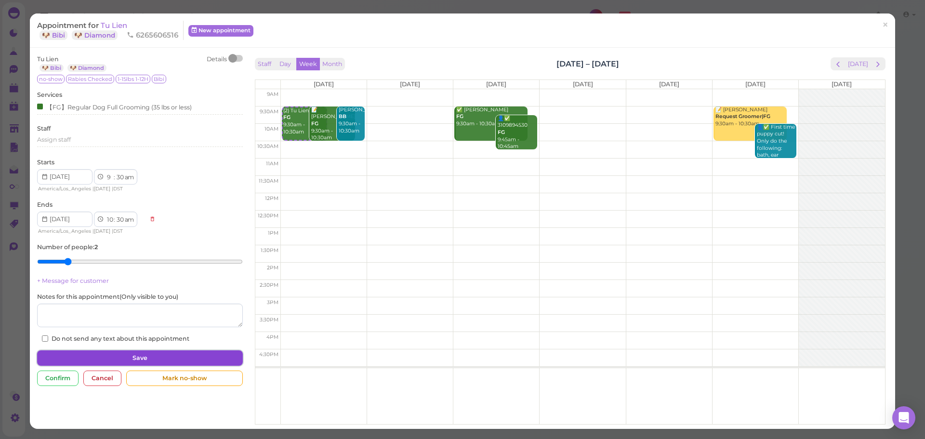
click at [143, 363] on button "Save" at bounding box center [139, 357] width 205 height 15
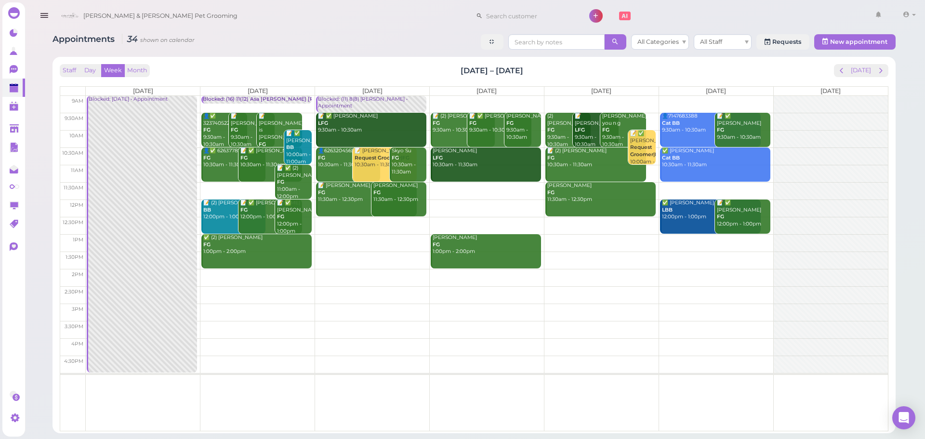
click at [391, 107] on link "Blocked: (11) 8(8) Asa Helen • Appointment" at bounding box center [371, 104] width 110 height 17
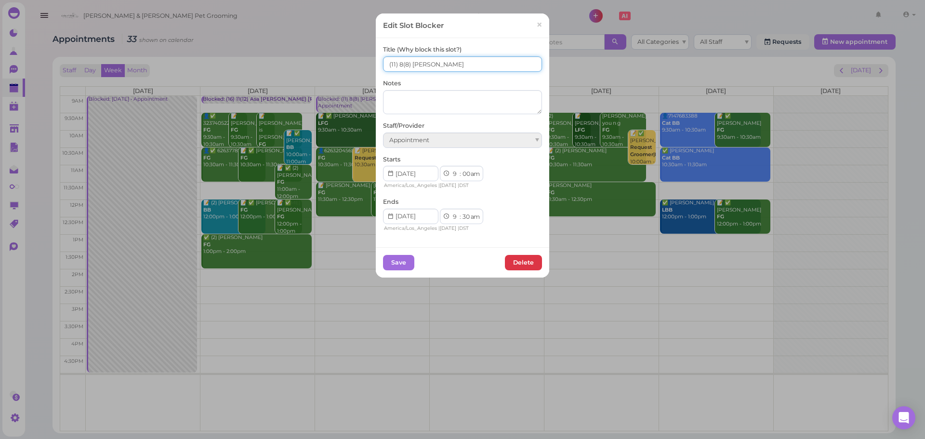
click at [398, 64] on input "(11) 8(8) Asa Helen" at bounding box center [462, 63] width 159 height 15
type input "(11) 6(8) Asa Helen"
click at [395, 267] on button "Save" at bounding box center [398, 262] width 31 height 15
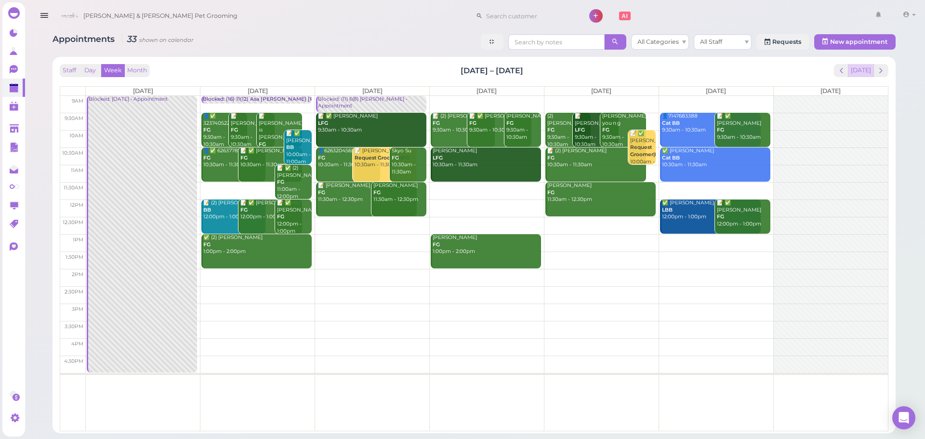
click at [867, 68] on button "[DATE]" at bounding box center [861, 70] width 26 height 13
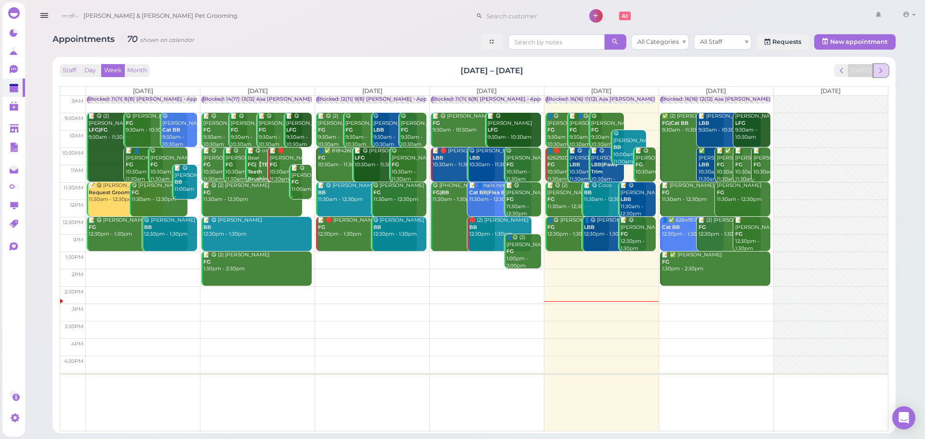
click at [881, 72] on span "next" at bounding box center [881, 70] width 9 height 9
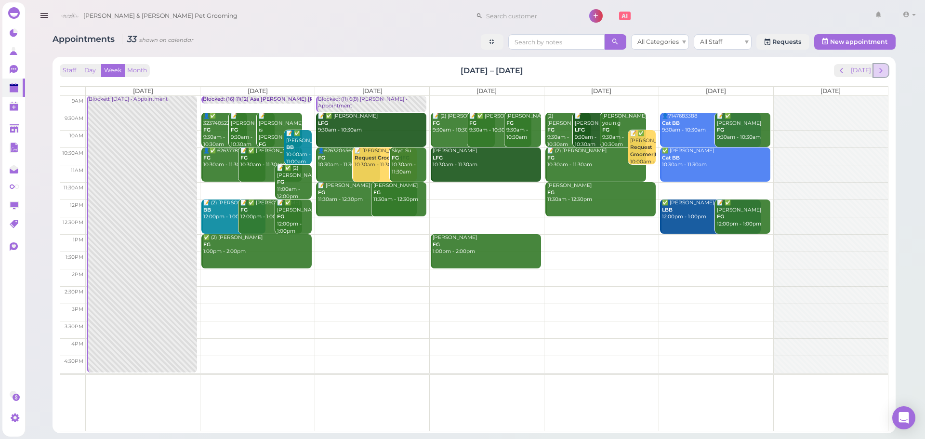
click at [879, 73] on span "next" at bounding box center [881, 70] width 9 height 9
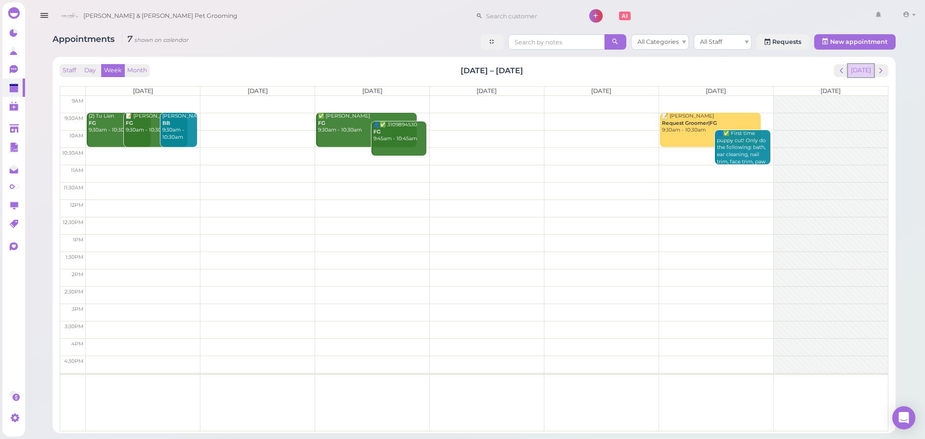
click at [864, 71] on button "[DATE]" at bounding box center [861, 70] width 26 height 13
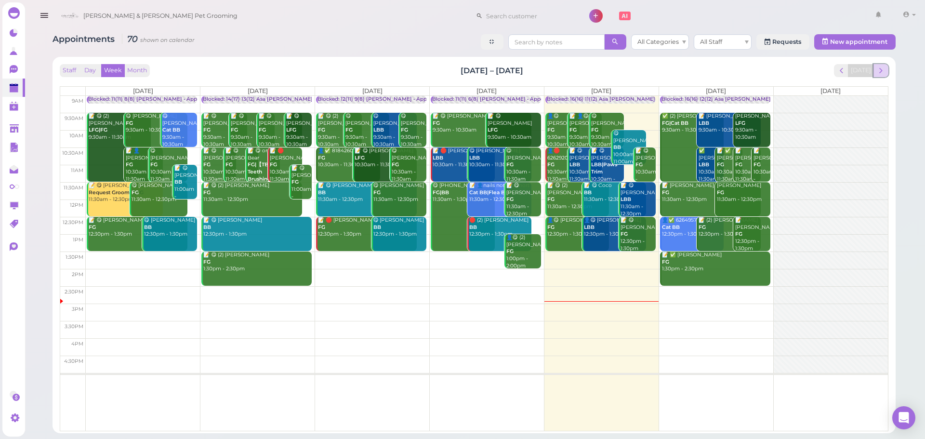
click at [885, 72] on span "next" at bounding box center [881, 70] width 9 height 9
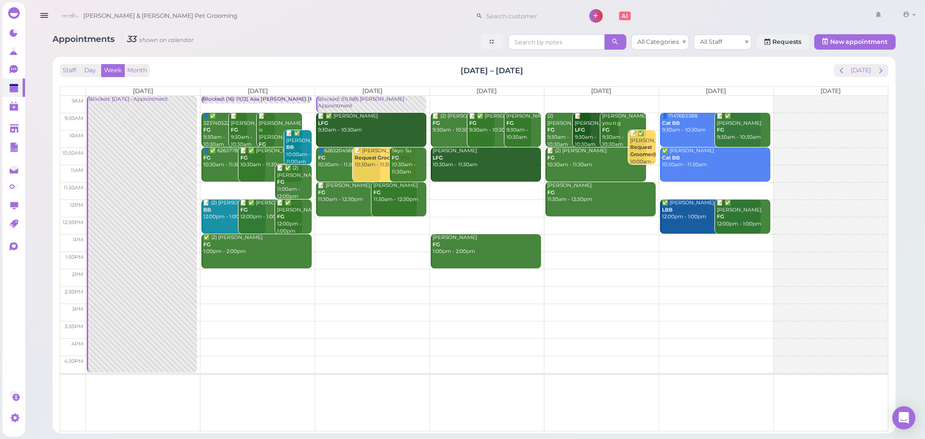
click at [496, 187] on td at bounding box center [487, 190] width 802 height 17
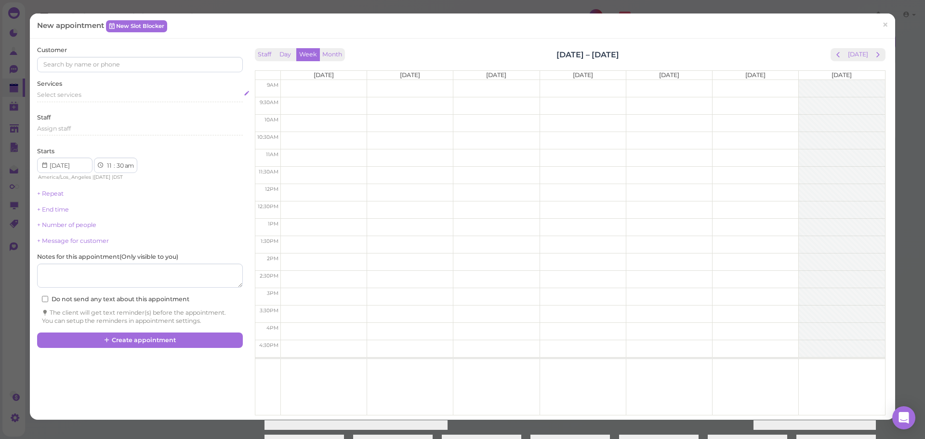
click at [123, 97] on div "Select services" at bounding box center [139, 95] width 205 height 9
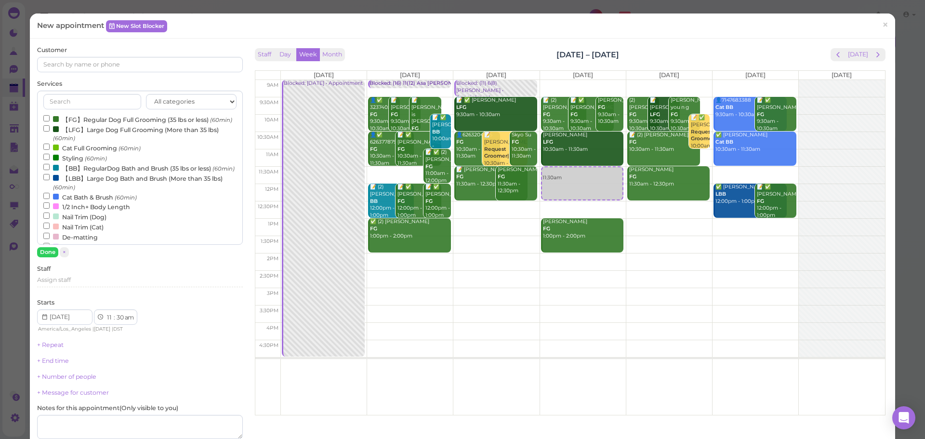
click at [100, 122] on label "【FG】Regular Dog Full Grooming (35 lbs or less) (60min)" at bounding box center [137, 119] width 189 height 10
click at [50, 121] on input "【FG】Regular Dog Full Grooming (35 lbs or less) (60min)" at bounding box center [46, 118] width 6 height 6
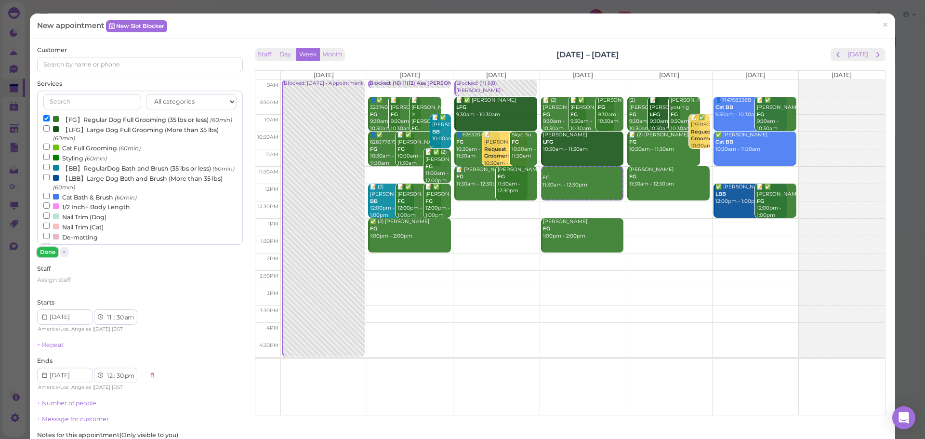
click at [49, 250] on button "Done" at bounding box center [47, 252] width 21 height 10
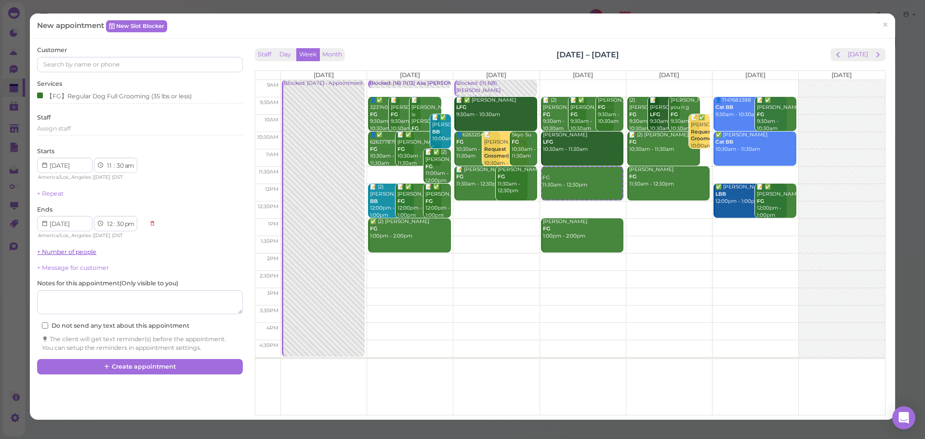
click at [58, 254] on link "+ Number of people" at bounding box center [66, 251] width 59 height 7
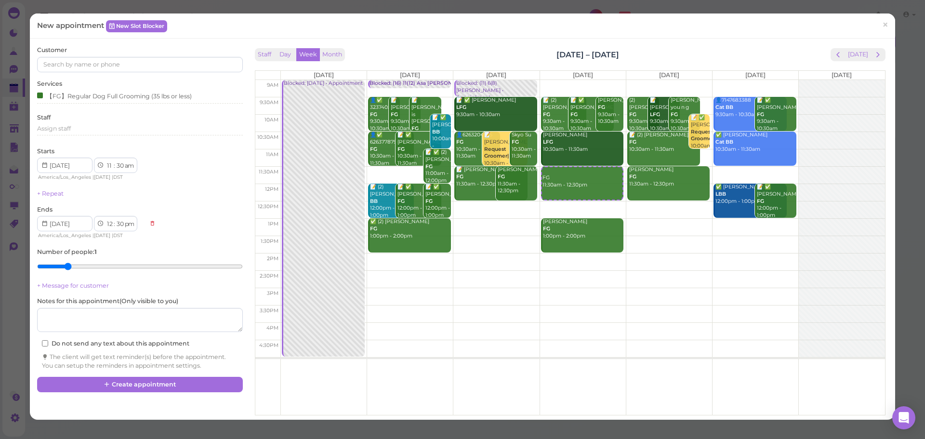
type input "2"
click at [66, 270] on input "range" at bounding box center [139, 266] width 205 height 15
click at [115, 70] on input at bounding box center [139, 64] width 205 height 15
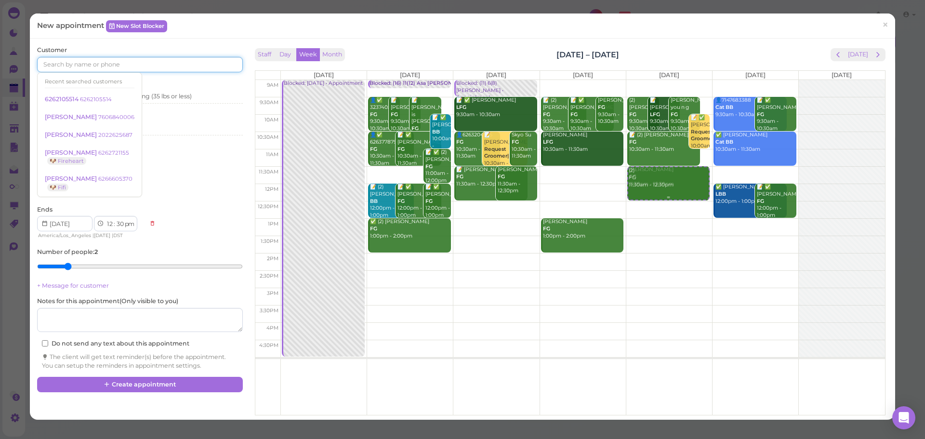
drag, startPoint x: 573, startPoint y: 177, endPoint x: 625, endPoint y: 181, distance: 52.2
click at [662, 80] on tr "Blocked: Labor day • Appointment Blocked: (16) 11(12) Asa Helen Rebecca • Appoi…" at bounding box center [570, 80] width 630 height 0
type input "[DATE]"
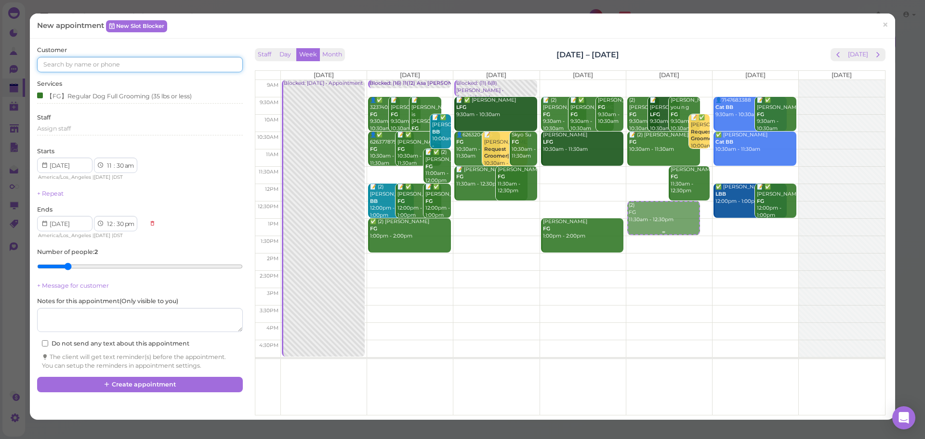
click at [643, 80] on div "(2) FG 11:30am - 12:30pm (2) John Chang FG 9:30am - 10:30am 📝 Justin Mac LFG 9:…" at bounding box center [669, 80] width 86 height 0
select select "45"
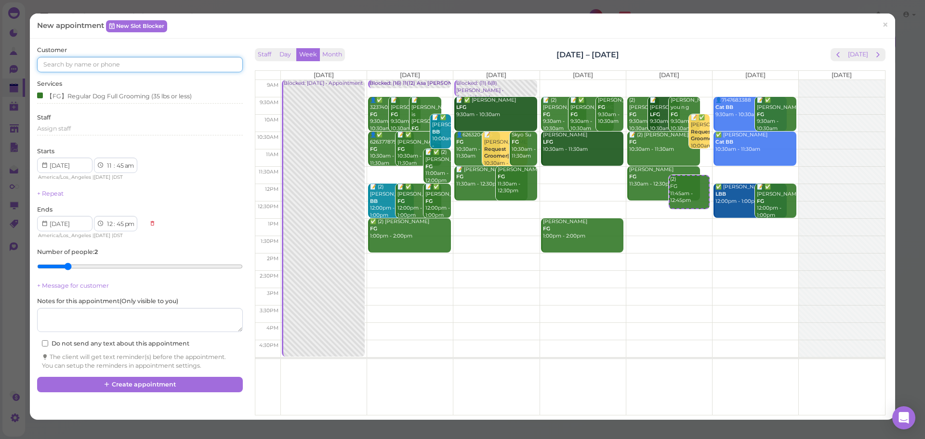
drag, startPoint x: 643, startPoint y: 183, endPoint x: 648, endPoint y: 173, distance: 11.2
click at [648, 173] on div "Nataly Cerda FG 11:30am - 12:30pm" at bounding box center [665, 176] width 72 height 21
drag, startPoint x: 697, startPoint y: 196, endPoint x: 695, endPoint y: 190, distance: 5.6
click at [695, 80] on div "(2) FG 11:45am - 12:45pm (2) John Chang FG 9:30am - 10:30am 📝 Justin Mac LFG 9:…" at bounding box center [669, 80] width 86 height 0
select select "30"
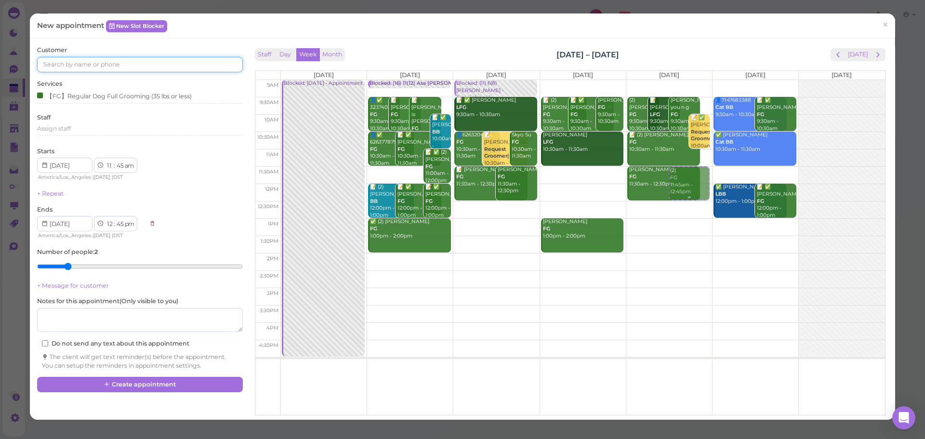
select select "30"
click at [93, 67] on input at bounding box center [139, 64] width 205 height 15
type input "6267746597"
click at [93, 78] on link "6267746597 6267746597" at bounding box center [80, 82] width 85 height 18
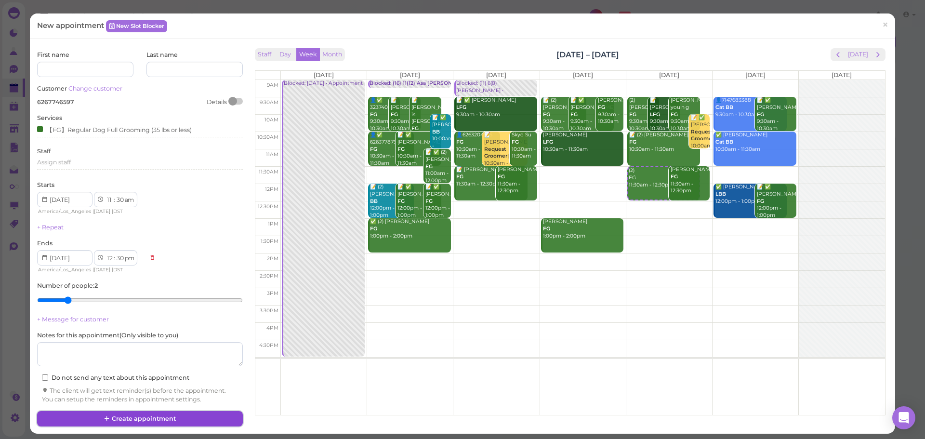
click at [225, 418] on button "Create appointment" at bounding box center [139, 418] width 205 height 15
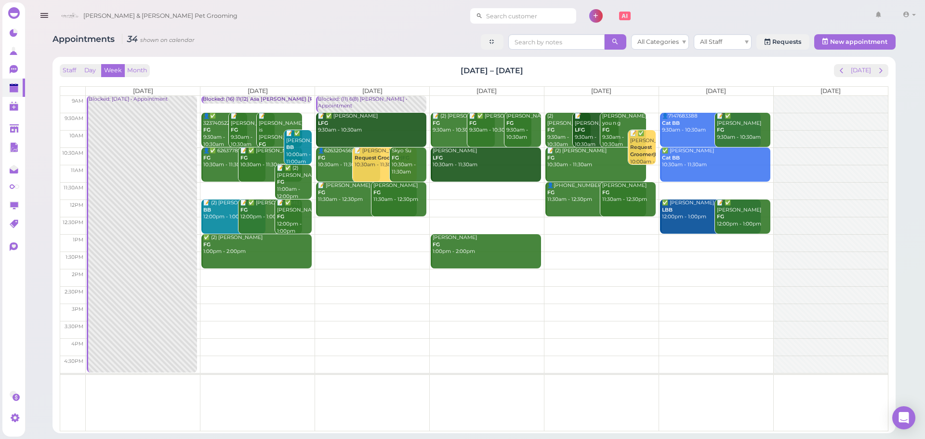
click at [483, 17] on input at bounding box center [529, 15] width 93 height 15
type input "6268638916"
click at [502, 32] on small "6268638916" at bounding box center [516, 33] width 32 height 7
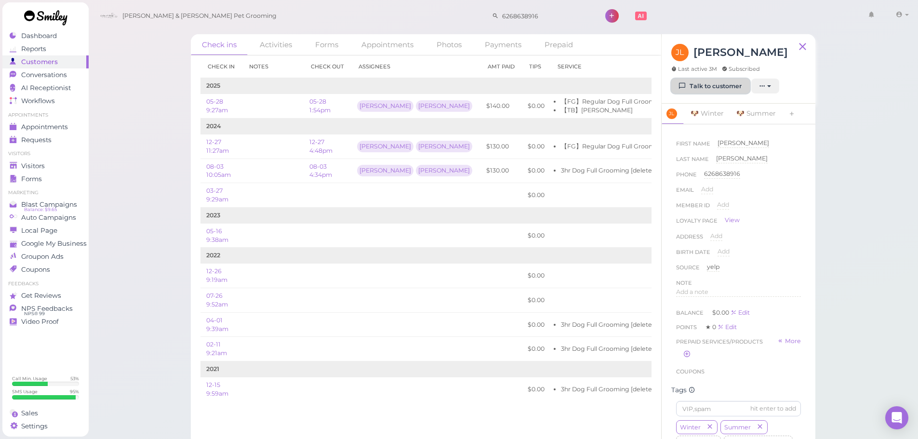
click at [702, 82] on link "Talk to customer" at bounding box center [710, 86] width 79 height 15
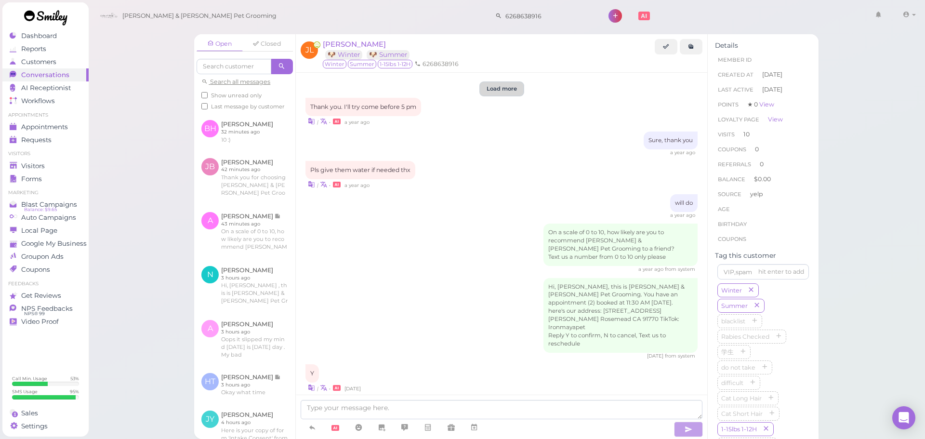
click at [502, 87] on button "Load more" at bounding box center [501, 88] width 43 height 13
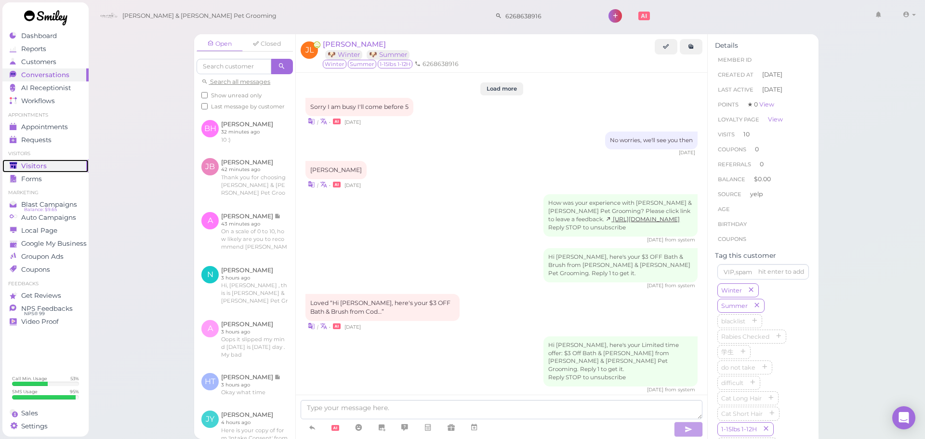
drag, startPoint x: 54, startPoint y: 161, endPoint x: 152, endPoint y: 141, distance: 99.5
click at [54, 162] on div "Visitors" at bounding box center [44, 166] width 69 height 8
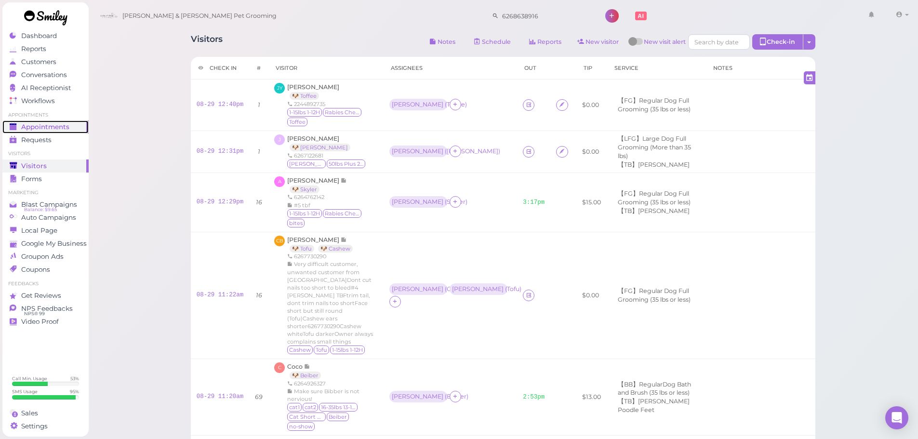
click at [29, 127] on span "Appointments" at bounding box center [45, 127] width 48 height 8
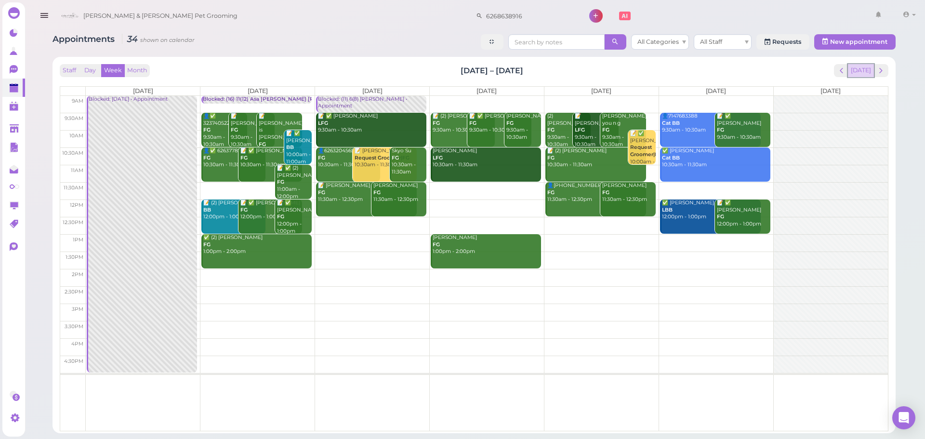
click at [873, 68] on button "[DATE]" at bounding box center [861, 70] width 26 height 13
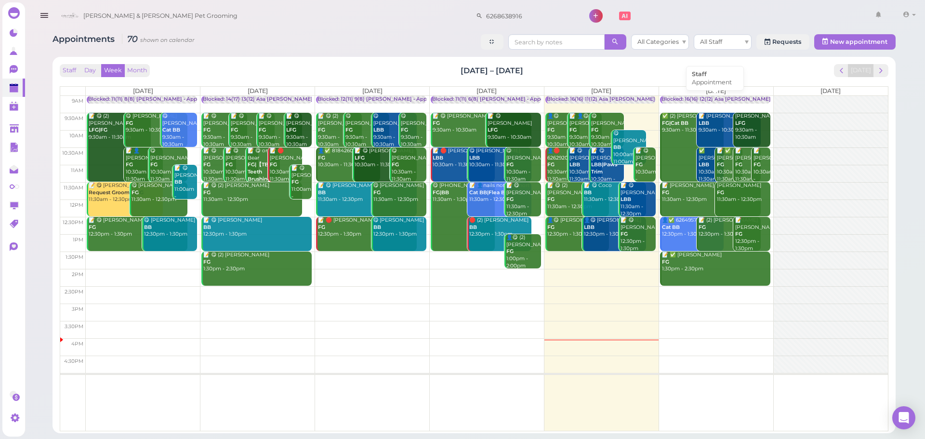
click at [713, 97] on div "Blocked: 16(16) 12(12) Asa [PERSON_NAME] [PERSON_NAME] • Appointment" at bounding box center [759, 99] width 195 height 7
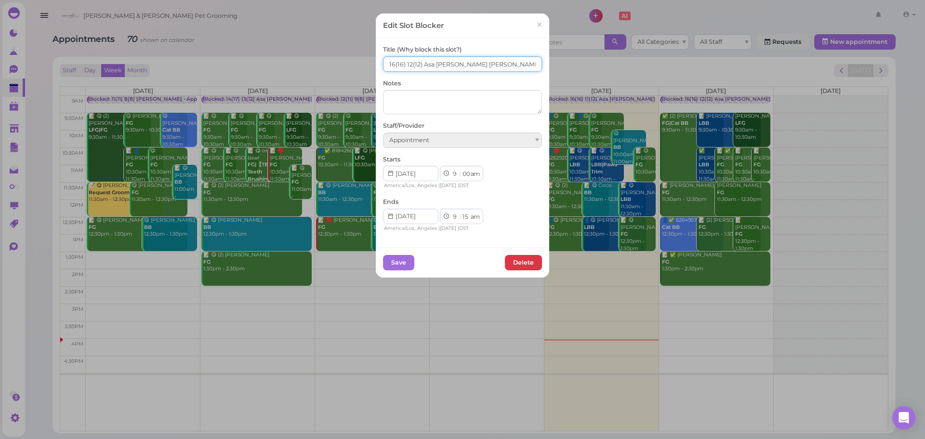
click at [389, 70] on input "16(16) 12(12) Asa Helen Rebecca" at bounding box center [462, 63] width 159 height 15
click at [403, 69] on input "15(16) 12(12) Asa Helen Rebecca" at bounding box center [462, 63] width 159 height 15
type input "15(16) 11(12) Asa Helen Rebecca"
click at [388, 261] on button "Save" at bounding box center [398, 262] width 31 height 15
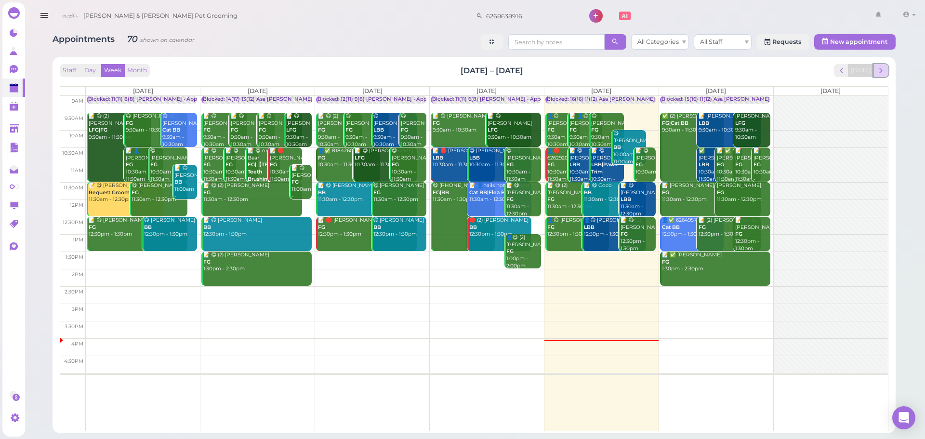
click at [878, 67] on span "next" at bounding box center [881, 70] width 9 height 9
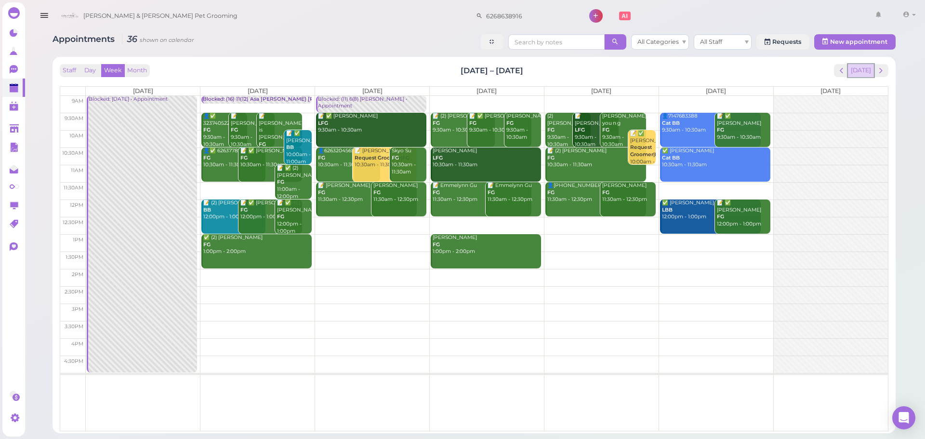
click at [864, 77] on button "[DATE]" at bounding box center [861, 70] width 26 height 13
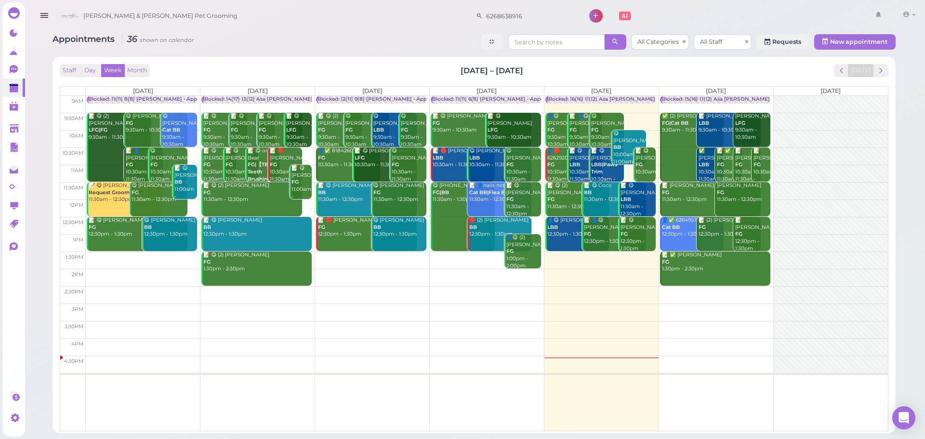
drag, startPoint x: 563, startPoint y: 75, endPoint x: 451, endPoint y: 69, distance: 112.4
click at [451, 69] on div "Staff Day Week Month Aug 25 – 31, 2025 Today" at bounding box center [474, 70] width 829 height 13
click at [450, 69] on div "Staff Day Week Month Aug 25 – 31, 2025 Today" at bounding box center [474, 70] width 829 height 13
drag, startPoint x: 450, startPoint y: 69, endPoint x: 563, endPoint y: 77, distance: 113.0
click at [563, 77] on div "Staff Day Week Month Aug 25 – 31, 2025 Today" at bounding box center [474, 70] width 829 height 13
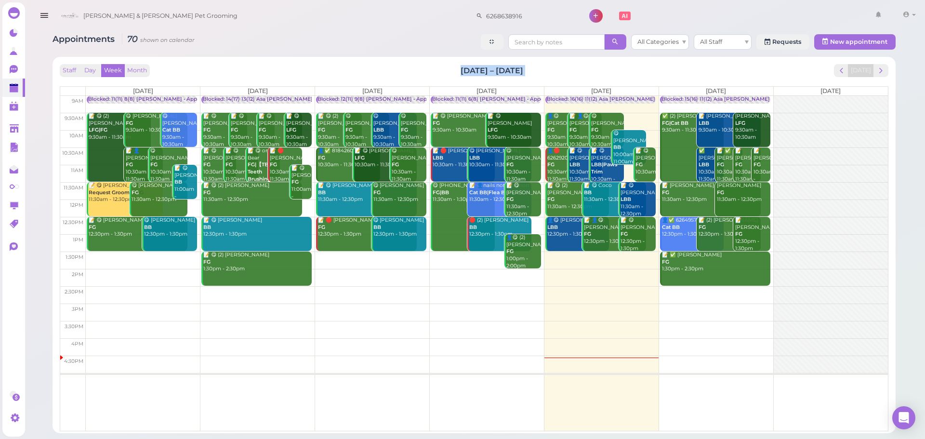
click at [563, 77] on div "Staff Day Week Month Aug 25 – 31, 2025 Today" at bounding box center [474, 70] width 829 height 13
drag, startPoint x: 563, startPoint y: 77, endPoint x: 400, endPoint y: 68, distance: 162.6
click at [400, 68] on div "Staff Day Week Month Aug 25 – 31, 2025 Today" at bounding box center [474, 70] width 829 height 13
drag, startPoint x: 400, startPoint y: 68, endPoint x: 520, endPoint y: 67, distance: 119.5
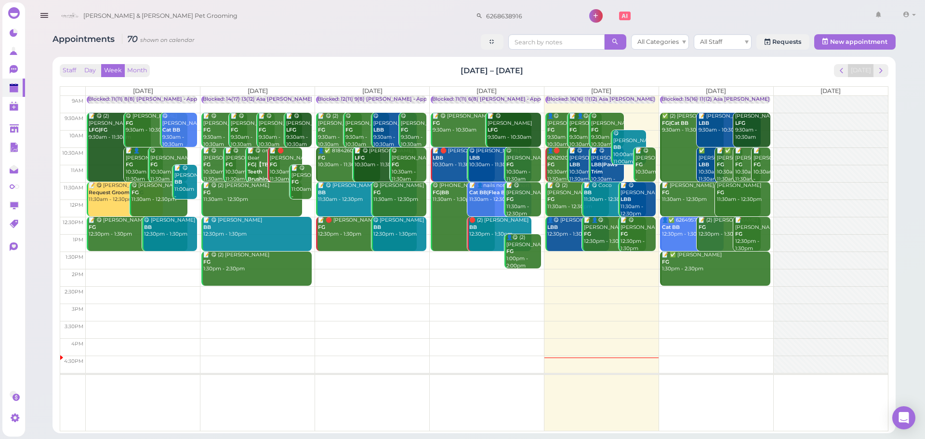
click at [520, 67] on div "Staff Day Week Month Aug 25 – 31, 2025 Today" at bounding box center [474, 70] width 829 height 13
click at [353, 88] on th "[DATE]" at bounding box center [372, 91] width 115 height 9
click at [375, 70] on div "Staff Day Week Month Aug 25 – 31, 2025 Today" at bounding box center [474, 70] width 829 height 13
